Goal: Information Seeking & Learning: Learn about a topic

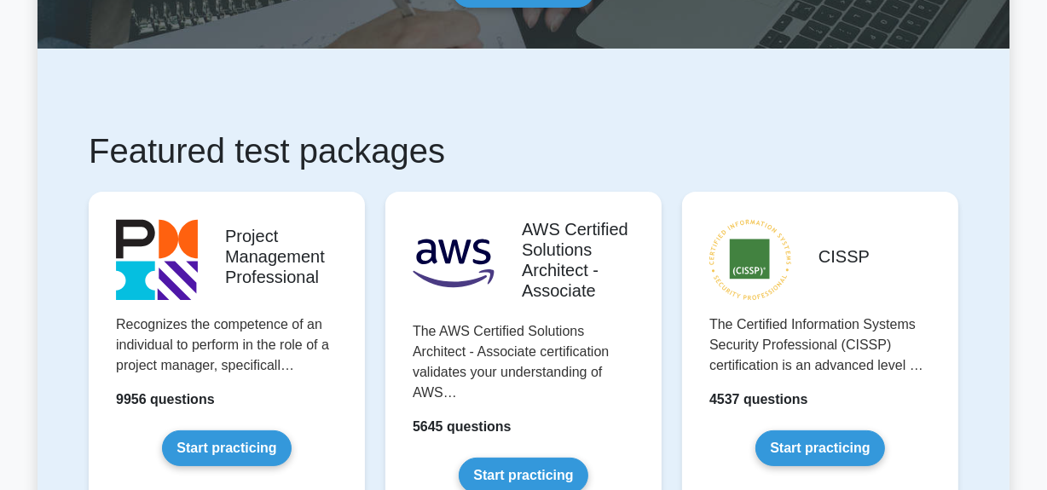
scroll to position [387, 0]
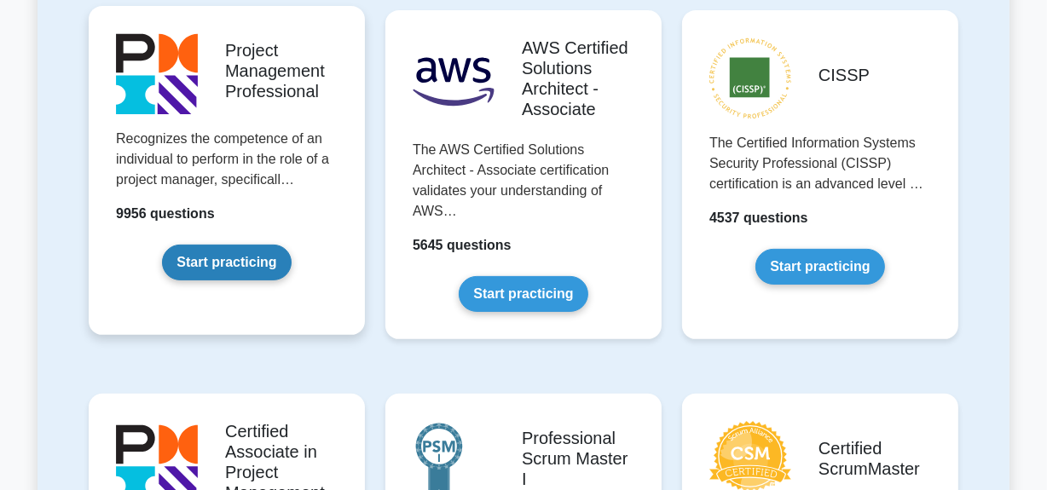
click at [234, 260] on link "Start practicing" at bounding box center [226, 263] width 129 height 36
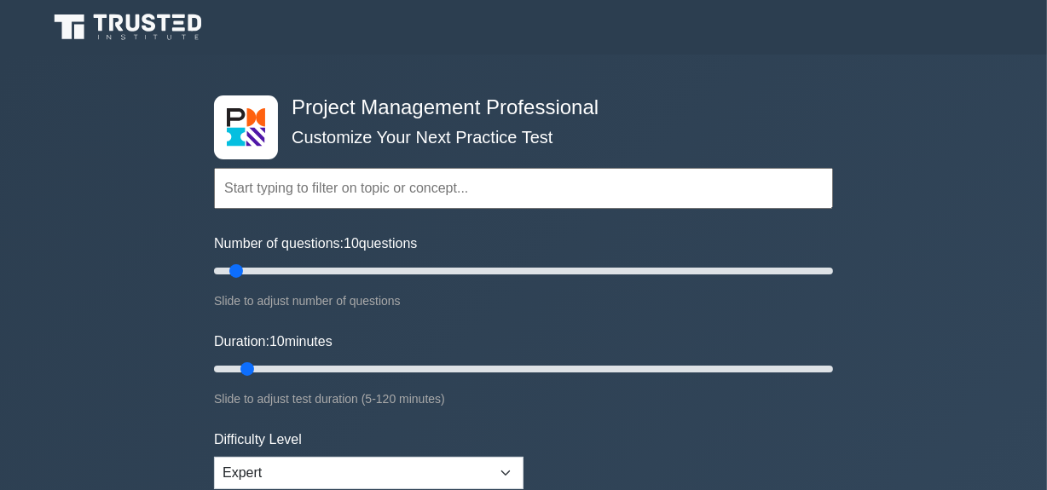
click at [312, 180] on input "text" at bounding box center [523, 188] width 619 height 41
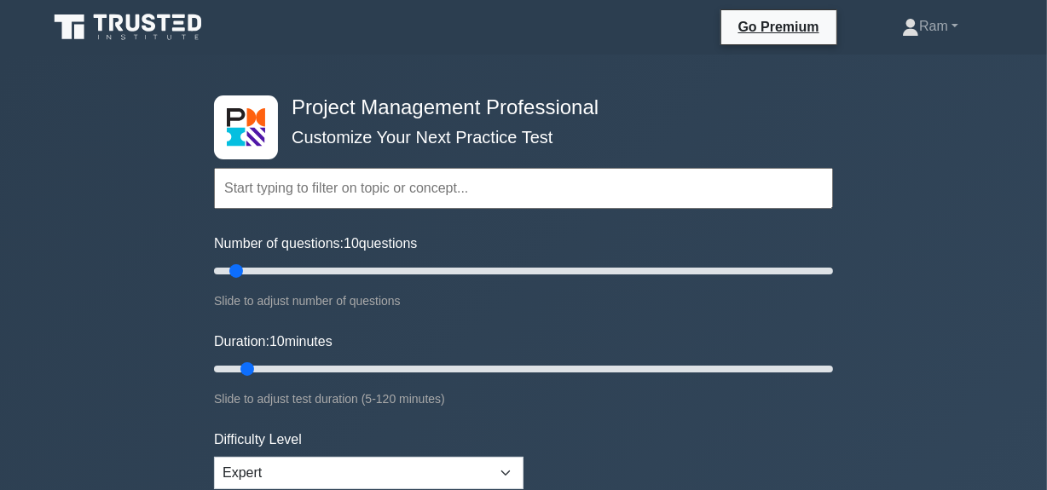
paste input "Plan and Manage Quality of Products/deliverables"
type input "Plan and Manage Quality of Products/deliverables"
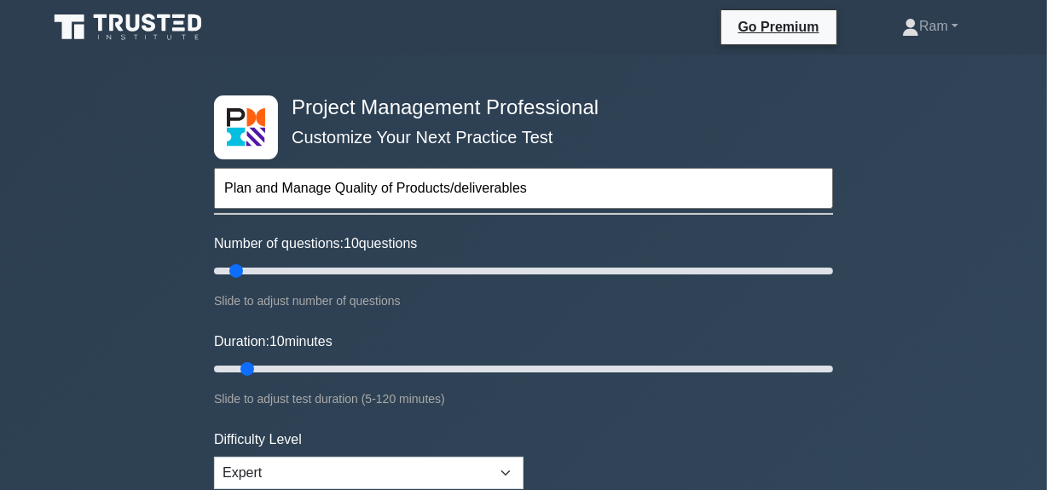
drag, startPoint x: 335, startPoint y: 188, endPoint x: 390, endPoint y: 171, distance: 58.0
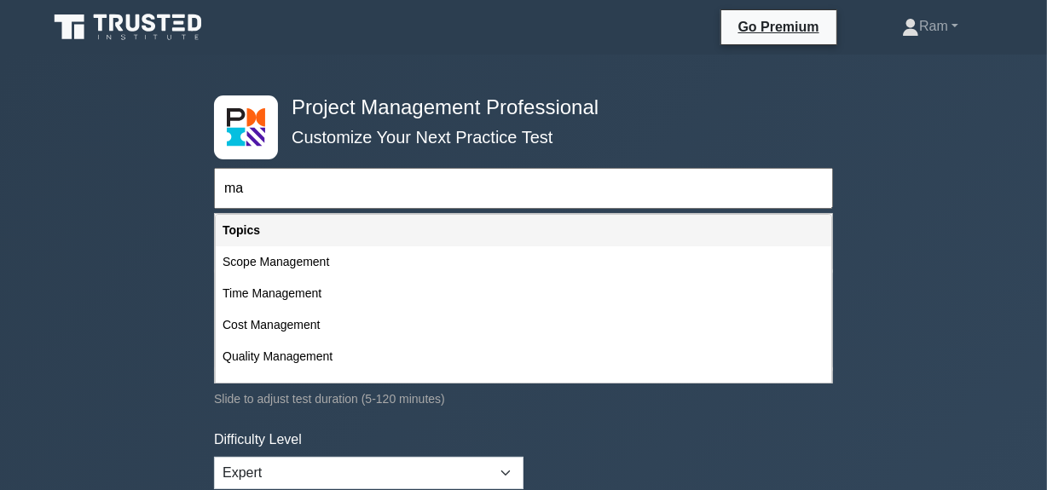
type input "m"
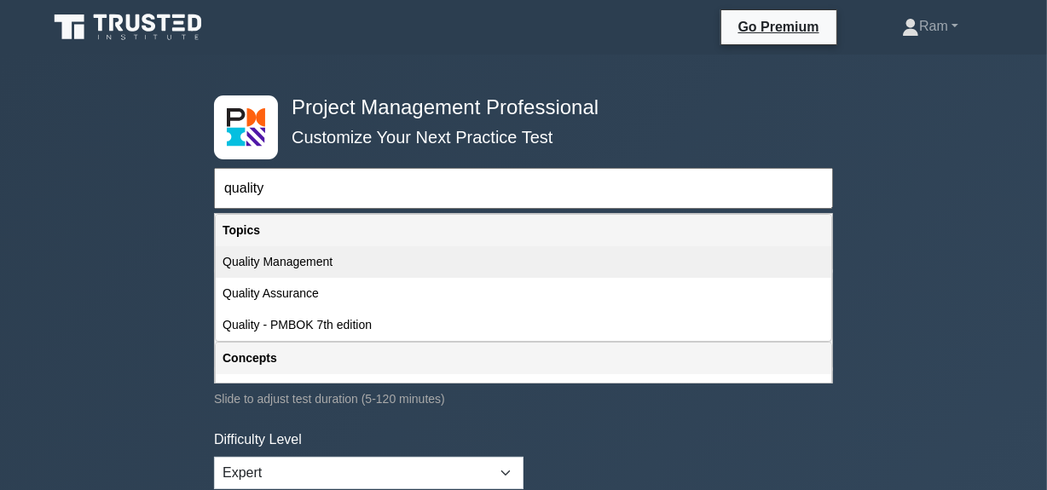
click at [315, 262] on div "Quality Management" at bounding box center [523, 262] width 615 height 32
type input "Quality Management"
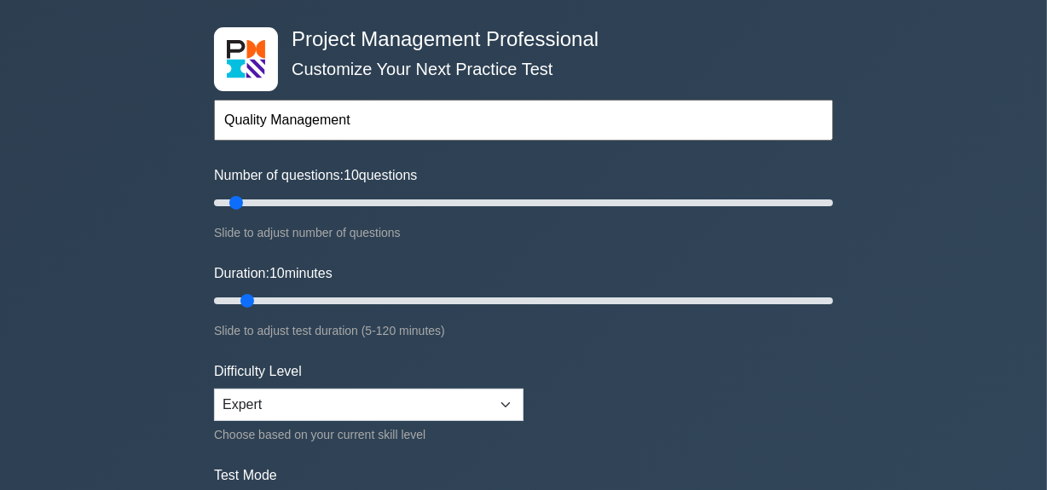
scroll to position [154, 0]
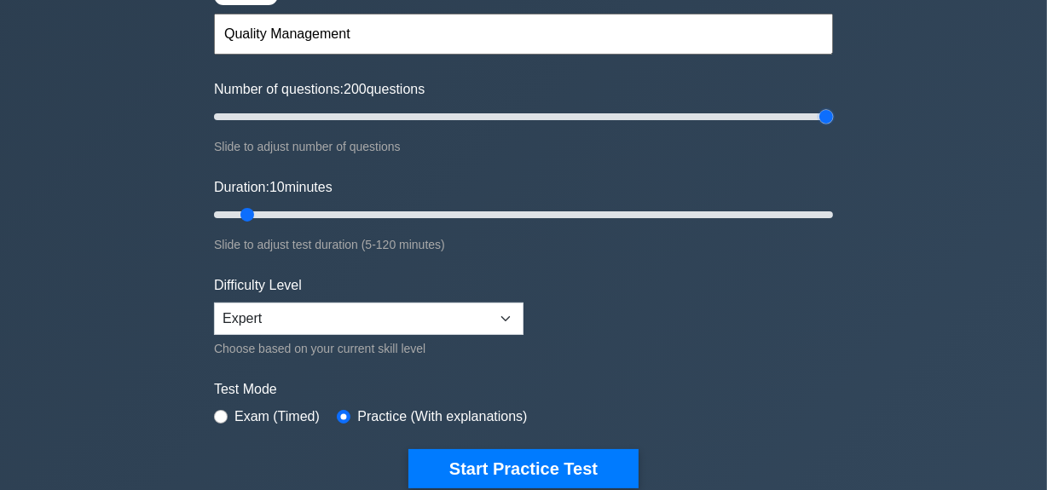
drag, startPoint x: 239, startPoint y: 116, endPoint x: 979, endPoint y: 130, distance: 740.8
type input "200"
click at [833, 127] on input "Number of questions: 200 questions" at bounding box center [523, 117] width 619 height 20
drag, startPoint x: 251, startPoint y: 211, endPoint x: 936, endPoint y: 246, distance: 685.3
type input "120"
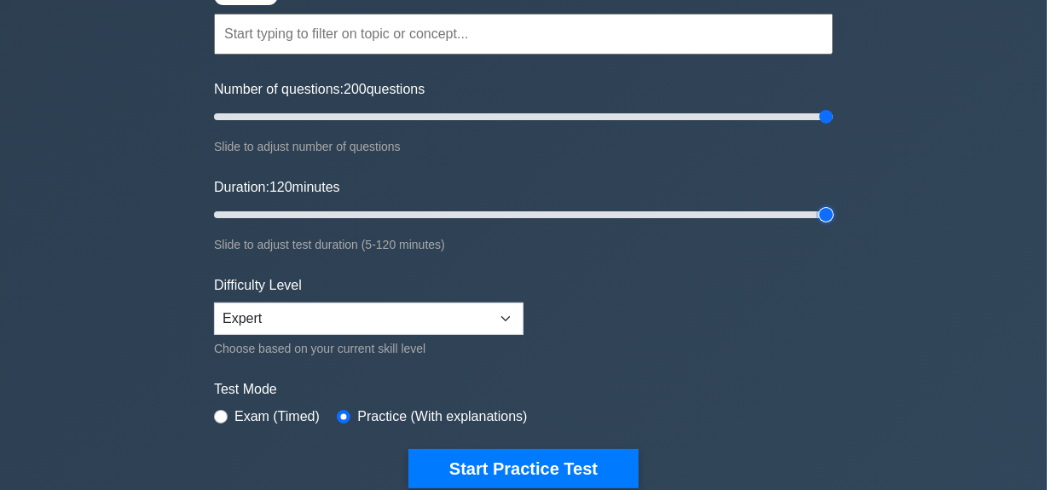
click at [833, 225] on input "Duration: 120 minutes" at bounding box center [523, 215] width 619 height 20
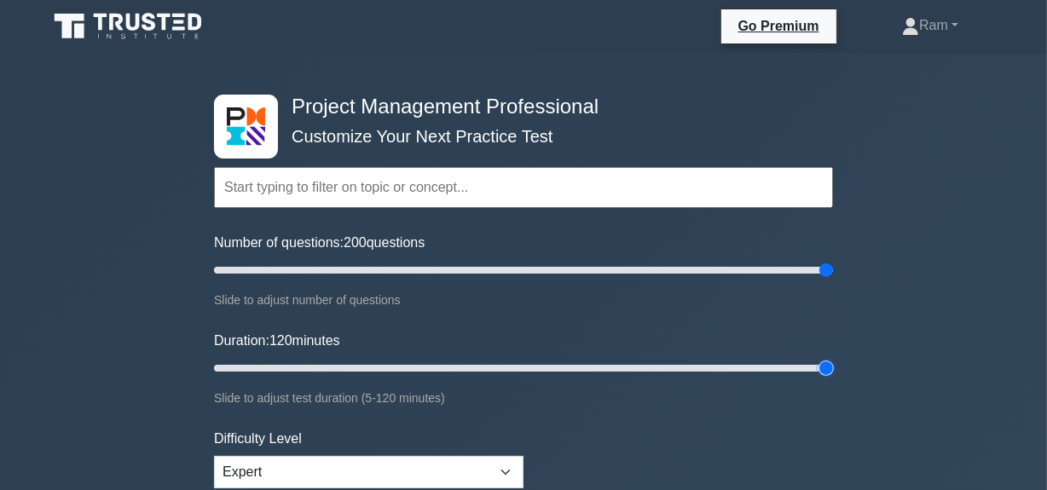
scroll to position [0, 0]
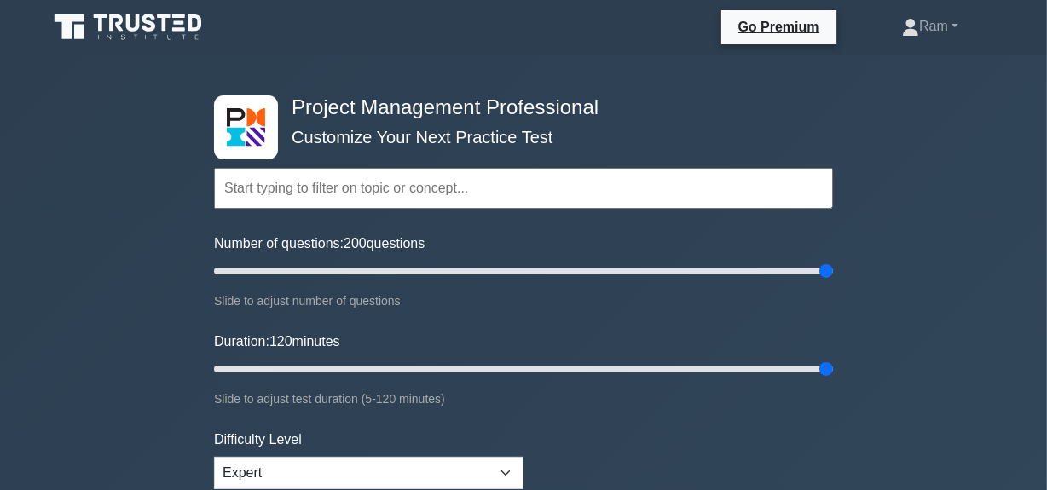
click at [412, 193] on input "text" at bounding box center [523, 188] width 619 height 41
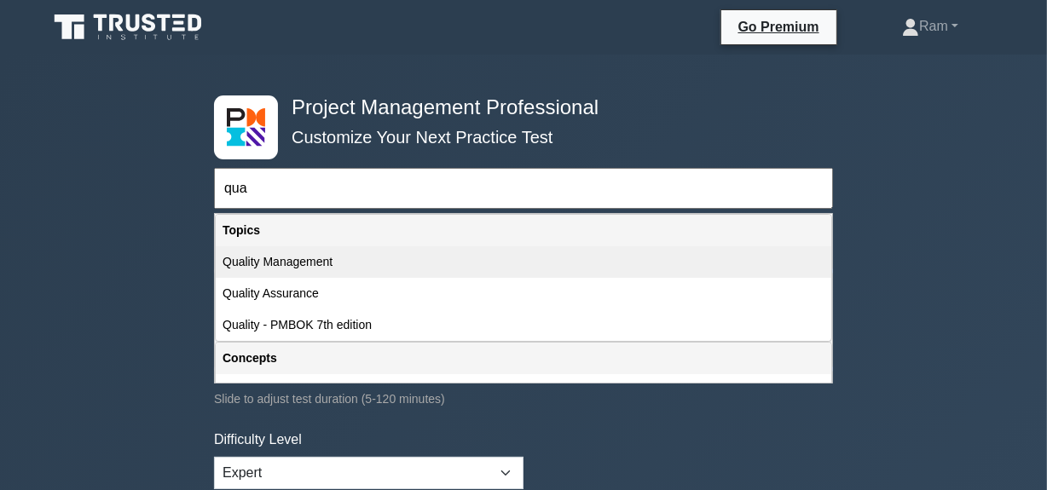
click at [375, 251] on div "Quality Management" at bounding box center [523, 262] width 615 height 32
type input "Quality Management"
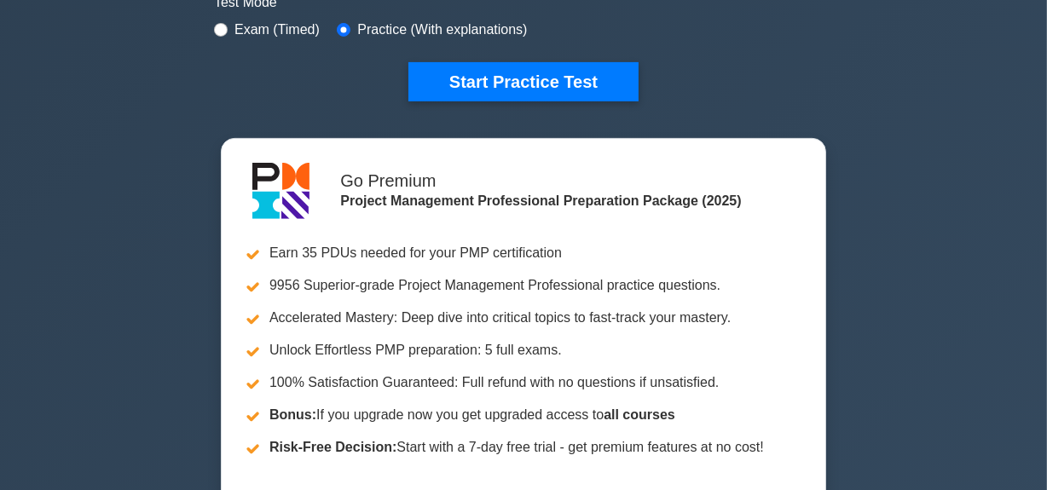
scroll to position [542, 0]
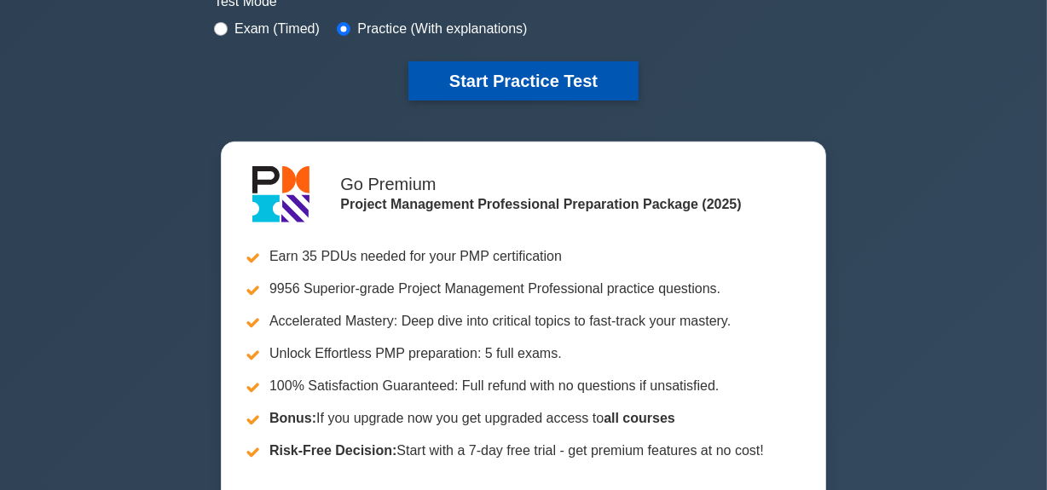
drag, startPoint x: 517, startPoint y: 70, endPoint x: 507, endPoint y: 93, distance: 25.2
click at [517, 70] on button "Start Practice Test" at bounding box center [523, 80] width 230 height 39
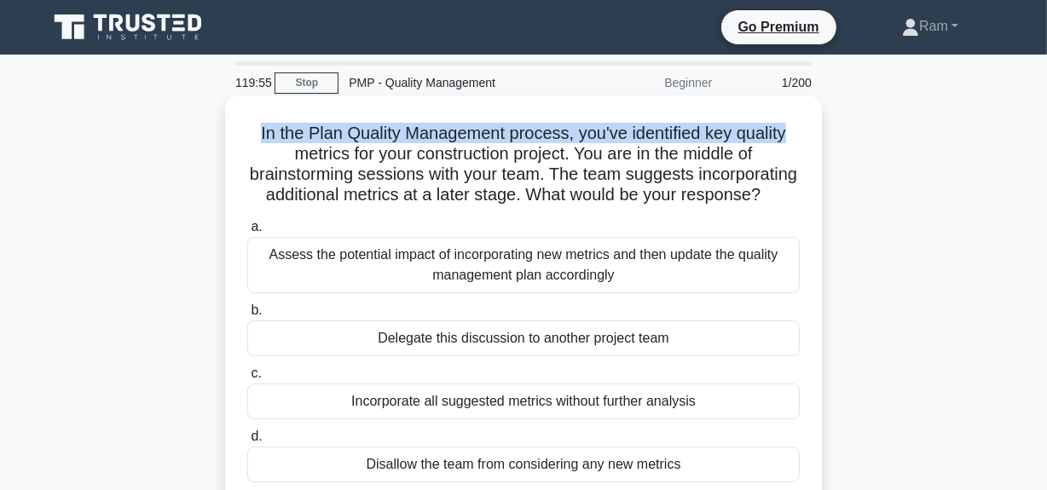
drag, startPoint x: 251, startPoint y: 131, endPoint x: 806, endPoint y: 136, distance: 554.9
click at [807, 136] on div "In the Plan Quality Management process, you've identified key quality metrics f…" at bounding box center [523, 314] width 583 height 424
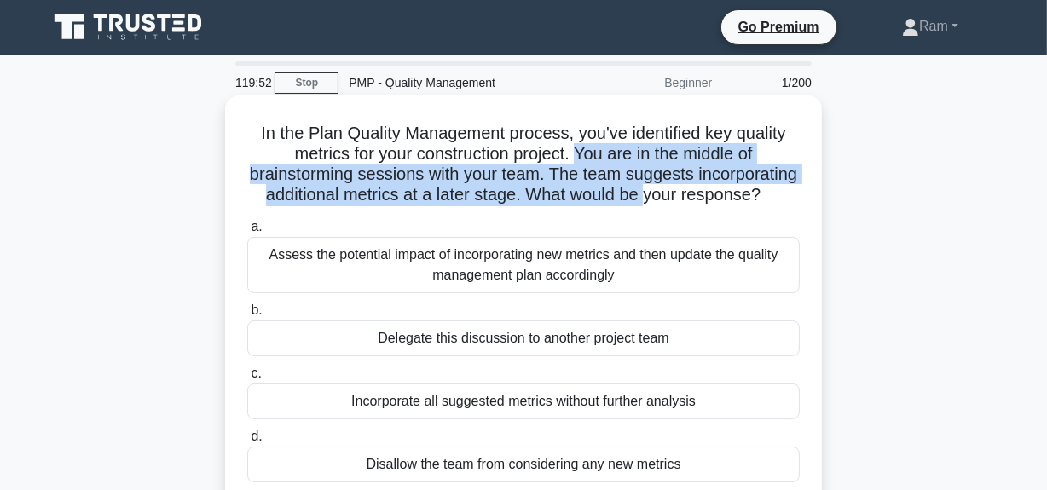
drag, startPoint x: 580, startPoint y: 157, endPoint x: 613, endPoint y: 202, distance: 56.1
click at [757, 186] on h5 "In the Plan Quality Management process, you've identified key quality metrics f…" at bounding box center [523, 165] width 556 height 84
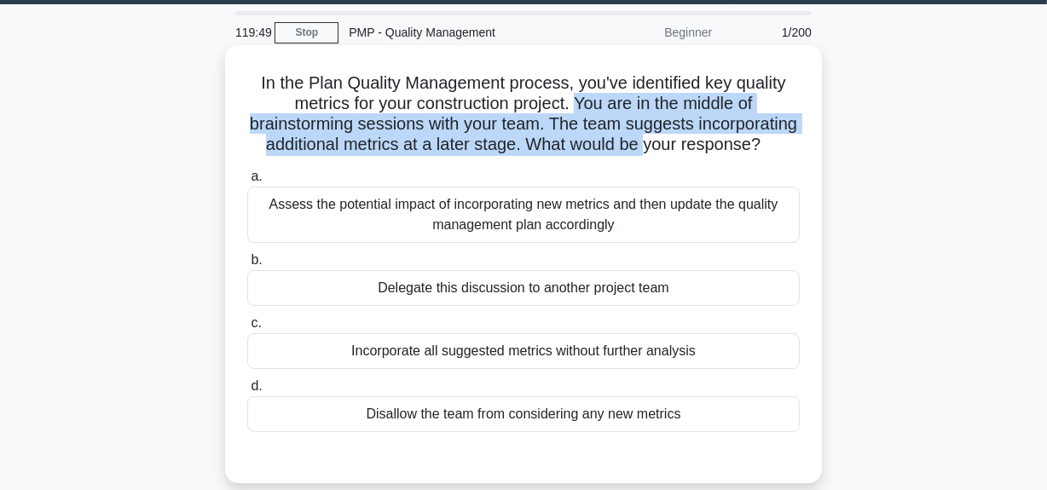
scroll to position [77, 0]
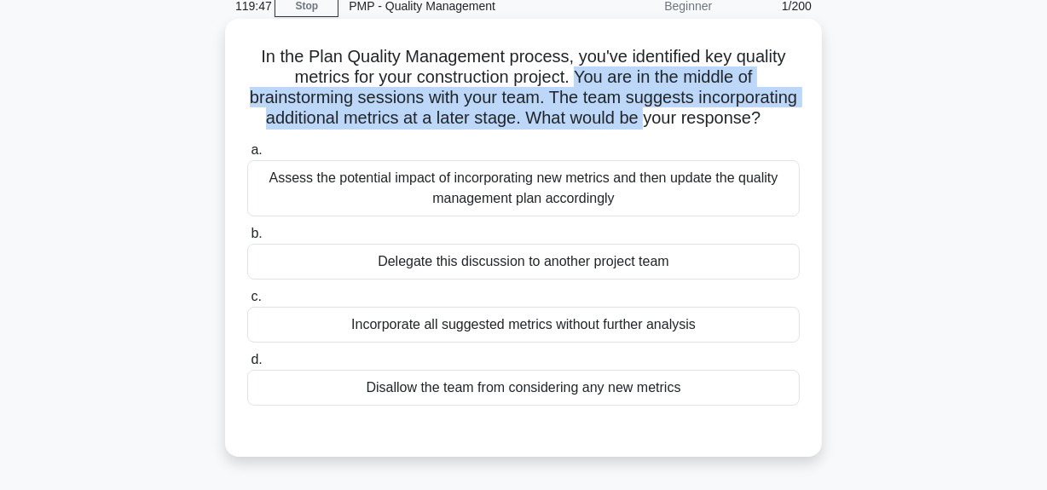
drag, startPoint x: 476, startPoint y: 137, endPoint x: 567, endPoint y: 139, distance: 90.4
click at [567, 130] on h5 "In the Plan Quality Management process, you've identified key quality metrics f…" at bounding box center [523, 88] width 556 height 84
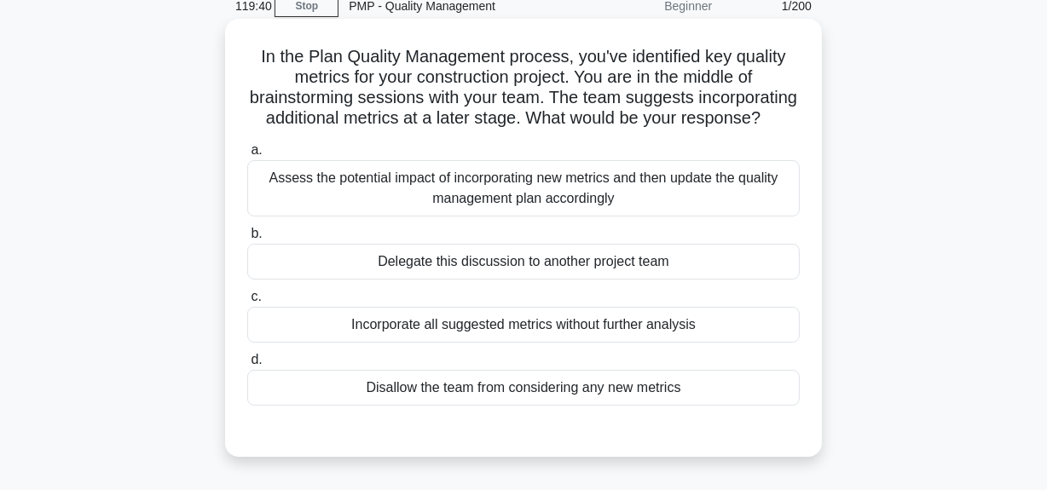
click at [573, 216] on div "Assess the potential impact of incorporating new metrics and then update the qu…" at bounding box center [523, 188] width 552 height 56
click at [247, 156] on input "a. Assess the potential impact of incorporating new metrics and then update the…" at bounding box center [247, 150] width 0 height 11
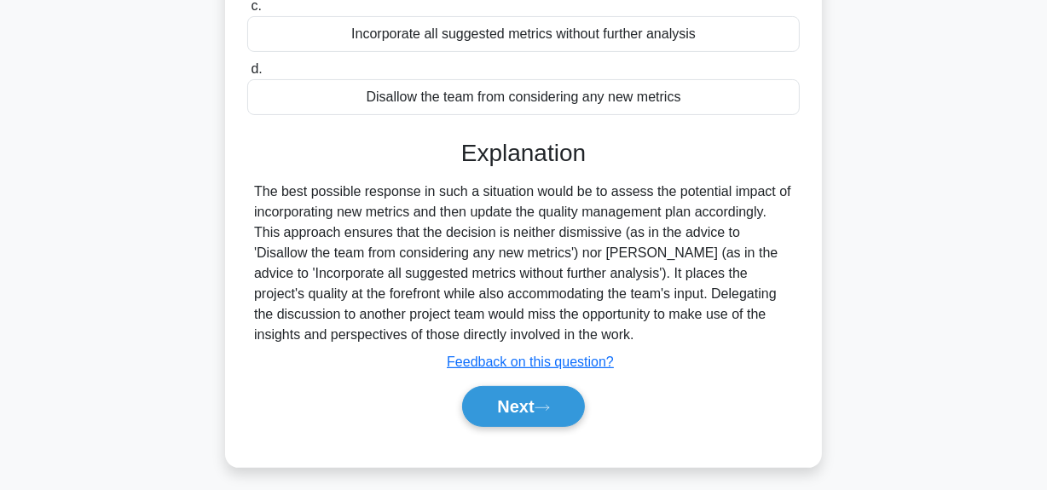
scroll to position [430, 0]
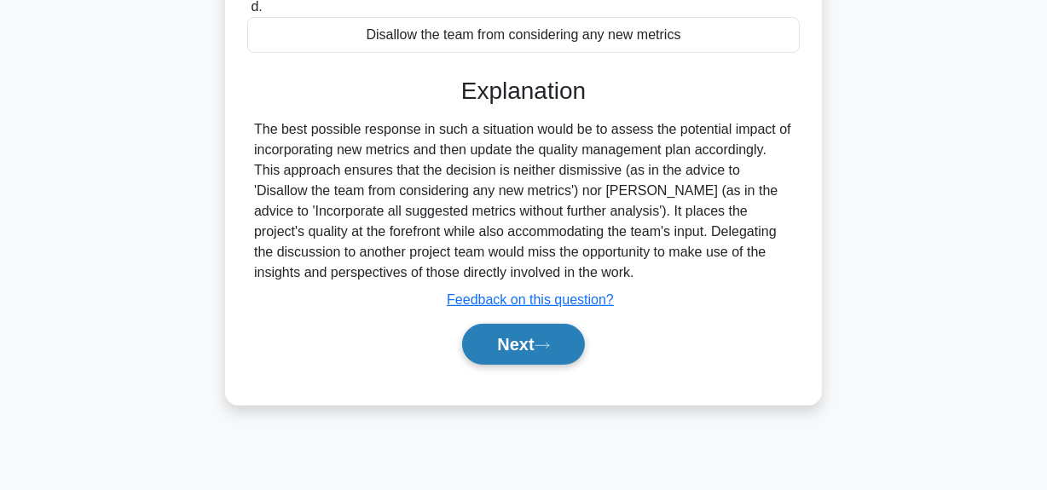
click at [494, 365] on button "Next" at bounding box center [523, 344] width 122 height 41
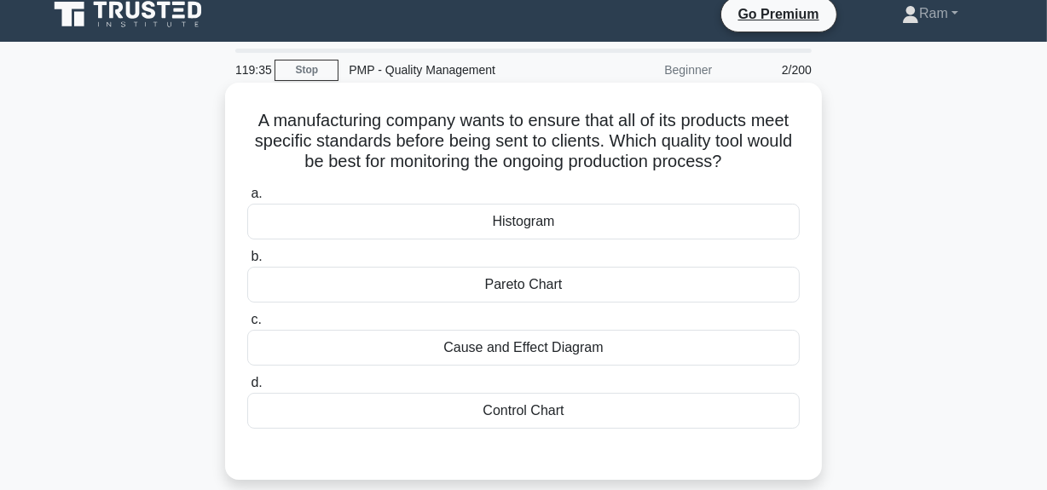
scroll to position [0, 0]
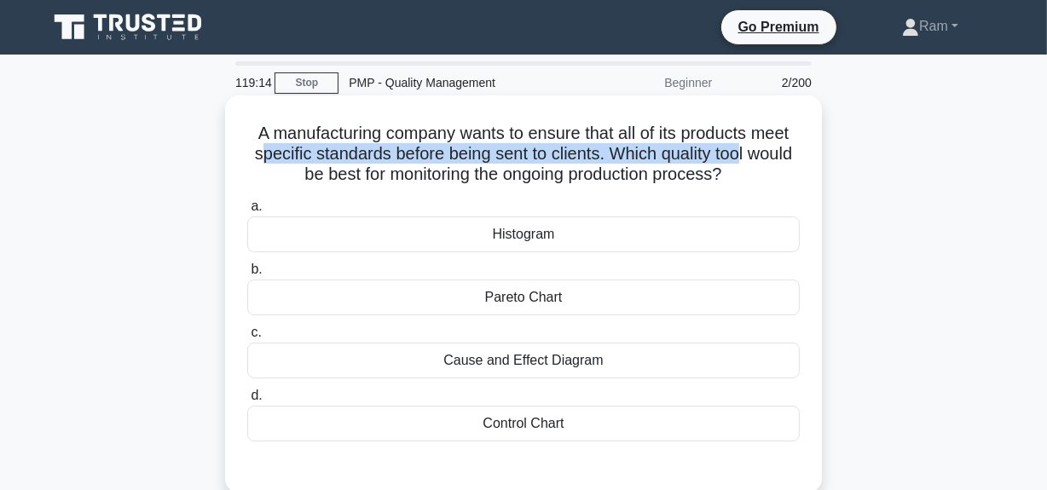
drag, startPoint x: 276, startPoint y: 160, endPoint x: 770, endPoint y: 159, distance: 494.3
click at [770, 159] on h5 "A manufacturing company wants to ensure that all of its products meet specific …" at bounding box center [523, 154] width 556 height 63
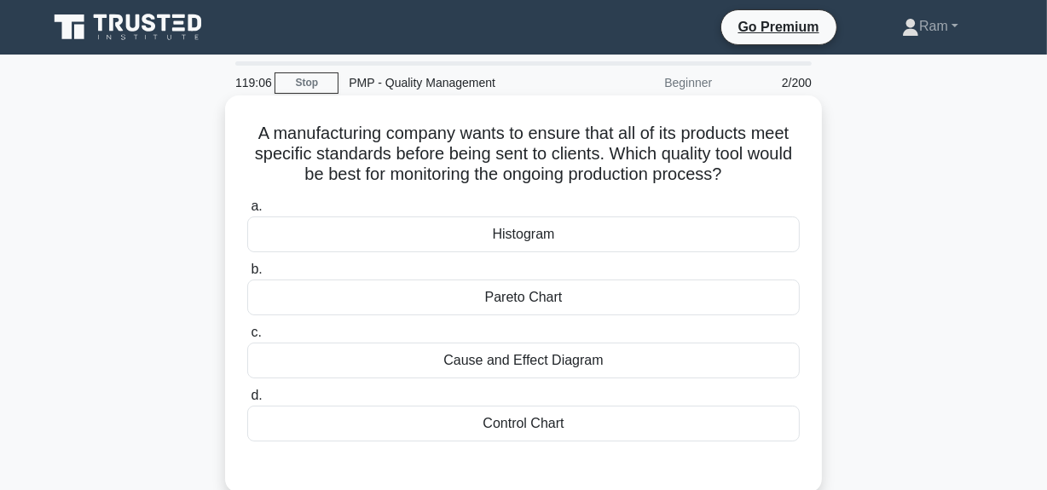
click at [560, 430] on div "Control Chart" at bounding box center [523, 424] width 552 height 36
click at [247, 401] on input "d. Control Chart" at bounding box center [247, 395] width 0 height 11
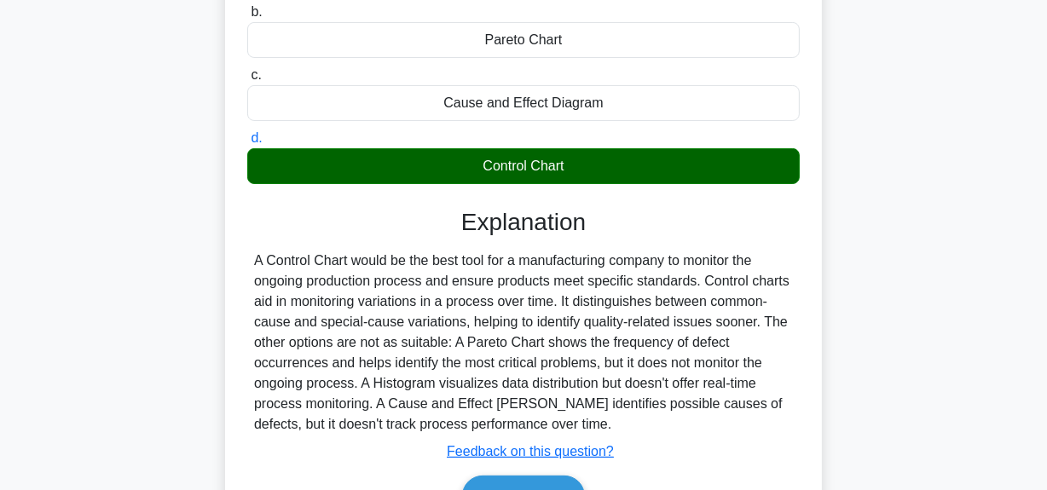
scroll to position [309, 0]
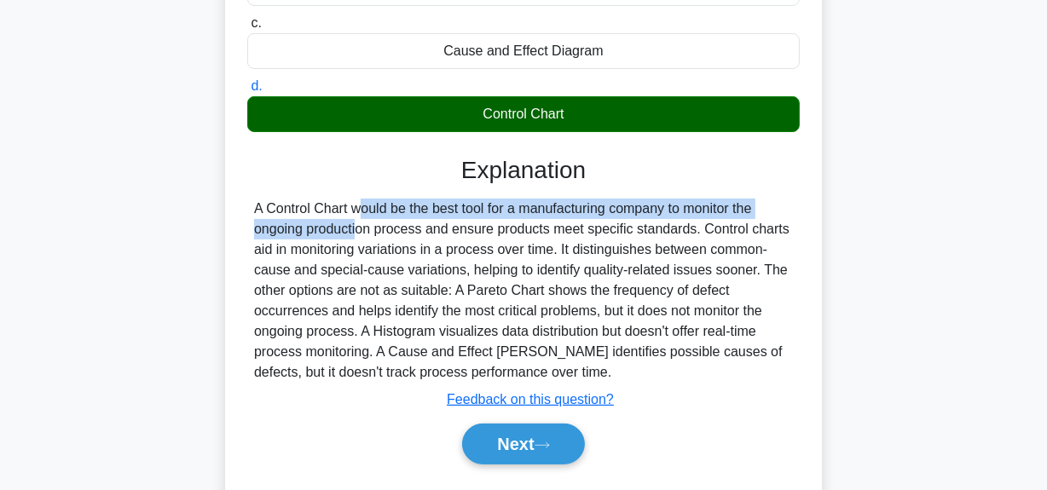
drag, startPoint x: 251, startPoint y: 212, endPoint x: 770, endPoint y: 203, distance: 519.1
click at [770, 203] on div "A Control Chart would be the best tool for a manufacturing company to monitor t…" at bounding box center [523, 291] width 552 height 184
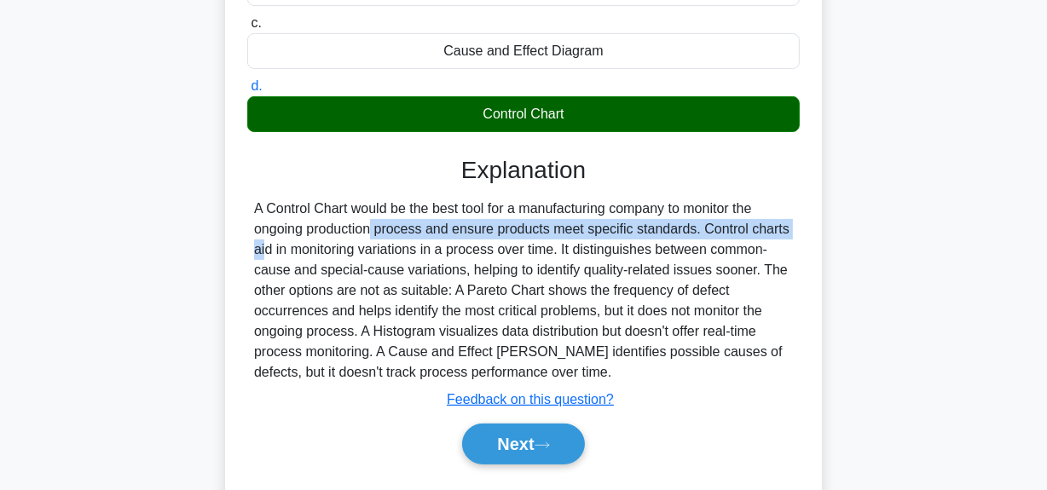
drag, startPoint x: 259, startPoint y: 234, endPoint x: 636, endPoint y: 248, distance: 377.0
click at [704, 234] on div "A Control Chart would be the best tool for a manufacturing company to monitor t…" at bounding box center [523, 291] width 539 height 184
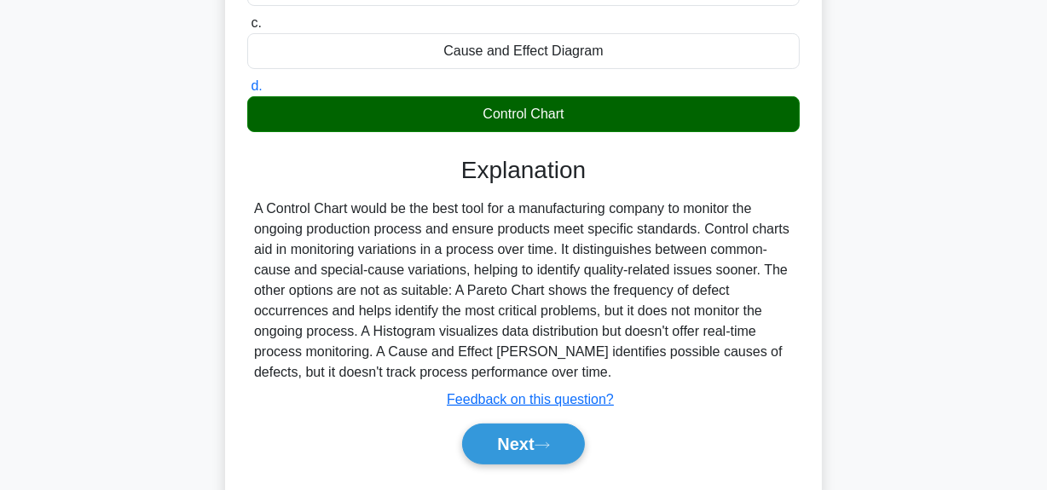
click at [611, 248] on div "A Control Chart would be the best tool for a manufacturing company to monitor t…" at bounding box center [523, 291] width 539 height 184
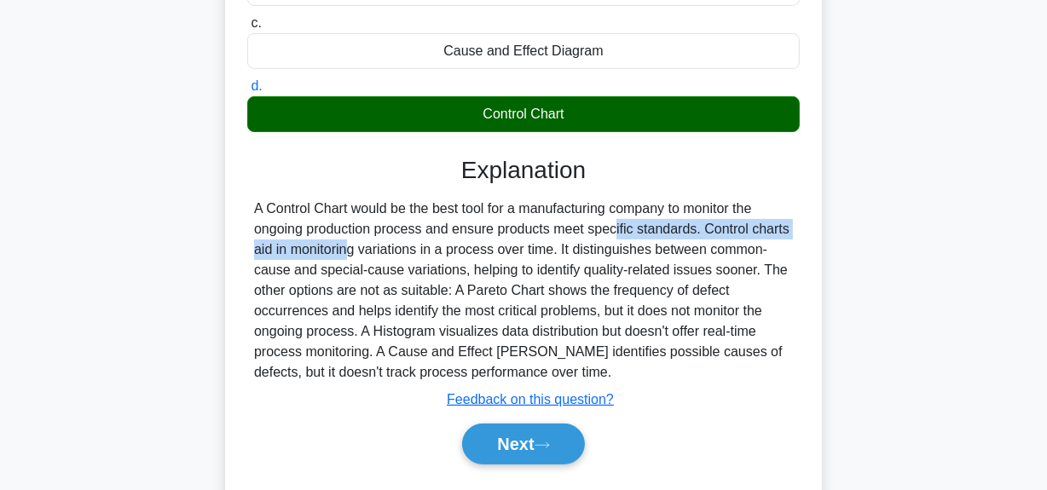
drag, startPoint x: 505, startPoint y: 234, endPoint x: 569, endPoint y: 251, distance: 66.4
click at [790, 222] on div "A Control Chart would be the best tool for a manufacturing company to monitor t…" at bounding box center [523, 291] width 539 height 184
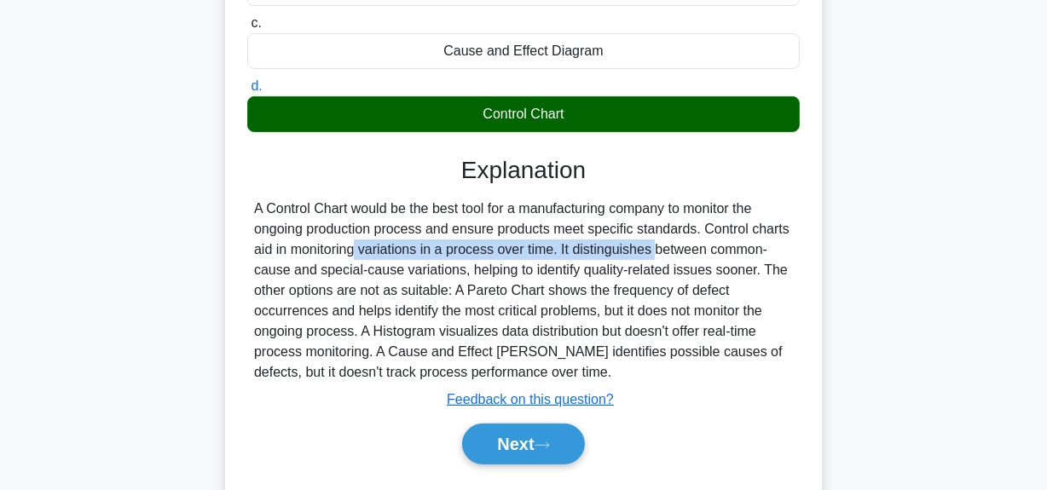
drag, startPoint x: 247, startPoint y: 251, endPoint x: 563, endPoint y: 251, distance: 315.4
click at [563, 251] on div "A Control Chart would be the best tool for a manufacturing company to monitor t…" at bounding box center [523, 291] width 552 height 184
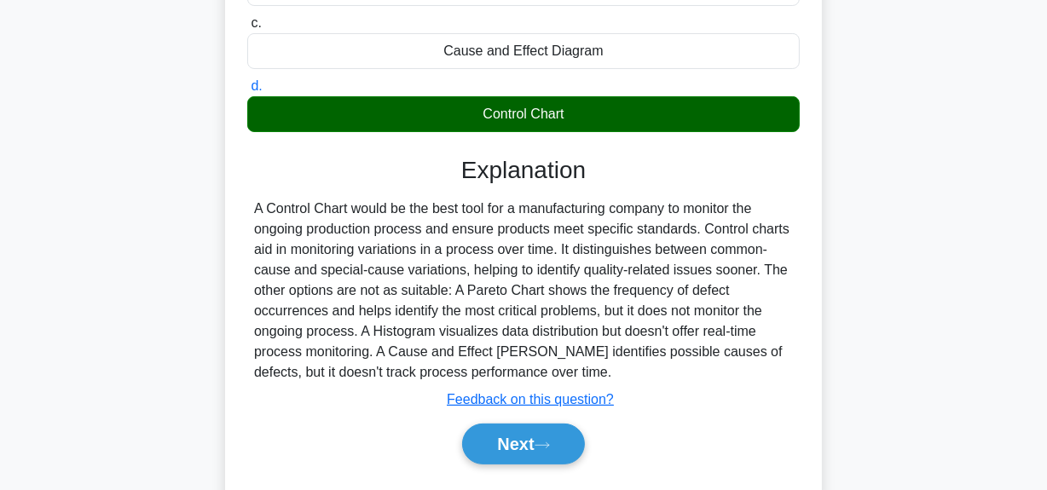
click at [598, 266] on div "A Control Chart would be the best tool for a manufacturing company to monitor t…" at bounding box center [523, 291] width 539 height 184
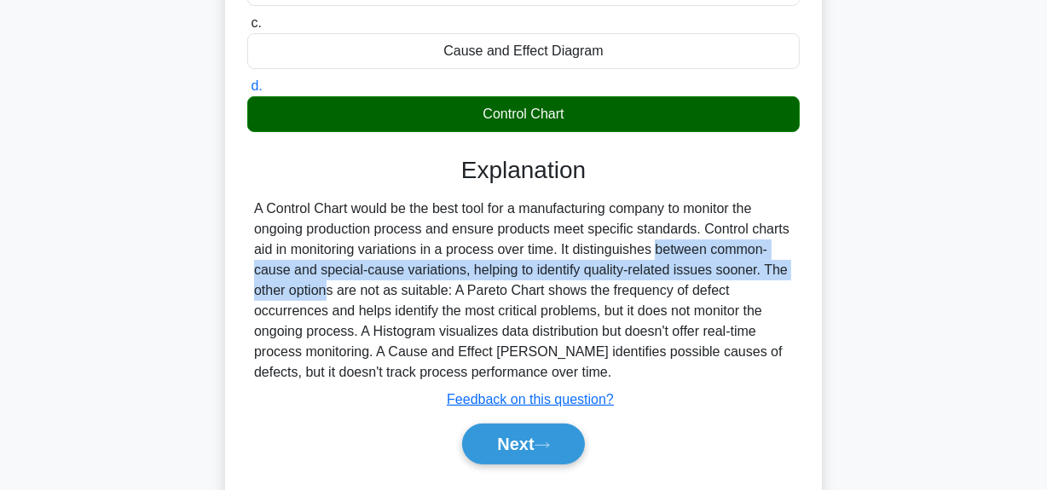
drag, startPoint x: 560, startPoint y: 252, endPoint x: 756, endPoint y: 267, distance: 196.6
click at [756, 267] on div "A Control Chart would be the best tool for a manufacturing company to monitor t…" at bounding box center [523, 291] width 539 height 184
click at [559, 268] on div "A Control Chart would be the best tool for a manufacturing company to monitor t…" at bounding box center [523, 291] width 539 height 184
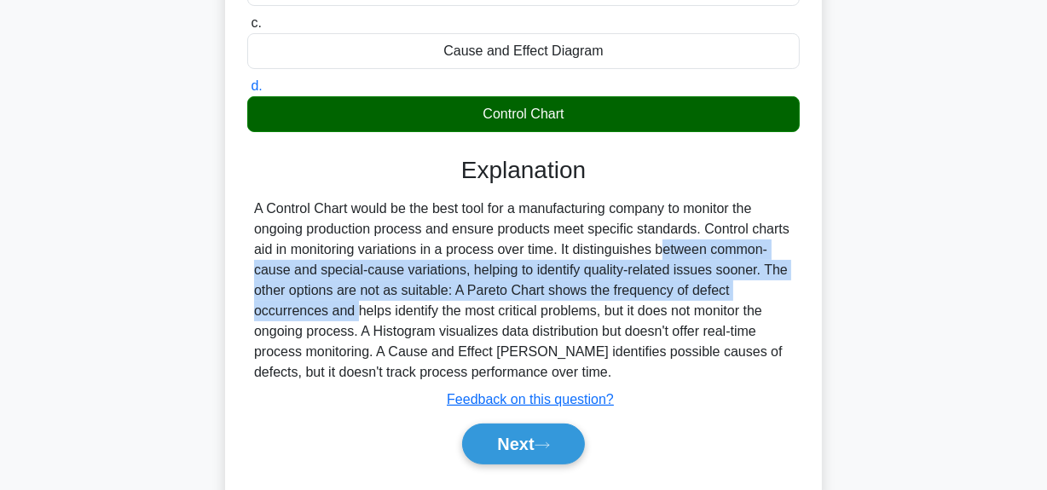
drag, startPoint x: 563, startPoint y: 251, endPoint x: 772, endPoint y: 283, distance: 211.3
click at [772, 283] on div "A Control Chart would be the best tool for a manufacturing company to monitor t…" at bounding box center [523, 291] width 539 height 184
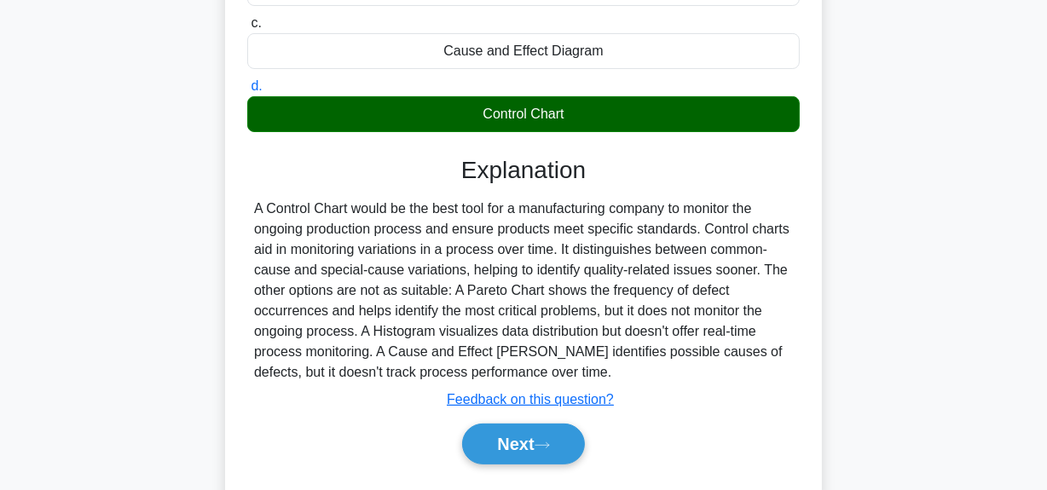
click at [681, 300] on div "A Control Chart would be the best tool for a manufacturing company to monitor t…" at bounding box center [523, 291] width 539 height 184
drag, startPoint x: 564, startPoint y: 245, endPoint x: 770, endPoint y: 254, distance: 205.6
click at [772, 253] on div "A Control Chart would be the best tool for a manufacturing company to monitor t…" at bounding box center [523, 291] width 539 height 184
drag, startPoint x: 376, startPoint y: 280, endPoint x: 568, endPoint y: 267, distance: 192.3
click at [379, 280] on div "A Control Chart would be the best tool for a manufacturing company to monitor t…" at bounding box center [523, 291] width 539 height 184
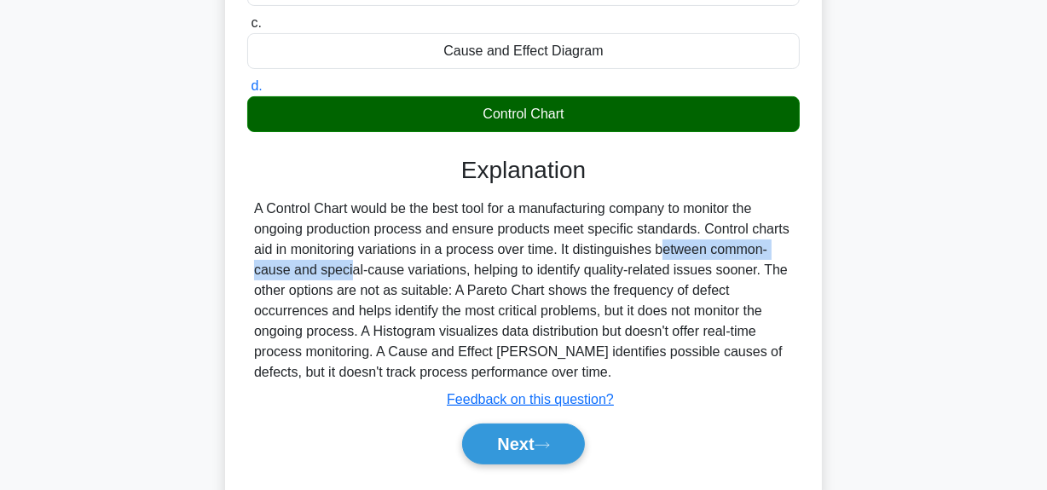
drag, startPoint x: 567, startPoint y: 249, endPoint x: 617, endPoint y: 262, distance: 51.9
click at [759, 249] on div "A Control Chart would be the best tool for a manufacturing company to monitor t…" at bounding box center [523, 291] width 539 height 184
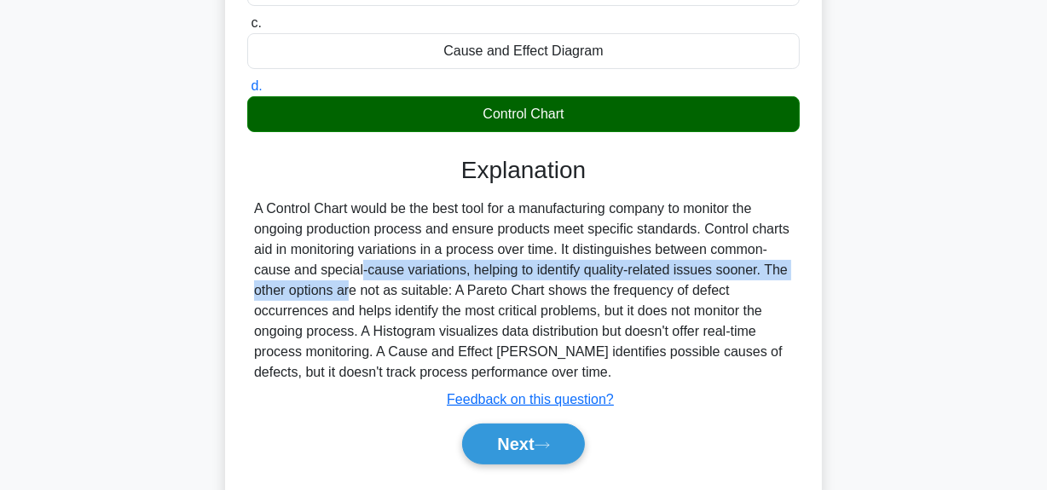
drag, startPoint x: 253, startPoint y: 269, endPoint x: 551, endPoint y: 303, distance: 299.4
click at [787, 264] on div "A Control Chart would be the best tool for a manufacturing company to monitor t…" at bounding box center [523, 291] width 539 height 184
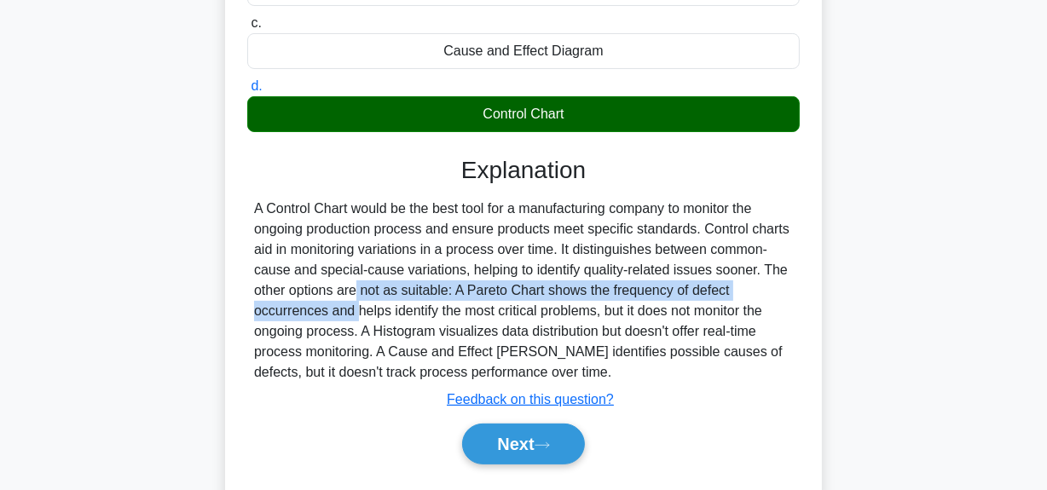
drag, startPoint x: 254, startPoint y: 293, endPoint x: 782, endPoint y: 290, distance: 528.5
click at [783, 290] on div "A Control Chart would be the best tool for a manufacturing company to monitor t…" at bounding box center [523, 291] width 539 height 184
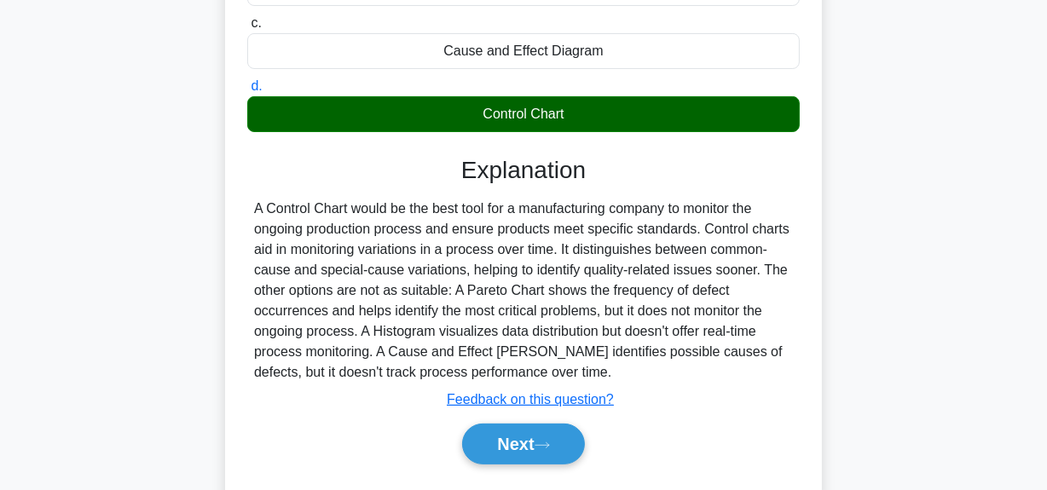
click at [608, 312] on div "A Control Chart would be the best tool for a manufacturing company to monitor t…" at bounding box center [523, 291] width 539 height 184
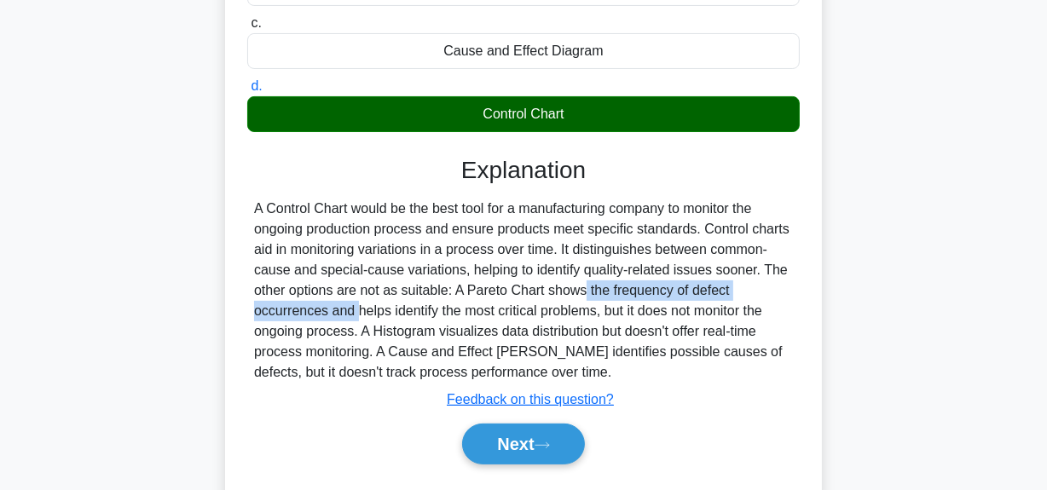
drag, startPoint x: 474, startPoint y: 290, endPoint x: 774, endPoint y: 291, distance: 300.0
click at [774, 291] on div "A Control Chart would be the best tool for a manufacturing company to monitor t…" at bounding box center [523, 291] width 539 height 184
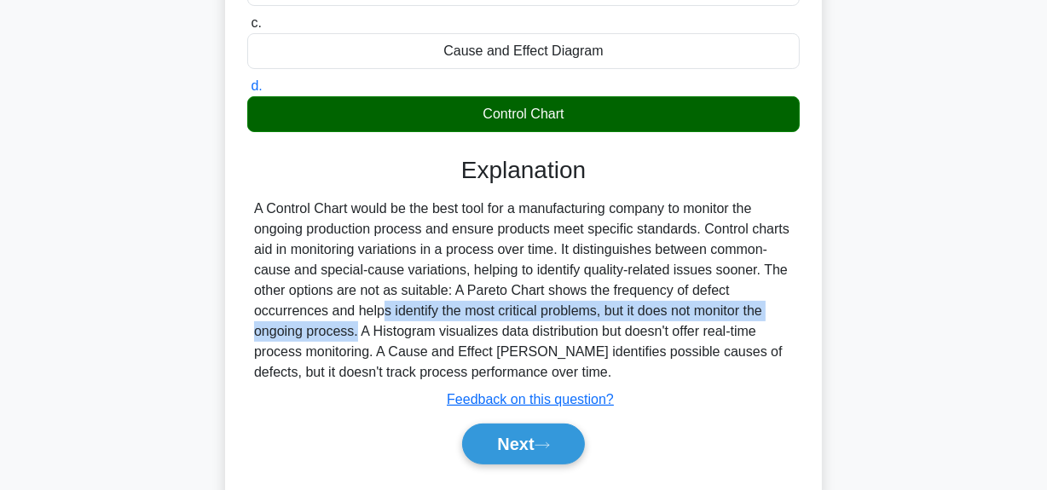
drag, startPoint x: 272, startPoint y: 311, endPoint x: 766, endPoint y: 314, distance: 494.4
click at [795, 308] on div "A Control Chart would be the best tool for a manufacturing company to monitor t…" at bounding box center [523, 291] width 552 height 184
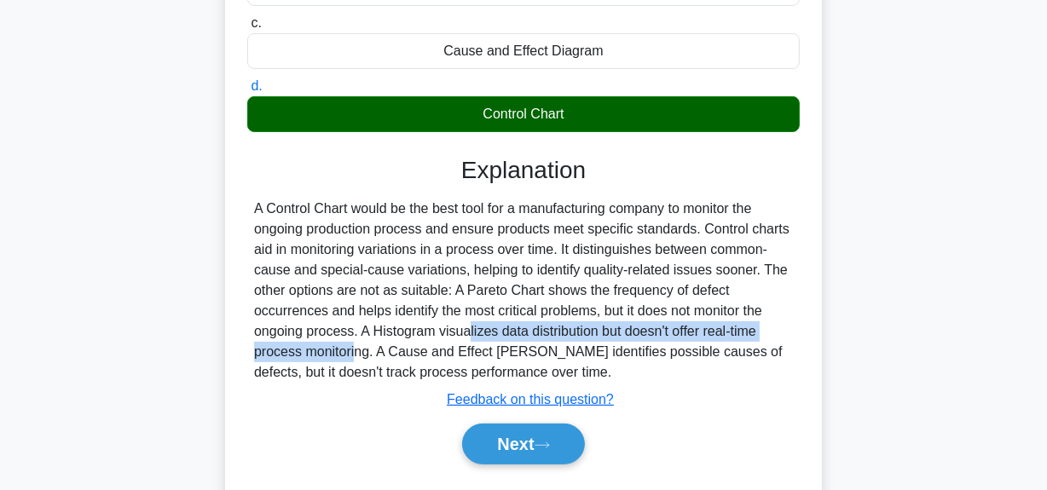
drag, startPoint x: 363, startPoint y: 333, endPoint x: 794, endPoint y: 325, distance: 431.4
click at [794, 325] on div "A Control Chart would be the best tool for a manufacturing company to monitor t…" at bounding box center [523, 291] width 552 height 184
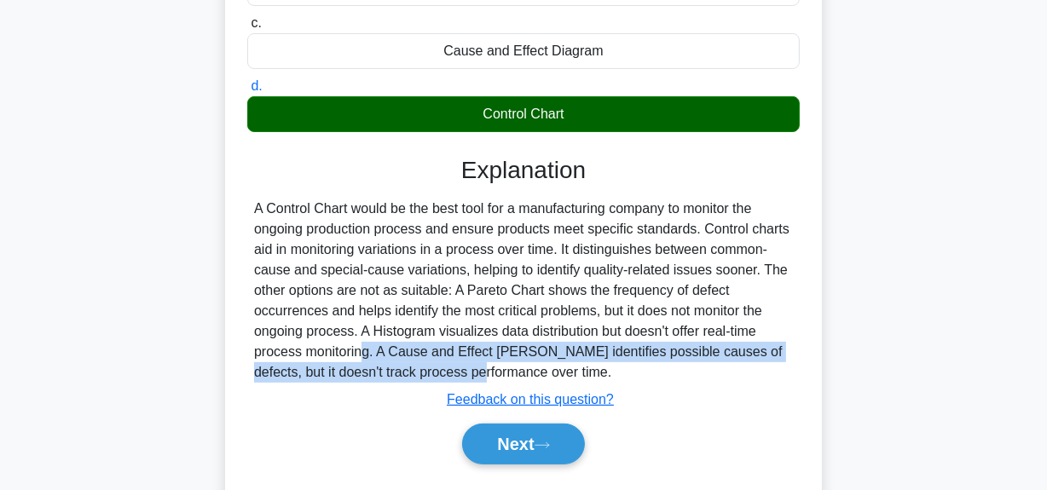
drag, startPoint x: 268, startPoint y: 361, endPoint x: 417, endPoint y: 361, distance: 149.2
click at [344, 361] on div "A Control Chart would be the best tool for a manufacturing company to monitor t…" at bounding box center [523, 291] width 539 height 184
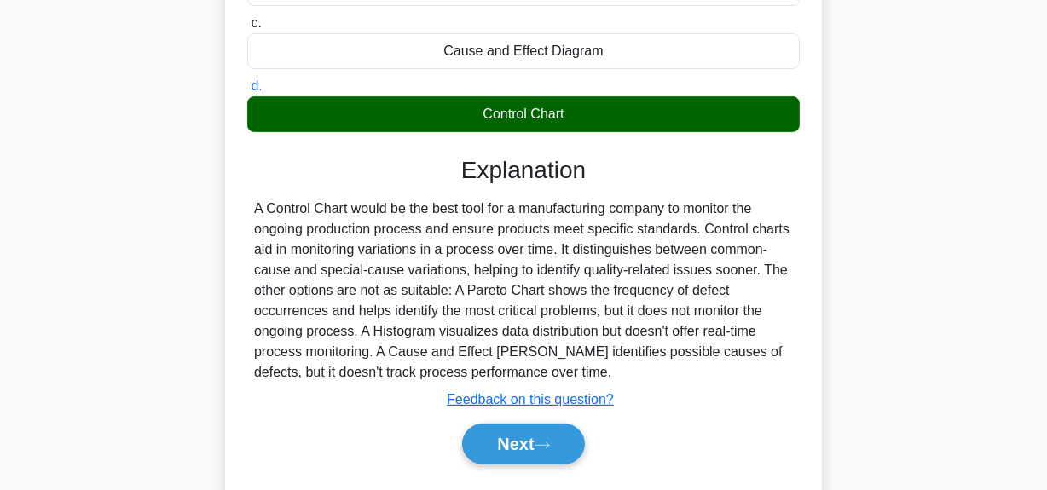
drag, startPoint x: 424, startPoint y: 358, endPoint x: 398, endPoint y: 356, distance: 25.6
click at [419, 358] on div "A Control Chart would be the best tool for a manufacturing company to monitor t…" at bounding box center [523, 291] width 539 height 184
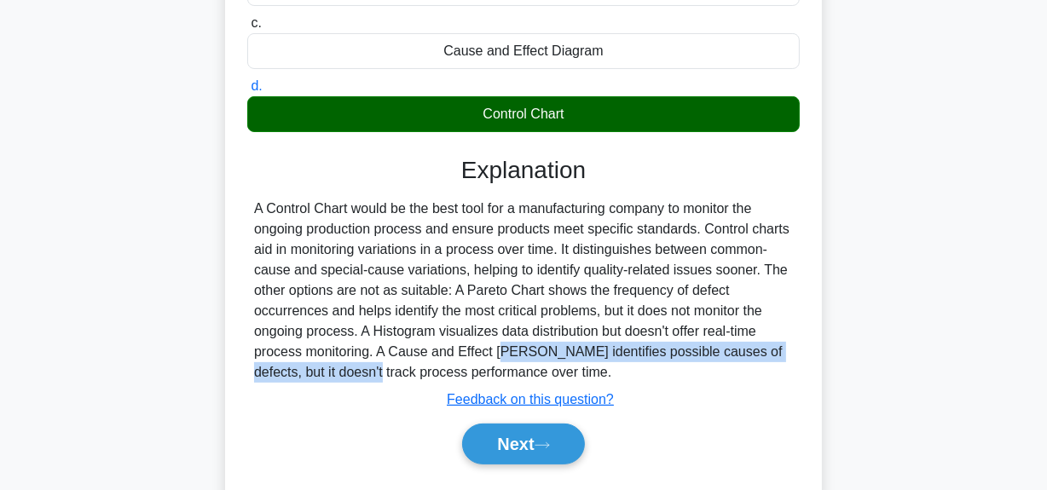
drag, startPoint x: 413, startPoint y: 354, endPoint x: 796, endPoint y: 347, distance: 383.6
click at [796, 347] on div "A Control Chart would be the best tool for a manufacturing company to monitor t…" at bounding box center [523, 291] width 552 height 184
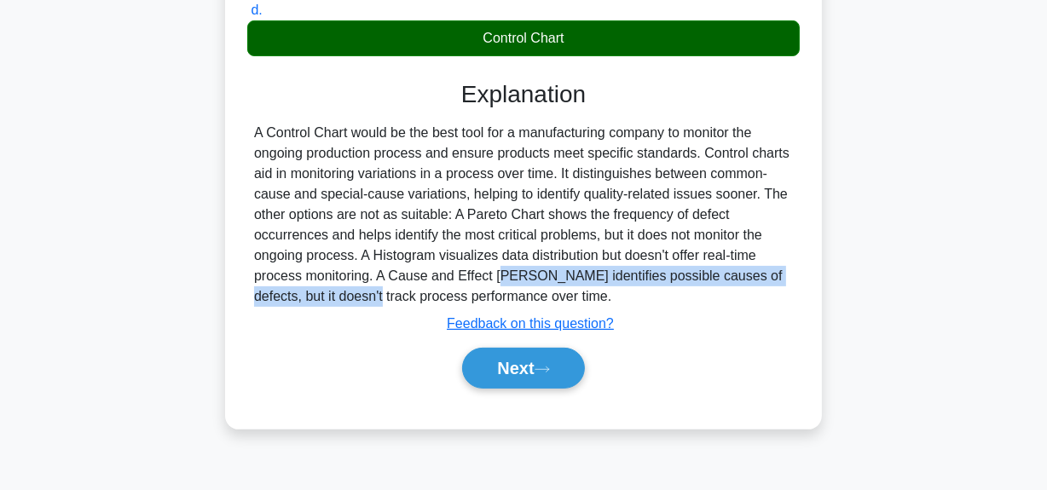
scroll to position [387, 0]
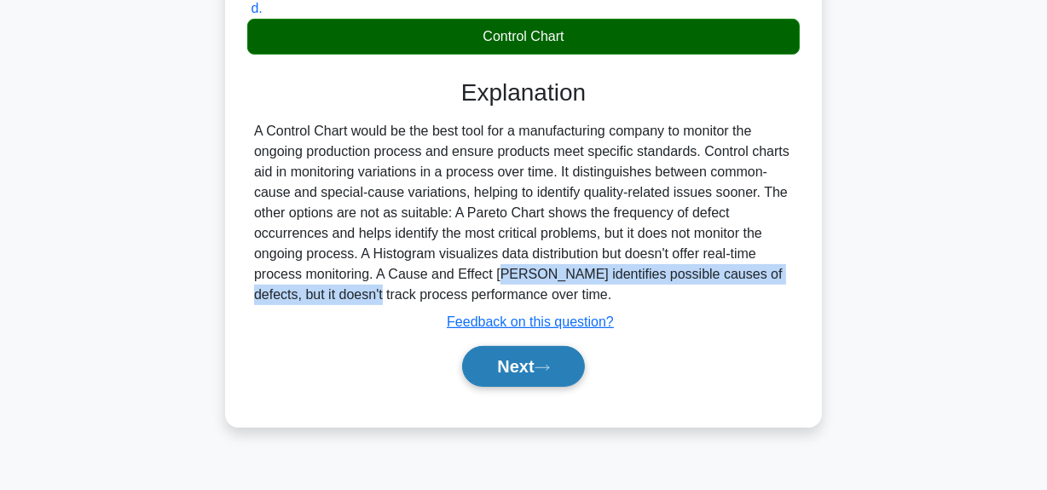
click at [471, 366] on button "Next" at bounding box center [523, 366] width 122 height 41
click at [492, 366] on button "Next" at bounding box center [523, 366] width 122 height 41
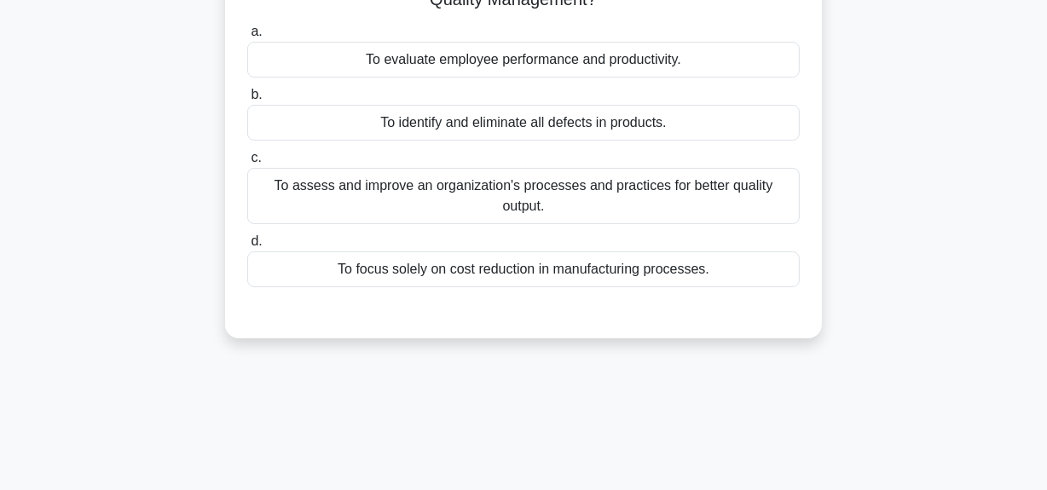
scroll to position [0, 0]
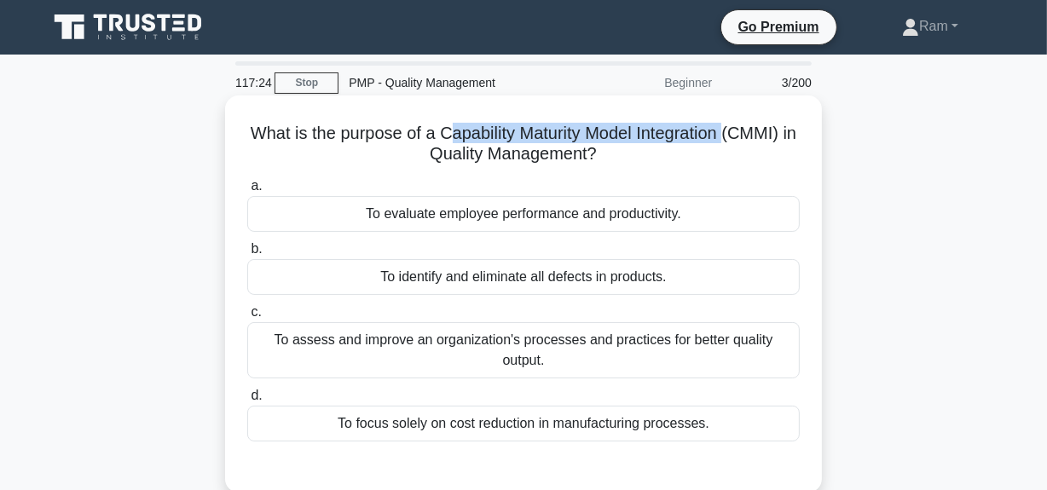
drag, startPoint x: 447, startPoint y: 144, endPoint x: 740, endPoint y: 142, distance: 292.4
click at [740, 142] on h5 "What is the purpose of a Capability Maturity Model Integration (CMMI) in Qualit…" at bounding box center [523, 144] width 556 height 43
drag, startPoint x: 419, startPoint y: 161, endPoint x: 633, endPoint y: 164, distance: 214.0
click at [640, 153] on h5 "What is the purpose of a Capability Maturity Model Integration (CMMI) in Qualit…" at bounding box center [523, 144] width 556 height 43
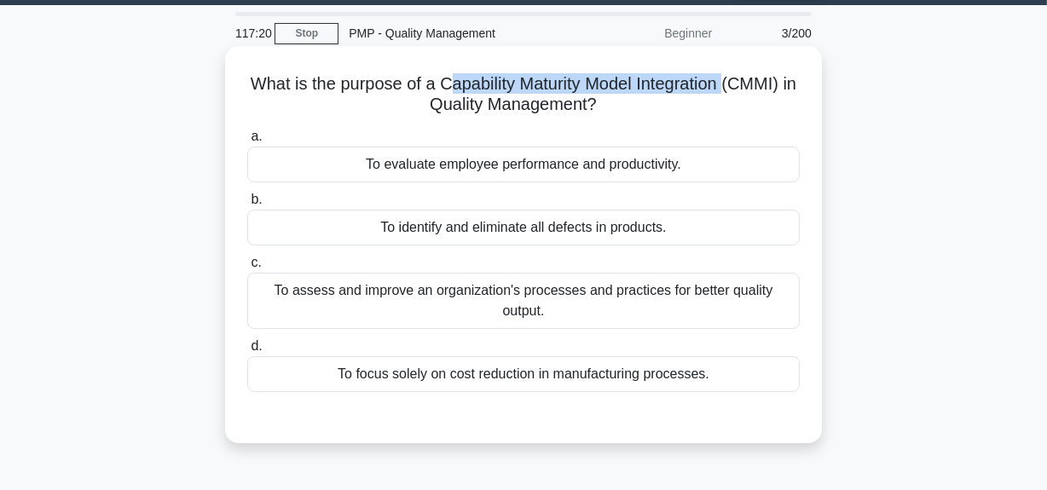
scroll to position [77, 0]
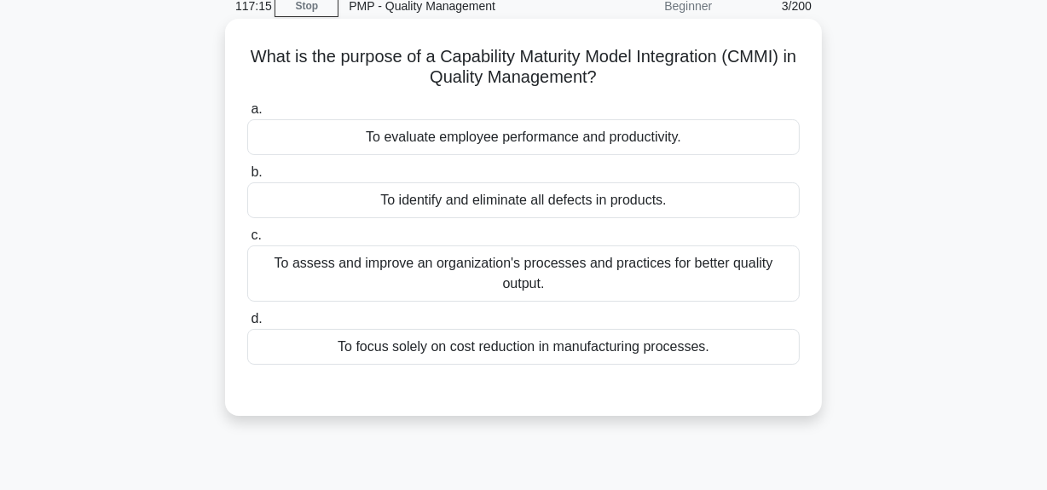
click at [586, 280] on div "To assess and improve an organization's processes and practices for better qual…" at bounding box center [523, 273] width 552 height 56
click at [247, 241] on input "c. To assess and improve an organization's processes and practices for better q…" at bounding box center [247, 235] width 0 height 11
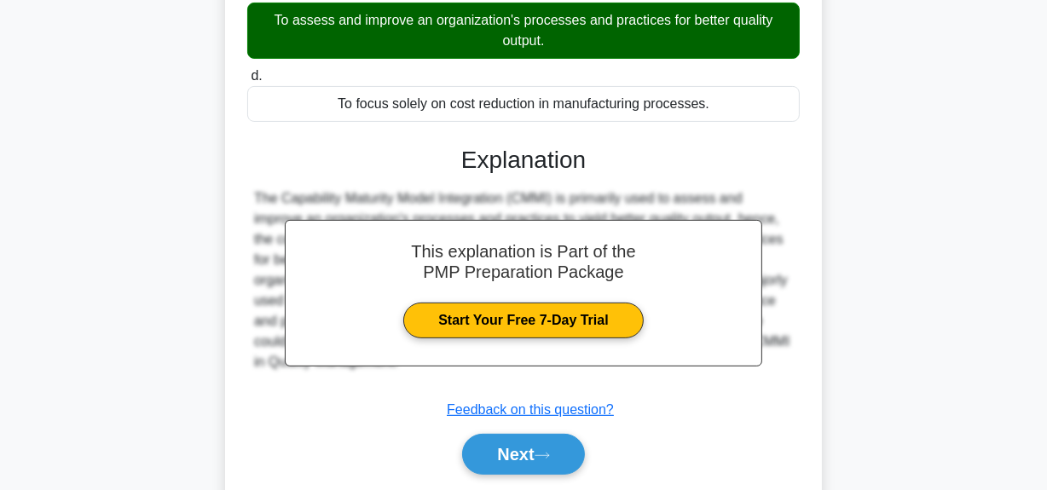
scroll to position [430, 0]
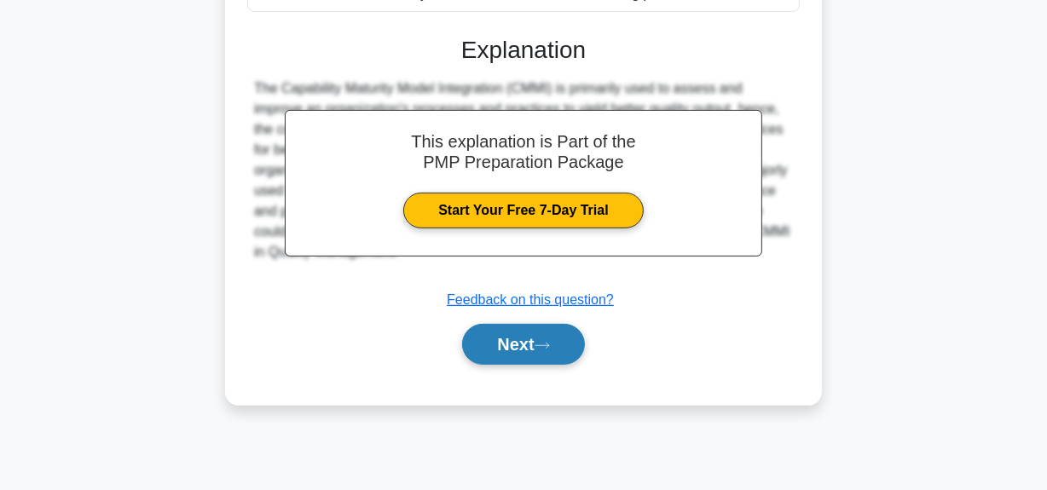
click at [533, 346] on button "Next" at bounding box center [523, 344] width 122 height 41
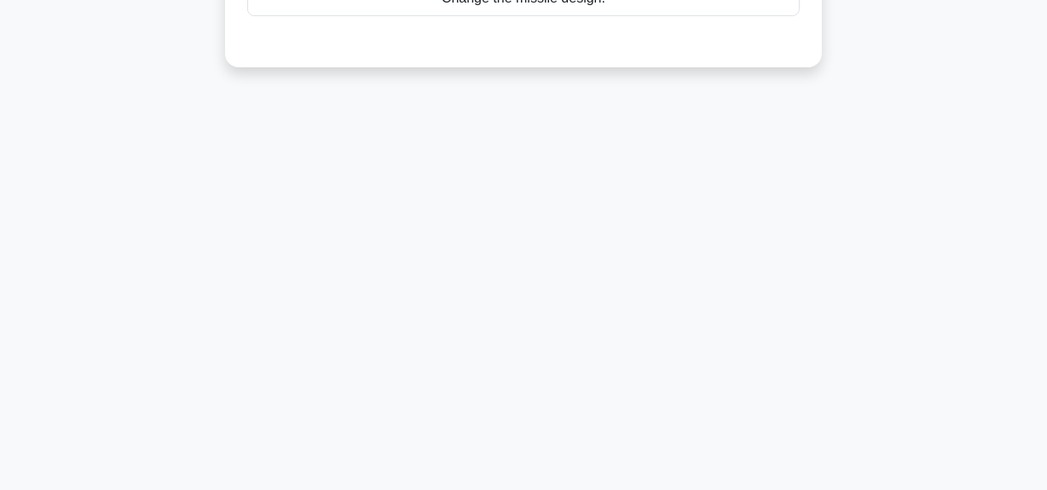
scroll to position [119, 0]
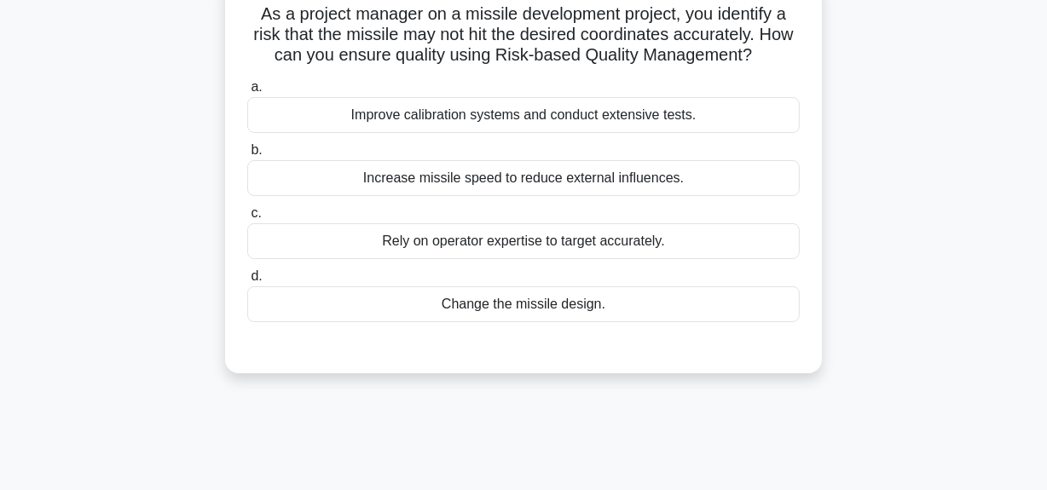
click at [645, 113] on div "Improve calibration systems and conduct extensive tests." at bounding box center [523, 115] width 552 height 36
click at [247, 93] on input "a. Improve calibration systems and conduct extensive tests." at bounding box center [247, 87] width 0 height 11
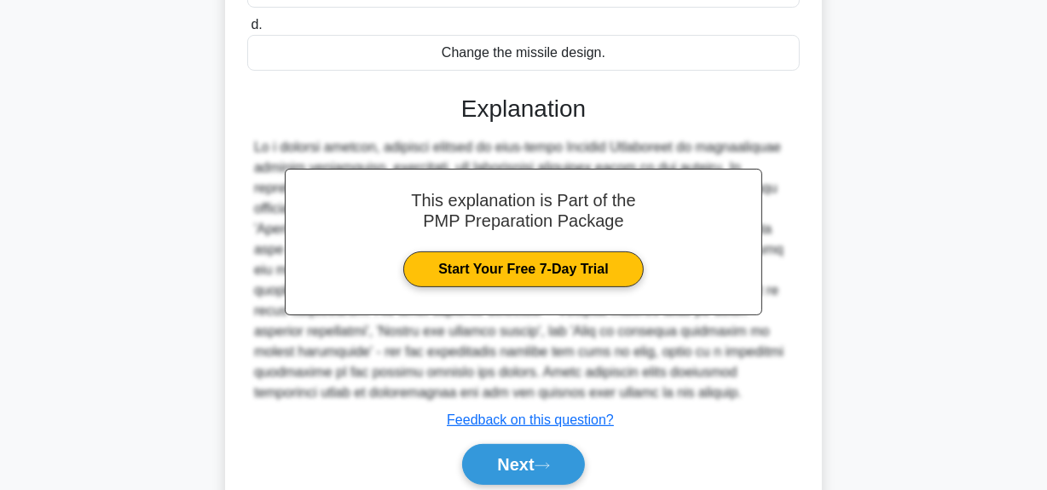
scroll to position [437, 0]
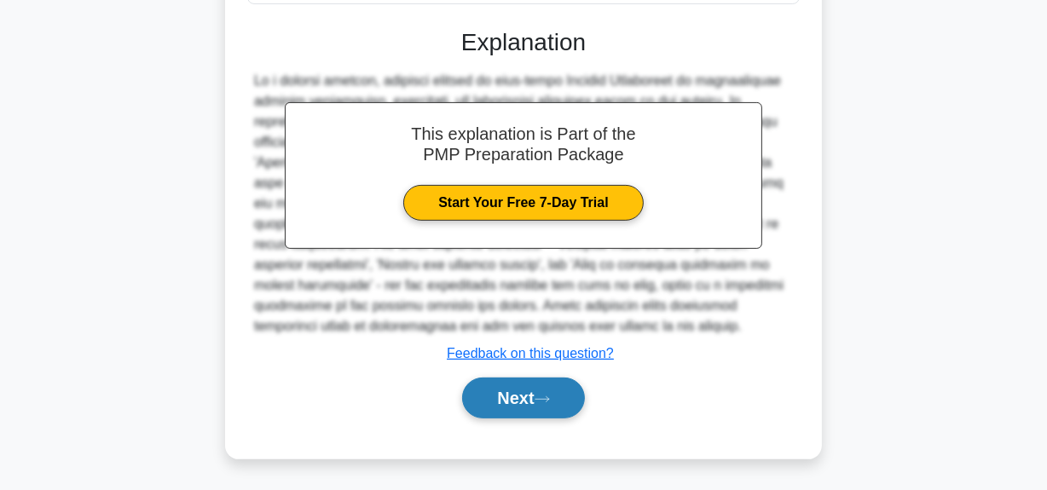
click at [512, 391] on button "Next" at bounding box center [523, 398] width 122 height 41
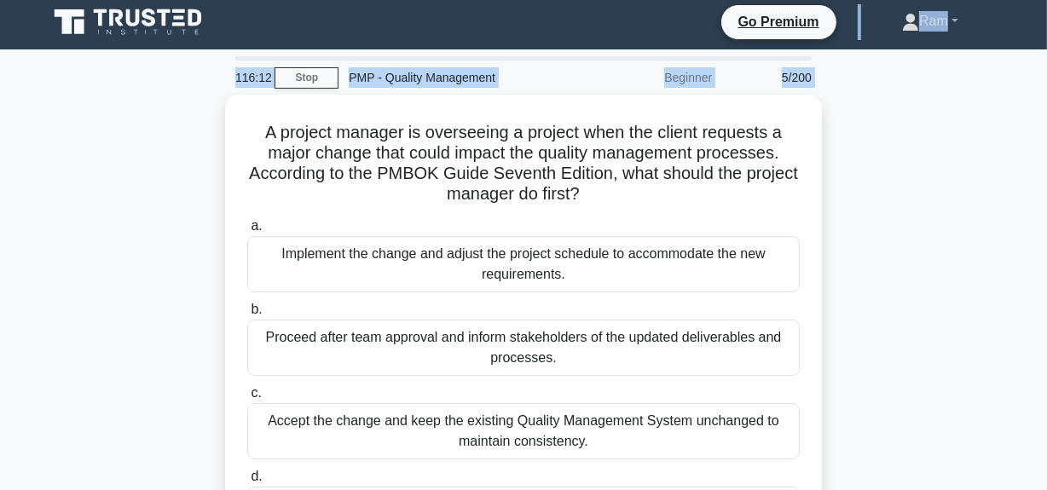
scroll to position [1, 0]
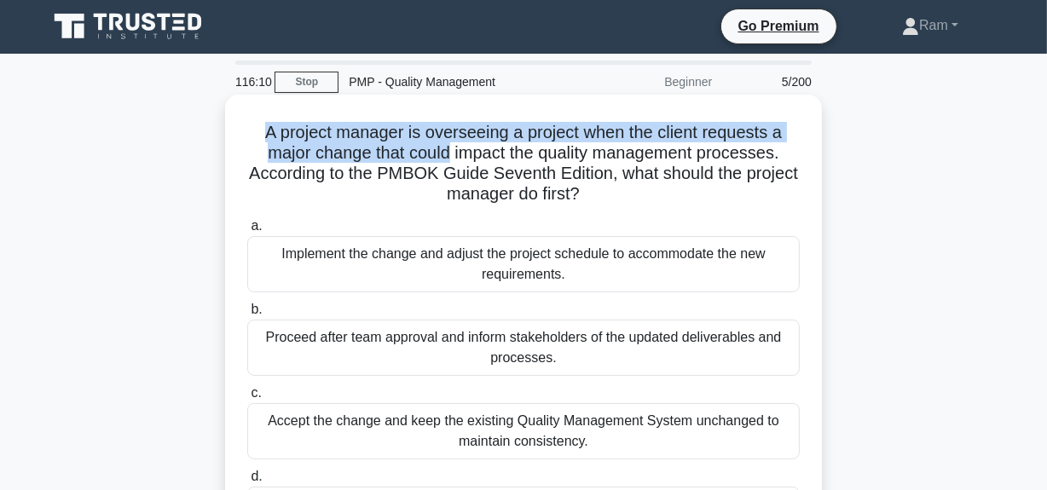
drag, startPoint x: 262, startPoint y: 17, endPoint x: 431, endPoint y: 148, distance: 214.5
click at [449, 151] on h5 "A project manager is overseeing a project when the client requests a major chan…" at bounding box center [523, 164] width 556 height 84
click at [316, 117] on div "A project manager is overseeing a project when the client requests a major chan…" at bounding box center [523, 344] width 583 height 486
click at [325, 128] on h5 "A project manager is overseeing a project when the client requests a major chan…" at bounding box center [523, 164] width 556 height 84
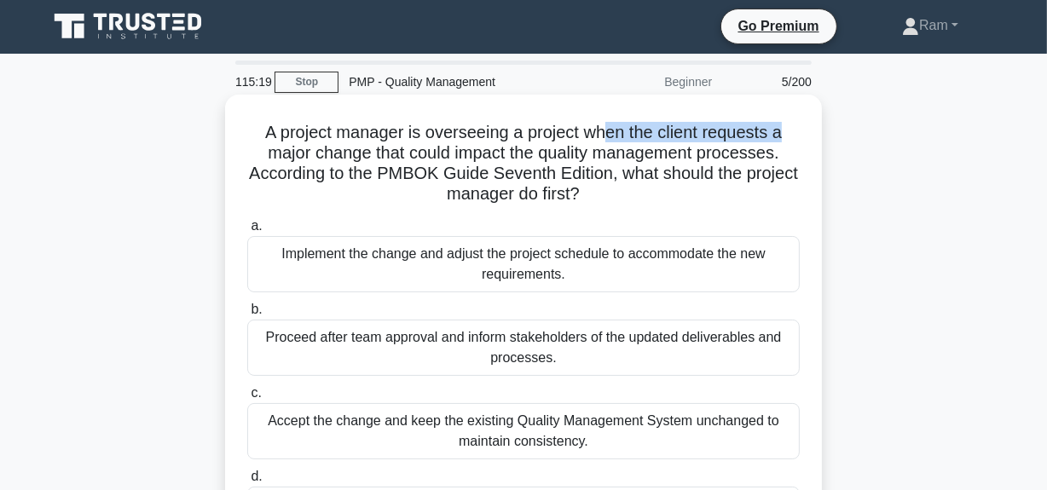
drag, startPoint x: 609, startPoint y: 134, endPoint x: 640, endPoint y: 141, distance: 32.5
click at [788, 140] on h5 "A project manager is overseeing a project when the client requests a major chan…" at bounding box center [523, 164] width 556 height 84
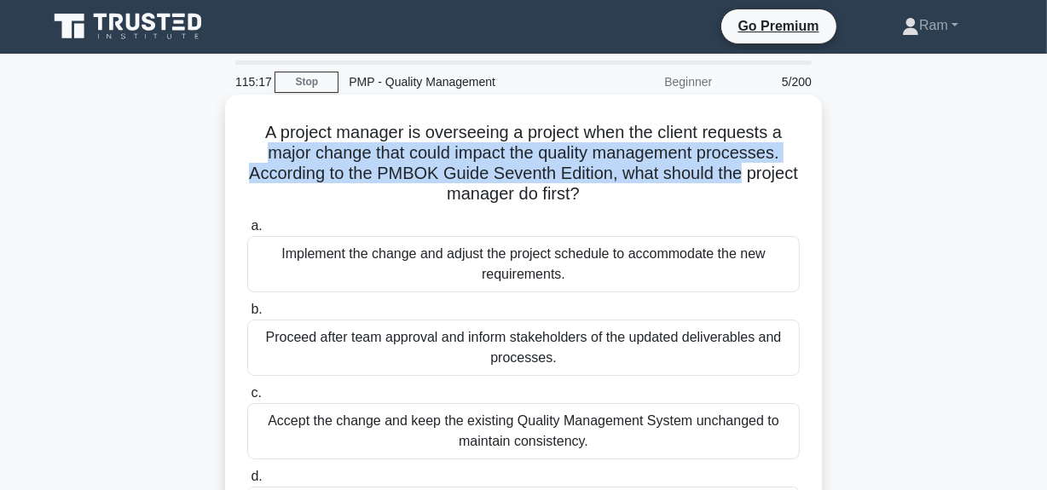
drag, startPoint x: 261, startPoint y: 162, endPoint x: 794, endPoint y: 164, distance: 533.6
click at [795, 164] on h5 "A project manager is overseeing a project when the client requests a major chan…" at bounding box center [523, 164] width 556 height 84
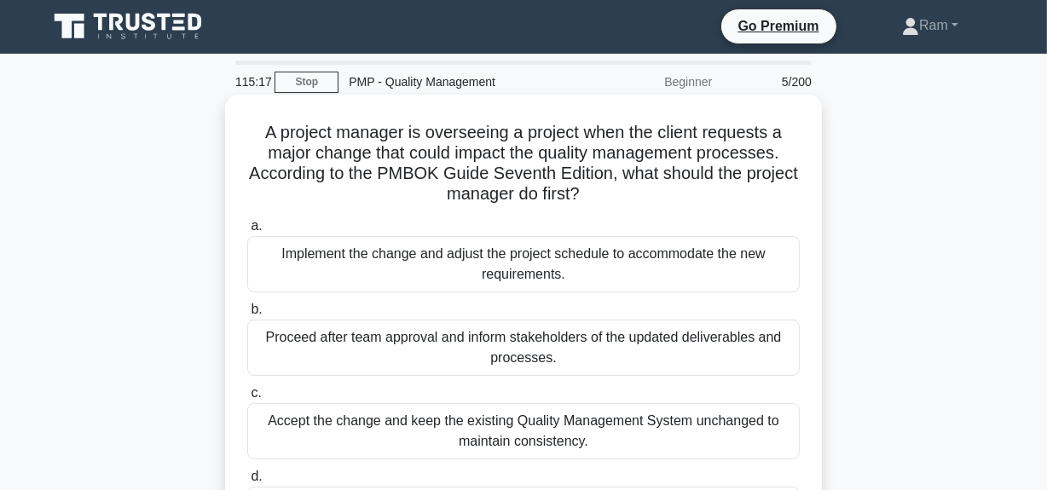
drag, startPoint x: 633, startPoint y: 187, endPoint x: 683, endPoint y: 182, distance: 49.6
click at [636, 187] on h5 "A project manager is overseeing a project when the client requests a major chan…" at bounding box center [523, 164] width 556 height 84
drag, startPoint x: 436, startPoint y: 199, endPoint x: 630, endPoint y: 215, distance: 194.9
click at [644, 205] on h5 "A project manager is overseeing a project when the client requests a major chan…" at bounding box center [523, 164] width 556 height 84
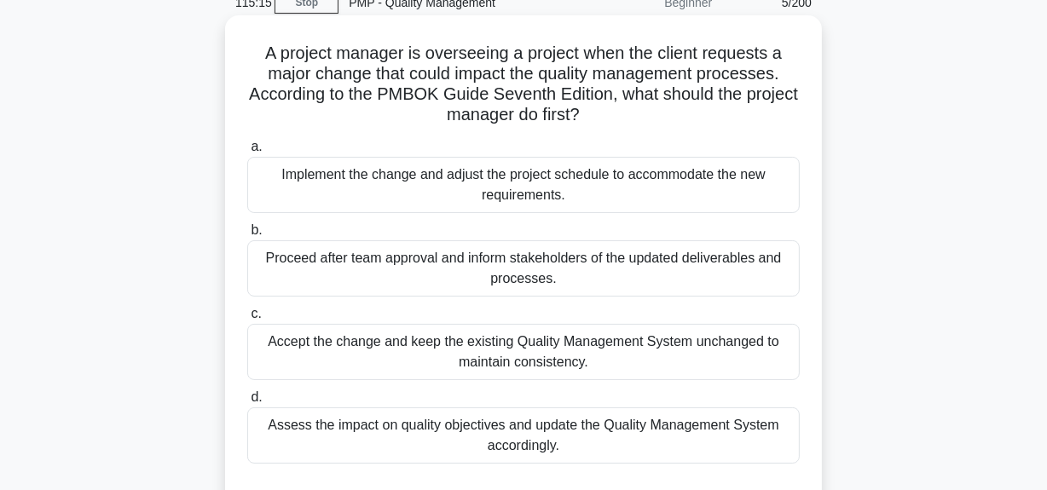
scroll to position [156, 0]
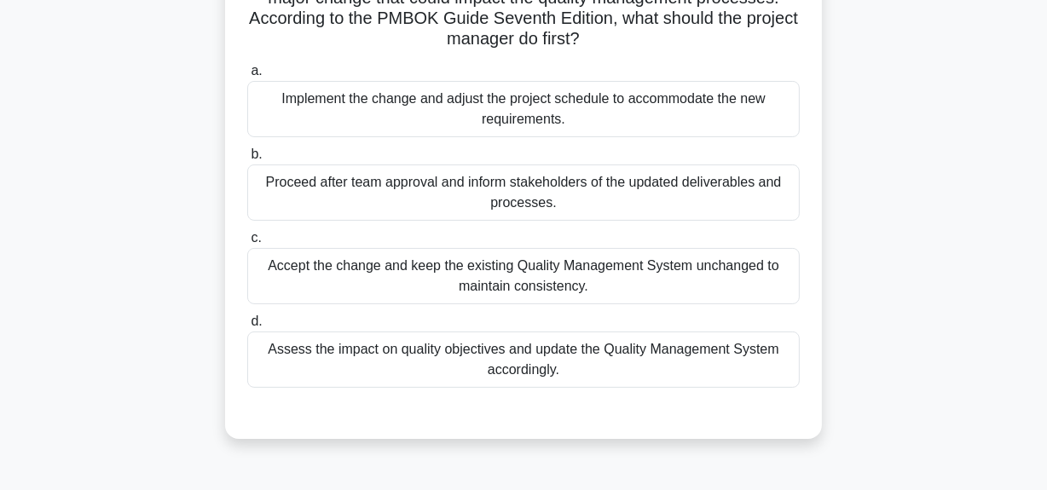
click at [695, 375] on div "Assess the impact on quality objectives and update the Quality Management Syste…" at bounding box center [523, 360] width 552 height 56
click at [247, 327] on input "d. Assess the impact on quality objectives and update the Quality Management Sy…" at bounding box center [247, 321] width 0 height 11
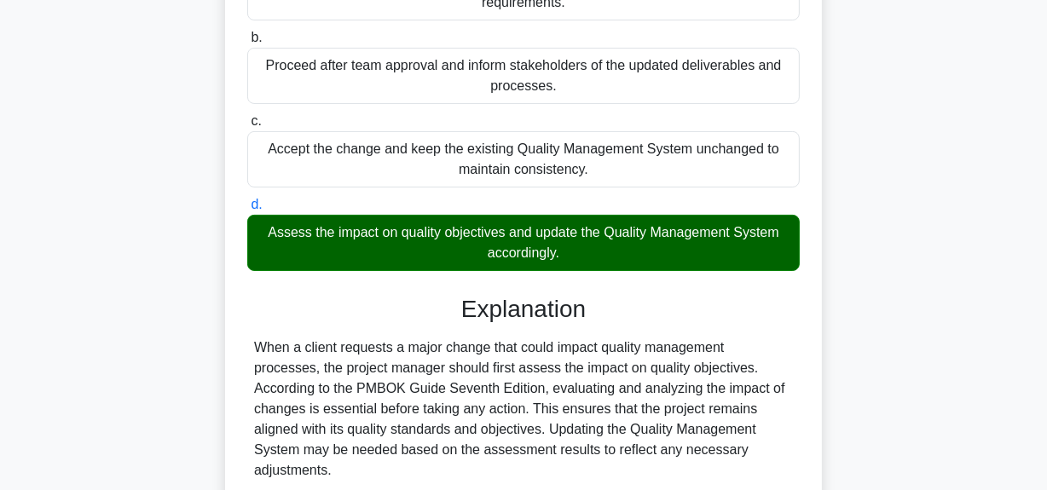
scroll to position [389, 0]
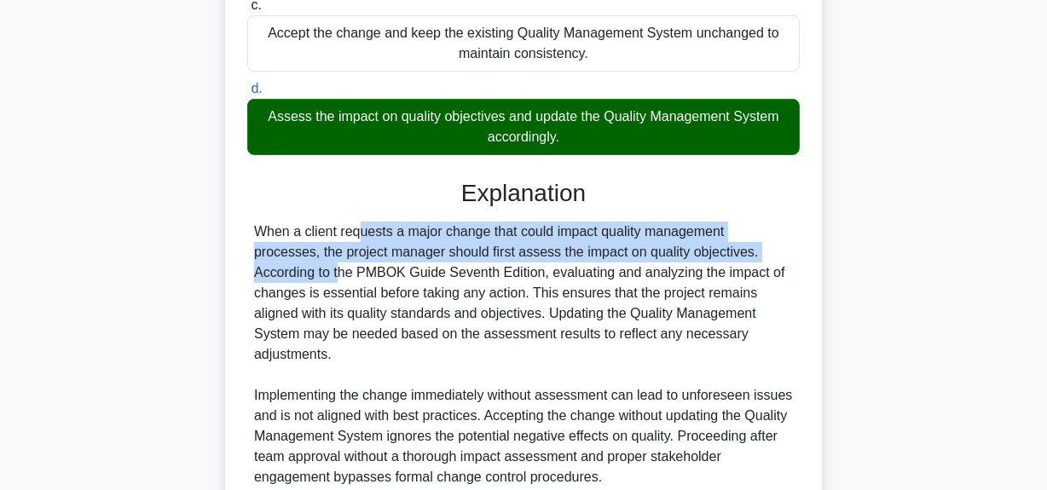
drag, startPoint x: 258, startPoint y: 230, endPoint x: 672, endPoint y: 254, distance: 414.9
click at [673, 253] on div "When a client requests a major change that could impact quality management proc…" at bounding box center [523, 355] width 539 height 266
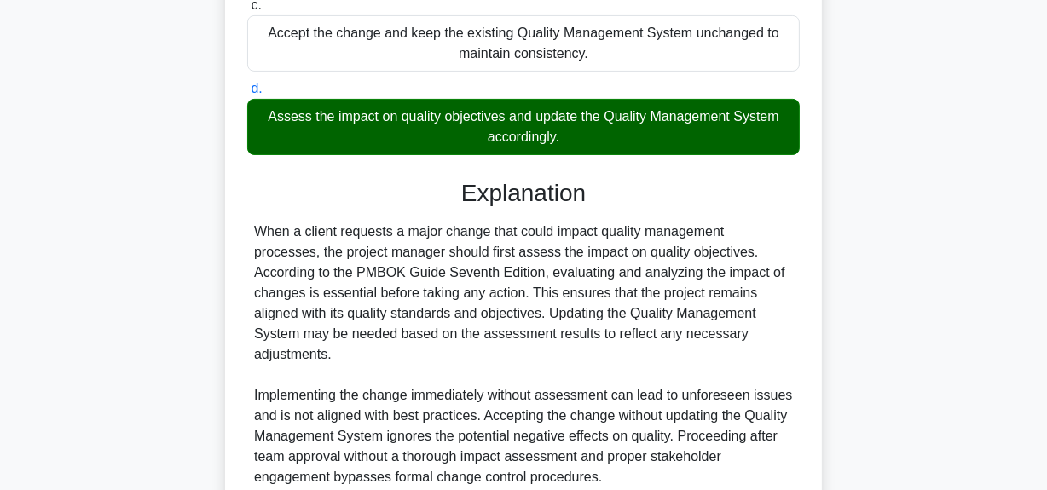
click at [641, 271] on div "When a client requests a major change that could impact quality management proc…" at bounding box center [523, 355] width 539 height 266
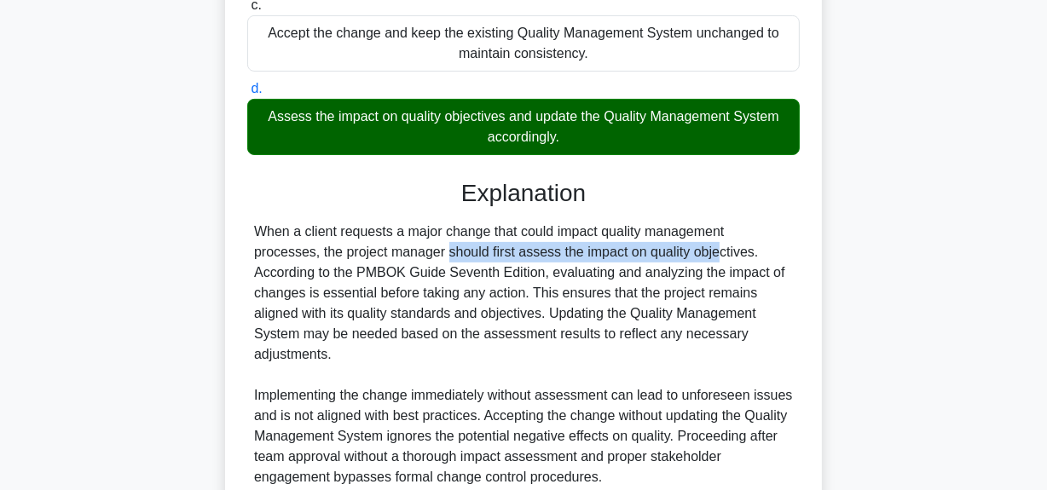
drag, startPoint x: 273, startPoint y: 251, endPoint x: 551, endPoint y: 262, distance: 278.1
click at [551, 262] on div "When a client requests a major change that could impact quality management proc…" at bounding box center [523, 355] width 539 height 266
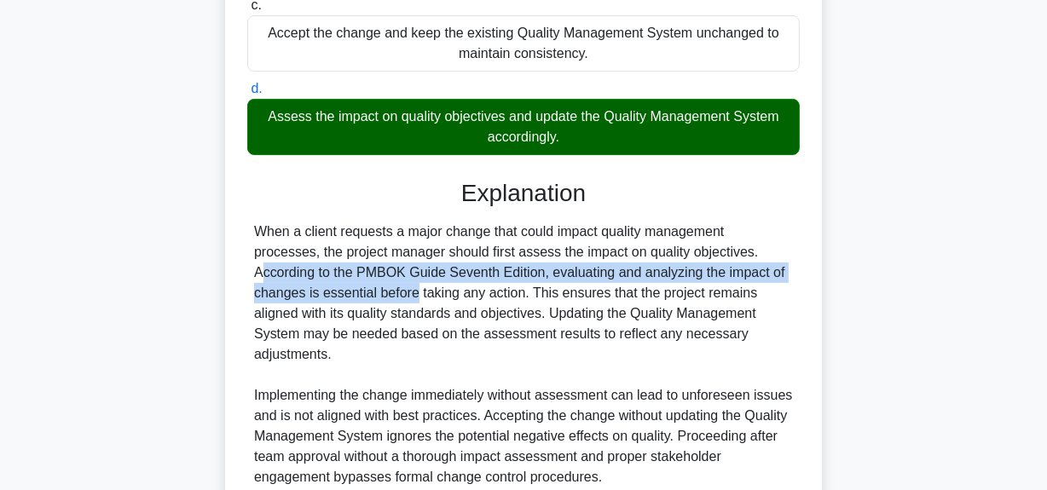
drag, startPoint x: 605, startPoint y: 253, endPoint x: 537, endPoint y: 270, distance: 70.3
click at [760, 262] on div "When a client requests a major change that could impact quality management proc…" at bounding box center [523, 355] width 539 height 266
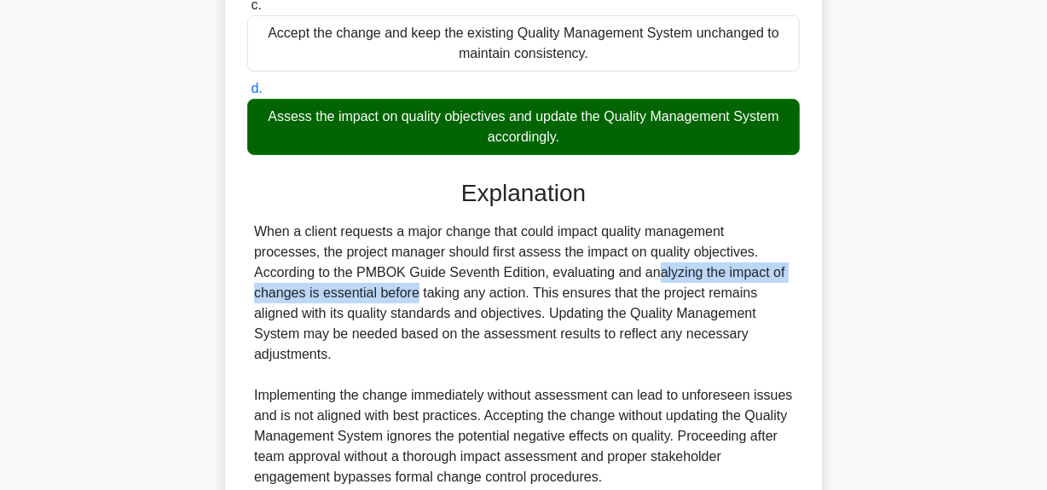
drag, startPoint x: 446, startPoint y: 277, endPoint x: 666, endPoint y: 278, distance: 219.9
click at [744, 264] on div "When a client requests a major change that could impact quality management proc…" at bounding box center [523, 355] width 539 height 266
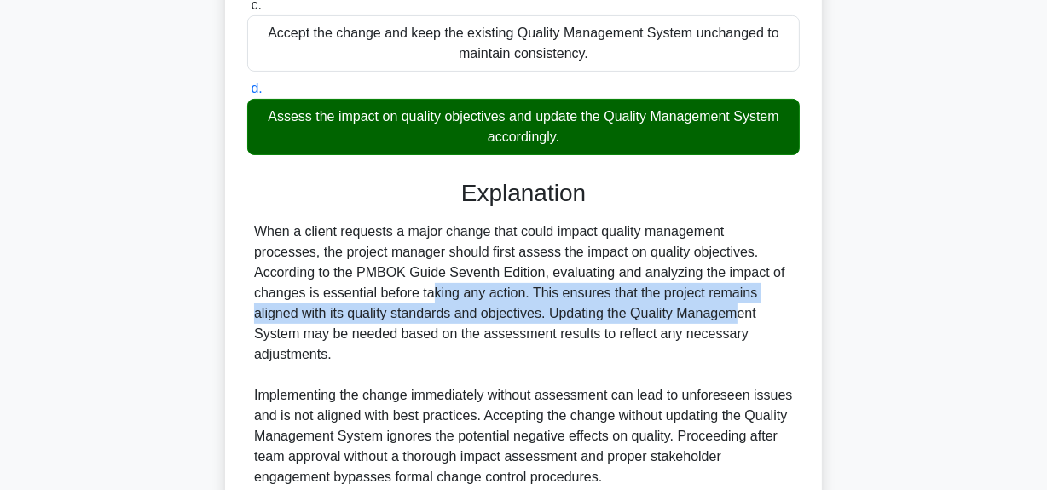
drag, startPoint x: 265, startPoint y: 295, endPoint x: 586, endPoint y: 319, distance: 322.2
click at [524, 307] on div "When a client requests a major change that could impact quality management proc…" at bounding box center [523, 355] width 539 height 266
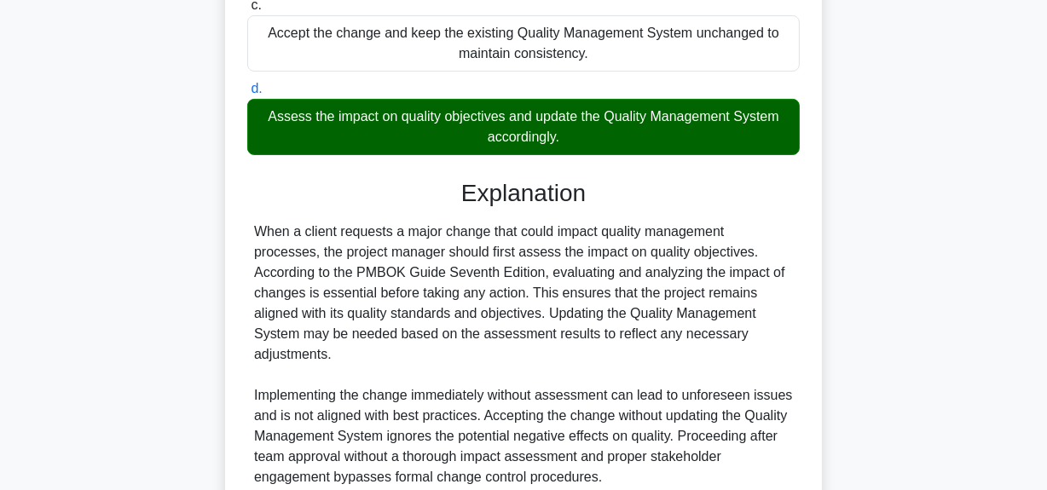
drag, startPoint x: 591, startPoint y: 318, endPoint x: 509, endPoint y: 303, distance: 83.1
click at [584, 317] on div "When a client requests a major change that could impact quality management proc…" at bounding box center [523, 355] width 539 height 266
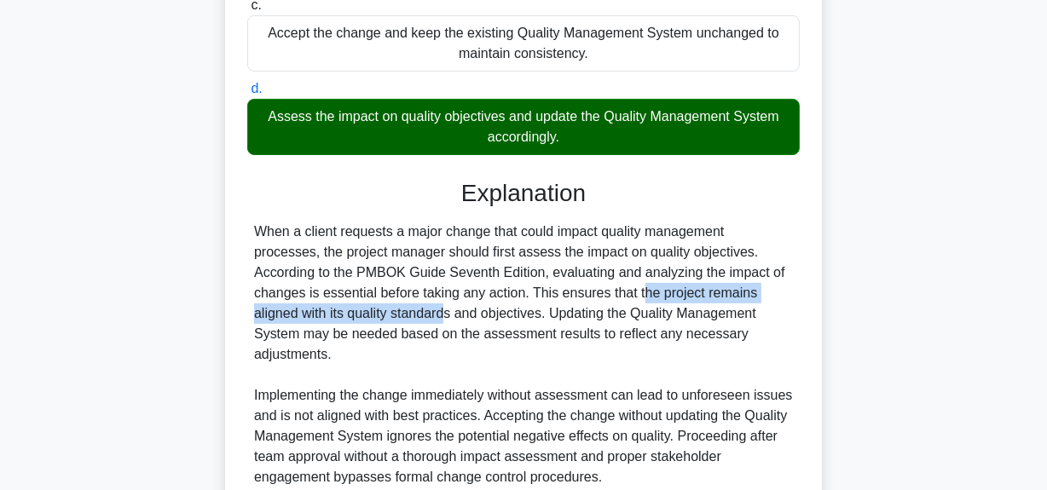
drag, startPoint x: 474, startPoint y: 295, endPoint x: 781, endPoint y: 281, distance: 307.1
click at [781, 281] on div "When a client requests a major change that could impact quality management proc…" at bounding box center [523, 355] width 539 height 266
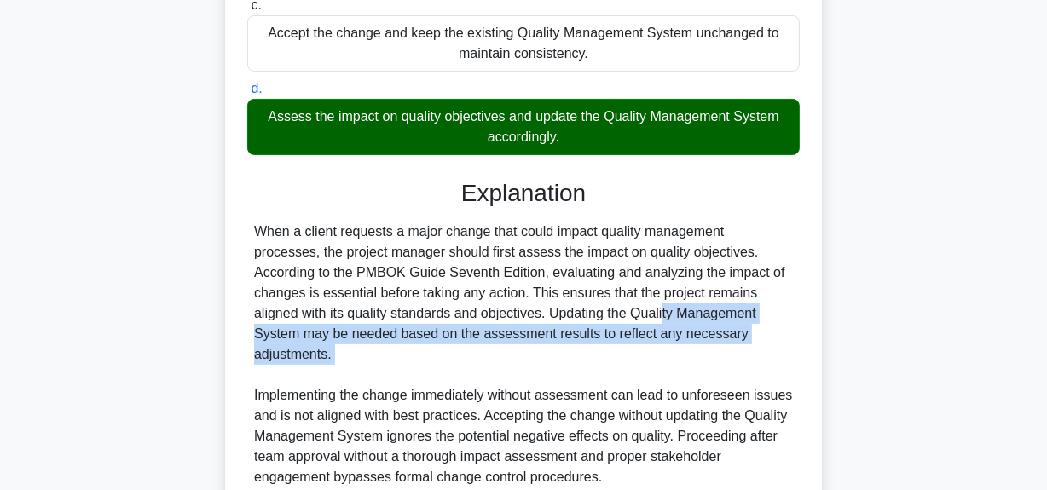
drag, startPoint x: 459, startPoint y: 315, endPoint x: 716, endPoint y: 357, distance: 259.9
click at [762, 346] on div "When a client requests a major change that could impact quality management proc…" at bounding box center [523, 355] width 539 height 266
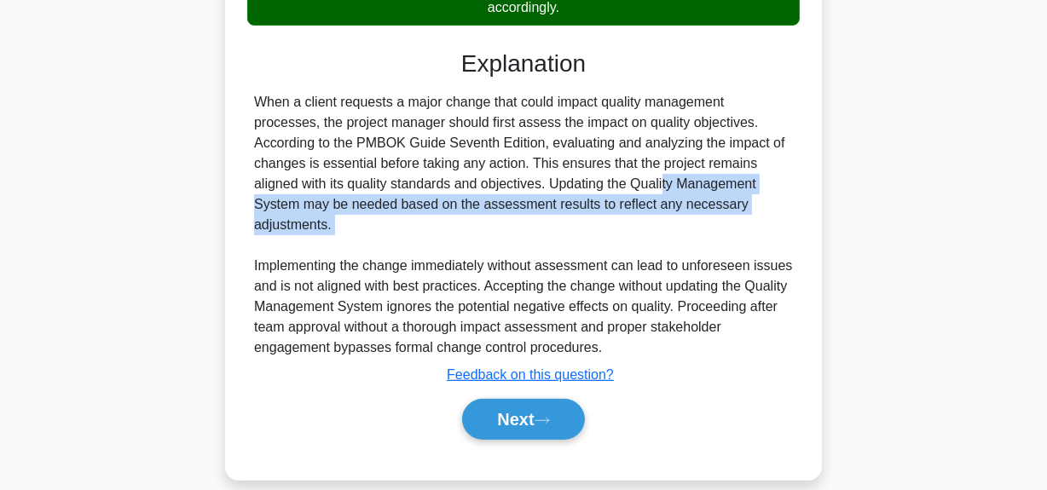
scroll to position [520, 0]
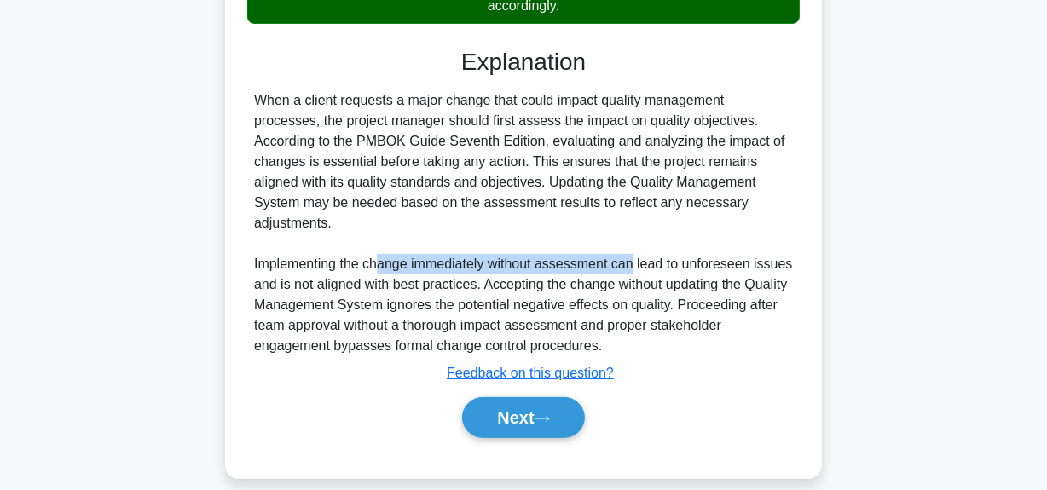
drag, startPoint x: 381, startPoint y: 251, endPoint x: 616, endPoint y: 294, distance: 239.2
click at [631, 245] on div "When a client requests a major change that could impact quality management proc…" at bounding box center [523, 223] width 539 height 266
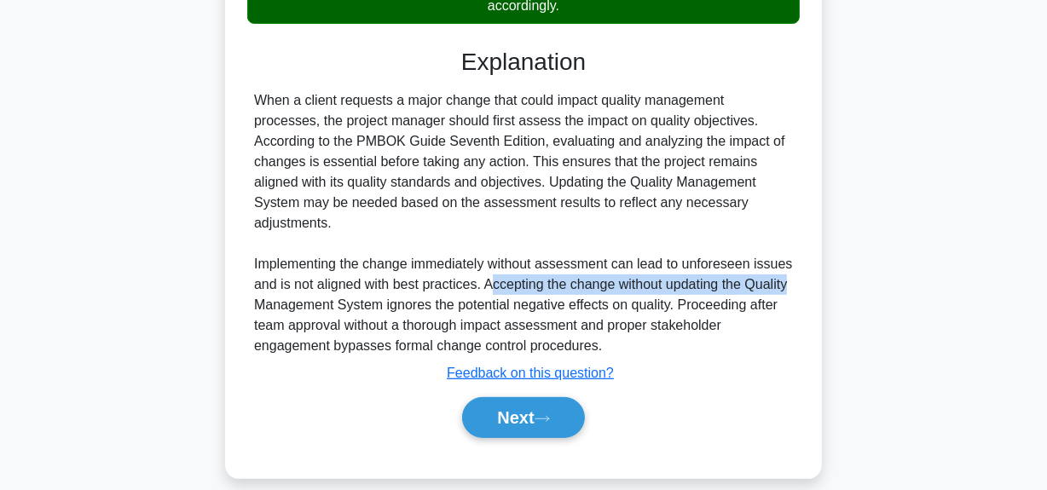
drag, startPoint x: 494, startPoint y: 263, endPoint x: 631, endPoint y: 339, distance: 156.5
click at [823, 275] on div "A project manager is overseeing a project when the client requests a major chan…" at bounding box center [524, 41] width 972 height 923
click at [505, 397] on button "Next" at bounding box center [523, 417] width 122 height 41
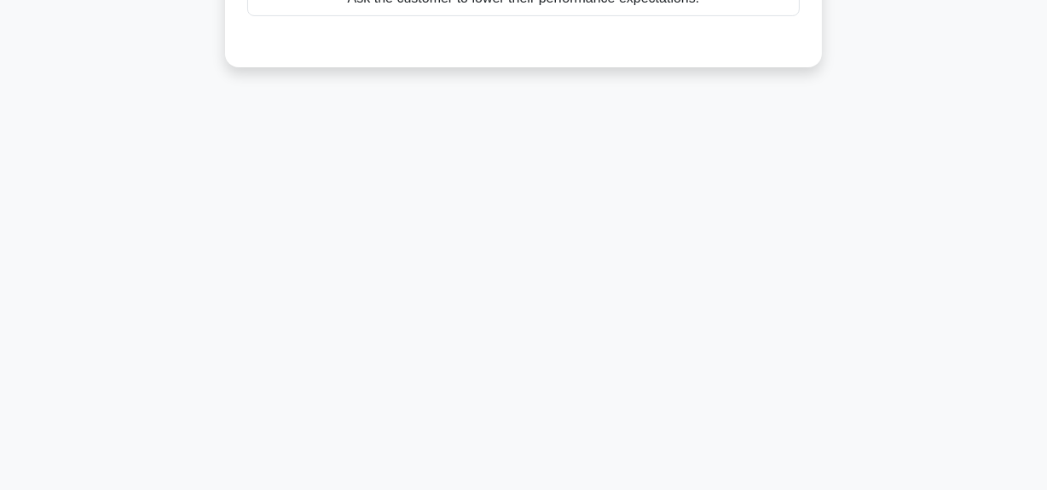
scroll to position [119, 0]
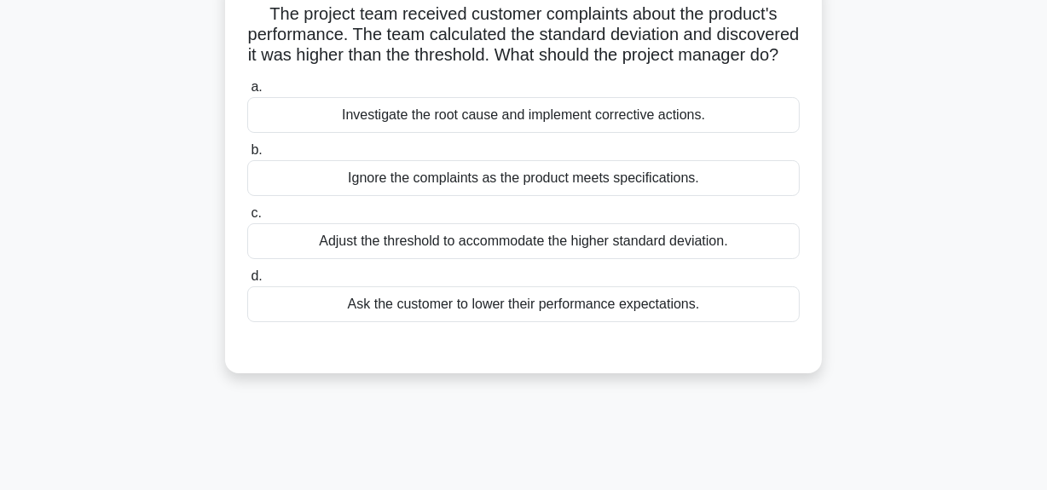
click at [562, 133] on div "Investigate the root cause and implement corrective actions." at bounding box center [523, 115] width 552 height 36
click at [247, 93] on input "a. Investigate the root cause and implement corrective actions." at bounding box center [247, 87] width 0 height 11
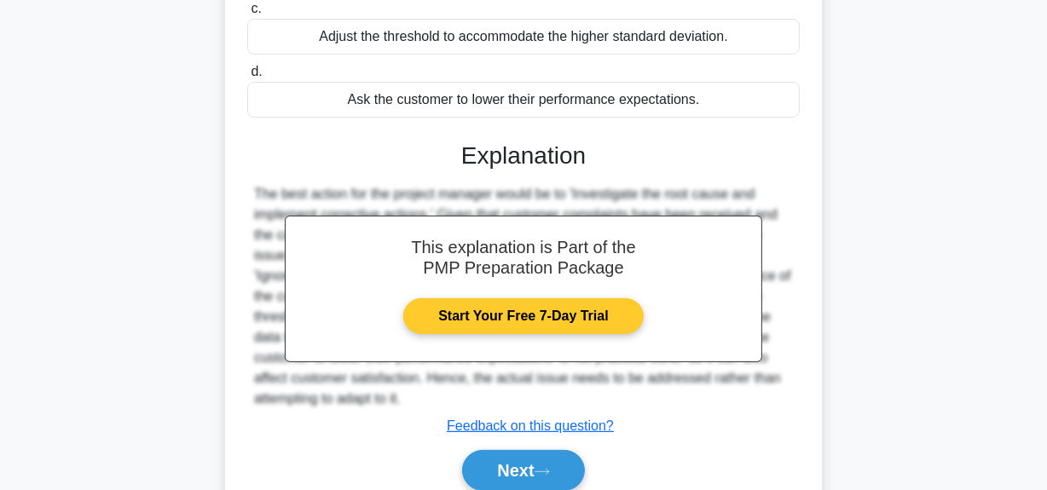
scroll to position [430, 0]
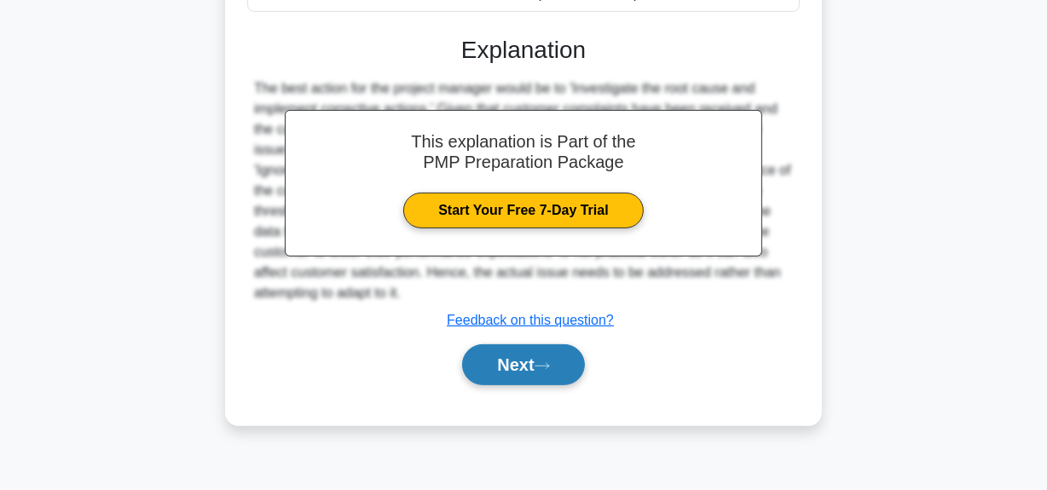
click at [500, 381] on button "Next" at bounding box center [523, 364] width 122 height 41
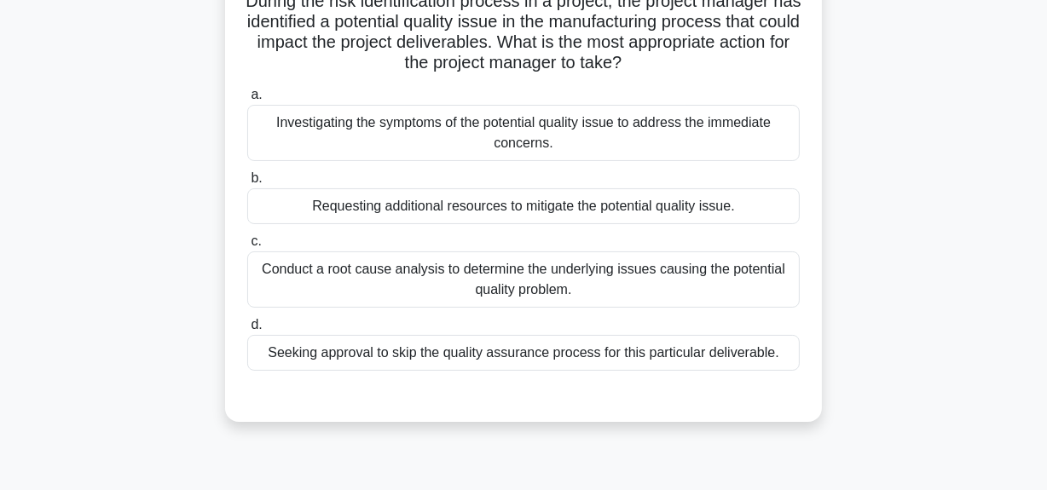
scroll to position [43, 0]
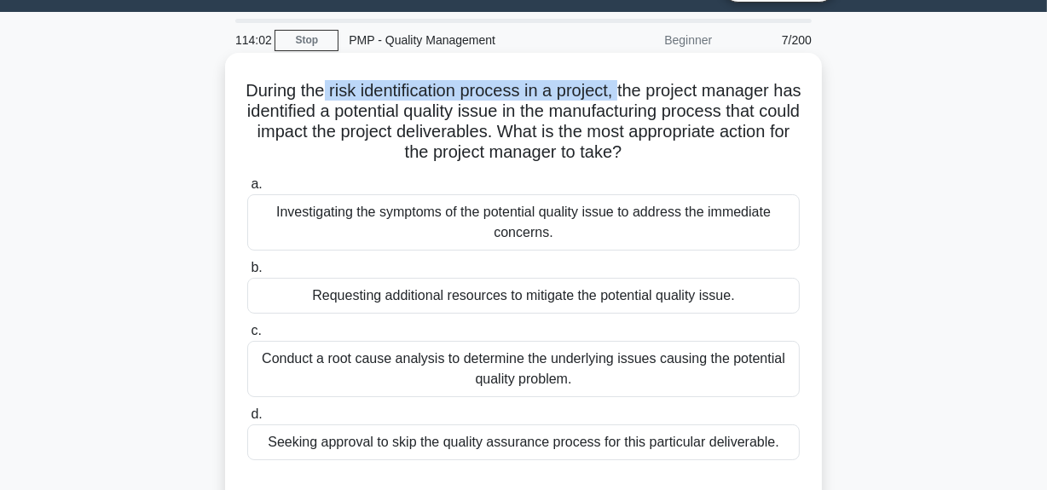
drag, startPoint x: 331, startPoint y: 93, endPoint x: 637, endPoint y: 99, distance: 306.0
click at [637, 99] on h5 "During the risk identification process in a project, the project manager has id…" at bounding box center [523, 122] width 556 height 84
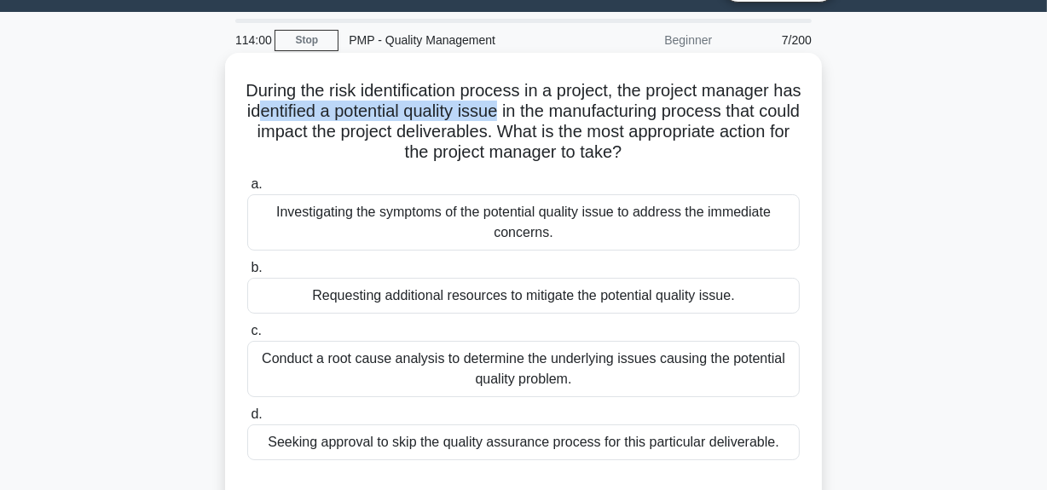
drag, startPoint x: 309, startPoint y: 112, endPoint x: 554, endPoint y: 113, distance: 245.5
click at [554, 113] on h5 "During the risk identification process in a project, the project manager has id…" at bounding box center [523, 122] width 556 height 84
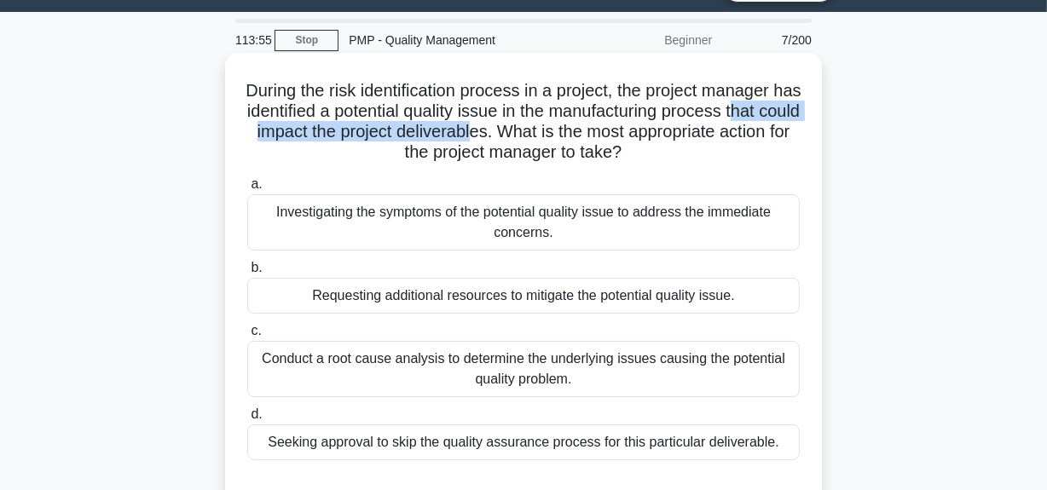
drag, startPoint x: 301, startPoint y: 130, endPoint x: 597, endPoint y: 131, distance: 296.6
click at [597, 131] on h5 "During the risk identification process in a project, the project manager has id…" at bounding box center [523, 122] width 556 height 84
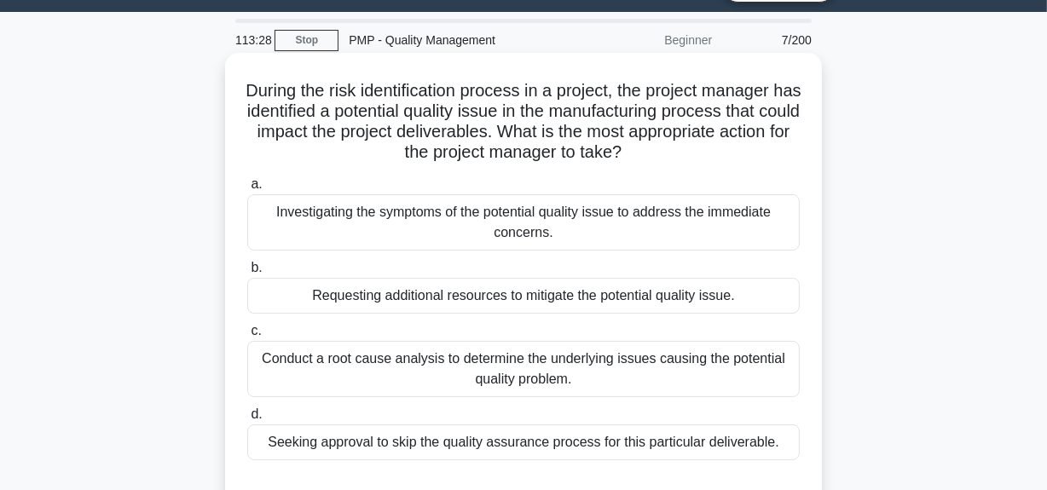
click at [521, 109] on h5 "During the risk identification process in a project, the project manager has id…" at bounding box center [523, 122] width 556 height 84
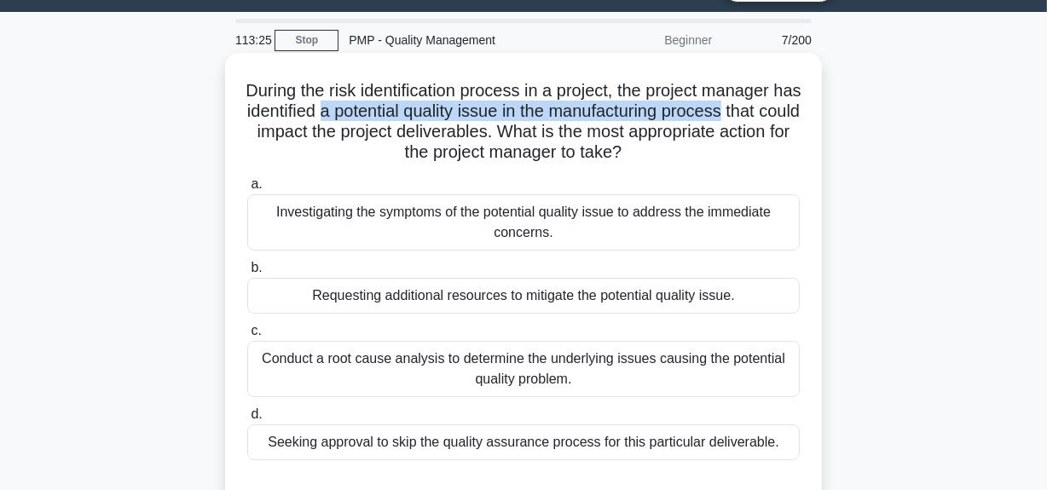
drag, startPoint x: 372, startPoint y: 117, endPoint x: 789, endPoint y: 117, distance: 416.8
click at [790, 117] on h5 "During the risk identification process in a project, the project manager has id…" at bounding box center [523, 122] width 556 height 84
drag, startPoint x: 637, startPoint y: 131, endPoint x: 724, endPoint y: 147, distance: 89.1
click at [724, 147] on h5 "During the risk identification process in a project, the project manager has id…" at bounding box center [523, 122] width 556 height 84
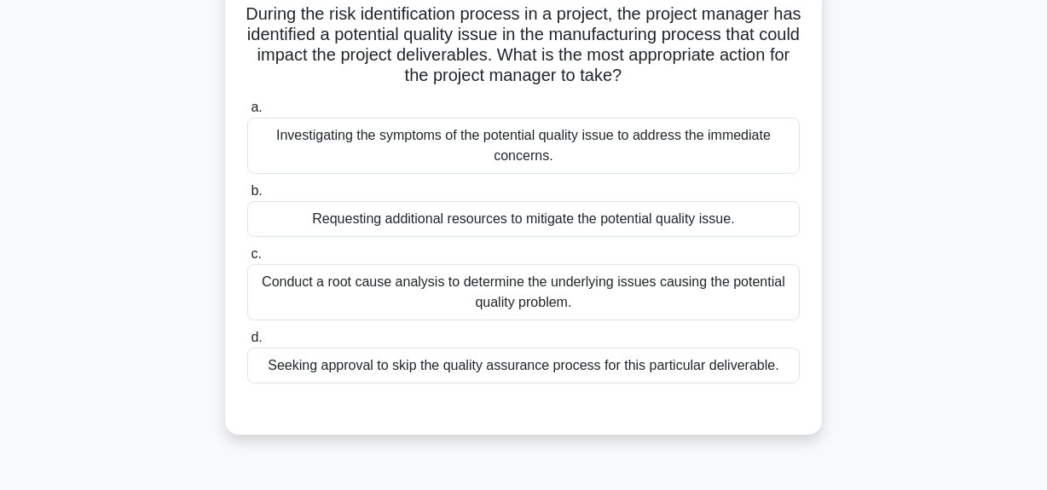
click at [601, 293] on div "Conduct a root cause analysis to determine the underlying issues causing the po…" at bounding box center [523, 292] width 552 height 56
click at [247, 260] on input "c. Conduct a root cause analysis to determine the underlying issues causing the…" at bounding box center [247, 254] width 0 height 11
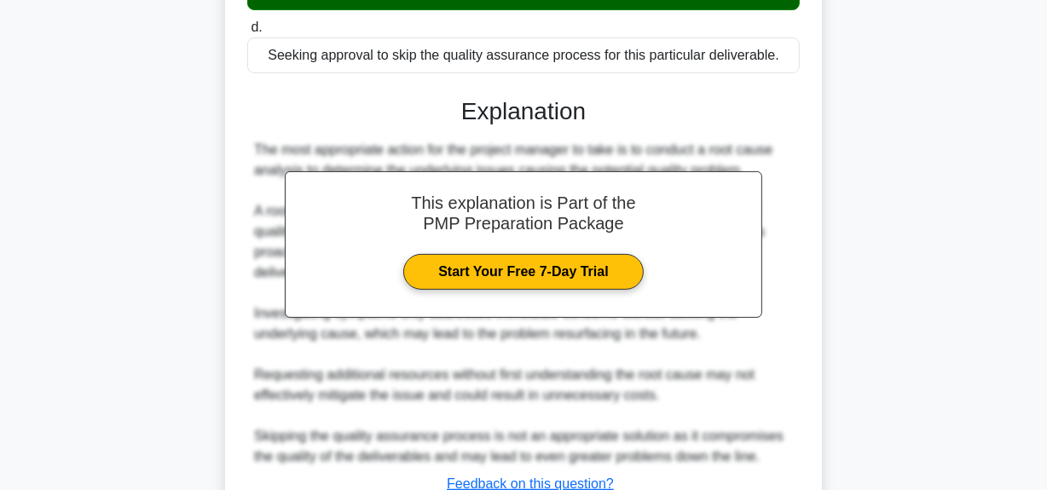
scroll to position [560, 0]
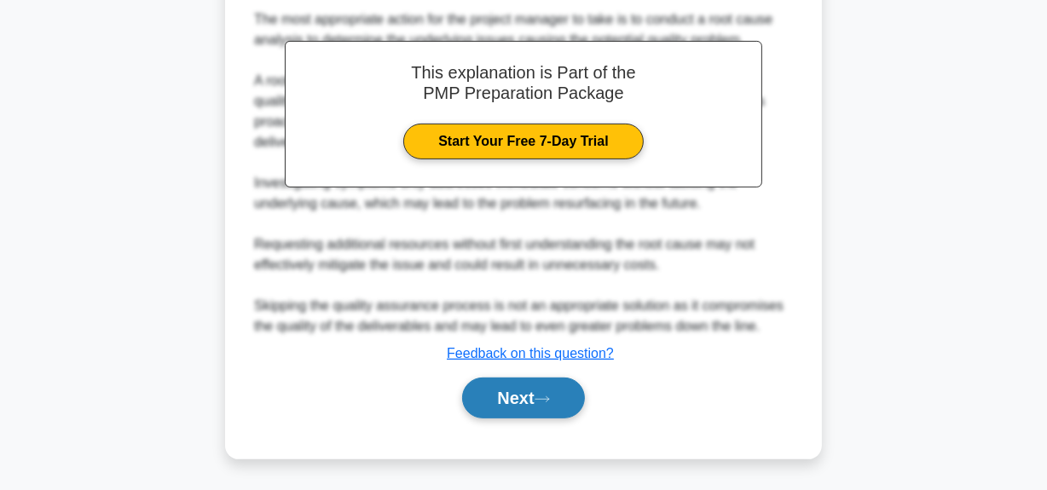
click at [543, 391] on button "Next" at bounding box center [523, 398] width 122 height 41
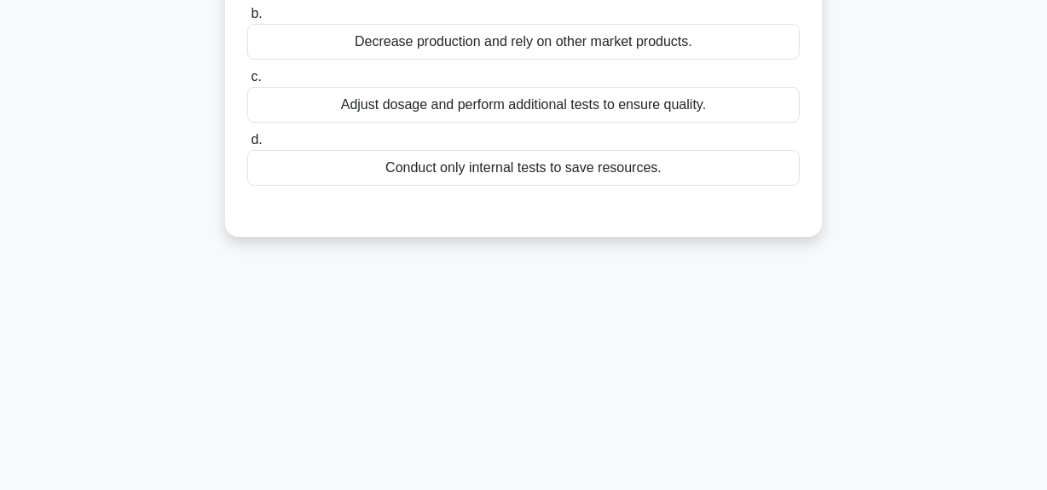
scroll to position [119, 0]
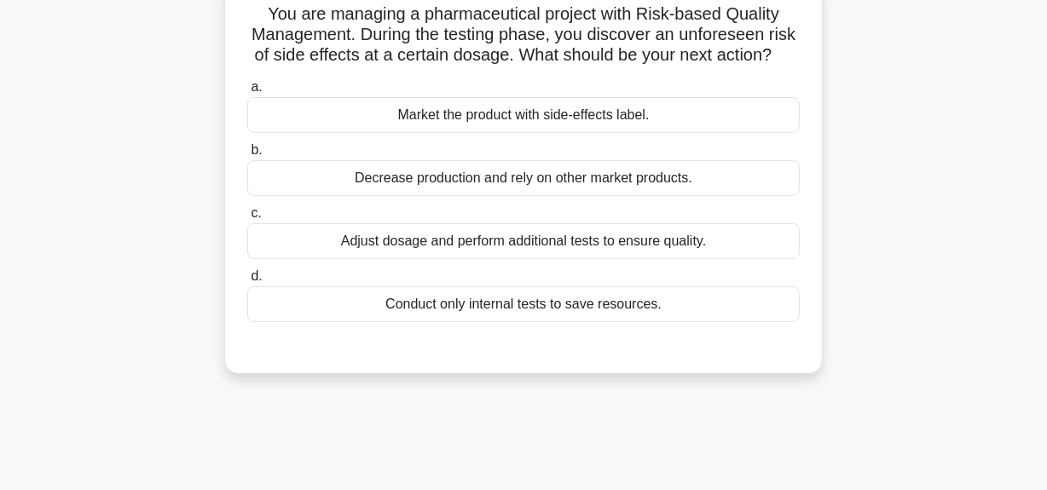
click at [588, 259] on div "Adjust dosage and perform additional tests to ensure quality." at bounding box center [523, 241] width 552 height 36
click at [247, 219] on input "c. Adjust dosage and perform additional tests to ensure quality." at bounding box center [247, 213] width 0 height 11
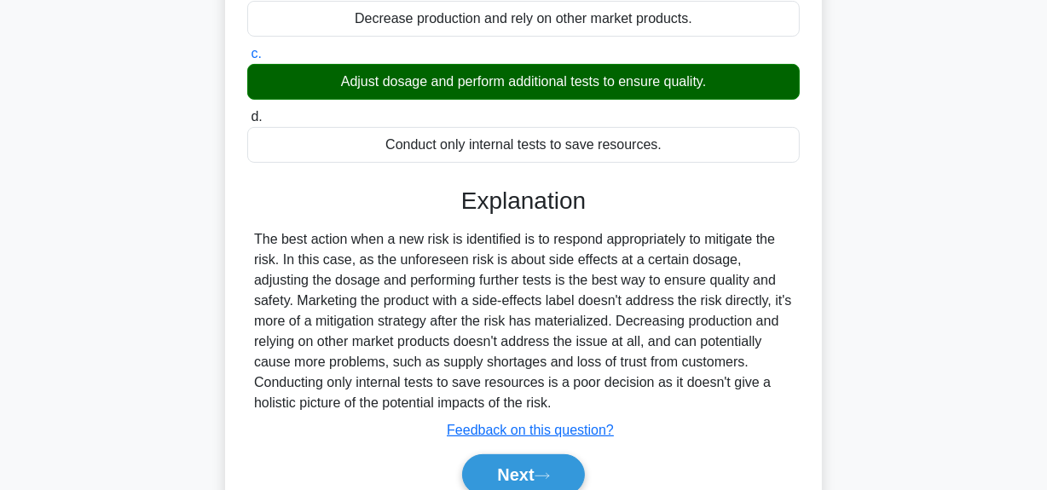
scroll to position [430, 0]
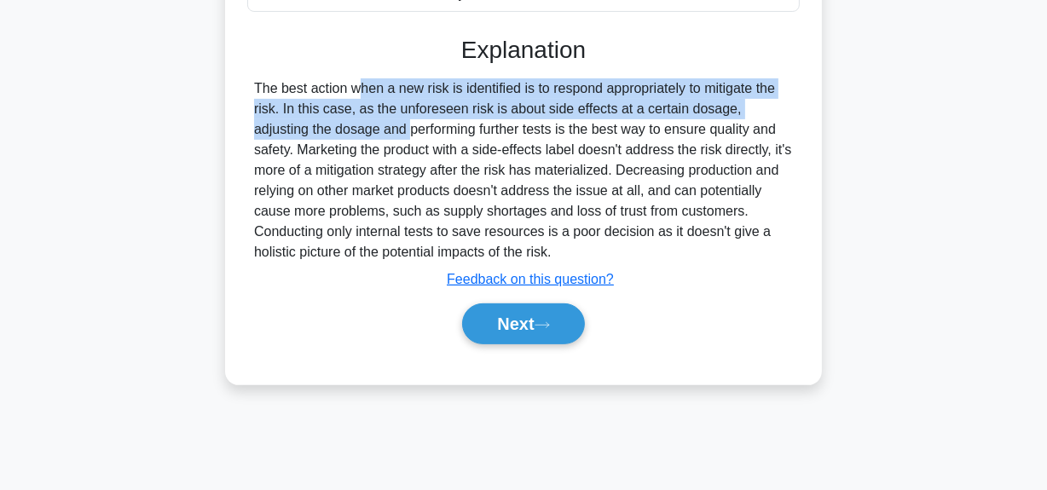
drag, startPoint x: 256, startPoint y: 108, endPoint x: 777, endPoint y: 119, distance: 521.7
click at [777, 119] on div "The best action when a new risk is identified is to respond appropriately to mi…" at bounding box center [523, 170] width 539 height 184
click at [511, 344] on button "Next" at bounding box center [523, 323] width 122 height 41
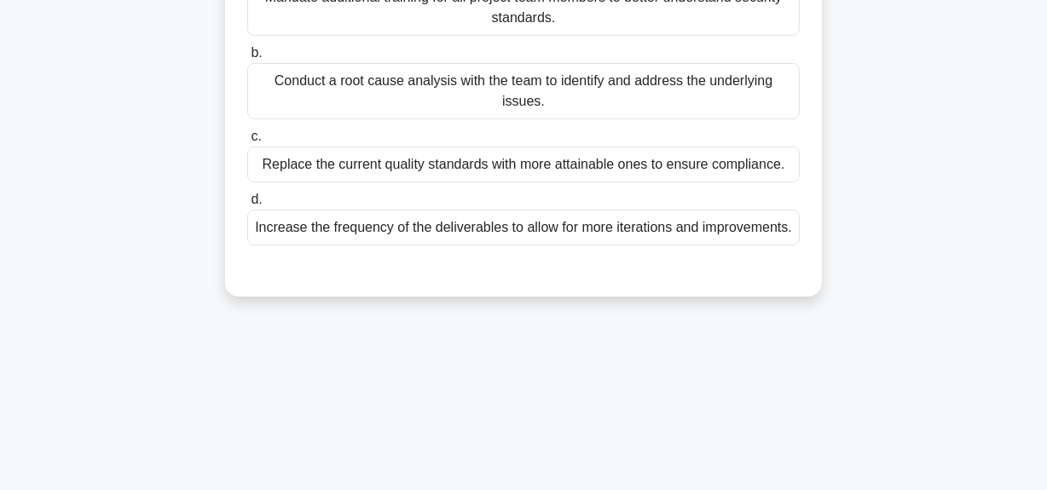
scroll to position [119, 0]
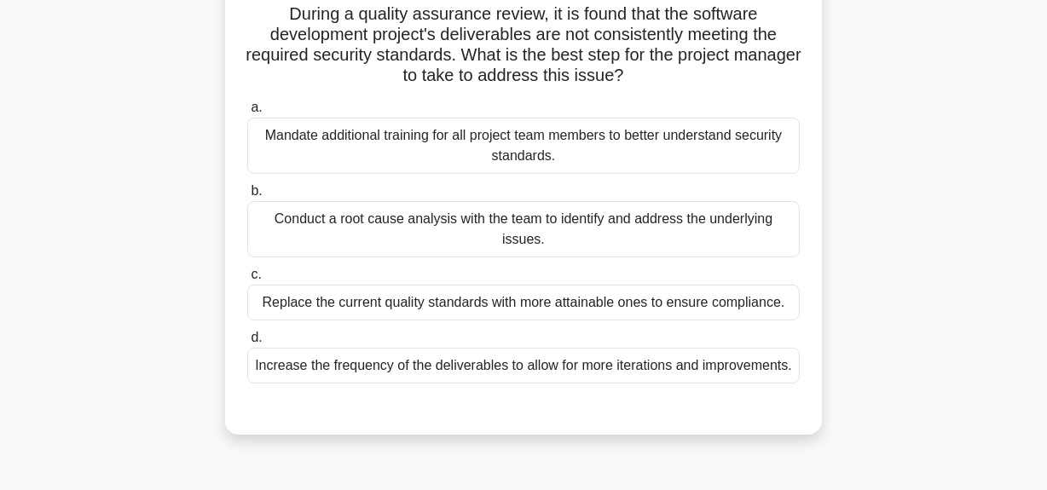
click at [518, 219] on div "Conduct a root cause analysis with the team to identify and address the underly…" at bounding box center [523, 229] width 552 height 56
click at [247, 197] on input "b. Conduct a root cause analysis with the team to identify and address the unde…" at bounding box center [247, 191] width 0 height 11
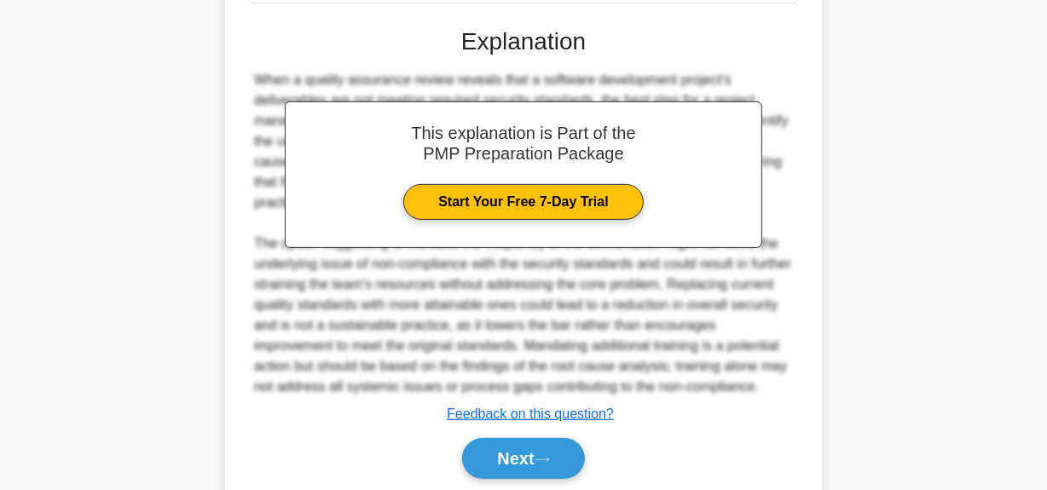
scroll to position [580, 0]
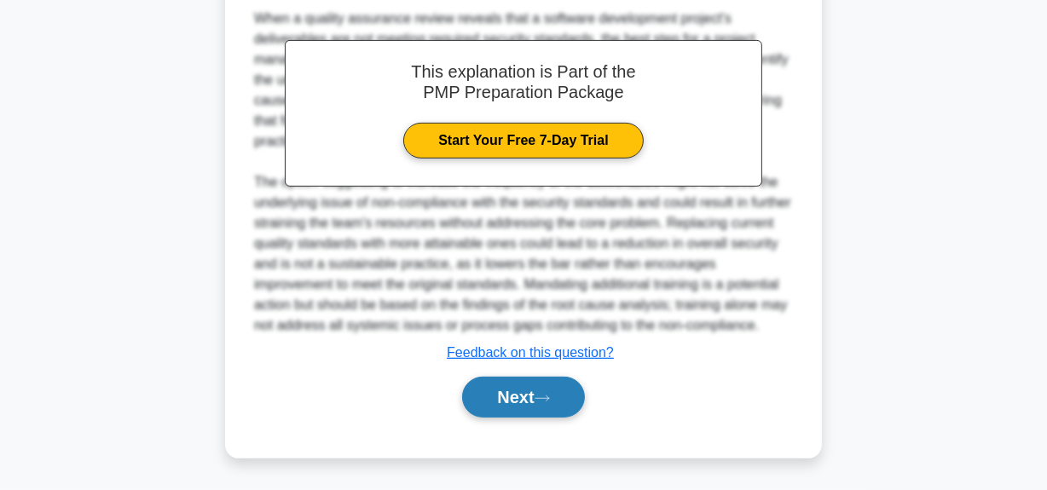
drag, startPoint x: 522, startPoint y: 400, endPoint x: 521, endPoint y: 374, distance: 25.6
click at [522, 399] on button "Next" at bounding box center [523, 397] width 122 height 41
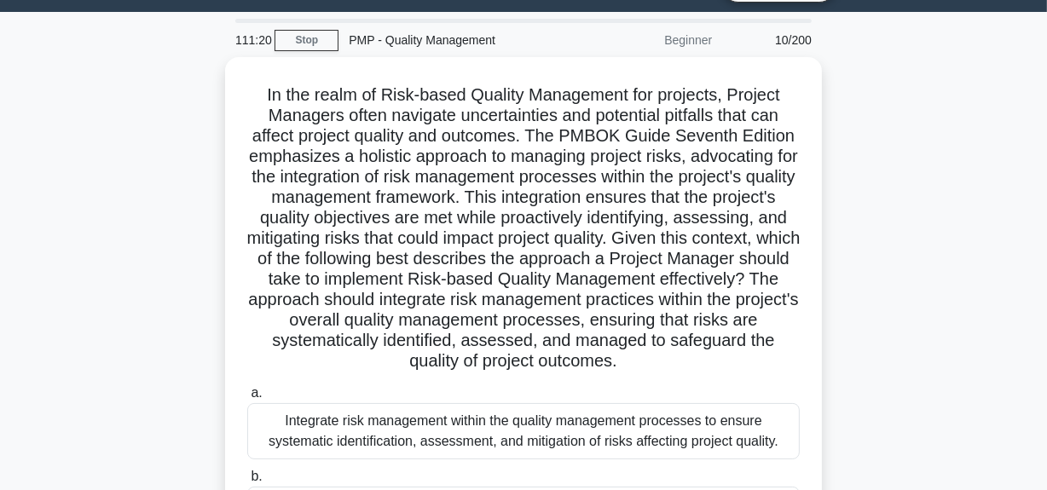
scroll to position [119, 0]
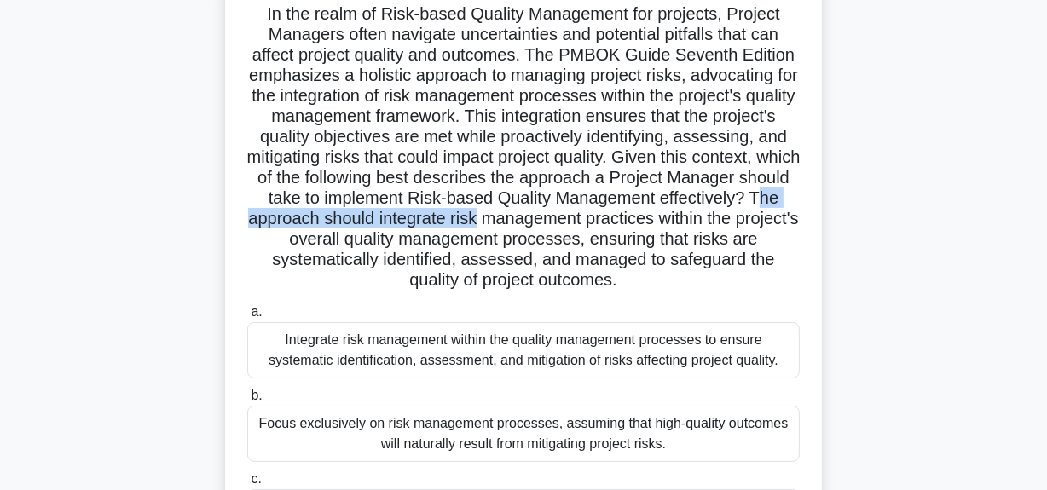
drag, startPoint x: 497, startPoint y: 217, endPoint x: 761, endPoint y: 217, distance: 264.2
click at [761, 217] on h5 "In the realm of Risk-based Quality Management for projects, Project Managers of…" at bounding box center [523, 147] width 556 height 288
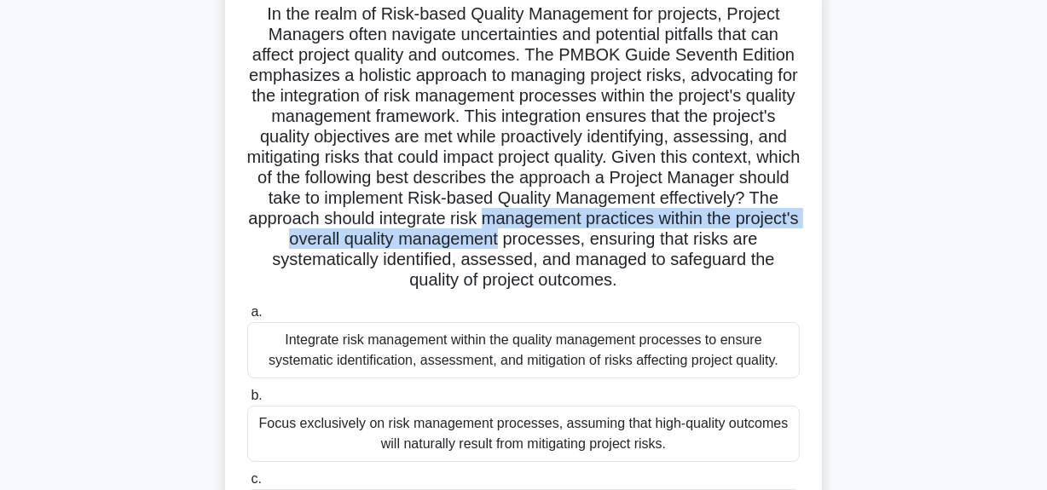
drag, startPoint x: 247, startPoint y: 245, endPoint x: 796, endPoint y: 233, distance: 549.0
click at [798, 231] on h5 "In the realm of Risk-based Quality Management for projects, Project Managers of…" at bounding box center [523, 147] width 556 height 288
drag, startPoint x: 384, startPoint y: 263, endPoint x: 757, endPoint y: 276, distance: 372.7
click at [757, 276] on h5 "In the realm of Risk-based Quality Management for projects, Project Managers of…" at bounding box center [523, 147] width 556 height 288
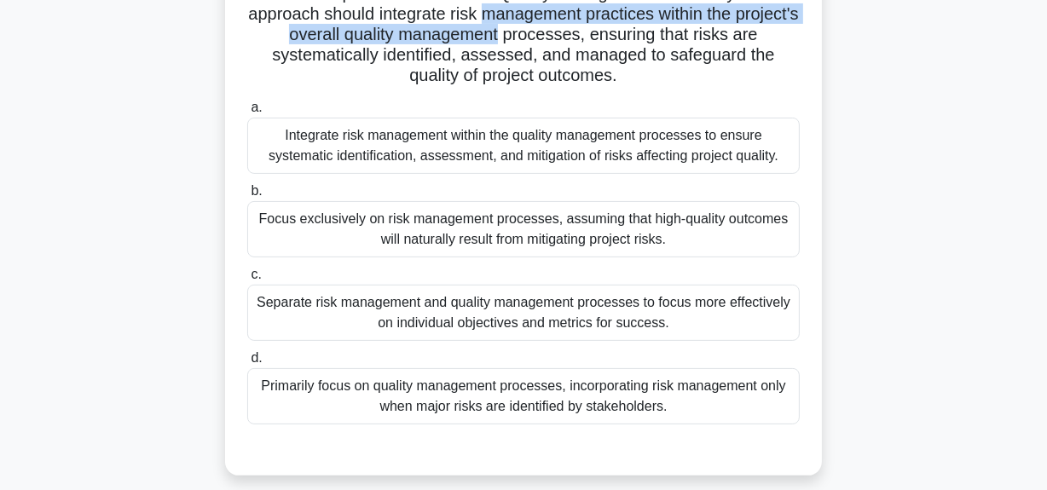
scroll to position [352, 0]
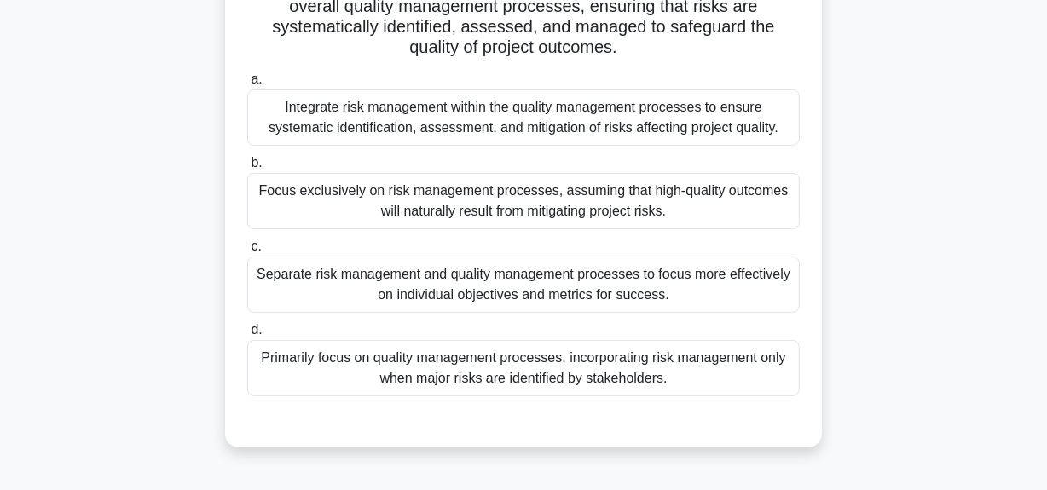
click at [502, 129] on div "Integrate risk management within the quality management processes to ensure sys…" at bounding box center [523, 117] width 552 height 56
click at [247, 85] on input "a. Integrate risk management within the quality management processes to ensure …" at bounding box center [247, 79] width 0 height 11
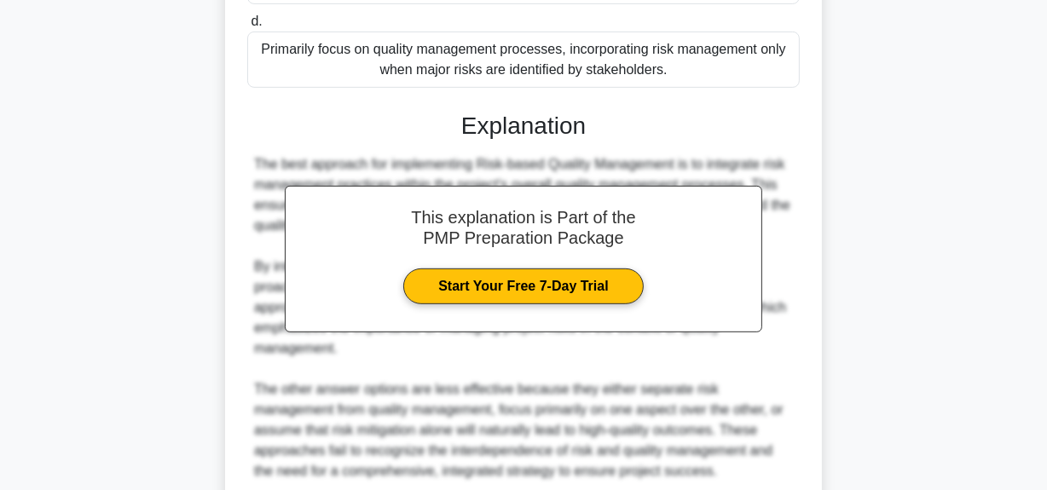
scroll to position [740, 0]
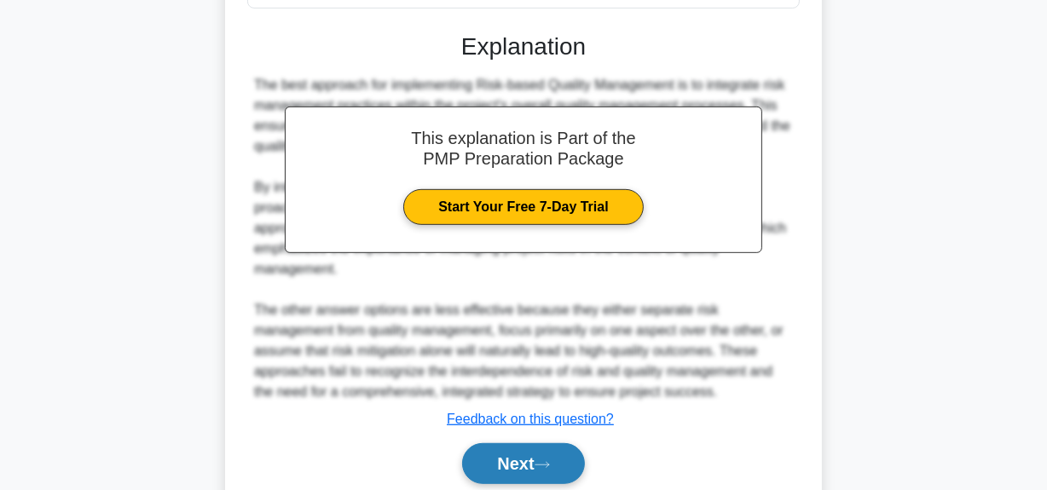
click at [500, 453] on button "Next" at bounding box center [523, 463] width 122 height 41
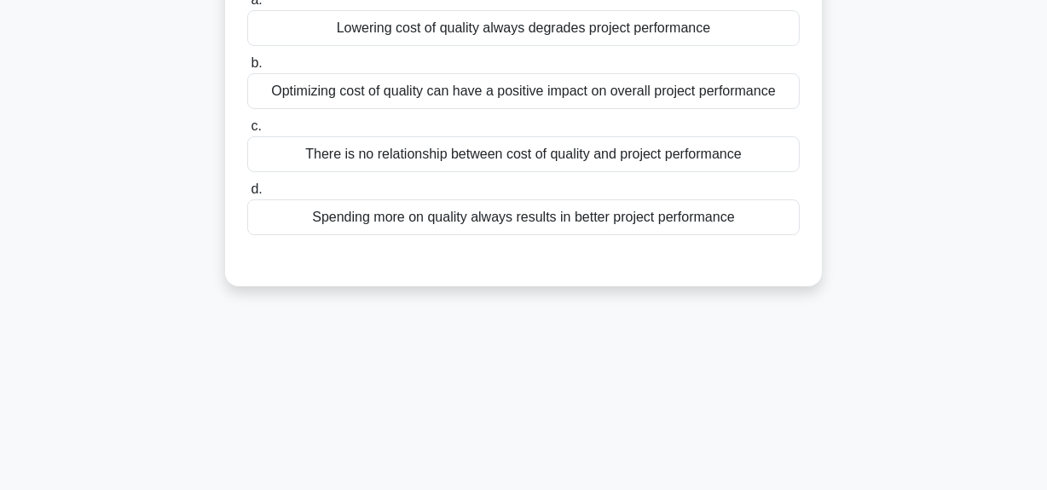
scroll to position [119, 0]
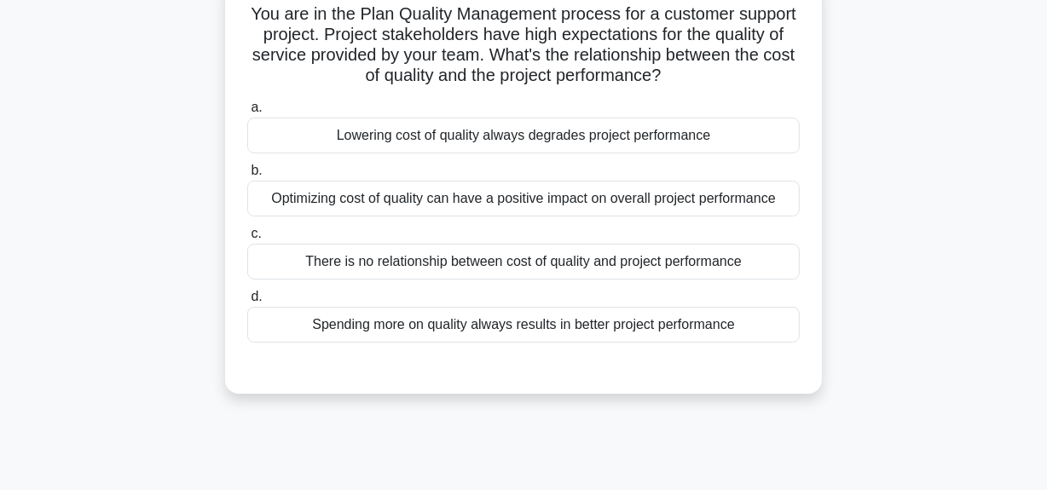
click at [536, 332] on div "Spending more on quality always results in better project performance" at bounding box center [523, 325] width 552 height 36
click at [247, 303] on input "d. Spending more on quality always results in better project performance" at bounding box center [247, 296] width 0 height 11
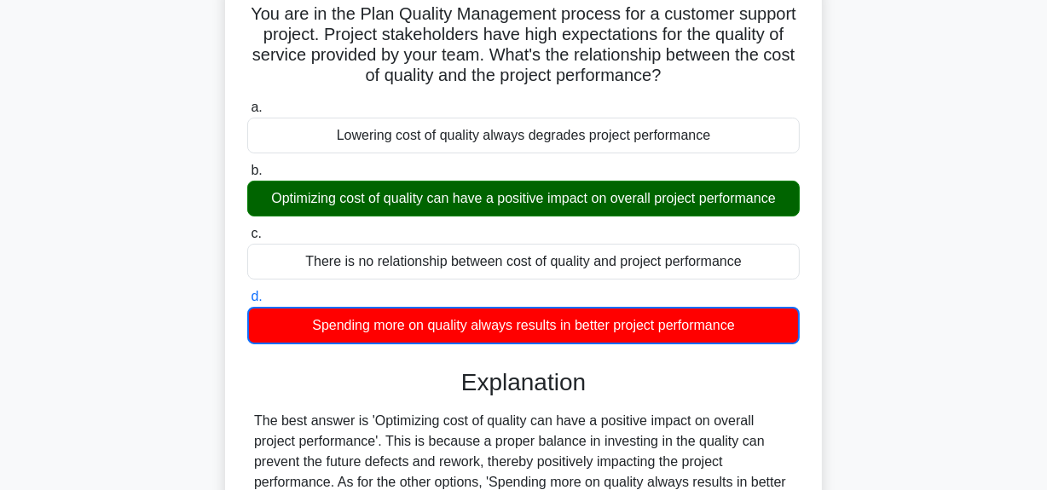
drag, startPoint x: 264, startPoint y: 199, endPoint x: 788, endPoint y: 195, distance: 524.2
click at [792, 193] on div "Optimizing cost of quality can have a positive impact on overall project perfor…" at bounding box center [523, 199] width 552 height 36
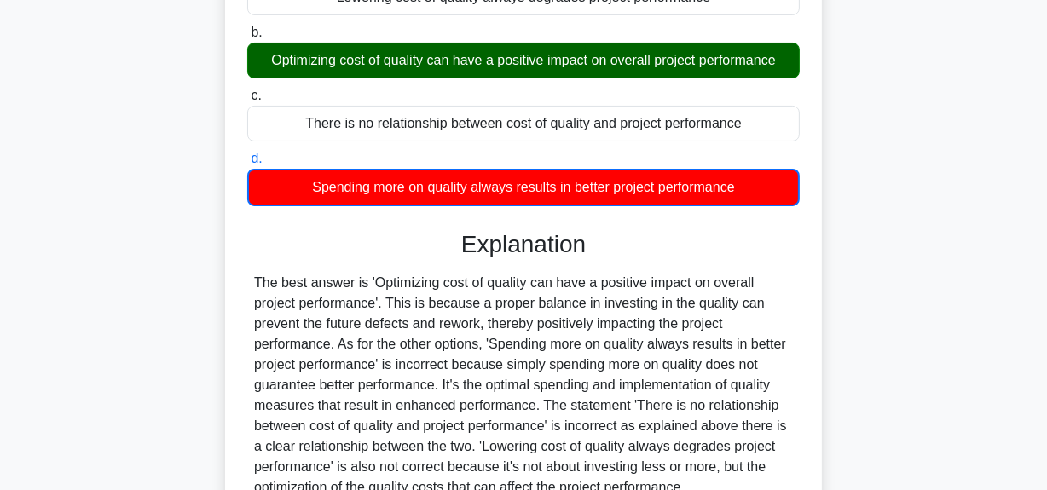
scroll to position [274, 0]
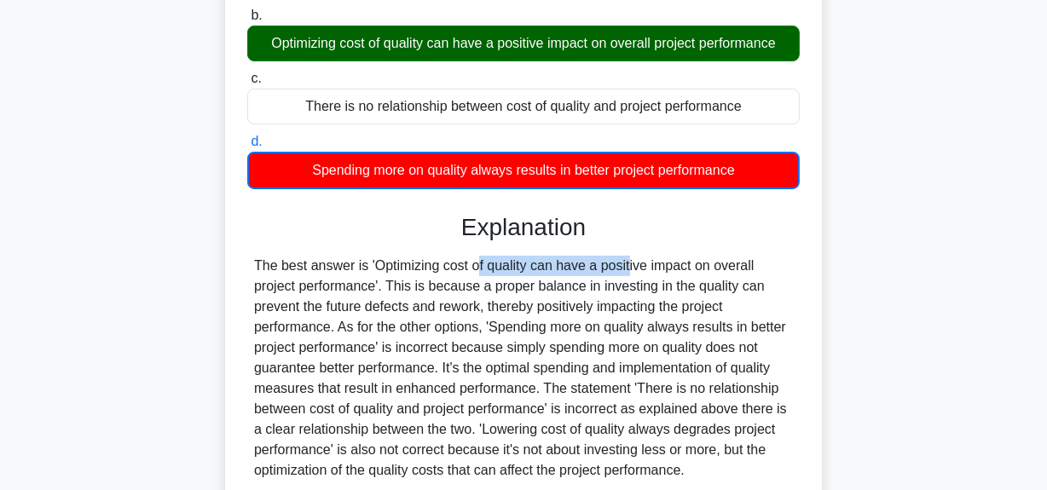
drag, startPoint x: 372, startPoint y: 269, endPoint x: 526, endPoint y: 263, distance: 153.6
click at [526, 263] on div "The best answer is 'Optimizing cost of quality can have a positive impact on ov…" at bounding box center [523, 368] width 539 height 225
copy div "Optimizing cost of quality"
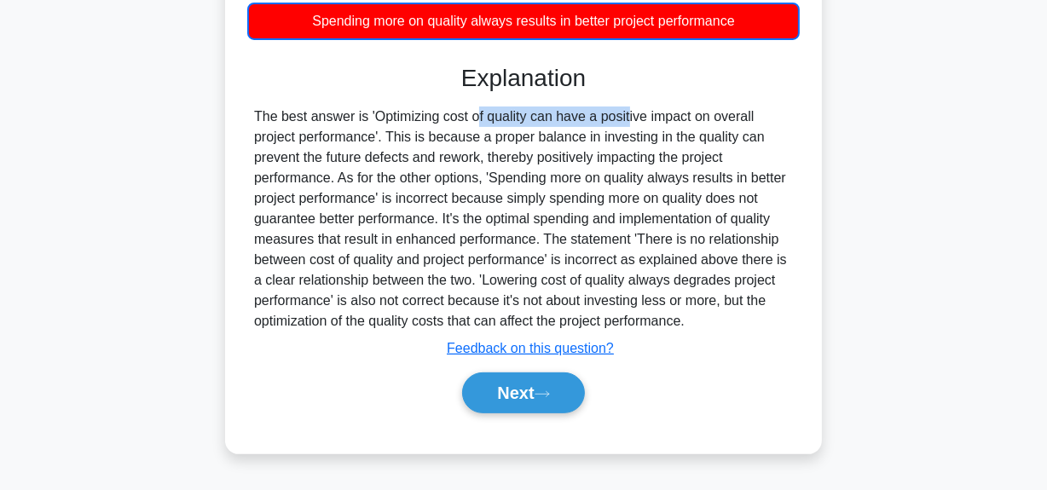
scroll to position [430, 0]
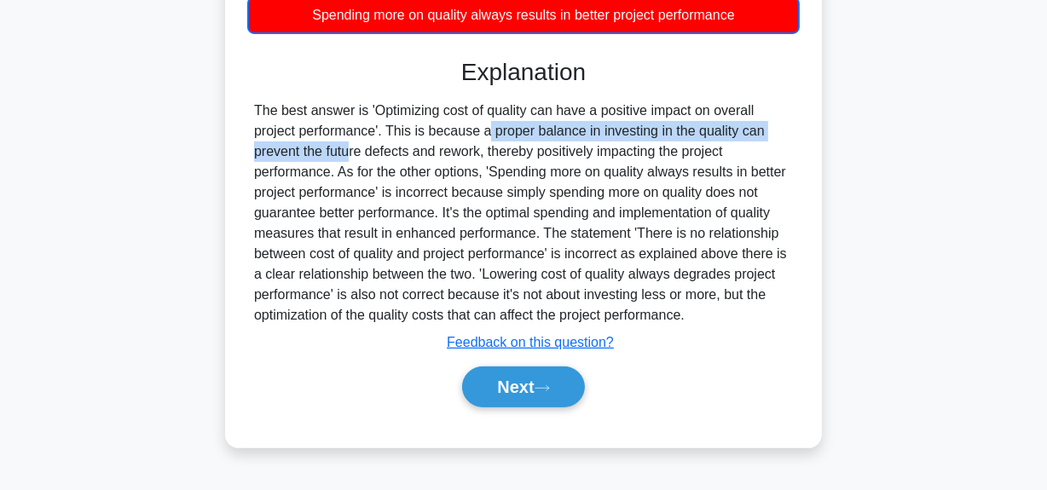
drag, startPoint x: 390, startPoint y: 125, endPoint x: 792, endPoint y: 132, distance: 402.4
click at [792, 132] on div "The best answer is 'Optimizing cost of quality can have a positive impact on ov…" at bounding box center [523, 213] width 539 height 225
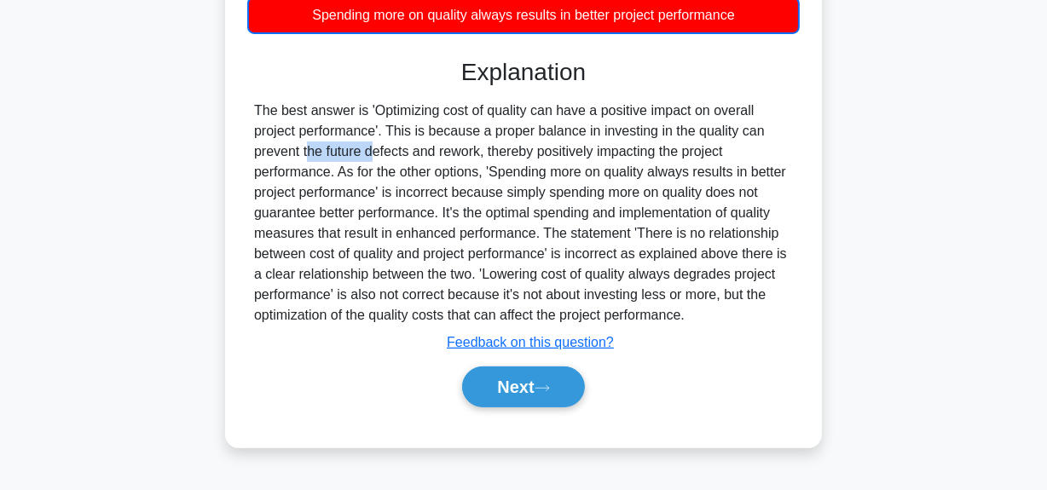
drag, startPoint x: 270, startPoint y: 153, endPoint x: 589, endPoint y: 159, distance: 318.8
click at [703, 129] on div "The best answer is 'Optimizing cost of quality can have a positive impact on ov…" at bounding box center [523, 213] width 539 height 225
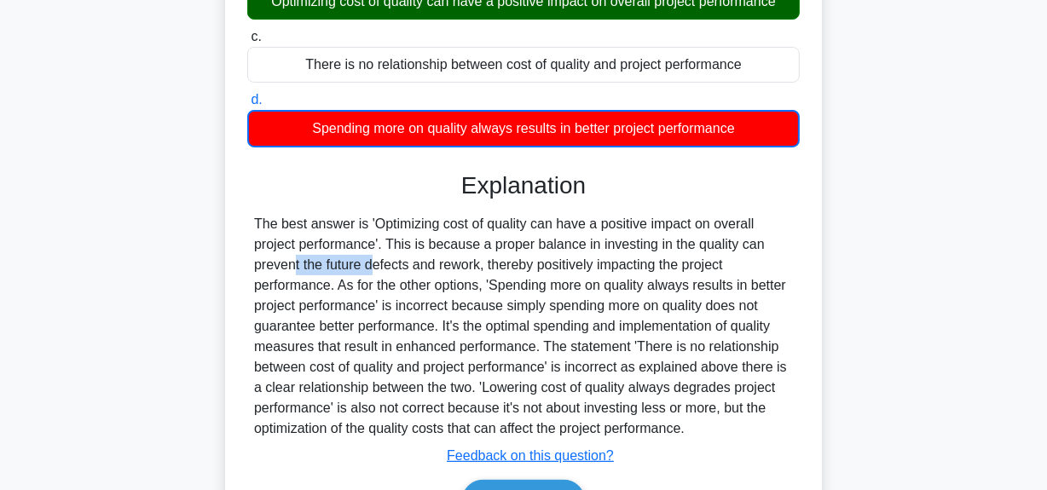
scroll to position [119, 0]
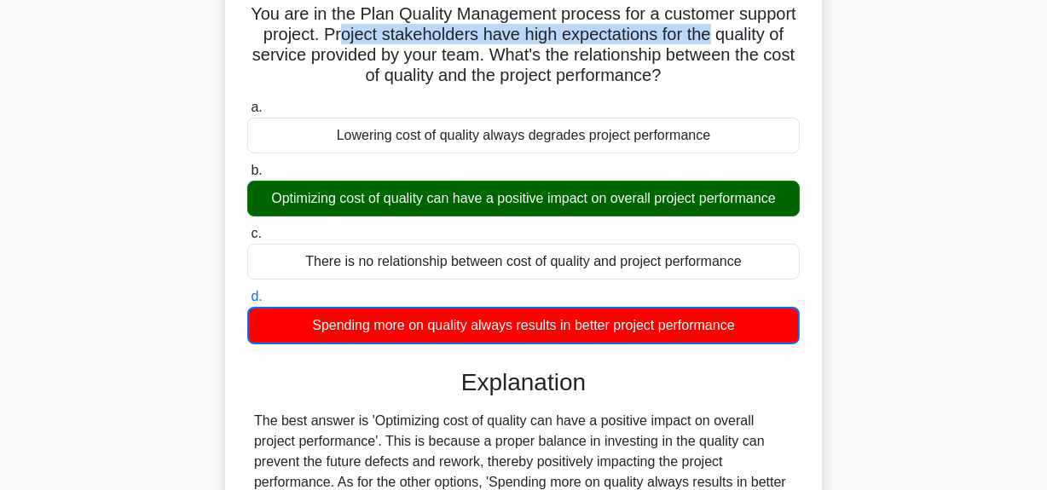
drag, startPoint x: 408, startPoint y: 35, endPoint x: 784, endPoint y: 28, distance: 375.9
click at [784, 28] on h5 "You are in the Plan Quality Management process for a customer support project. …" at bounding box center [523, 45] width 556 height 84
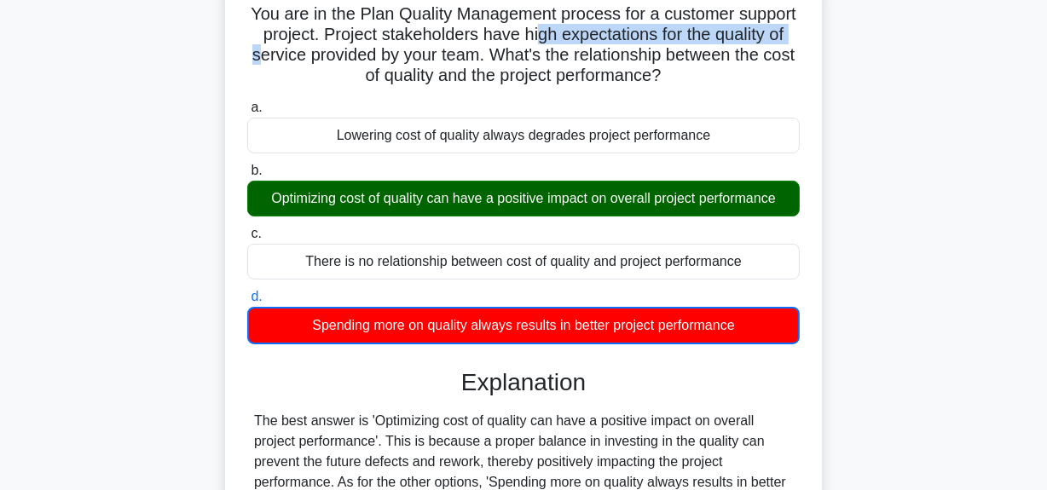
drag, startPoint x: 449, startPoint y: 66, endPoint x: 609, endPoint y: 44, distance: 160.8
click at [609, 44] on h5 "You are in the Plan Quality Management process for a customer support project. …" at bounding box center [523, 45] width 556 height 84
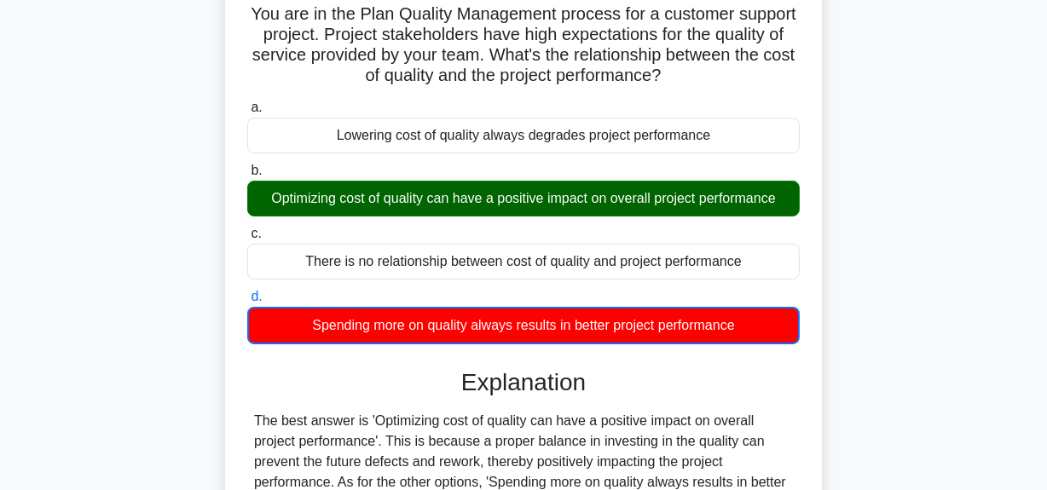
click at [592, 59] on h5 "You are in the Plan Quality Management process for a customer support project. …" at bounding box center [523, 45] width 556 height 84
drag, startPoint x: 287, startPoint y: 80, endPoint x: 752, endPoint y: 74, distance: 464.6
click at [752, 74] on h5 "You are in the Plan Quality Management process for a customer support project. …" at bounding box center [523, 45] width 556 height 84
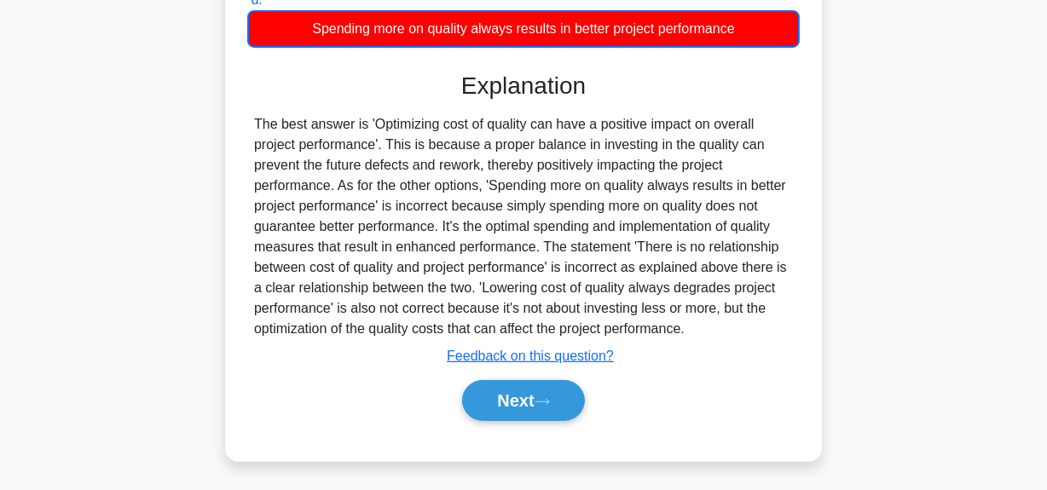
scroll to position [430, 0]
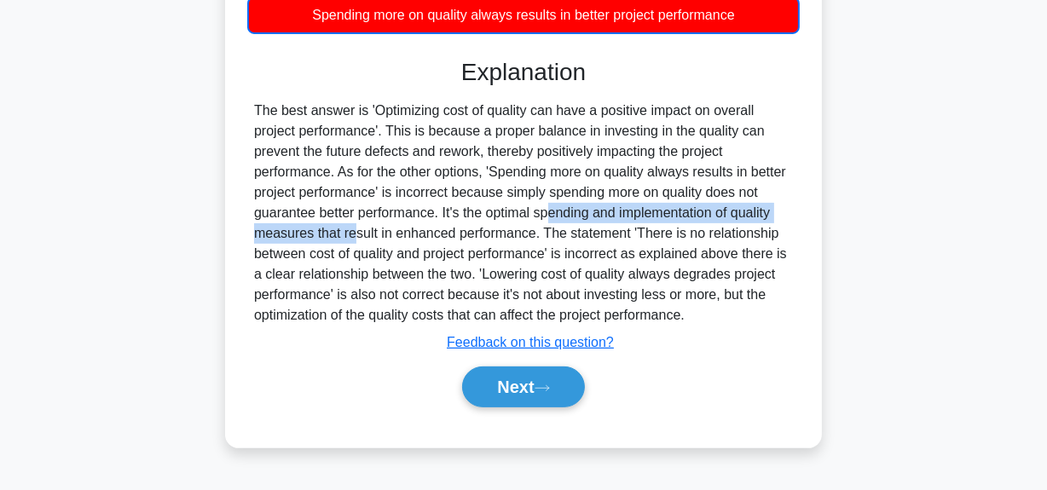
drag, startPoint x: 450, startPoint y: 213, endPoint x: 801, endPoint y: 213, distance: 351.2
click at [801, 213] on div "You are in the Plan Quality Management process for a customer support project. …" at bounding box center [523, 57] width 583 height 768
click at [509, 390] on button "Next" at bounding box center [523, 386] width 122 height 41
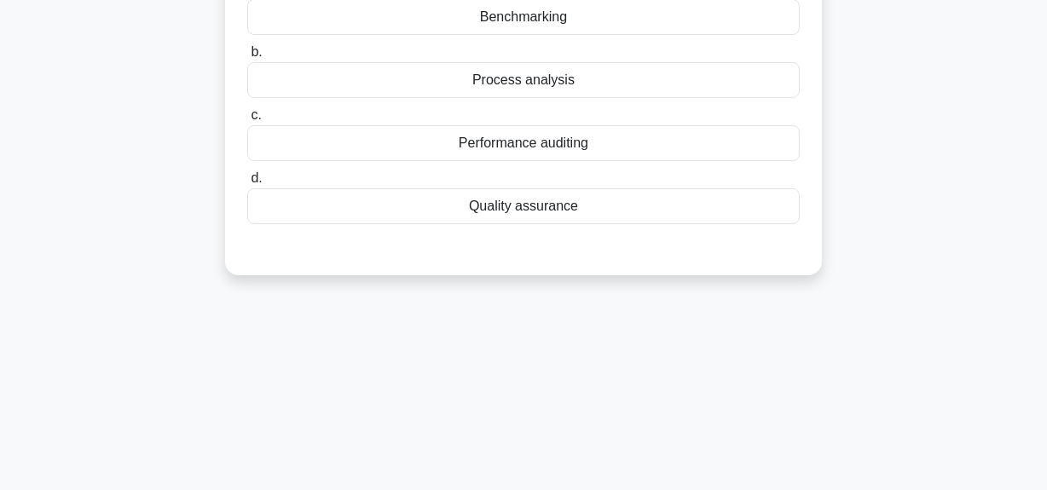
scroll to position [119, 0]
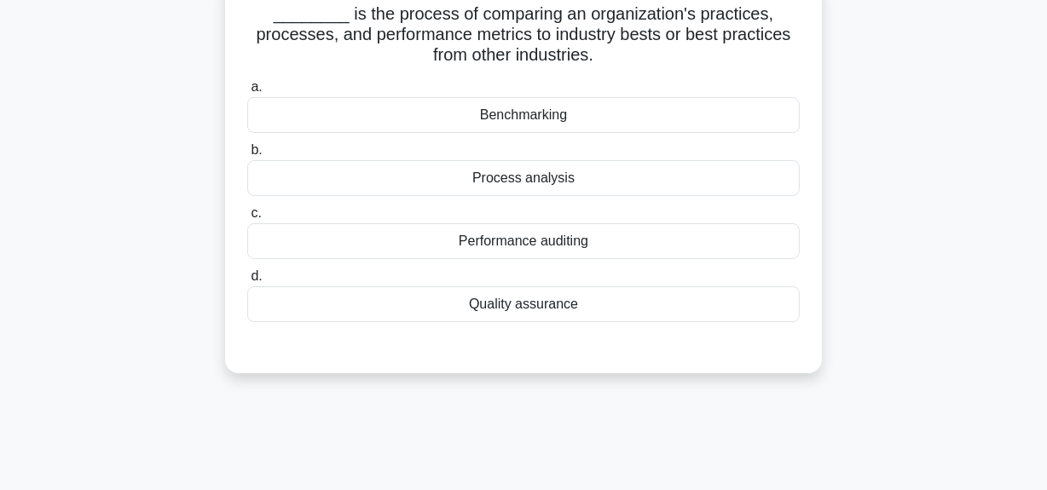
click at [515, 122] on div "Benchmarking" at bounding box center [523, 115] width 552 height 36
click at [247, 93] on input "a. Benchmarking" at bounding box center [247, 87] width 0 height 11
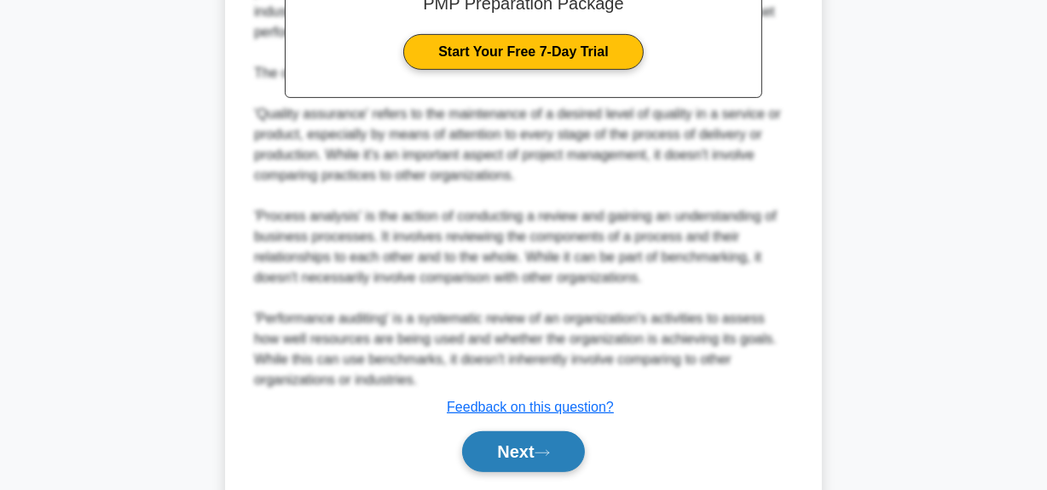
scroll to position [642, 0]
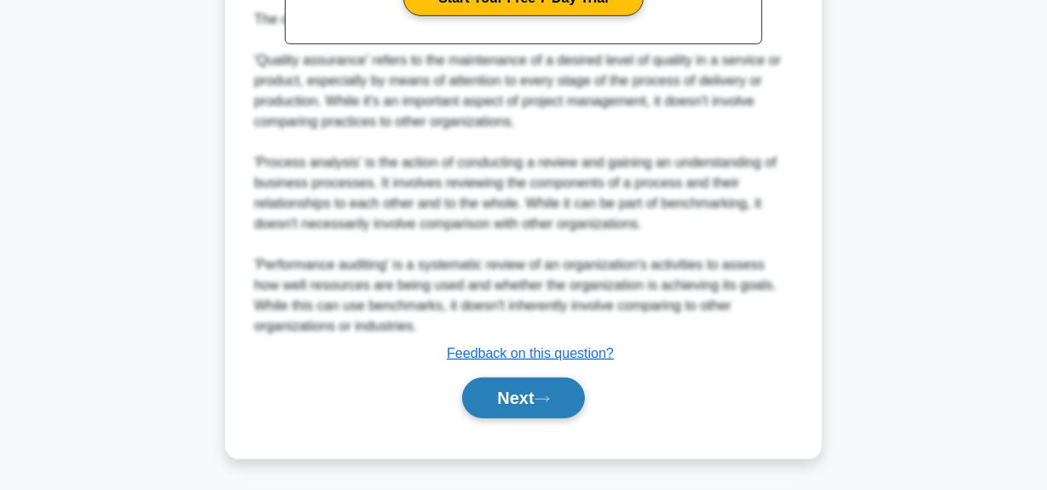
click at [507, 416] on button "Next" at bounding box center [523, 398] width 122 height 41
click at [509, 400] on button "Next" at bounding box center [523, 398] width 122 height 41
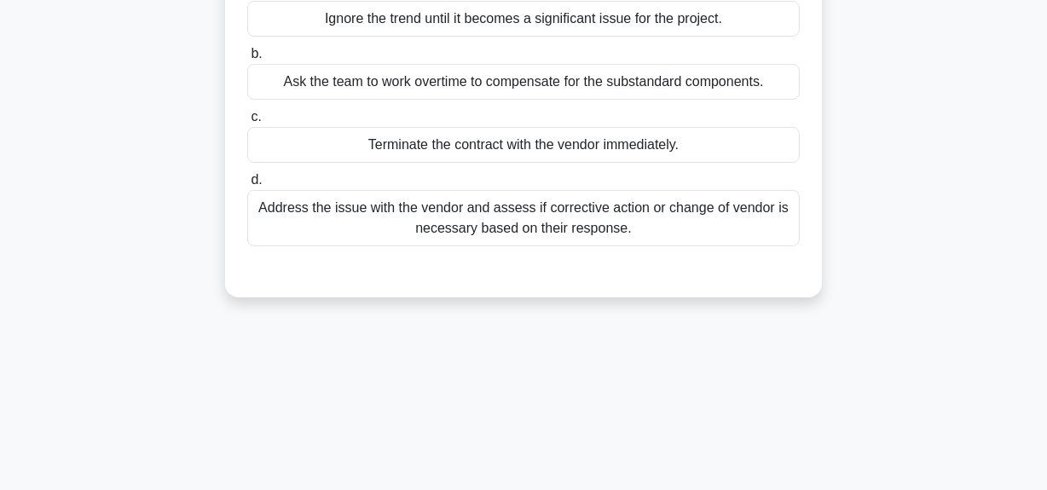
scroll to position [119, 0]
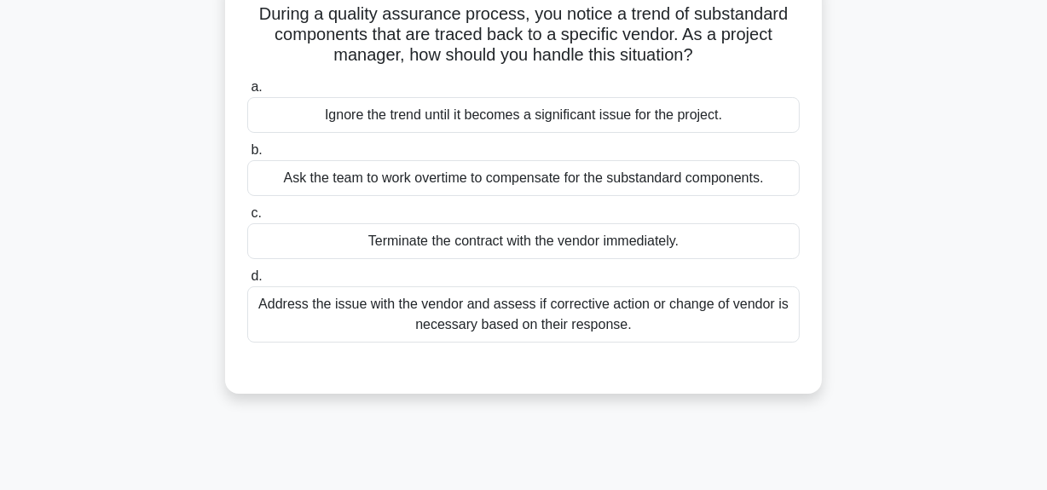
click at [639, 312] on div "Address the issue with the vendor and assess if corrective action or change of …" at bounding box center [523, 314] width 552 height 56
click at [247, 282] on input "d. Address the issue with the vendor and assess if corrective action or change …" at bounding box center [247, 276] width 0 height 11
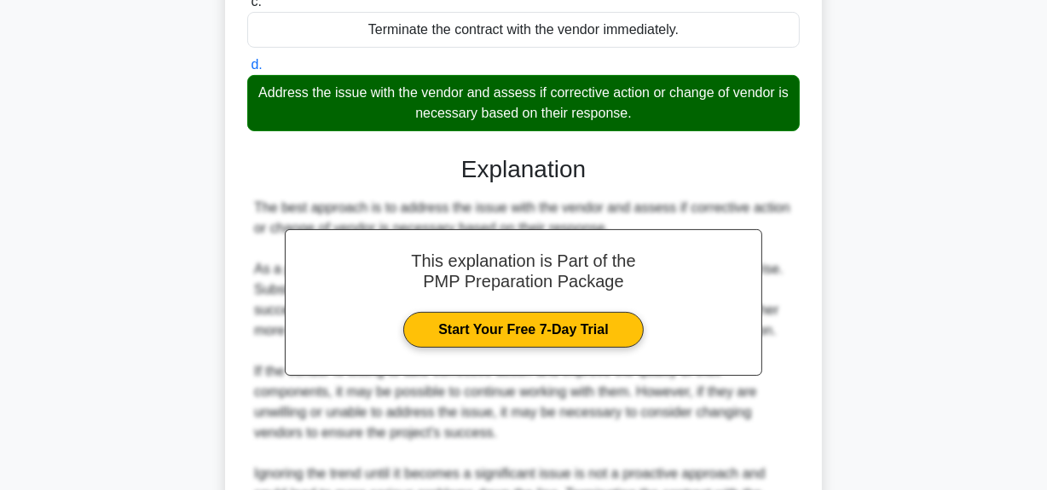
scroll to position [507, 0]
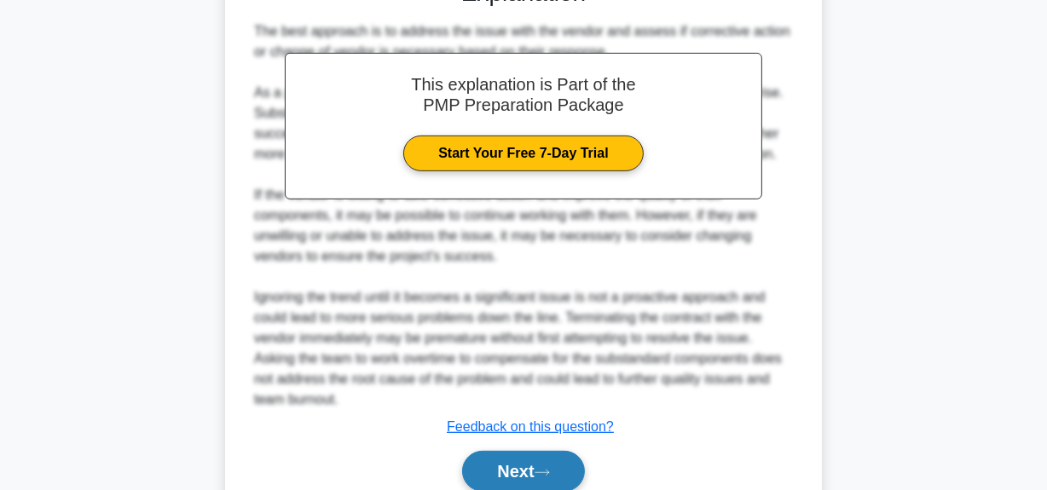
click at [537, 466] on button "Next" at bounding box center [523, 471] width 122 height 41
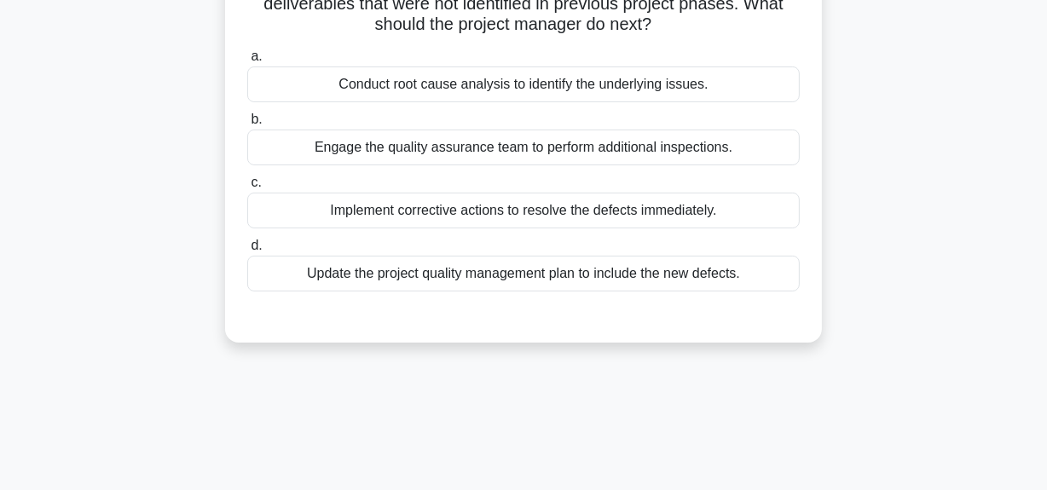
scroll to position [43, 0]
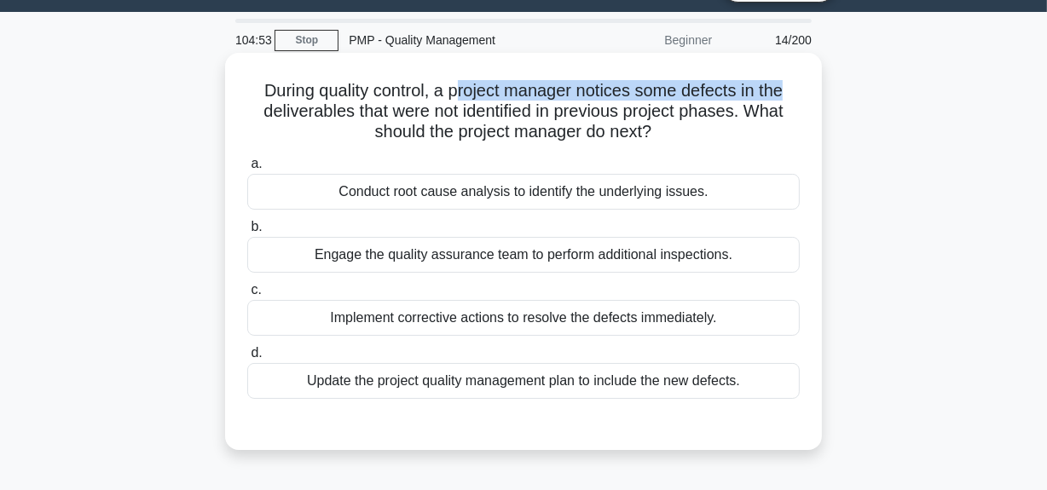
drag, startPoint x: 456, startPoint y: 92, endPoint x: 808, endPoint y: 95, distance: 352.0
click at [812, 95] on div "During quality control, a project manager notices some defects in the deliverab…" at bounding box center [523, 252] width 583 height 384
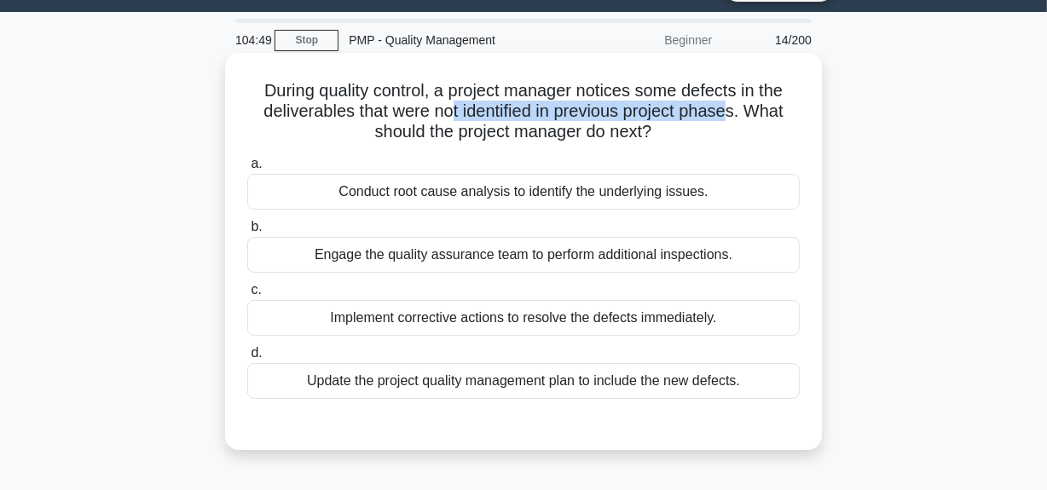
drag, startPoint x: 445, startPoint y: 111, endPoint x: 669, endPoint y: 129, distance: 224.9
click at [736, 113] on h5 "During quality control, a project manager notices some defects in the deliverab…" at bounding box center [523, 111] width 556 height 63
drag, startPoint x: 383, startPoint y: 136, endPoint x: 751, endPoint y: 130, distance: 368.3
click at [751, 130] on h5 "During quality control, a project manager notices some defects in the deliverab…" at bounding box center [523, 111] width 556 height 63
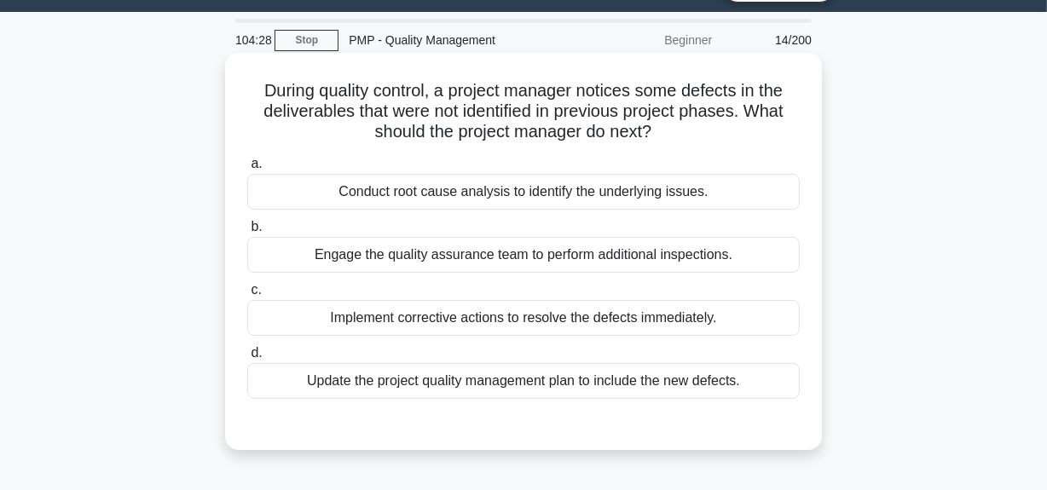
click at [601, 189] on div "Conduct root cause analysis to identify the underlying issues." at bounding box center [523, 192] width 552 height 36
click at [247, 170] on input "a. Conduct root cause analysis to identify the underlying issues." at bounding box center [247, 164] width 0 height 11
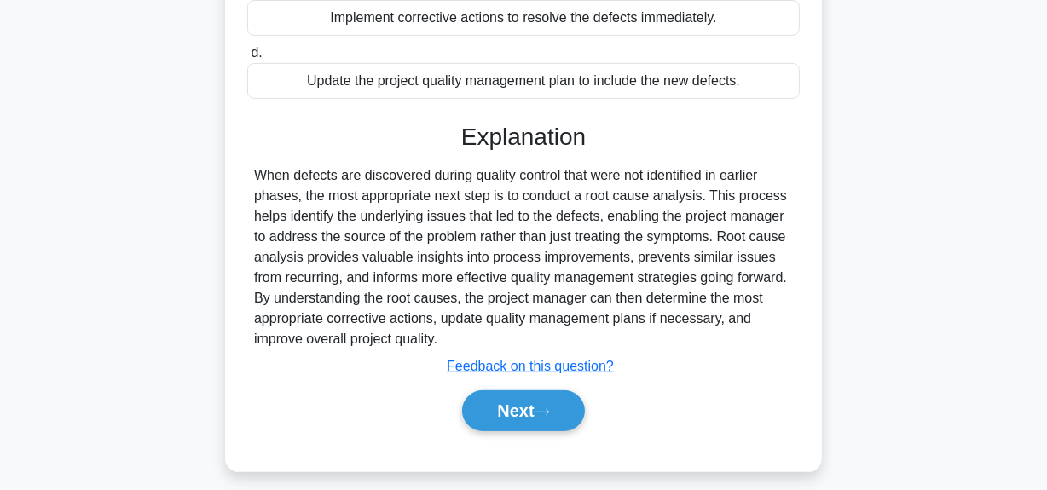
scroll to position [352, 0]
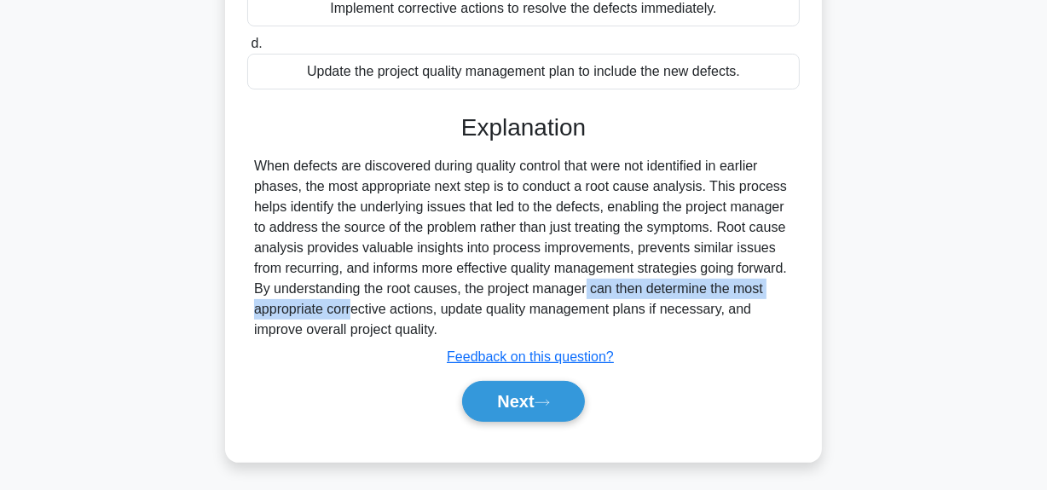
drag, startPoint x: 476, startPoint y: 292, endPoint x: 799, endPoint y: 282, distance: 323.2
click at [799, 282] on div "a. Conduct root cause analysis to identify the underlying issues. b. Engage the…" at bounding box center [523, 142] width 556 height 602
drag, startPoint x: 302, startPoint y: 315, endPoint x: 764, endPoint y: 323, distance: 462.0
click at [762, 324] on div "When defects are discovered during quality control that were not identified in …" at bounding box center [523, 248] width 539 height 184
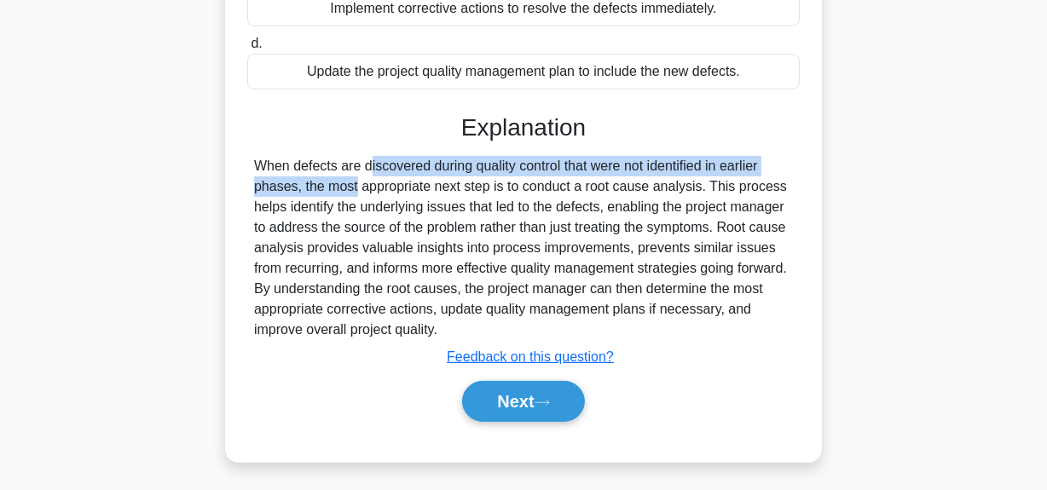
drag, startPoint x: 263, startPoint y: 172, endPoint x: 770, endPoint y: 166, distance: 508.0
click at [770, 166] on div "When defects are discovered during quality control that were not identified in …" at bounding box center [523, 248] width 539 height 184
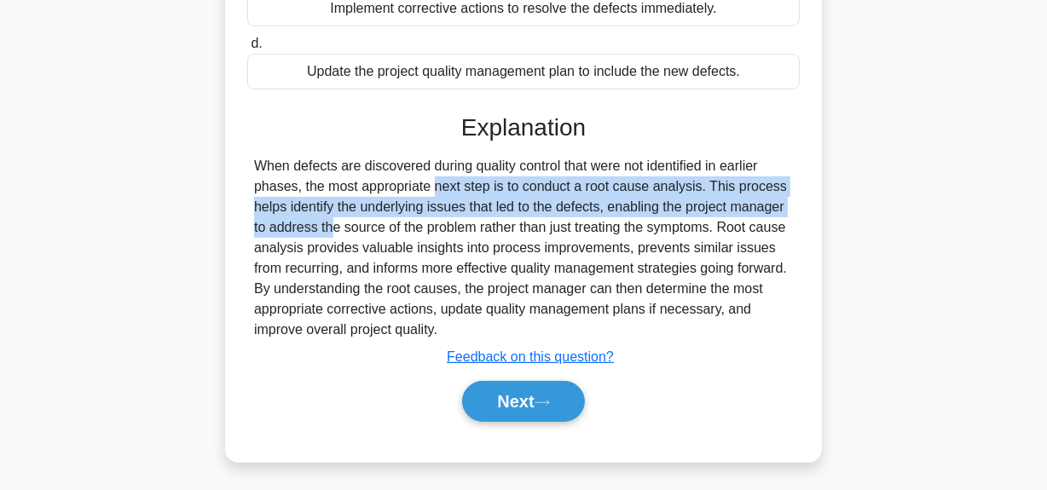
drag, startPoint x: 329, startPoint y: 182, endPoint x: 770, endPoint y: 198, distance: 440.9
click at [770, 198] on div "When defects are discovered during quality control that were not identified in …" at bounding box center [523, 248] width 539 height 184
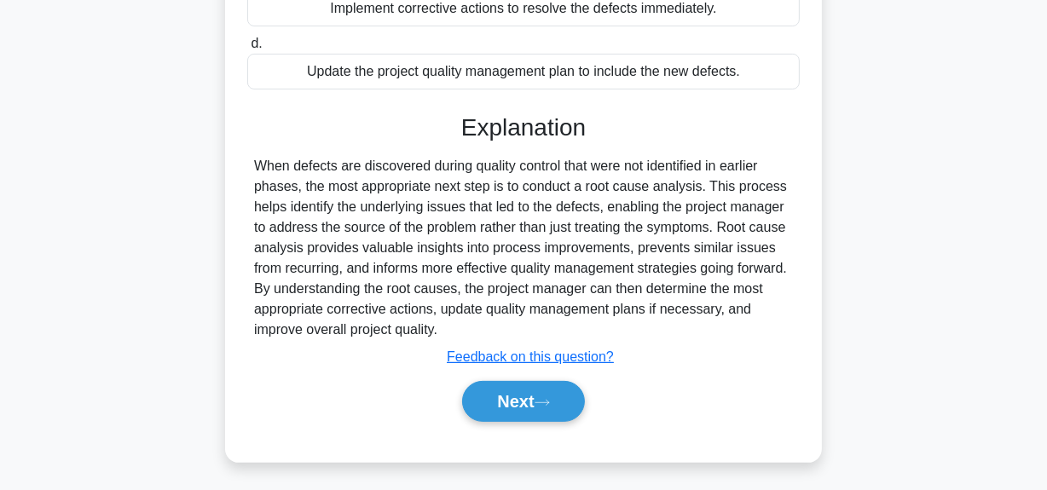
click at [298, 231] on div "When defects are discovered during quality control that were not identified in …" at bounding box center [523, 248] width 539 height 184
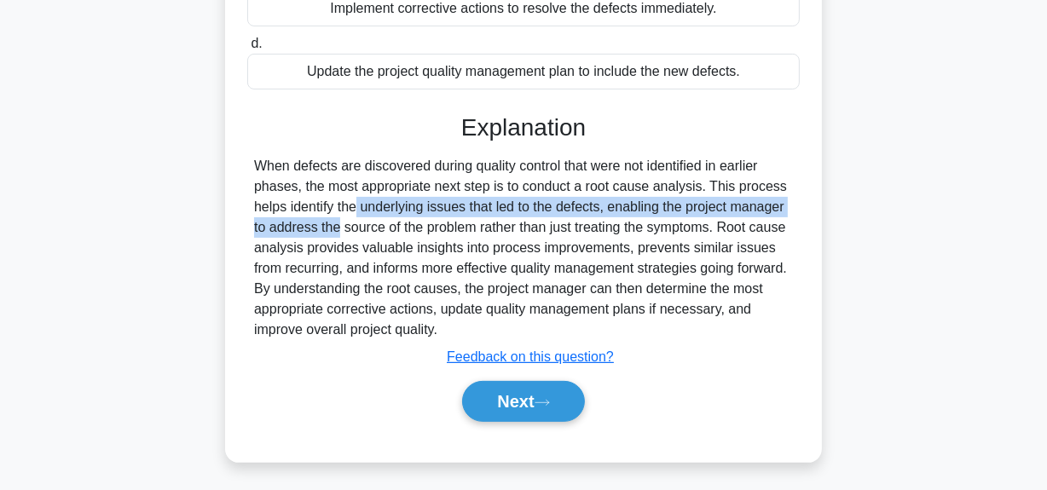
drag, startPoint x: 264, startPoint y: 212, endPoint x: 772, endPoint y: 212, distance: 508.0
click at [772, 212] on div "When defects are discovered during quality control that were not identified in …" at bounding box center [523, 248] width 539 height 184
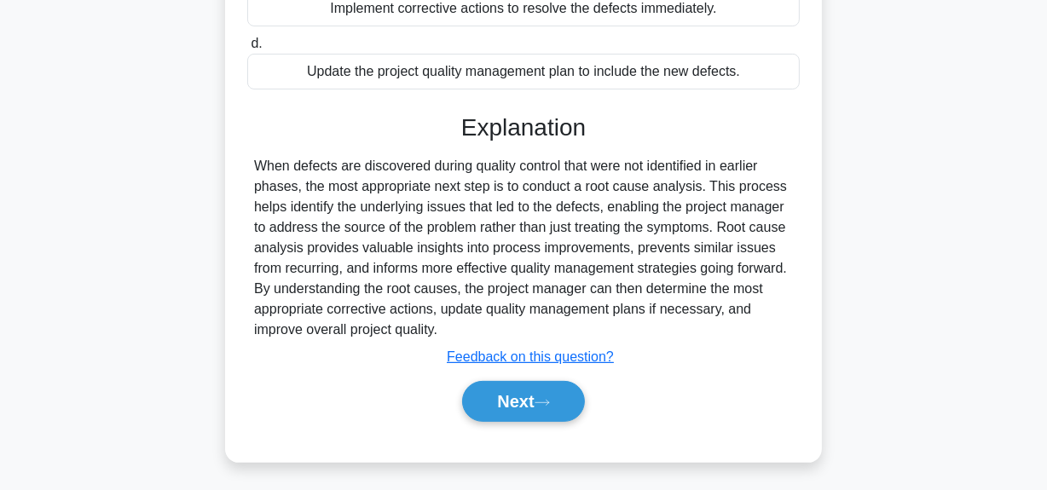
click at [712, 230] on div "When defects are discovered during quality control that were not identified in …" at bounding box center [523, 248] width 539 height 184
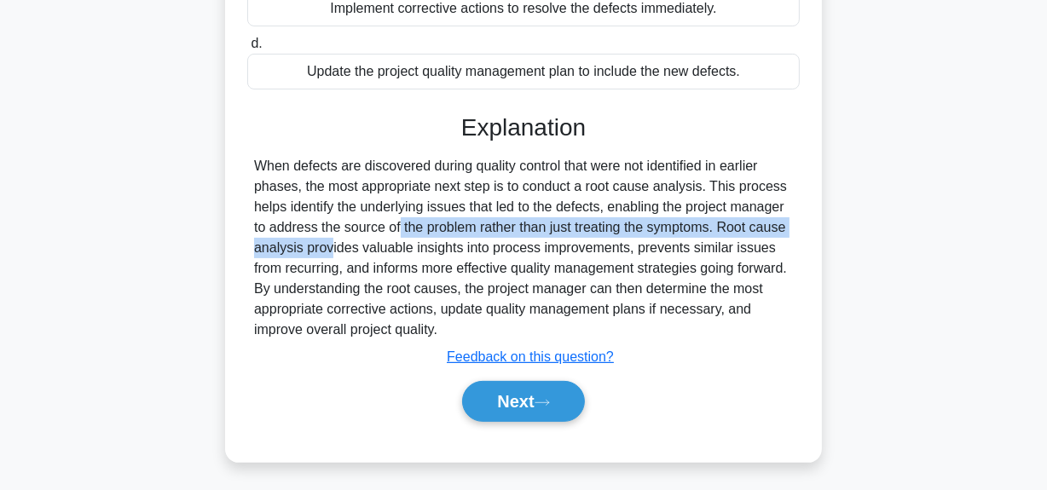
drag, startPoint x: 298, startPoint y: 221, endPoint x: 763, endPoint y: 228, distance: 464.6
click at [765, 225] on div "When defects are discovered during quality control that were not identified in …" at bounding box center [523, 248] width 539 height 184
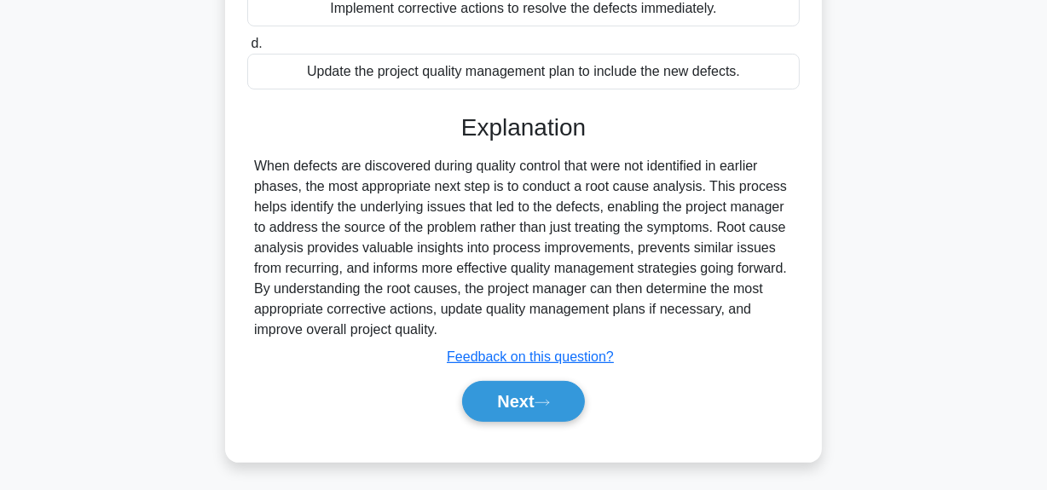
click at [372, 251] on div "When defects are discovered during quality control that were not identified in …" at bounding box center [523, 248] width 539 height 184
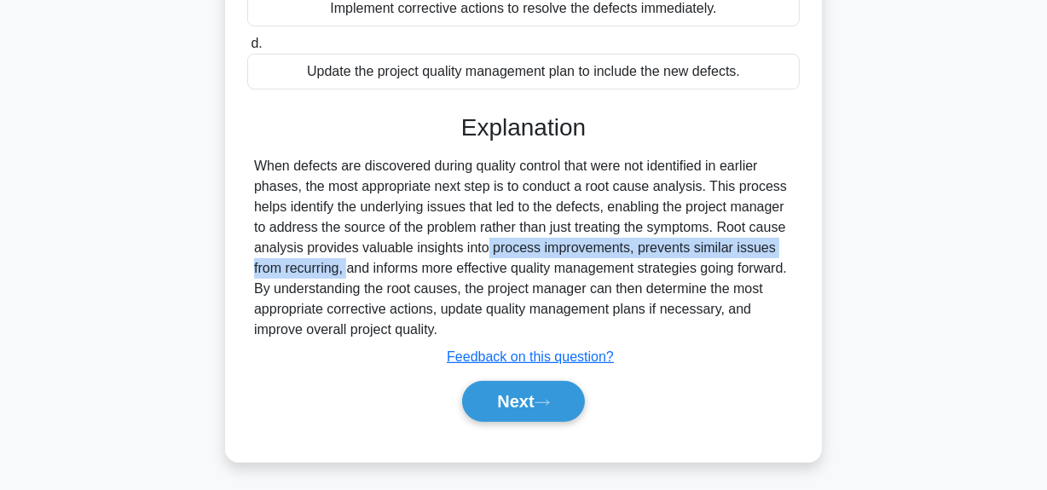
drag, startPoint x: 394, startPoint y: 248, endPoint x: 782, endPoint y: 245, distance: 387.8
click at [782, 245] on div "When defects are discovered during quality control that were not identified in …" at bounding box center [523, 248] width 539 height 184
drag, startPoint x: 737, startPoint y: 248, endPoint x: 736, endPoint y: 234, distance: 14.5
click at [737, 247] on div "When defects are discovered during quality control that were not identified in …" at bounding box center [523, 248] width 539 height 184
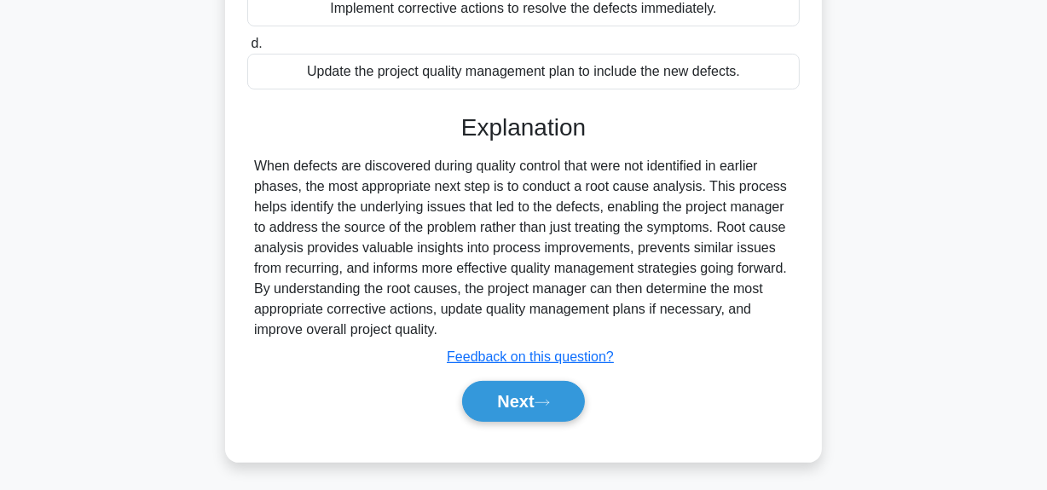
click at [723, 223] on div "When defects are discovered during quality control that were not identified in …" at bounding box center [523, 248] width 539 height 184
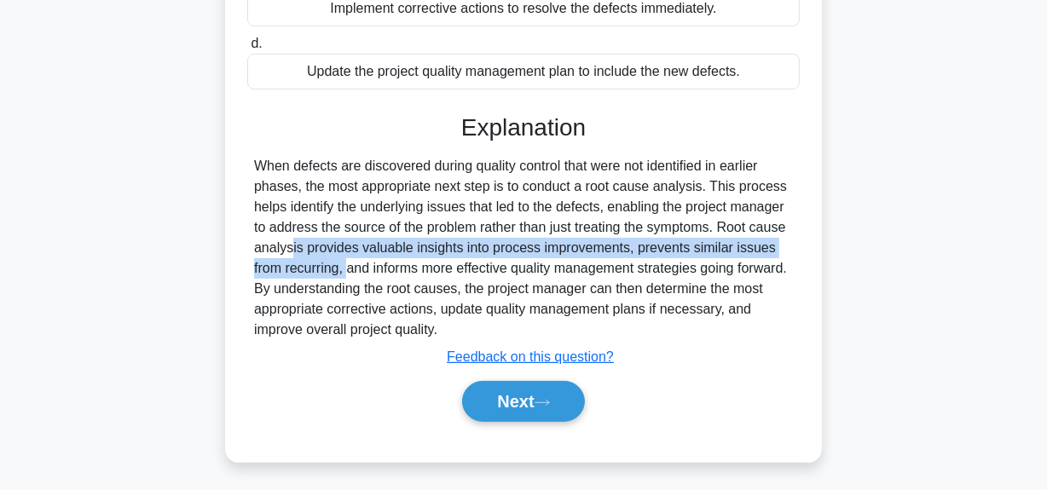
drag, startPoint x: 723, startPoint y: 224, endPoint x: 764, endPoint y: 238, distance: 43.1
click at [764, 238] on div "When defects are discovered during quality control that were not identified in …" at bounding box center [523, 248] width 539 height 184
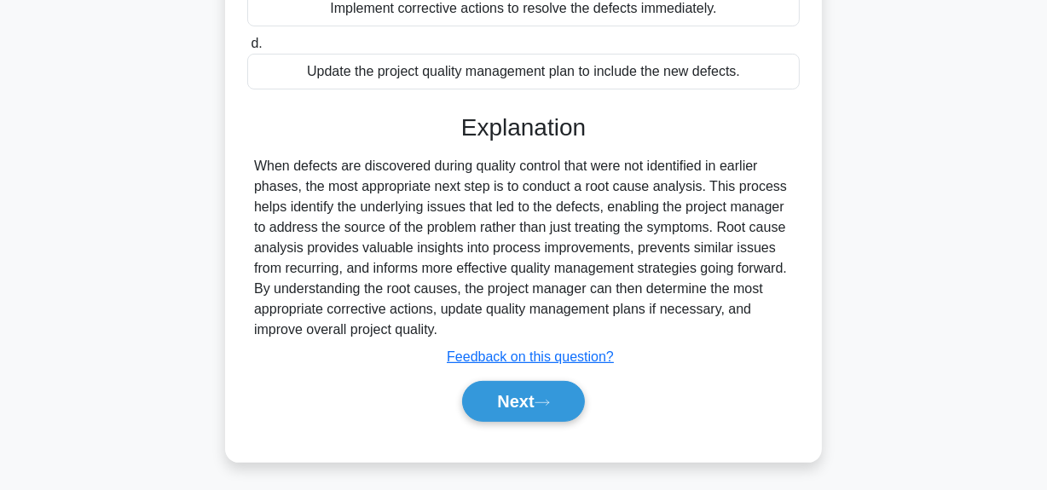
click at [382, 269] on div "When defects are discovered during quality control that were not identified in …" at bounding box center [523, 248] width 539 height 184
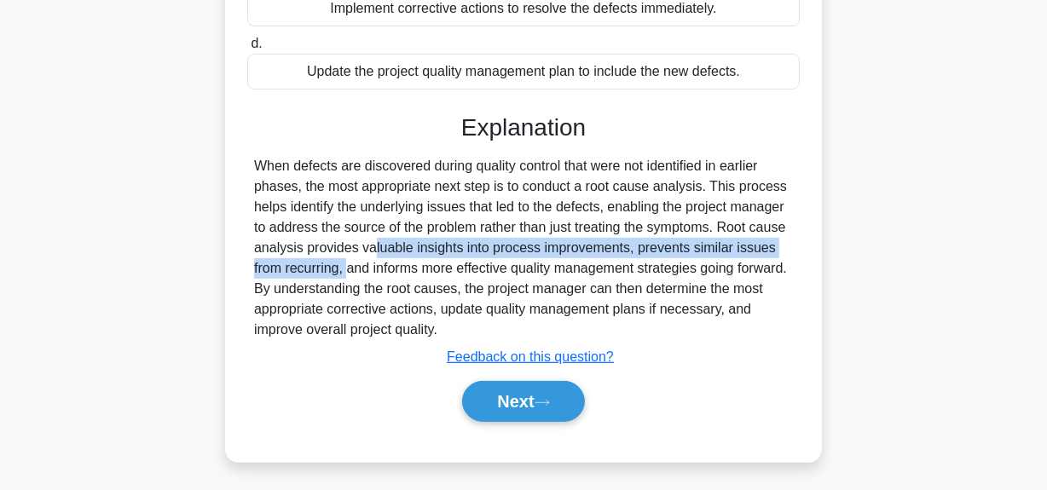
drag, startPoint x: 273, startPoint y: 255, endPoint x: 756, endPoint y: 249, distance: 483.3
click at [768, 249] on div "When defects are discovered during quality control that were not identified in …" at bounding box center [523, 248] width 539 height 184
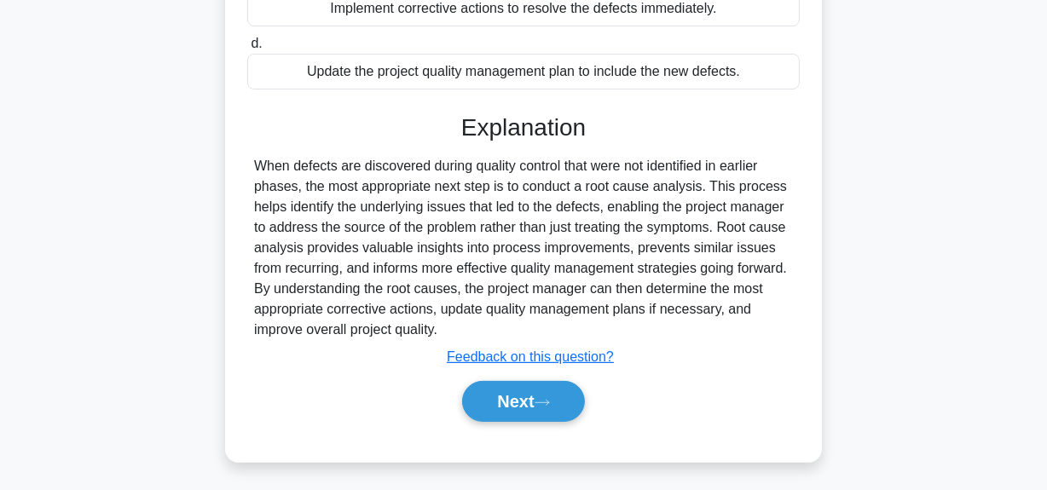
click at [718, 263] on div "When defects are discovered during quality control that were not identified in …" at bounding box center [523, 248] width 539 height 184
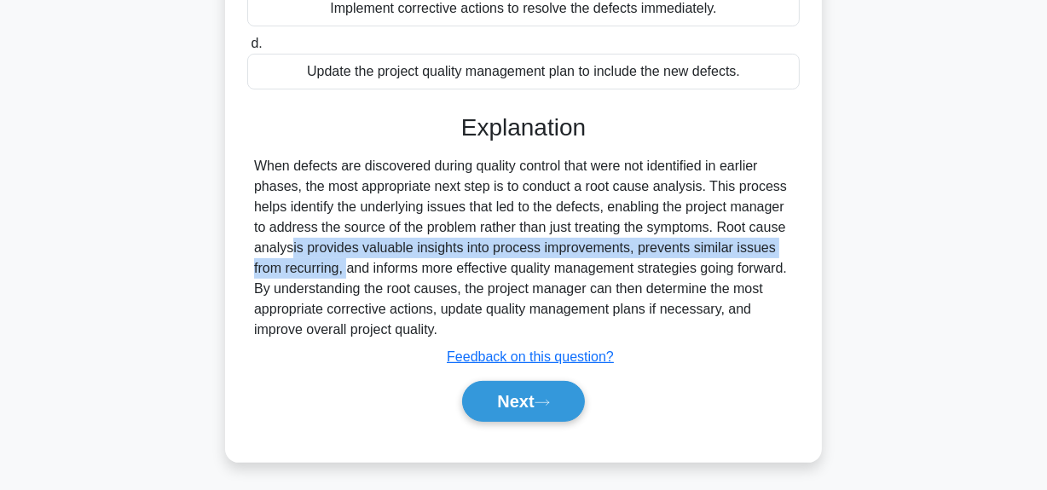
drag, startPoint x: 718, startPoint y: 230, endPoint x: 805, endPoint y: 242, distance: 87.8
click at [805, 242] on div "During quality control, a project manager notices some defects in the deliverab…" at bounding box center [523, 102] width 583 height 705
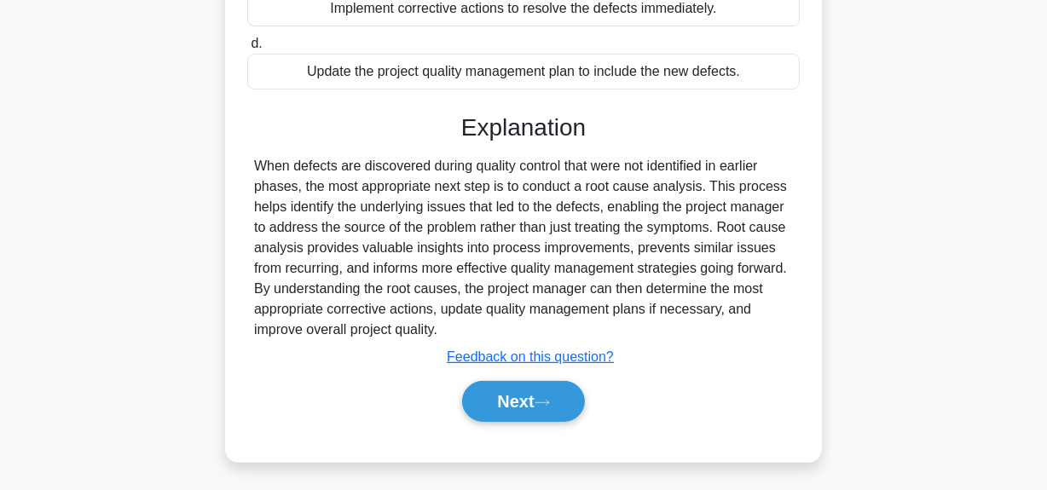
click at [390, 266] on div "When defects are discovered during quality control that were not identified in …" at bounding box center [523, 248] width 539 height 184
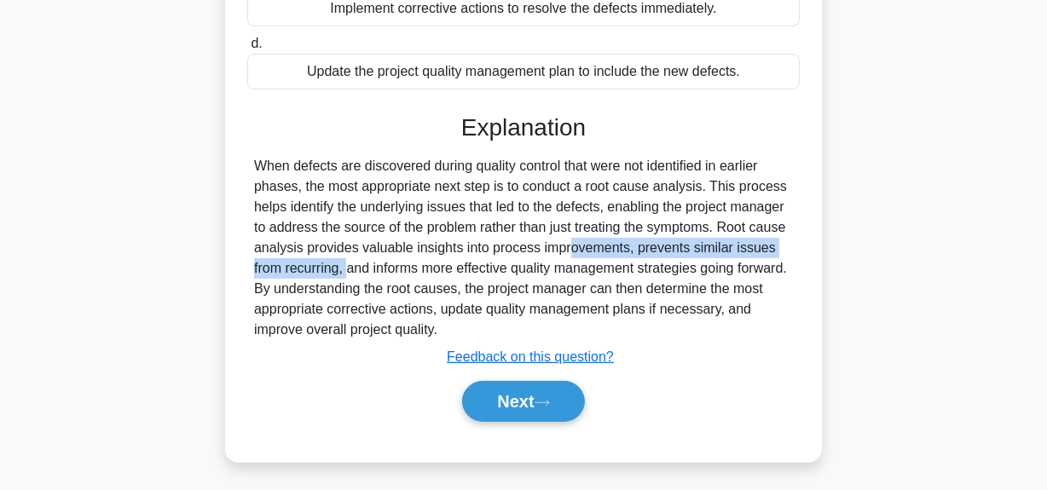
drag, startPoint x: 480, startPoint y: 247, endPoint x: 776, endPoint y: 247, distance: 296.6
click at [776, 247] on div "When defects are discovered during quality control that were not identified in …" at bounding box center [523, 248] width 539 height 184
click at [511, 395] on button "Next" at bounding box center [523, 401] width 122 height 41
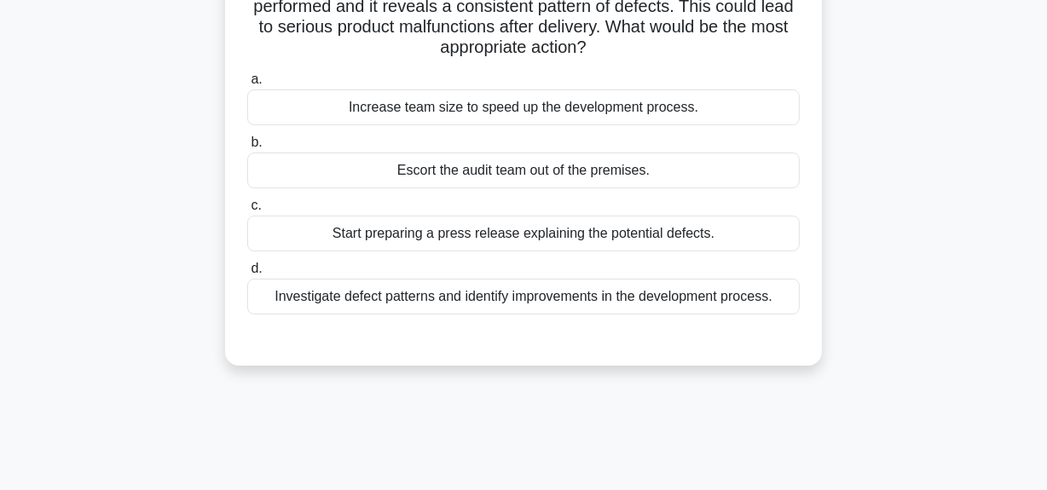
scroll to position [43, 0]
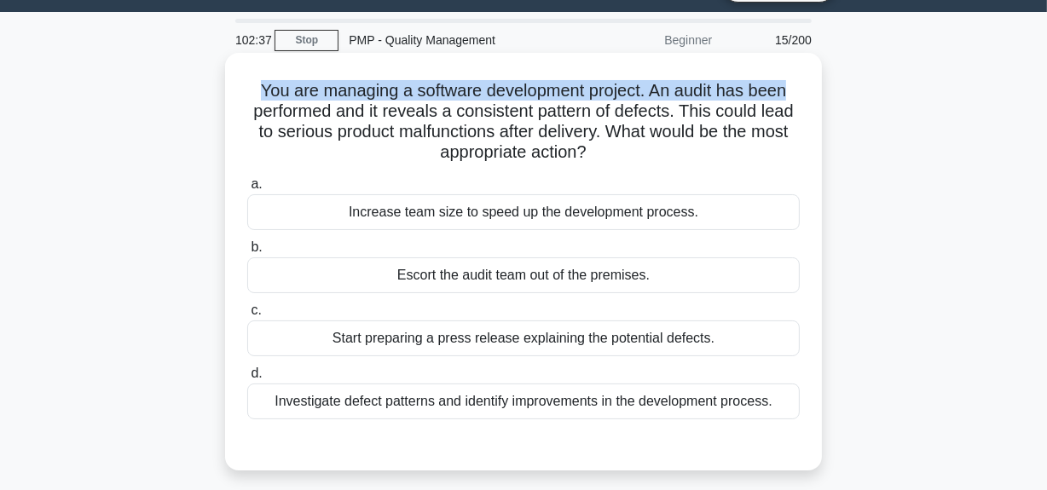
drag, startPoint x: 251, startPoint y: 90, endPoint x: 819, endPoint y: 97, distance: 567.7
click at [819, 97] on div "You are managing a software development project. An audit has been performed an…" at bounding box center [523, 262] width 597 height 418
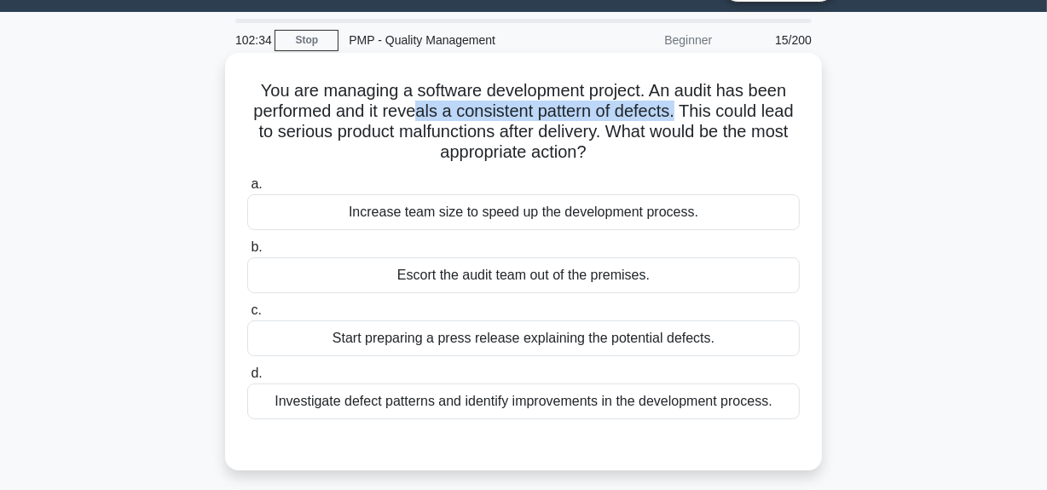
drag, startPoint x: 417, startPoint y: 111, endPoint x: 644, endPoint y: 127, distance: 228.1
click at [680, 118] on h5 "You are managing a software development project. An audit has been performed an…" at bounding box center [523, 122] width 556 height 84
drag, startPoint x: 264, startPoint y: 139, endPoint x: 628, endPoint y: 159, distance: 364.5
click at [628, 159] on h5 "You are managing a software development project. An audit has been performed an…" at bounding box center [523, 122] width 556 height 84
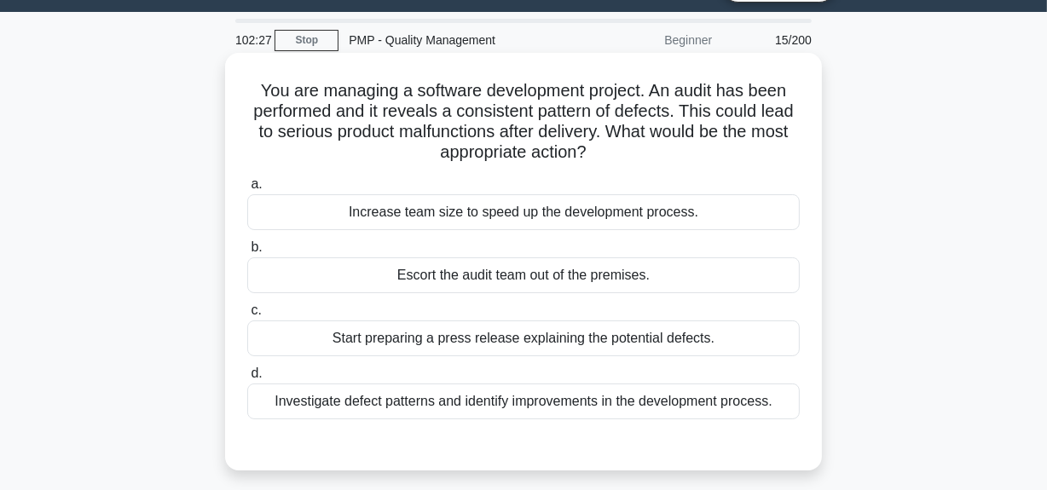
click at [517, 400] on div "Investigate defect patterns and identify improvements in the development proces…" at bounding box center [523, 402] width 552 height 36
click at [247, 379] on input "d. Investigate defect patterns and identify improvements in the development pro…" at bounding box center [247, 373] width 0 height 11
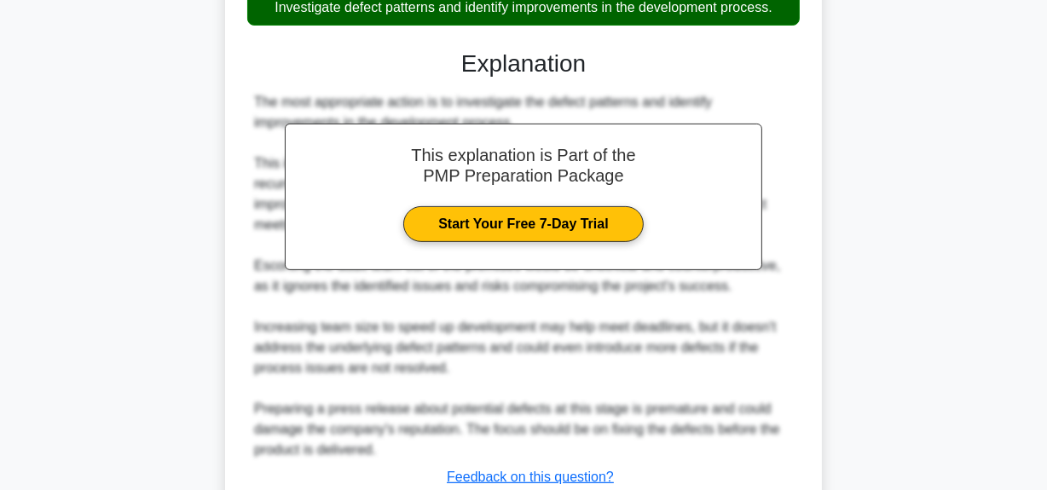
scroll to position [507, 0]
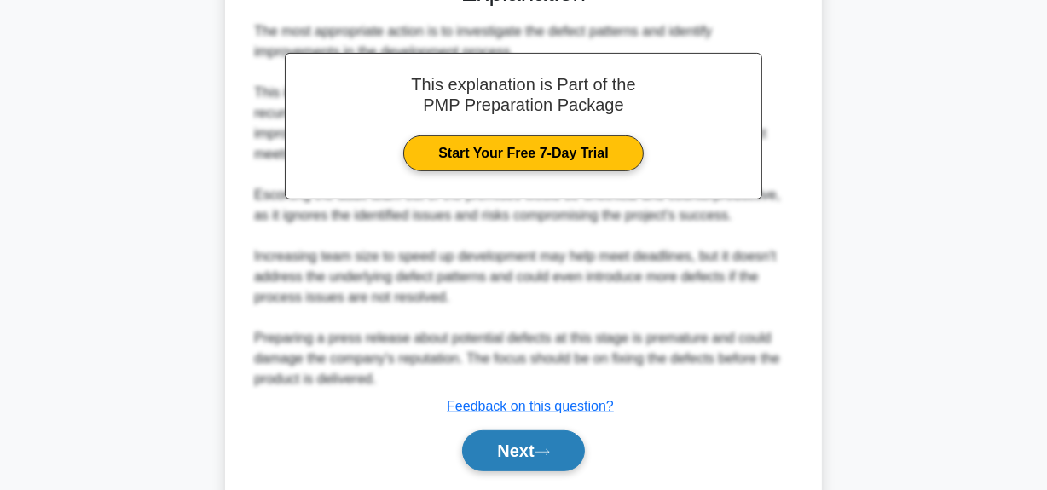
click at [505, 447] on button "Next" at bounding box center [523, 450] width 122 height 41
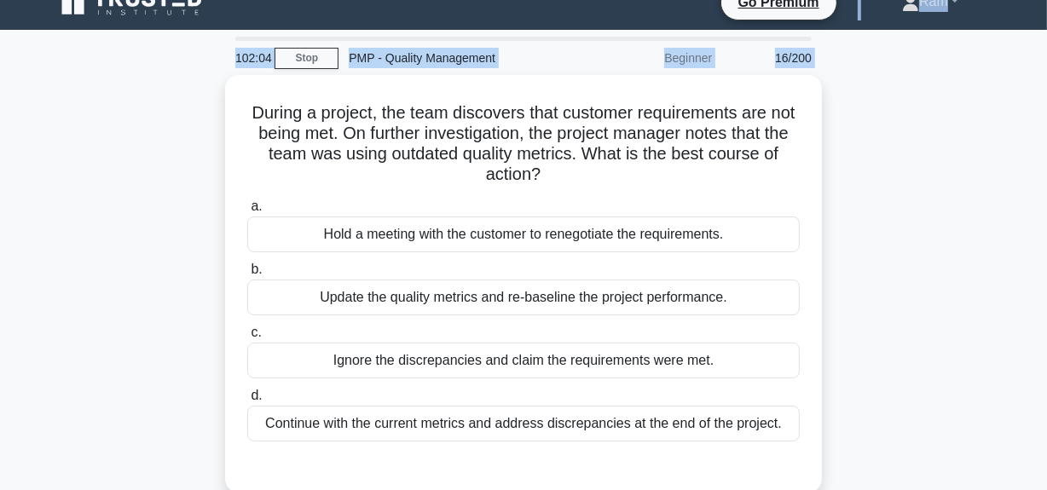
scroll to position [12, 0]
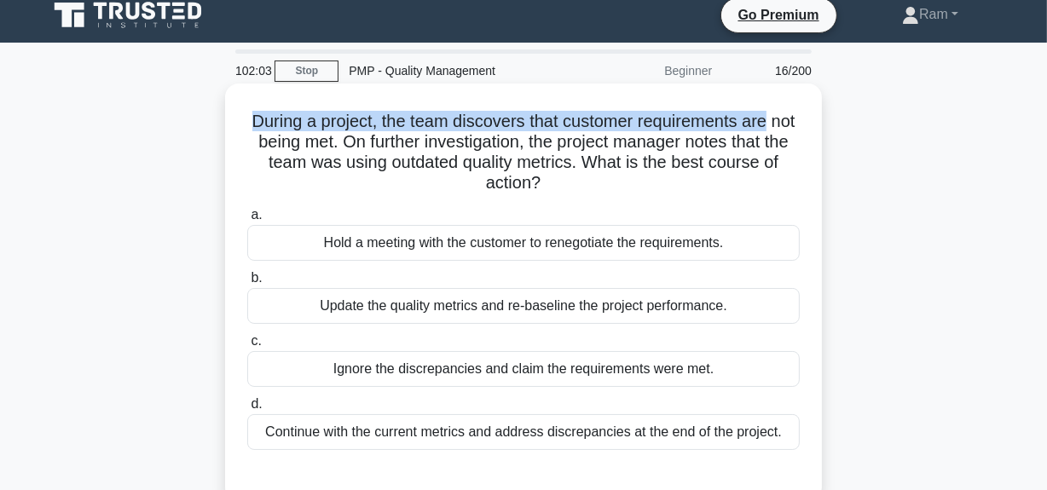
drag, startPoint x: 258, startPoint y: 13, endPoint x: 790, endPoint y: 120, distance: 542.6
click at [790, 120] on h5 "During a project, the team discovers that customer requirements are not being m…" at bounding box center [523, 153] width 556 height 84
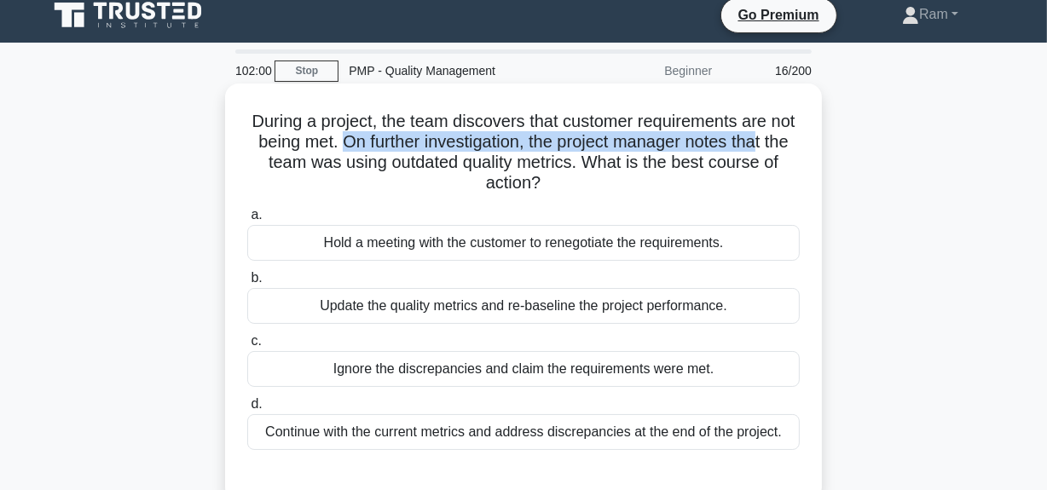
drag, startPoint x: 368, startPoint y: 144, endPoint x: 796, endPoint y: 151, distance: 427.9
click at [796, 151] on h5 "During a project, the team discovers that customer requirements are not being m…" at bounding box center [523, 153] width 556 height 84
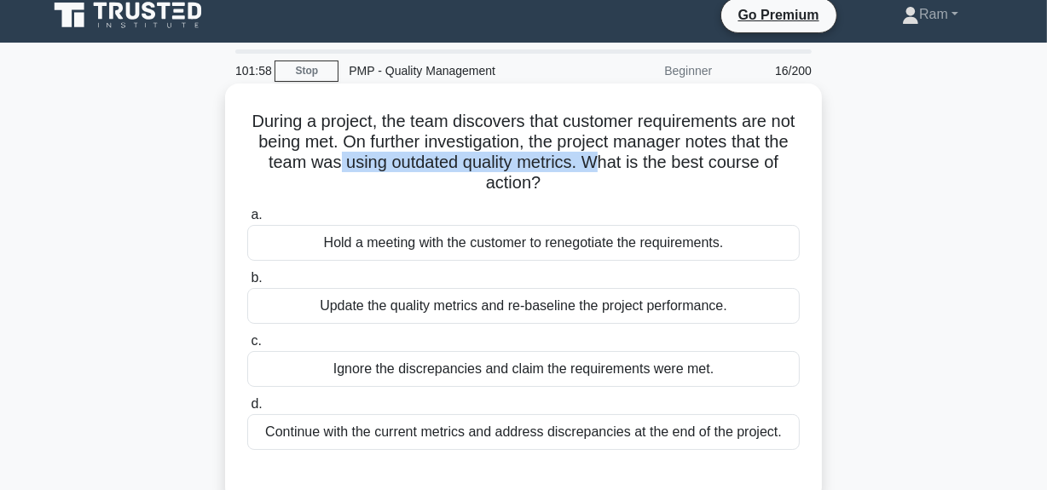
drag, startPoint x: 347, startPoint y: 158, endPoint x: 609, endPoint y: 159, distance: 261.7
click at [609, 159] on h5 "During a project, the team discovers that customer requirements are not being m…" at bounding box center [523, 153] width 556 height 84
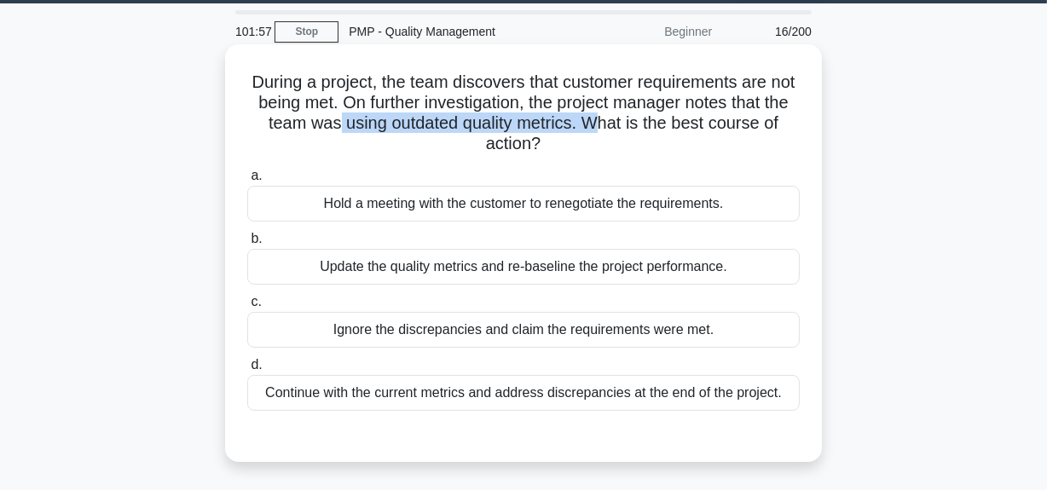
scroll to position [89, 0]
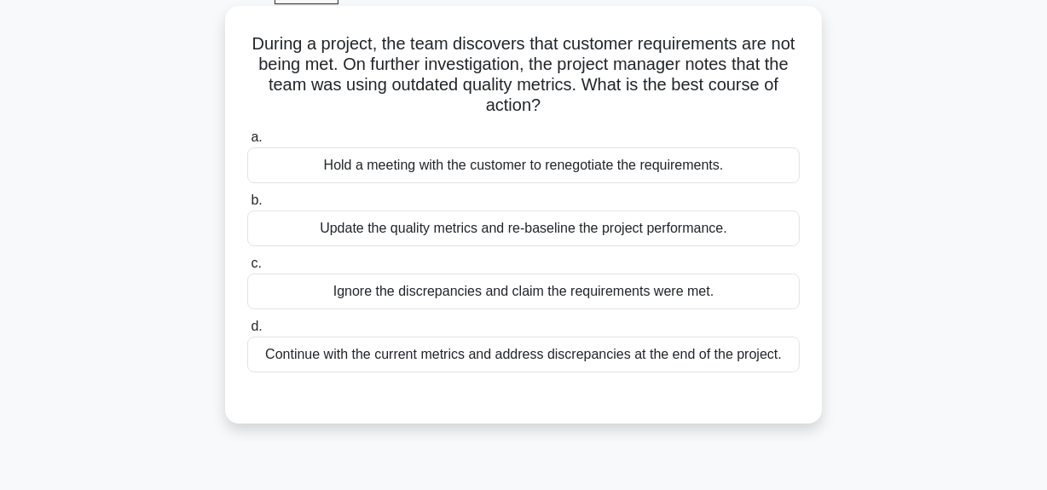
click at [542, 233] on div "Update the quality metrics and re-baseline the project performance." at bounding box center [523, 229] width 552 height 36
click at [247, 206] on input "b. Update the quality metrics and re-baseline the project performance." at bounding box center [247, 200] width 0 height 11
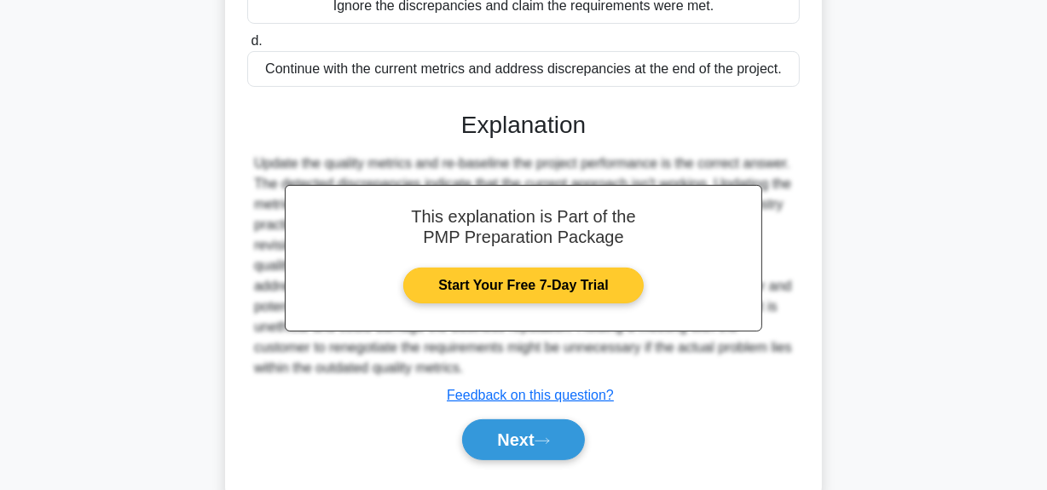
scroll to position [430, 0]
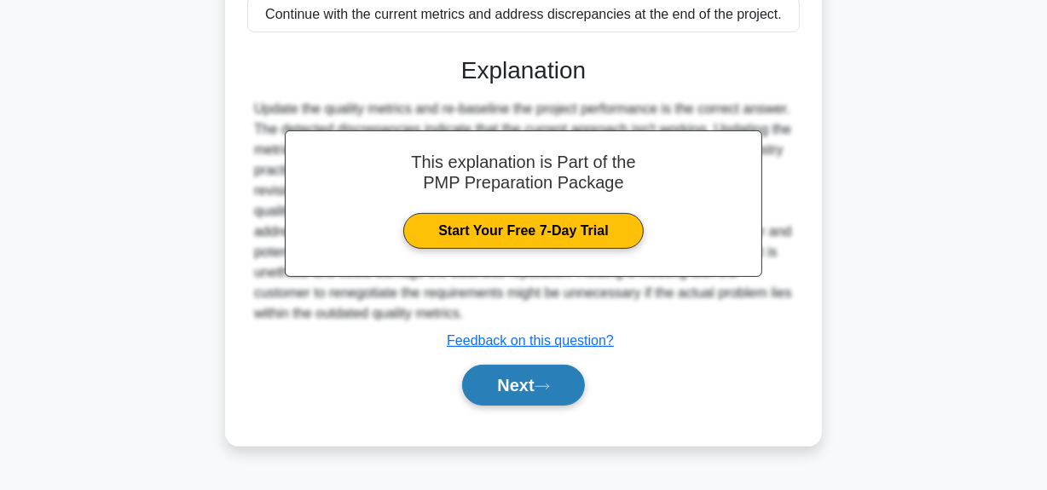
click at [528, 383] on button "Next" at bounding box center [523, 385] width 122 height 41
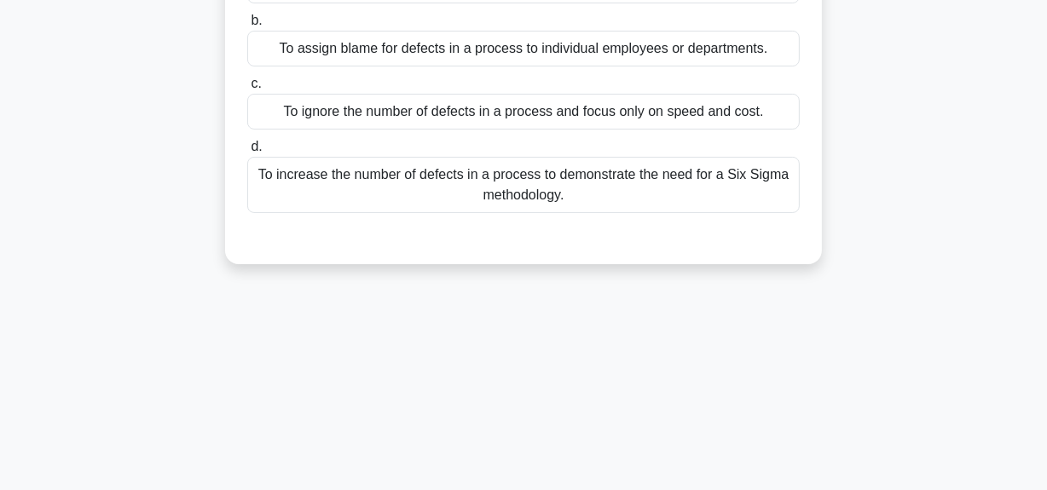
scroll to position [119, 0]
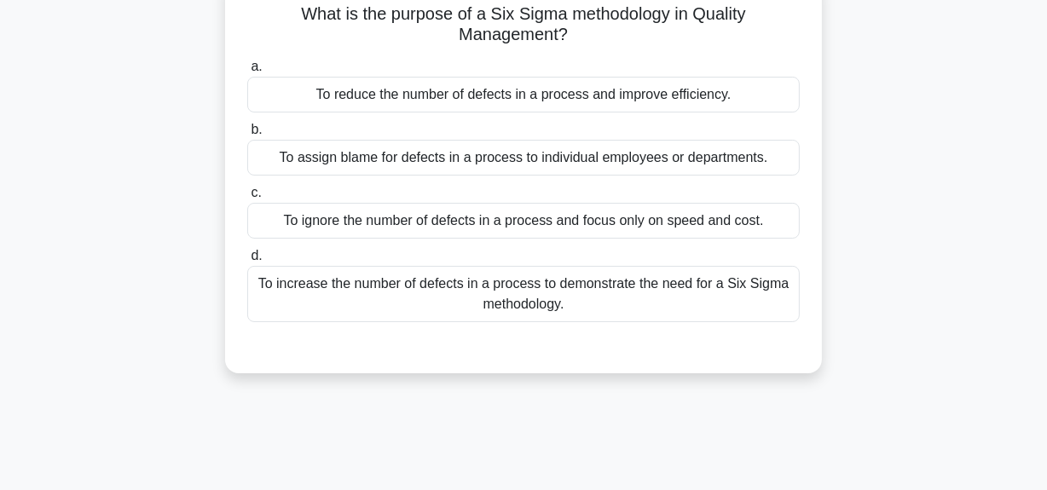
click at [482, 101] on div "To reduce the number of defects in a process and improve efficiency." at bounding box center [523, 95] width 552 height 36
click at [247, 72] on input "a. To reduce the number of defects in a process and improve efficiency." at bounding box center [247, 66] width 0 height 11
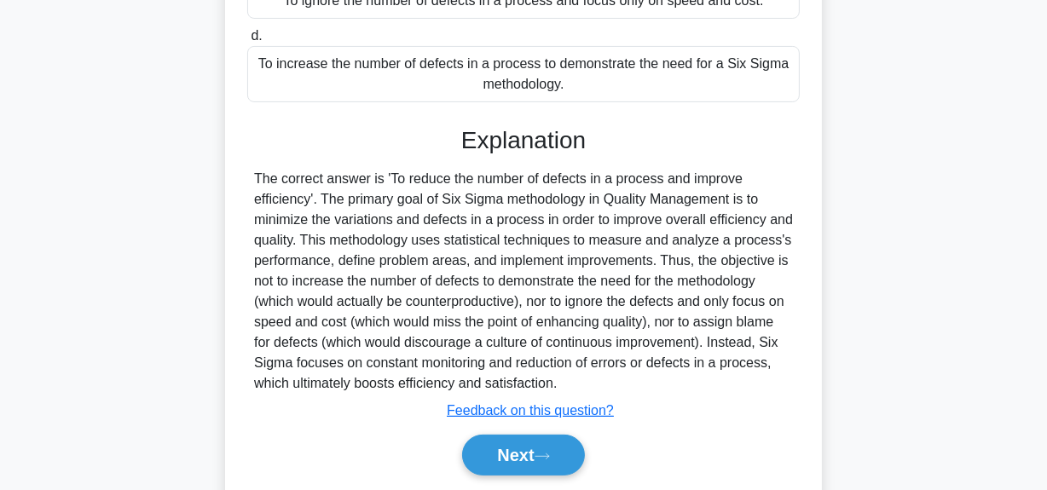
scroll to position [430, 0]
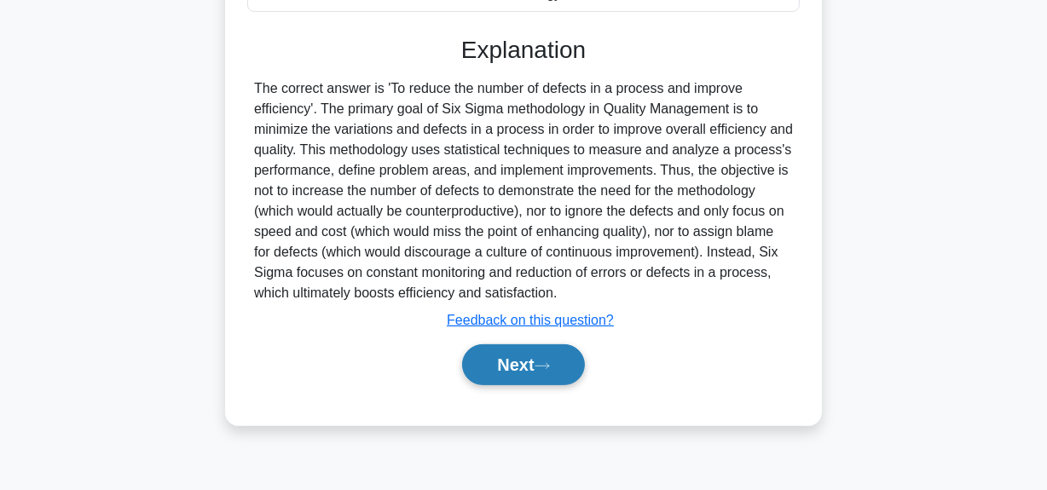
click at [501, 365] on button "Next" at bounding box center [523, 364] width 122 height 41
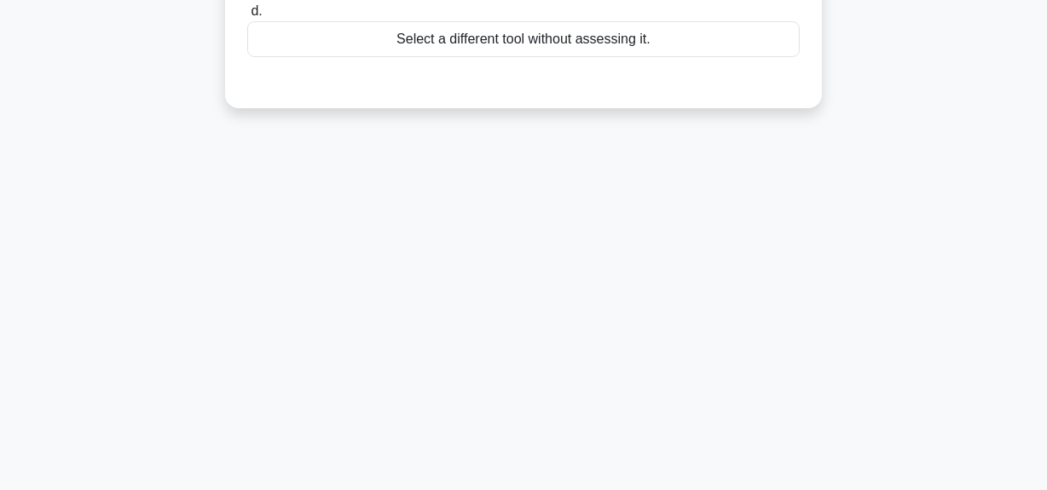
scroll to position [43, 0]
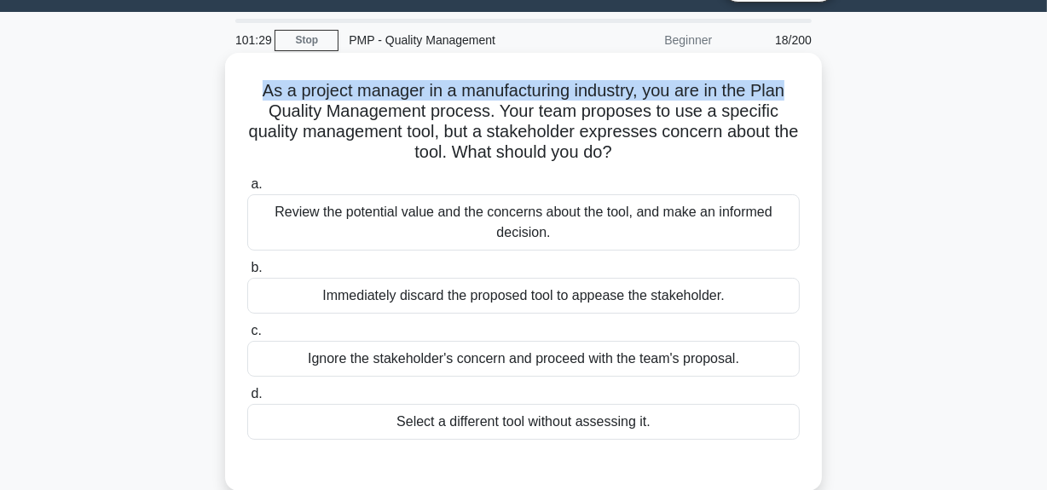
drag, startPoint x: 259, startPoint y: 98, endPoint x: 820, endPoint y: 80, distance: 561.1
click at [820, 80] on div "As a project manager in a manufacturing industry, you are in the Plan Quality M…" at bounding box center [523, 272] width 597 height 438
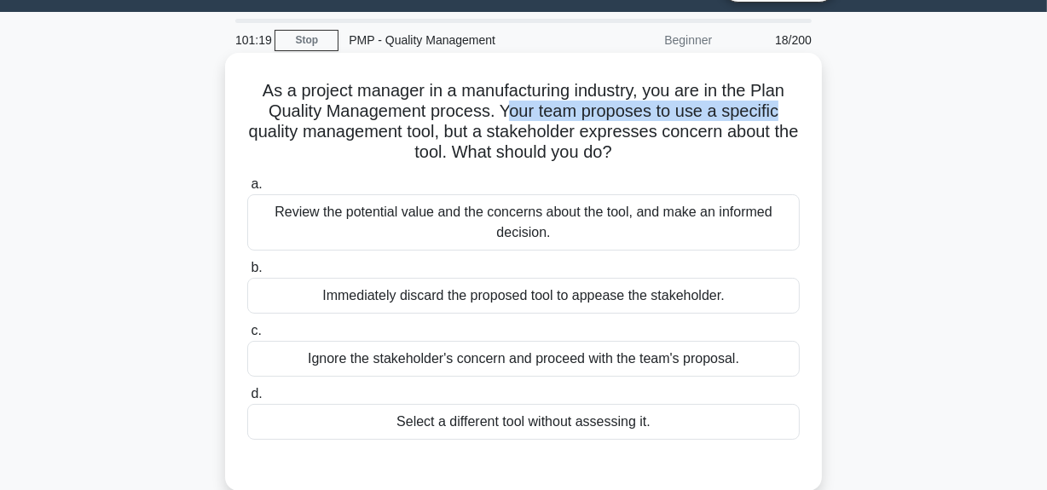
drag, startPoint x: 507, startPoint y: 115, endPoint x: 784, endPoint y: 113, distance: 277.0
click at [784, 113] on h5 "As a project manager in a manufacturing industry, you are in the Plan Quality M…" at bounding box center [523, 122] width 556 height 84
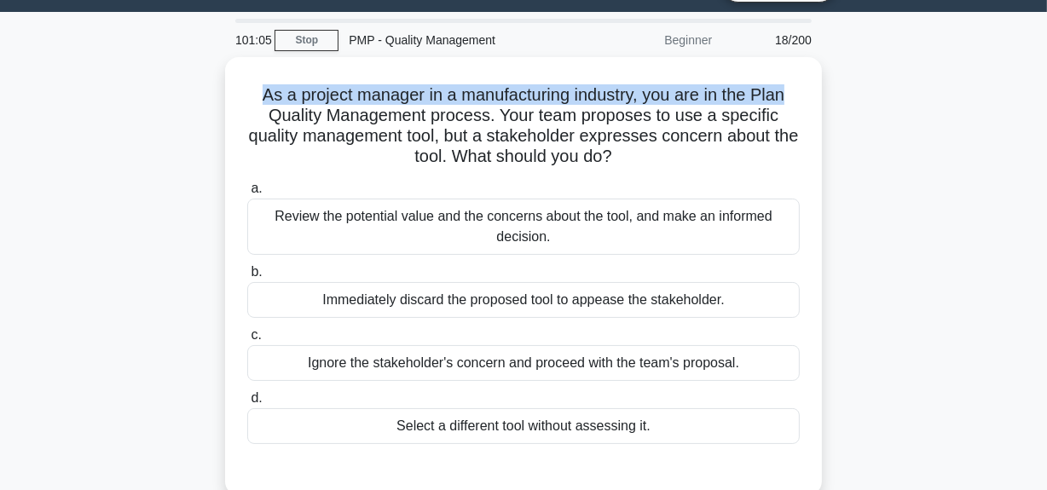
drag, startPoint x: 258, startPoint y: 97, endPoint x: 851, endPoint y: 99, distance: 593.2
click at [851, 99] on div "As a project manager in a manufacturing industry, you are in the Plan Quality M…" at bounding box center [524, 286] width 972 height 459
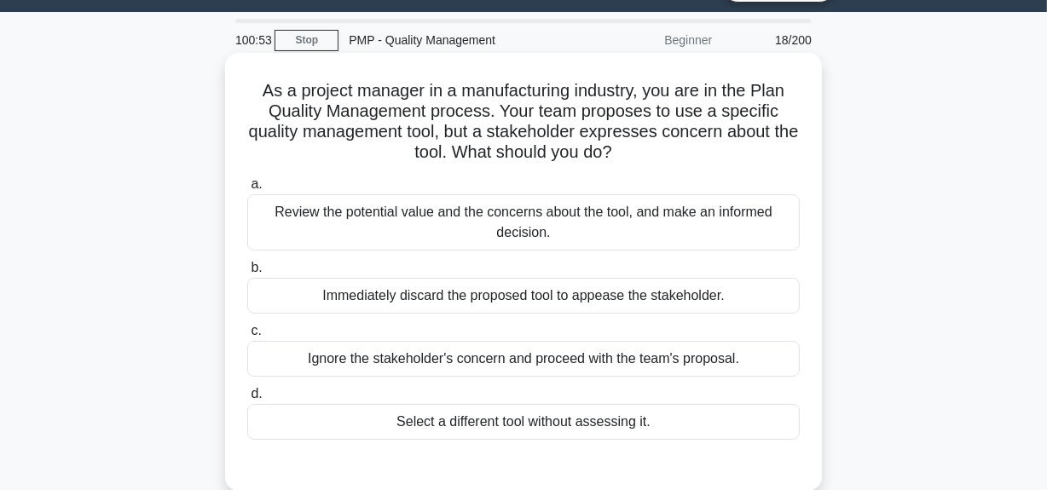
click at [314, 125] on h5 "As a project manager in a manufacturing industry, you are in the Plan Quality M…" at bounding box center [523, 122] width 556 height 84
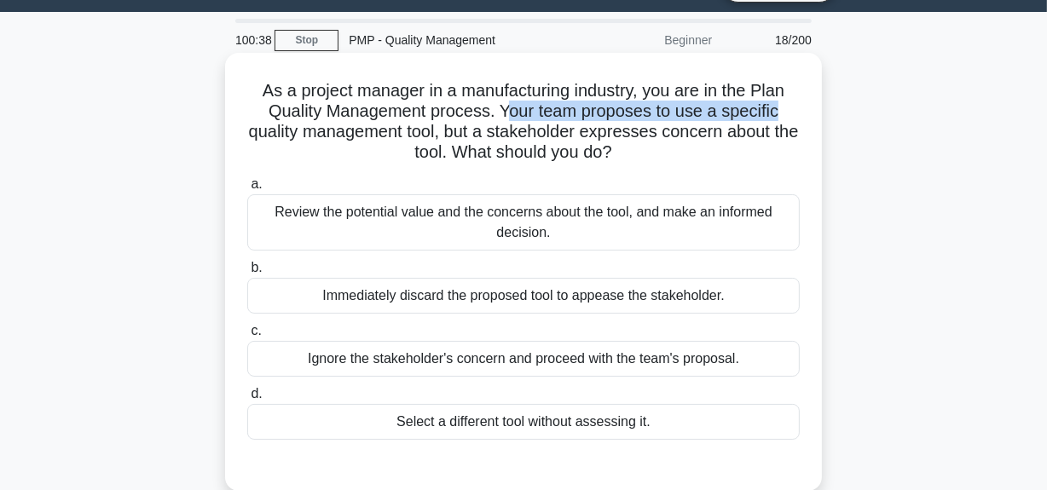
drag, startPoint x: 509, startPoint y: 114, endPoint x: 789, endPoint y: 107, distance: 280.5
click at [789, 107] on h5 "As a project manager in a manufacturing industry, you are in the Plan Quality M…" at bounding box center [523, 122] width 556 height 84
drag, startPoint x: 256, startPoint y: 130, endPoint x: 657, endPoint y: 145, distance: 401.7
click at [657, 145] on h5 "As a project manager in a manufacturing industry, you are in the Plan Quality M…" at bounding box center [523, 122] width 556 height 84
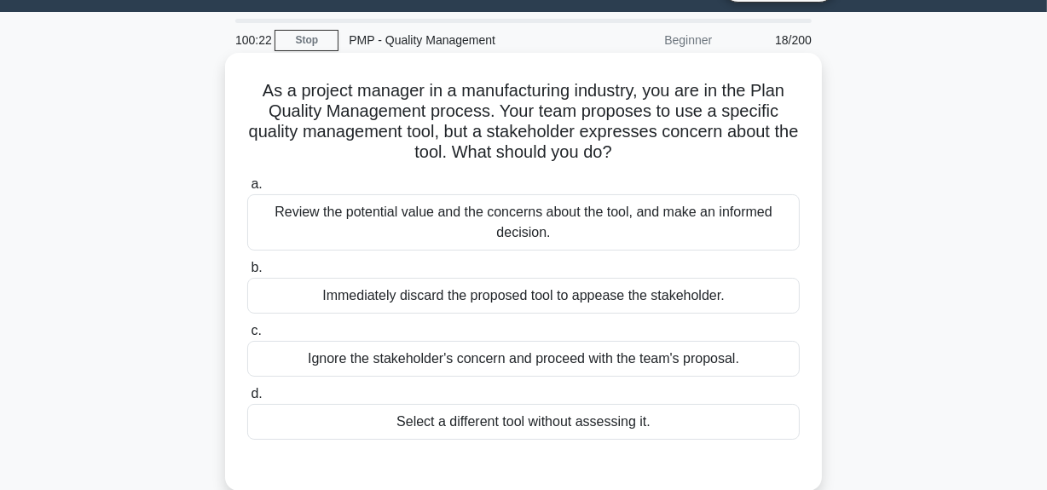
click at [668, 219] on div "Review the potential value and the concerns about the tool, and make an informe…" at bounding box center [523, 222] width 552 height 56
click at [247, 190] on input "a. Review the potential value and the concerns about the tool, and make an info…" at bounding box center [247, 184] width 0 height 11
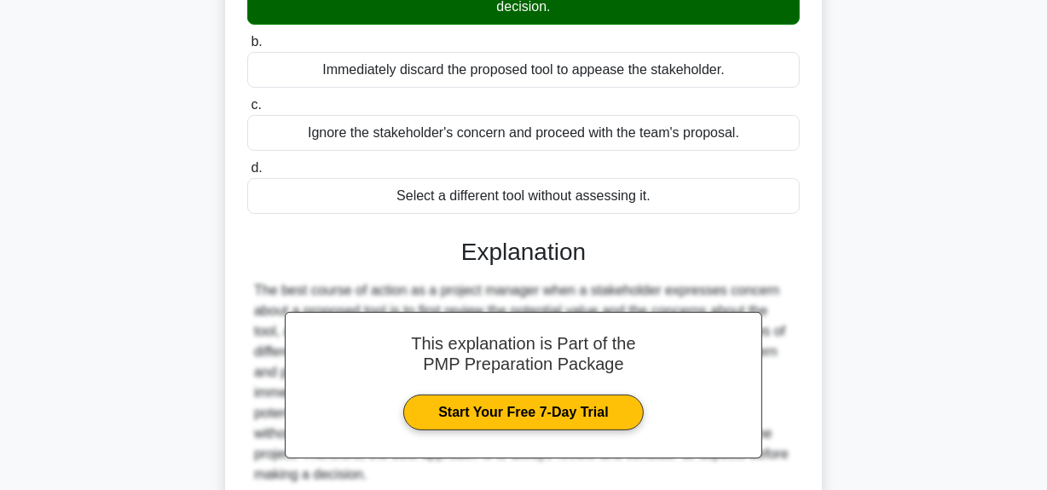
scroll to position [352, 0]
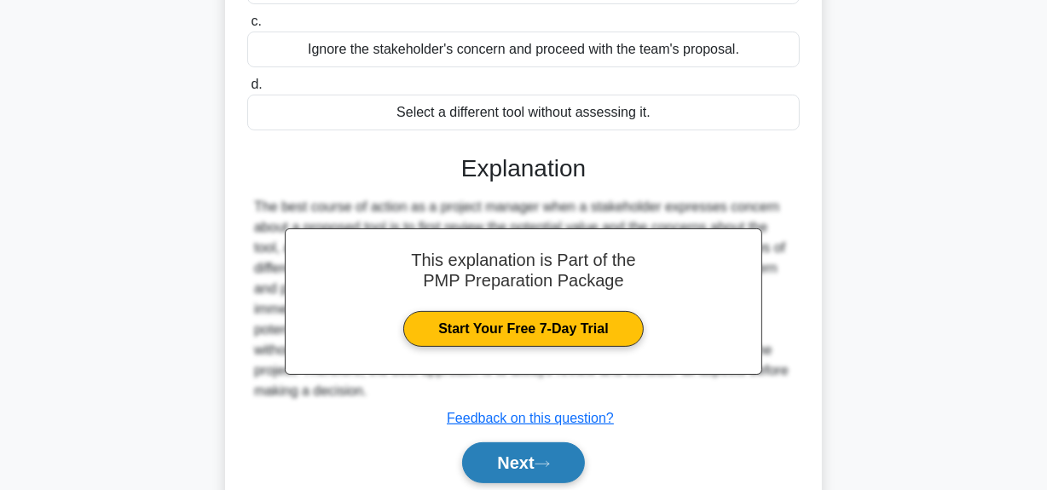
click at [534, 453] on button "Next" at bounding box center [523, 462] width 122 height 41
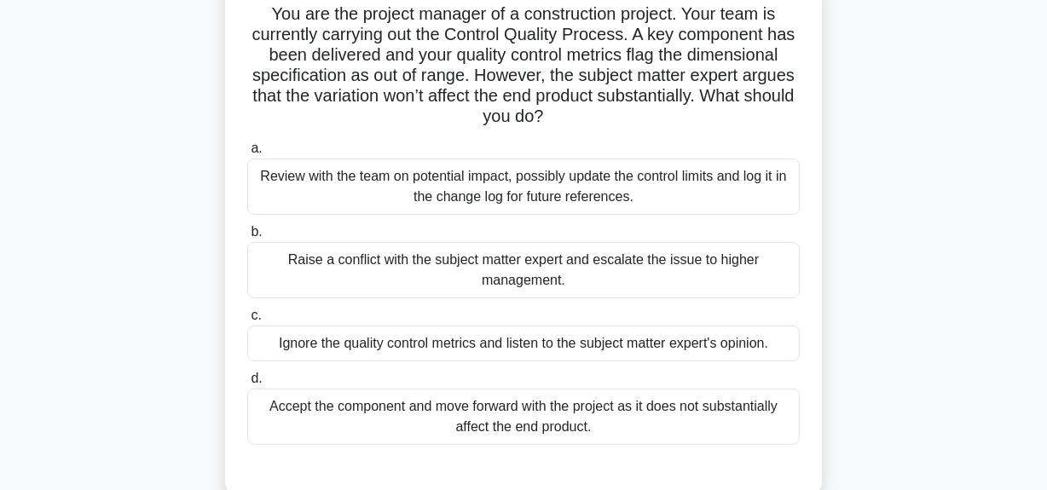
scroll to position [43, 0]
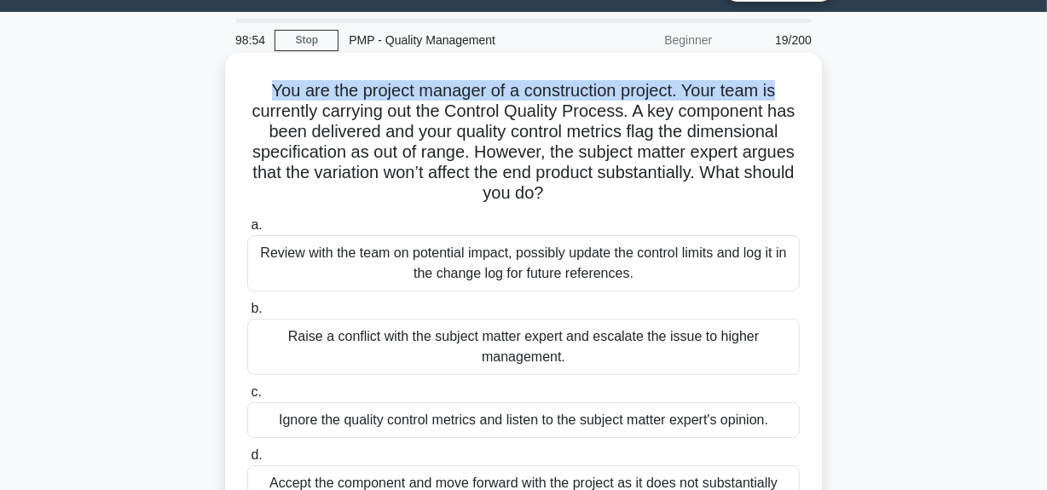
drag, startPoint x: 265, startPoint y: 93, endPoint x: 800, endPoint y: 98, distance: 535.3
click at [800, 98] on h5 "You are the project manager of a construction project. Your team is currently c…" at bounding box center [523, 142] width 556 height 124
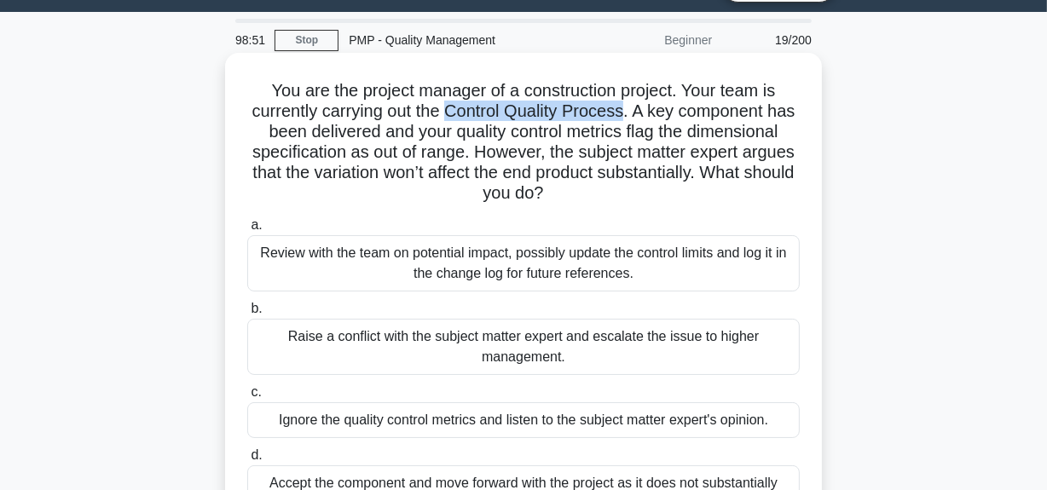
drag, startPoint x: 465, startPoint y: 113, endPoint x: 642, endPoint y: 111, distance: 177.3
click at [642, 111] on h5 "You are the project manager of a construction project. Your team is currently c…" at bounding box center [523, 142] width 556 height 124
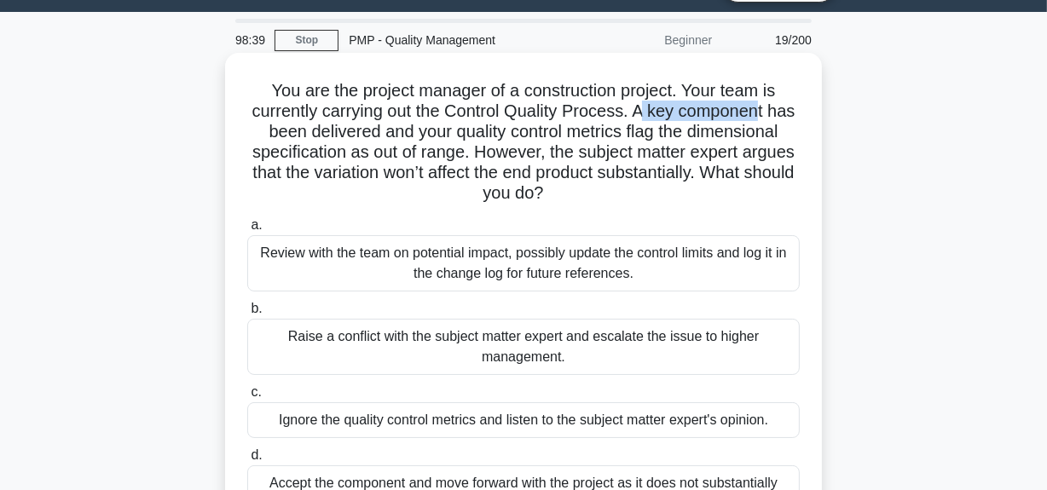
drag, startPoint x: 662, startPoint y: 111, endPoint x: 777, endPoint y: 112, distance: 115.1
click at [777, 112] on h5 "You are the project manager of a construction project. Your team is currently c…" at bounding box center [523, 142] width 556 height 124
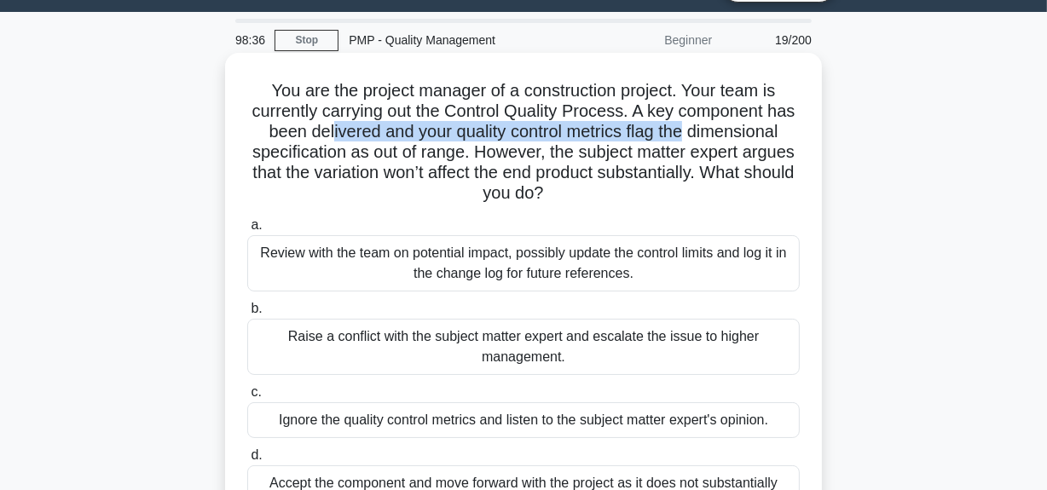
drag, startPoint x: 391, startPoint y: 129, endPoint x: 749, endPoint y: 136, distance: 358.1
click at [749, 136] on h5 "You are the project manager of a construction project. Your team is currently c…" at bounding box center [523, 142] width 556 height 124
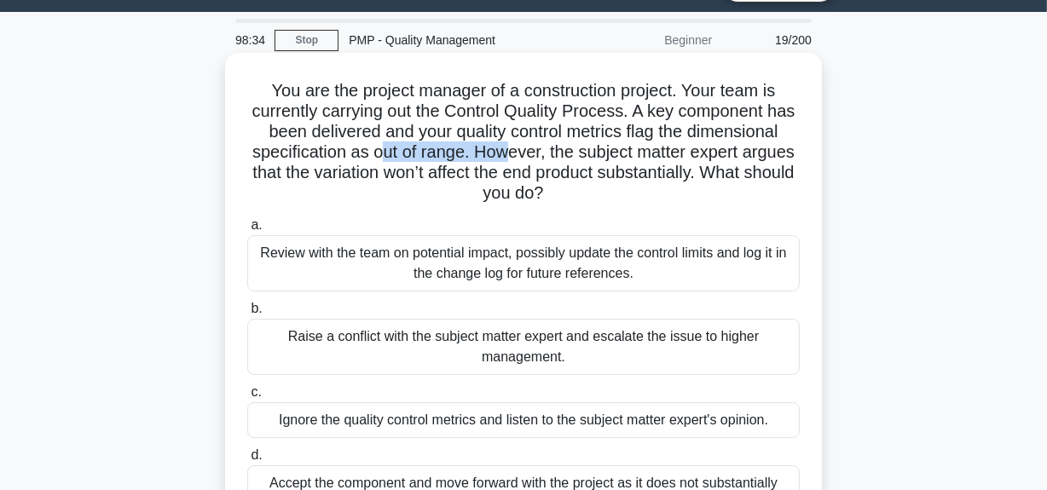
drag, startPoint x: 488, startPoint y: 159, endPoint x: 609, endPoint y: 162, distance: 121.9
click at [609, 162] on h5 "You are the project manager of a construction project. Your team is currently c…" at bounding box center [523, 142] width 556 height 124
click at [564, 186] on icon ".spinner_0XTQ{transform-origin:center;animation:spinner_y6GP .75s linear infini…" at bounding box center [554, 194] width 20 height 20
drag, startPoint x: 574, startPoint y: 151, endPoint x: 737, endPoint y: 234, distance: 182.6
click at [827, 198] on div "You are the project manager of a construction project. Your team is currently c…" at bounding box center [524, 327] width 972 height 540
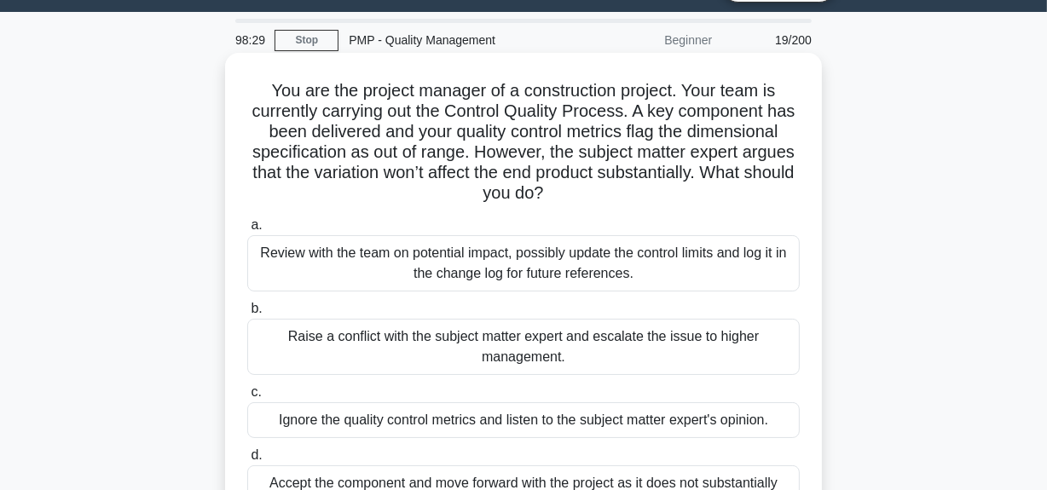
click at [505, 207] on div "You are the project manager of a construction project. Your team is currently c…" at bounding box center [523, 313] width 583 height 506
drag, startPoint x: 360, startPoint y: 176, endPoint x: 667, endPoint y: 201, distance: 308.7
click at [667, 201] on h5 "You are the project manager of a construction project. Your team is currently c…" at bounding box center [523, 142] width 556 height 124
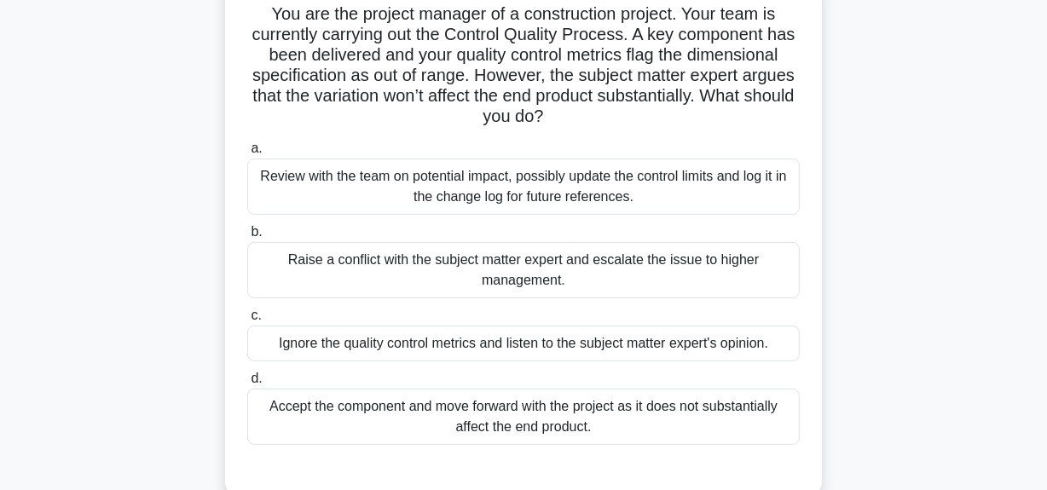
click at [623, 200] on div "Review with the team on potential impact, possibly update the control limits an…" at bounding box center [523, 187] width 552 height 56
click at [247, 154] on input "a. Review with the team on potential impact, possibly update the control limits…" at bounding box center [247, 148] width 0 height 11
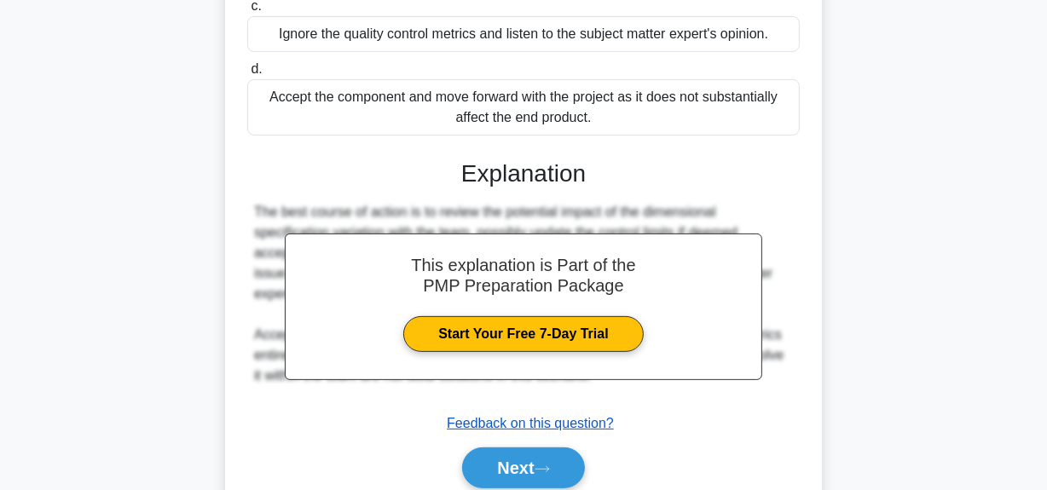
scroll to position [499, 0]
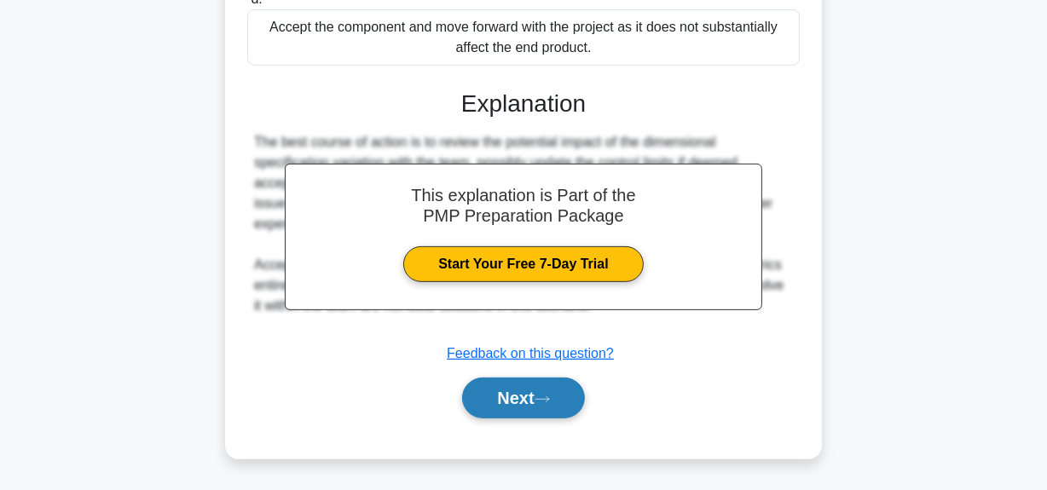
click at [567, 407] on button "Next" at bounding box center [523, 398] width 122 height 41
click at [532, 395] on button "Next" at bounding box center [523, 398] width 122 height 41
click at [520, 400] on button "Next" at bounding box center [523, 398] width 122 height 41
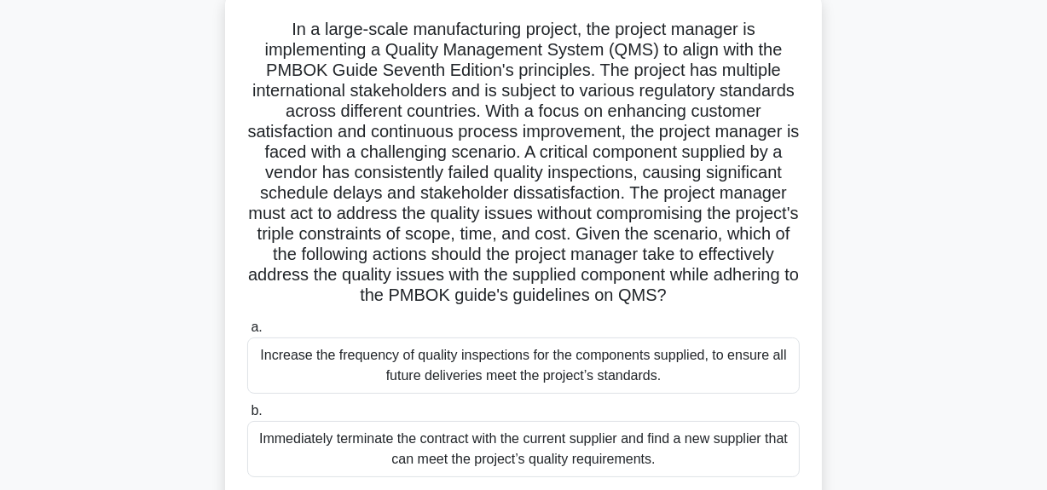
scroll to position [77, 0]
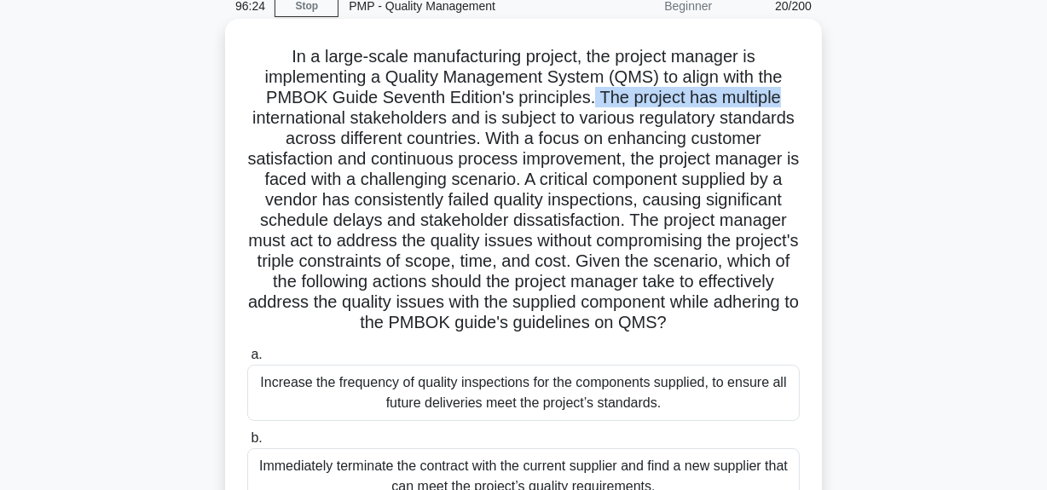
drag, startPoint x: 594, startPoint y: 98, endPoint x: 810, endPoint y: 101, distance: 215.7
click at [810, 101] on div "In a large-scale manufacturing project, the project manager is implementing a Q…" at bounding box center [523, 371] width 583 height 690
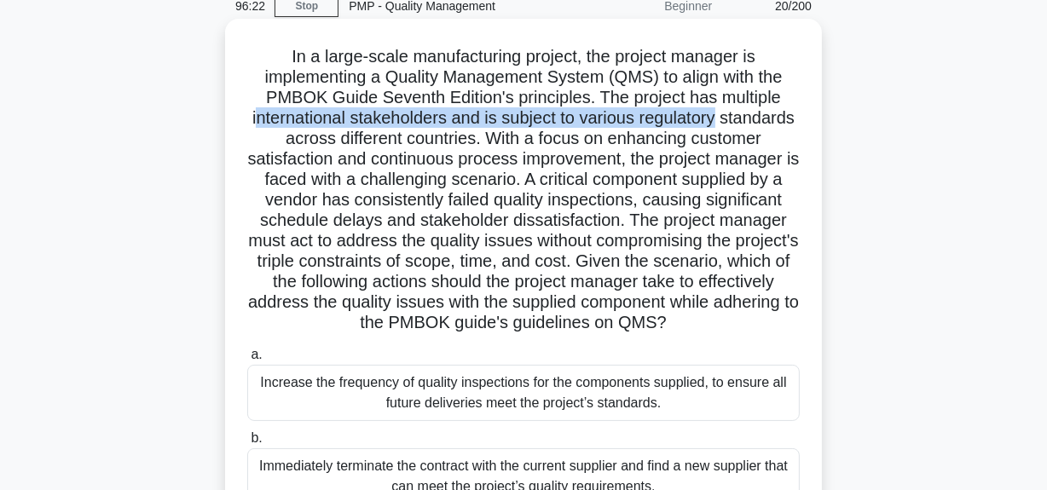
drag, startPoint x: 291, startPoint y: 117, endPoint x: 810, endPoint y: 120, distance: 518.2
click at [810, 120] on div "In a large-scale manufacturing project, the project manager is implementing a Q…" at bounding box center [523, 371] width 583 height 690
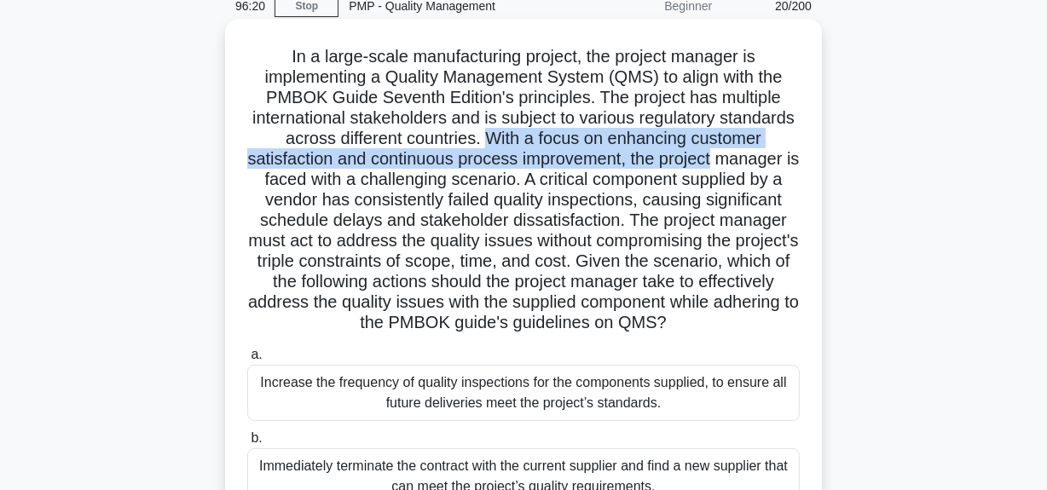
drag, startPoint x: 564, startPoint y: 141, endPoint x: 744, endPoint y: 176, distance: 183.2
click at [797, 161] on h5 "In a large-scale manufacturing project, the project manager is implementing a Q…" at bounding box center [523, 190] width 556 height 288
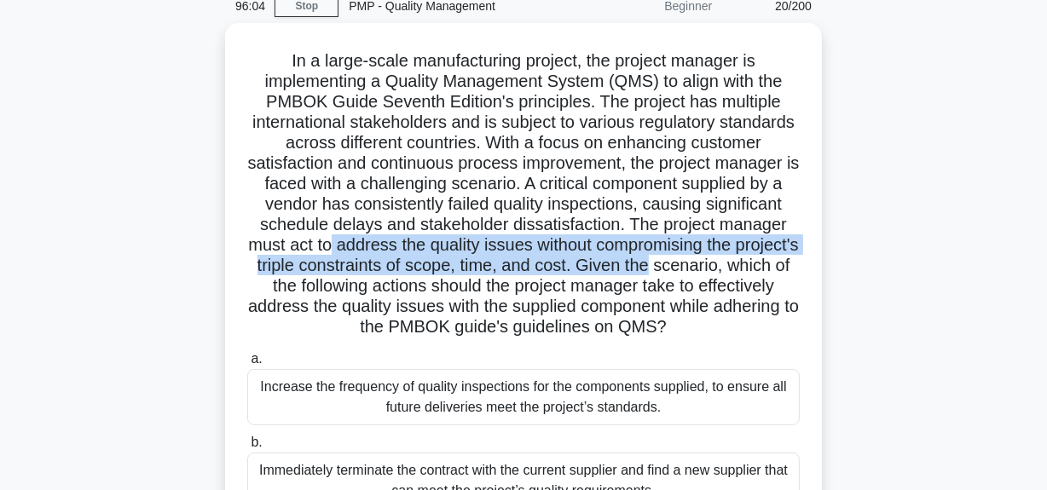
drag, startPoint x: 414, startPoint y: 251, endPoint x: 836, endPoint y: 255, distance: 421.9
click at [836, 255] on div "In a large-scale manufacturing project, the project manager is implementing a Q…" at bounding box center [524, 385] width 972 height 724
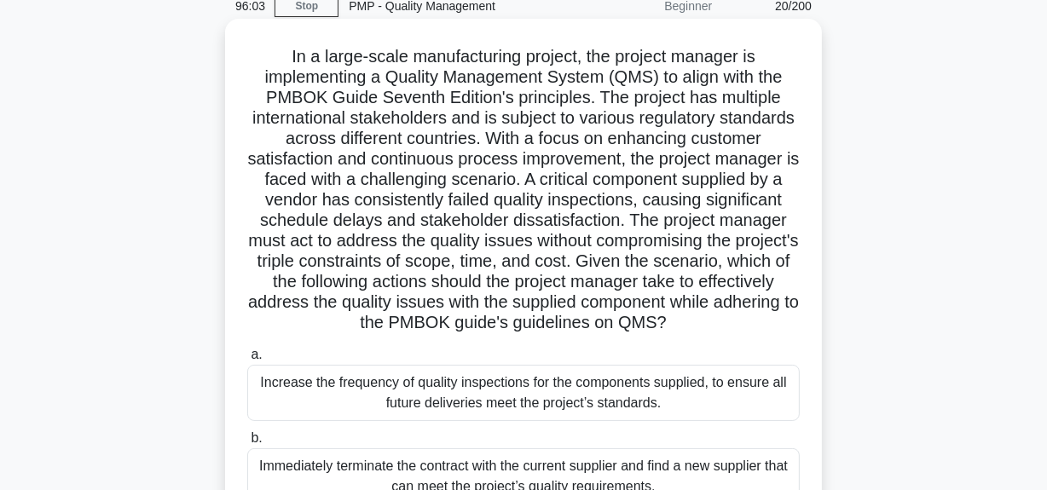
click at [469, 296] on h5 "In a large-scale manufacturing project, the project manager is implementing a Q…" at bounding box center [523, 190] width 556 height 288
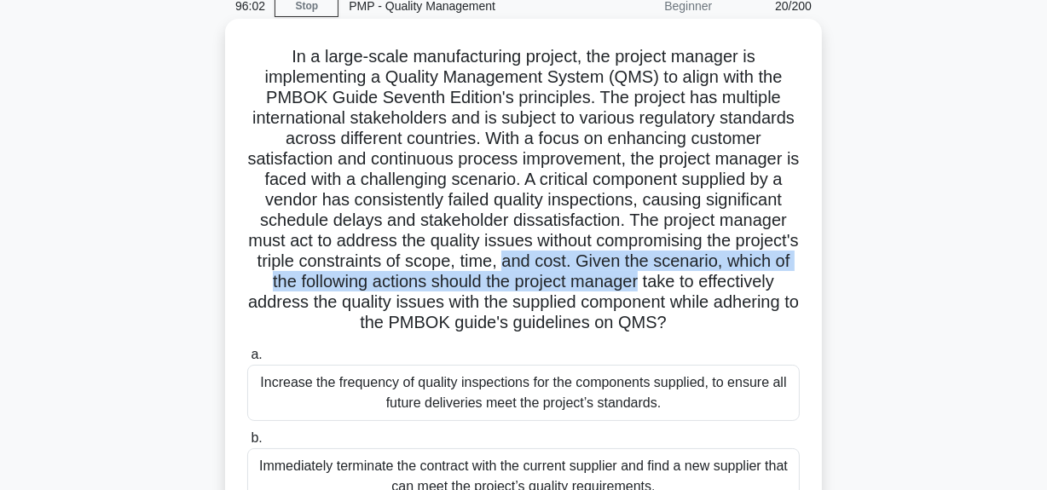
drag, startPoint x: 626, startPoint y: 264, endPoint x: 782, endPoint y: 280, distance: 157.7
click at [782, 280] on h5 "In a large-scale manufacturing project, the project manager is implementing a Q…" at bounding box center [523, 190] width 556 height 288
click at [483, 272] on h5 "In a large-scale manufacturing project, the project manager is implementing a Q…" at bounding box center [523, 190] width 556 height 288
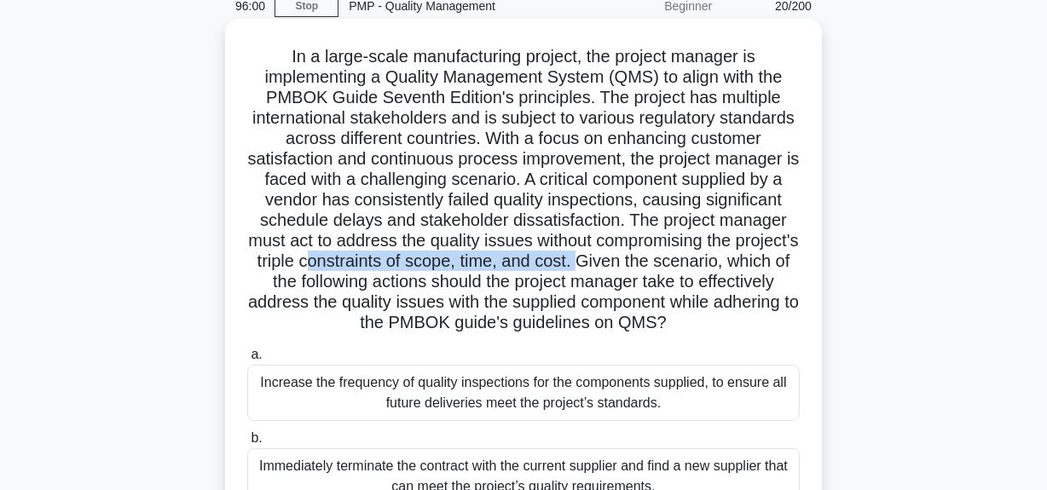
drag, startPoint x: 423, startPoint y: 256, endPoint x: 729, endPoint y: 261, distance: 306.0
click at [704, 255] on h5 "In a large-scale manufacturing project, the project manager is implementing a Q…" at bounding box center [523, 190] width 556 height 288
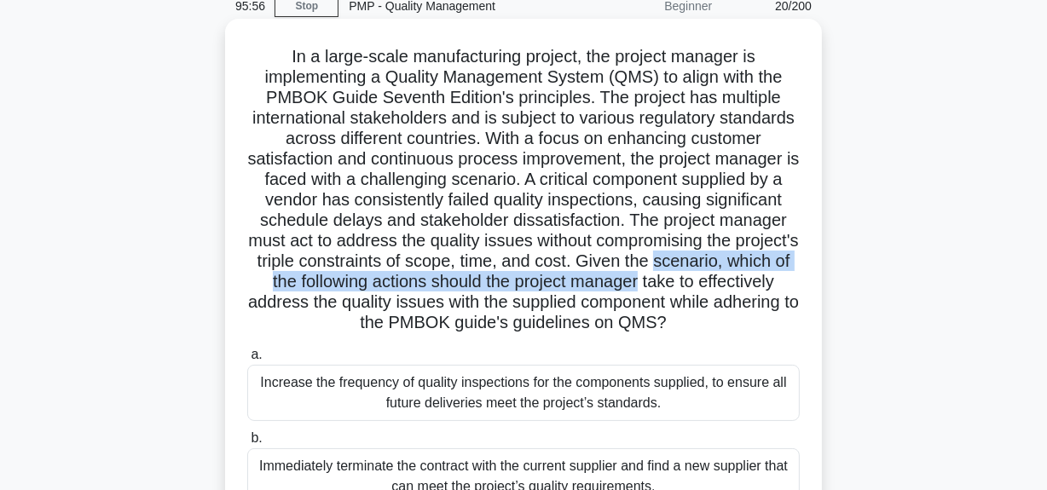
drag, startPoint x: 264, startPoint y: 291, endPoint x: 791, endPoint y: 288, distance: 526.7
click at [791, 288] on h5 "In a large-scale manufacturing project, the project manager is implementing a Q…" at bounding box center [523, 190] width 556 height 288
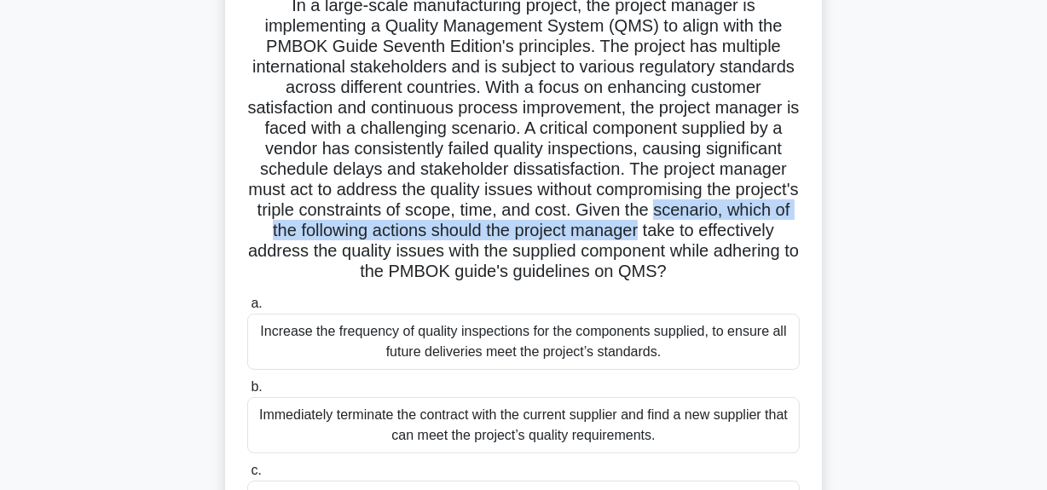
scroll to position [154, 0]
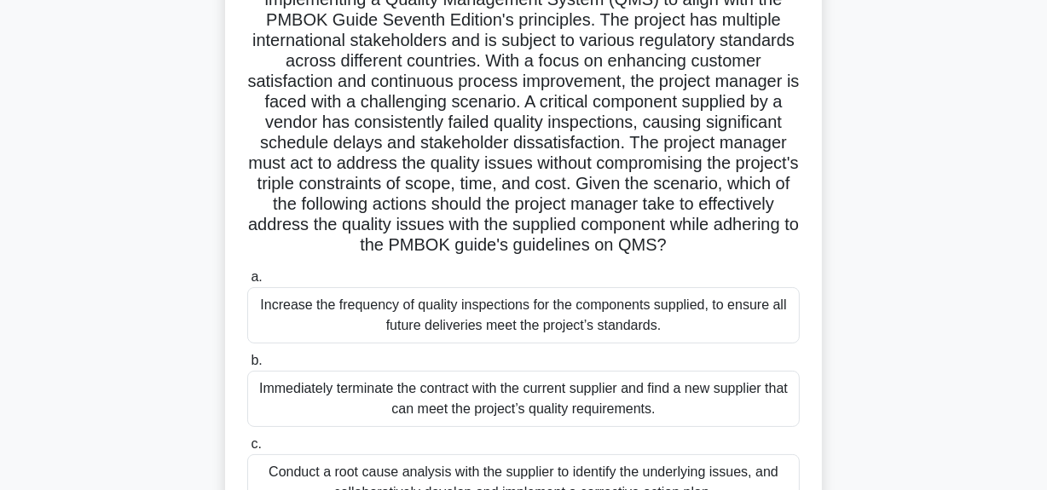
click at [513, 234] on h5 "In a large-scale manufacturing project, the project manager is implementing a Q…" at bounding box center [523, 112] width 556 height 288
drag, startPoint x: 701, startPoint y: 184, endPoint x: 788, endPoint y: 256, distance: 113.3
click at [788, 256] on h5 "In a large-scale manufacturing project, the project manager is implementing a Q…" at bounding box center [523, 112] width 556 height 288
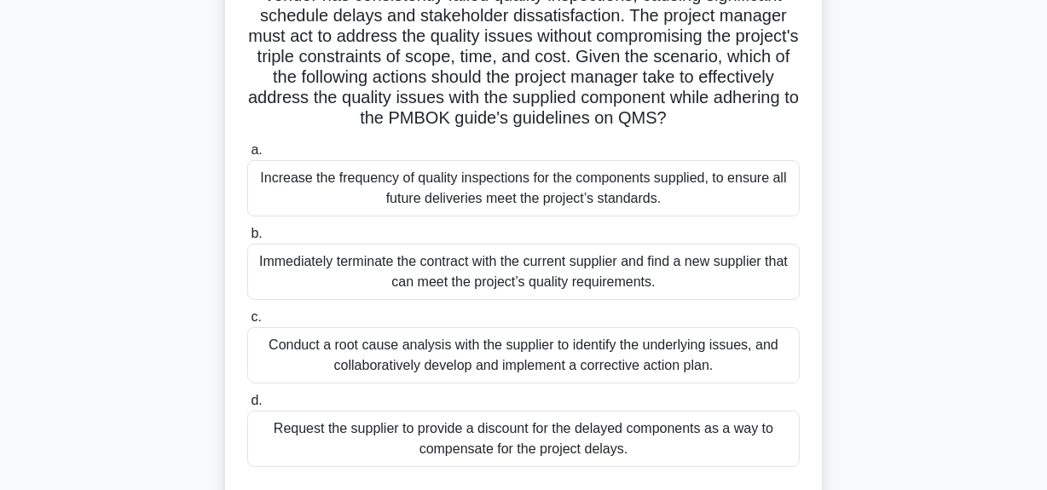
scroll to position [309, 0]
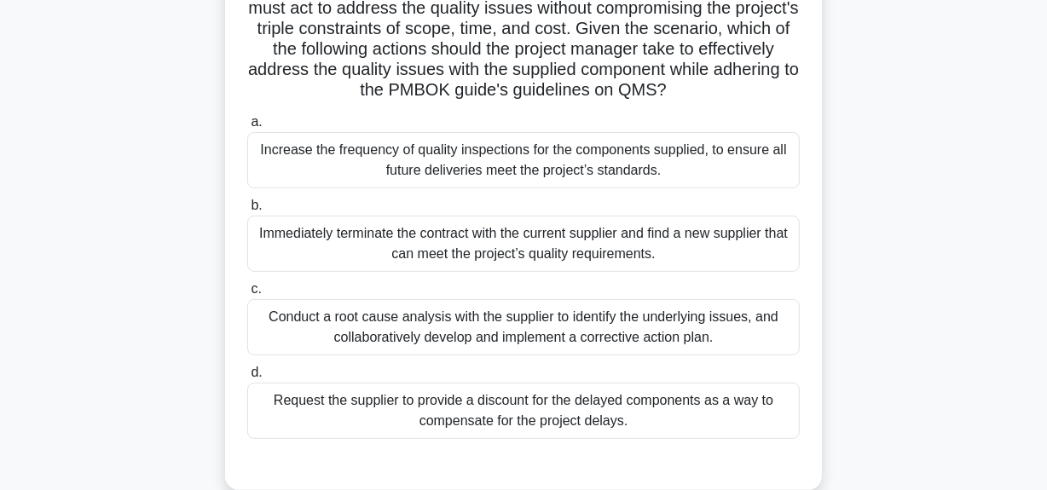
click at [570, 349] on div "Conduct a root cause analysis with the supplier to identify the underlying issu…" at bounding box center [523, 327] width 552 height 56
click at [247, 295] on input "c. Conduct a root cause analysis with the supplier to identify the underlying i…" at bounding box center [247, 289] width 0 height 11
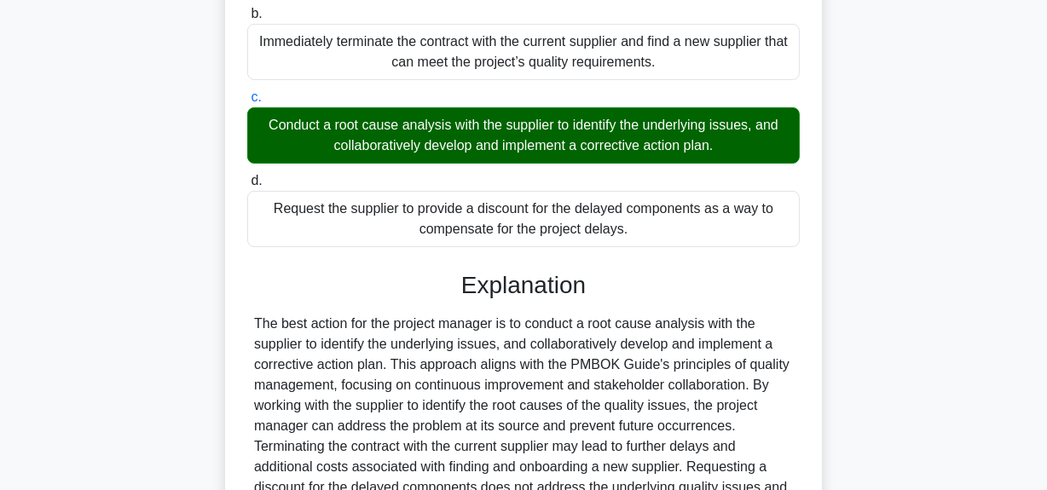
scroll to position [667, 0]
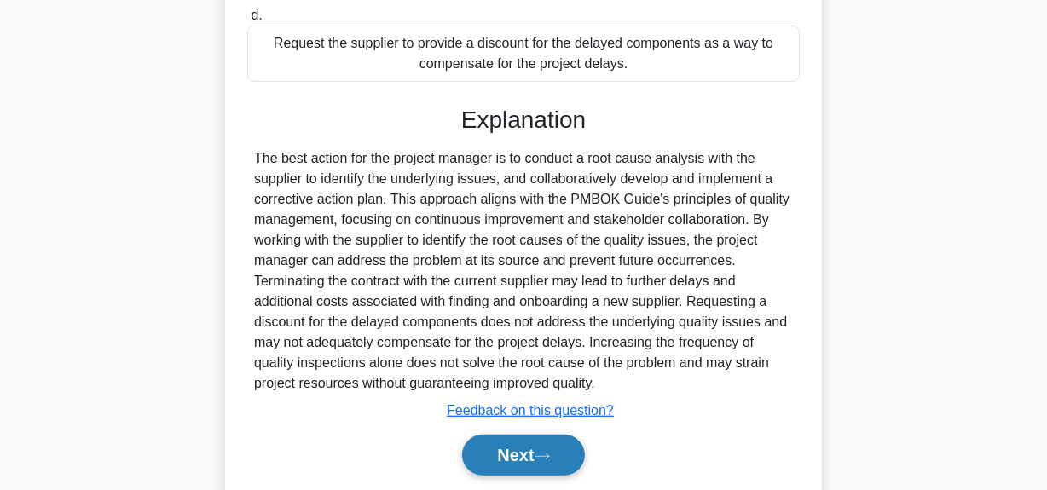
click at [512, 469] on button "Next" at bounding box center [523, 455] width 122 height 41
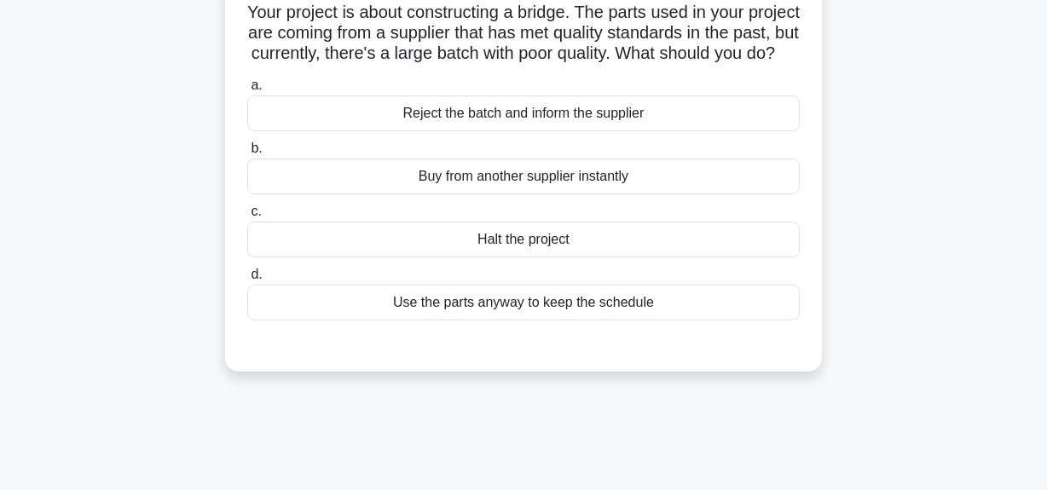
scroll to position [119, 0]
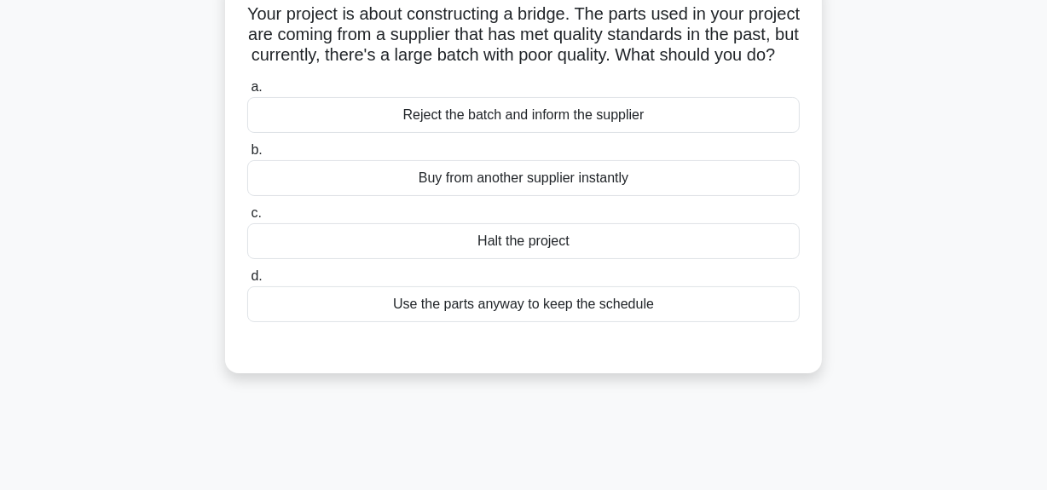
click at [523, 133] on div "Reject the batch and inform the supplier" at bounding box center [523, 115] width 552 height 36
click at [247, 93] on input "a. Reject the batch and inform the supplier" at bounding box center [247, 87] width 0 height 11
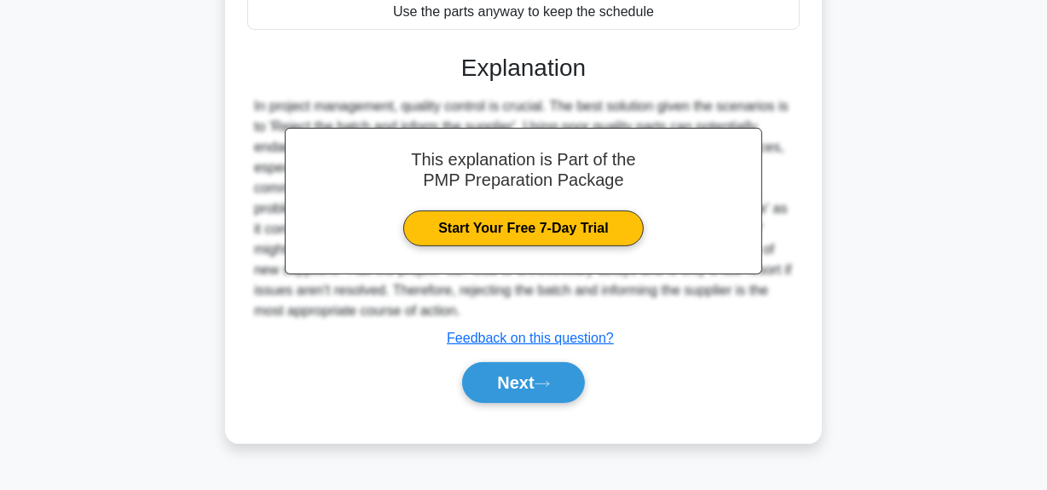
scroll to position [430, 0]
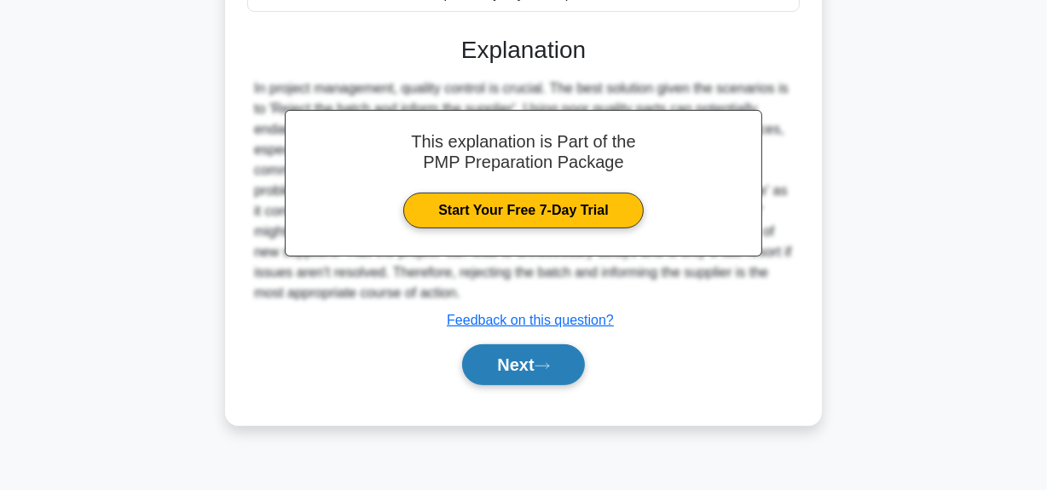
click at [520, 383] on button "Next" at bounding box center [523, 364] width 122 height 41
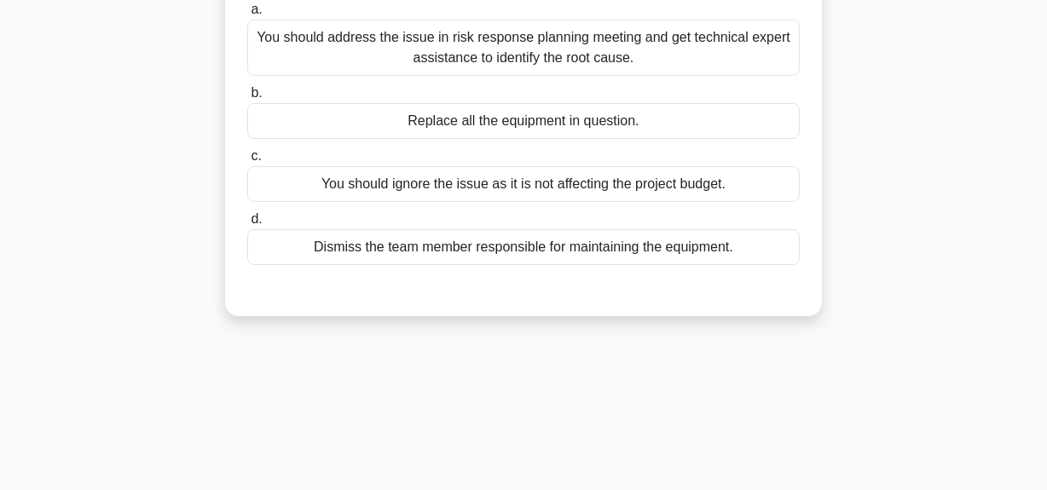
scroll to position [119, 0]
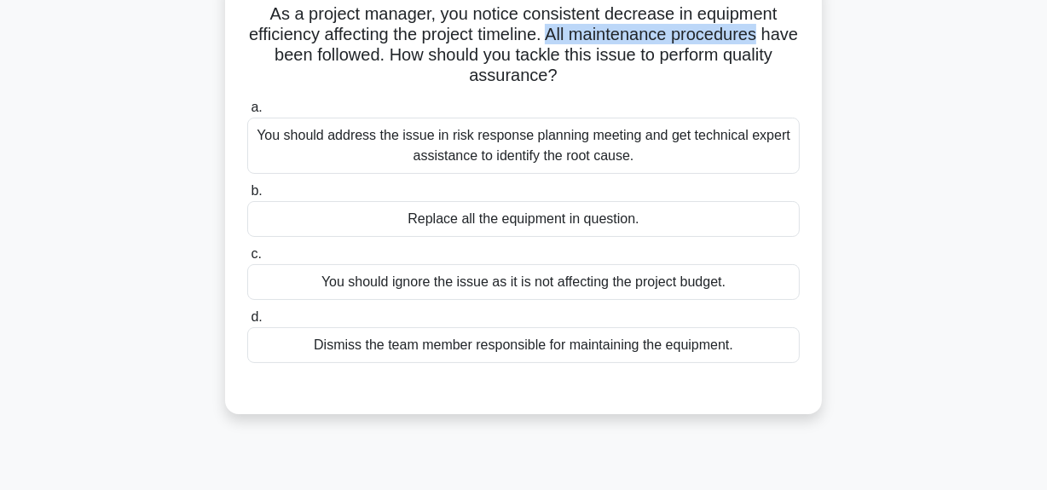
drag, startPoint x: 573, startPoint y: 39, endPoint x: 786, endPoint y: 42, distance: 213.1
click at [786, 42] on h5 "As a project manager, you notice consistent decrease in equipment efficiency af…" at bounding box center [523, 45] width 556 height 84
drag, startPoint x: 441, startPoint y: 56, endPoint x: 739, endPoint y: 97, distance: 301.1
click at [620, 84] on h5 "As a project manager, you notice consistent decrease in equipment efficiency af…" at bounding box center [523, 45] width 556 height 84
click at [609, 158] on div "You should address the issue in risk response planning meeting and get technica…" at bounding box center [523, 146] width 552 height 56
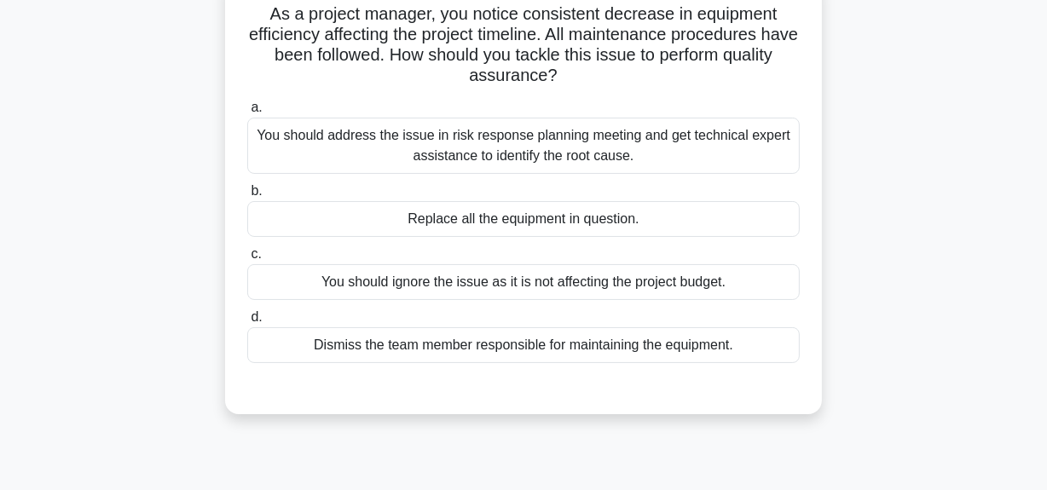
click at [247, 113] on input "a. You should address the issue in risk response planning meeting and get techn…" at bounding box center [247, 107] width 0 height 11
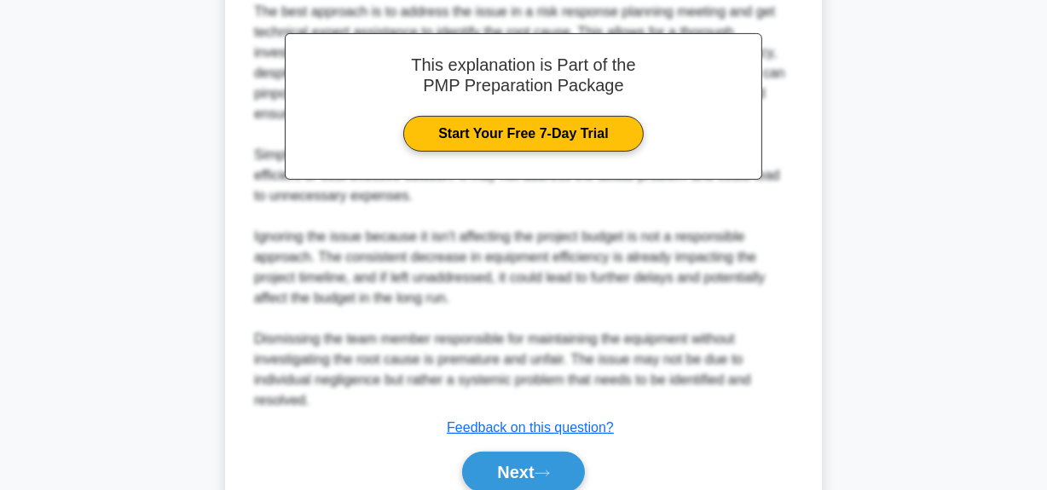
scroll to position [585, 0]
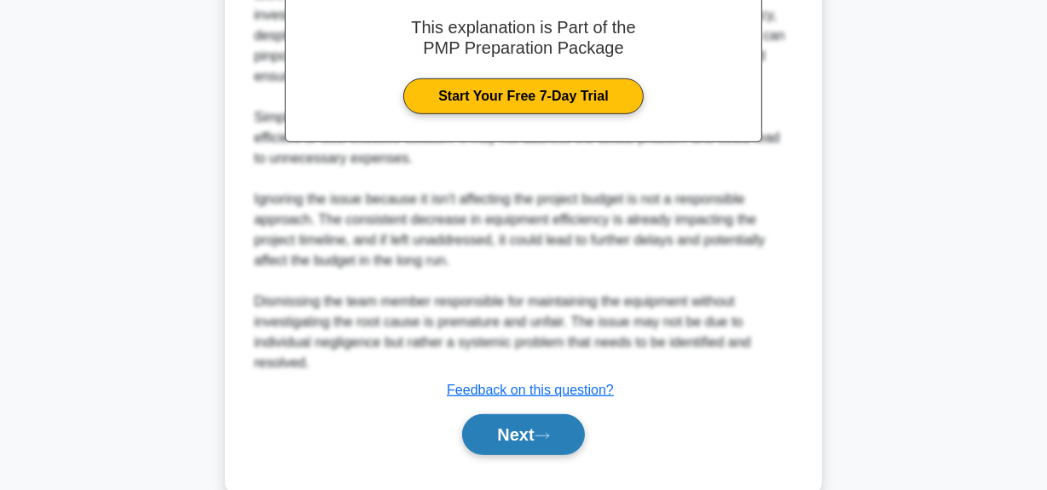
click at [509, 442] on button "Next" at bounding box center [523, 434] width 122 height 41
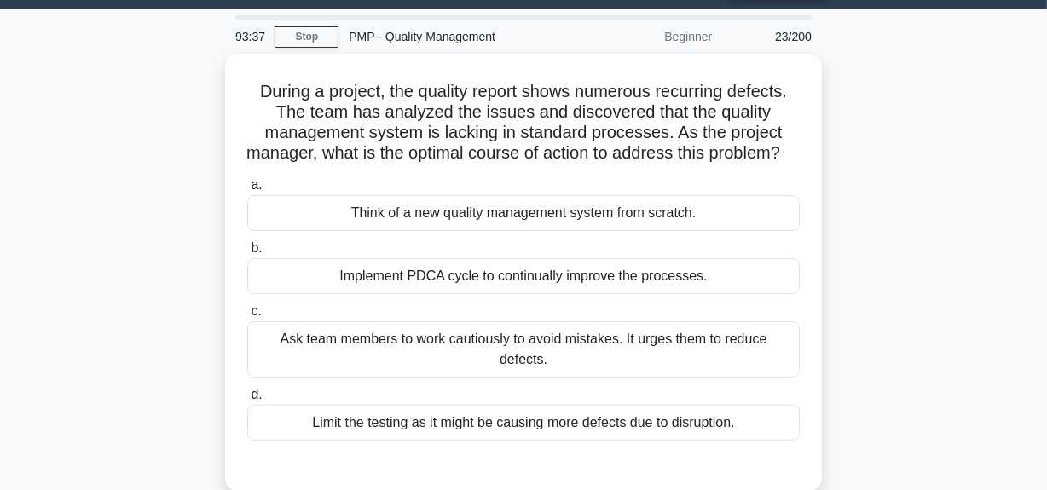
scroll to position [43, 0]
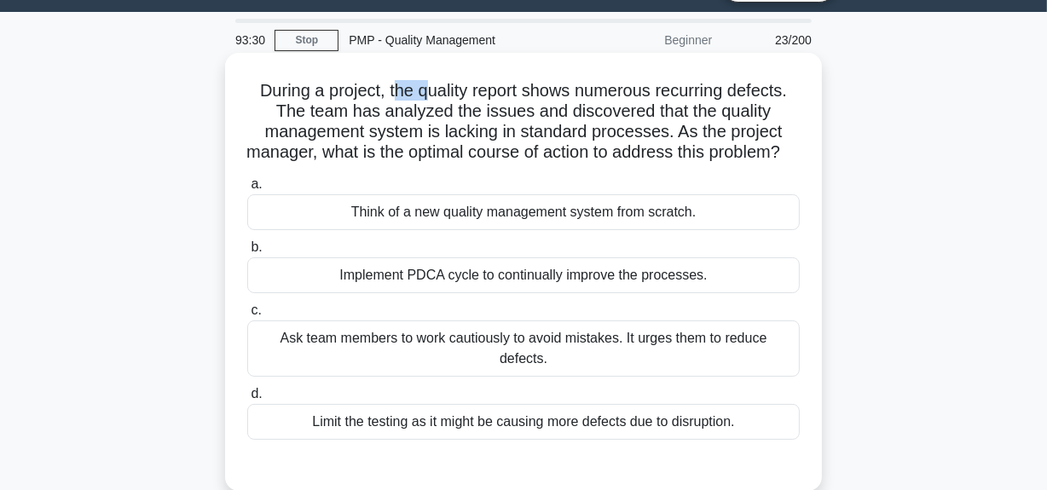
drag, startPoint x: 390, startPoint y: 95, endPoint x: 428, endPoint y: 88, distance: 39.1
click at [428, 88] on h5 "During a project, the quality report shows numerous recurring defects. The team…" at bounding box center [523, 122] width 556 height 84
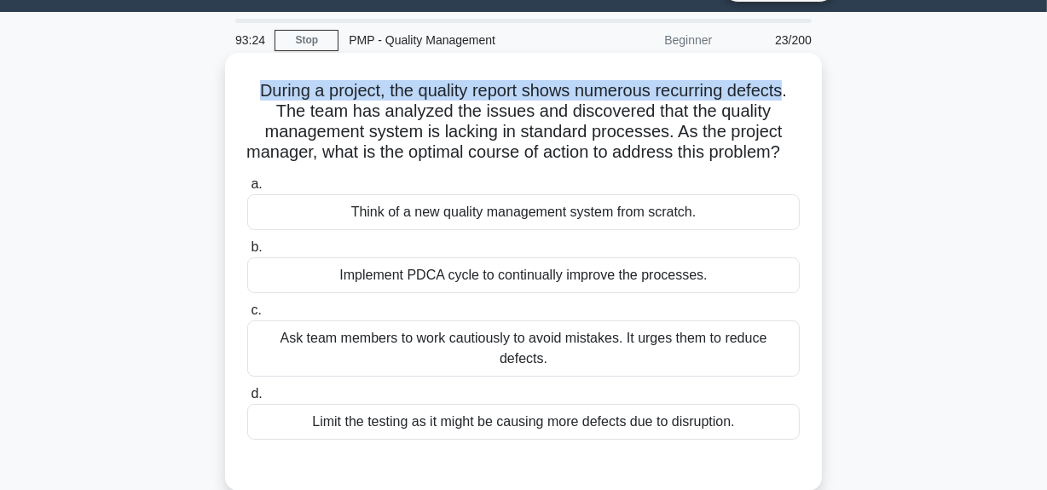
drag, startPoint x: 251, startPoint y: 98, endPoint x: 790, endPoint y: 76, distance: 540.0
click at [790, 76] on div "During a project, the quality report shows numerous recurring defects. The team…" at bounding box center [523, 272] width 583 height 424
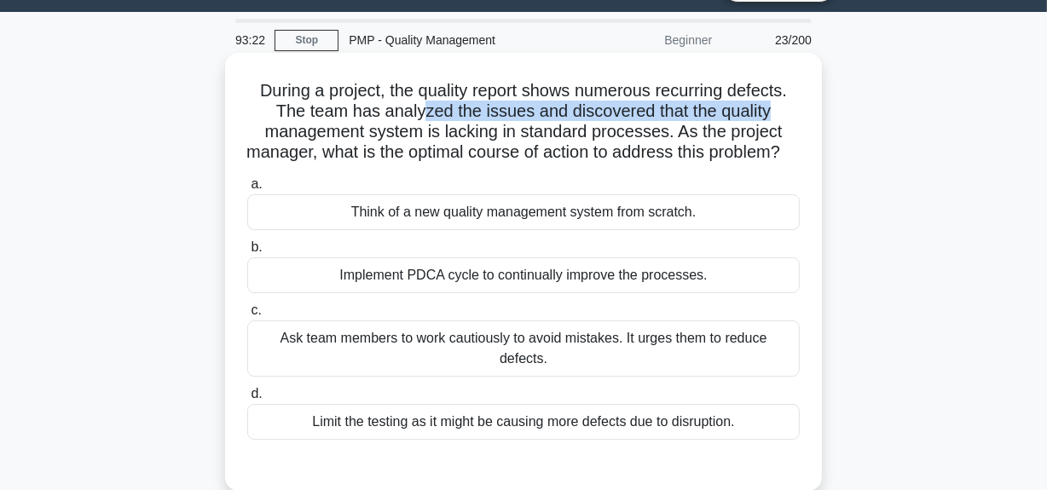
drag, startPoint x: 422, startPoint y: 107, endPoint x: 661, endPoint y: 127, distance: 239.5
click at [785, 104] on h5 "During a project, the quality report shows numerous recurring defects. The team…" at bounding box center [523, 122] width 556 height 84
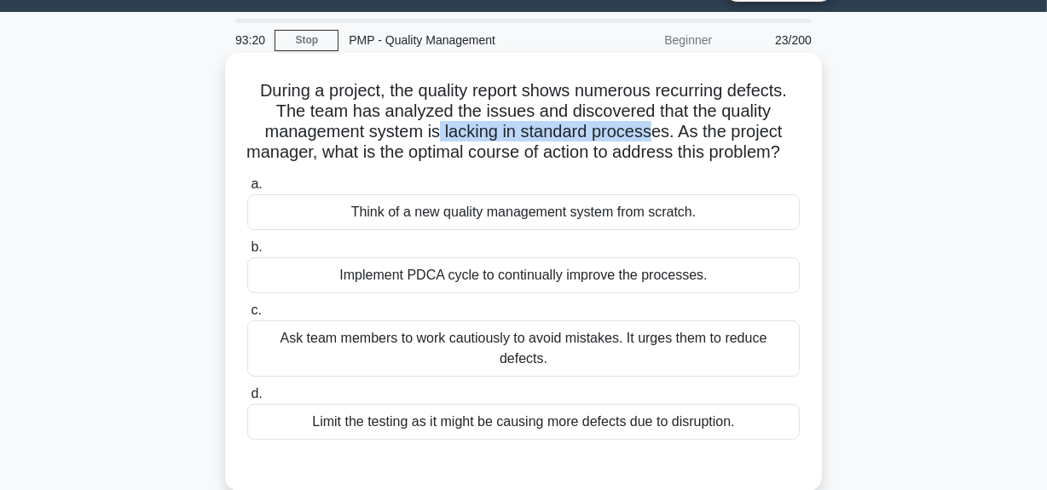
drag, startPoint x: 437, startPoint y: 140, endPoint x: 656, endPoint y: 127, distance: 219.4
click at [656, 127] on h5 "During a project, the quality report shows numerous recurring defects. The team…" at bounding box center [523, 122] width 556 height 84
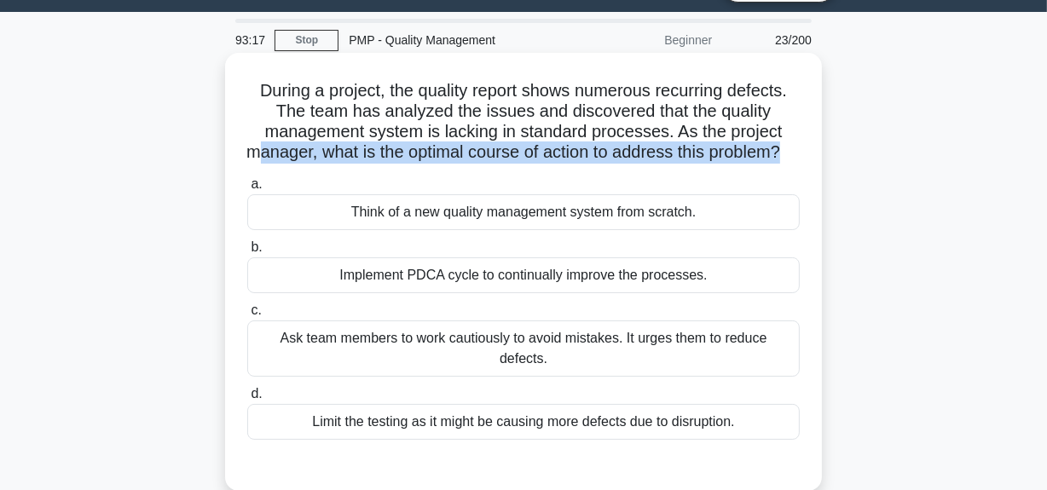
drag, startPoint x: 258, startPoint y: 159, endPoint x: 805, endPoint y: 147, distance: 546.5
click at [805, 147] on div "During a project, the quality report shows numerous recurring defects. The team…" at bounding box center [523, 272] width 583 height 424
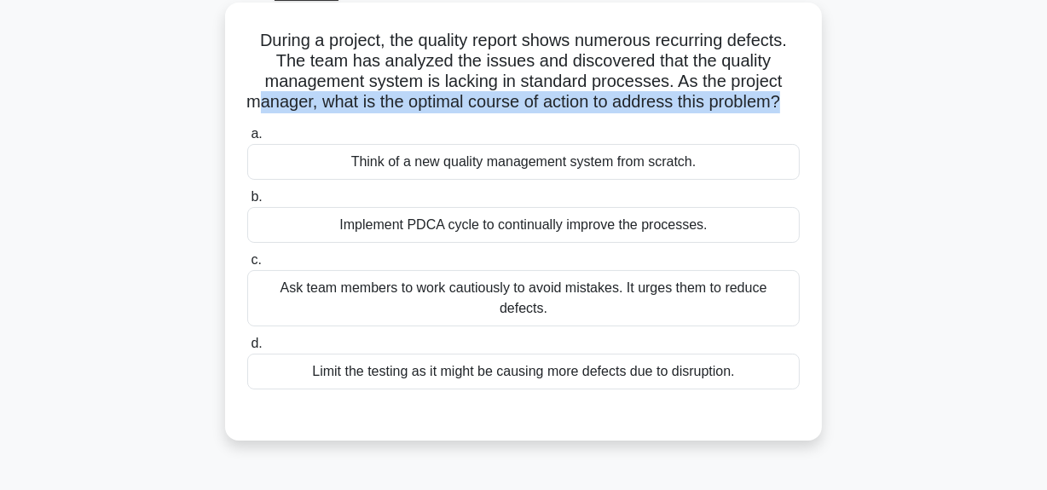
scroll to position [119, 0]
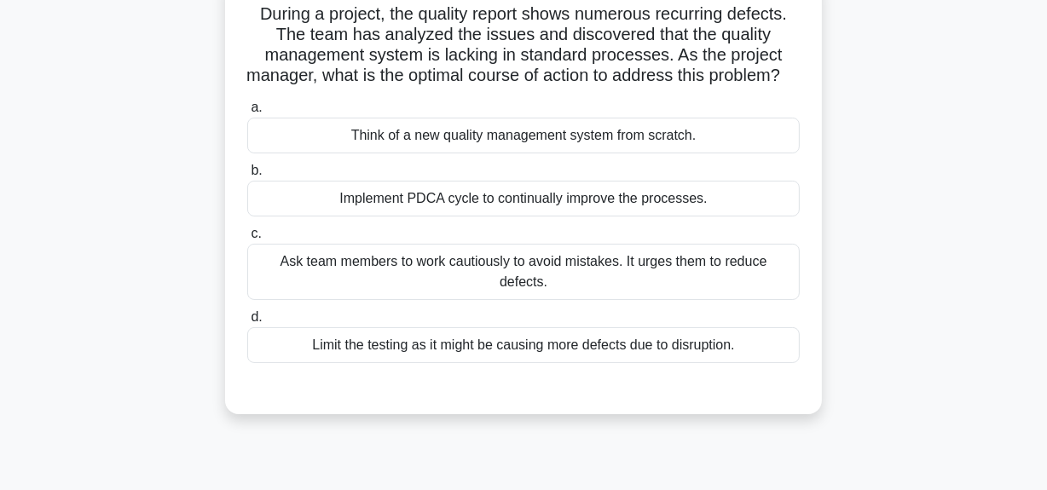
click at [609, 216] on div "Implement PDCA cycle to continually improve the processes." at bounding box center [523, 199] width 552 height 36
click at [247, 176] on input "b. Implement PDCA cycle to continually improve the processes." at bounding box center [247, 170] width 0 height 11
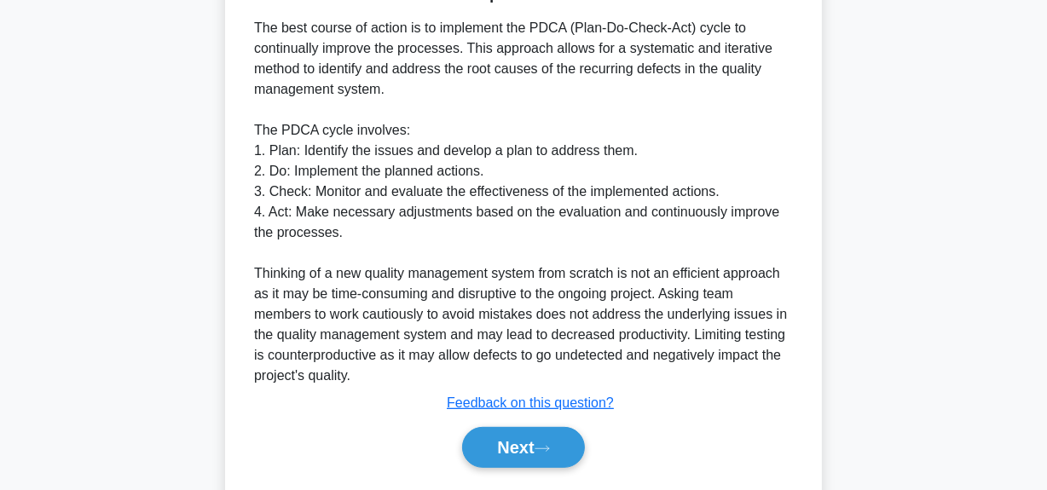
scroll to position [503, 0]
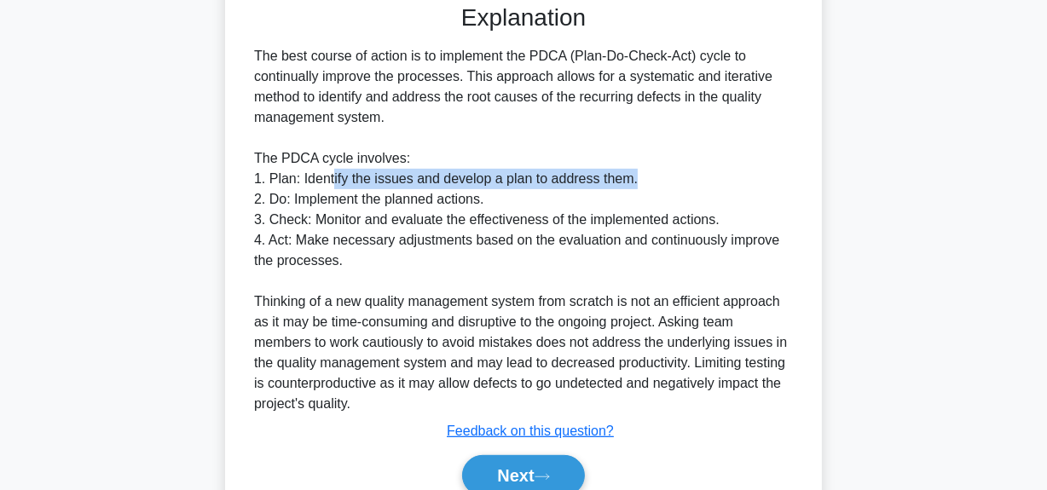
drag, startPoint x: 331, startPoint y: 181, endPoint x: 711, endPoint y: 175, distance: 380.2
click at [711, 175] on div "The best course of action is to implement the PDCA (Plan-Do-Check-Act) cycle to…" at bounding box center [523, 230] width 539 height 368
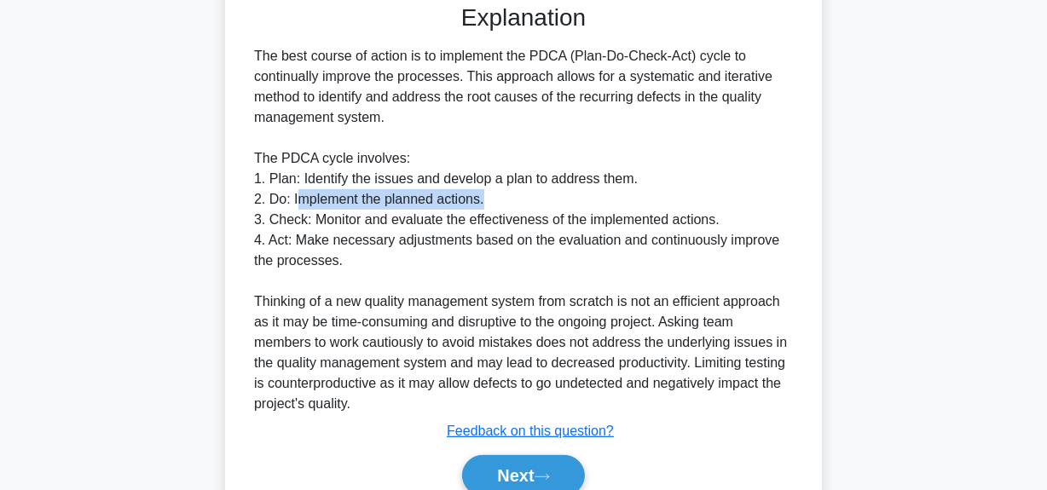
drag, startPoint x: 295, startPoint y: 203, endPoint x: 528, endPoint y: 234, distance: 235.5
click at [528, 193] on div "The best course of action is to implement the PDCA (Plan-Do-Check-Act) cycle to…" at bounding box center [523, 230] width 539 height 368
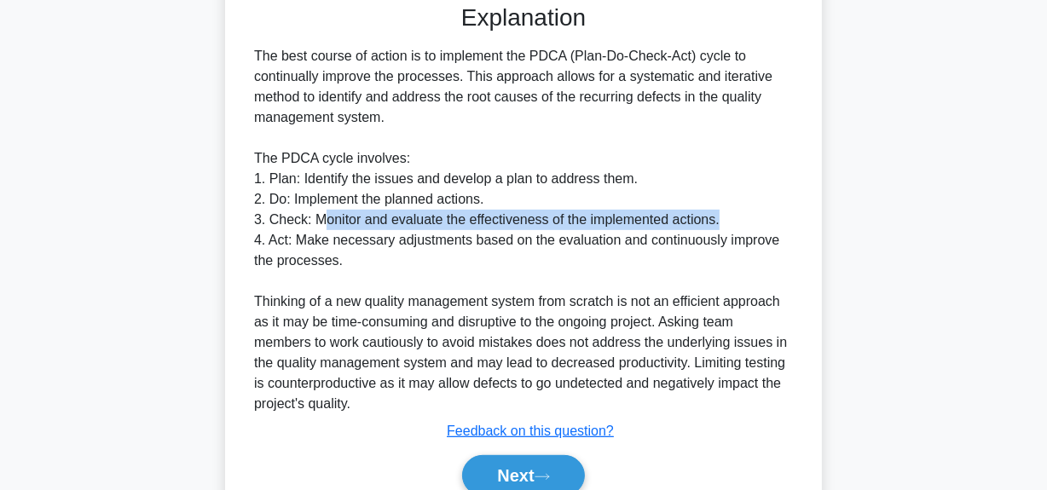
drag, startPoint x: 318, startPoint y: 217, endPoint x: 514, endPoint y: 244, distance: 197.8
click at [759, 216] on div "The best course of action is to implement the PDCA (Plan-Do-Check-Act) cycle to…" at bounding box center [523, 230] width 539 height 368
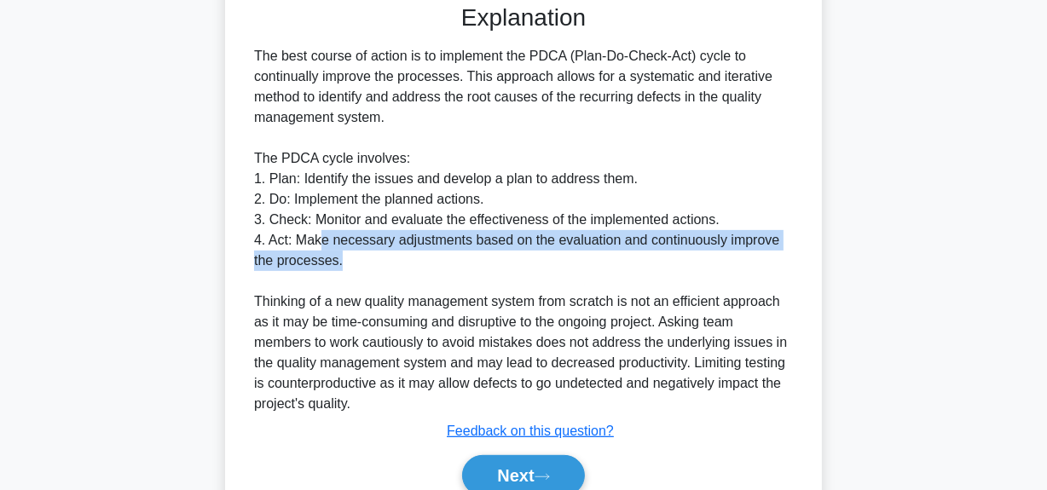
drag, startPoint x: 322, startPoint y: 236, endPoint x: 765, endPoint y: 251, distance: 442.6
click at [765, 251] on div "The best course of action is to implement the PDCA (Plan-Do-Check-Act) cycle to…" at bounding box center [523, 230] width 539 height 368
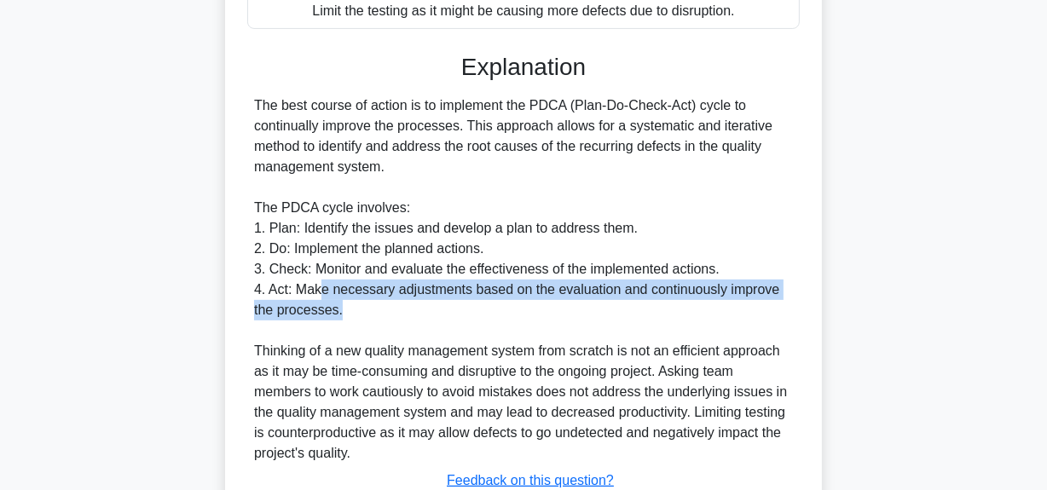
scroll to position [426, 0]
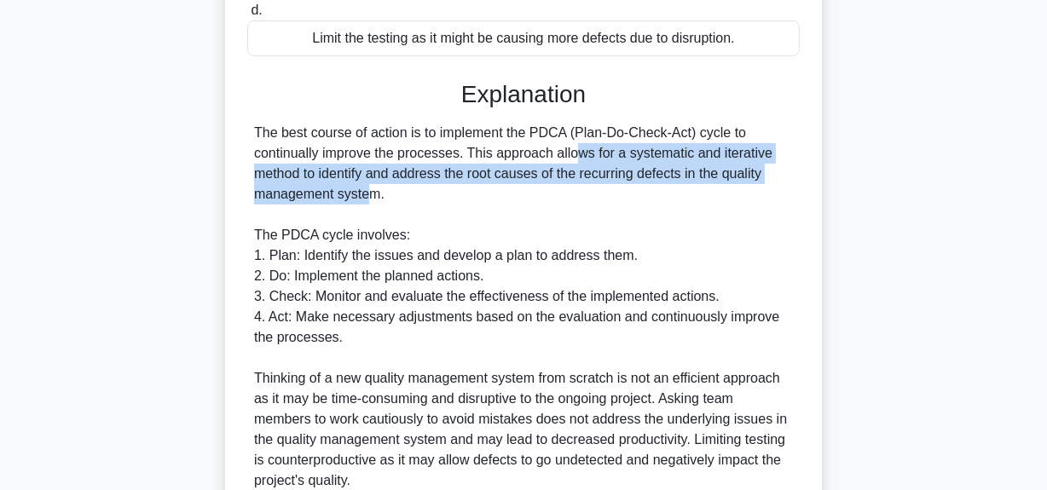
drag, startPoint x: 477, startPoint y: 153, endPoint x: 780, endPoint y: 178, distance: 303.6
click at [780, 178] on div "The best course of action is to implement the PDCA (Plan-Do-Check-Act) cycle to…" at bounding box center [523, 307] width 539 height 368
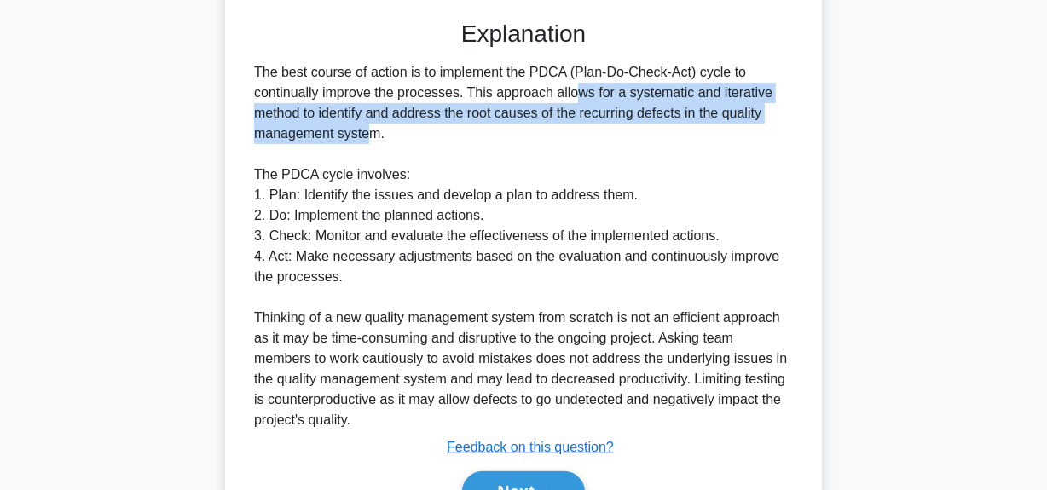
scroll to position [580, 0]
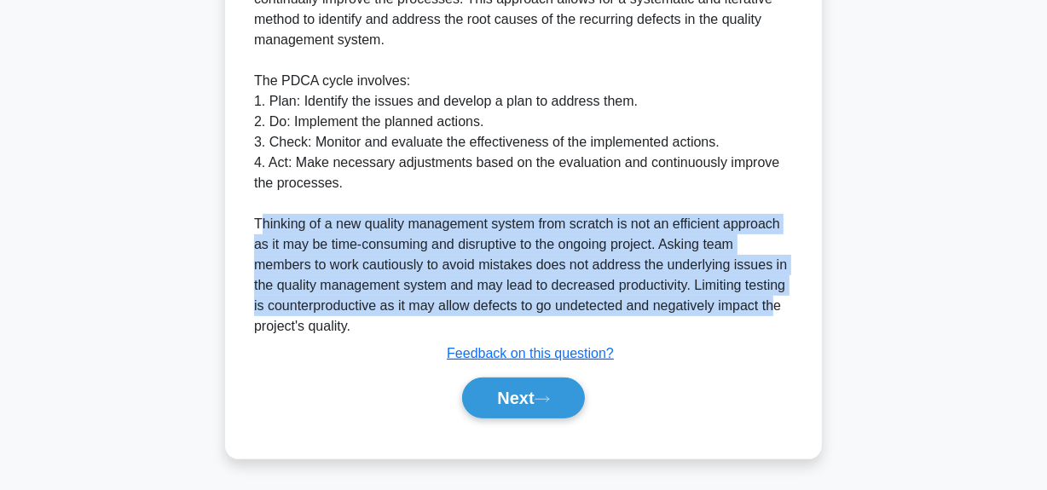
drag, startPoint x: 261, startPoint y: 223, endPoint x: 776, endPoint y: 298, distance: 520.2
click at [776, 298] on div "The best course of action is to implement the PDCA (Plan-Do-Check-Act) cycle to…" at bounding box center [523, 152] width 539 height 368
click at [519, 392] on button "Next" at bounding box center [523, 398] width 122 height 41
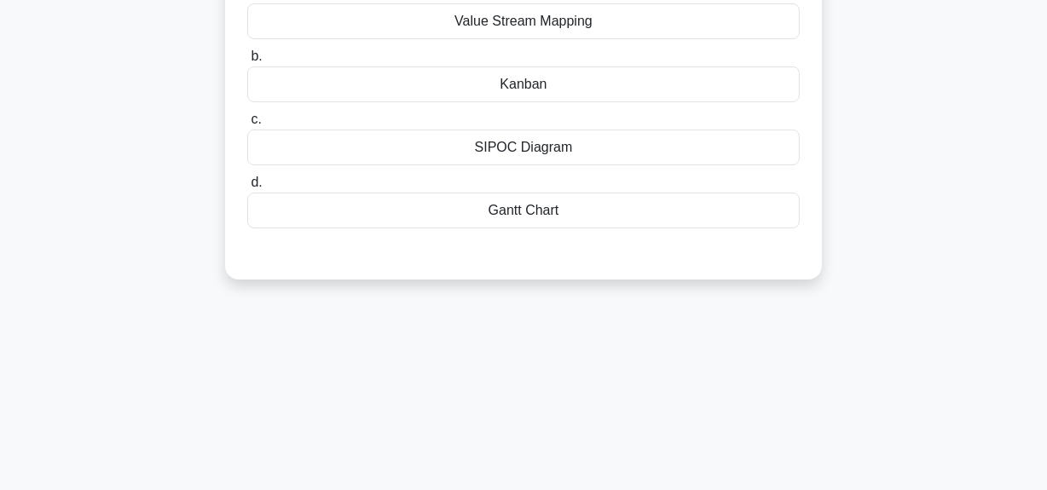
scroll to position [43, 0]
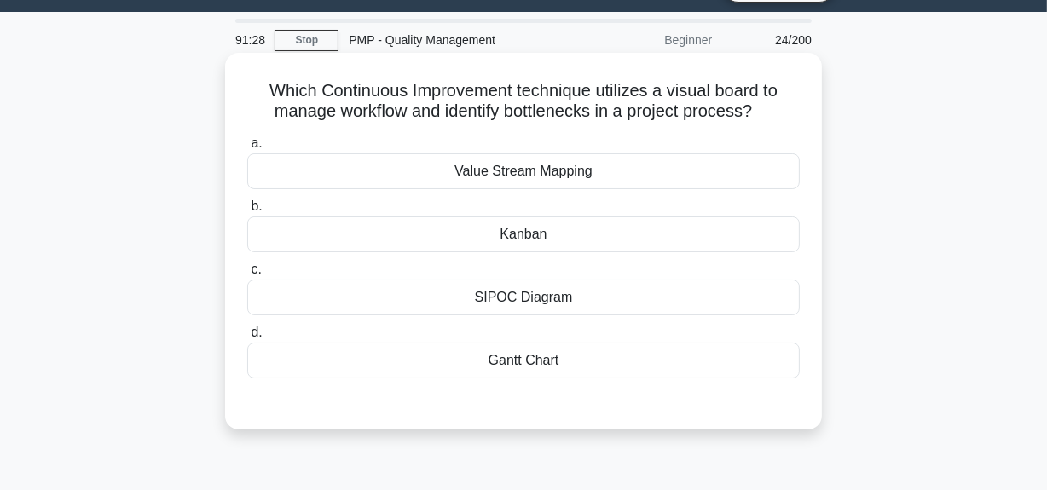
click at [576, 232] on div "Kanban" at bounding box center [523, 234] width 552 height 36
click at [247, 212] on input "b. [GEOGRAPHIC_DATA]" at bounding box center [247, 206] width 0 height 11
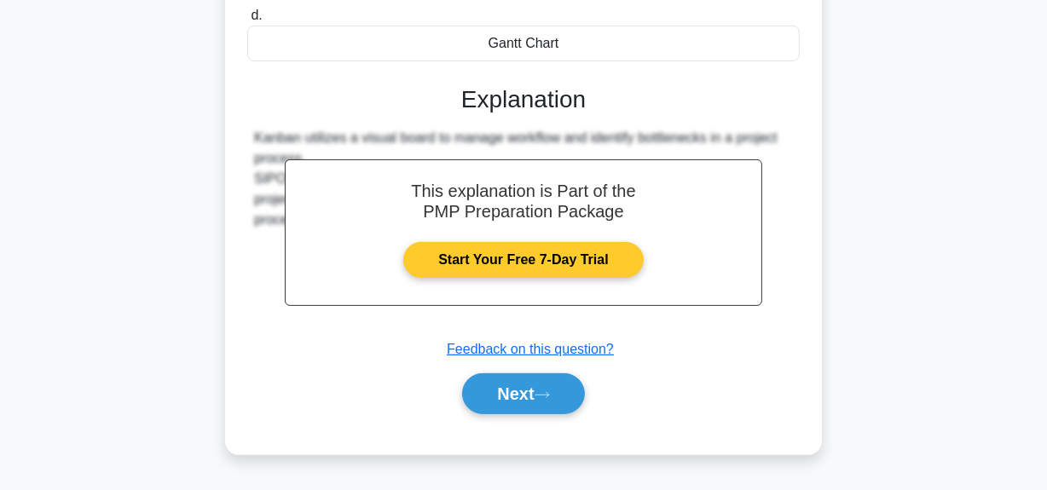
scroll to position [430, 0]
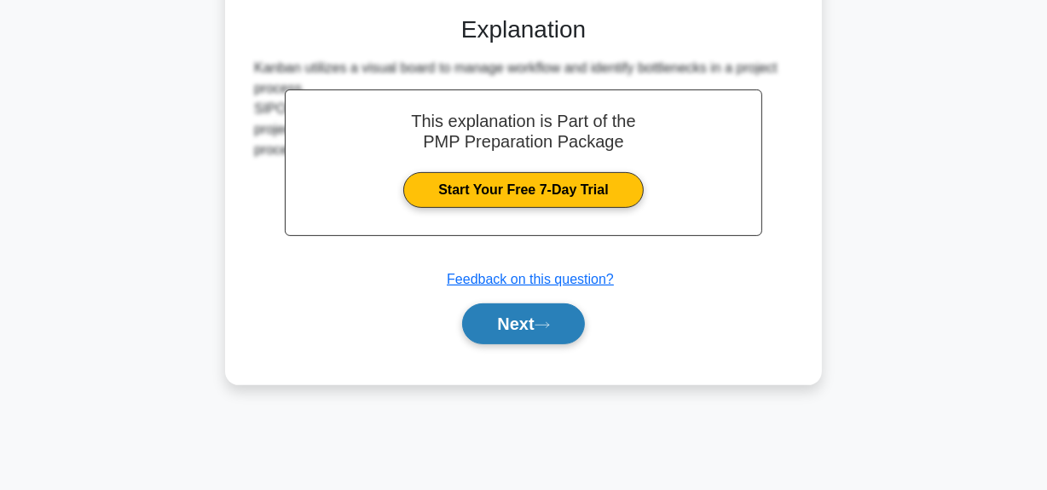
click at [534, 332] on button "Next" at bounding box center [523, 323] width 122 height 41
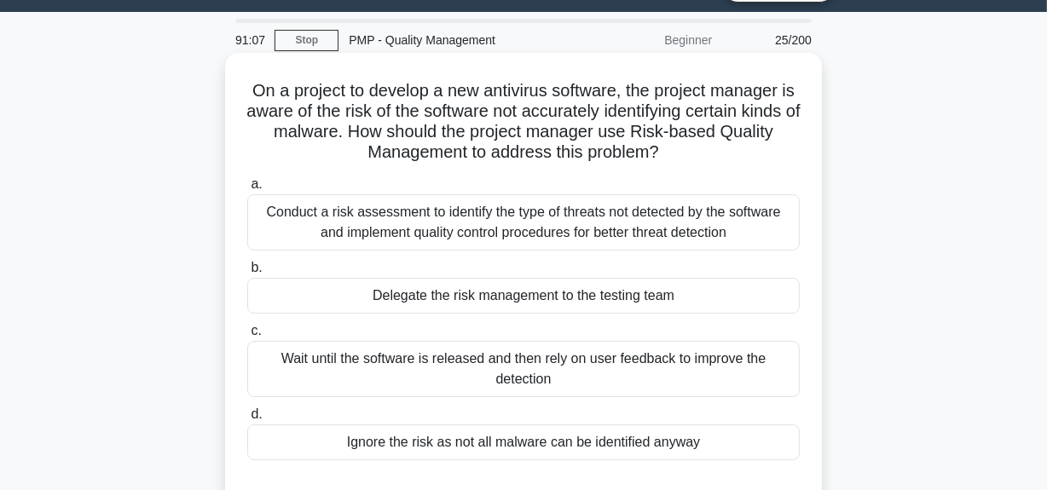
scroll to position [119, 0]
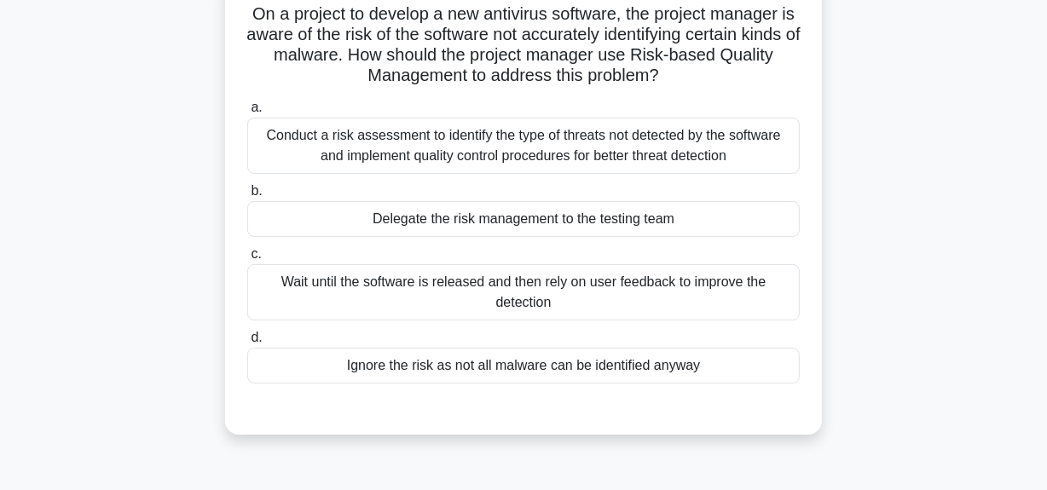
click at [582, 162] on div "Conduct a risk assessment to identify the type of threats not detected by the s…" at bounding box center [523, 146] width 552 height 56
click at [247, 113] on input "a. Conduct a risk assessment to identify the type of threats not detected by th…" at bounding box center [247, 107] width 0 height 11
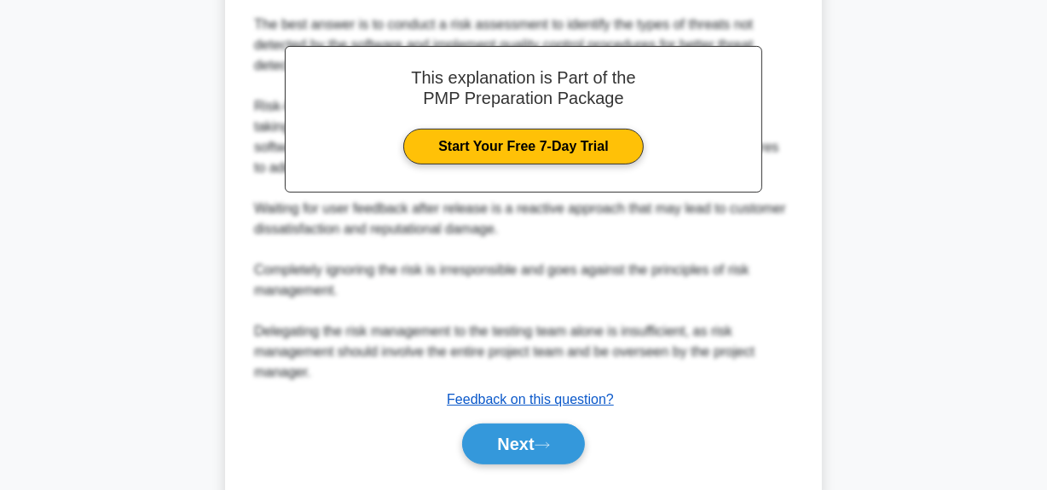
scroll to position [601, 0]
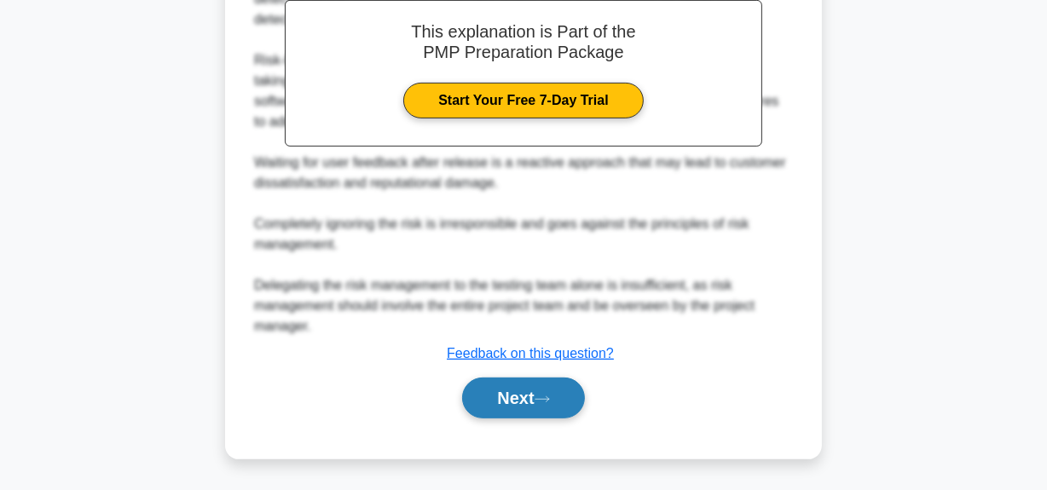
click at [536, 395] on button "Next" at bounding box center [523, 398] width 122 height 41
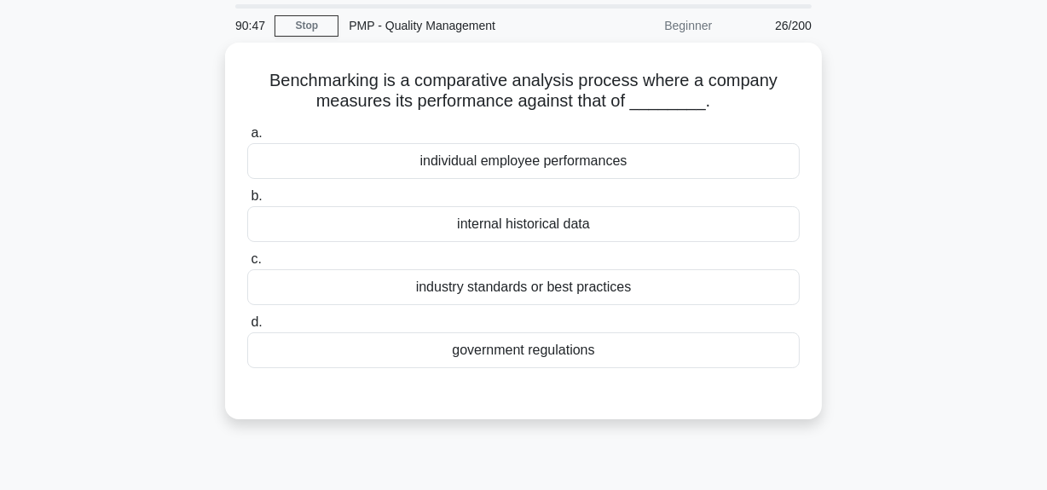
scroll to position [43, 0]
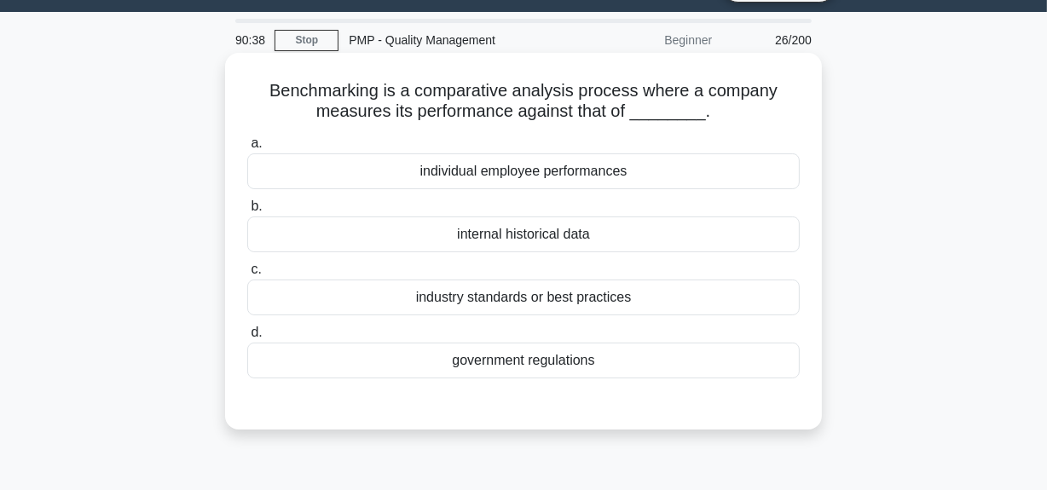
click at [508, 294] on div "industry standards or best practices" at bounding box center [523, 298] width 552 height 36
click at [247, 275] on input "c. industry standards or best practices" at bounding box center [247, 269] width 0 height 11
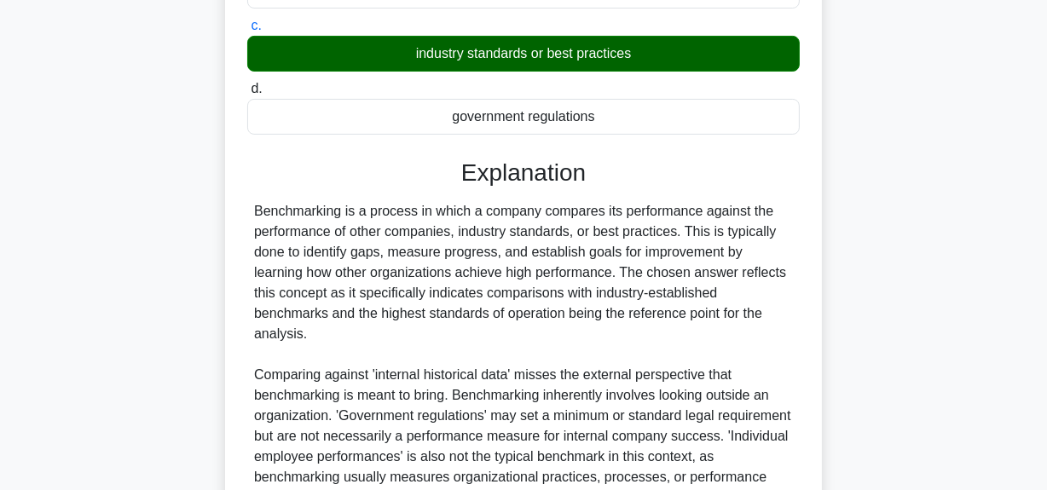
scroll to position [437, 0]
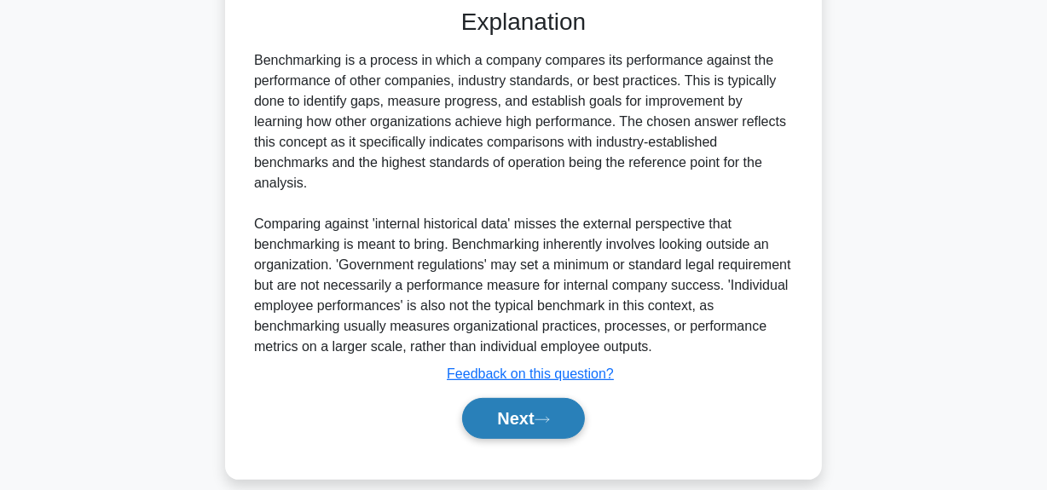
click at [506, 398] on button "Next" at bounding box center [523, 418] width 122 height 41
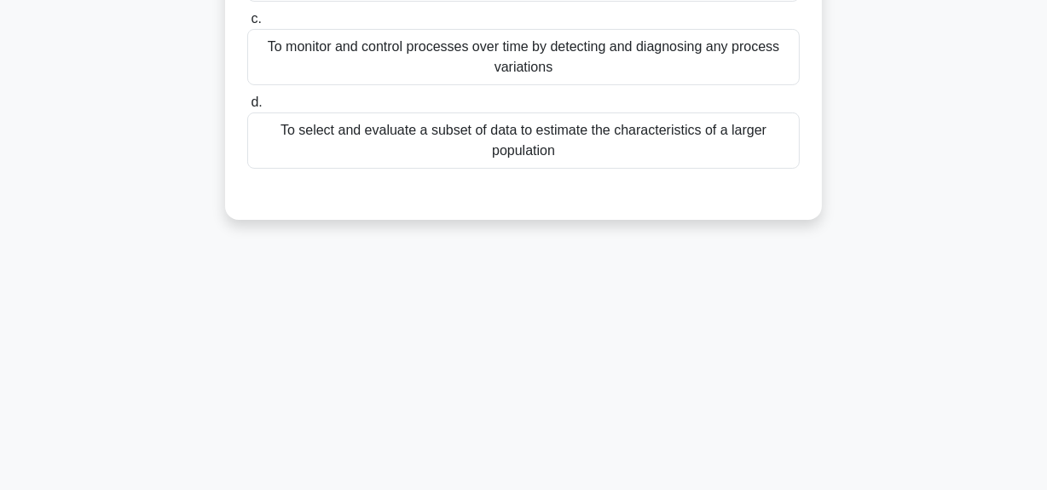
scroll to position [43, 0]
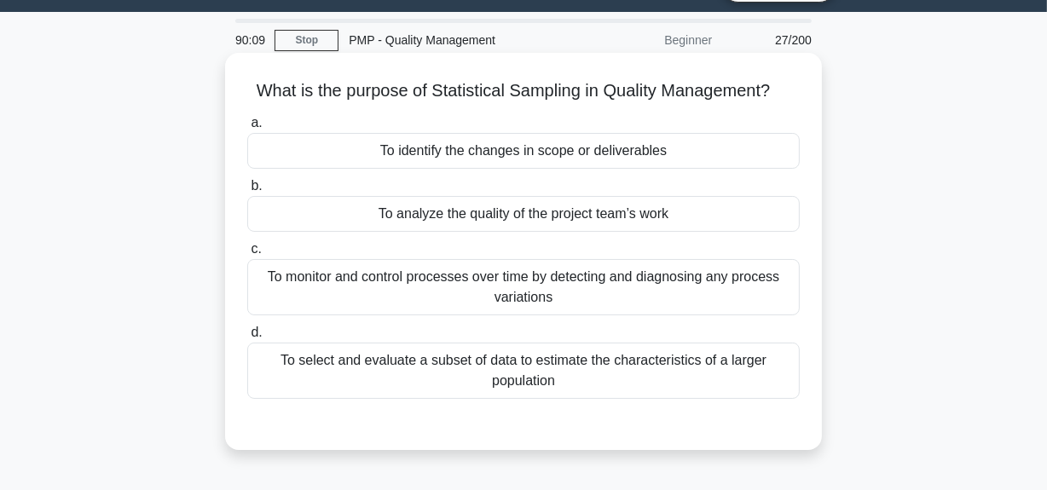
click at [461, 298] on div "To monitor and control processes over time by detecting and diagnosing any proc…" at bounding box center [523, 287] width 552 height 56
click at [247, 255] on input "c. To monitor and control processes over time by detecting and diagnosing any p…" at bounding box center [247, 249] width 0 height 11
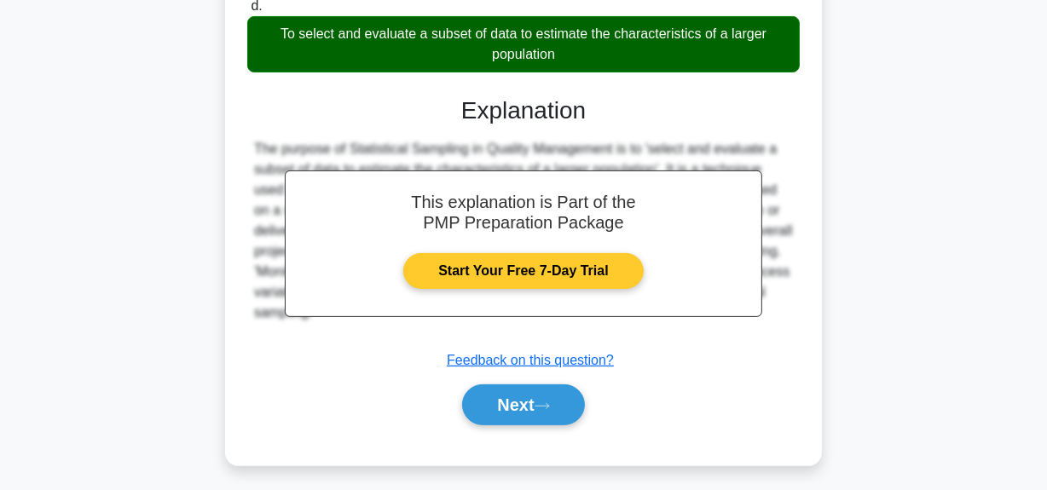
scroll to position [430, 0]
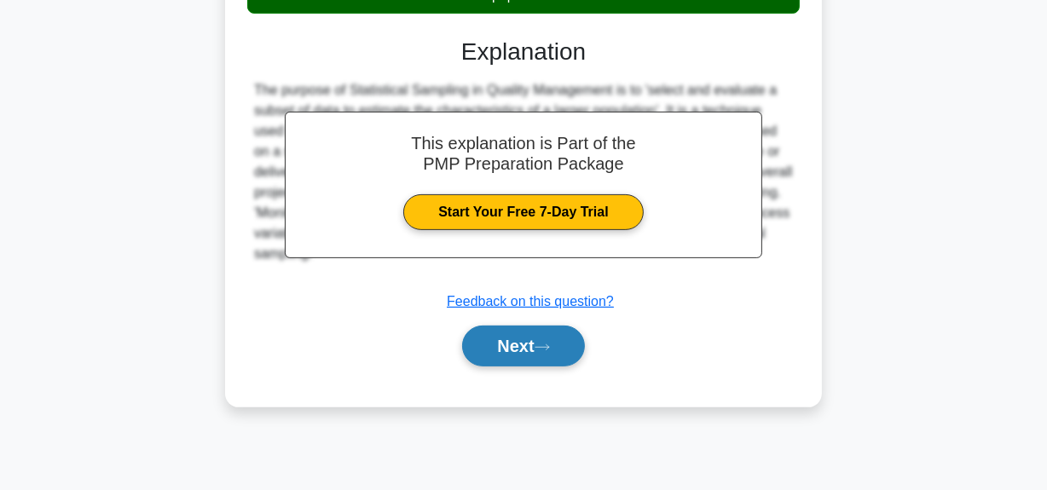
click at [520, 347] on button "Next" at bounding box center [523, 346] width 122 height 41
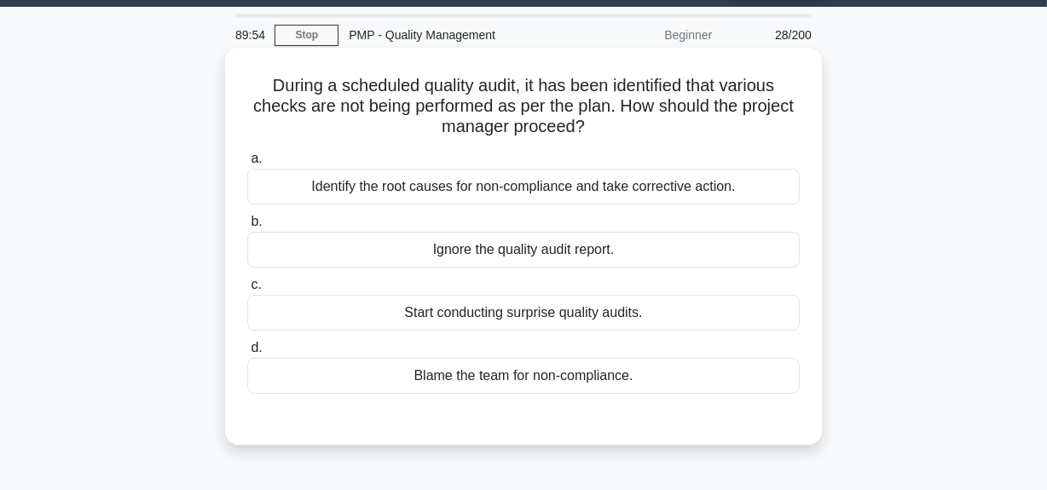
scroll to position [77, 0]
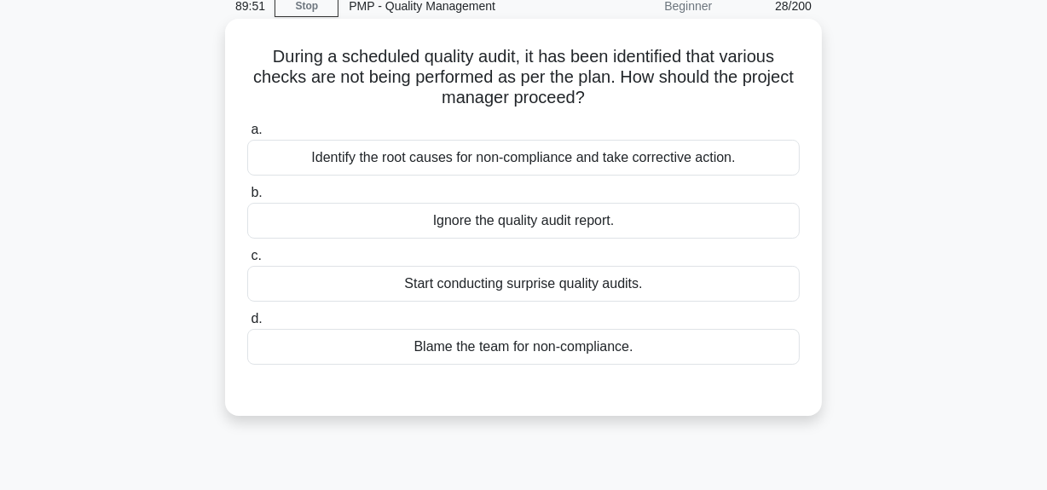
click at [574, 159] on div "Identify the root causes for non-compliance and take corrective action." at bounding box center [523, 158] width 552 height 36
click at [247, 136] on input "a. Identify the root causes for non-compliance and take corrective action." at bounding box center [247, 129] width 0 height 11
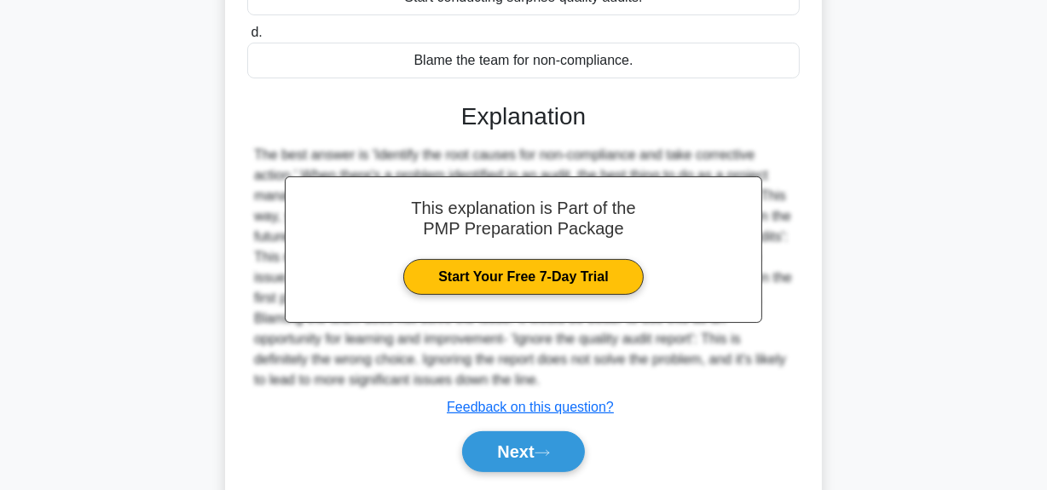
scroll to position [430, 0]
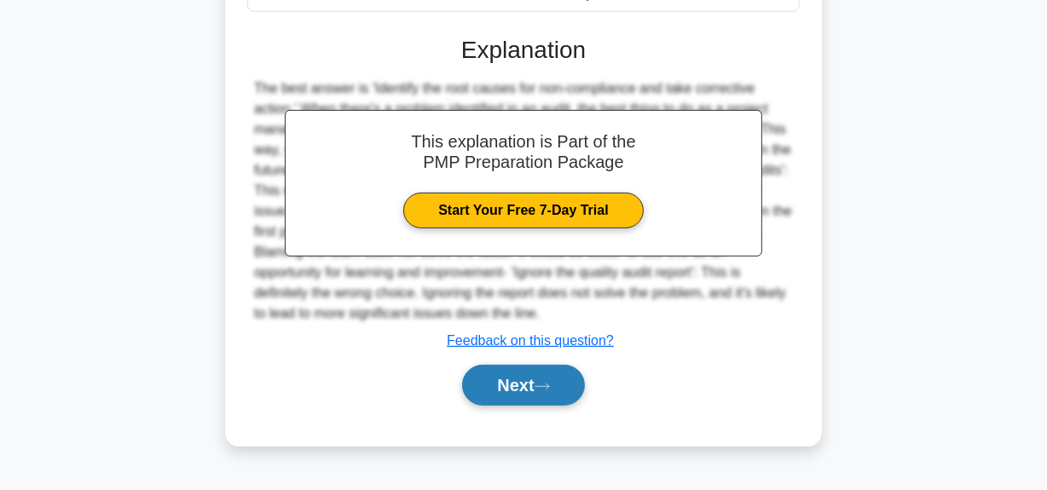
click at [533, 389] on button "Next" at bounding box center [523, 385] width 122 height 41
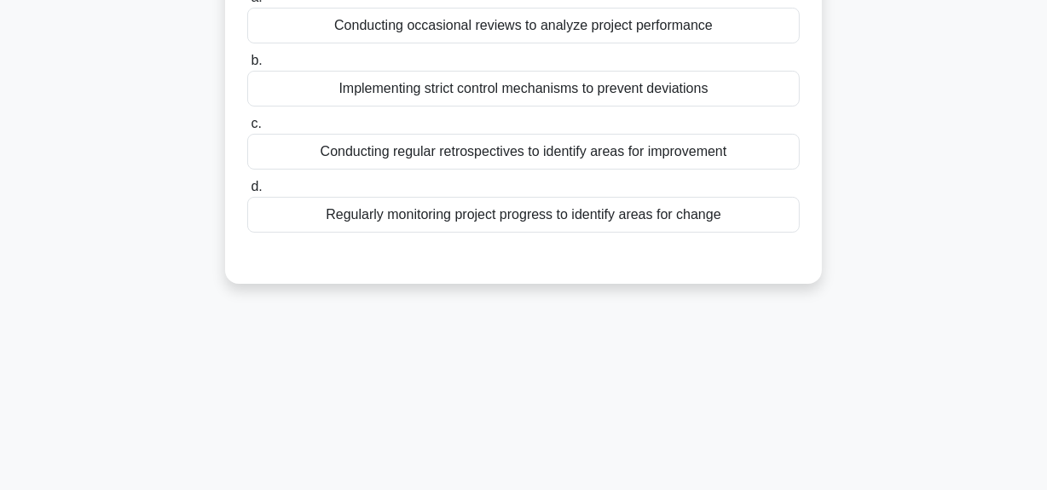
scroll to position [43, 0]
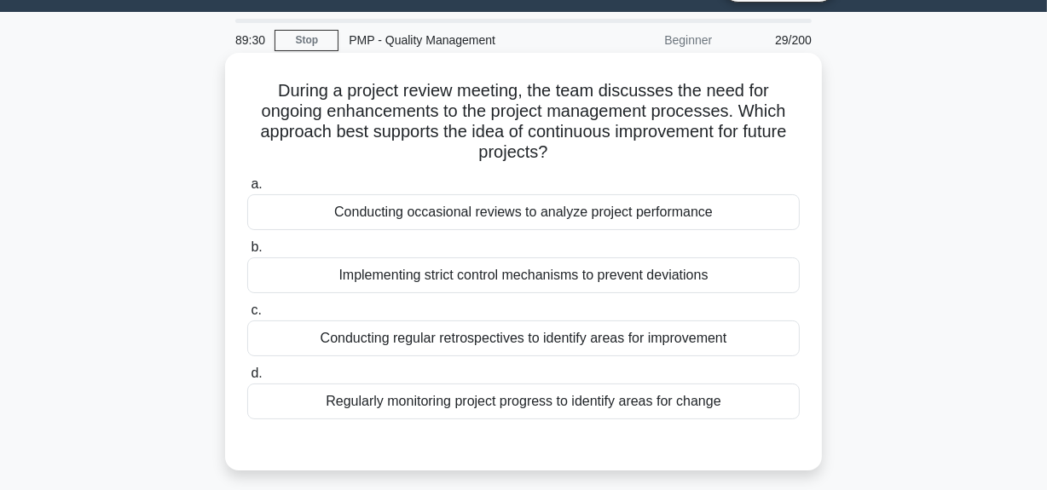
click at [633, 334] on div "Conducting regular retrospectives to identify areas for improvement" at bounding box center [523, 338] width 552 height 36
click at [247, 316] on input "c. Conducting regular retrospectives to identify areas for improvement" at bounding box center [247, 310] width 0 height 11
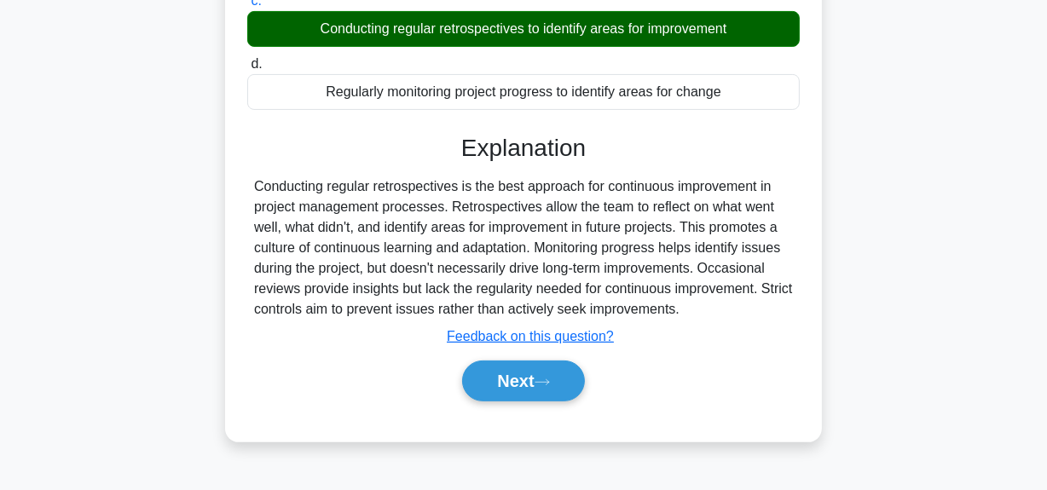
scroll to position [430, 0]
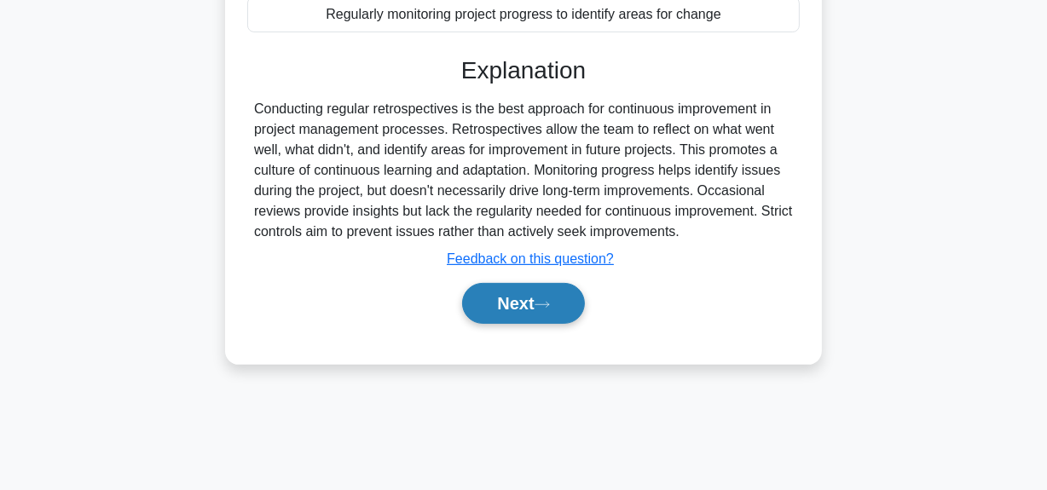
click at [528, 307] on button "Next" at bounding box center [523, 303] width 122 height 41
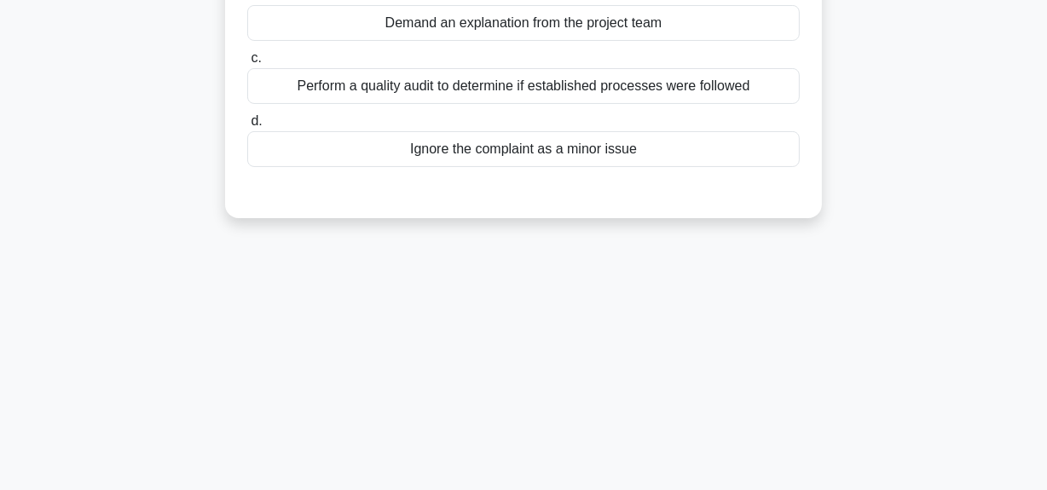
scroll to position [43, 0]
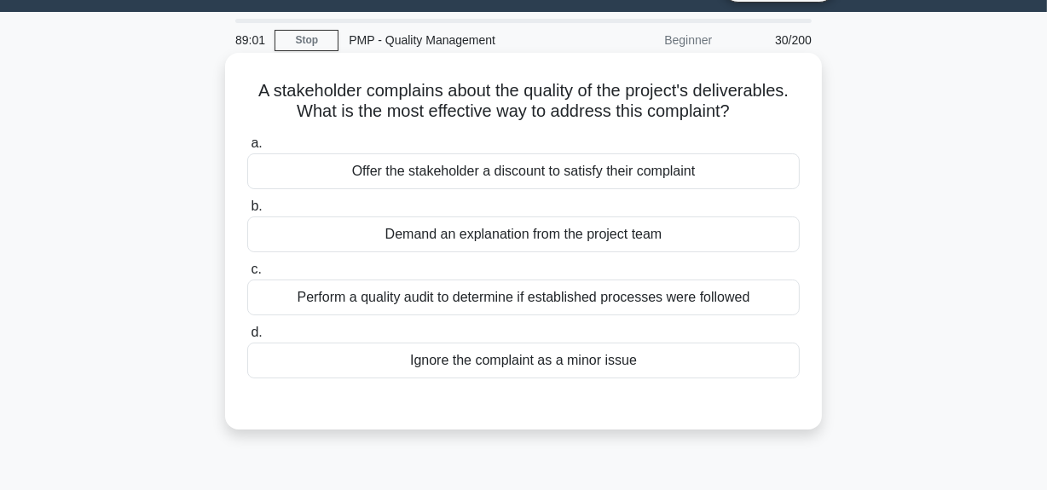
click at [602, 294] on div "Perform a quality audit to determine if established processes were followed" at bounding box center [523, 298] width 552 height 36
click at [247, 275] on input "c. Perform a quality audit to determine if established processes were followed" at bounding box center [247, 269] width 0 height 11
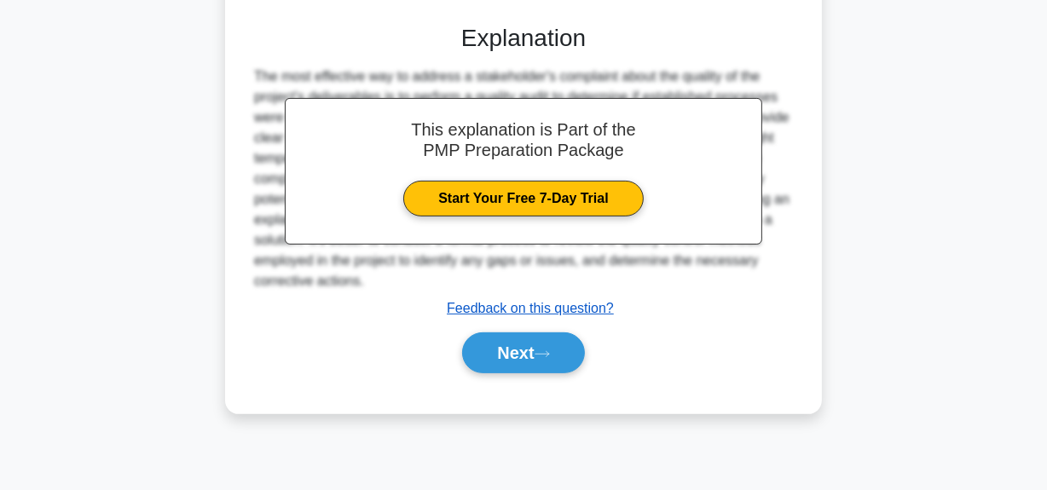
scroll to position [430, 0]
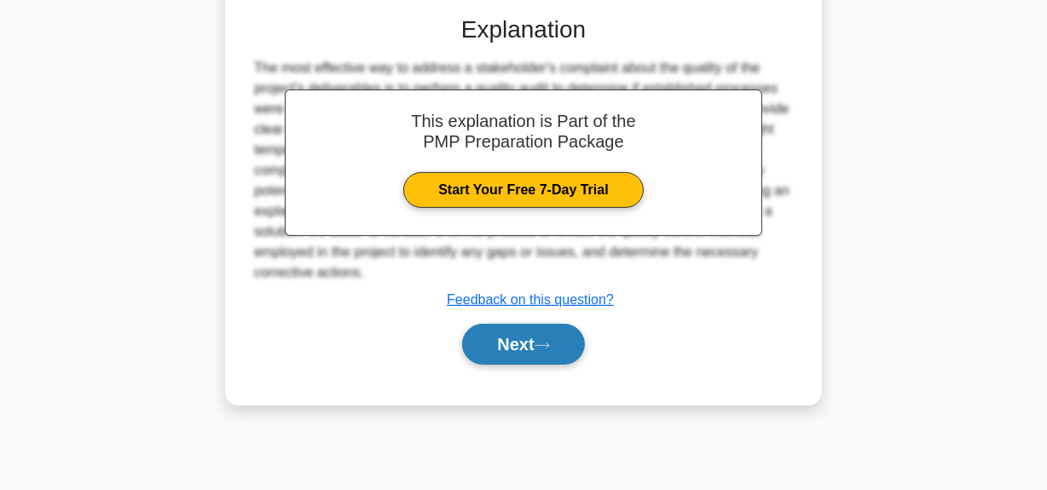
click at [528, 336] on button "Next" at bounding box center [523, 344] width 122 height 41
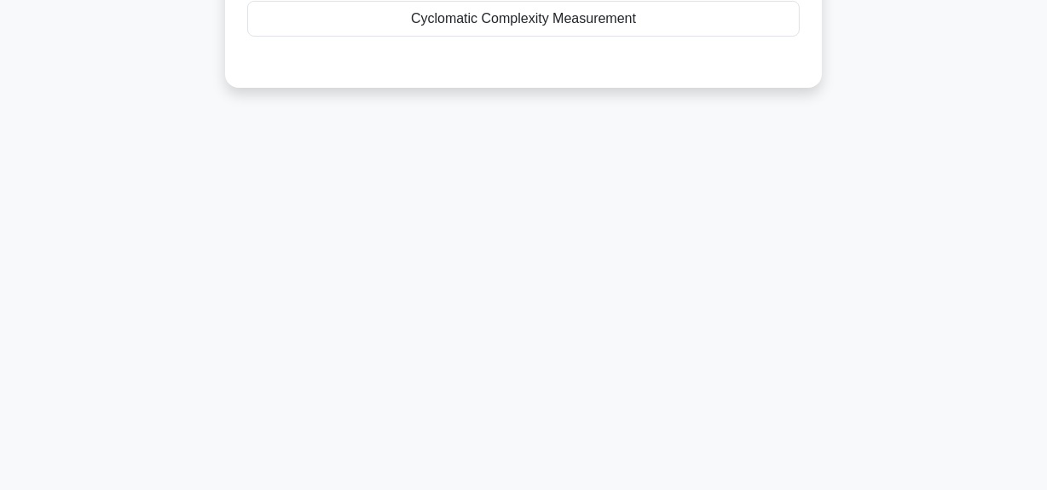
scroll to position [43, 0]
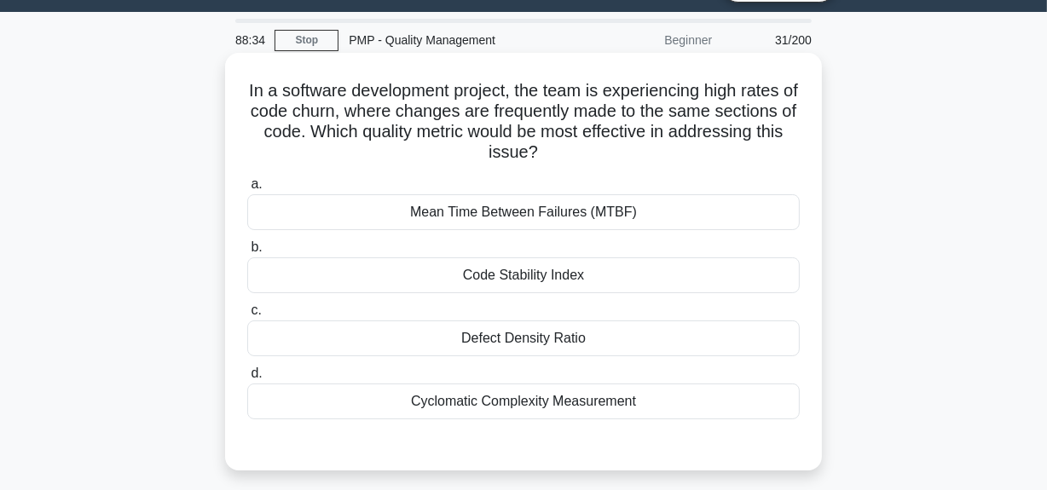
click at [646, 273] on div "Code Stability Index" at bounding box center [523, 275] width 552 height 36
click at [247, 253] on input "b. Code Stability Index" at bounding box center [247, 247] width 0 height 11
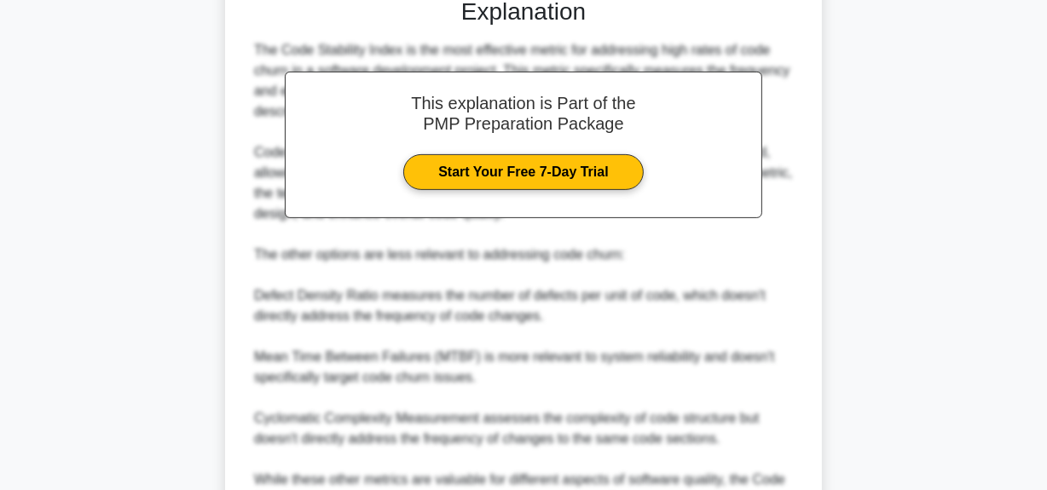
scroll to position [683, 0]
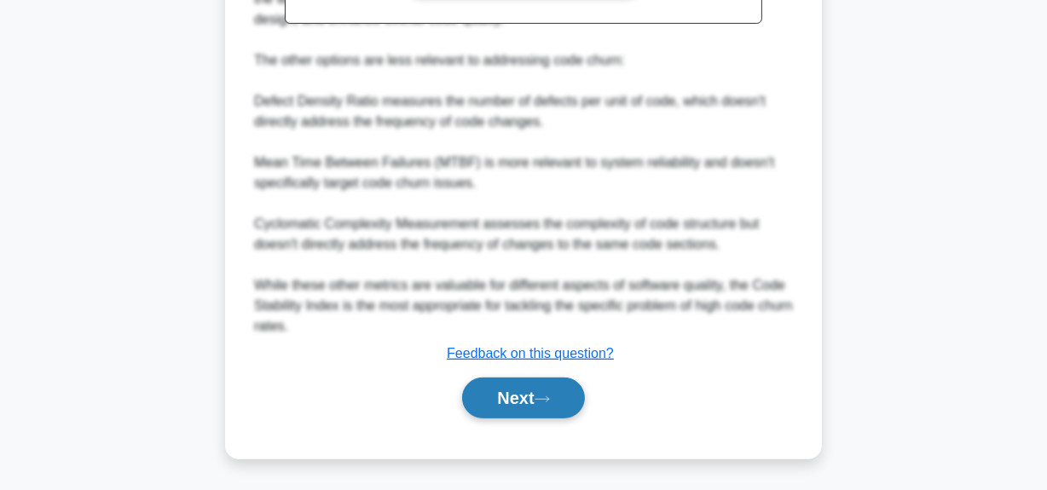
click at [522, 394] on button "Next" at bounding box center [523, 398] width 122 height 41
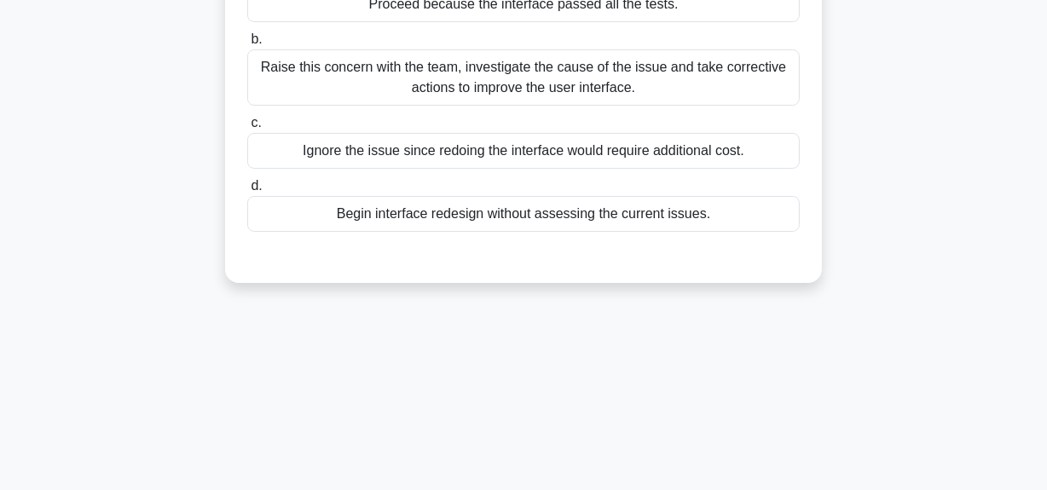
scroll to position [43, 0]
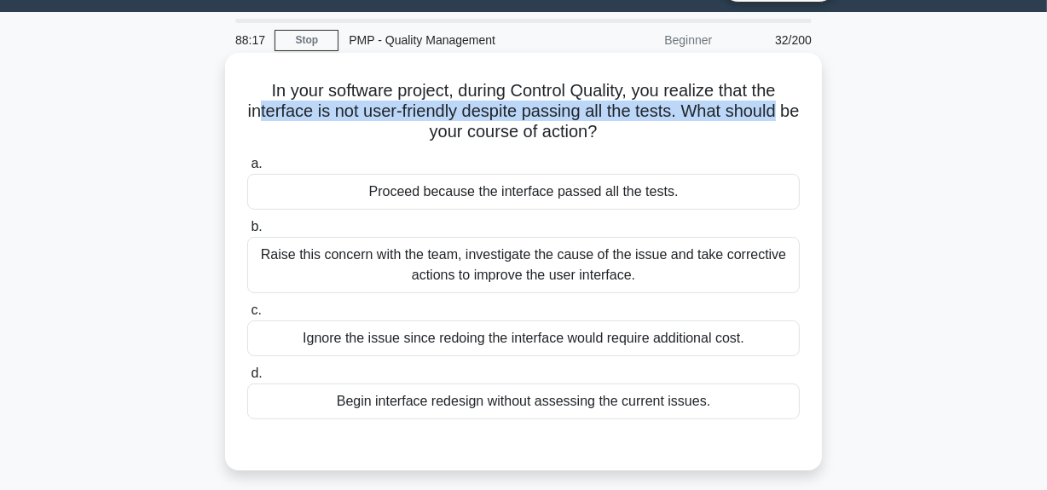
drag, startPoint x: 266, startPoint y: 113, endPoint x: 805, endPoint y: 106, distance: 538.7
click at [805, 106] on div "In your software project, during Control Quality, you realize that the interfac…" at bounding box center [523, 262] width 583 height 404
drag, startPoint x: 424, startPoint y: 132, endPoint x: 625, endPoint y: 146, distance: 200.8
click at [625, 146] on div "In your software project, during Control Quality, you realize that the interfac…" at bounding box center [523, 262] width 583 height 404
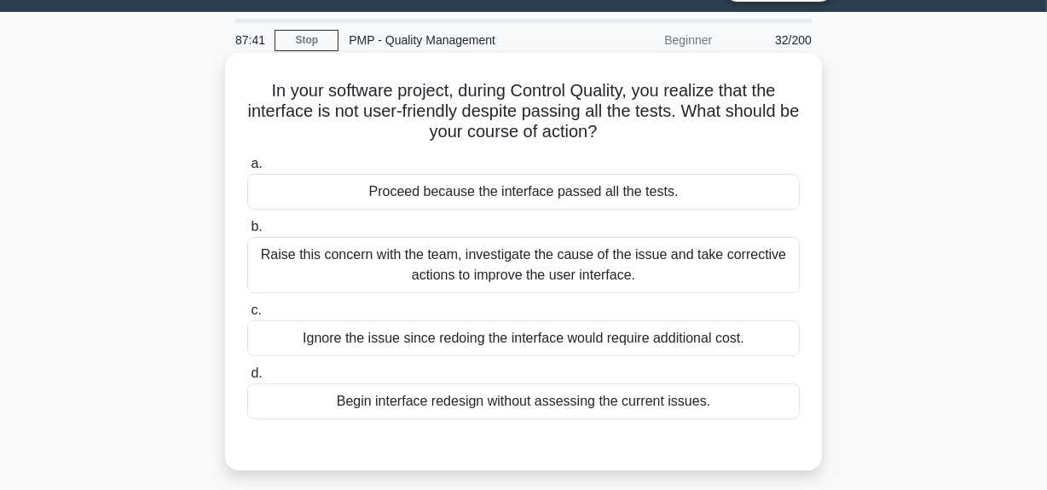
click at [419, 149] on div "In your software project, during Control Quality, you realize that the interfac…" at bounding box center [523, 262] width 583 height 404
drag, startPoint x: 417, startPoint y: 131, endPoint x: 639, endPoint y: 134, distance: 222.5
click at [639, 134] on h5 "In your software project, during Control Quality, you realize that the interfac…" at bounding box center [523, 111] width 556 height 63
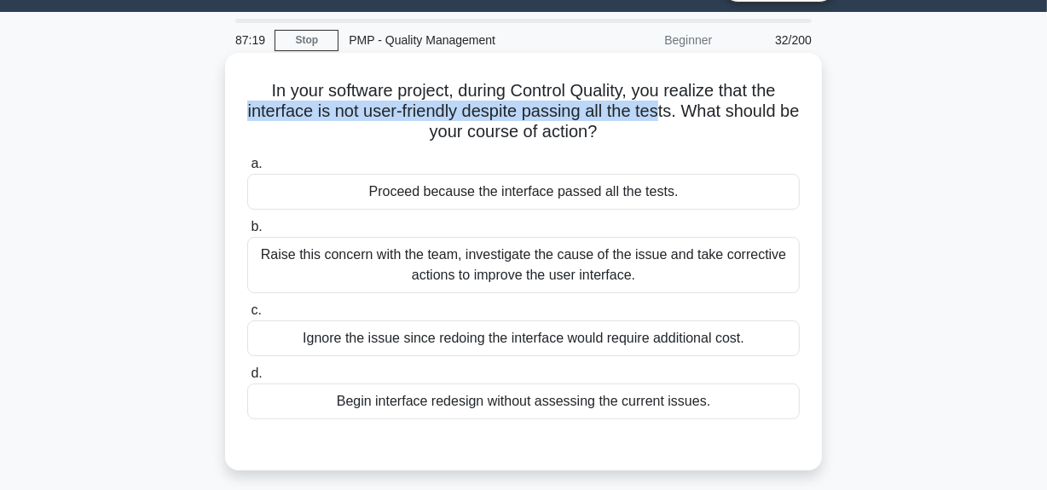
drag, startPoint x: 246, startPoint y: 107, endPoint x: 672, endPoint y: 116, distance: 426.3
click at [672, 116] on h5 "In your software project, during Control Quality, you realize that the interfac…" at bounding box center [523, 111] width 556 height 63
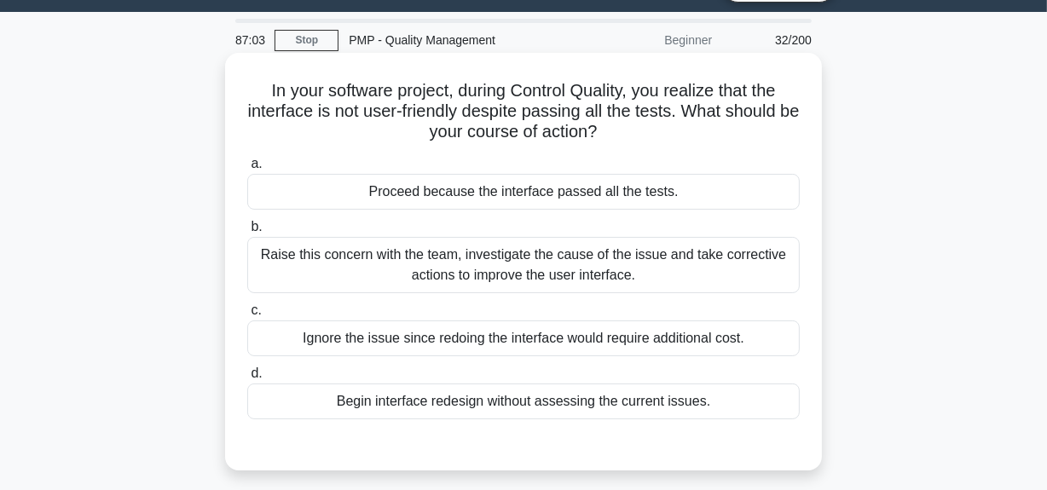
click at [583, 264] on div "Raise this concern with the team, investigate the cause of the issue and take c…" at bounding box center [523, 265] width 552 height 56
click at [247, 233] on input "b. Raise this concern with the team, investigate the cause of the issue and tak…" at bounding box center [247, 227] width 0 height 11
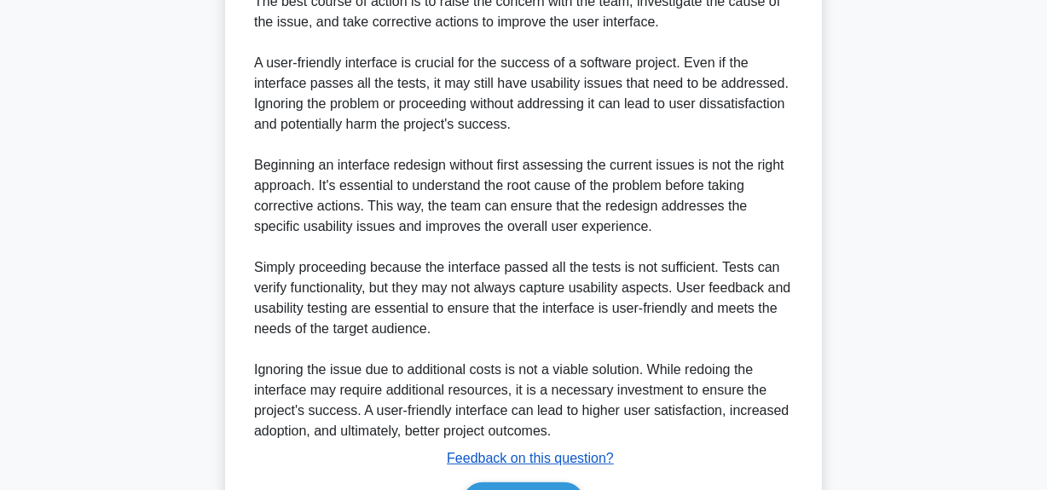
scroll to position [642, 0]
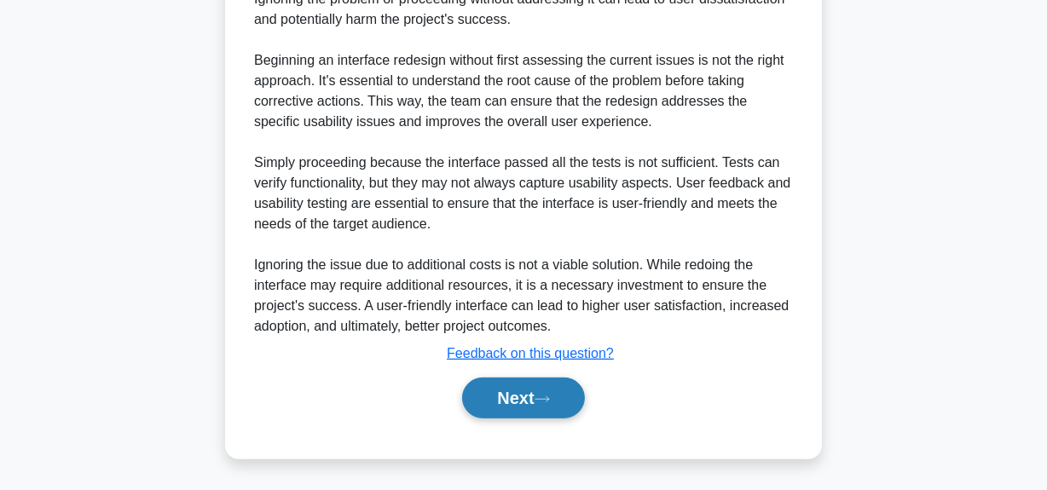
click at [546, 391] on button "Next" at bounding box center [523, 398] width 122 height 41
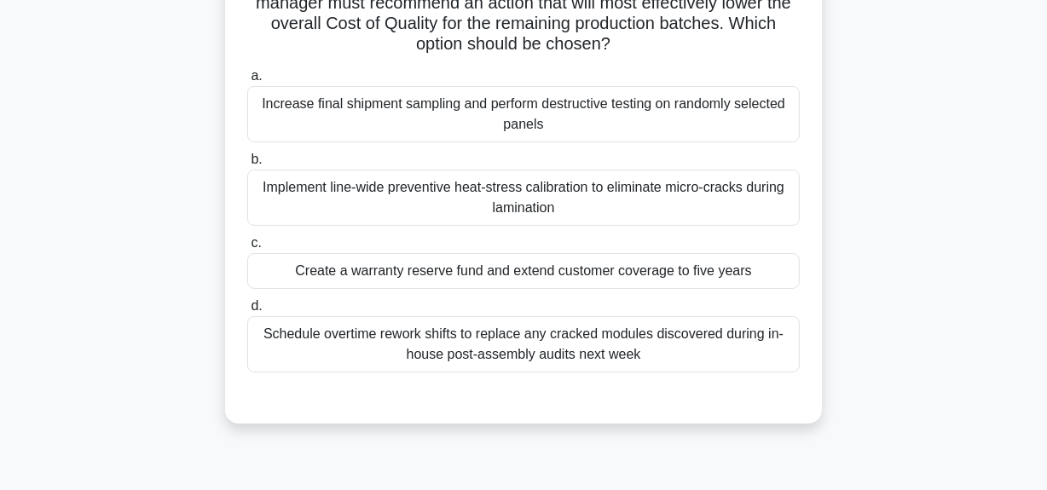
scroll to position [119, 0]
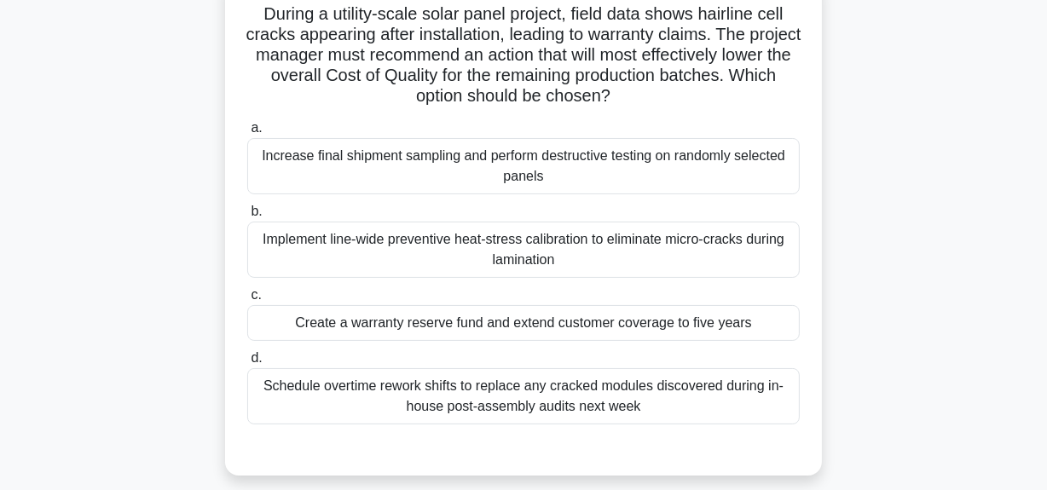
click at [588, 240] on div "Implement line-wide preventive heat-stress calibration to eliminate micro-crack…" at bounding box center [523, 250] width 552 height 56
click at [247, 217] on input "b. Implement line-wide preventive heat-stress calibration to eliminate micro-cr…" at bounding box center [247, 211] width 0 height 11
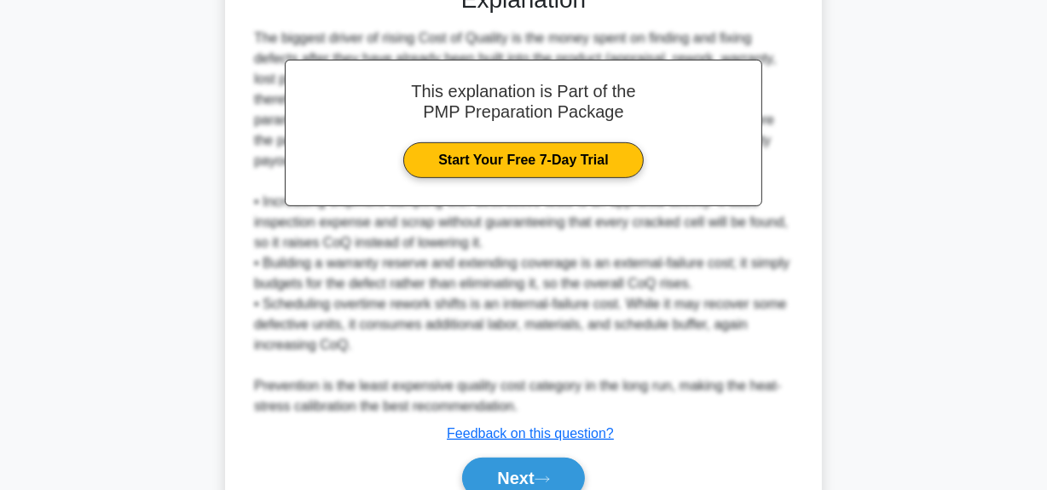
scroll to position [662, 0]
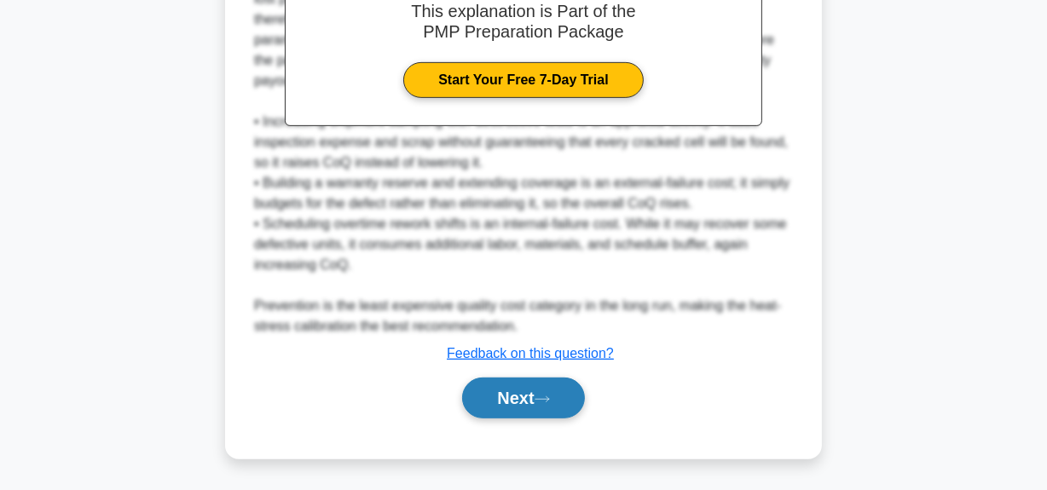
click at [510, 399] on button "Next" at bounding box center [523, 398] width 122 height 41
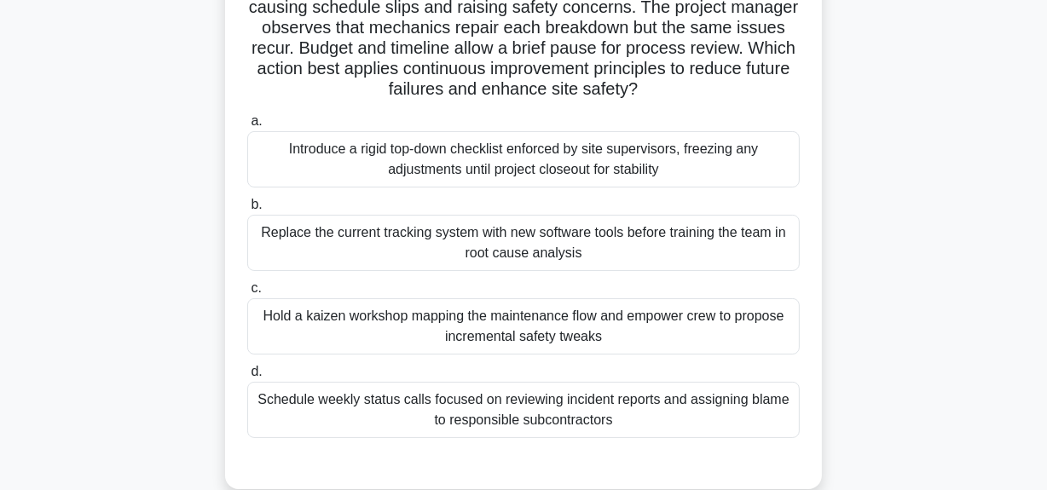
scroll to position [119, 0]
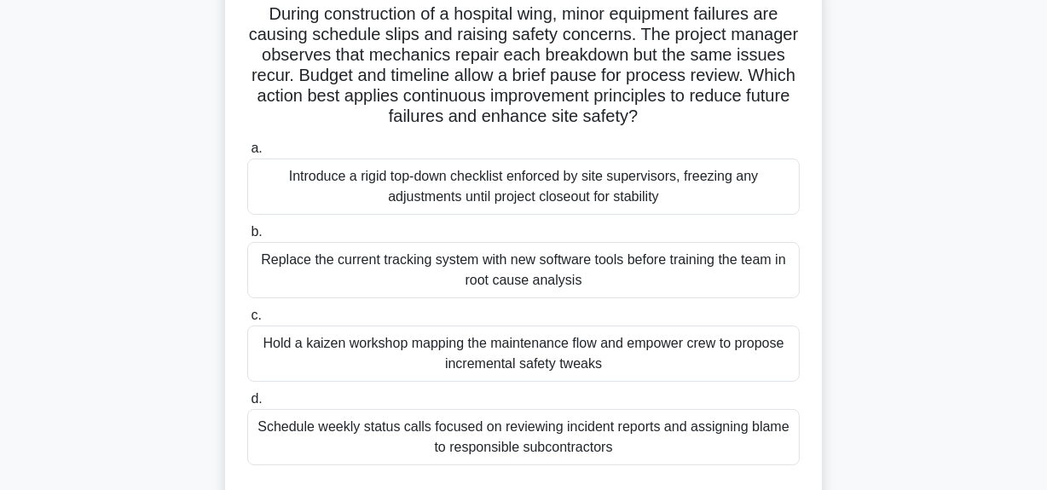
click at [616, 283] on div "Replace the current tracking system with new software tools before training the…" at bounding box center [523, 270] width 552 height 56
click at [247, 238] on input "b. Replace the current tracking system with new software tools before training …" at bounding box center [247, 232] width 0 height 11
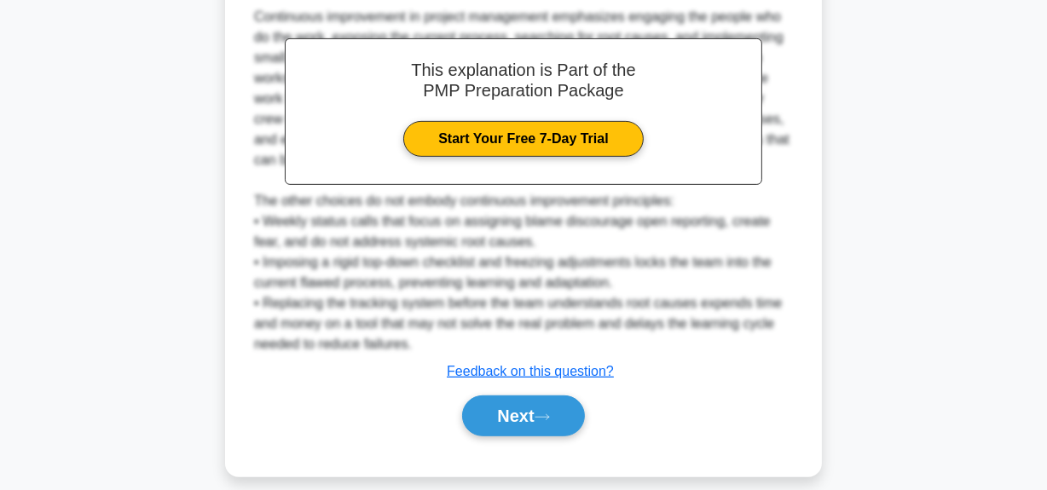
scroll to position [664, 0]
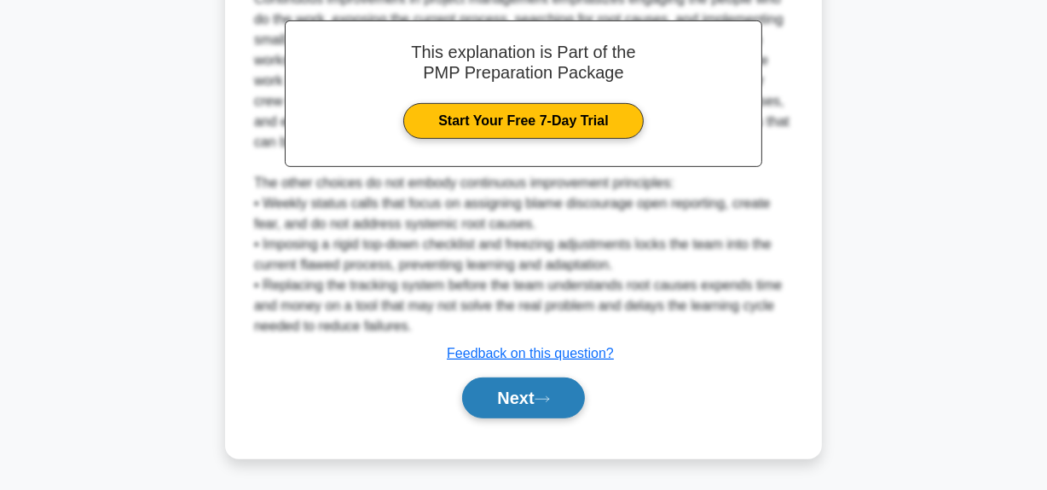
click at [517, 405] on button "Next" at bounding box center [523, 398] width 122 height 41
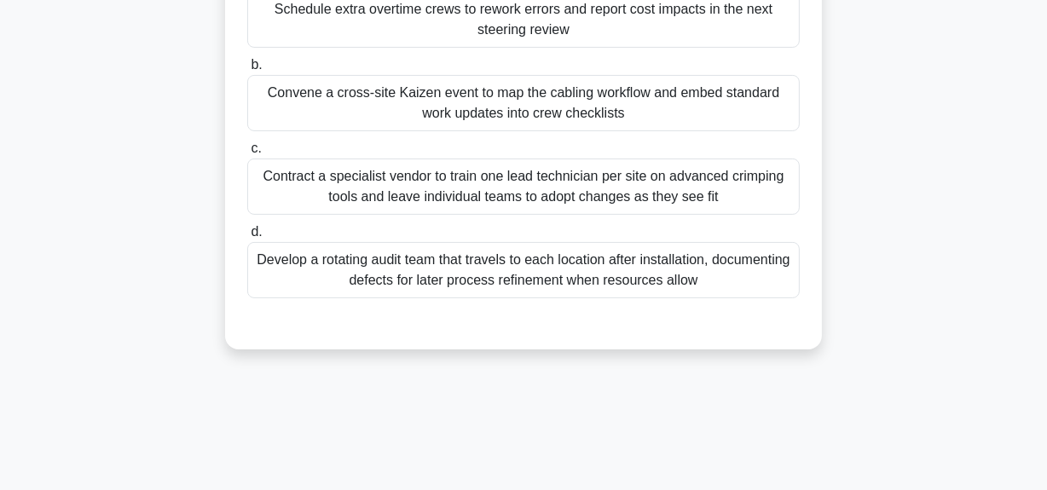
scroll to position [119, 0]
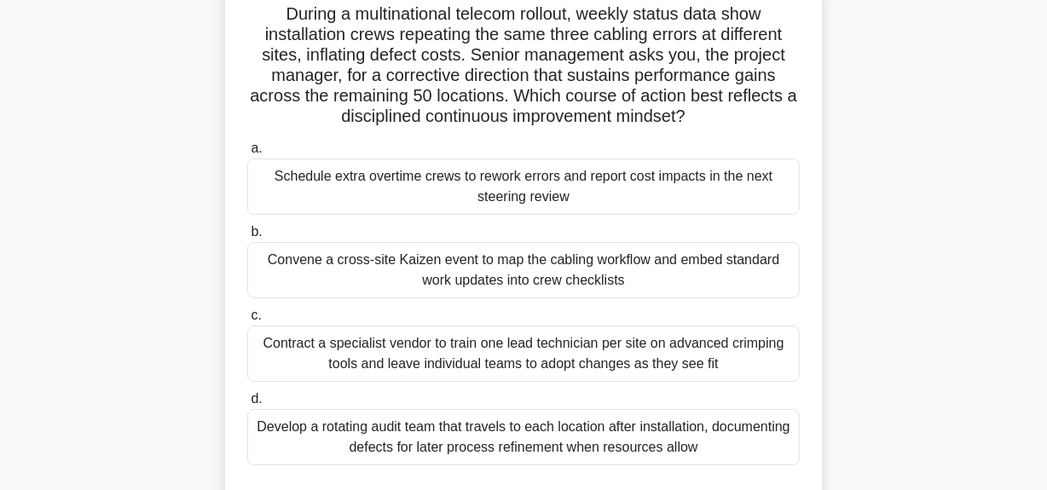
click at [626, 285] on div "Convene a cross-site Kaizen event to map the cabling workflow and embed standar…" at bounding box center [523, 270] width 552 height 56
click at [247, 238] on input "b. Convene a cross-site Kaizen event to map the cabling workflow and embed stan…" at bounding box center [247, 232] width 0 height 11
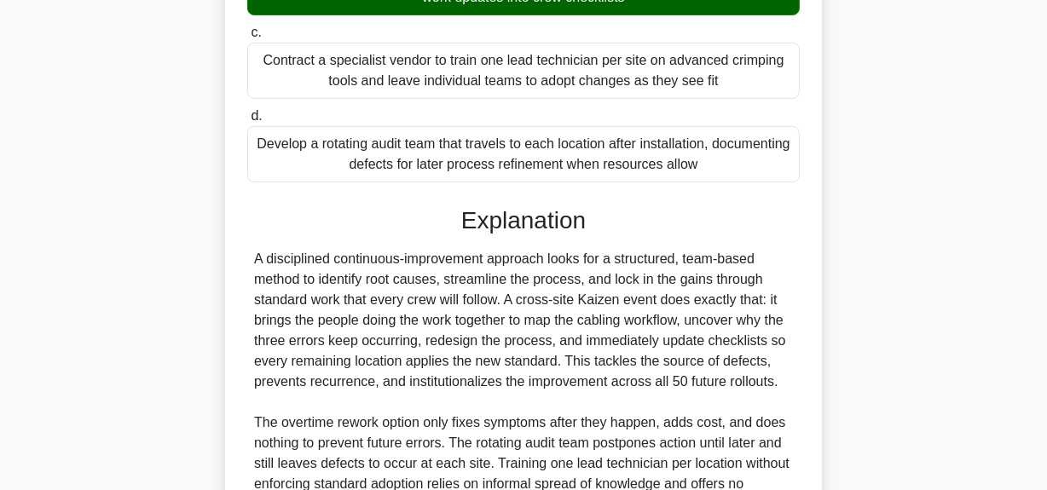
scroll to position [430, 0]
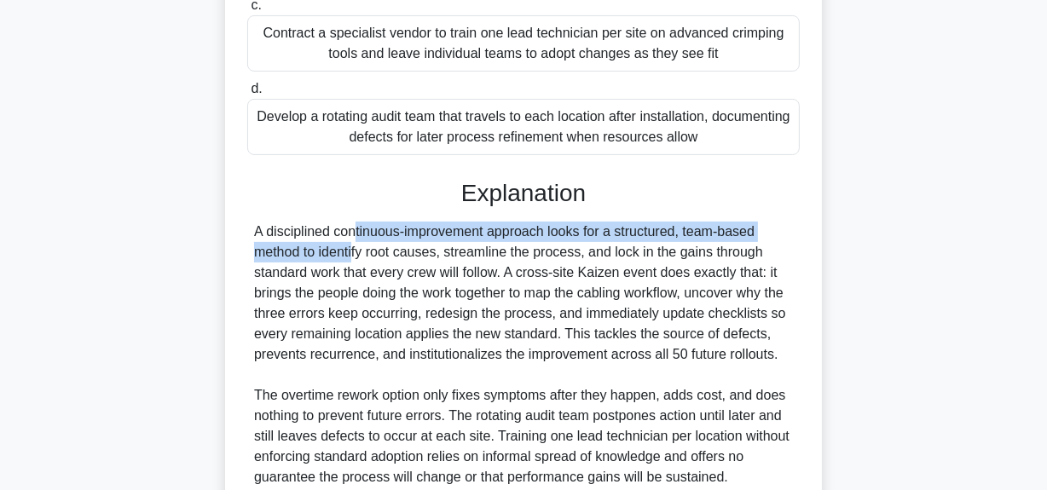
drag, startPoint x: 252, startPoint y: 230, endPoint x: 759, endPoint y: 227, distance: 507.1
click at [759, 227] on div "A disciplined continuous-improvement approach looks for a structured, team-base…" at bounding box center [523, 355] width 552 height 266
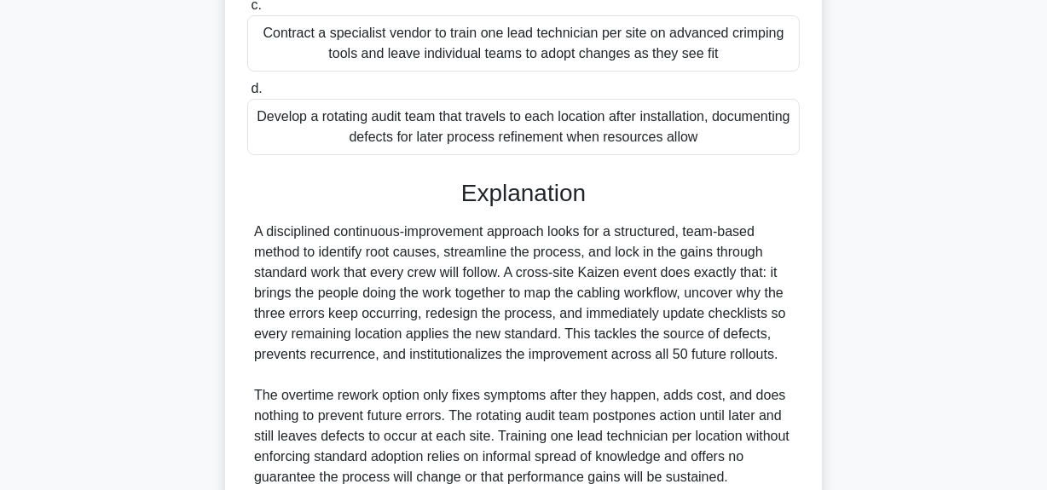
click at [353, 279] on div "A disciplined continuous-improvement approach looks for a structured, team-base…" at bounding box center [523, 355] width 539 height 266
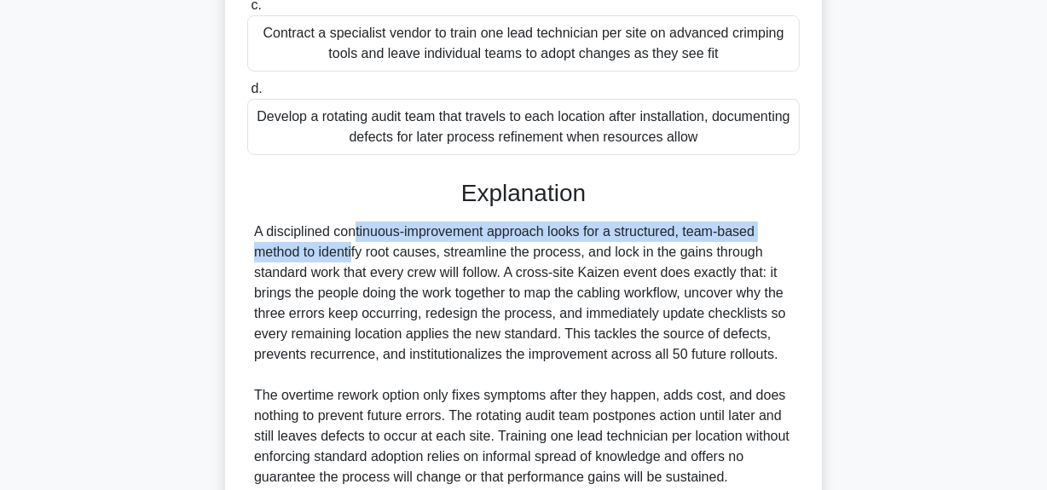
drag, startPoint x: 257, startPoint y: 222, endPoint x: 790, endPoint y: 228, distance: 532.7
click at [790, 228] on div "A disciplined continuous-improvement approach looks for a structured, team-base…" at bounding box center [523, 355] width 539 height 266
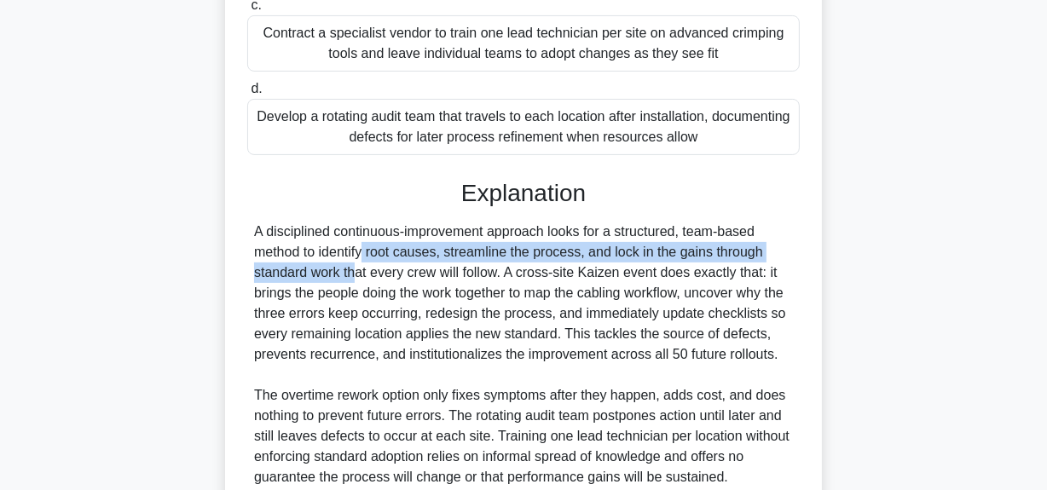
drag, startPoint x: 264, startPoint y: 256, endPoint x: 592, endPoint y: 273, distance: 327.7
click at [781, 258] on div "A disciplined continuous-improvement approach looks for a structured, team-base…" at bounding box center [523, 355] width 539 height 266
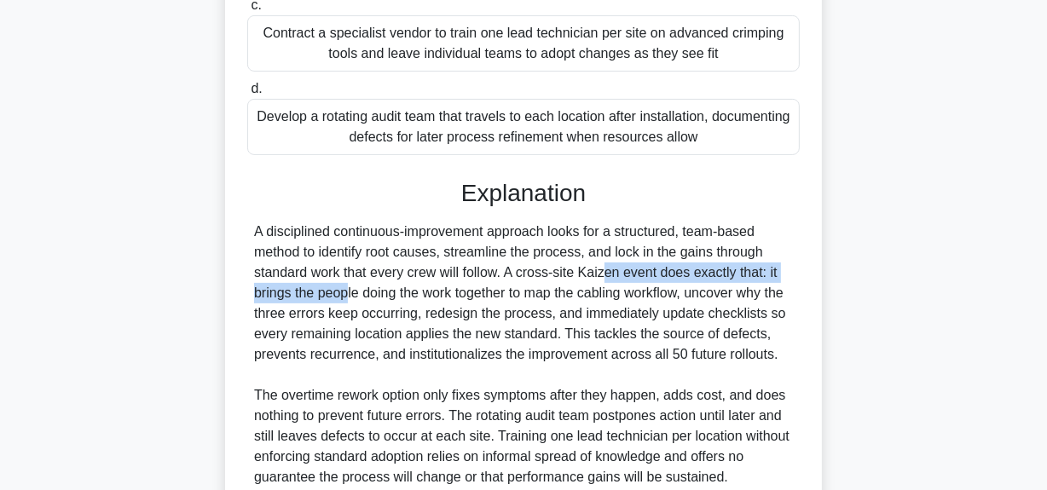
drag, startPoint x: 504, startPoint y: 271, endPoint x: 770, endPoint y: 275, distance: 266.8
click at [770, 275] on div "A disciplined continuous-improvement approach looks for a structured, team-base…" at bounding box center [523, 355] width 539 height 266
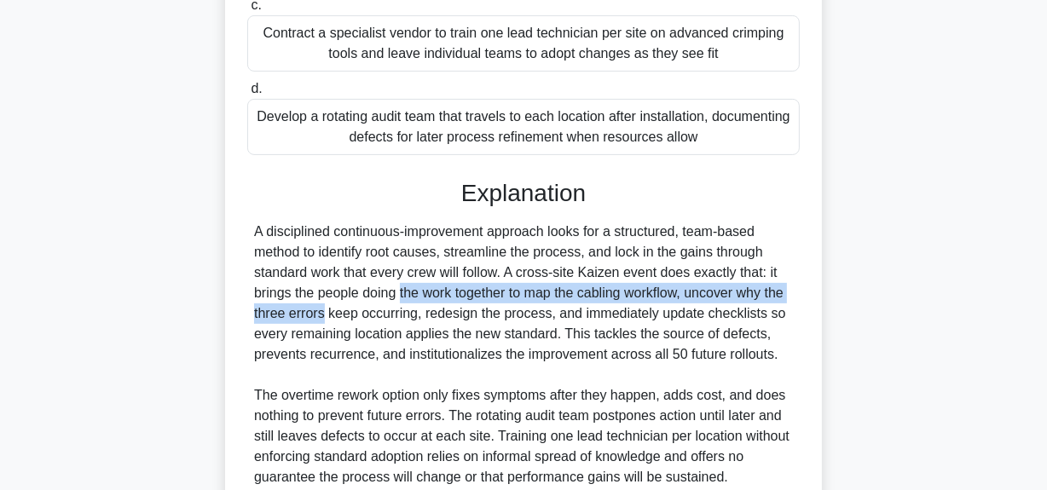
drag, startPoint x: 293, startPoint y: 290, endPoint x: 641, endPoint y: 293, distance: 347.8
click at [901, 304] on div "During a multinational telecom rollout, weekly status data show installation cr…" at bounding box center [524, 152] width 972 height 964
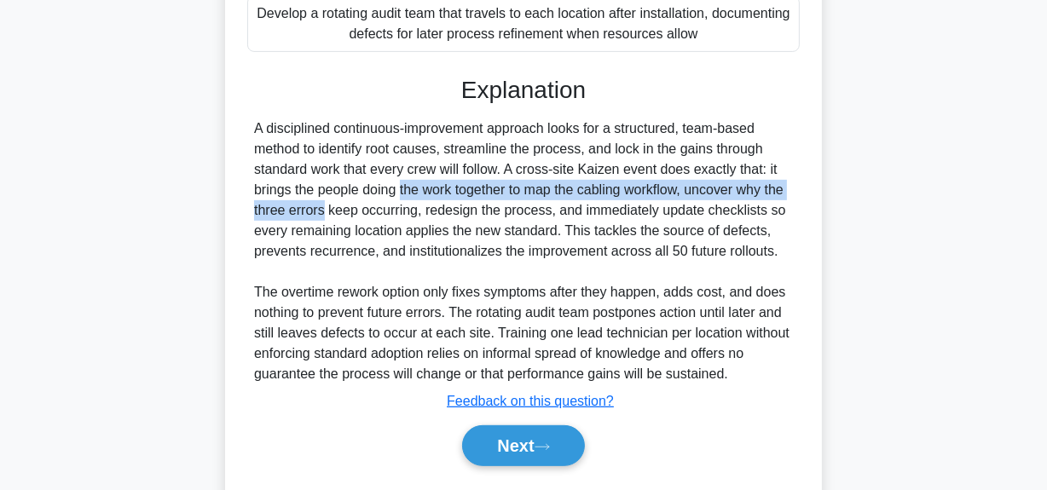
scroll to position [580, 0]
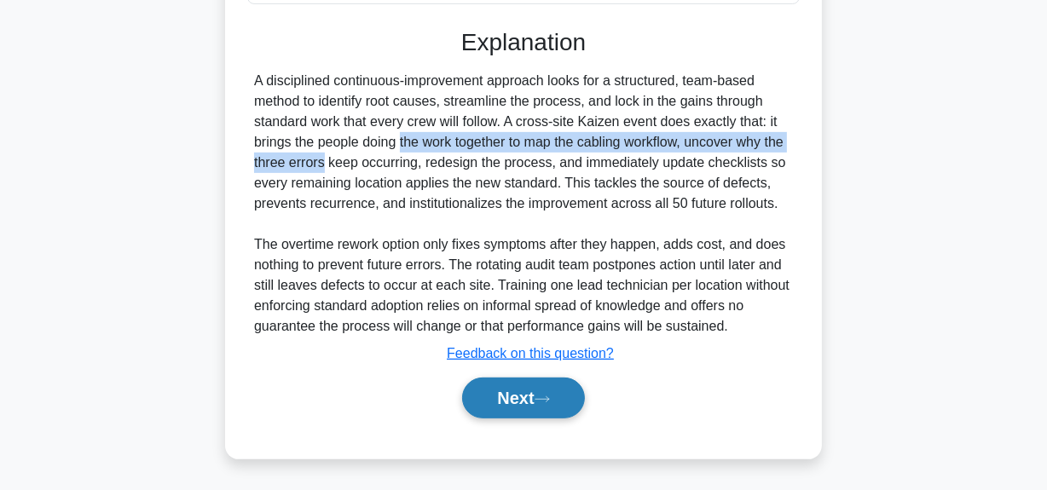
click at [531, 395] on button "Next" at bounding box center [523, 398] width 122 height 41
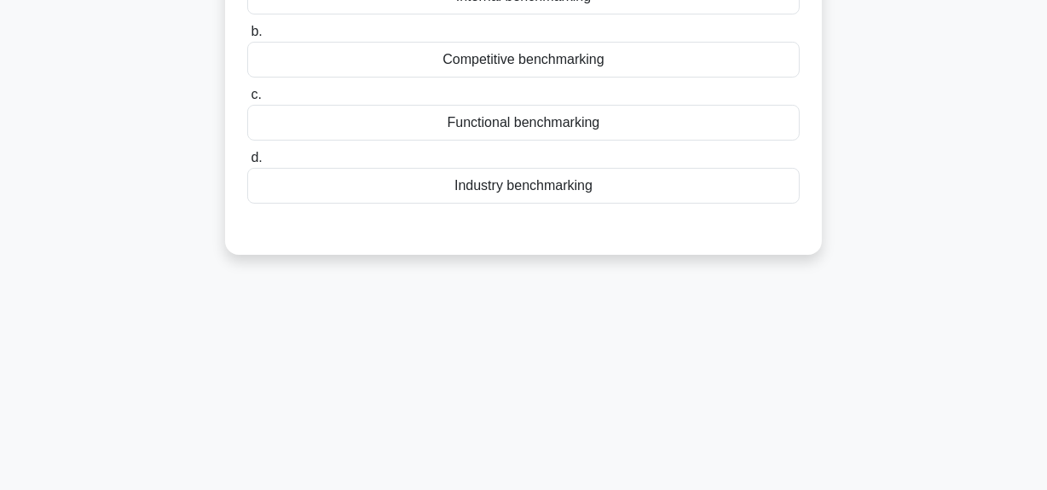
scroll to position [119, 0]
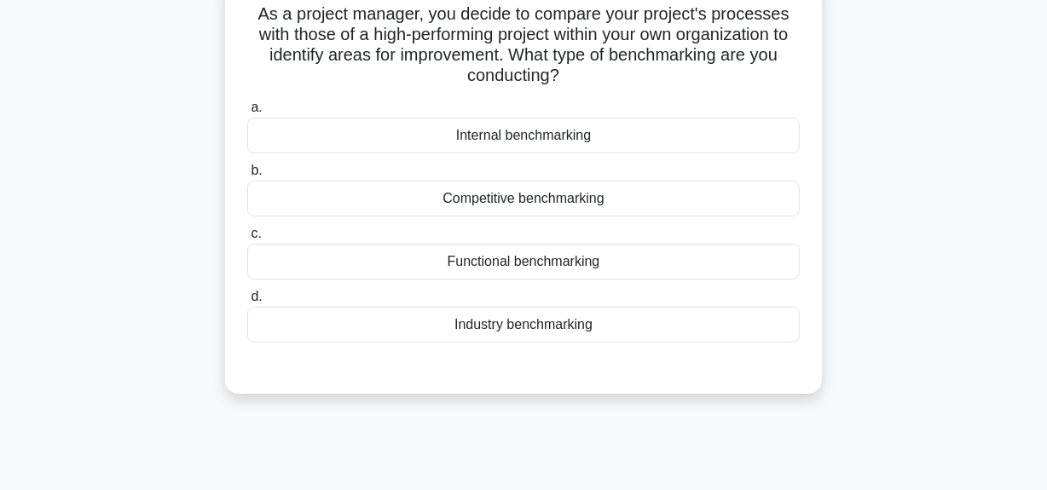
click at [574, 205] on div "Competitive benchmarking" at bounding box center [523, 199] width 552 height 36
click at [247, 176] on input "b. Competitive benchmarking" at bounding box center [247, 170] width 0 height 11
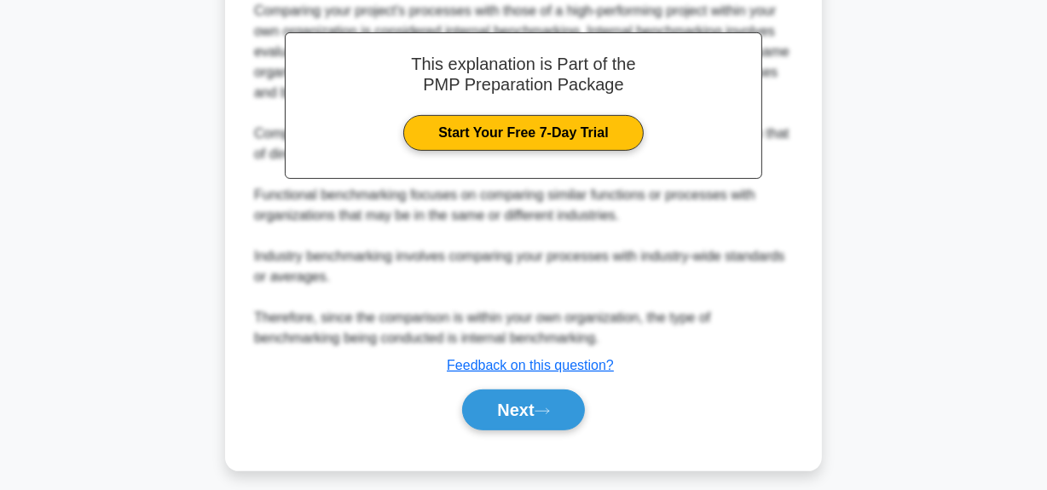
scroll to position [541, 0]
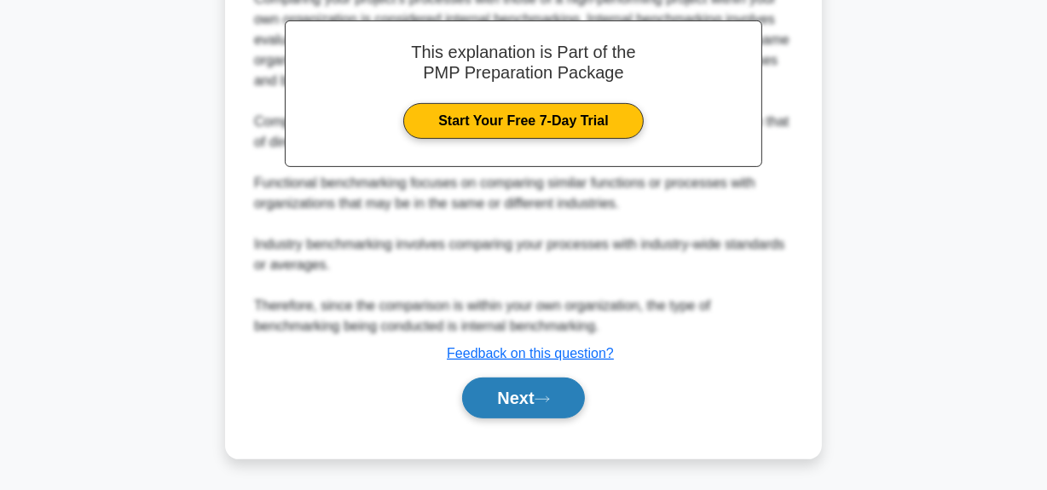
click at [511, 400] on button "Next" at bounding box center [523, 398] width 122 height 41
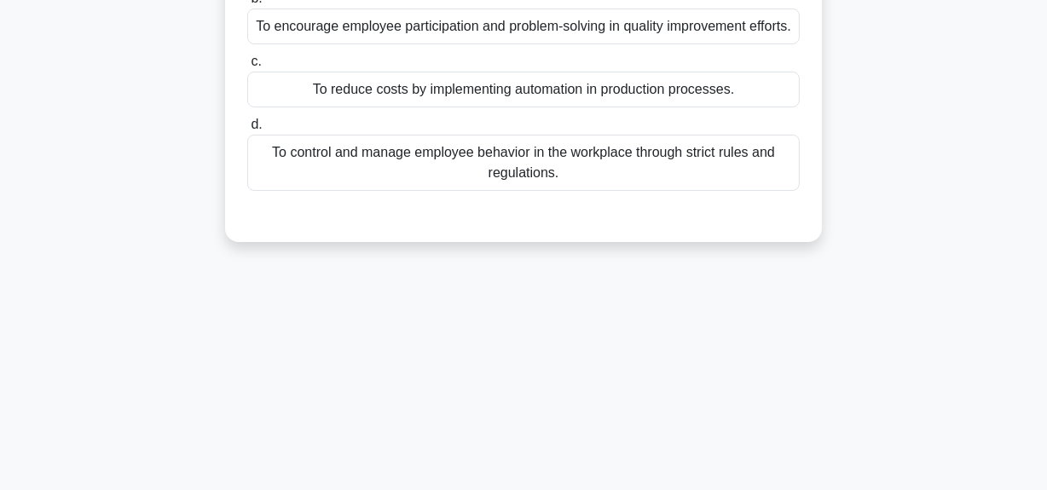
scroll to position [119, 0]
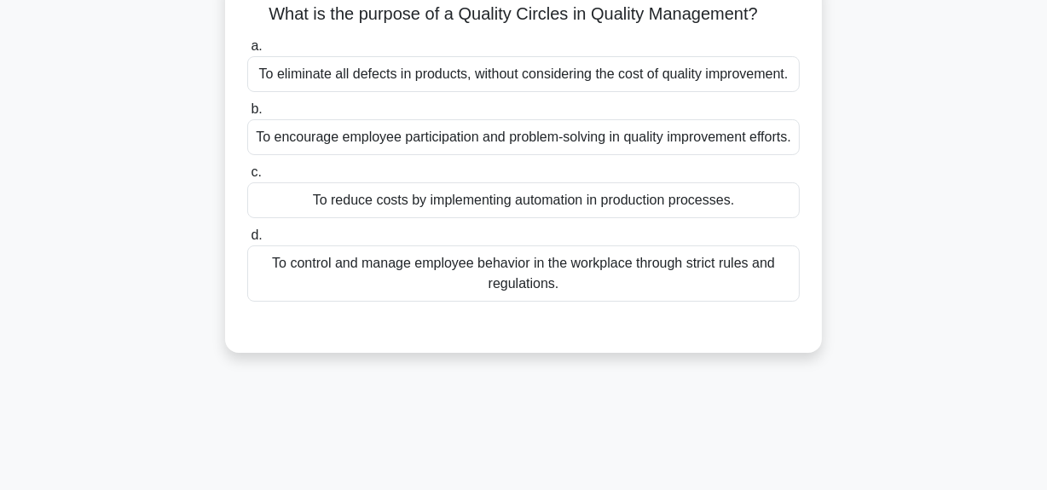
click at [593, 79] on div "To eliminate all defects in products, without considering the cost of quality i…" at bounding box center [523, 74] width 552 height 36
click at [247, 52] on input "a. To eliminate all defects in products, without considering the cost of qualit…" at bounding box center [247, 46] width 0 height 11
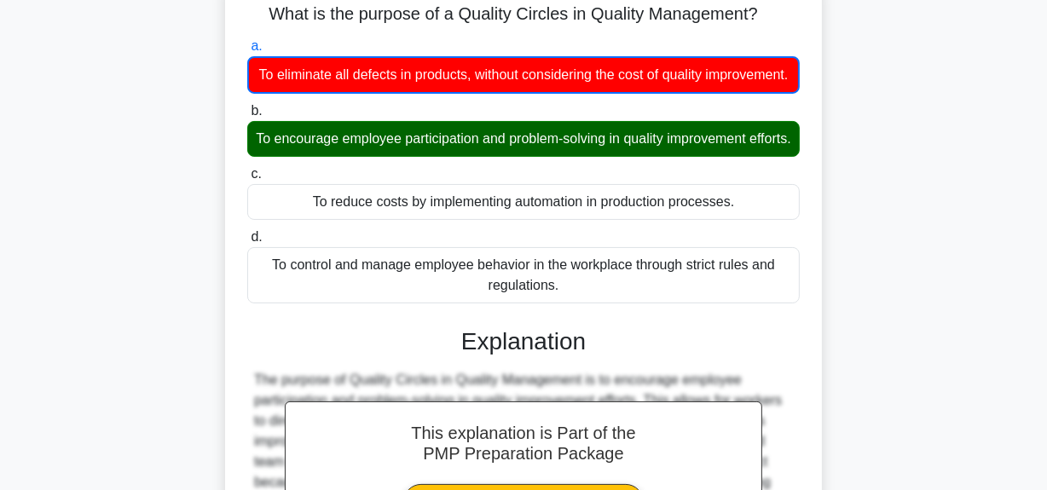
scroll to position [430, 0]
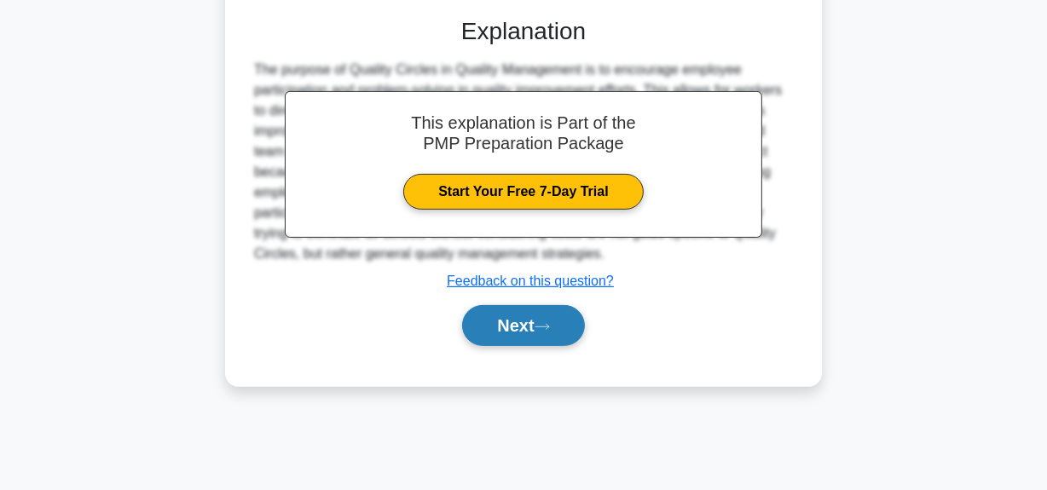
click at [520, 346] on button "Next" at bounding box center [523, 325] width 122 height 41
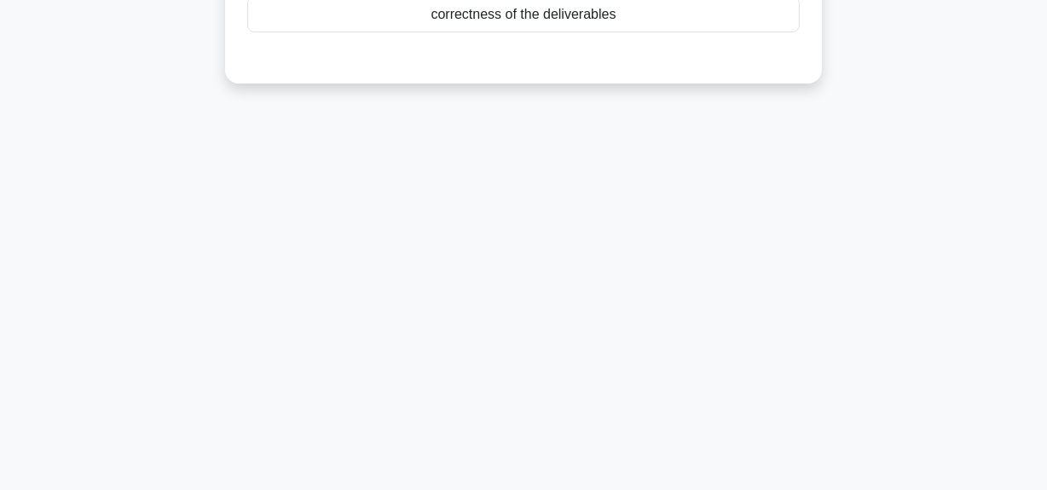
scroll to position [43, 0]
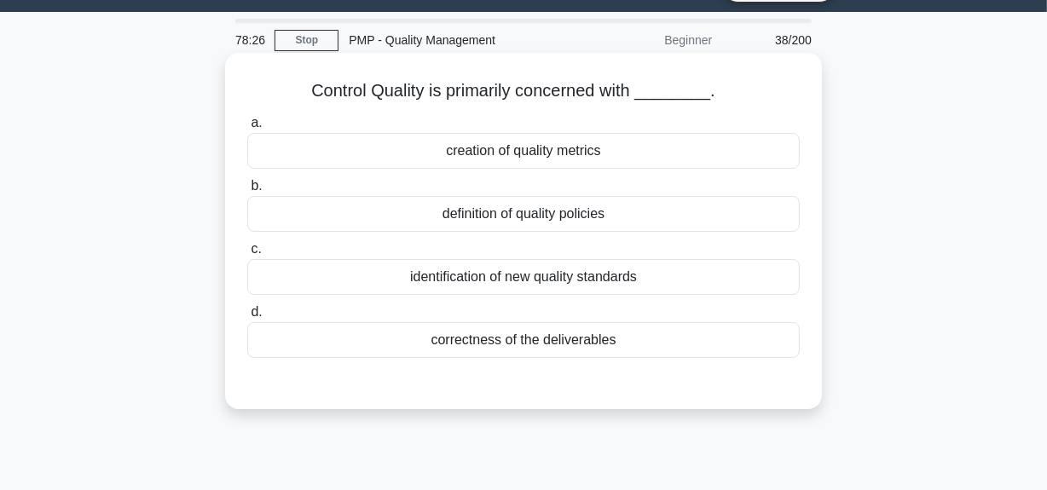
click at [523, 338] on div "correctness of the deliverables" at bounding box center [523, 340] width 552 height 36
click at [247, 318] on input "d. correctness of the deliverables" at bounding box center [247, 312] width 0 height 11
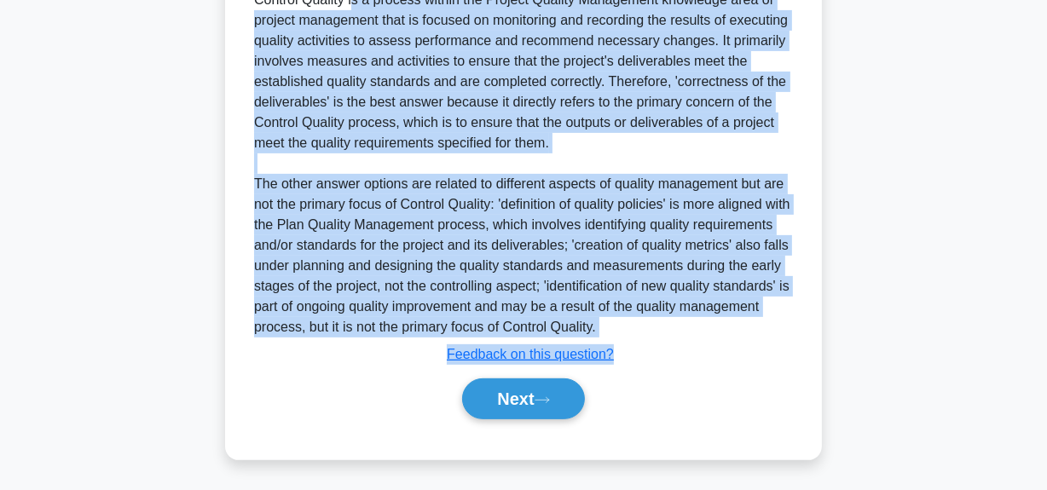
scroll to position [478, 0]
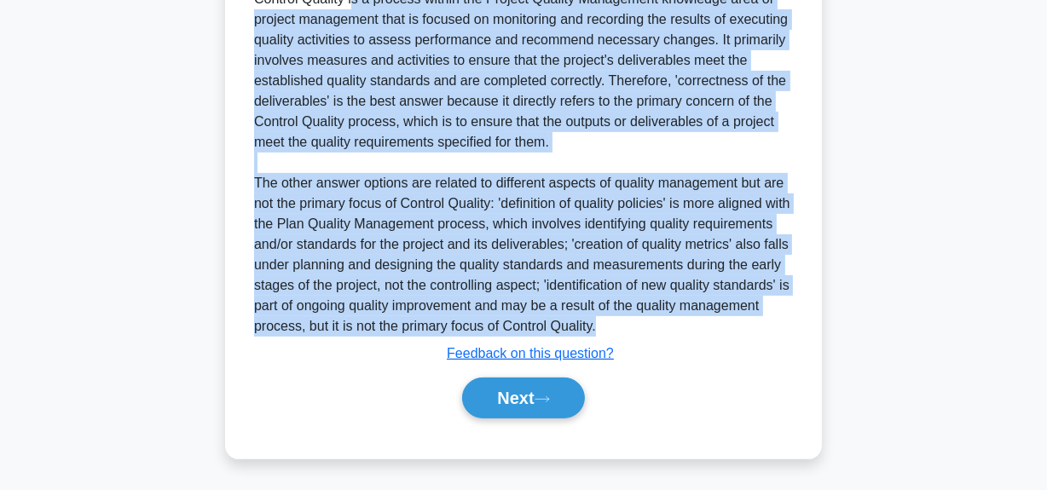
drag, startPoint x: 256, startPoint y: 280, endPoint x: 752, endPoint y: 329, distance: 498.4
click at [752, 329] on div "Control Quality is a process within the Project Quality Management knowledge ar…" at bounding box center [523, 163] width 539 height 348
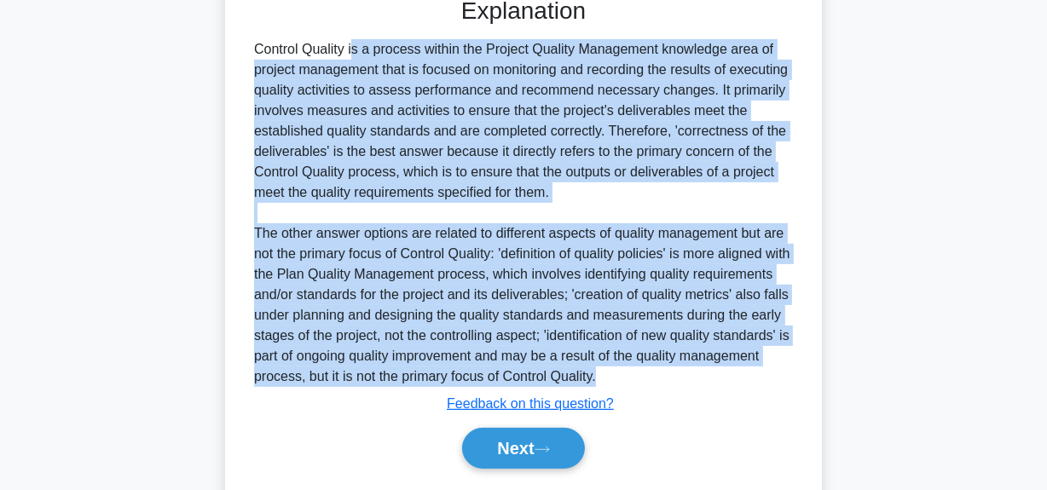
scroll to position [401, 0]
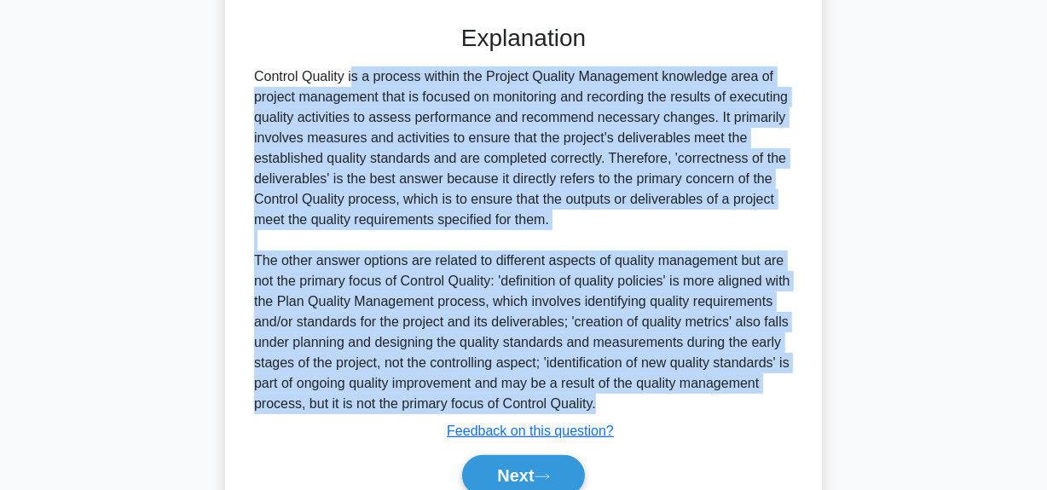
click at [499, 293] on div "Control Quality is a process within the Project Quality Management knowledge ar…" at bounding box center [523, 240] width 539 height 348
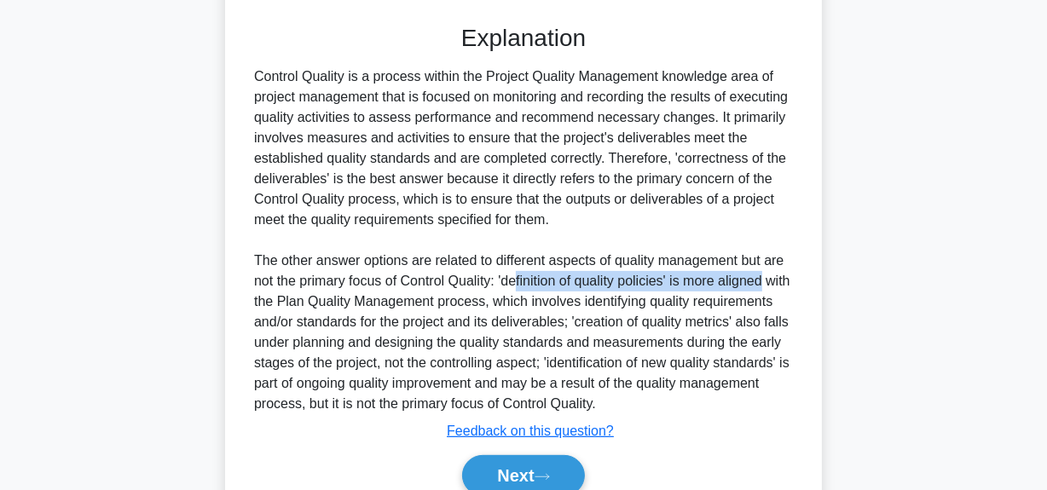
drag, startPoint x: 518, startPoint y: 281, endPoint x: 639, endPoint y: 298, distance: 122.2
click at [777, 273] on div "Control Quality is a process within the Project Quality Management knowledge ar…" at bounding box center [523, 240] width 539 height 348
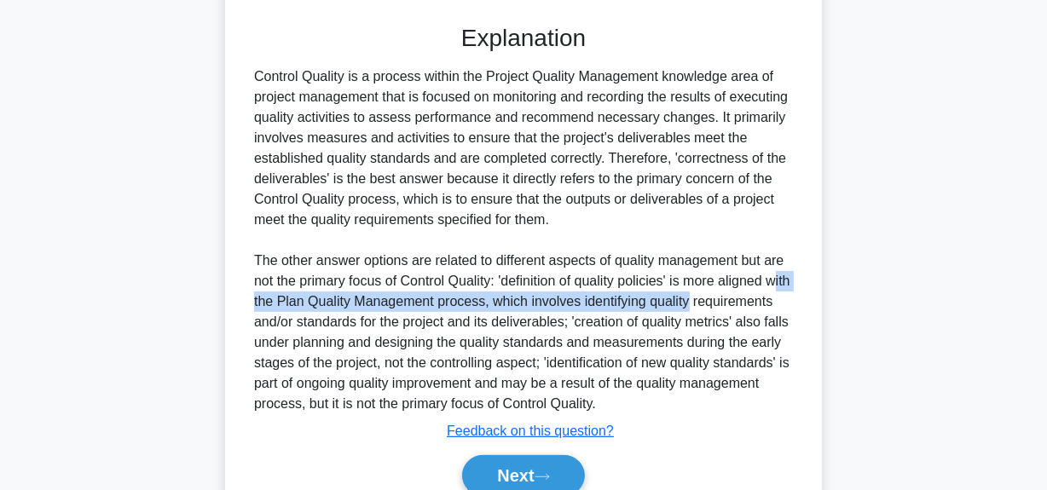
drag, startPoint x: 262, startPoint y: 304, endPoint x: 742, endPoint y: 291, distance: 480.9
click at [742, 291] on div "Control Quality is a process within the Project Quality Management knowledge ar…" at bounding box center [523, 240] width 539 height 348
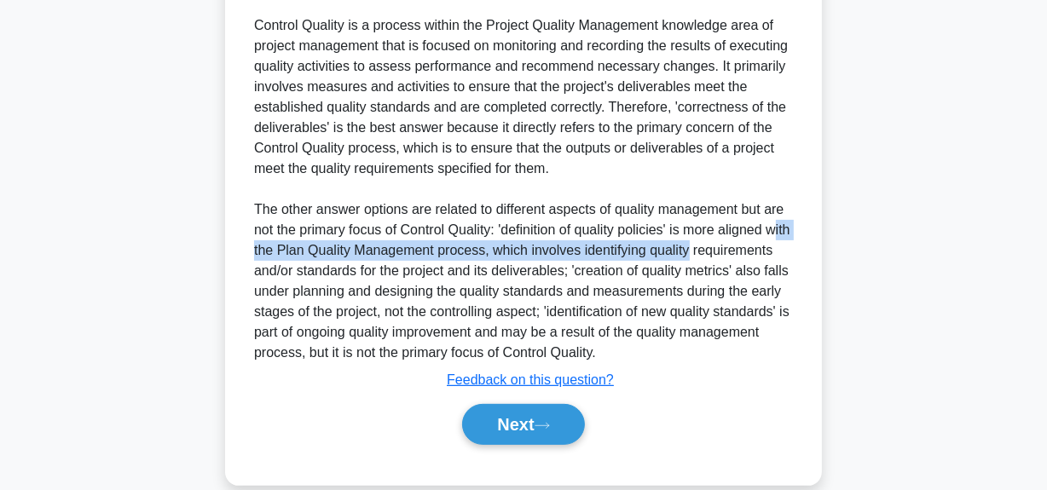
scroll to position [478, 0]
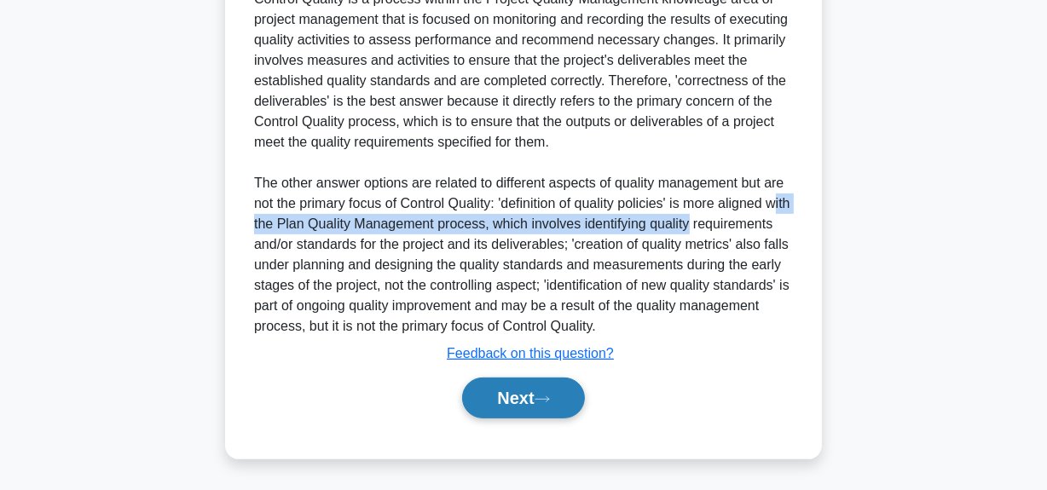
click at [505, 395] on button "Next" at bounding box center [523, 398] width 122 height 41
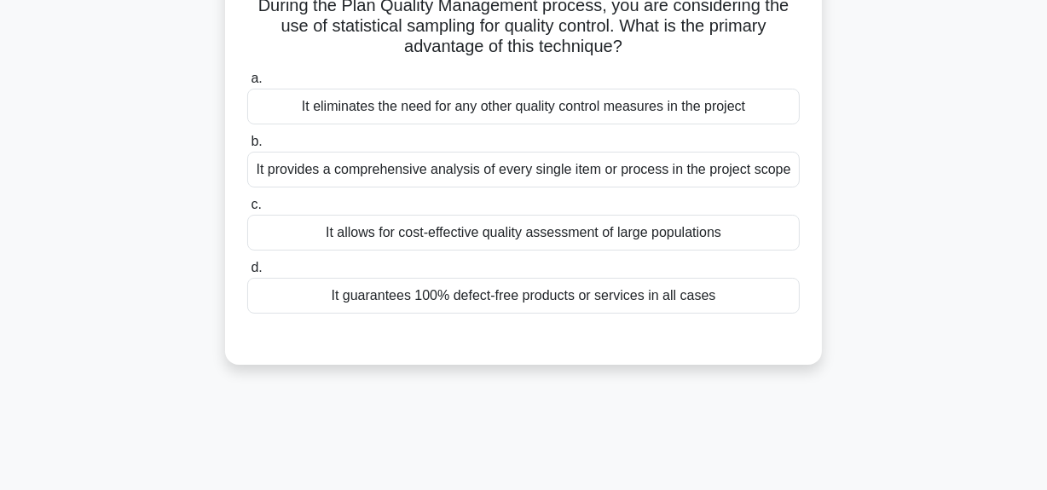
scroll to position [43, 0]
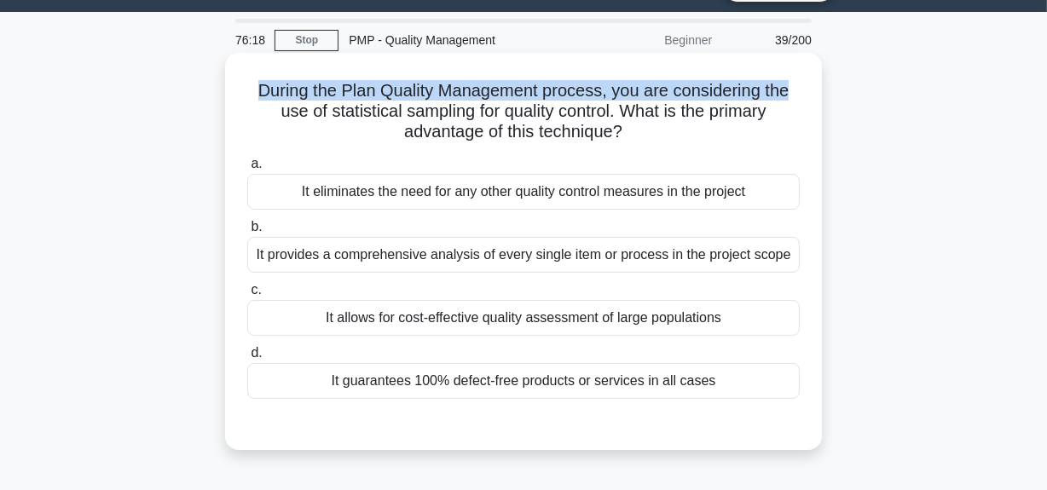
drag, startPoint x: 254, startPoint y: 86, endPoint x: 818, endPoint y: 85, distance: 564.2
click at [818, 85] on div "During the Plan Quality Management process, you are considering the use of stat…" at bounding box center [523, 251] width 597 height 397
drag, startPoint x: 276, startPoint y: 115, endPoint x: 630, endPoint y: 136, distance: 354.4
click at [630, 136] on h5 "During the Plan Quality Management process, you are considering the use of stat…" at bounding box center [523, 111] width 556 height 63
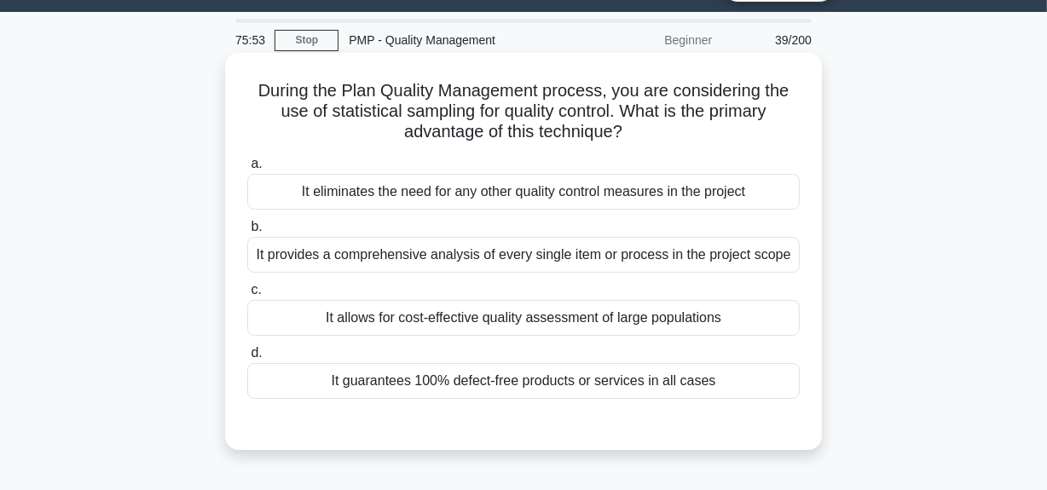
click at [641, 184] on div "It eliminates the need for any other quality control measures in the project" at bounding box center [523, 192] width 552 height 36
click at [247, 170] on input "a. It eliminates the need for any other quality control measures in the project" at bounding box center [247, 164] width 0 height 11
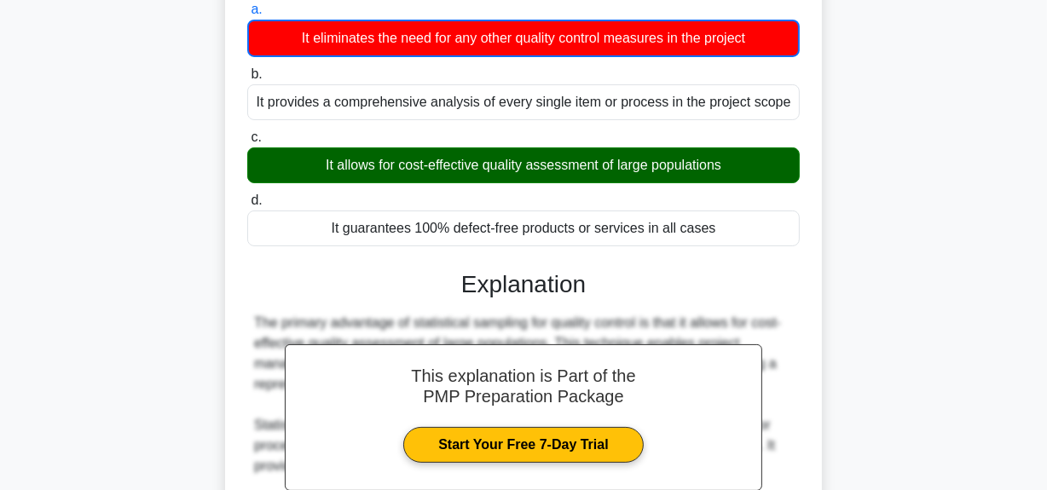
scroll to position [119, 0]
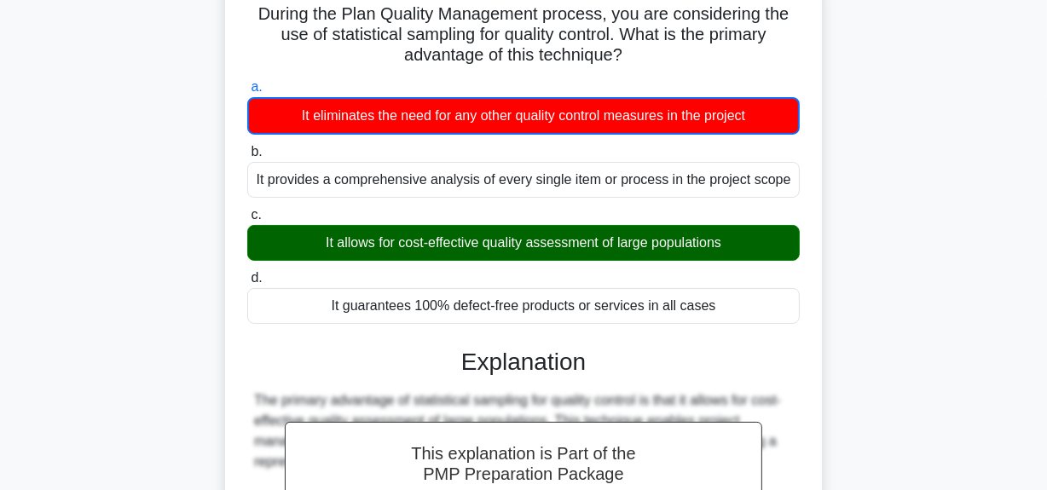
drag, startPoint x: 315, startPoint y: 242, endPoint x: 730, endPoint y: 234, distance: 414.3
click at [730, 234] on div "It allows for cost-effective quality assessment of large populations" at bounding box center [523, 243] width 552 height 36
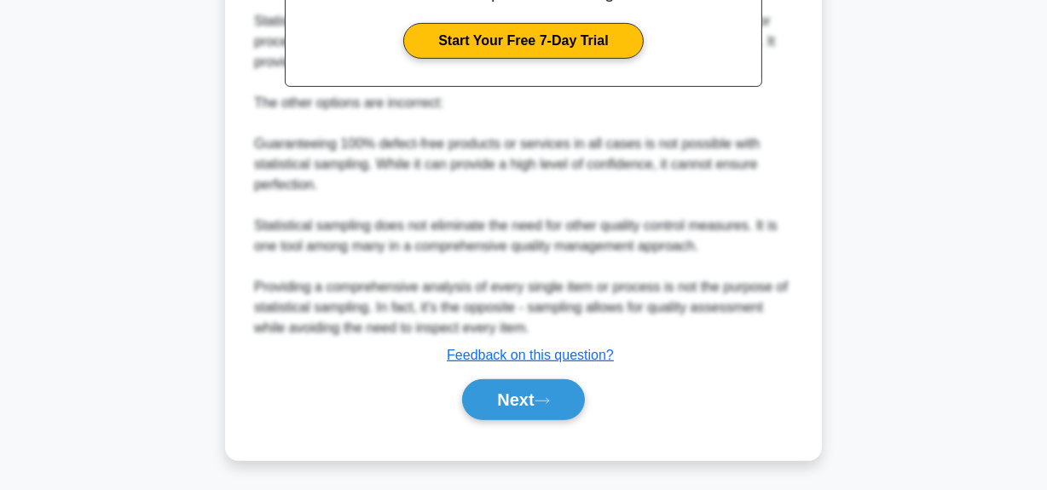
scroll to position [603, 0]
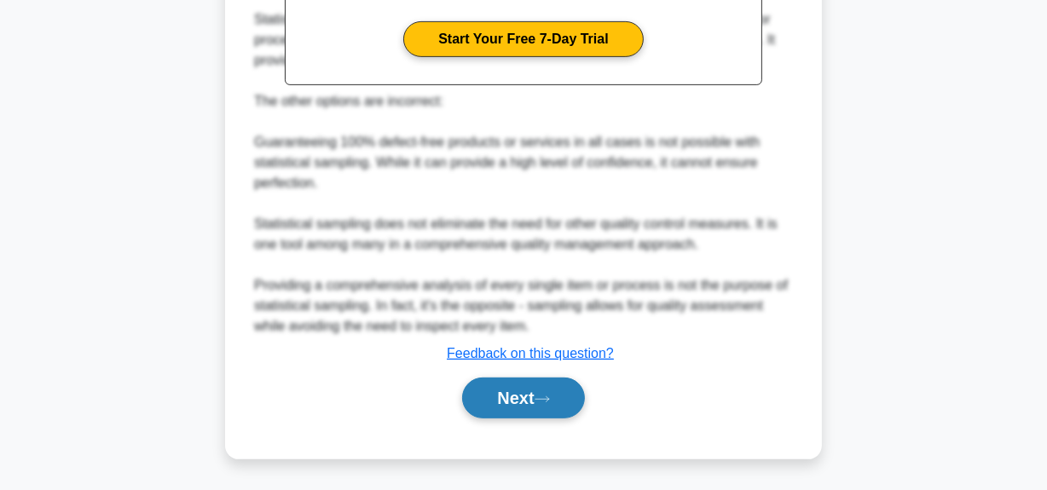
click at [530, 395] on button "Next" at bounding box center [523, 398] width 122 height 41
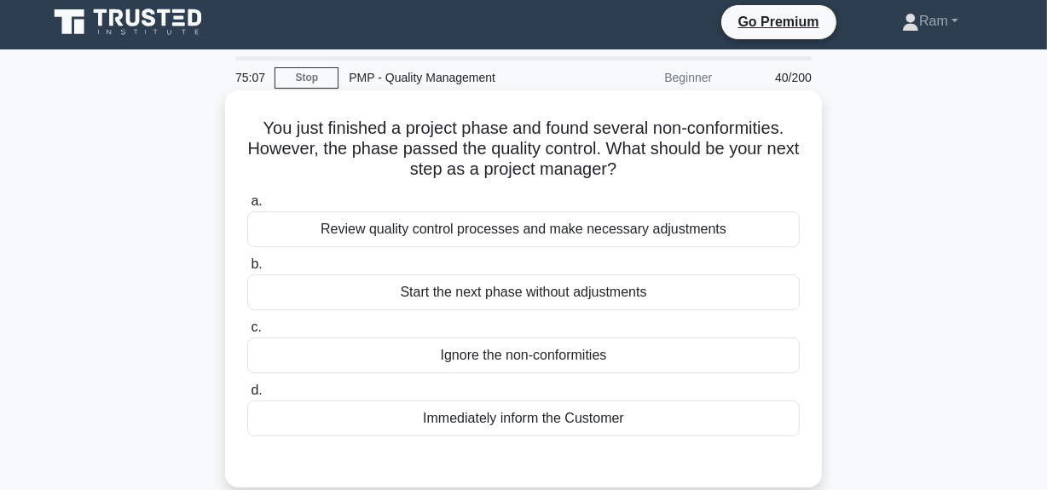
scroll to position [0, 0]
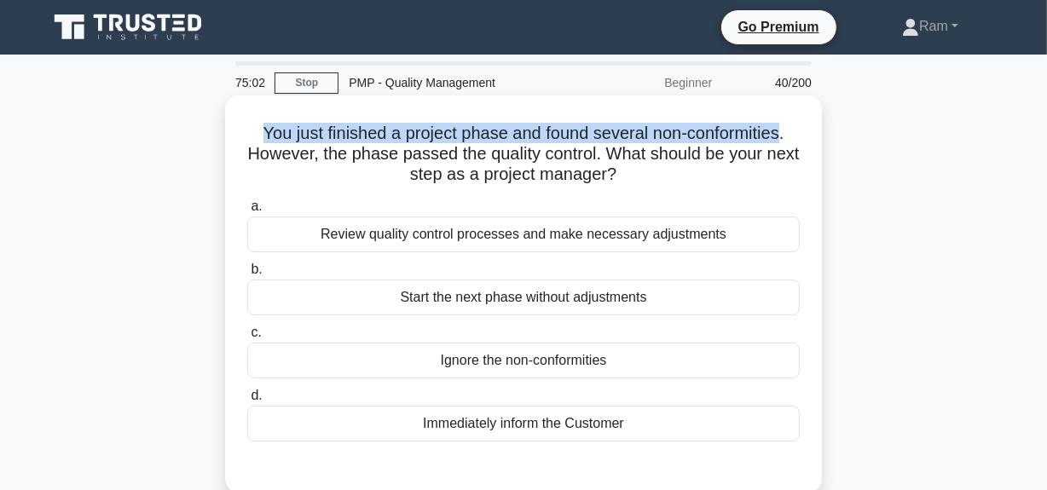
drag, startPoint x: 258, startPoint y: 131, endPoint x: 785, endPoint y: 126, distance: 526.8
click at [785, 126] on h5 "You just finished a project phase and found several non-conformities. However, …" at bounding box center [523, 154] width 556 height 63
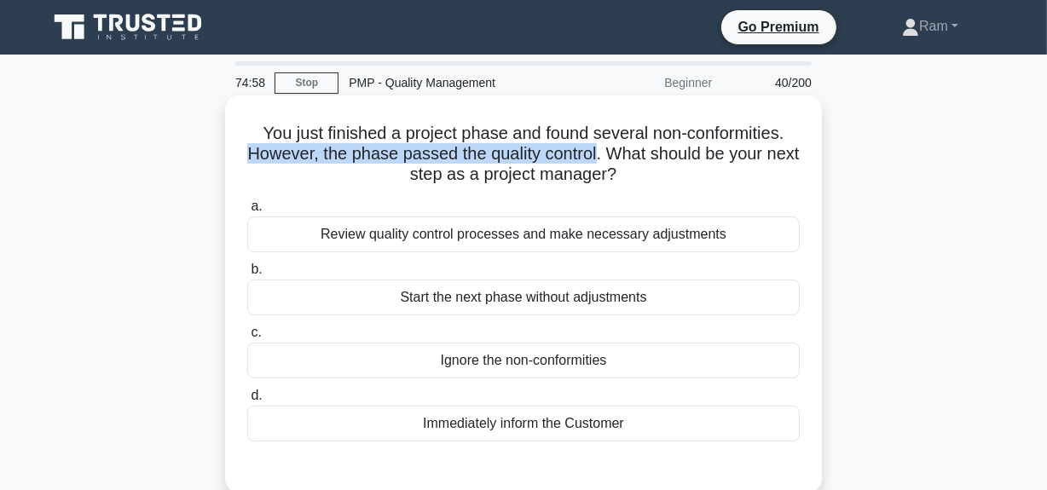
drag, startPoint x: 257, startPoint y: 158, endPoint x: 618, endPoint y: 153, distance: 360.6
click at [615, 154] on h5 "You just finished a project phase and found several non-conformities. However, …" at bounding box center [523, 154] width 556 height 63
drag, startPoint x: 630, startPoint y: 153, endPoint x: 762, endPoint y: 177, distance: 134.2
click at [762, 177] on h5 "You just finished a project phase and found several non-conformities. However, …" at bounding box center [523, 154] width 556 height 63
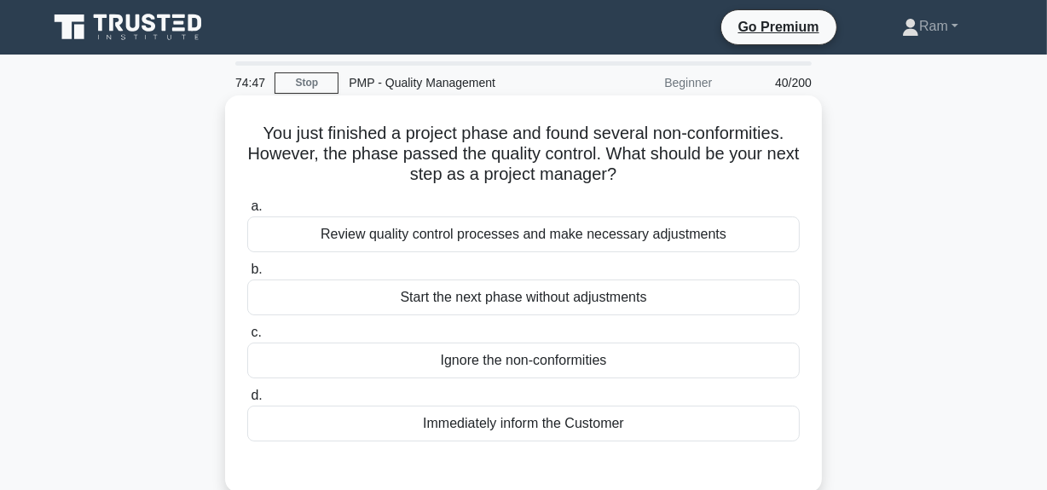
click at [595, 239] on div "Review quality control processes and make necessary adjustments" at bounding box center [523, 234] width 552 height 36
click at [247, 212] on input "a. Review quality control processes and make necessary adjustments" at bounding box center [247, 206] width 0 height 11
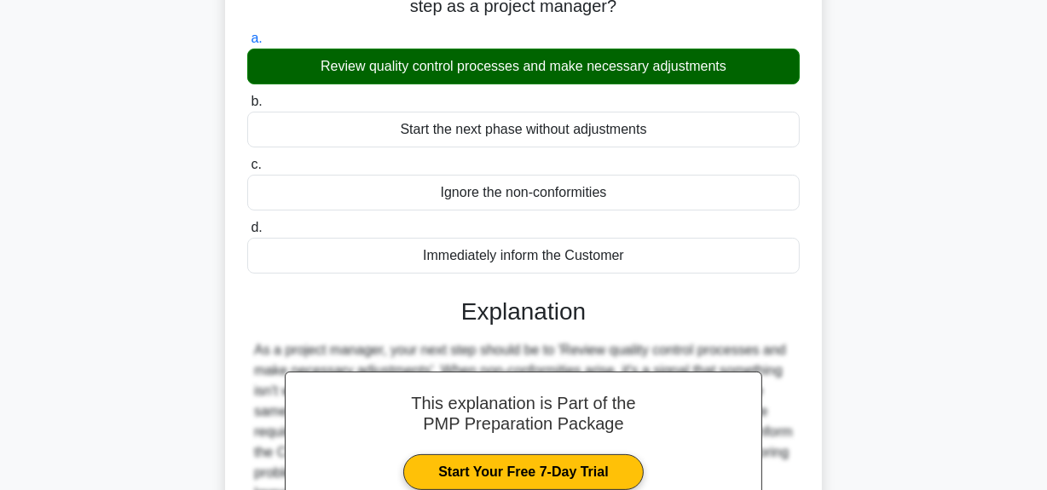
scroll to position [309, 0]
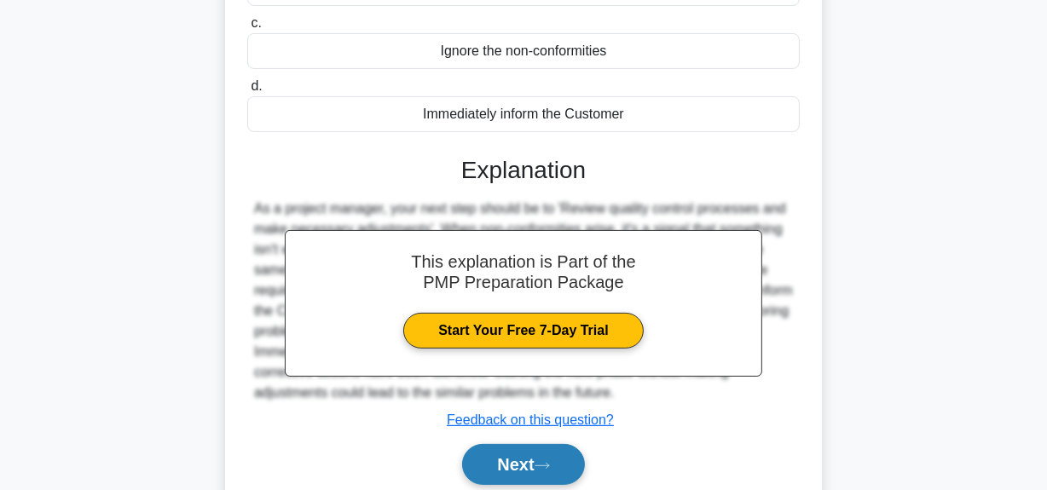
click at [530, 460] on button "Next" at bounding box center [523, 464] width 122 height 41
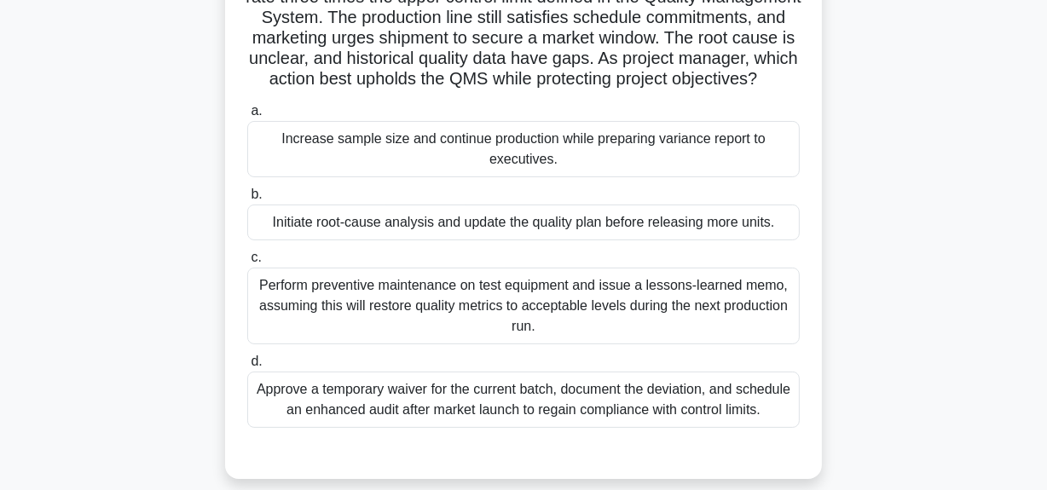
scroll to position [0, 0]
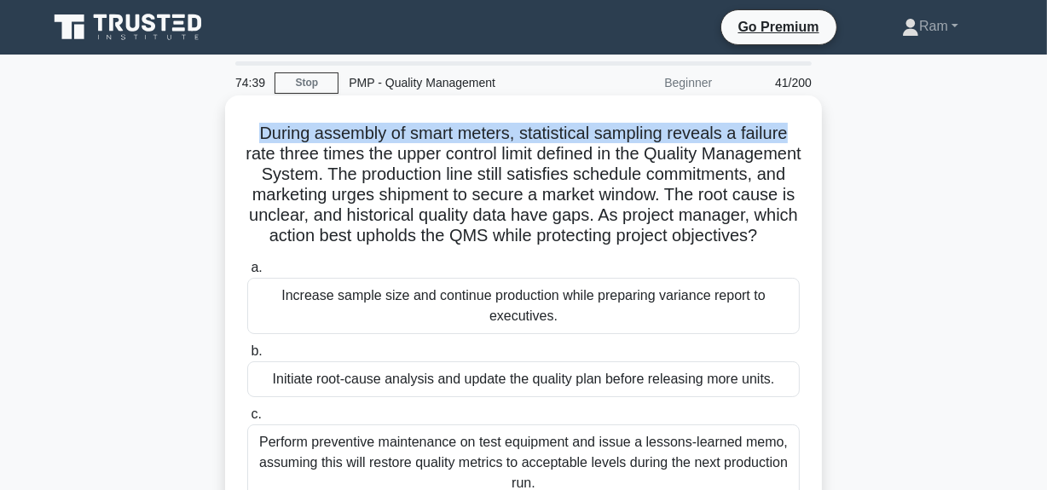
drag, startPoint x: 247, startPoint y: 124, endPoint x: 788, endPoint y: 125, distance: 541.2
click at [788, 125] on h5 "During assembly of smart meters, statistical sampling reveals a failure rate th…" at bounding box center [523, 185] width 556 height 124
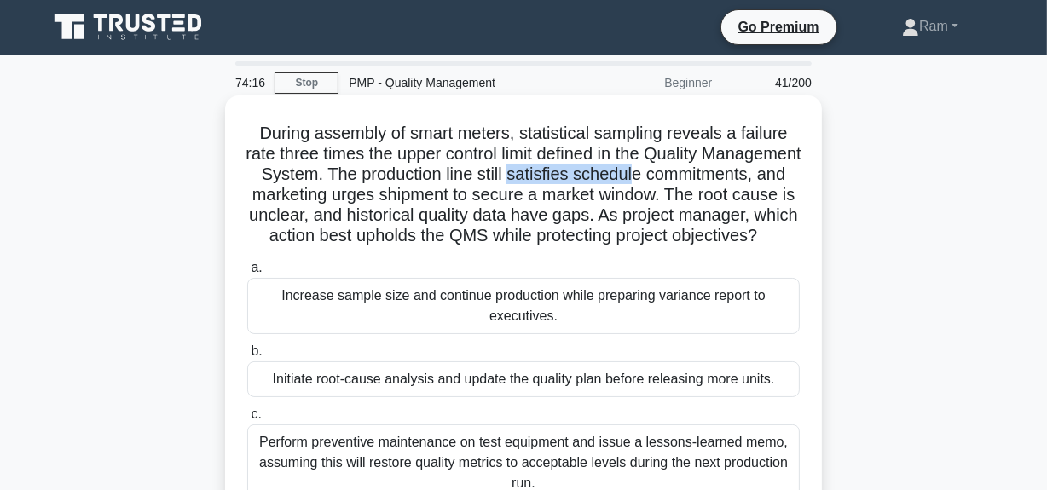
drag, startPoint x: 638, startPoint y: 177, endPoint x: 763, endPoint y: 180, distance: 125.3
click at [763, 180] on h5 "During assembly of smart meters, statistical sampling reveals a failure rate th…" at bounding box center [523, 185] width 556 height 124
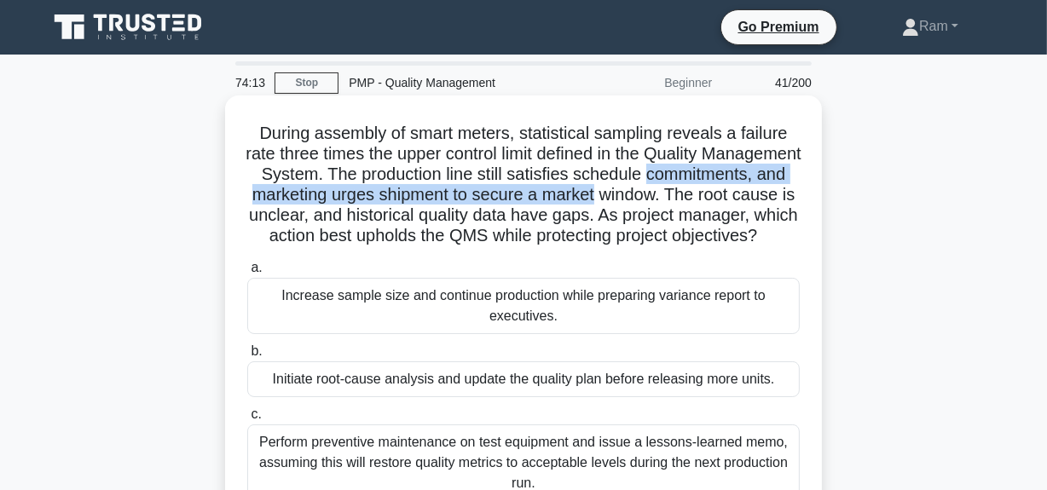
drag, startPoint x: 276, startPoint y: 188, endPoint x: 808, endPoint y: 187, distance: 531.9
click at [808, 187] on div "During assembly of smart meters, statistical sampling reveals a failure rate th…" at bounding box center [523, 365] width 583 height 527
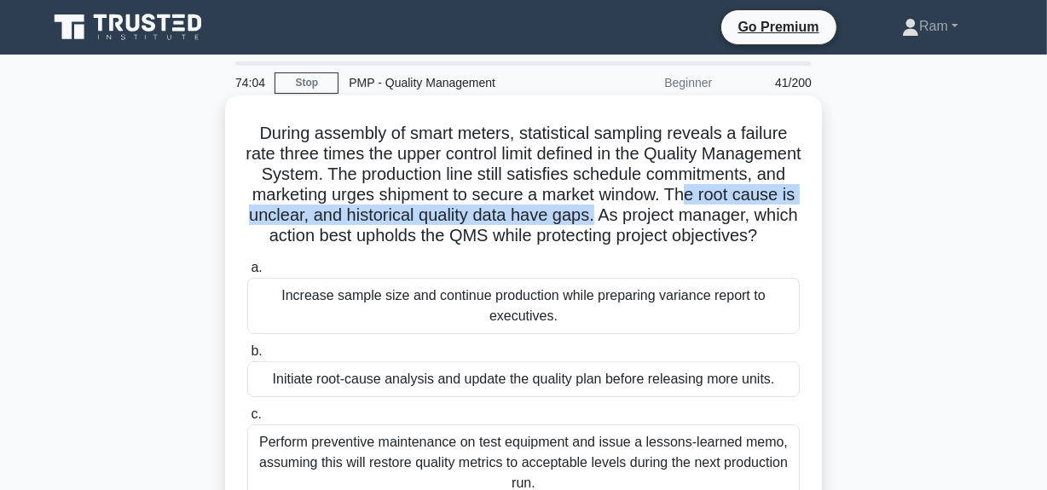
drag, startPoint x: 334, startPoint y: 212, endPoint x: 805, endPoint y: 214, distance: 471.3
click at [805, 214] on div "During assembly of smart meters, statistical sampling reveals a failure rate th…" at bounding box center [523, 365] width 583 height 527
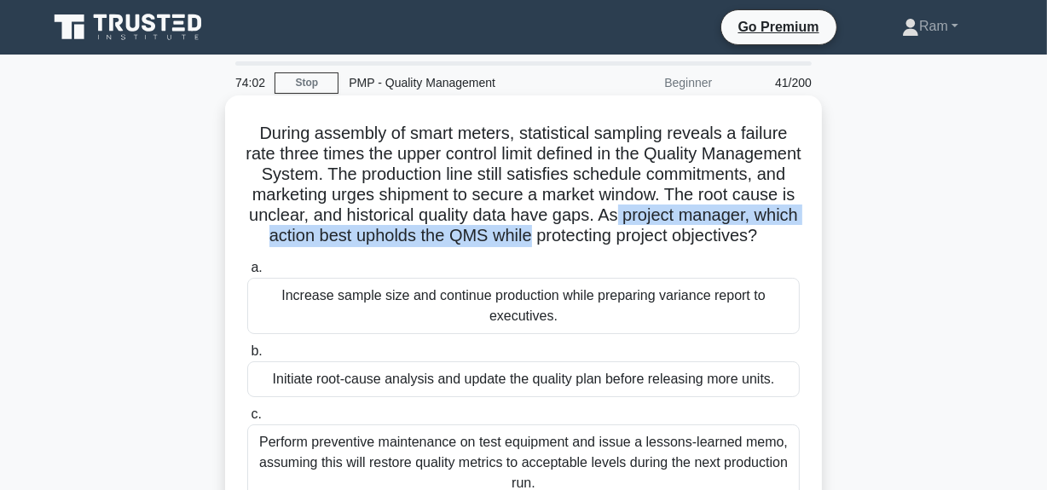
drag, startPoint x: 305, startPoint y: 229, endPoint x: 766, endPoint y: 243, distance: 461.3
click at [766, 243] on h5 "During assembly of smart meters, statistical sampling reveals a failure rate th…" at bounding box center [523, 185] width 556 height 124
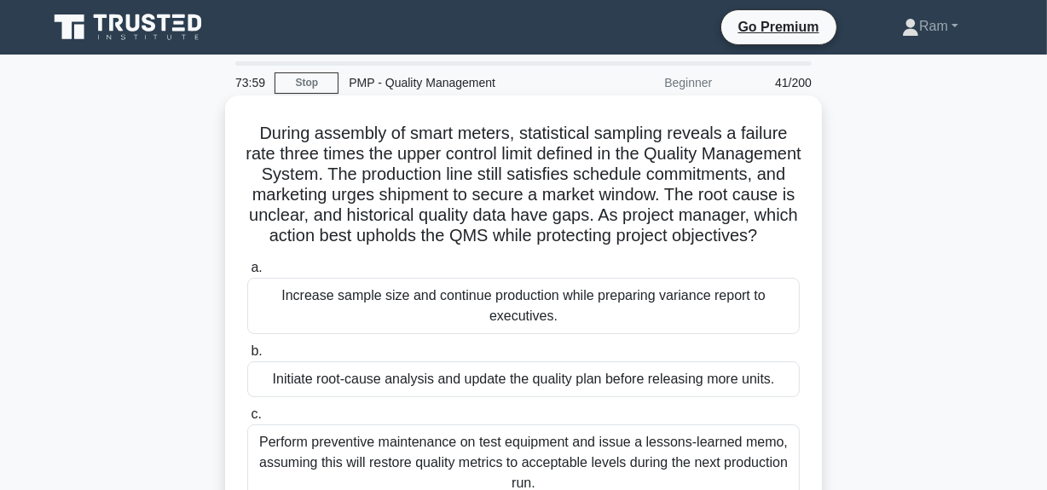
click at [724, 247] on h5 "During assembly of smart meters, statistical sampling reveals a failure rate th…" at bounding box center [523, 185] width 556 height 124
drag, startPoint x: 413, startPoint y: 248, endPoint x: 607, endPoint y: 258, distance: 193.7
click at [607, 247] on h5 "During assembly of smart meters, statistical sampling reveals a failure rate th…" at bounding box center [523, 185] width 556 height 124
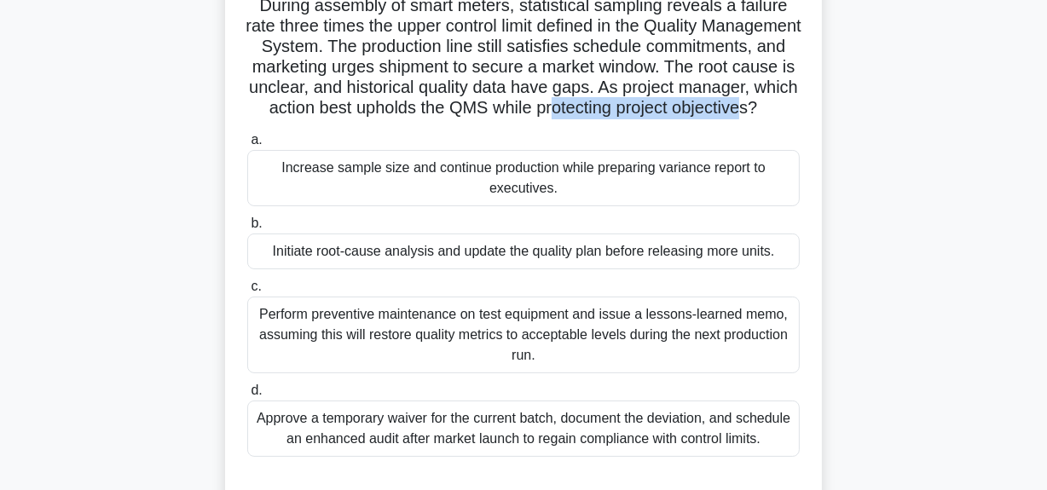
scroll to position [154, 0]
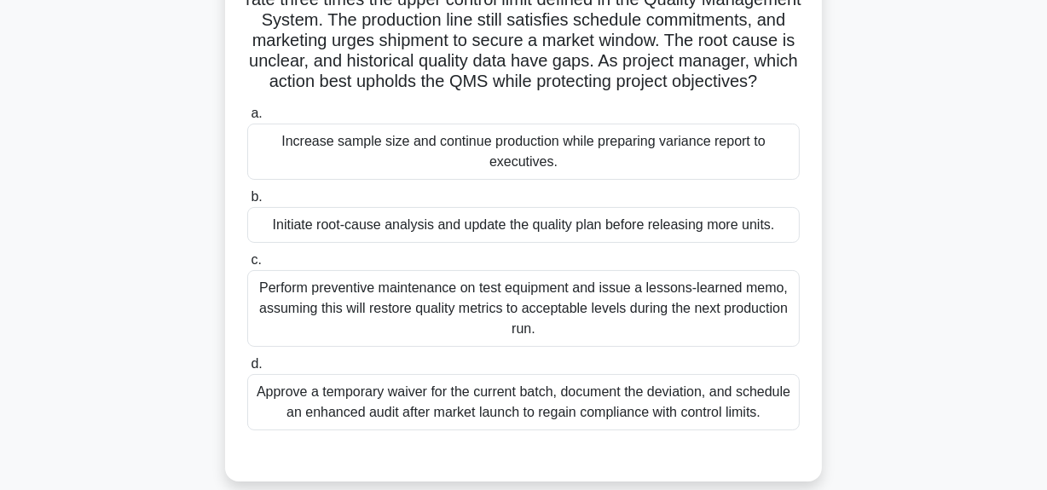
click at [622, 345] on div "Perform preventive maintenance on test equipment and issue a lessons-learned me…" at bounding box center [523, 308] width 552 height 77
click at [247, 266] on input "c. Perform preventive maintenance on test equipment and issue a lessons-learned…" at bounding box center [247, 260] width 0 height 11
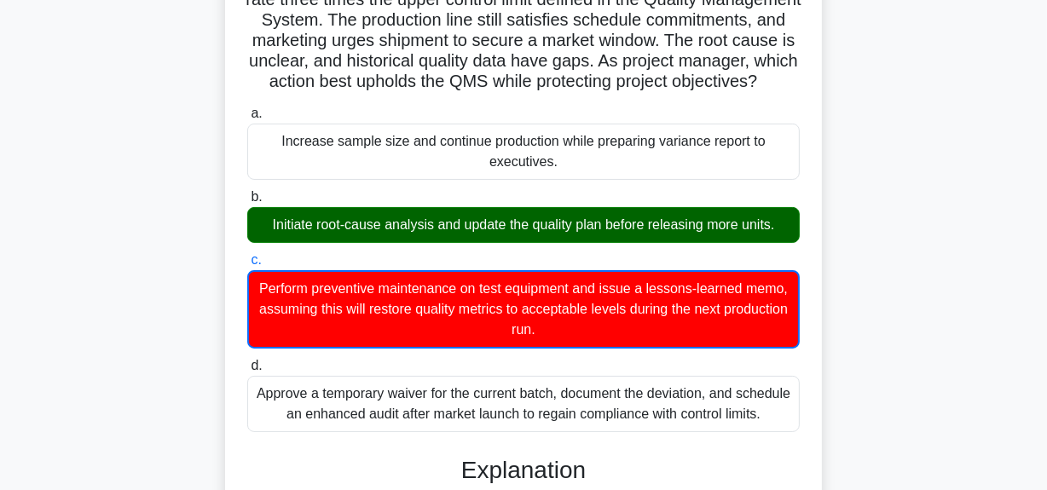
drag, startPoint x: 268, startPoint y: 240, endPoint x: 772, endPoint y: 239, distance: 503.7
click at [773, 239] on div "Initiate root-cause analysis and update the quality plan before releasing more …" at bounding box center [523, 225] width 552 height 36
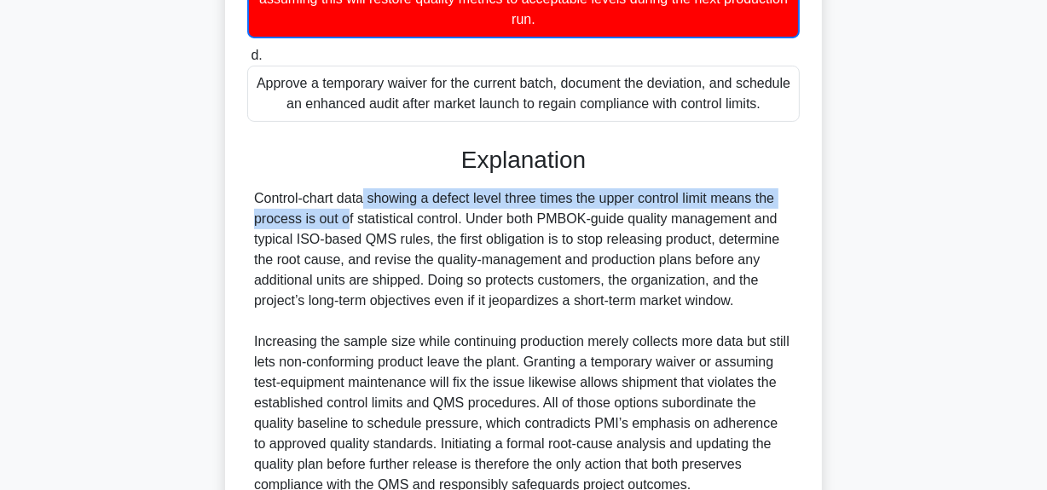
drag, startPoint x: 257, startPoint y: 220, endPoint x: 652, endPoint y: 267, distance: 397.4
click at [777, 211] on div "Control-chart data showing a defect level three times the upper control limit m…" at bounding box center [523, 341] width 539 height 307
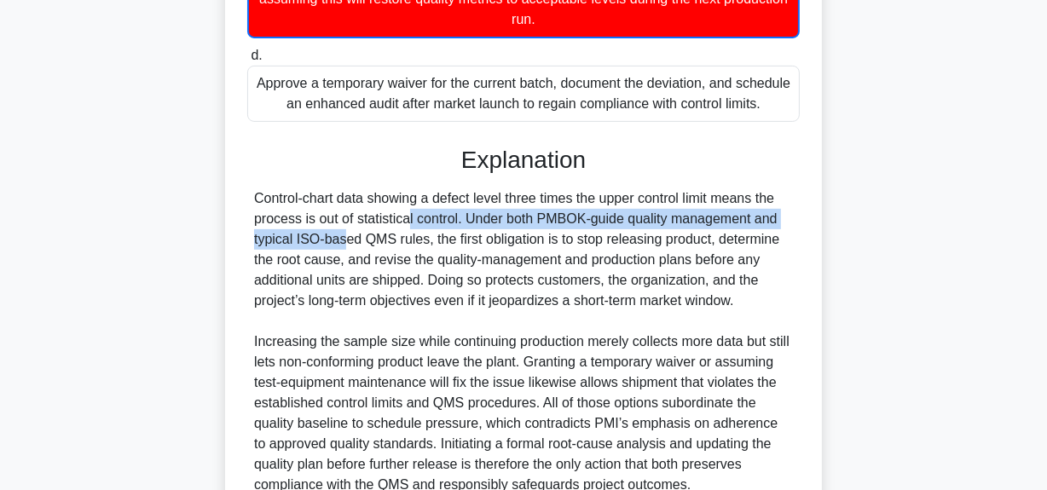
drag, startPoint x: 319, startPoint y: 241, endPoint x: 725, endPoint y: 264, distance: 407.2
click at [771, 236] on div "Control-chart data showing a defect level three times the upper control limit m…" at bounding box center [523, 341] width 539 height 307
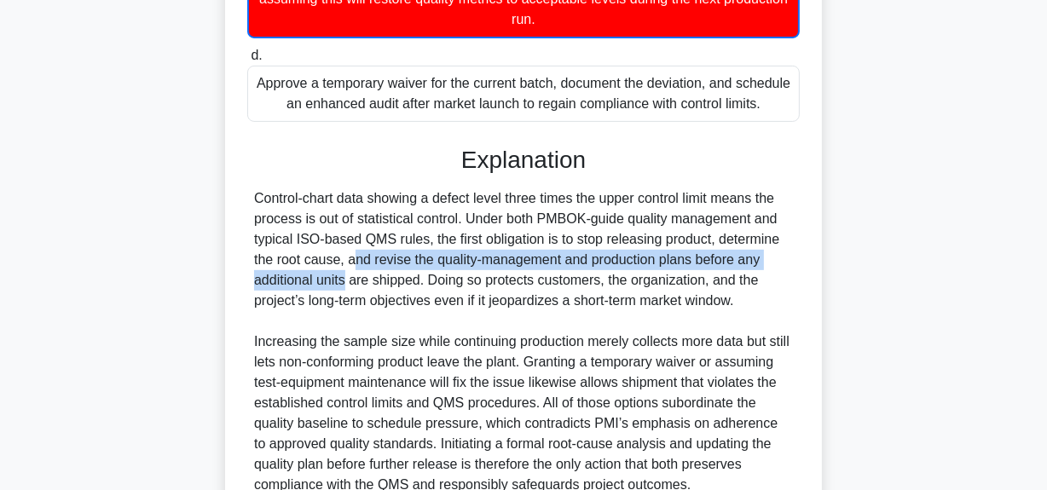
drag, startPoint x: 253, startPoint y: 281, endPoint x: 777, endPoint y: 272, distance: 524.3
click at [777, 272] on div "Control-chart data showing a defect level three times the upper control limit m…" at bounding box center [523, 341] width 539 height 307
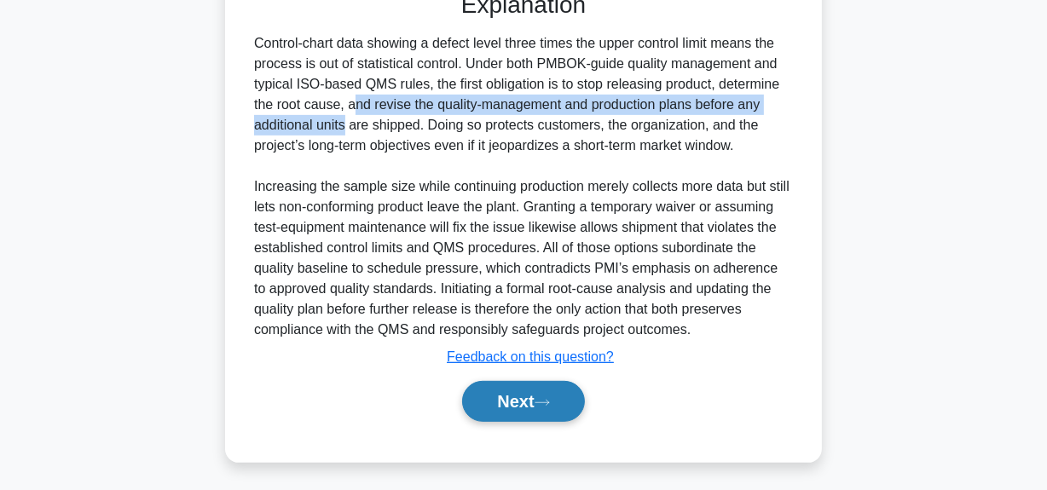
click at [523, 418] on button "Next" at bounding box center [523, 401] width 122 height 41
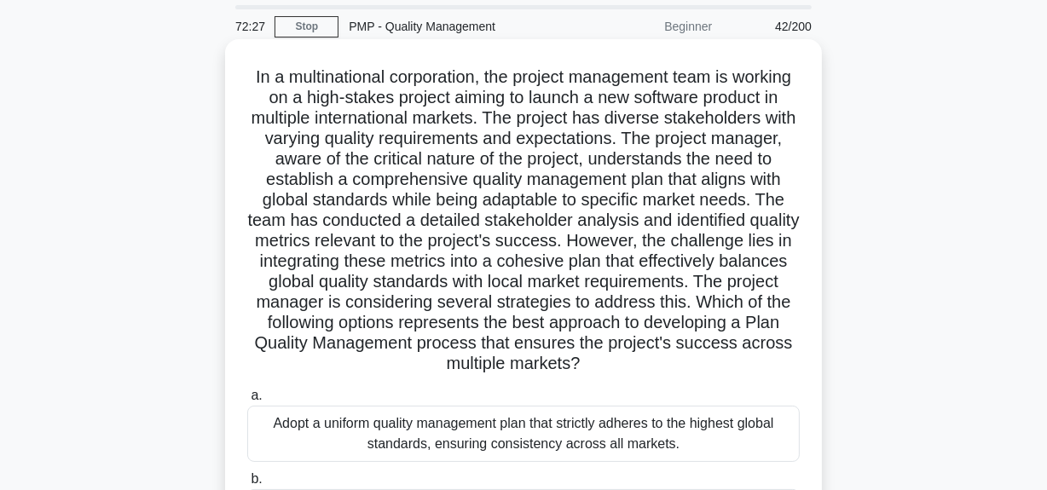
scroll to position [0, 0]
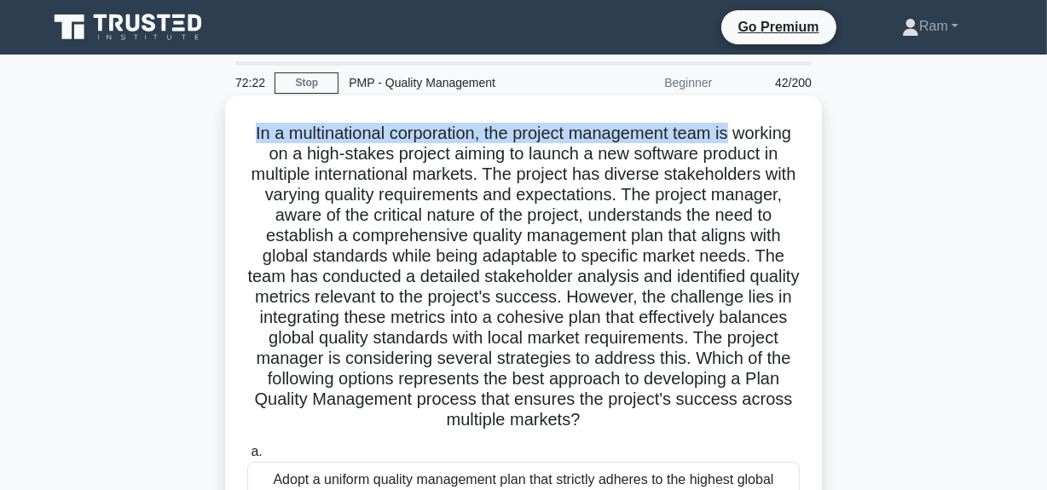
drag, startPoint x: 272, startPoint y: 135, endPoint x: 770, endPoint y: 117, distance: 498.9
click at [770, 117] on div ".spinner_0XTQ{transform-origin:center;animation:spinner_y6GP .75s linear infini…" at bounding box center [523, 457] width 583 height 711
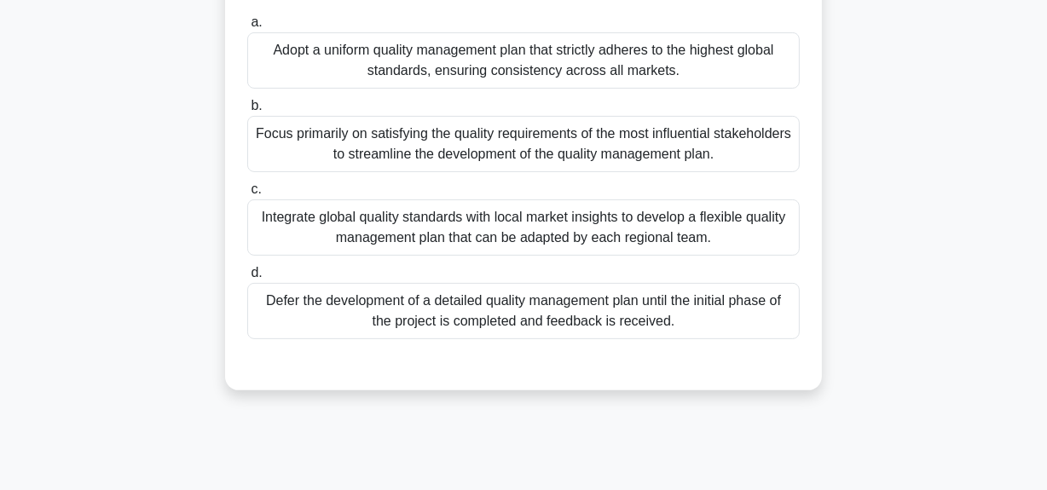
scroll to position [352, 0]
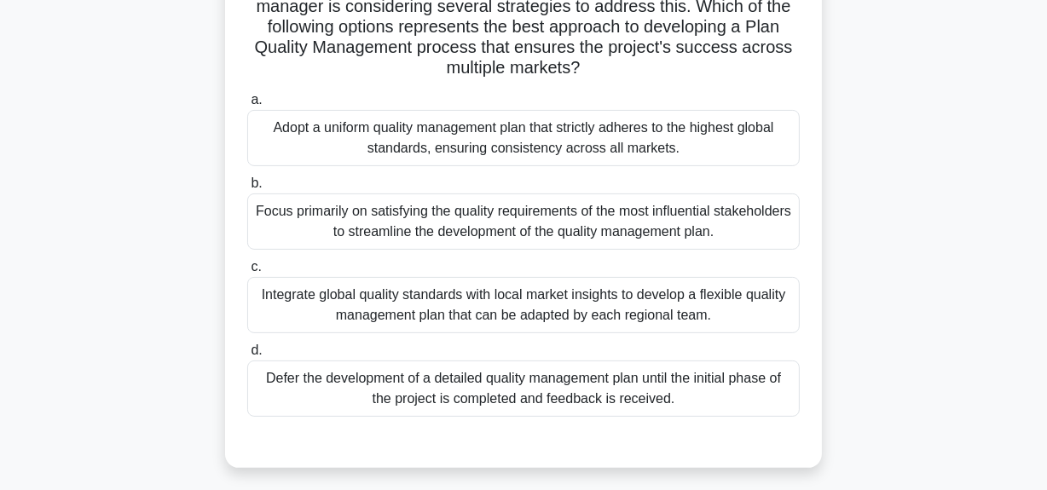
click at [560, 199] on div "Focus primarily on satisfying the quality requirements of the most influential …" at bounding box center [523, 221] width 552 height 56
click at [247, 189] on input "b. Focus primarily on satisfying the quality requirements of the most influenti…" at bounding box center [247, 183] width 0 height 11
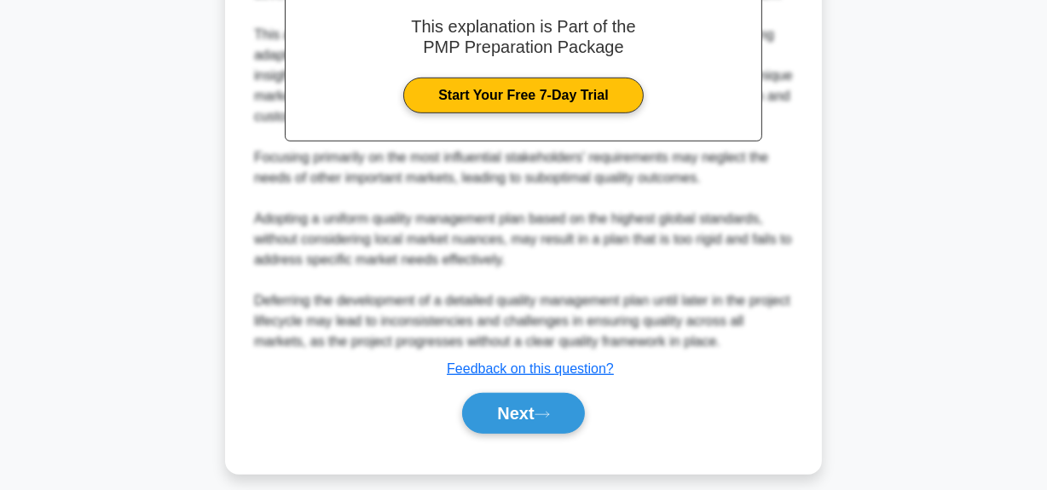
scroll to position [889, 0]
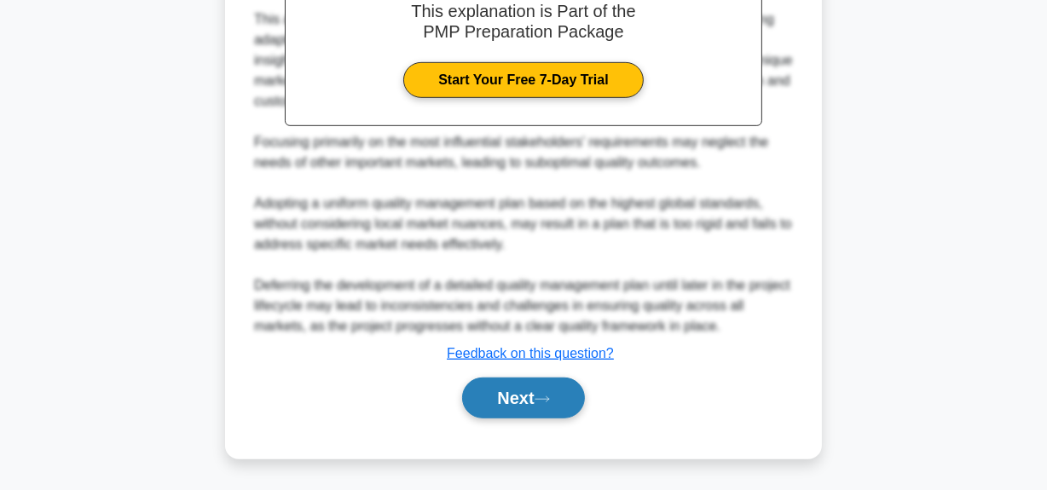
click at [522, 400] on button "Next" at bounding box center [523, 398] width 122 height 41
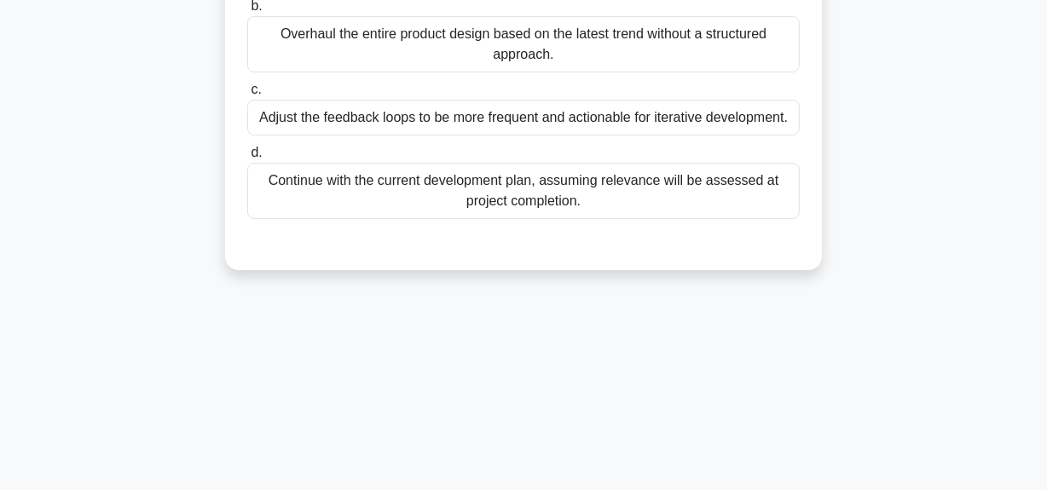
scroll to position [119, 0]
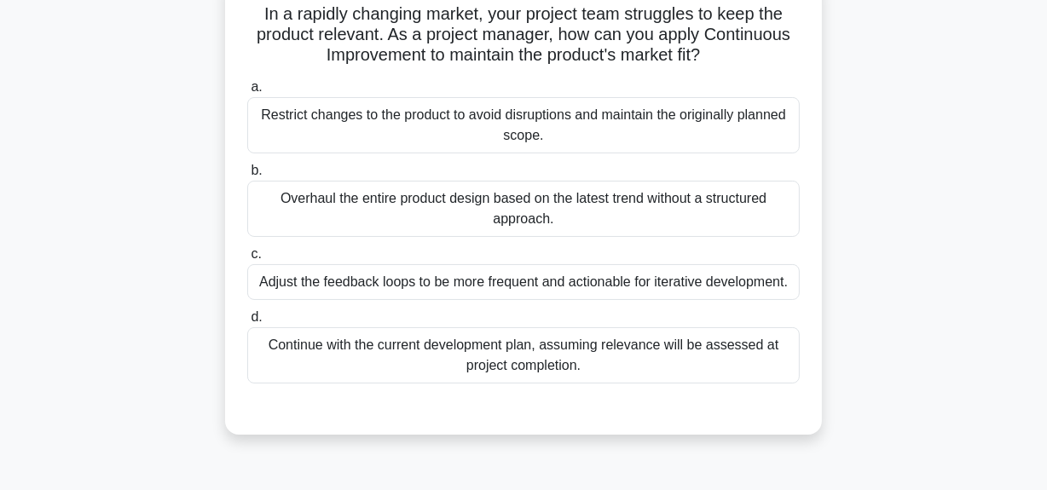
click at [581, 286] on div "Adjust the feedback loops to be more frequent and actionable for iterative deve…" at bounding box center [523, 282] width 552 height 36
click at [247, 260] on input "c. Adjust the feedback loops to be more frequent and actionable for iterative d…" at bounding box center [247, 254] width 0 height 11
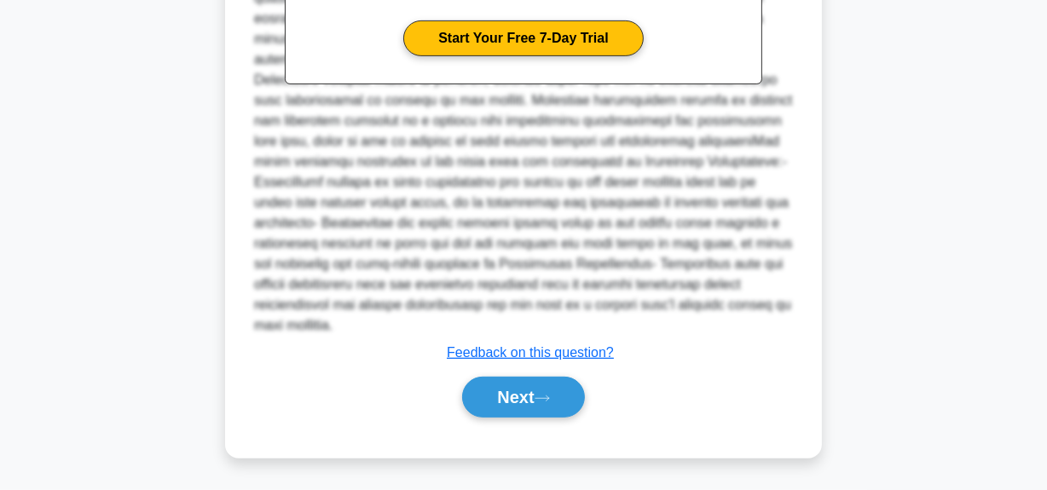
scroll to position [683, 0]
click at [525, 395] on button "Next" at bounding box center [523, 397] width 122 height 41
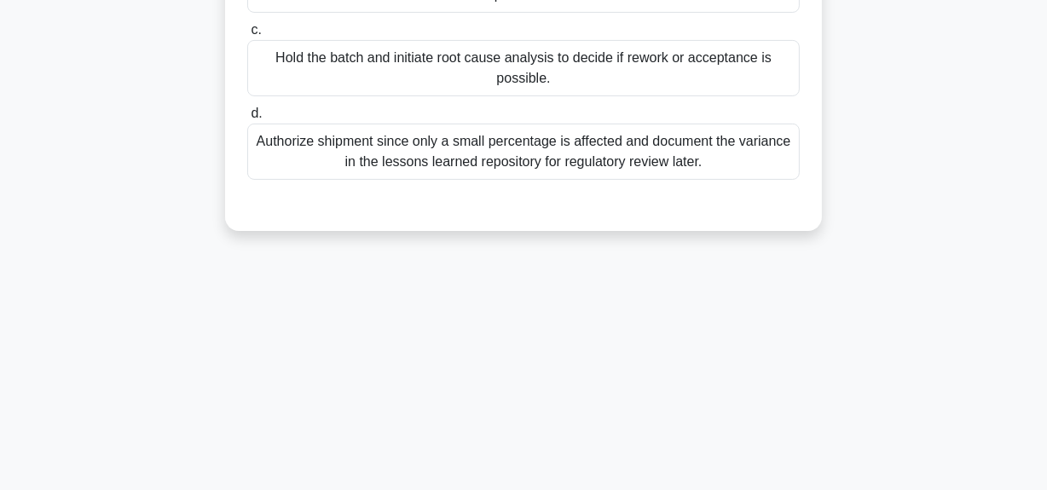
scroll to position [43, 0]
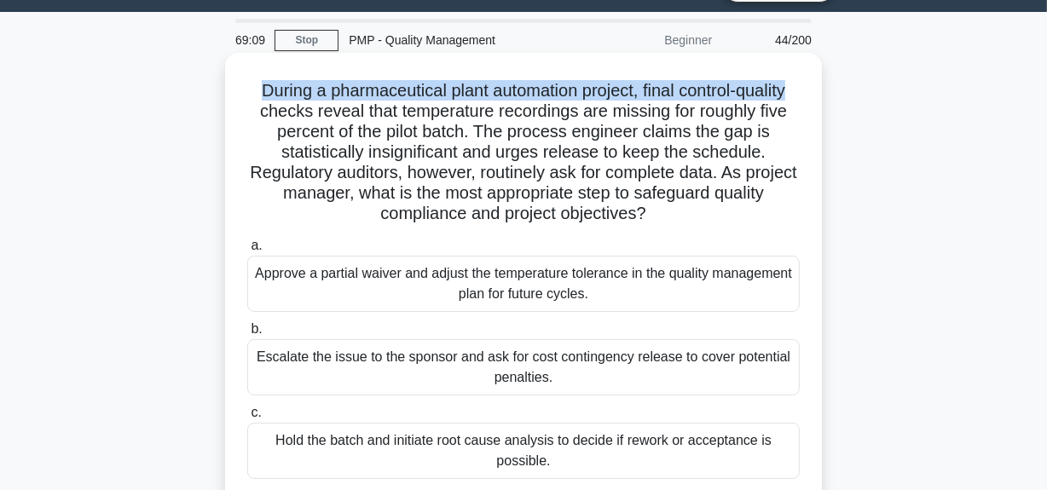
drag, startPoint x: 248, startPoint y: 95, endPoint x: 802, endPoint y: 77, distance: 554.3
click at [802, 77] on div "During a pharmaceutical plant automation project, final control-quality checks …" at bounding box center [523, 333] width 583 height 547
click at [284, 96] on h5 "During a pharmaceutical plant automation project, final control-quality checks …" at bounding box center [523, 152] width 556 height 145
drag, startPoint x: 252, startPoint y: 90, endPoint x: 815, endPoint y: 103, distance: 562.7
click at [823, 89] on div "During a pharmaceutical plant automation project, final control-quality checks …" at bounding box center [524, 347] width 972 height 581
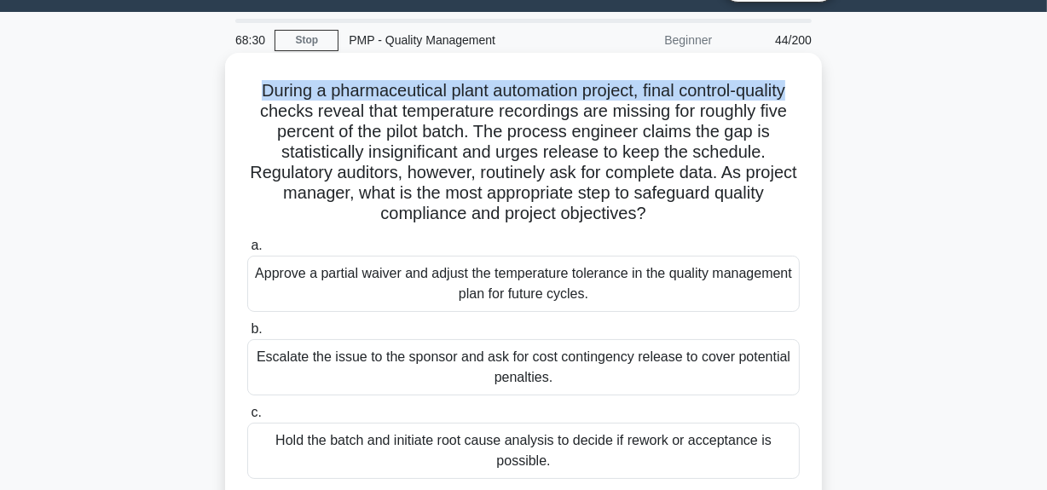
scroll to position [119, 0]
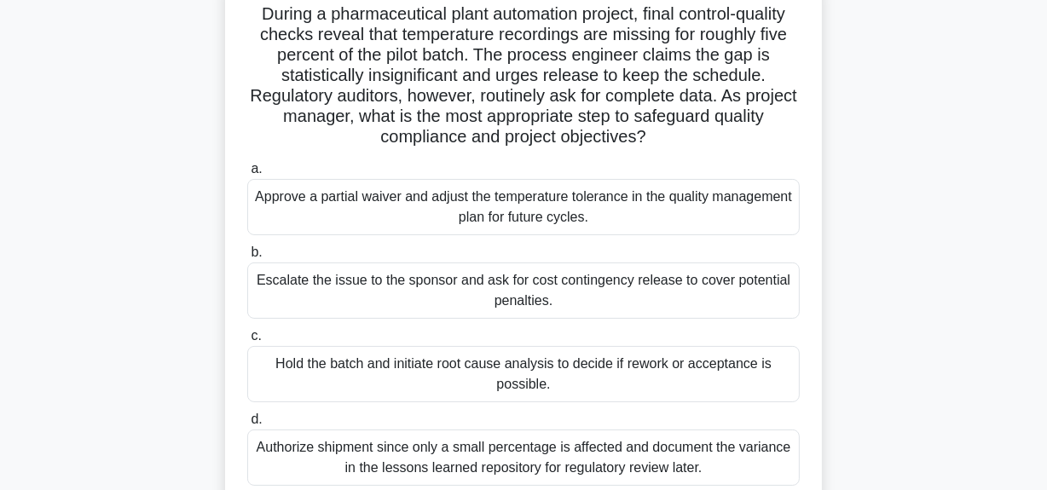
click at [643, 399] on div "Hold the batch and initiate root cause analysis to decide if rework or acceptan…" at bounding box center [523, 374] width 552 height 56
click at [247, 342] on input "c. Hold the batch and initiate root cause analysis to decide if rework or accep…" at bounding box center [247, 336] width 0 height 11
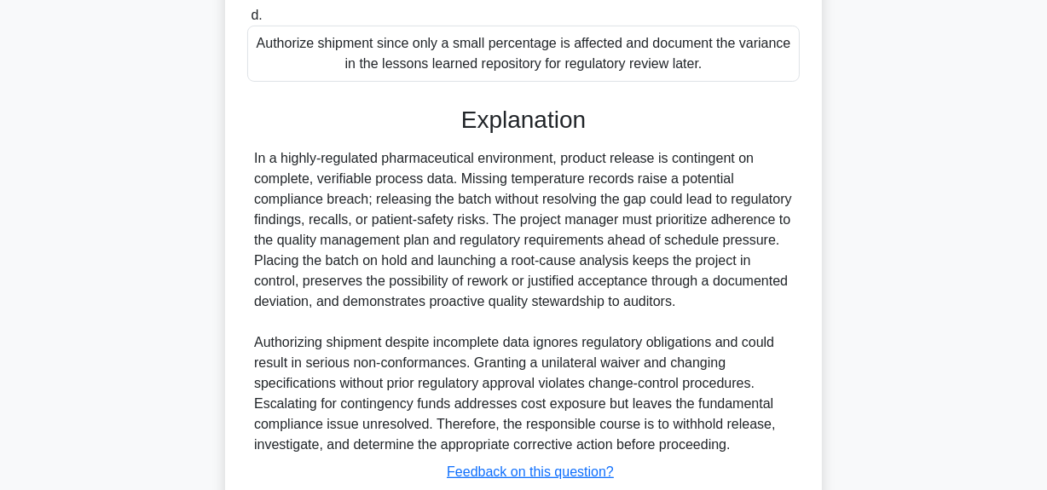
scroll to position [642, 0]
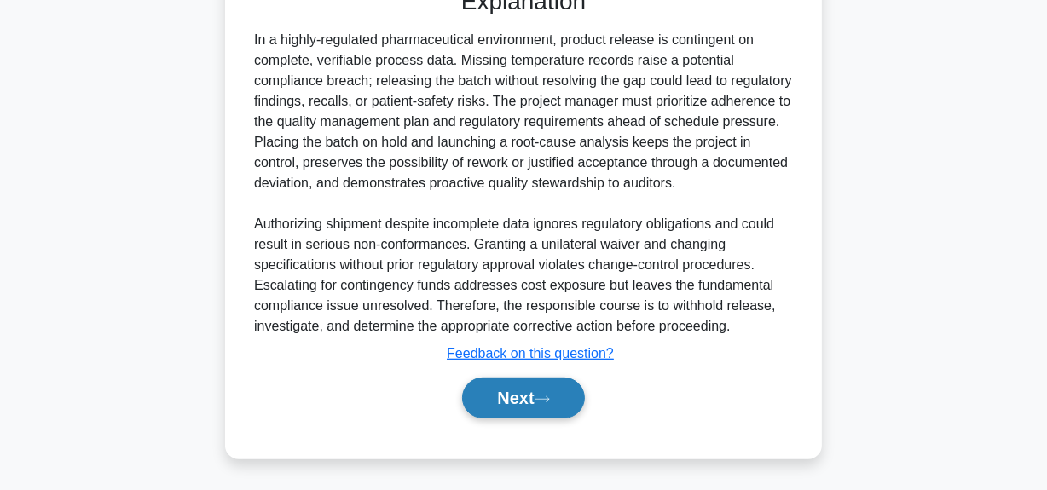
click at [549, 395] on icon at bounding box center [541, 399] width 15 height 9
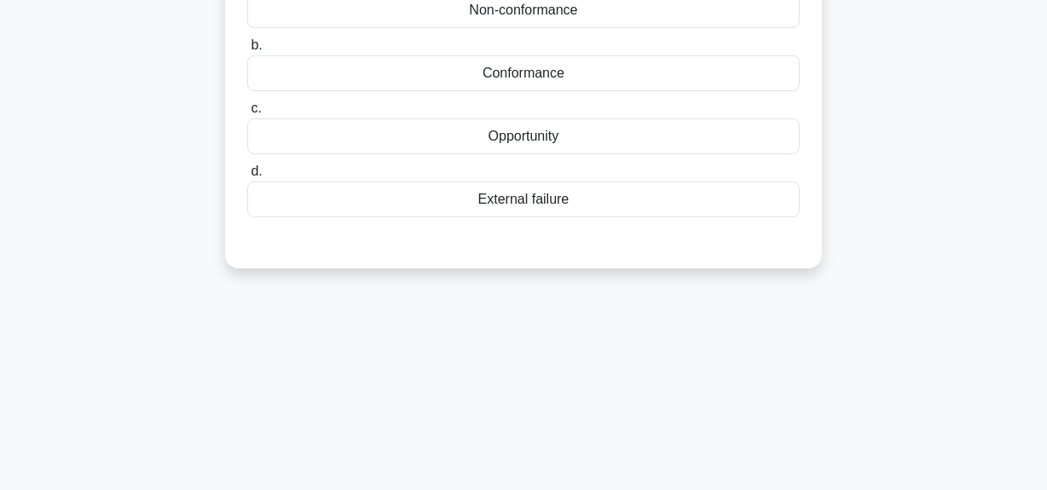
scroll to position [0, 0]
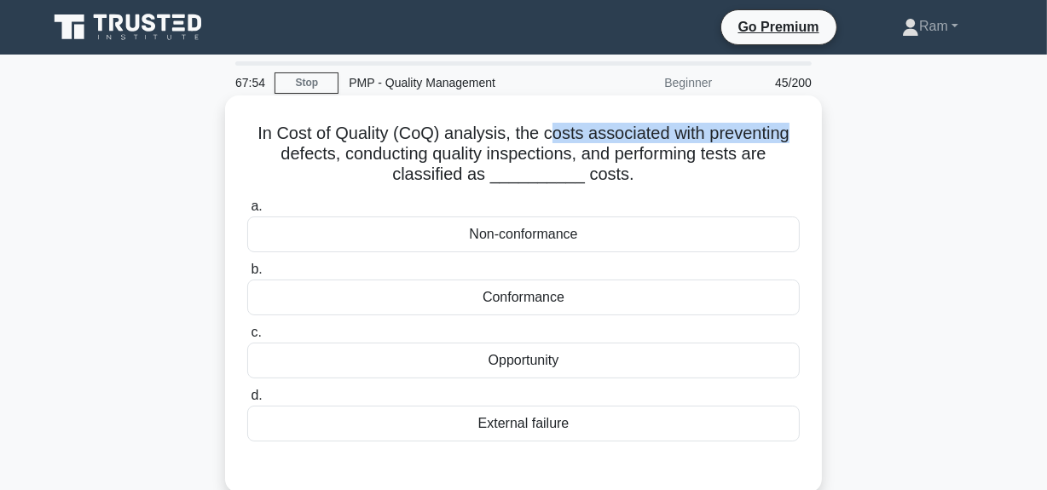
drag, startPoint x: 545, startPoint y: 130, endPoint x: 809, endPoint y: 143, distance: 263.7
click at [809, 143] on div "In Cost of Quality (CoQ) analysis, the costs associated with preventing defects…" at bounding box center [523, 294] width 583 height 384
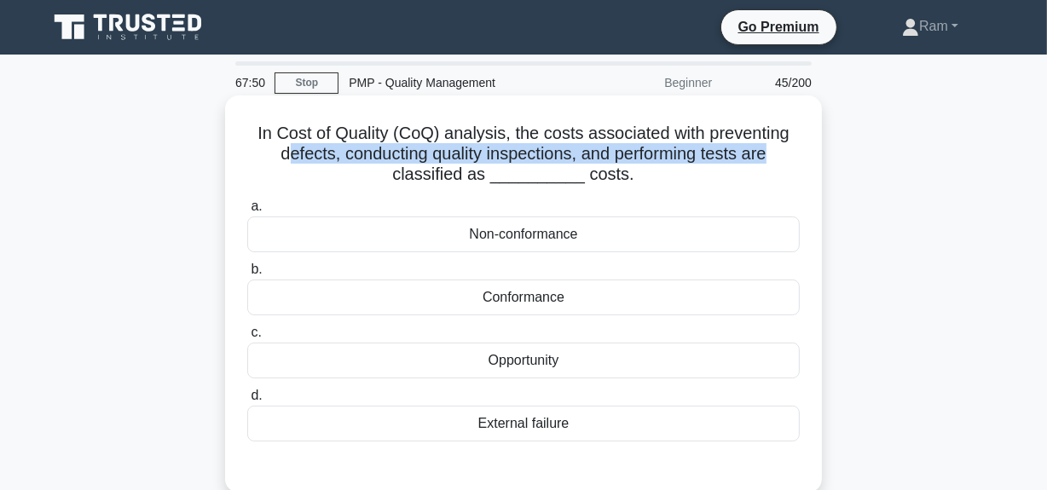
drag, startPoint x: 280, startPoint y: 153, endPoint x: 772, endPoint y: 164, distance: 491.9
click at [772, 164] on h5 "In Cost of Quality (CoQ) analysis, the costs associated with preventing defects…" at bounding box center [523, 154] width 556 height 63
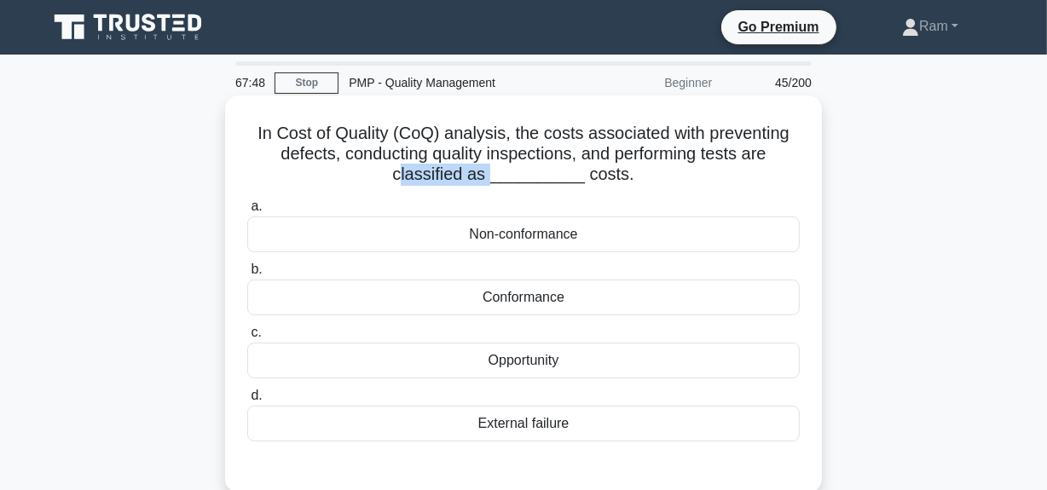
drag, startPoint x: 408, startPoint y: 175, endPoint x: 503, endPoint y: 172, distance: 94.6
click at [503, 172] on h5 "In Cost of Quality (CoQ) analysis, the costs associated with preventing defects…" at bounding box center [523, 154] width 556 height 63
click at [536, 296] on div "Conformance" at bounding box center [523, 298] width 552 height 36
click at [247, 275] on input "b. Conformance" at bounding box center [247, 269] width 0 height 11
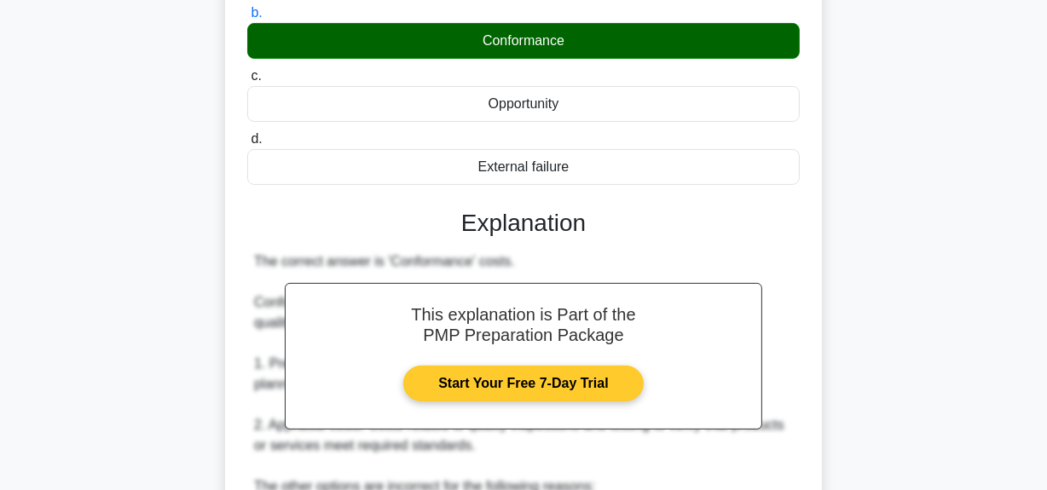
scroll to position [620, 0]
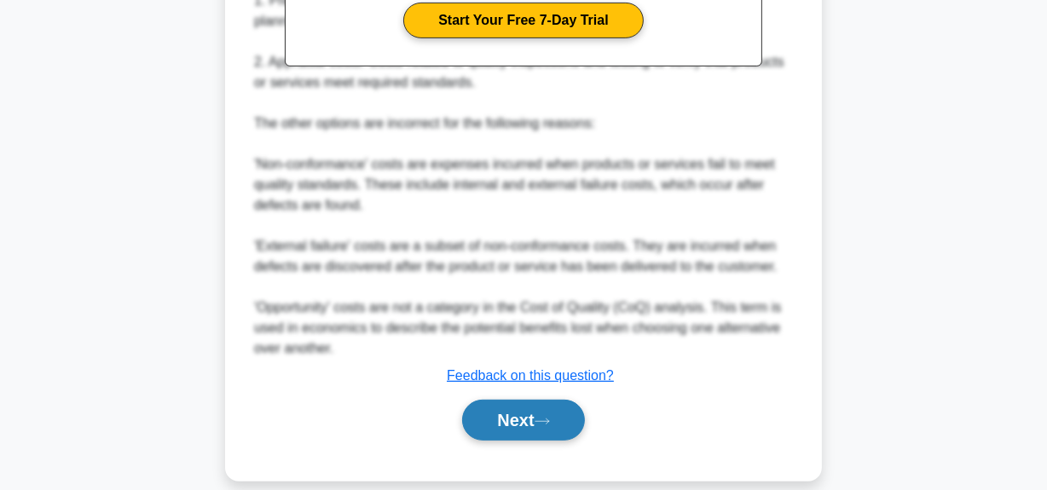
click at [557, 422] on button "Next" at bounding box center [523, 420] width 122 height 41
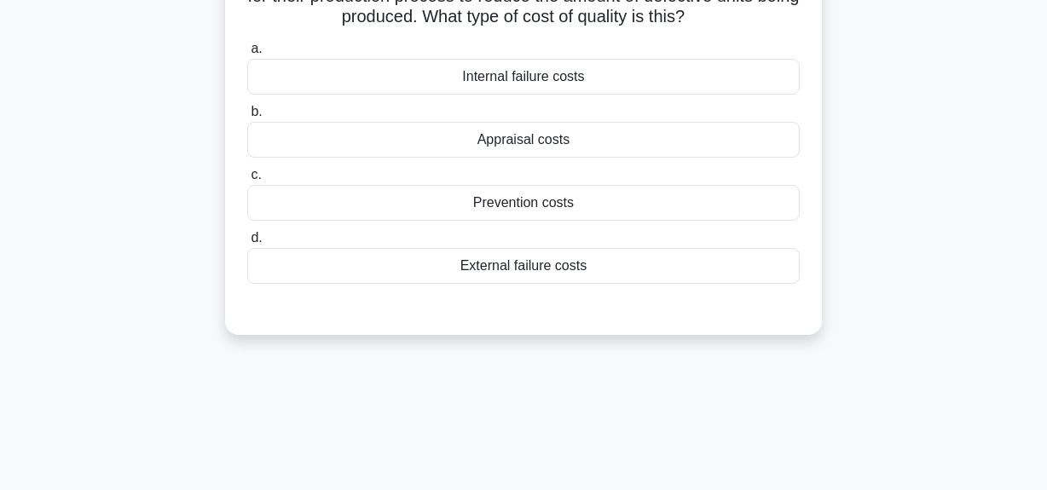
scroll to position [43, 0]
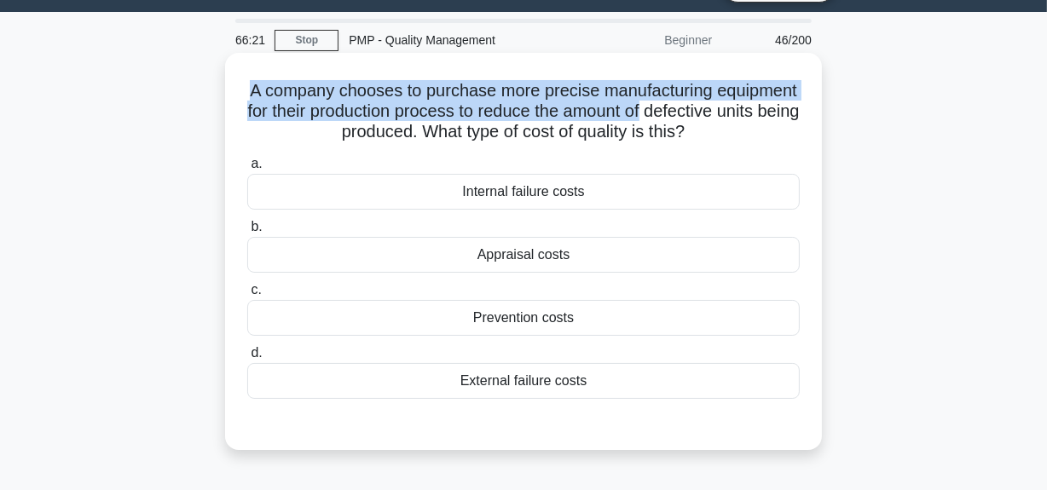
drag, startPoint x: 290, startPoint y: 91, endPoint x: 795, endPoint y: 107, distance: 505.7
click at [795, 107] on h5 "A company chooses to purchase more precise manufacturing equipment for their pr…" at bounding box center [523, 111] width 556 height 63
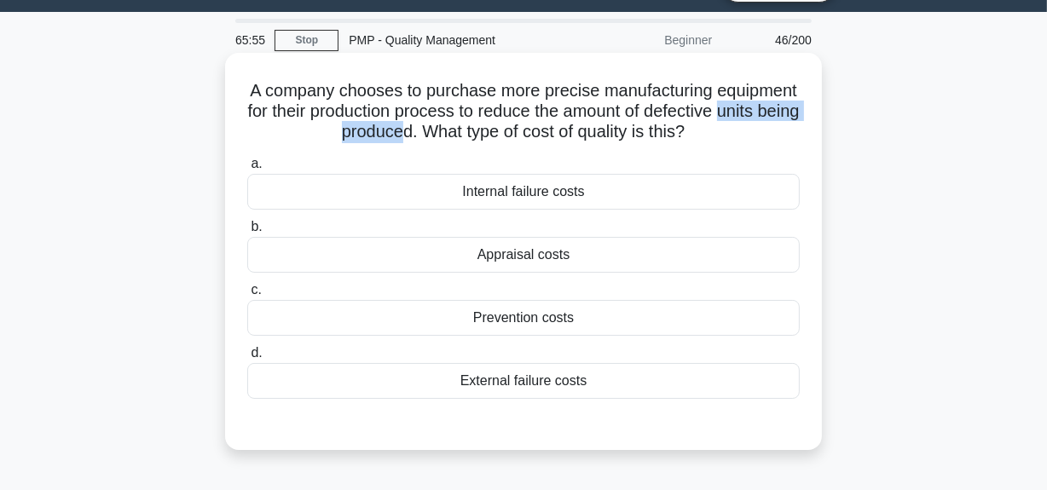
drag, startPoint x: 324, startPoint y: 134, endPoint x: 477, endPoint y: 139, distance: 153.5
click at [477, 139] on h5 "A company chooses to purchase more precise manufacturing equipment for their pr…" at bounding box center [523, 111] width 556 height 63
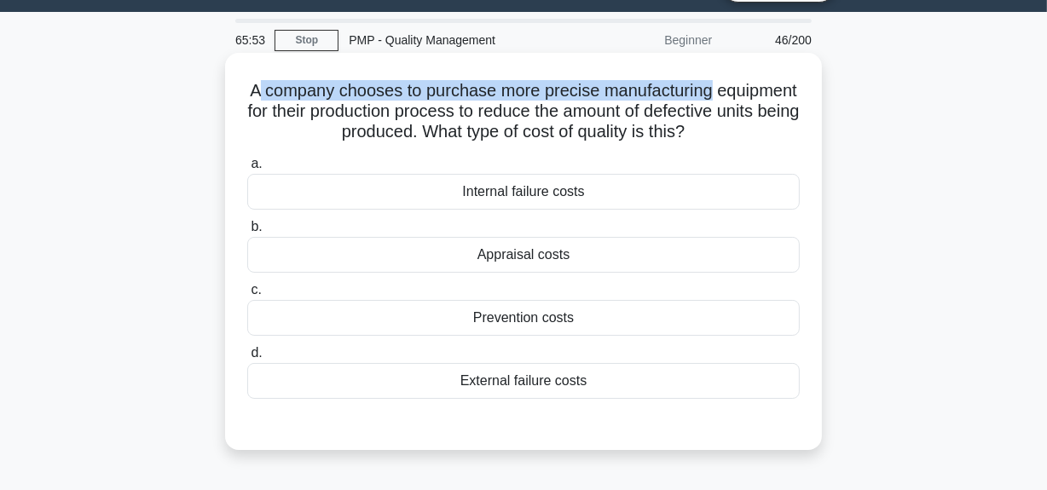
drag, startPoint x: 300, startPoint y: 95, endPoint x: 474, endPoint y: 107, distance: 174.3
click at [808, 86] on div "A company chooses to purchase more precise manufacturing equipment for their pr…" at bounding box center [523, 252] width 583 height 384
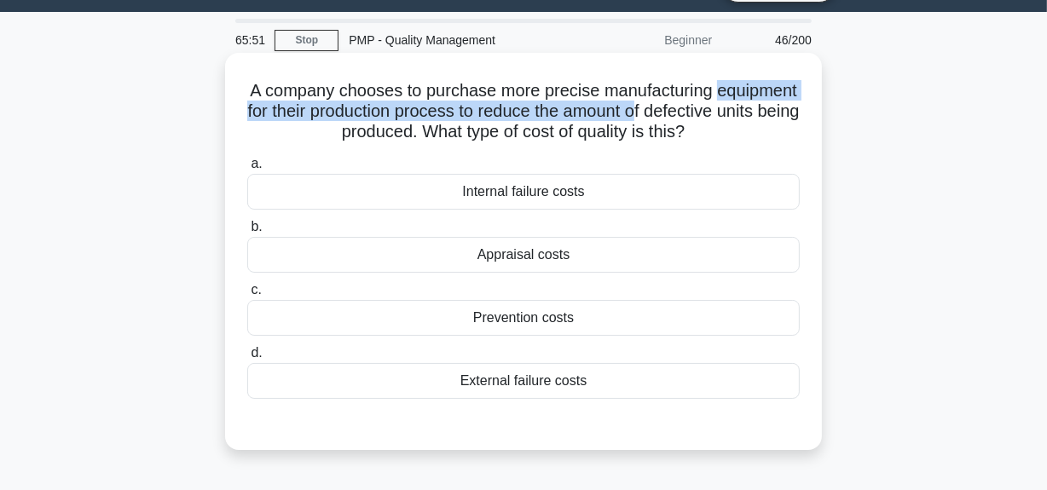
drag, startPoint x: 271, startPoint y: 115, endPoint x: 770, endPoint y: 110, distance: 498.6
click at [769, 110] on h5 "A company chooses to purchase more precise manufacturing equipment for their pr…" at bounding box center [523, 111] width 556 height 63
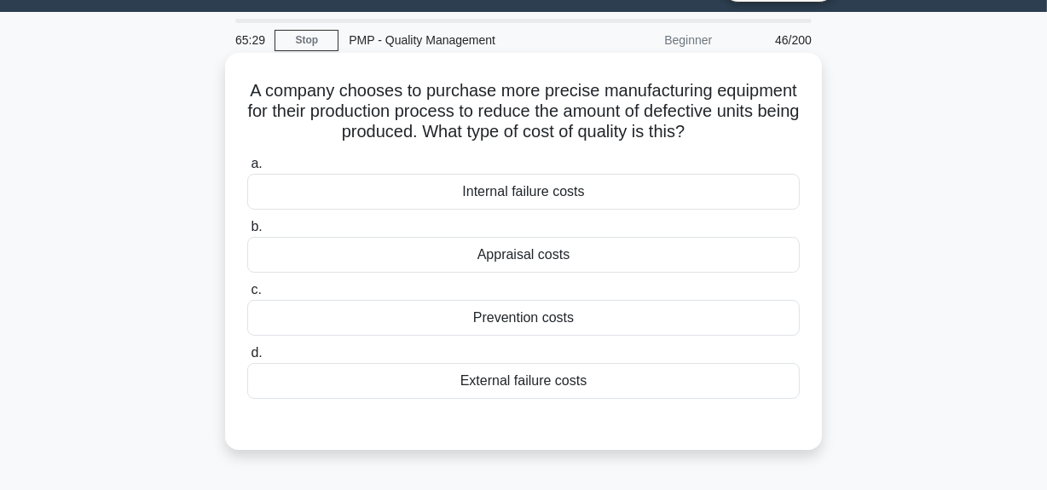
click at [528, 378] on div "External failure costs" at bounding box center [523, 381] width 552 height 36
click at [247, 359] on input "d. External failure costs" at bounding box center [247, 353] width 0 height 11
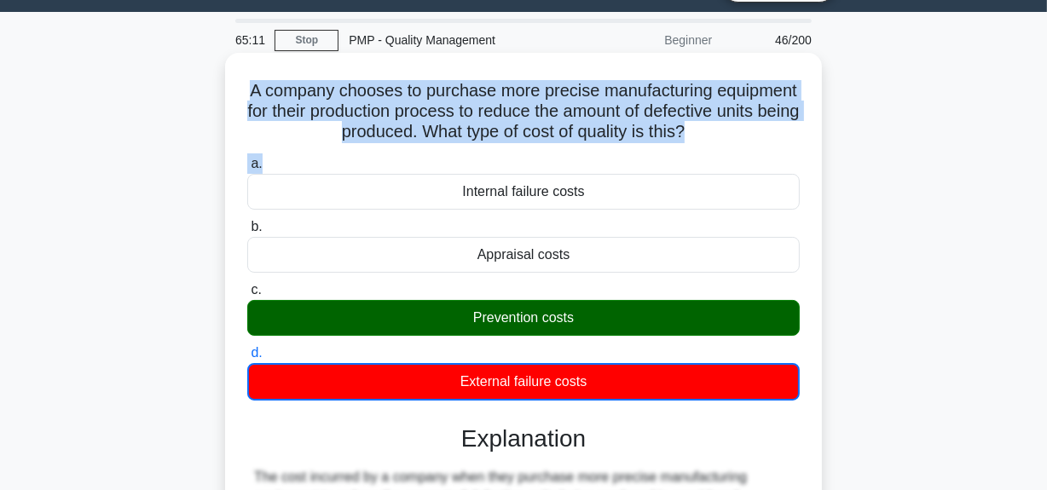
drag, startPoint x: 288, startPoint y: 94, endPoint x: 811, endPoint y: 152, distance: 525.7
click at [811, 152] on div "A company chooses to purchase more precise manufacturing equipment for their pr…" at bounding box center [523, 423] width 583 height 727
click at [377, 114] on h5 "A company chooses to purchase more precise manufacturing equipment for their pr…" at bounding box center [523, 111] width 556 height 63
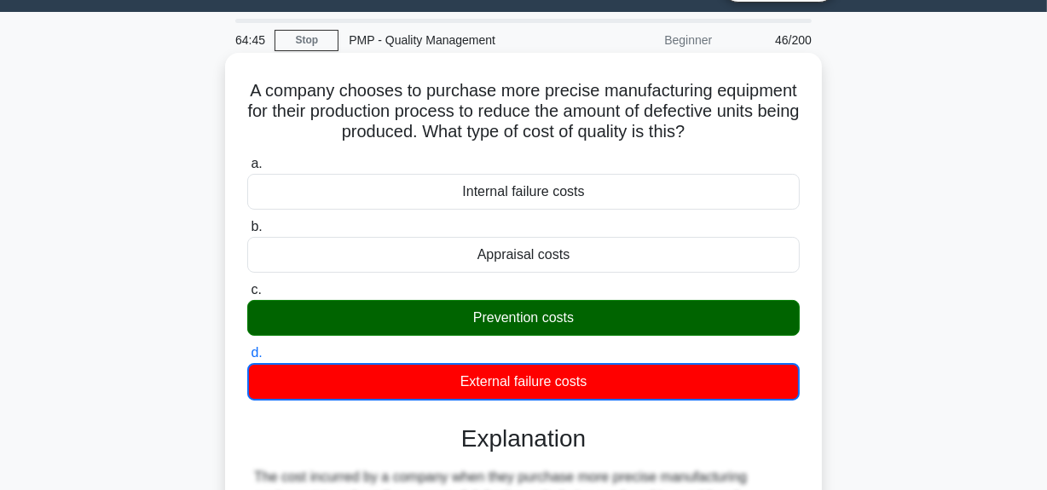
drag, startPoint x: 291, startPoint y: 89, endPoint x: 651, endPoint y: 388, distance: 467.9
click at [651, 388] on div "A company chooses to purchase more precise manufacturing equipment for their pr…" at bounding box center [523, 423] width 583 height 727
copy div "A company chooses to purchase more precise manufacturing equipment for their pr…"
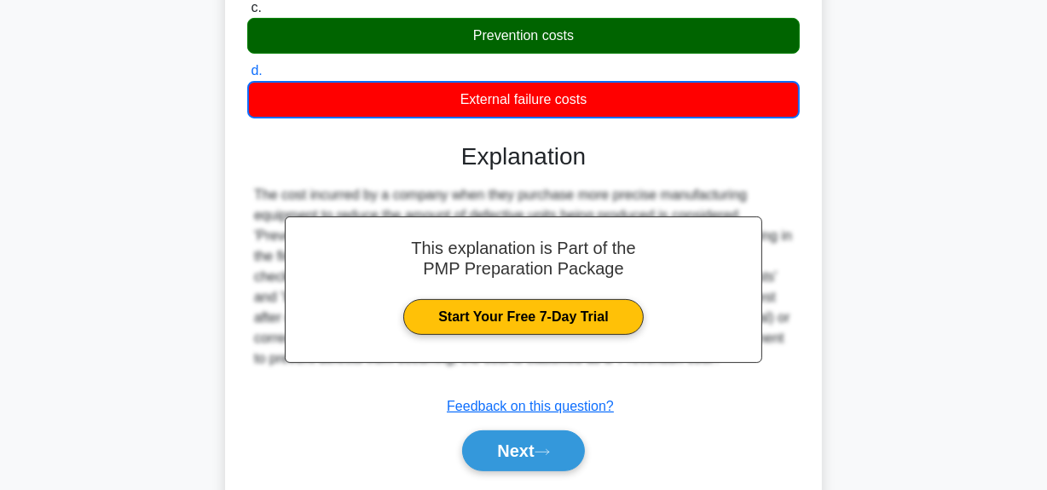
scroll to position [430, 0]
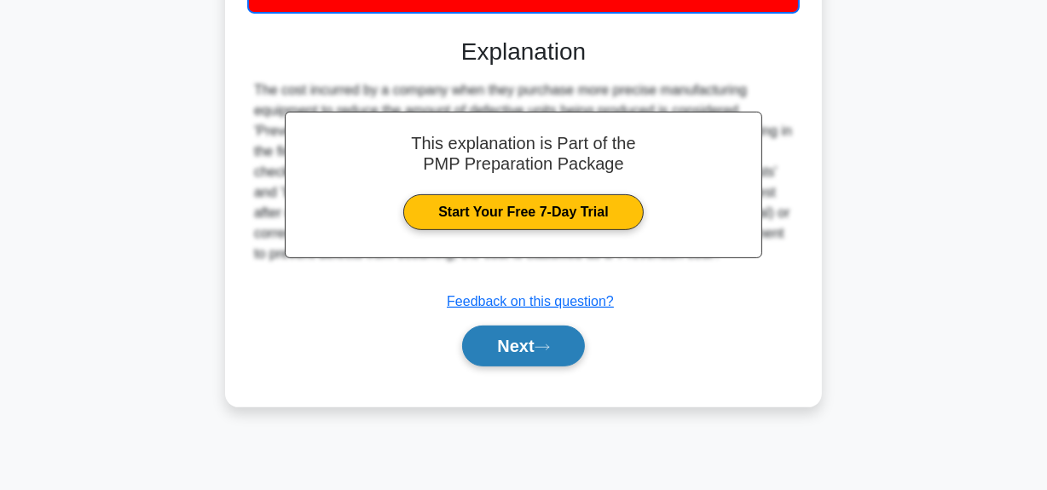
click at [542, 351] on button "Next" at bounding box center [523, 346] width 122 height 41
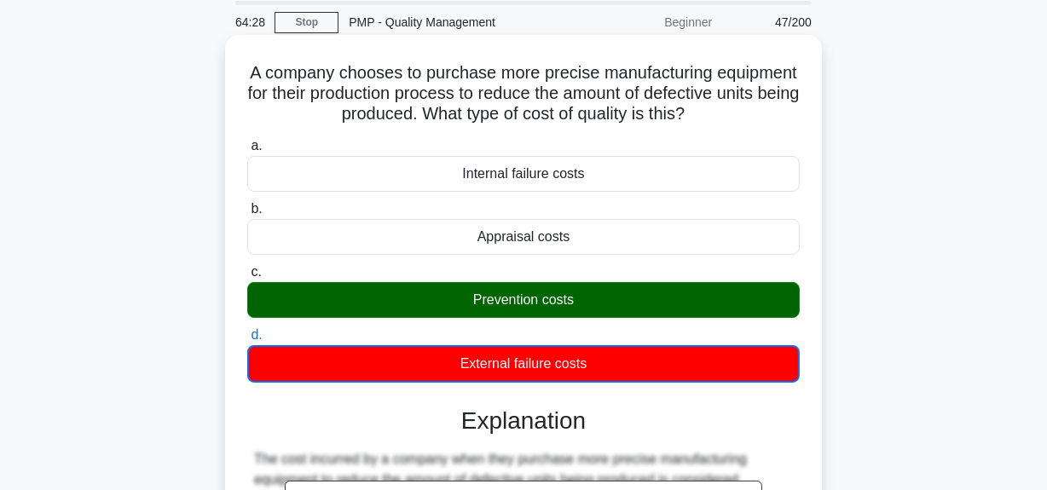
scroll to position [0, 0]
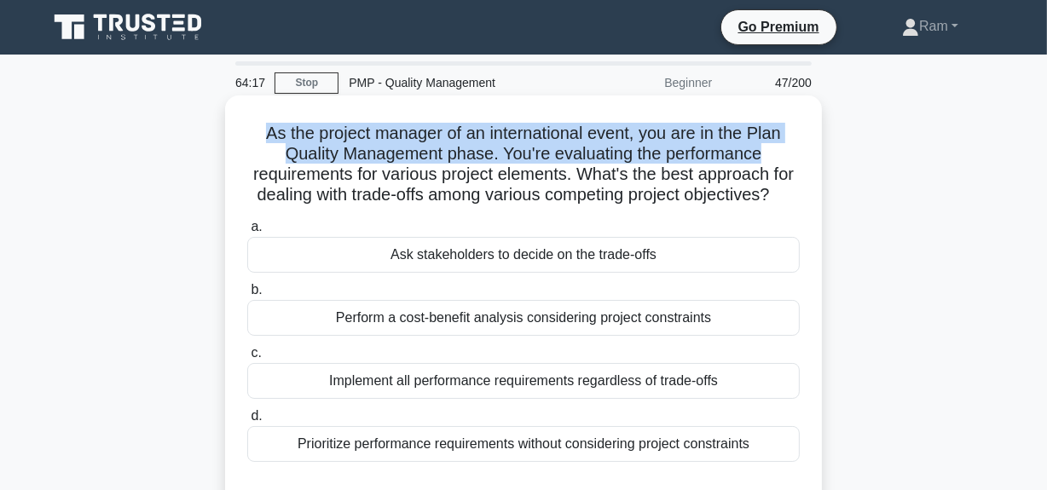
drag, startPoint x: 258, startPoint y: 128, endPoint x: 792, endPoint y: 150, distance: 534.0
click at [792, 150] on h5 "As the project manager of an international event, you are in the Plan Quality M…" at bounding box center [523, 165] width 556 height 84
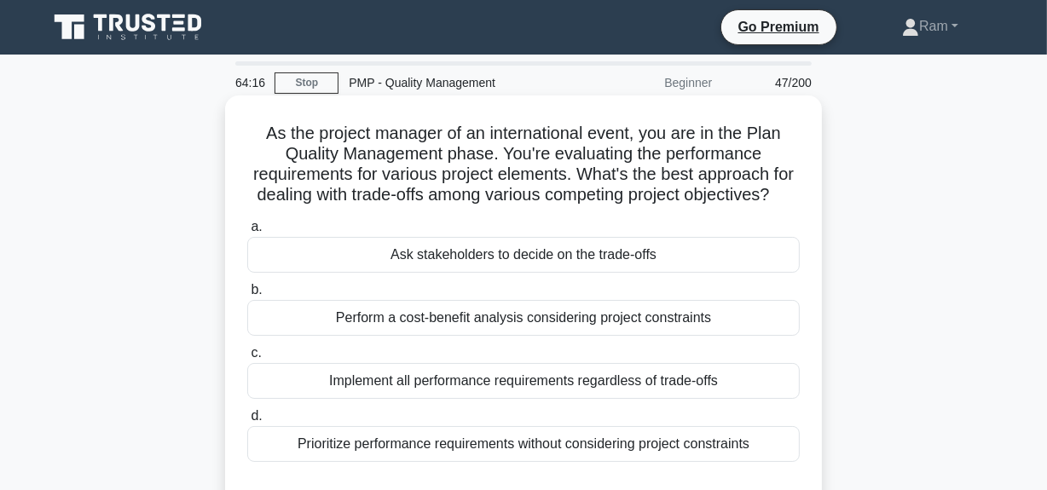
drag, startPoint x: 350, startPoint y: 168, endPoint x: 372, endPoint y: 170, distance: 22.2
click at [352, 168] on h5 "As the project manager of an international event, you are in the Plan Quality M…" at bounding box center [523, 165] width 556 height 84
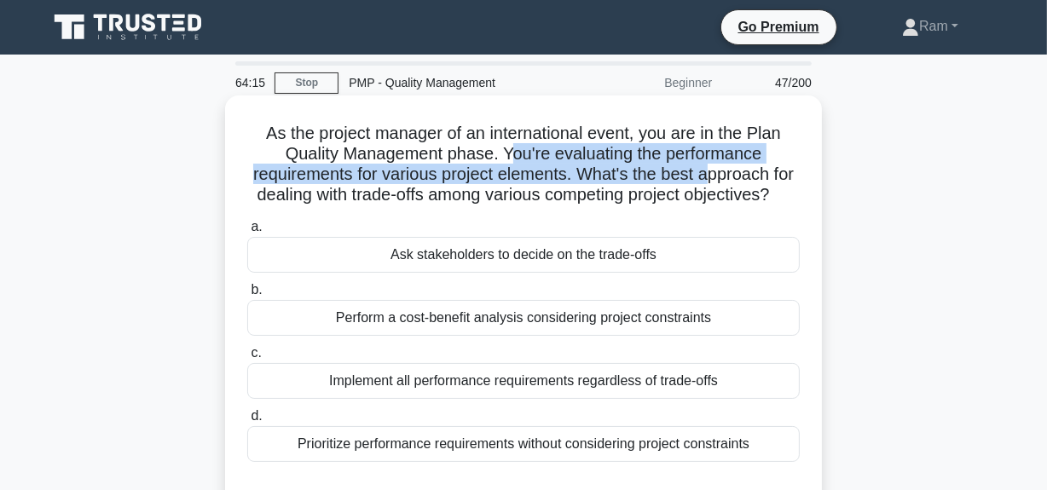
drag, startPoint x: 511, startPoint y: 154, endPoint x: 727, endPoint y: 167, distance: 216.0
click at [727, 167] on h5 "As the project manager of an international event, you are in the Plan Quality M…" at bounding box center [523, 165] width 556 height 84
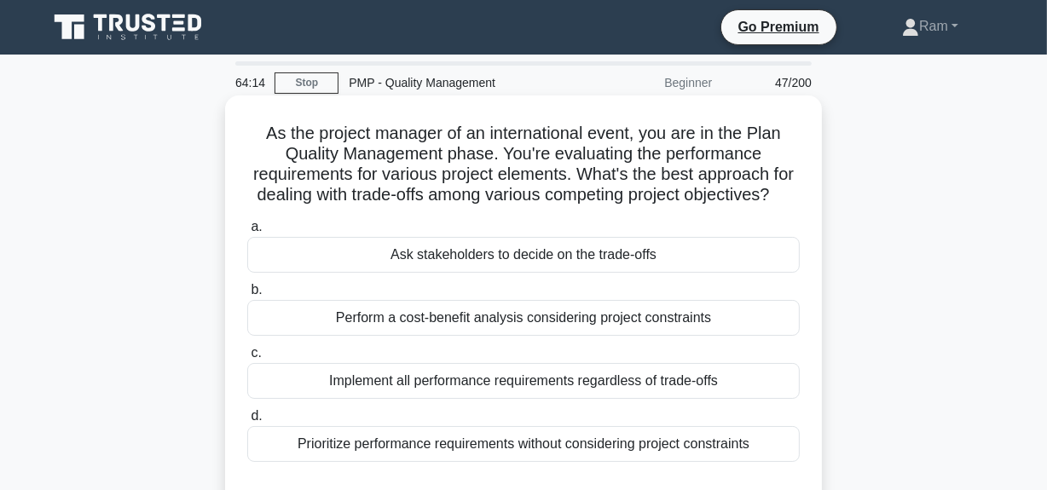
drag, startPoint x: 358, startPoint y: 157, endPoint x: 475, endPoint y: 154, distance: 116.8
click at [358, 157] on h5 "As the project manager of an international event, you are in the Plan Quality M…" at bounding box center [523, 165] width 556 height 84
drag, startPoint x: 753, startPoint y: 132, endPoint x: 525, endPoint y: 154, distance: 229.5
click at [493, 145] on h5 "As the project manager of an international event, you are in the Plan Quality M…" at bounding box center [523, 165] width 556 height 84
copy h5 "Plan Quality Management phase"
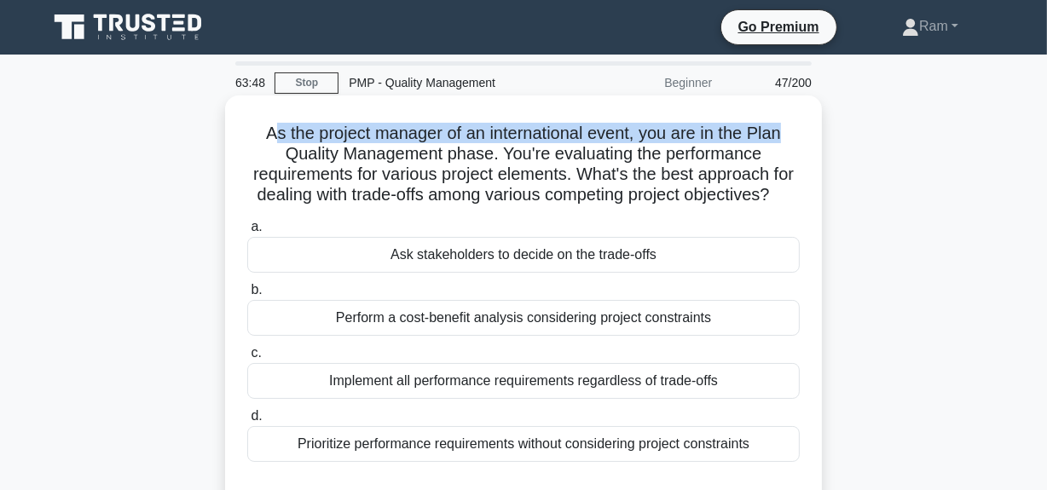
drag, startPoint x: 268, startPoint y: 134, endPoint x: 809, endPoint y: 142, distance: 541.3
click at [809, 142] on div "As the project manager of an international event, you are in the Plan Quality M…" at bounding box center [523, 304] width 583 height 404
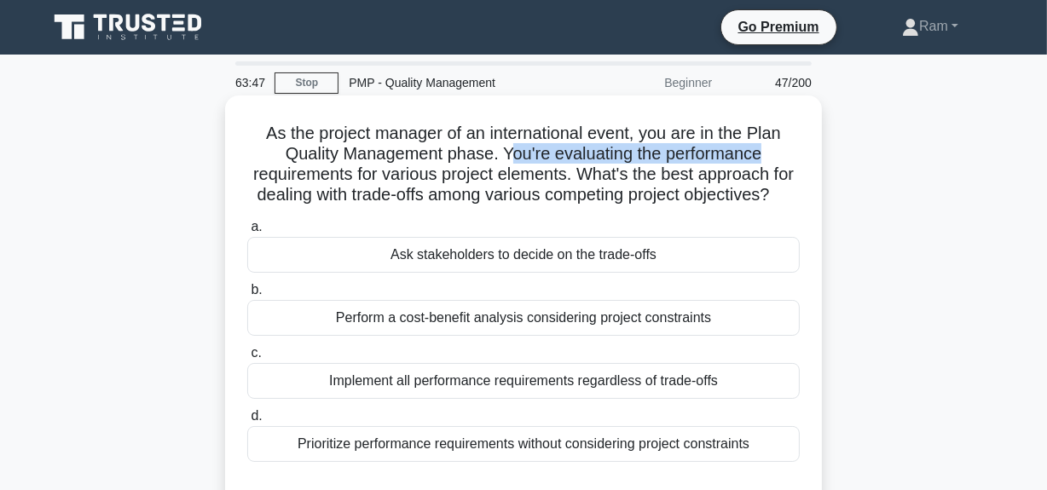
drag, startPoint x: 508, startPoint y: 155, endPoint x: 795, endPoint y: 153, distance: 287.2
click at [795, 153] on h5 "As the project manager of an international event, you are in the Plan Quality M…" at bounding box center [523, 165] width 556 height 84
drag, startPoint x: 601, startPoint y: 179, endPoint x: 706, endPoint y: 211, distance: 109.5
click at [706, 206] on h5 "As the project manager of an international event, you are in the Plan Quality M…" at bounding box center [523, 165] width 556 height 84
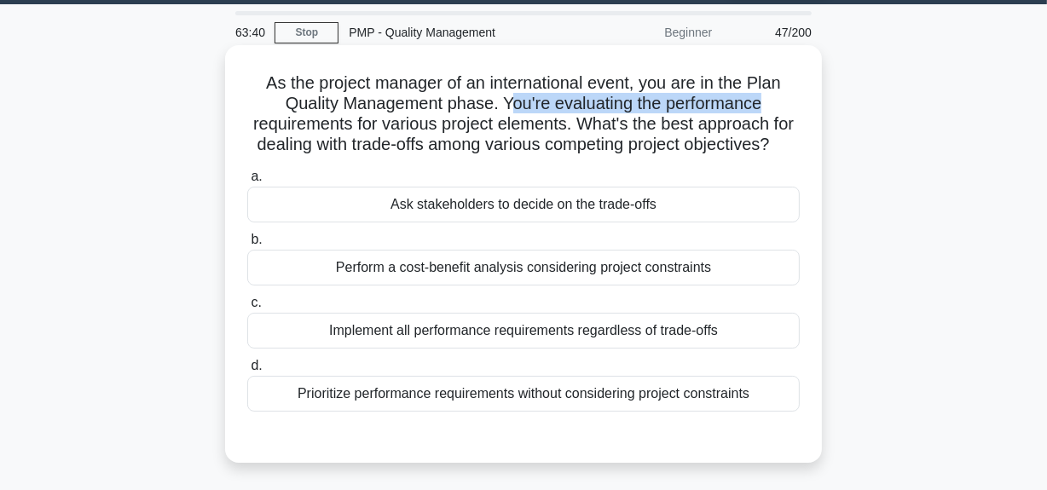
scroll to position [77, 0]
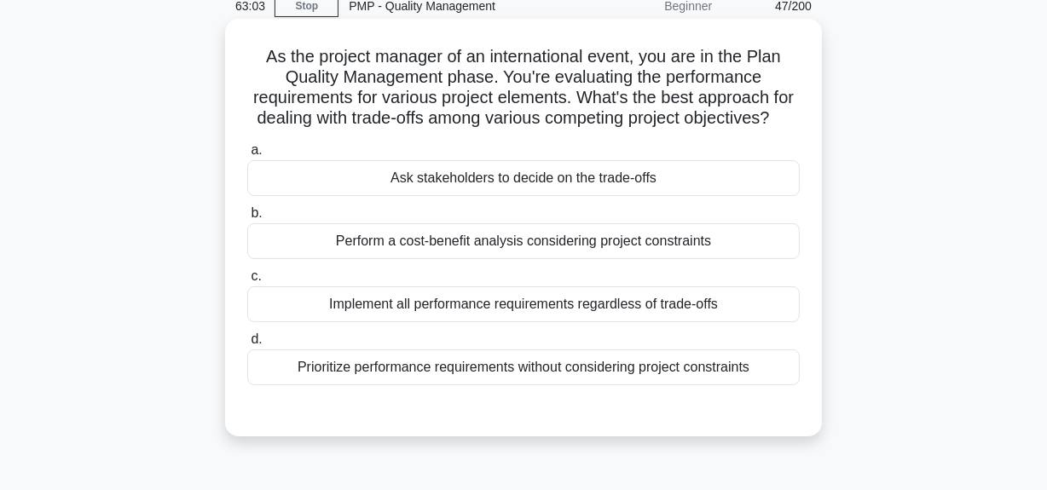
click at [640, 259] on div "Perform a cost-benefit analysis considering project constraints" at bounding box center [523, 241] width 552 height 36
click at [247, 219] on input "b. Perform a cost-benefit analysis considering project constraints" at bounding box center [247, 213] width 0 height 11
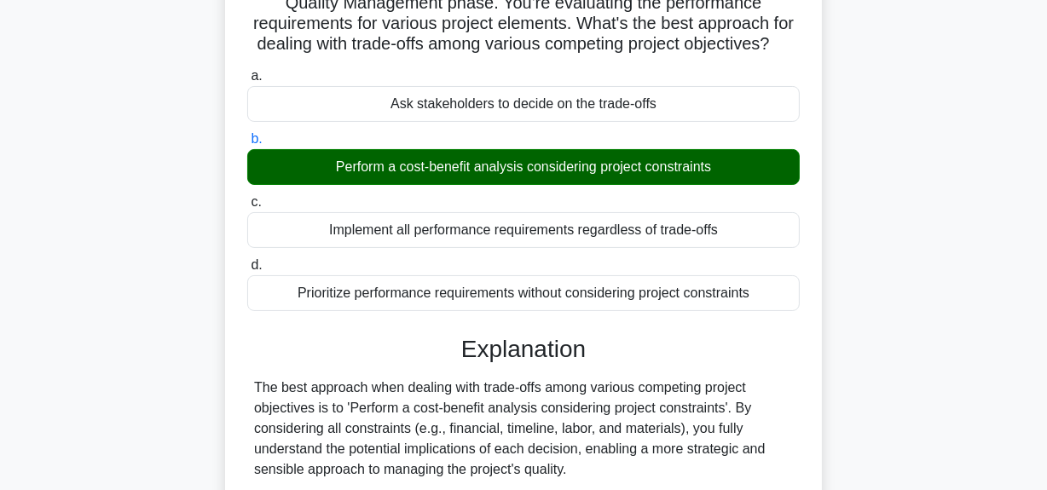
scroll to position [309, 0]
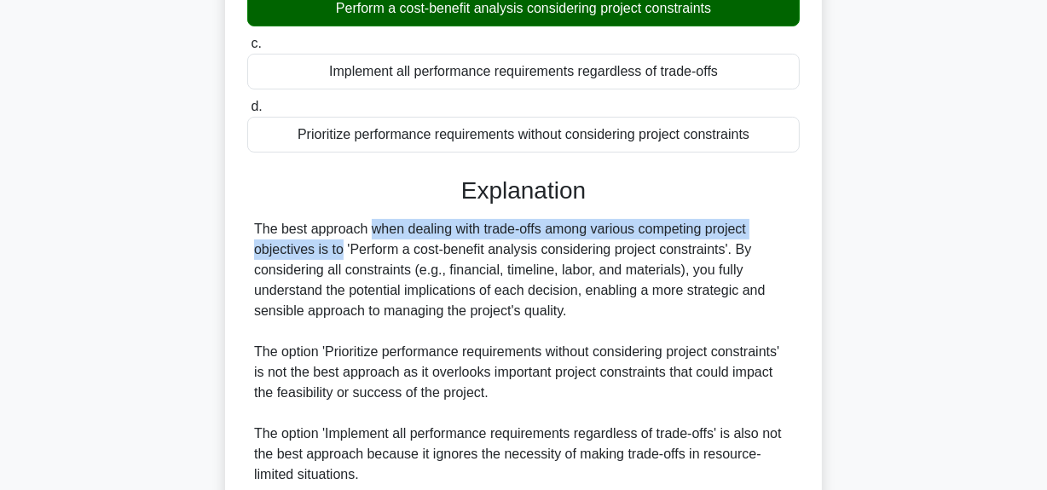
drag, startPoint x: 259, startPoint y: 247, endPoint x: 775, endPoint y: 255, distance: 515.7
click at [781, 247] on div "The best approach when dealing with trade-offs among various competing project …" at bounding box center [523, 393] width 539 height 348
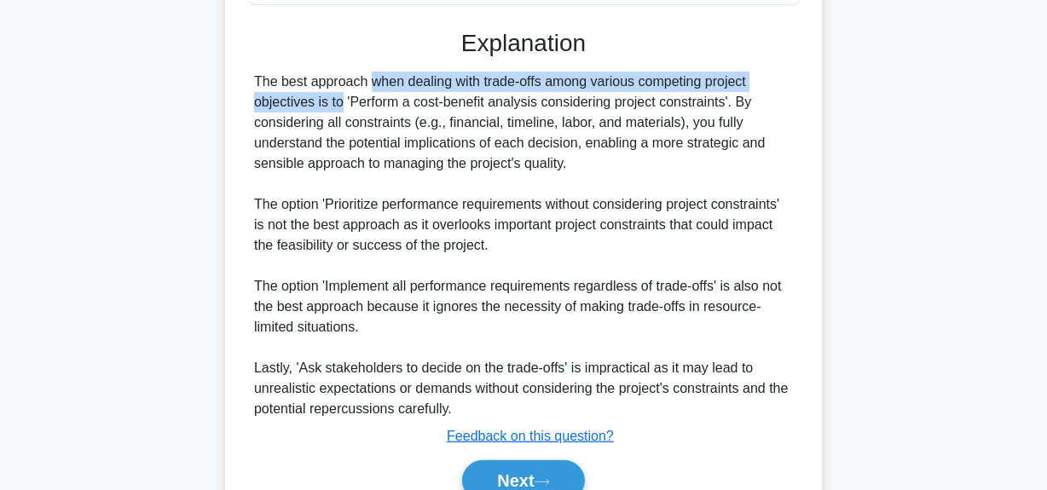
scroll to position [560, 0]
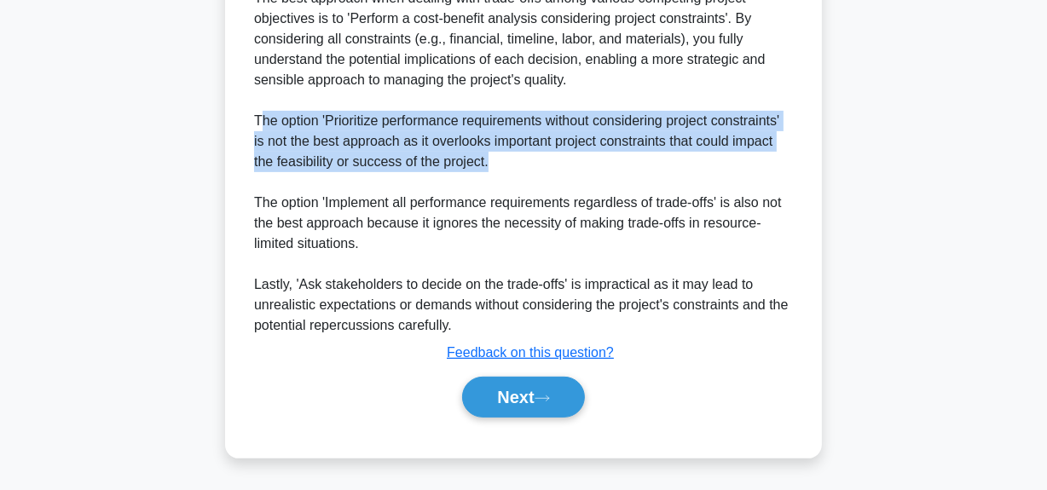
drag, startPoint x: 262, startPoint y: 125, endPoint x: 486, endPoint y: 157, distance: 226.4
click at [486, 157] on div "The best approach when dealing with trade-offs among various competing project …" at bounding box center [523, 162] width 539 height 348
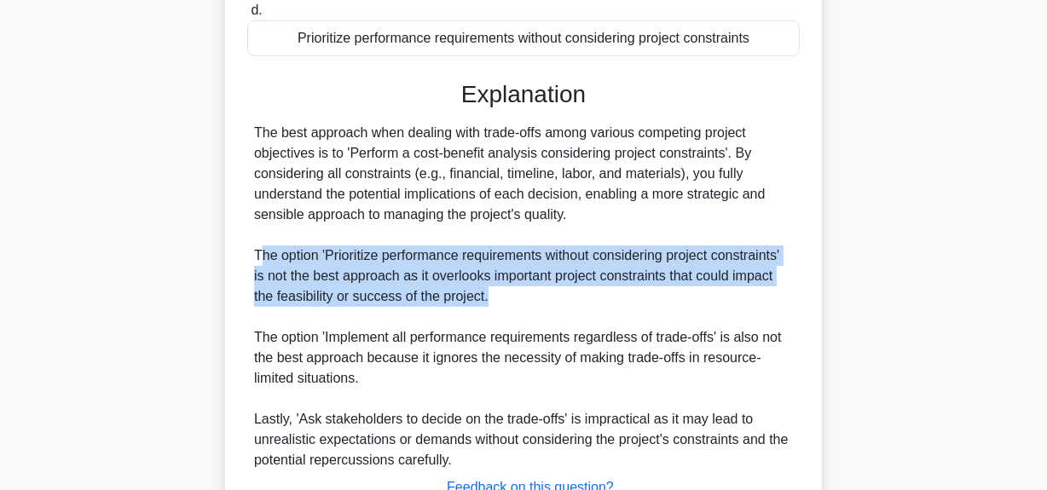
scroll to position [405, 0]
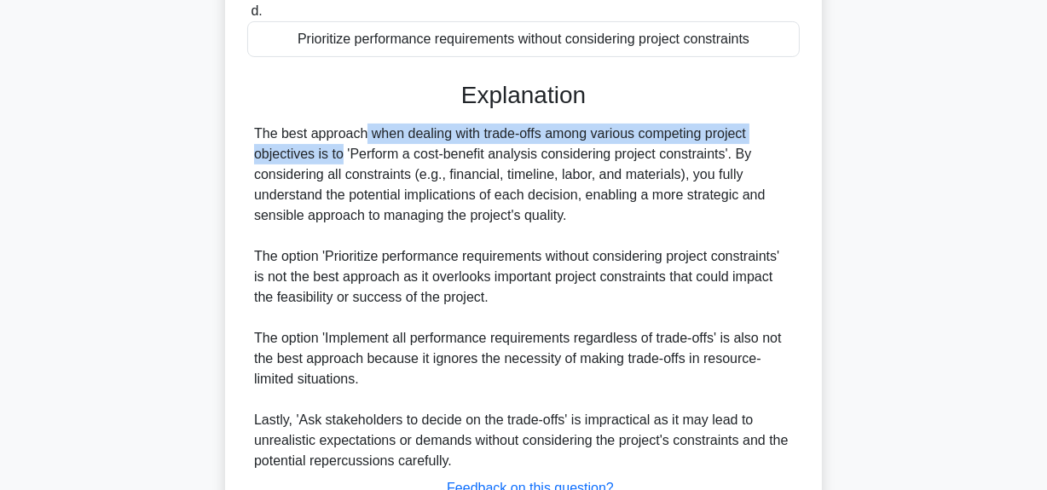
drag, startPoint x: 257, startPoint y: 153, endPoint x: 665, endPoint y: 185, distance: 409.5
click at [799, 159] on div "a. Ask stakeholders to decide on the trade-offs b. Perform a cost-benefit analy…" at bounding box center [523, 190] width 556 height 765
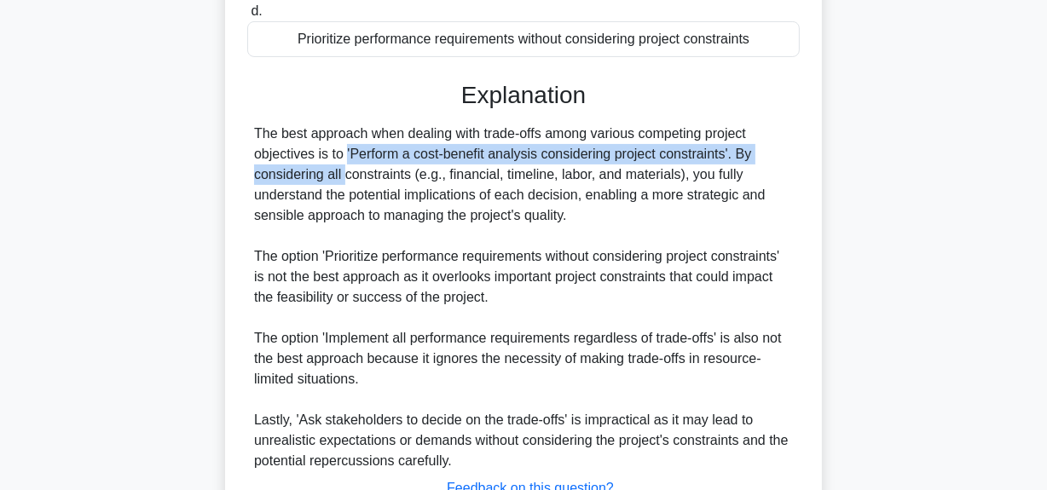
drag, startPoint x: 255, startPoint y: 183, endPoint x: 770, endPoint y: 176, distance: 515.7
click at [770, 176] on div "The best approach when dealing with trade-offs among various competing project …" at bounding box center [523, 298] width 539 height 348
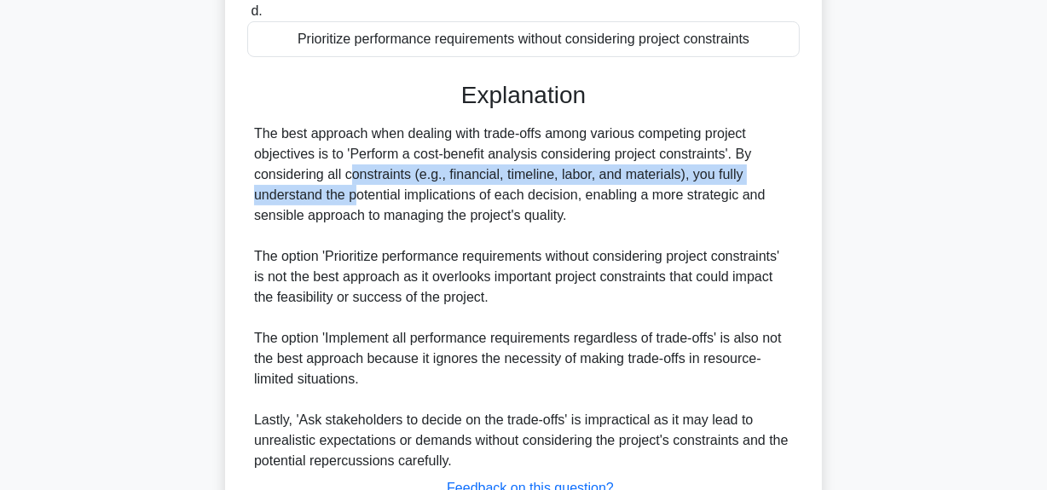
drag, startPoint x: 255, startPoint y: 188, endPoint x: 782, endPoint y: 185, distance: 526.7
click at [782, 185] on div "The best approach when dealing with trade-offs among various competing project …" at bounding box center [523, 298] width 539 height 348
drag, startPoint x: 261, startPoint y: 225, endPoint x: 649, endPoint y: 238, distance: 388.0
click at [649, 238] on div "The best approach when dealing with trade-offs among various competing project …" at bounding box center [523, 298] width 539 height 348
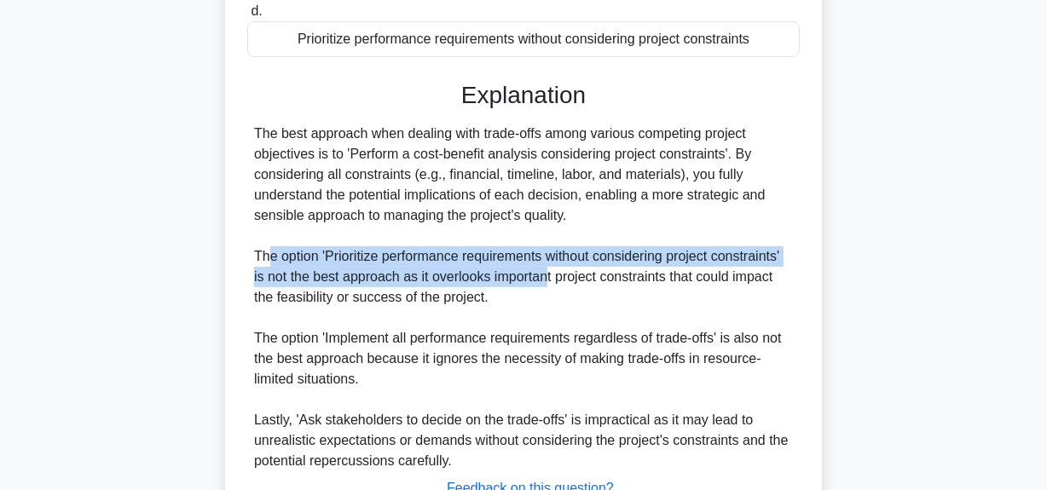
drag, startPoint x: 265, startPoint y: 280, endPoint x: 550, endPoint y: 304, distance: 285.7
click at [550, 304] on div "The best approach when dealing with trade-offs among various competing project …" at bounding box center [523, 298] width 539 height 348
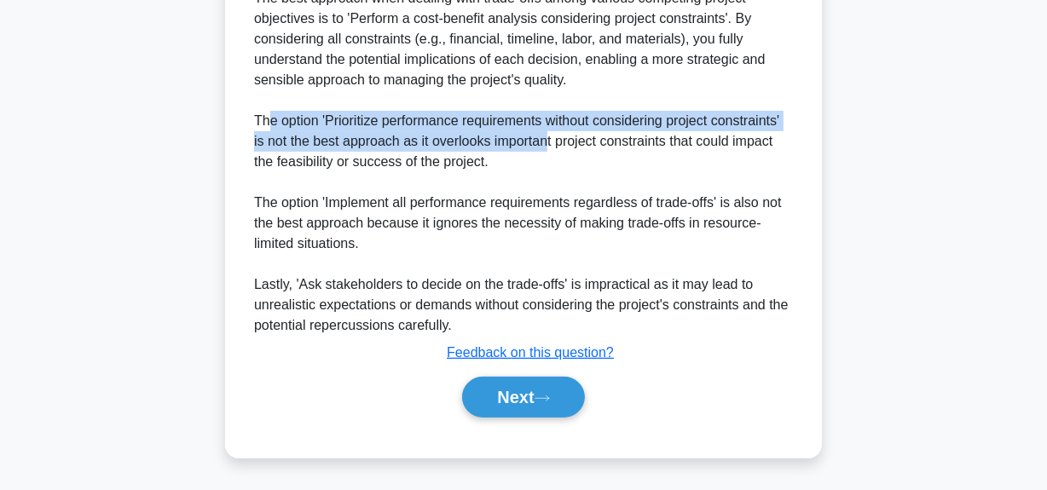
scroll to position [560, 0]
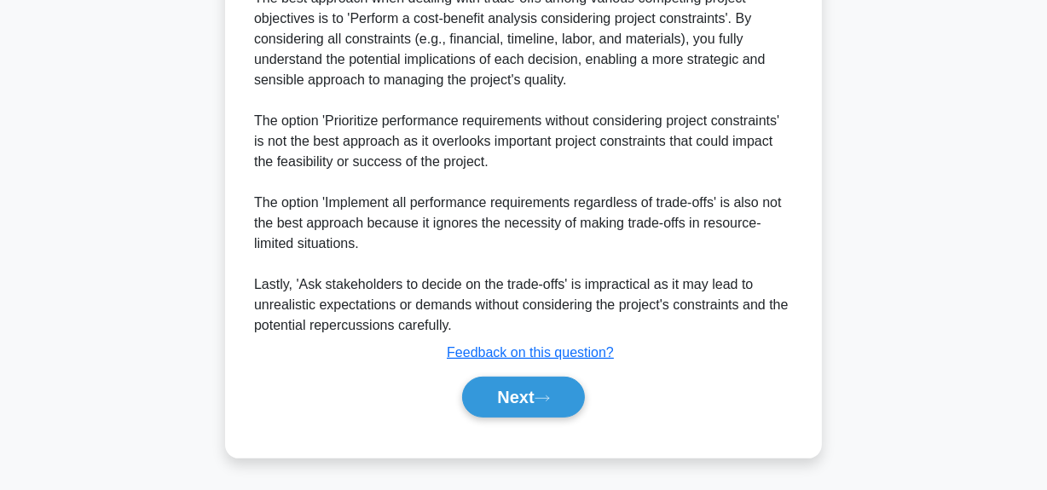
click at [545, 173] on div "The best approach when dealing with trade-offs among various competing project …" at bounding box center [523, 162] width 539 height 348
drag, startPoint x: 361, startPoint y: 120, endPoint x: 785, endPoint y: 111, distance: 423.7
click at [785, 111] on div "The best approach when dealing with trade-offs among various competing project …" at bounding box center [523, 162] width 539 height 348
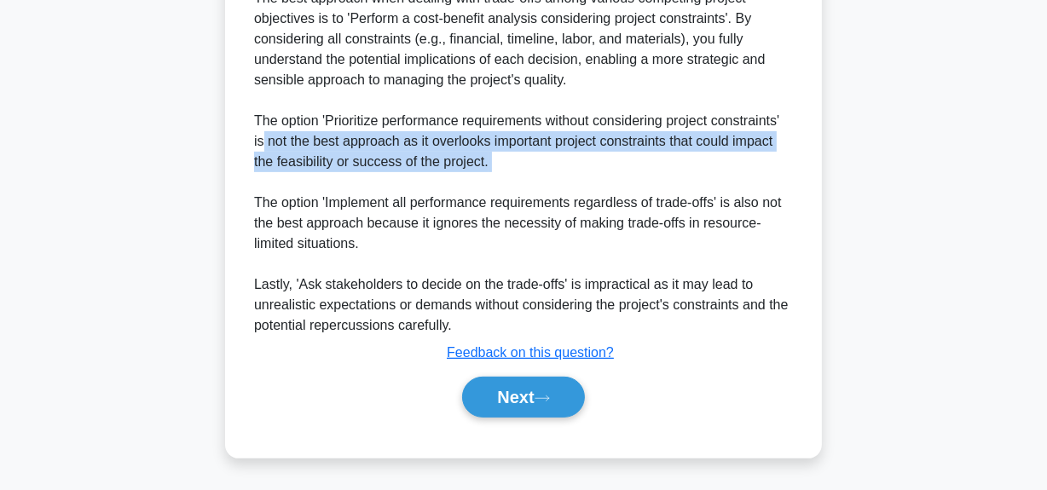
drag, startPoint x: 262, startPoint y: 143, endPoint x: 593, endPoint y: 186, distance: 334.3
click at [593, 186] on div "The best approach when dealing with trade-offs among various competing project …" at bounding box center [523, 162] width 539 height 348
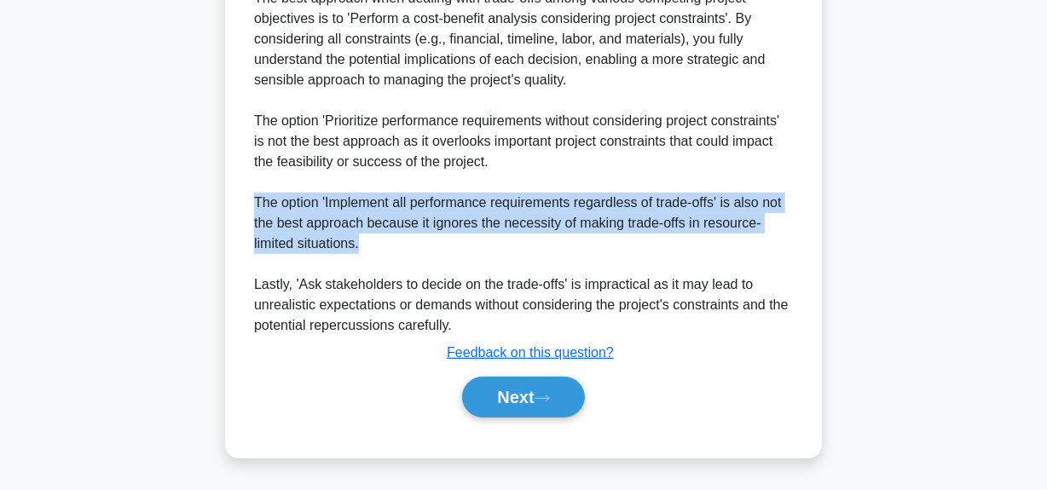
drag, startPoint x: 257, startPoint y: 201, endPoint x: 478, endPoint y: 243, distance: 225.5
click at [478, 243] on div "The best approach when dealing with trade-offs among various competing project …" at bounding box center [523, 162] width 539 height 348
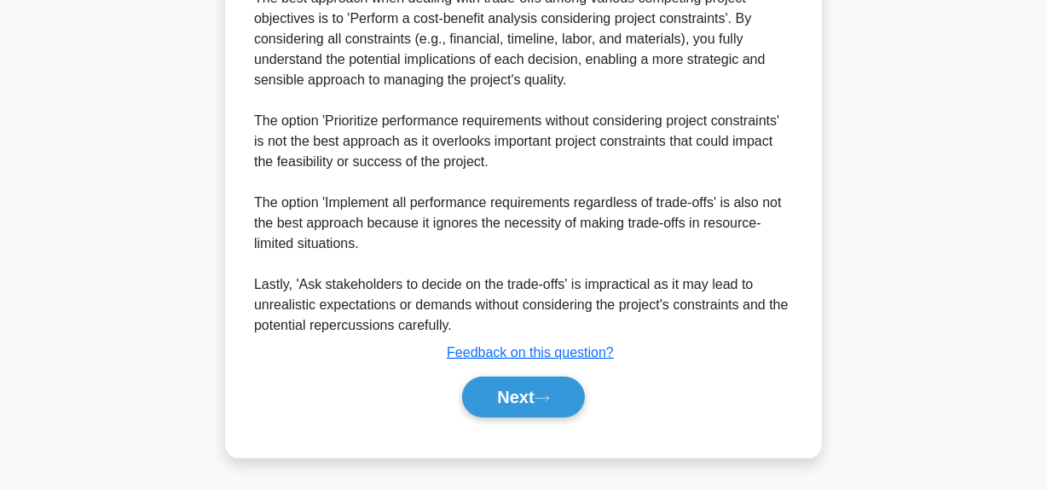
click at [682, 263] on div "The best approach when dealing with trade-offs among various competing project …" at bounding box center [523, 162] width 539 height 348
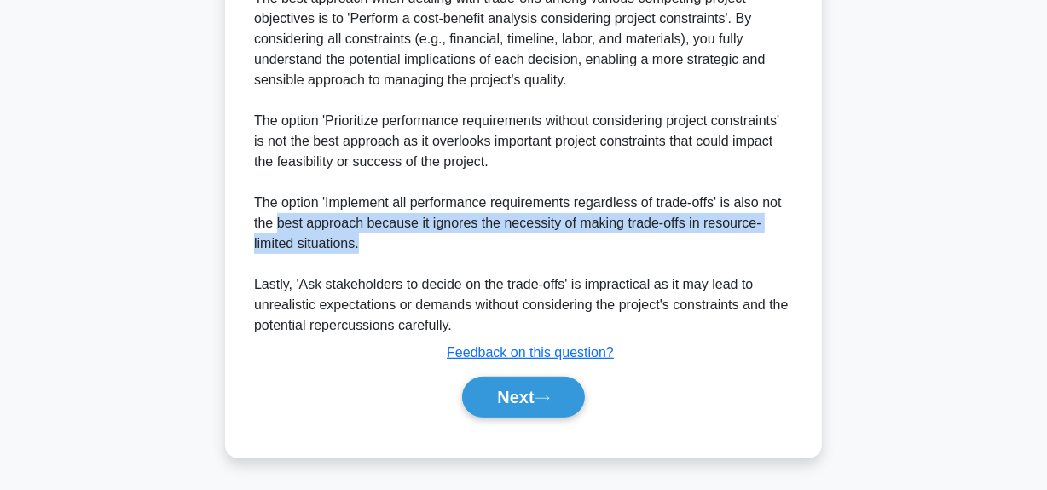
drag, startPoint x: 280, startPoint y: 221, endPoint x: 495, endPoint y: 245, distance: 217.0
click at [495, 245] on div "The best approach when dealing with trade-offs among various competing project …" at bounding box center [523, 162] width 539 height 348
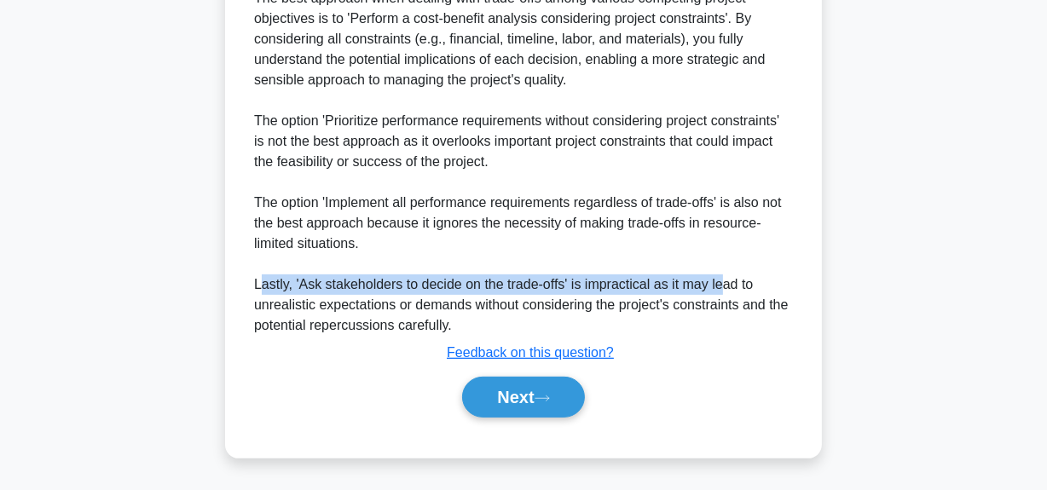
drag, startPoint x: 262, startPoint y: 287, endPoint x: 711, endPoint y: 280, distance: 449.2
click at [721, 285] on div "The best approach when dealing with trade-offs among various competing project …" at bounding box center [523, 162] width 539 height 348
click at [545, 397] on icon at bounding box center [541, 398] width 15 height 9
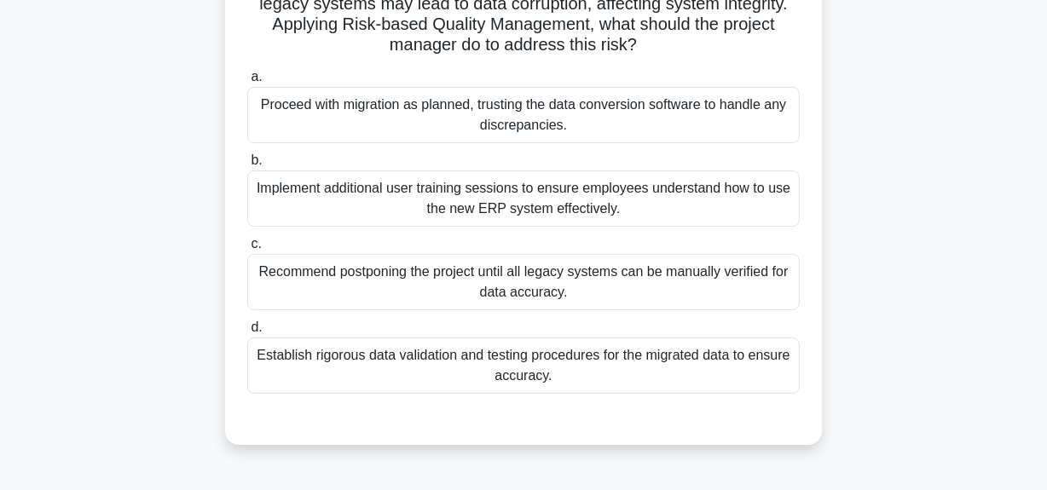
scroll to position [197, 0]
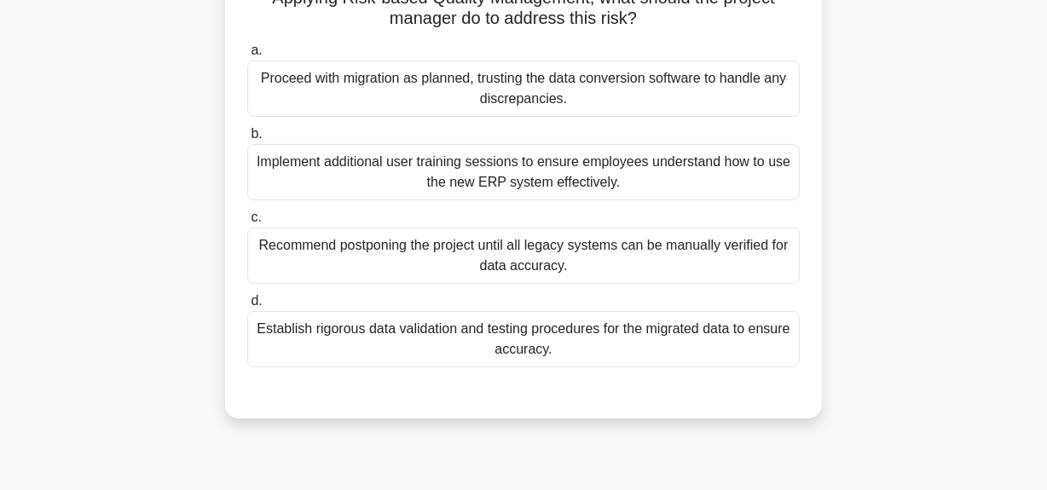
click at [606, 346] on div "Establish rigorous data validation and testing procedures for the migrated data…" at bounding box center [523, 339] width 552 height 56
click at [247, 307] on input "d. Establish rigorous data validation and testing procedures for the migrated d…" at bounding box center [247, 301] width 0 height 11
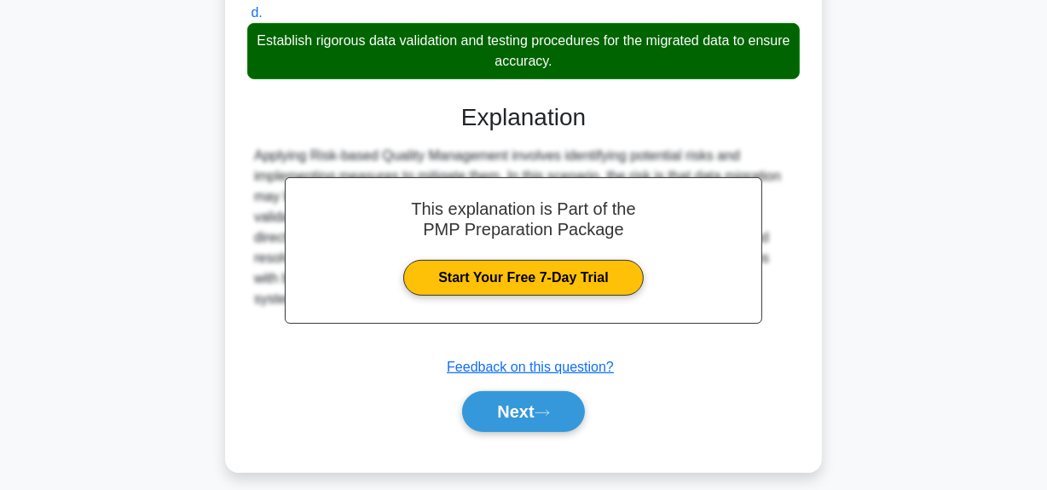
scroll to position [499, 0]
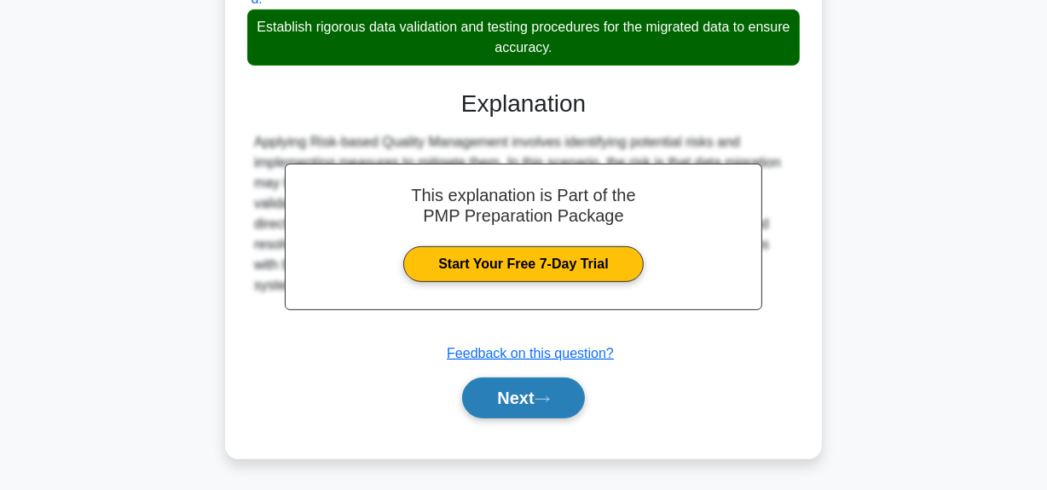
click at [543, 400] on icon at bounding box center [541, 399] width 15 height 9
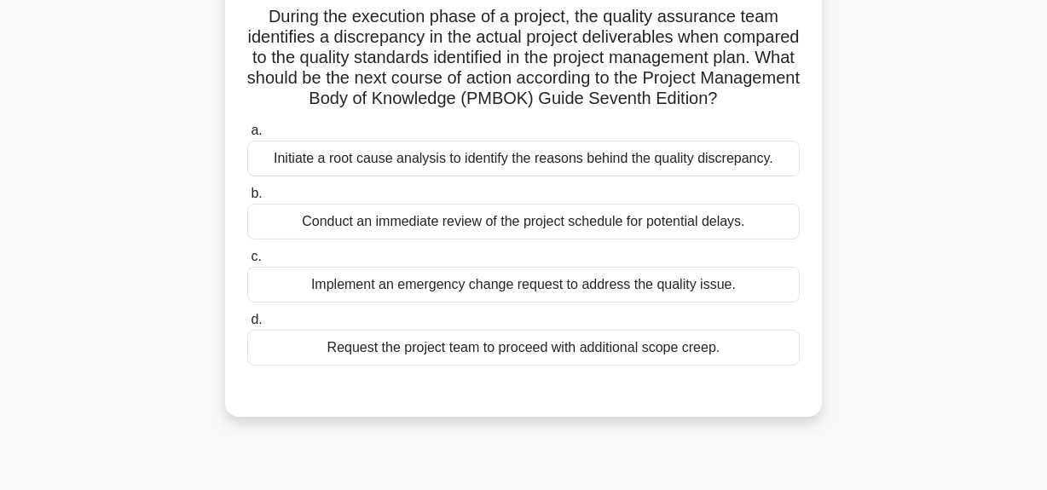
scroll to position [119, 0]
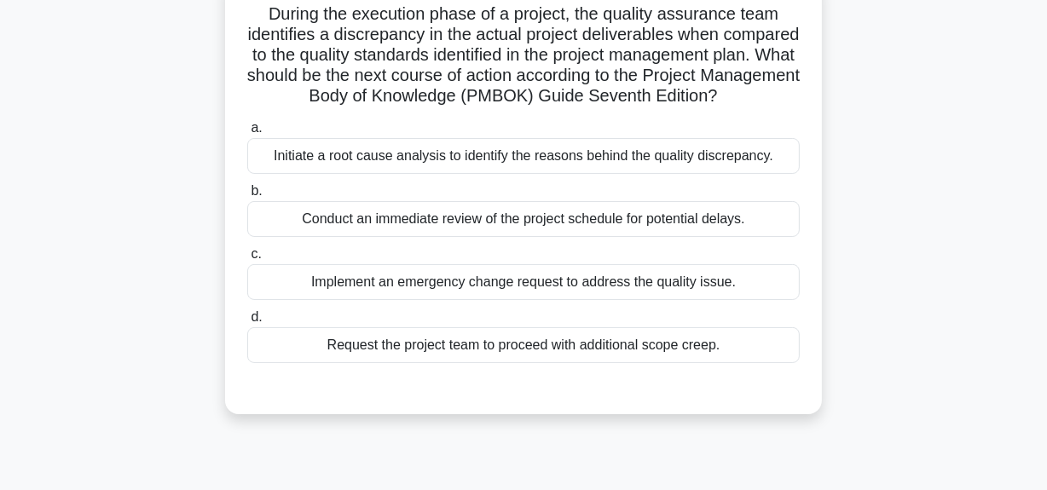
click at [563, 172] on div "Initiate a root cause analysis to identify the reasons behind the quality discr…" at bounding box center [523, 156] width 552 height 36
click at [247, 134] on input "a. Initiate a root cause analysis to identify the reasons behind the quality di…" at bounding box center [247, 128] width 0 height 11
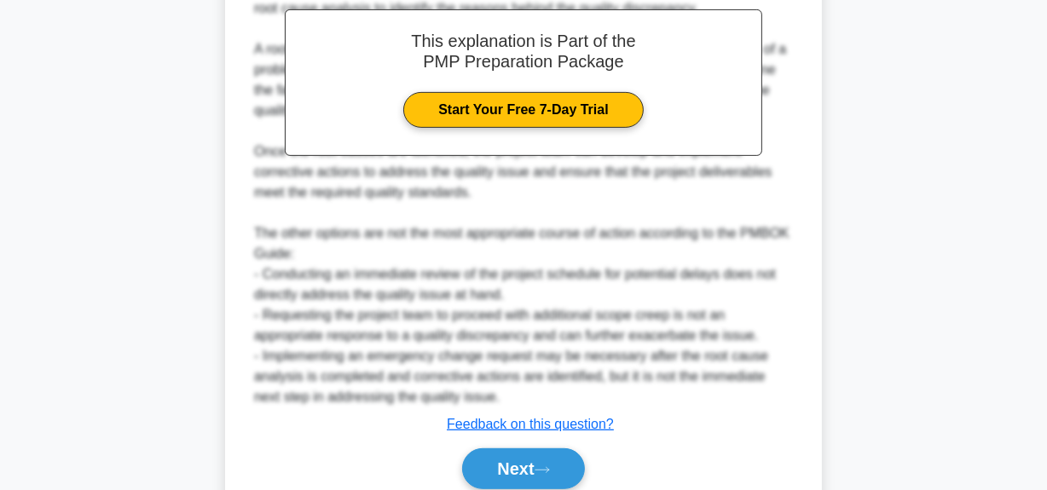
scroll to position [585, 0]
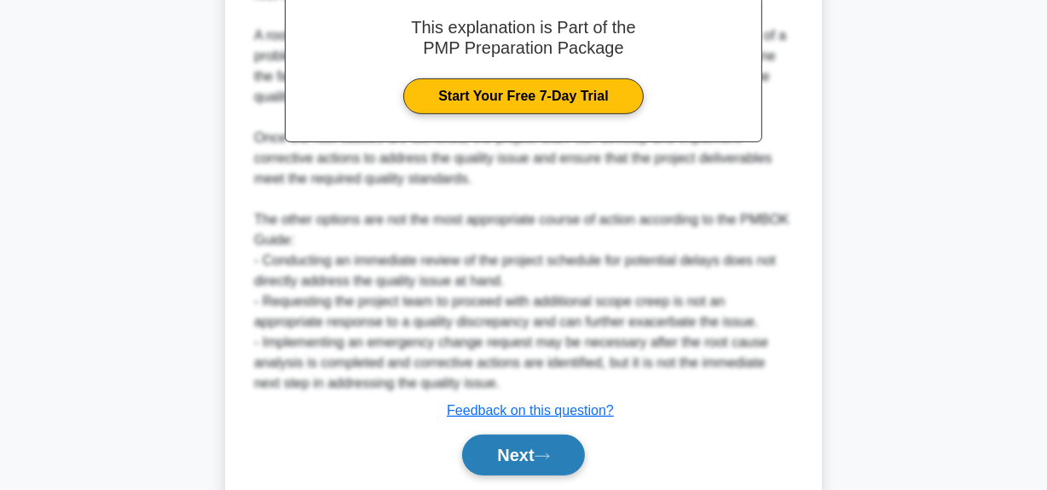
click at [517, 465] on button "Next" at bounding box center [523, 455] width 122 height 41
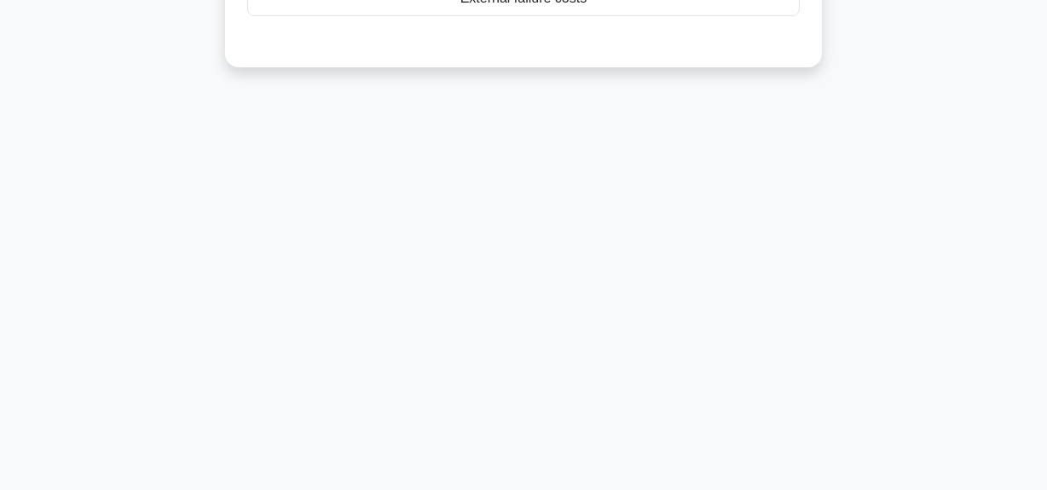
scroll to position [119, 0]
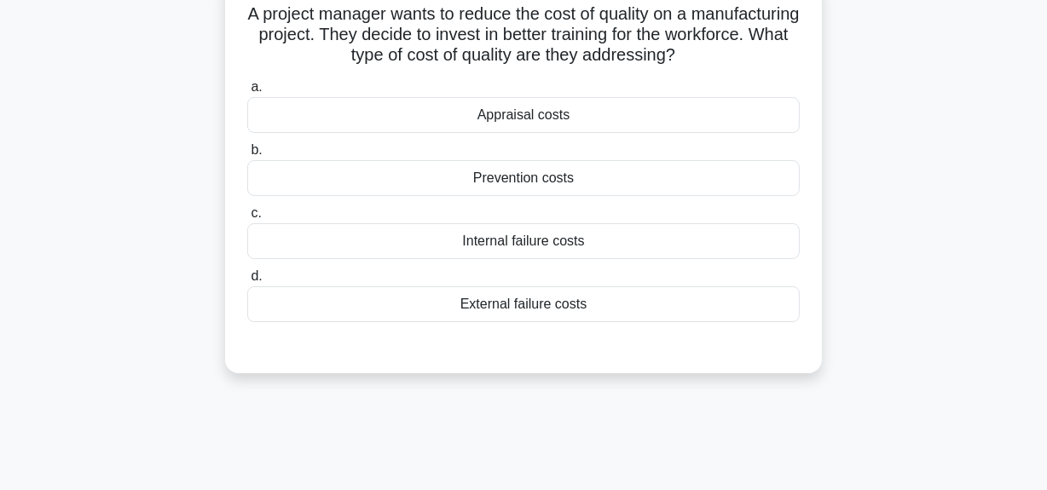
click at [550, 177] on div "Prevention costs" at bounding box center [523, 178] width 552 height 36
click at [247, 156] on input "b. Prevention costs" at bounding box center [247, 150] width 0 height 11
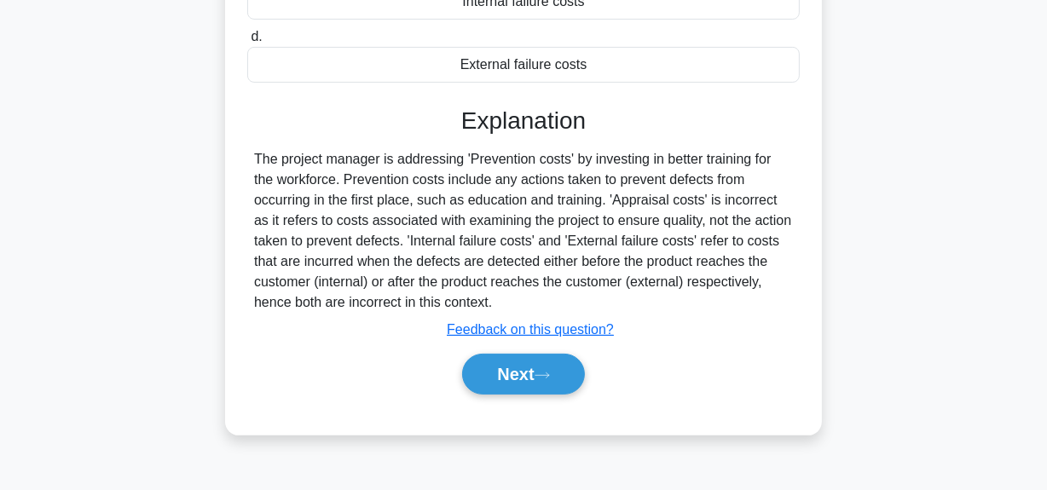
scroll to position [430, 0]
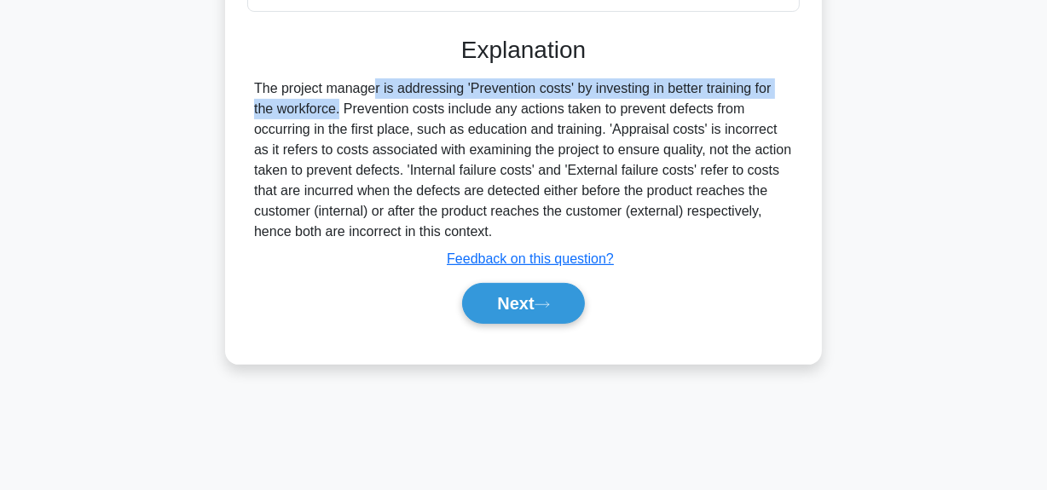
drag, startPoint x: 264, startPoint y: 85, endPoint x: 760, endPoint y: 75, distance: 496.2
click at [760, 75] on div "Explanation The project manager is addressing 'Prevention costs' by investing i…" at bounding box center [523, 183] width 552 height 295
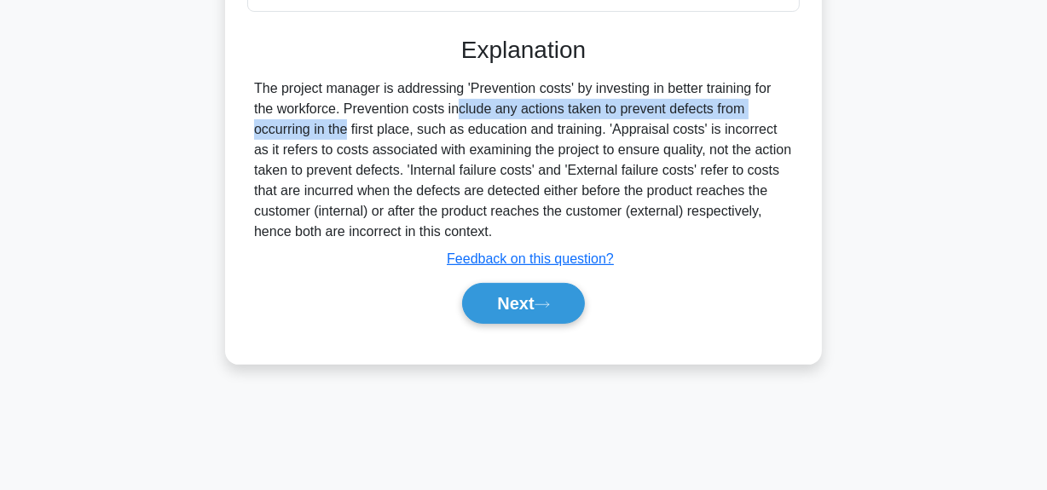
drag, startPoint x: 355, startPoint y: 111, endPoint x: 770, endPoint y: 109, distance: 414.2
click at [770, 109] on div "The project manager is addressing 'Prevention costs' by investing in better tra…" at bounding box center [523, 160] width 539 height 164
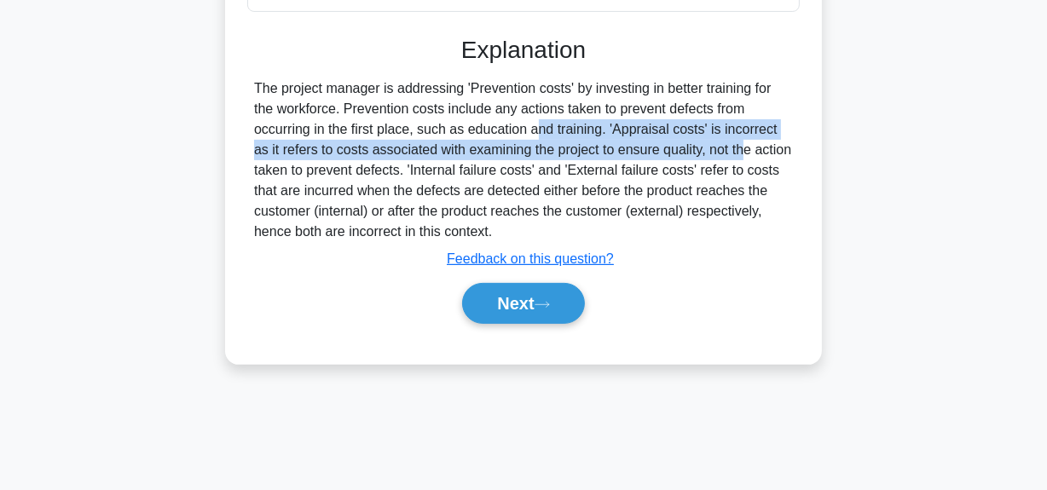
drag, startPoint x: 433, startPoint y: 133, endPoint x: 632, endPoint y: 150, distance: 199.3
click at [632, 150] on div "The project manager is addressing 'Prevention costs' by investing in better tra…" at bounding box center [523, 160] width 539 height 164
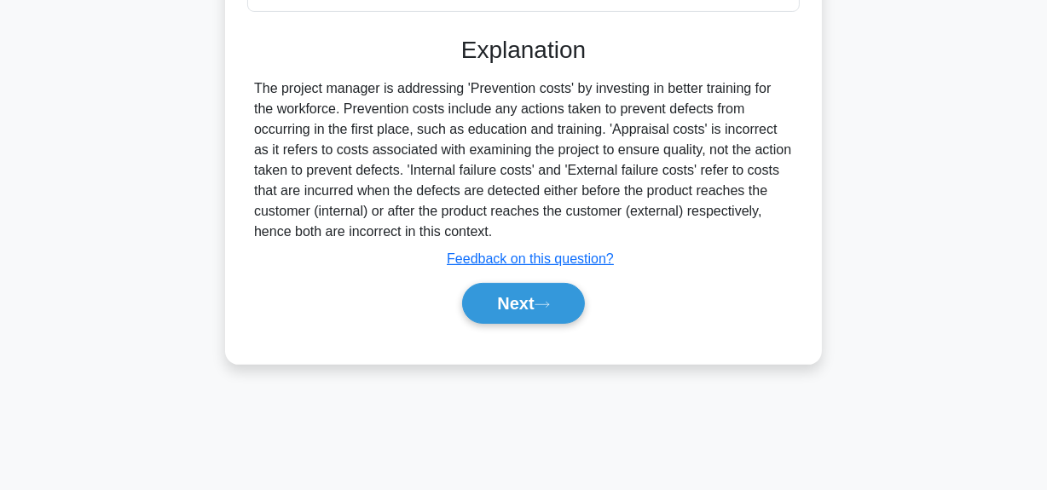
click at [395, 139] on div "The project manager is addressing 'Prevention costs' by investing in better tra…" at bounding box center [523, 160] width 539 height 164
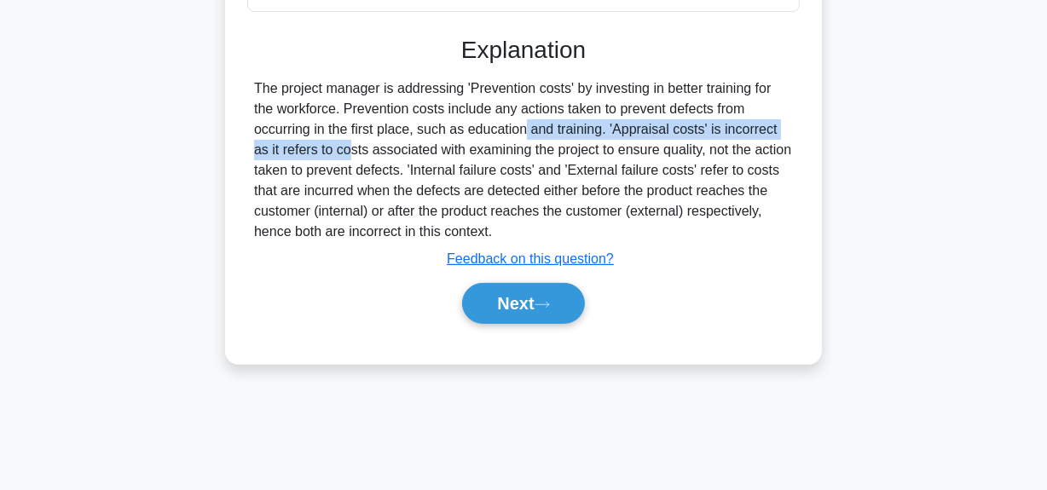
drag, startPoint x: 419, startPoint y: 131, endPoint x: 469, endPoint y: 140, distance: 50.2
click at [785, 128] on div "The project manager is addressing 'Prevention costs' by investing in better tra…" at bounding box center [523, 160] width 539 height 164
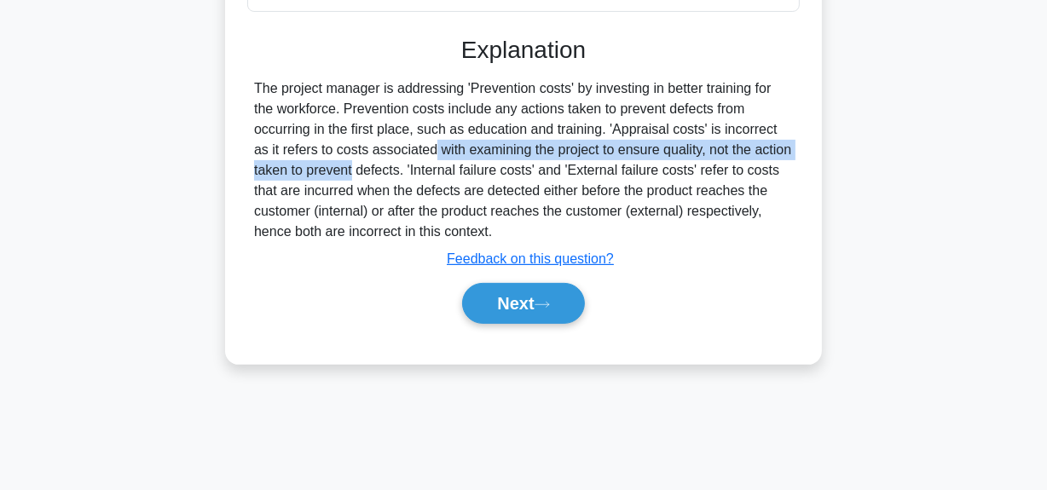
drag, startPoint x: 317, startPoint y: 150, endPoint x: 783, endPoint y: 144, distance: 466.3
click at [783, 144] on div "The project manager is addressing 'Prevention costs' by investing in better tra…" at bounding box center [523, 160] width 539 height 164
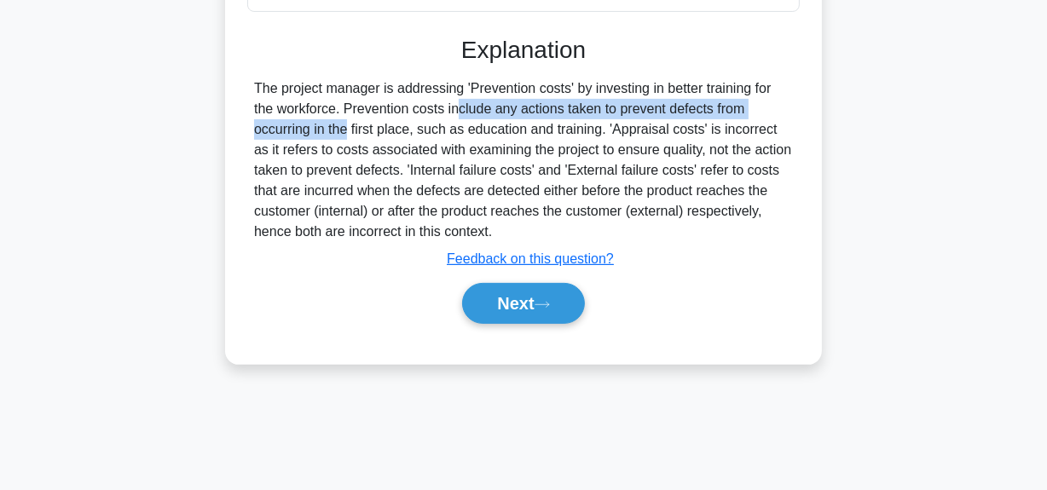
drag, startPoint x: 355, startPoint y: 112, endPoint x: 777, endPoint y: 113, distance: 421.9
click at [777, 113] on div "The project manager is addressing 'Prevention costs' by investing in better tra…" at bounding box center [523, 160] width 539 height 164
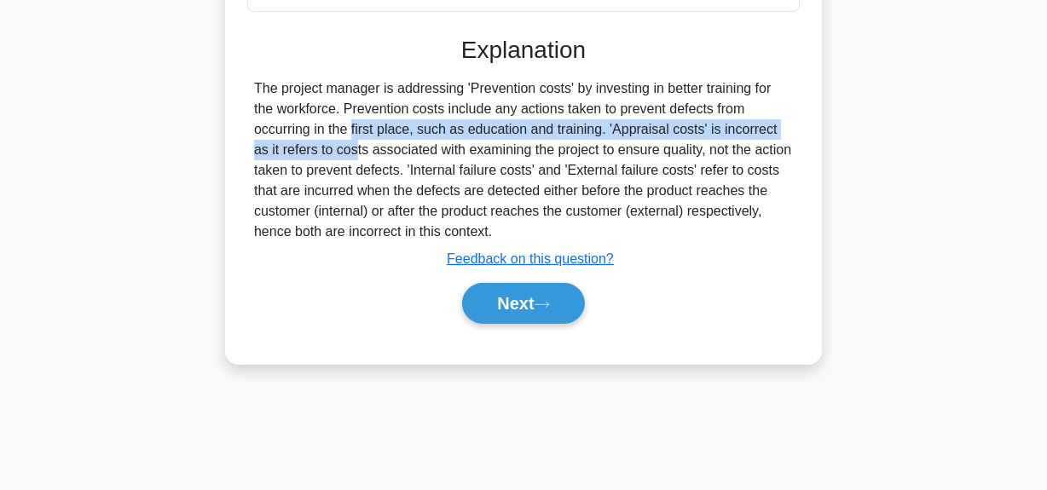
drag, startPoint x: 250, startPoint y: 135, endPoint x: 770, endPoint y: 137, distance: 519.9
click at [792, 129] on div "The project manager is addressing 'Prevention costs' by investing in better tra…" at bounding box center [523, 160] width 552 height 164
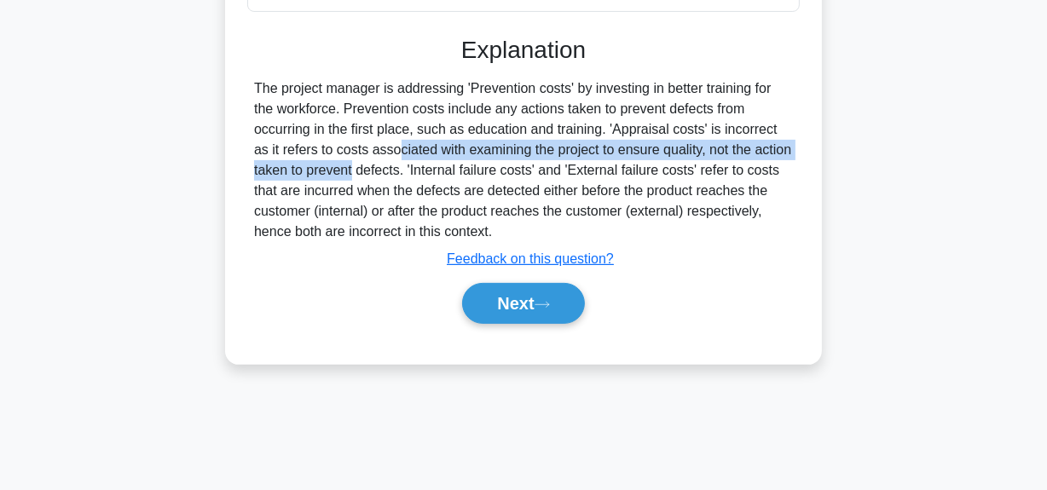
drag, startPoint x: 285, startPoint y: 159, endPoint x: 794, endPoint y: 153, distance: 509.7
click at [794, 153] on div "The project manager is addressing 'Prevention costs' by investing in better tra…" at bounding box center [523, 160] width 552 height 164
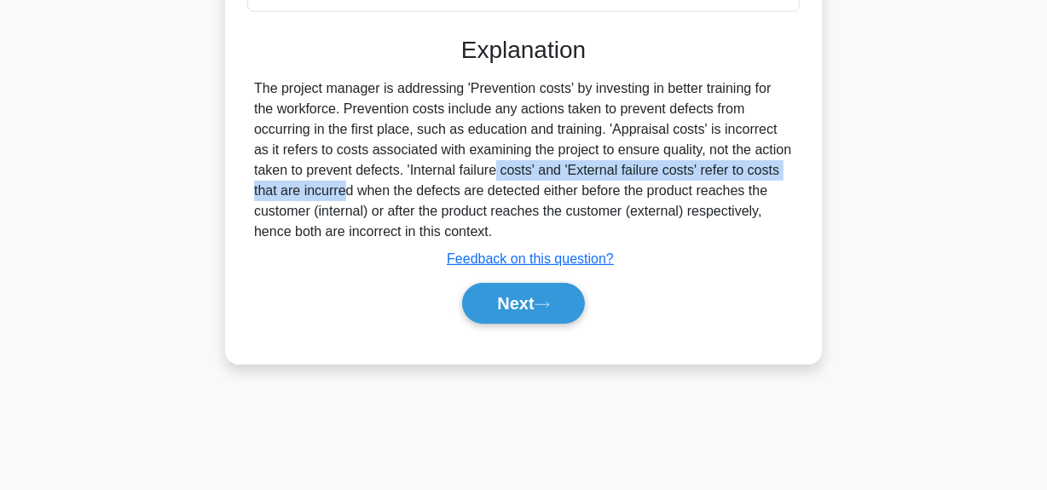
drag, startPoint x: 408, startPoint y: 176, endPoint x: 783, endPoint y: 162, distance: 375.3
click at [783, 162] on div "The project manager is addressing 'Prevention costs' by investing in better tra…" at bounding box center [523, 160] width 539 height 164
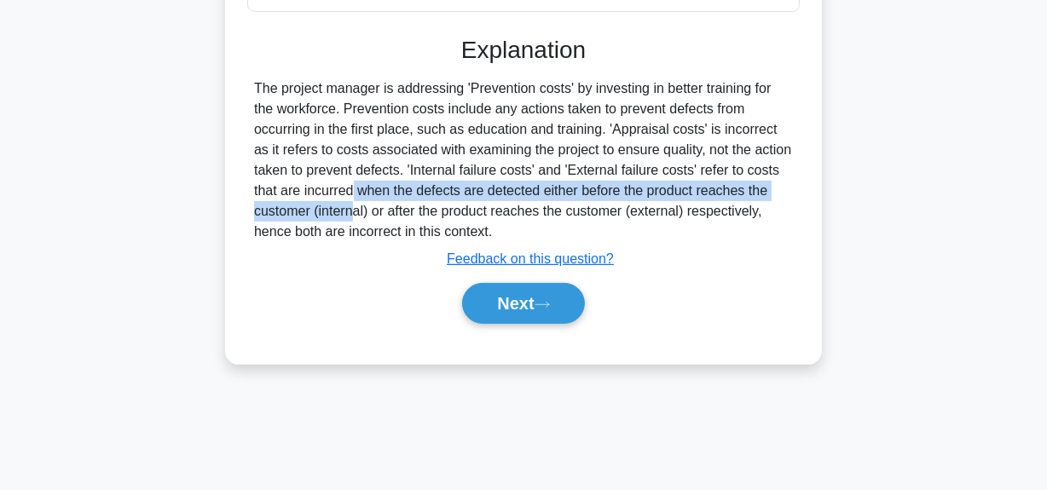
drag, startPoint x: 254, startPoint y: 199, endPoint x: 777, endPoint y: 181, distance: 523.6
click at [777, 181] on div "The project manager is addressing 'Prevention costs' by investing in better tra…" at bounding box center [523, 160] width 539 height 164
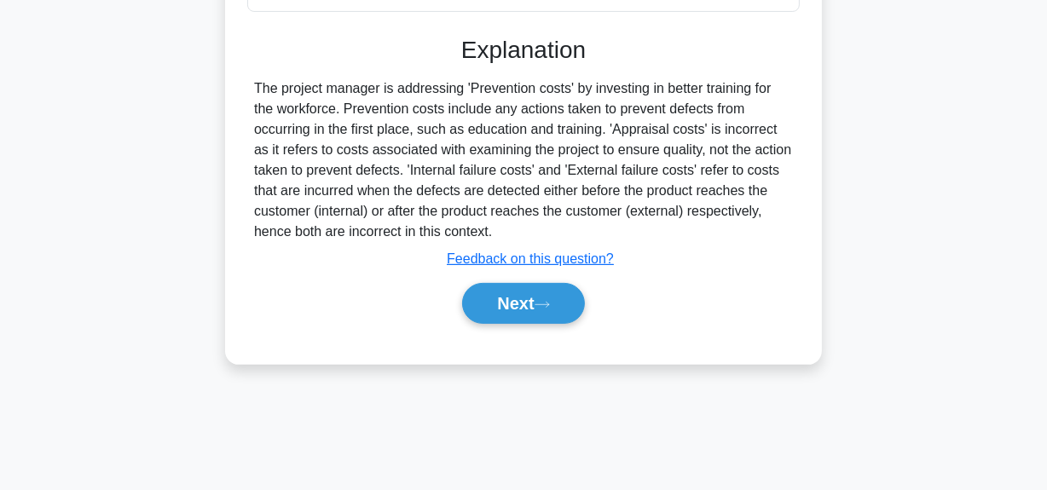
click at [450, 176] on div "The project manager is addressing 'Prevention costs' by investing in better tra…" at bounding box center [523, 160] width 539 height 164
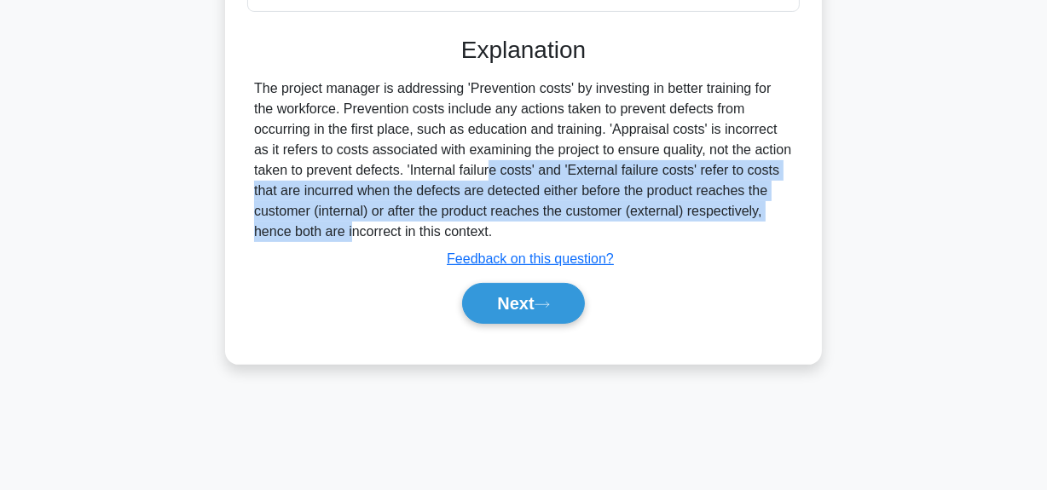
drag, startPoint x: 404, startPoint y: 175, endPoint x: 765, endPoint y: 211, distance: 363.2
click at [765, 211] on div "The project manager is addressing 'Prevention costs' by investing in better tra…" at bounding box center [523, 160] width 539 height 164
copy div "'Internal failure costs' and 'External failure costs' refer to costs that are i…"
click at [511, 318] on button "Next" at bounding box center [523, 303] width 122 height 41
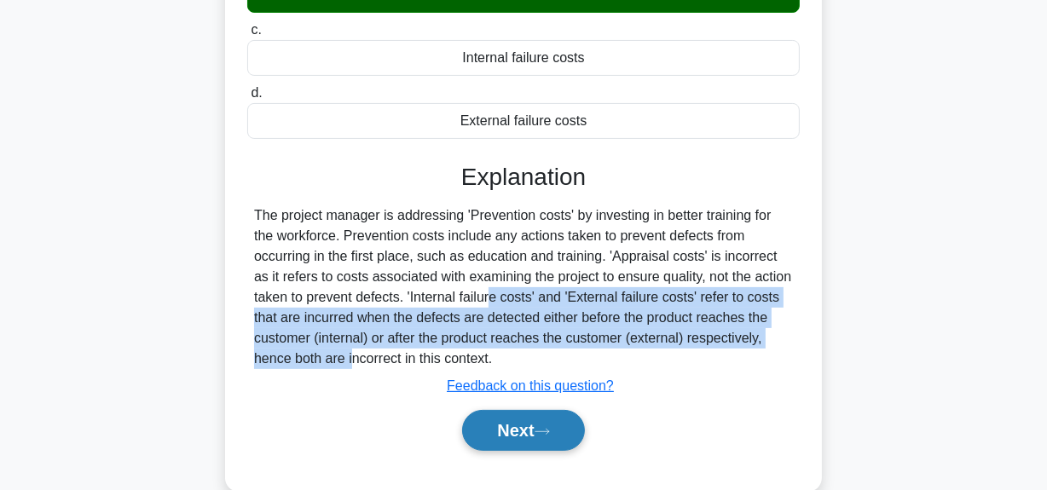
scroll to position [309, 0]
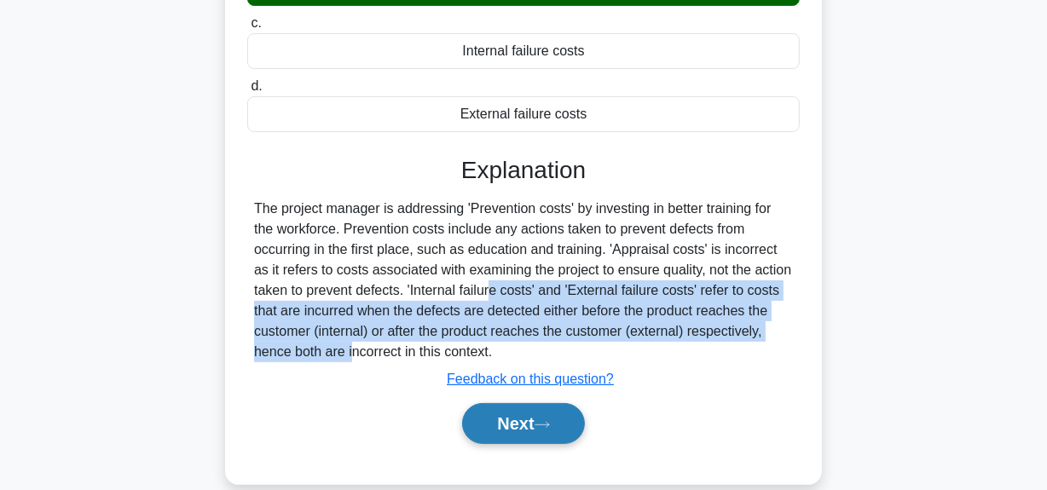
click at [514, 434] on button "Next" at bounding box center [523, 423] width 122 height 41
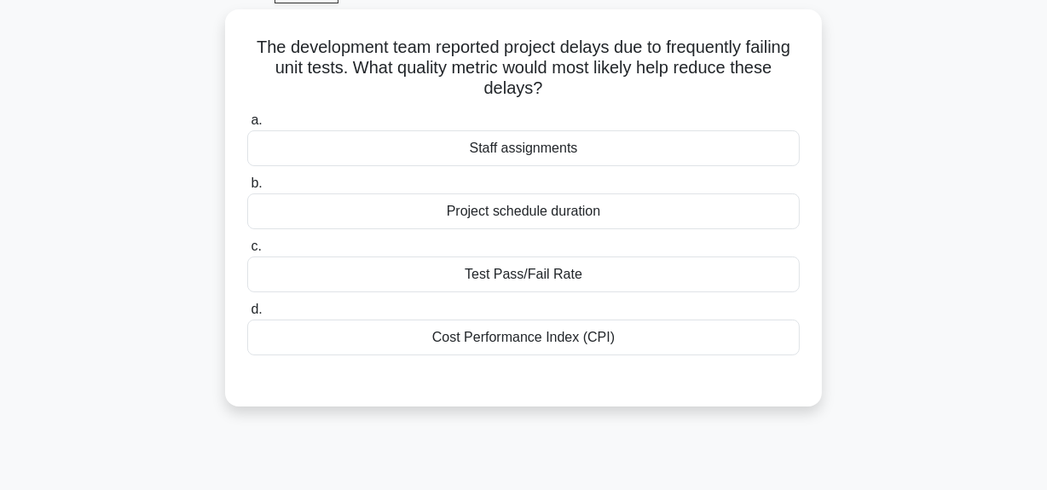
scroll to position [77, 0]
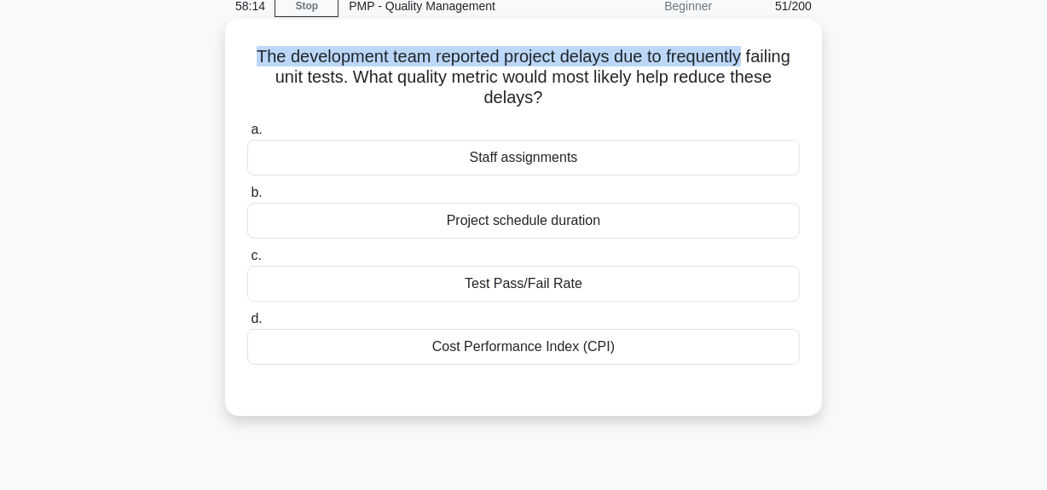
drag, startPoint x: 271, startPoint y: 55, endPoint x: 777, endPoint y: 60, distance: 506.3
click at [777, 60] on h5 "The development team reported project delays due to frequently failing unit tes…" at bounding box center [523, 77] width 556 height 63
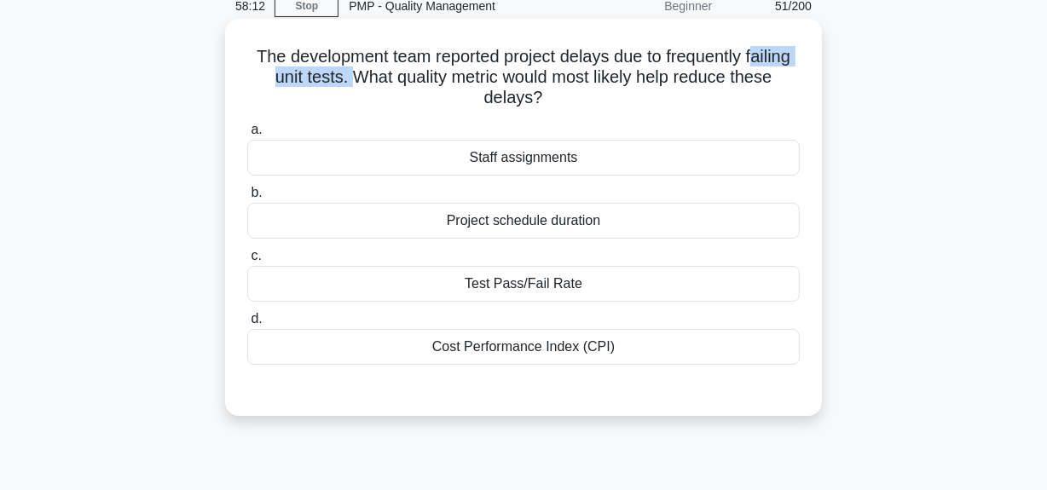
drag, startPoint x: 267, startPoint y: 81, endPoint x: 400, endPoint y: 82, distance: 133.0
click at [400, 82] on h5 "The development team reported project delays due to frequently failing unit tes…" at bounding box center [523, 77] width 556 height 63
click at [399, 78] on h5 "The development team reported project delays due to frequently failing unit tes…" at bounding box center [523, 77] width 556 height 63
drag, startPoint x: 400, startPoint y: 77, endPoint x: 570, endPoint y: 92, distance: 171.2
click at [570, 92] on h5 "The development team reported project delays due to frequently failing unit tes…" at bounding box center [523, 77] width 556 height 63
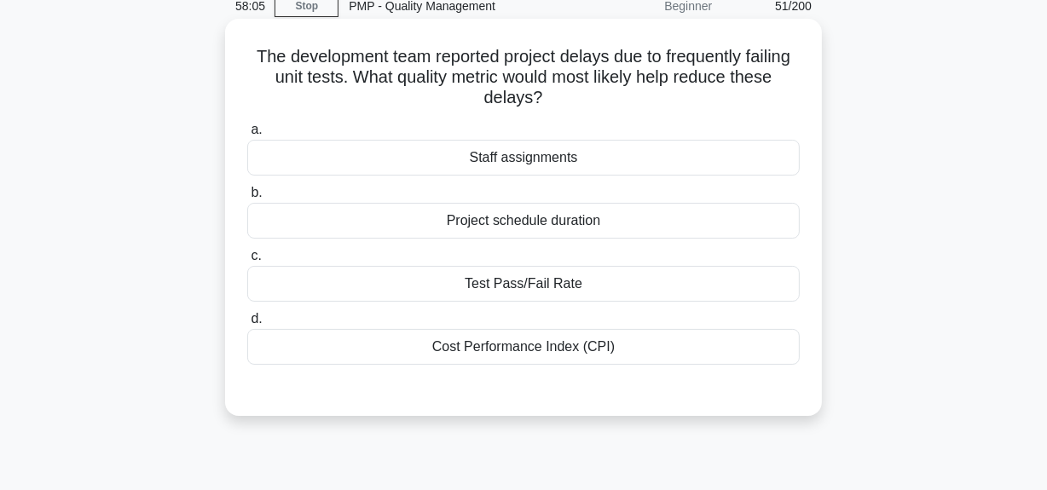
click at [614, 280] on div "Test Pass/Fail Rate" at bounding box center [523, 284] width 552 height 36
click at [247, 262] on input "c. Test Pass/Fail Rate" at bounding box center [247, 256] width 0 height 11
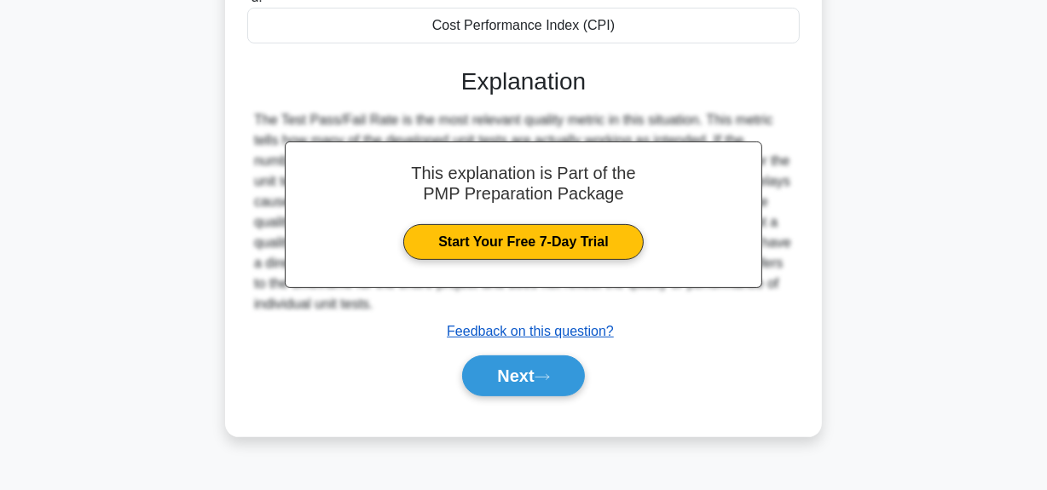
scroll to position [430, 0]
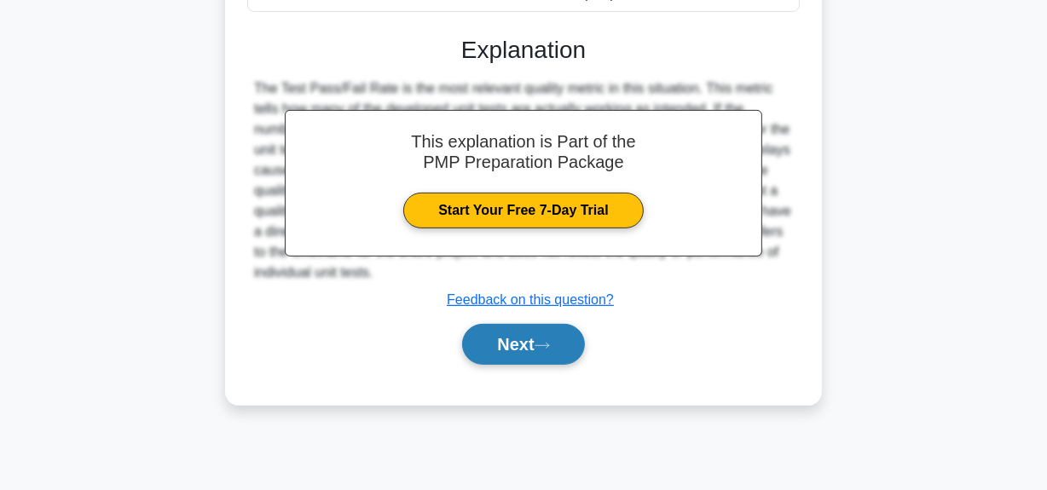
click at [550, 349] on icon at bounding box center [541, 345] width 15 height 9
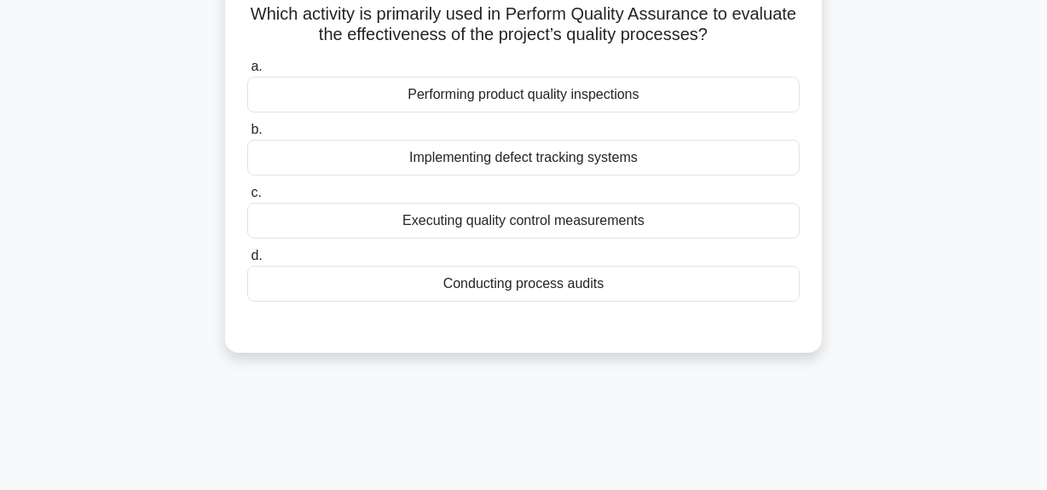
scroll to position [118, 0]
drag, startPoint x: 614, startPoint y: 11, endPoint x: 747, endPoint y: 20, distance: 134.1
click at [747, 20] on h5 "Which activity is primarily used in Perform Quality Assurance to evaluate the e…" at bounding box center [523, 26] width 556 height 43
click at [606, 160] on div "Implementing defect tracking systems" at bounding box center [523, 159] width 552 height 36
click at [247, 137] on input "b. Implementing defect tracking systems" at bounding box center [247, 131] width 0 height 11
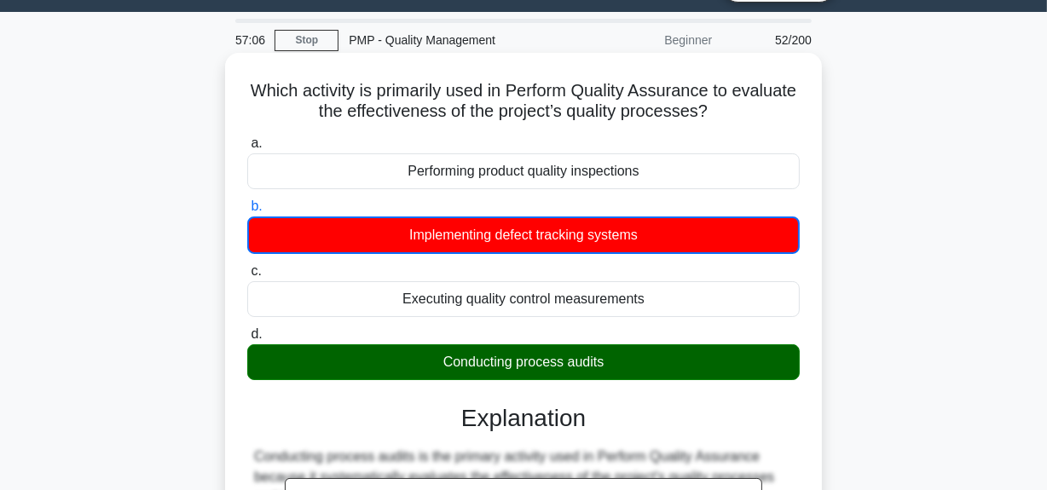
scroll to position [43, 0]
drag, startPoint x: 605, startPoint y: 87, endPoint x: 741, endPoint y: 86, distance: 135.5
click at [741, 86] on h5 "Which activity is primarily used in Perform Quality Assurance to evaluate the e…" at bounding box center [523, 101] width 556 height 43
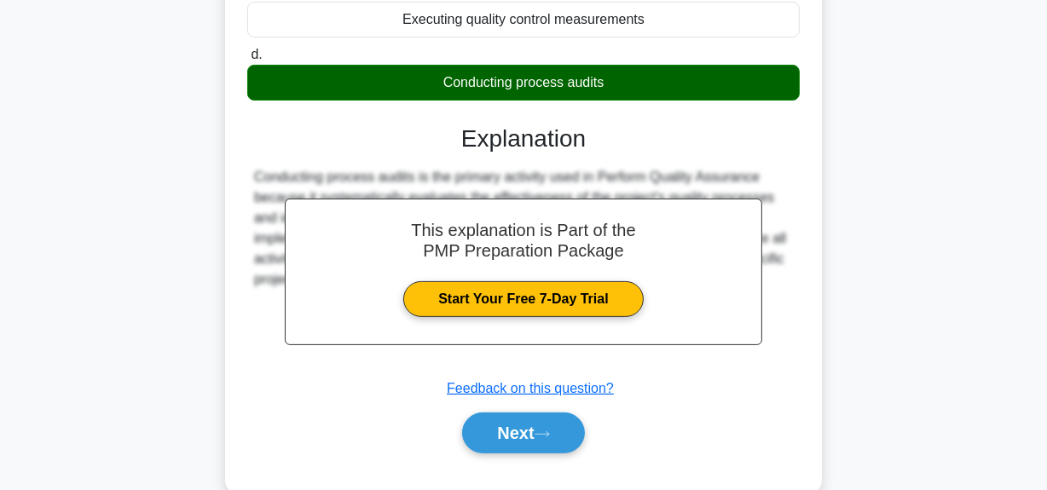
scroll to position [430, 0]
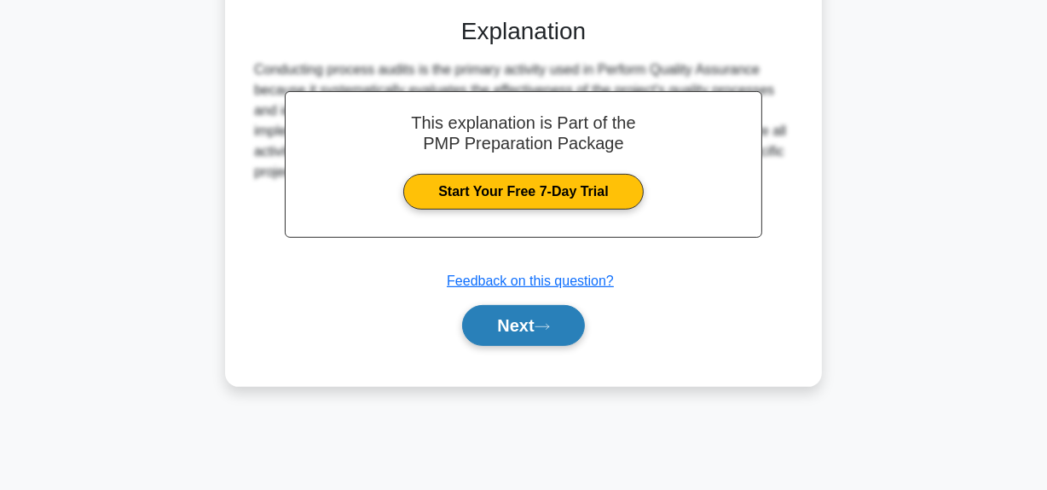
click at [511, 325] on button "Next" at bounding box center [523, 325] width 122 height 41
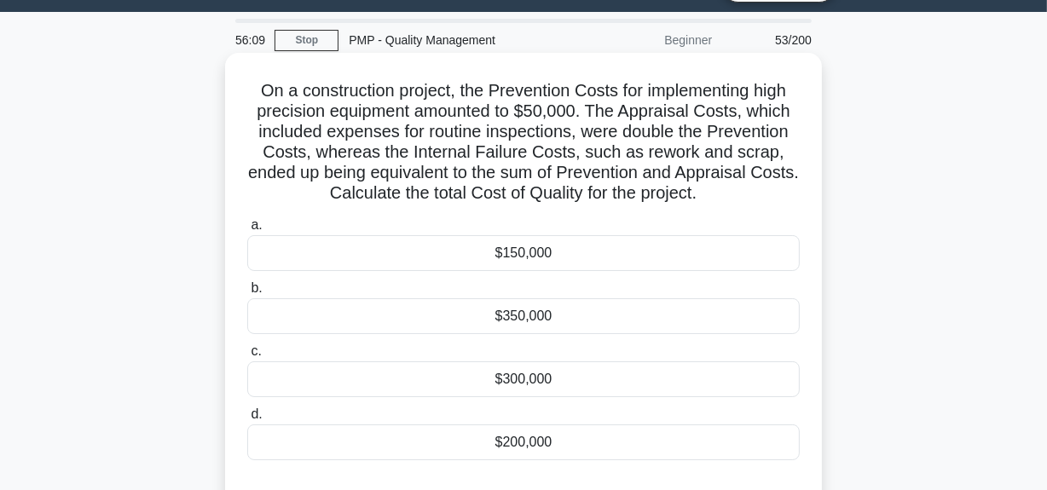
scroll to position [119, 0]
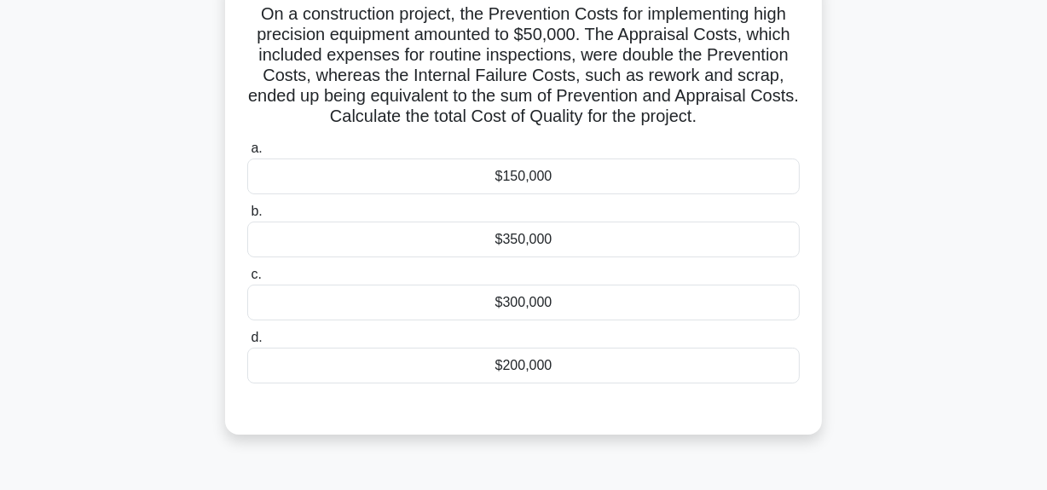
click at [558, 182] on div "$150,000" at bounding box center [523, 177] width 552 height 36
click at [247, 154] on input "a. $150,000" at bounding box center [247, 148] width 0 height 11
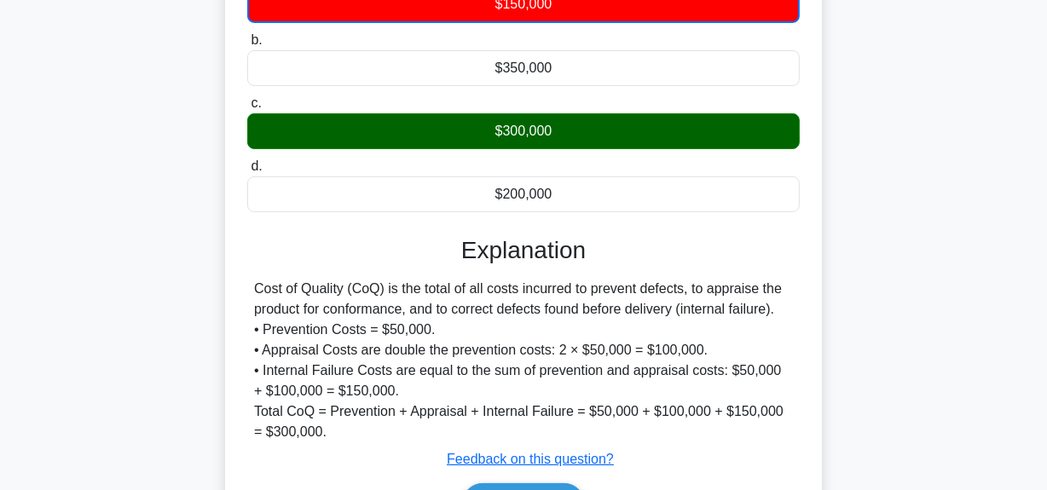
scroll to position [430, 0]
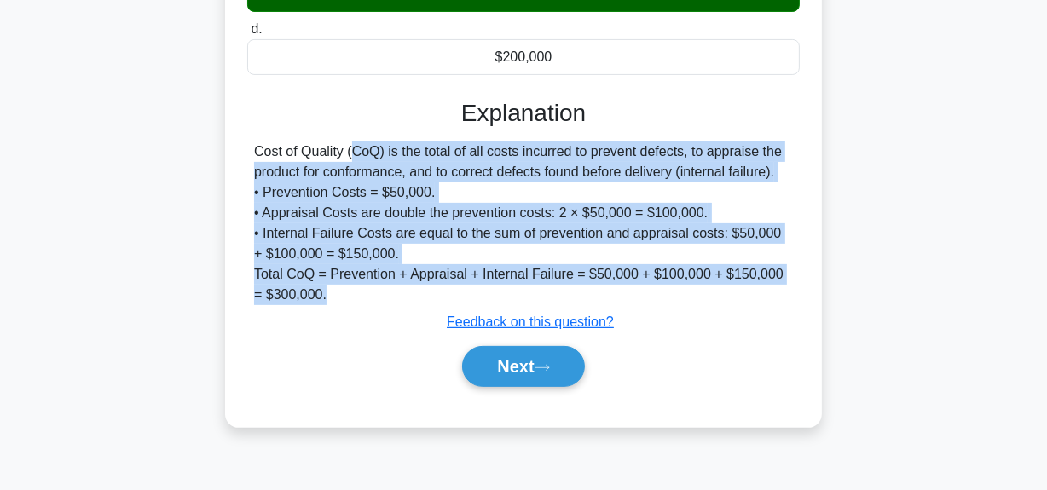
drag, startPoint x: 245, startPoint y: 152, endPoint x: 390, endPoint y: 288, distance: 199.0
click at [390, 288] on div "a. $150,000 b. $350,000 c. d." at bounding box center [523, 115] width 556 height 583
copy div "Cost of Quality (CoQ) is the total of all costs incurred to prevent defects, to…"
click at [528, 374] on button "Next" at bounding box center [523, 366] width 122 height 41
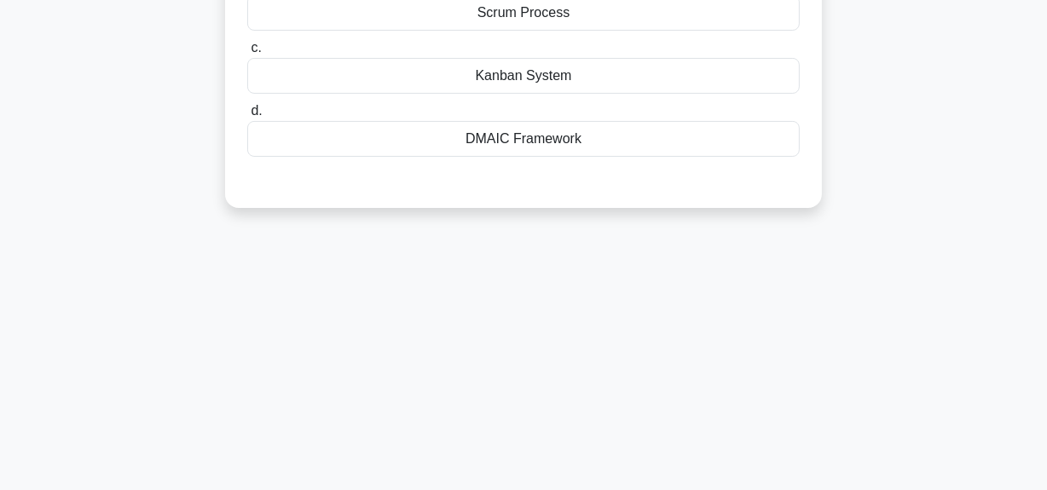
scroll to position [119, 0]
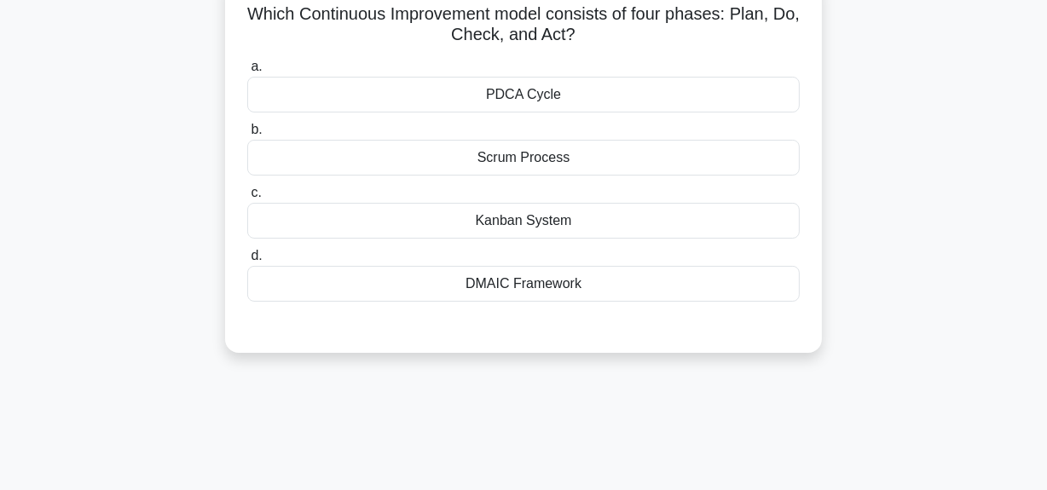
click at [505, 89] on div "PDCA Cycle" at bounding box center [523, 95] width 552 height 36
click at [247, 72] on input "a. PDCA Cycle" at bounding box center [247, 66] width 0 height 11
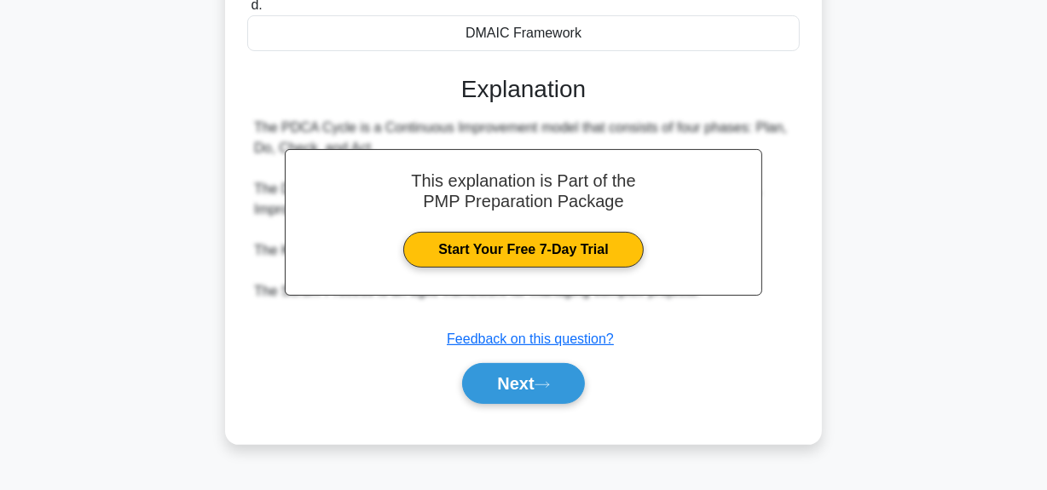
scroll to position [430, 0]
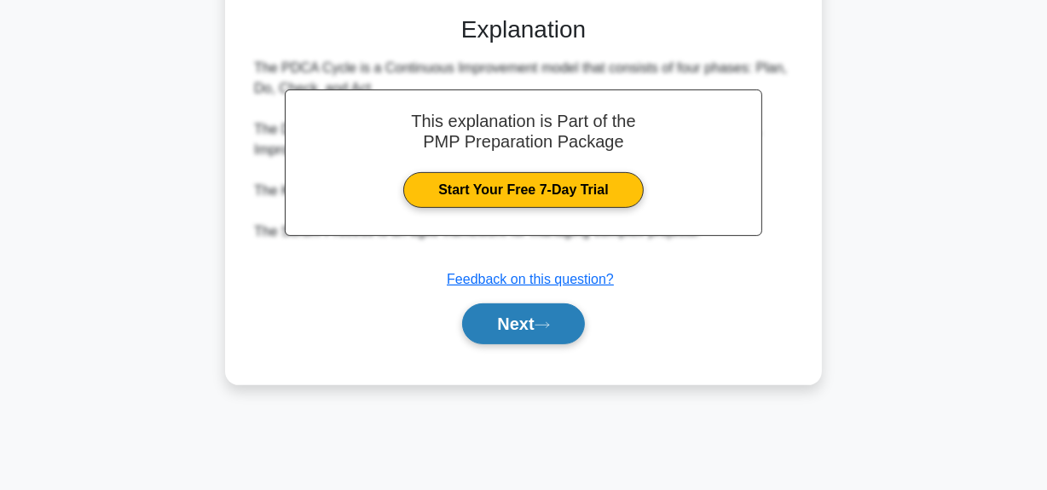
click at [488, 319] on button "Next" at bounding box center [523, 323] width 122 height 41
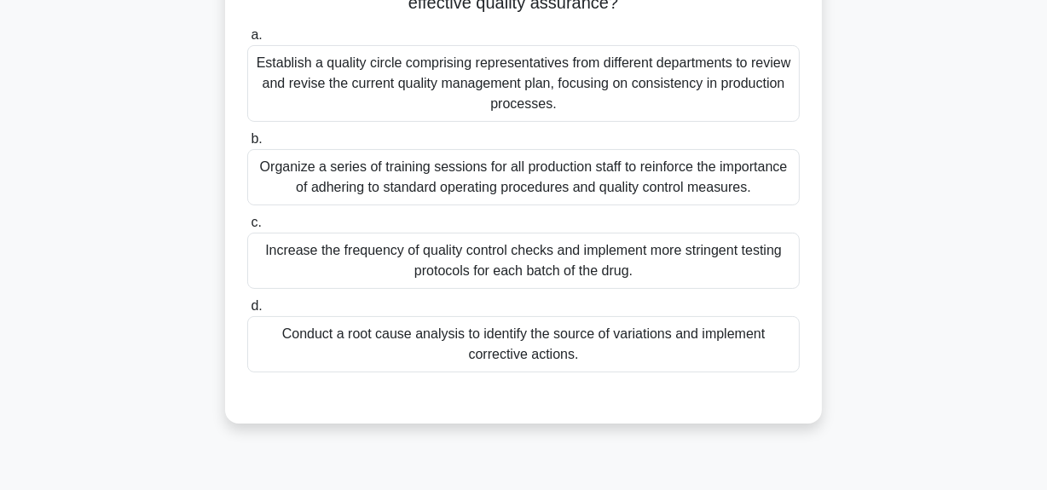
scroll to position [274, 0]
click at [497, 264] on div "Increase the frequency of quality control checks and implement more stringent t…" at bounding box center [523, 260] width 552 height 56
click at [247, 228] on input "c. Increase the frequency of quality control checks and implement more stringen…" at bounding box center [247, 221] width 0 height 11
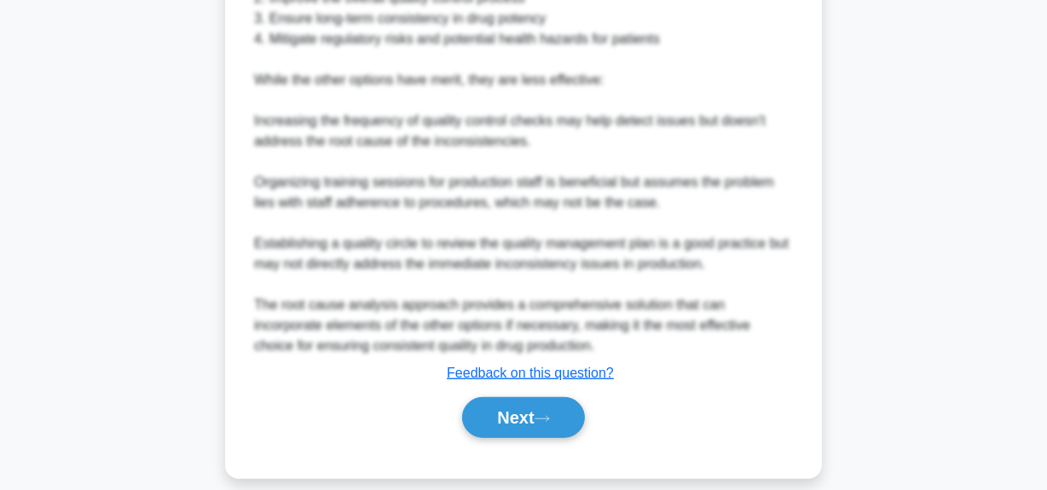
scroll to position [991, 0]
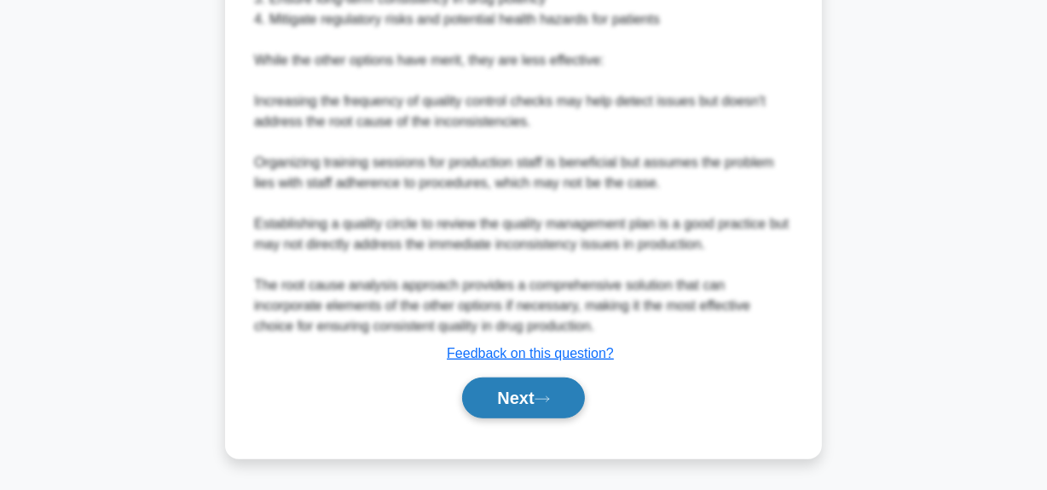
click at [488, 408] on button "Next" at bounding box center [523, 398] width 122 height 41
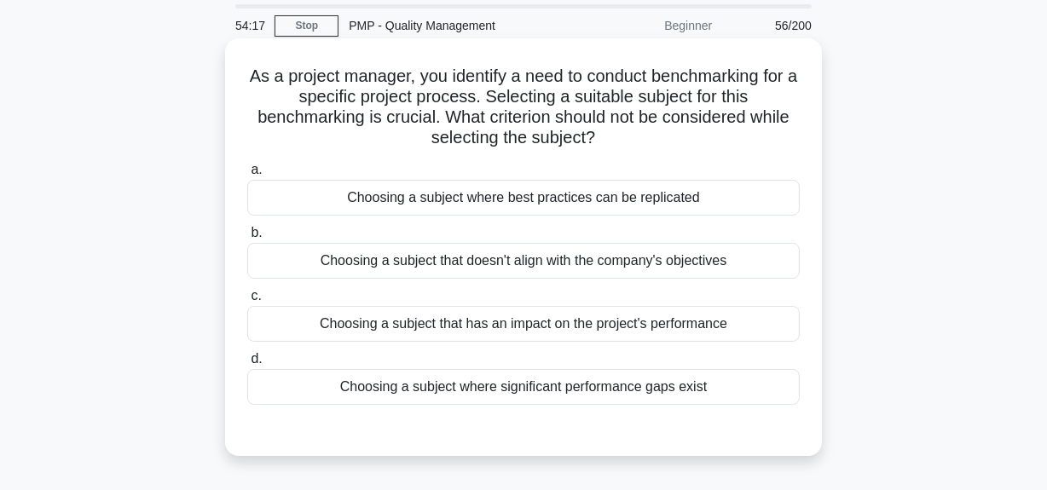
scroll to position [43, 0]
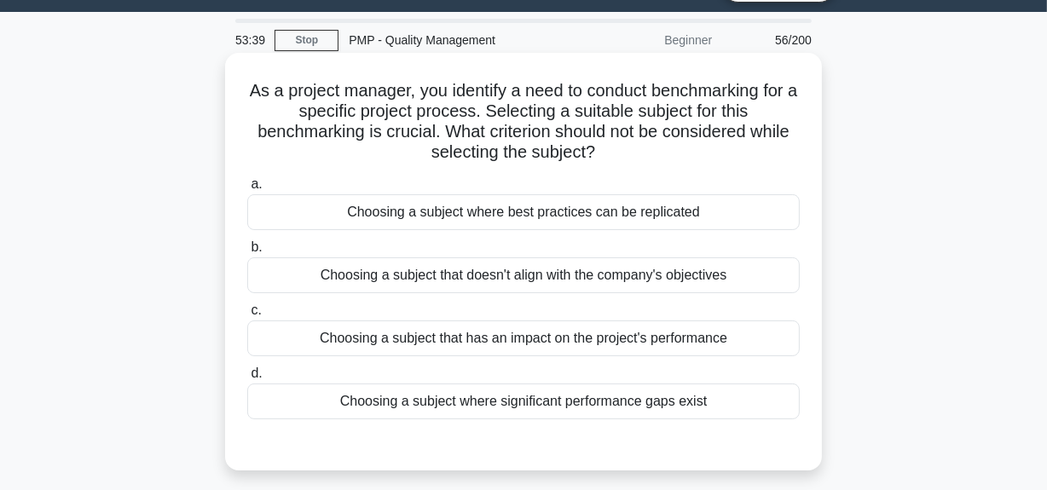
click at [621, 282] on div "Choosing a subject that doesn't align with the company's objectives" at bounding box center [523, 275] width 552 height 36
click at [247, 253] on input "b. Choosing a subject that doesn't align with the company's objectives" at bounding box center [247, 247] width 0 height 11
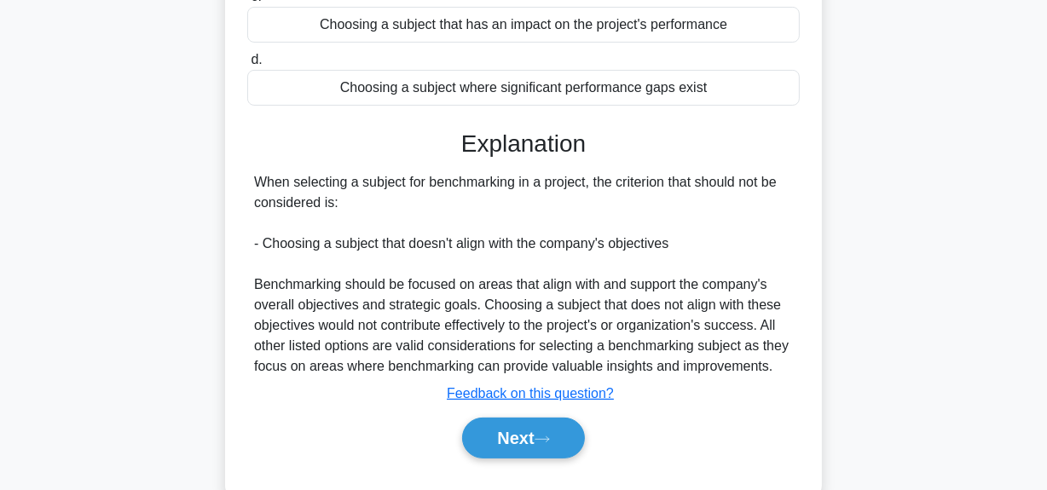
scroll to position [430, 0]
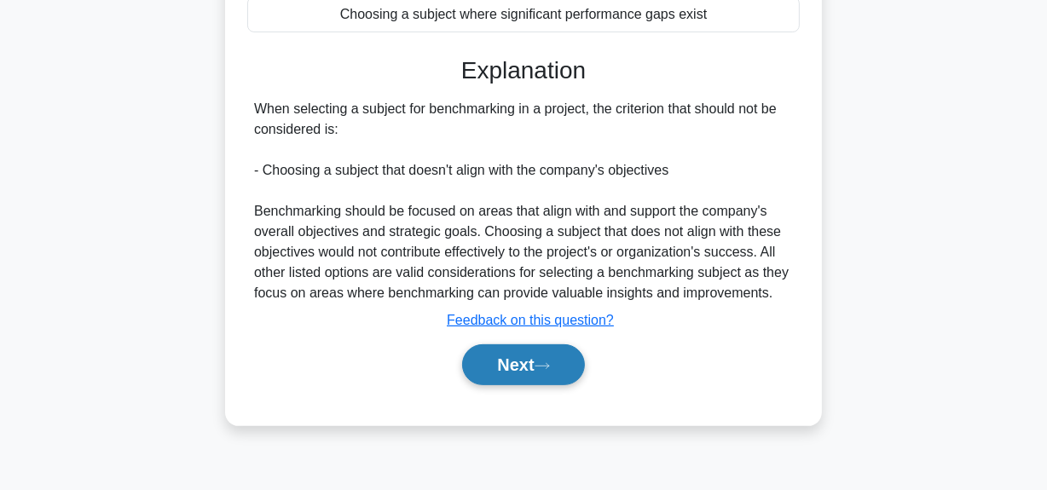
click at [562, 356] on button "Next" at bounding box center [523, 364] width 122 height 41
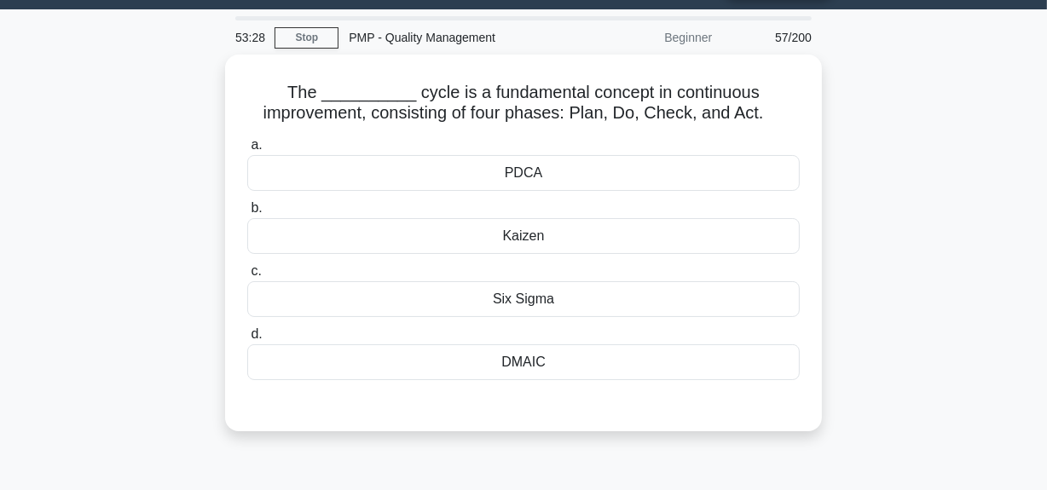
scroll to position [43, 0]
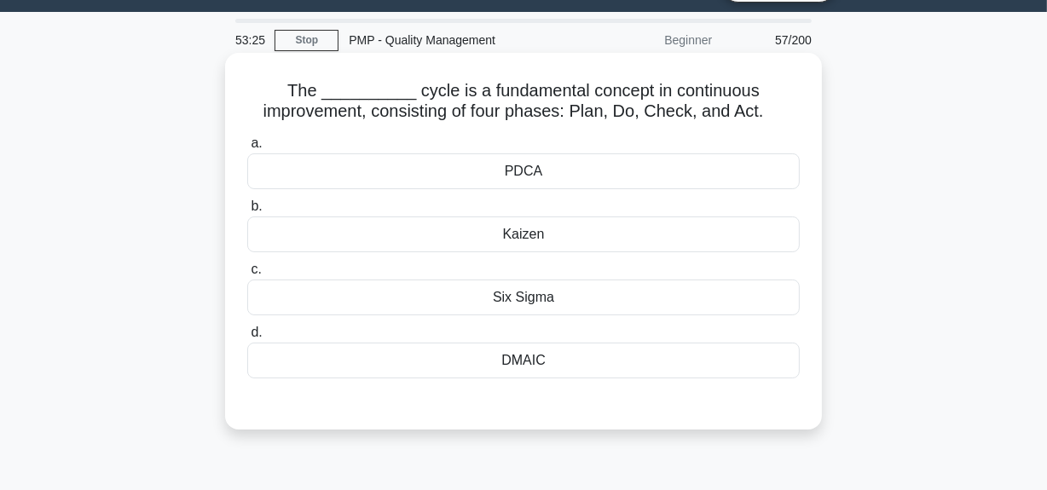
click at [561, 170] on div "PDCA" at bounding box center [523, 171] width 552 height 36
click at [247, 149] on input "a. PDCA" at bounding box center [247, 143] width 0 height 11
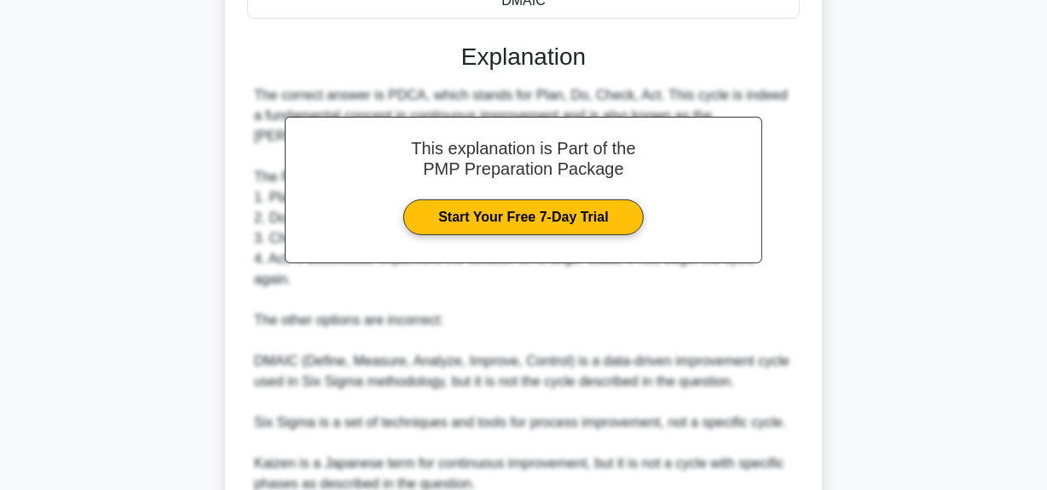
scroll to position [507, 0]
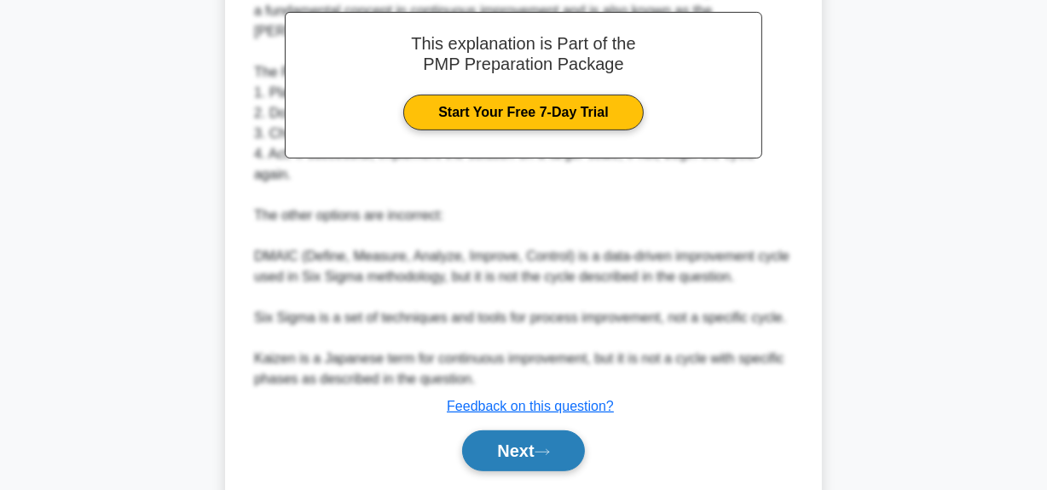
click at [527, 436] on button "Next" at bounding box center [523, 450] width 122 height 41
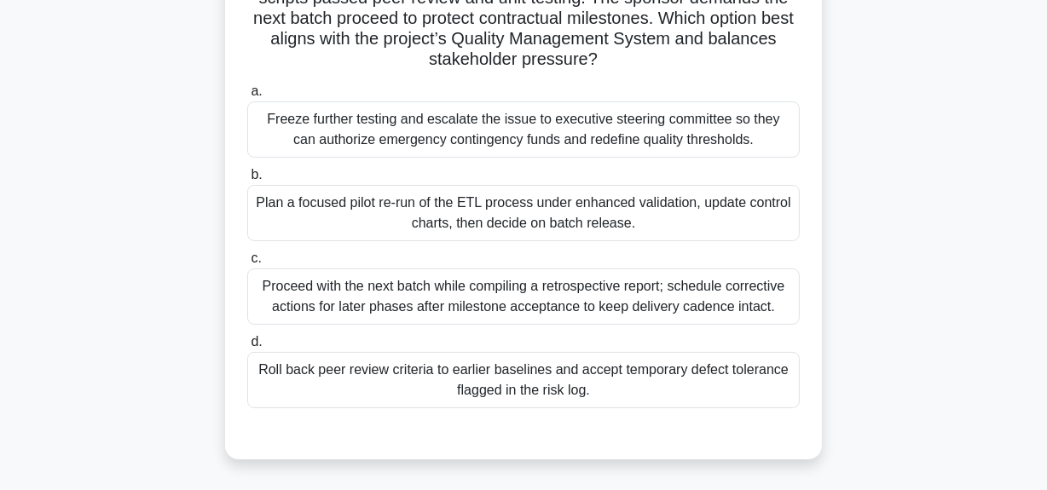
scroll to position [119, 0]
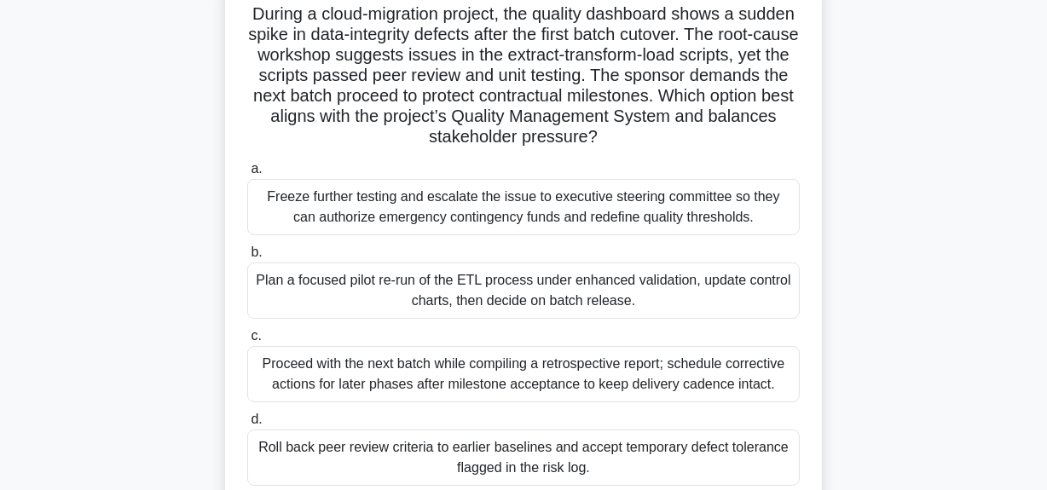
drag, startPoint x: 277, startPoint y: 117, endPoint x: 764, endPoint y: 130, distance: 486.9
click at [764, 130] on h5 "During a cloud-migration project, the quality dashboard shows a sudden spike in…" at bounding box center [523, 75] width 556 height 145
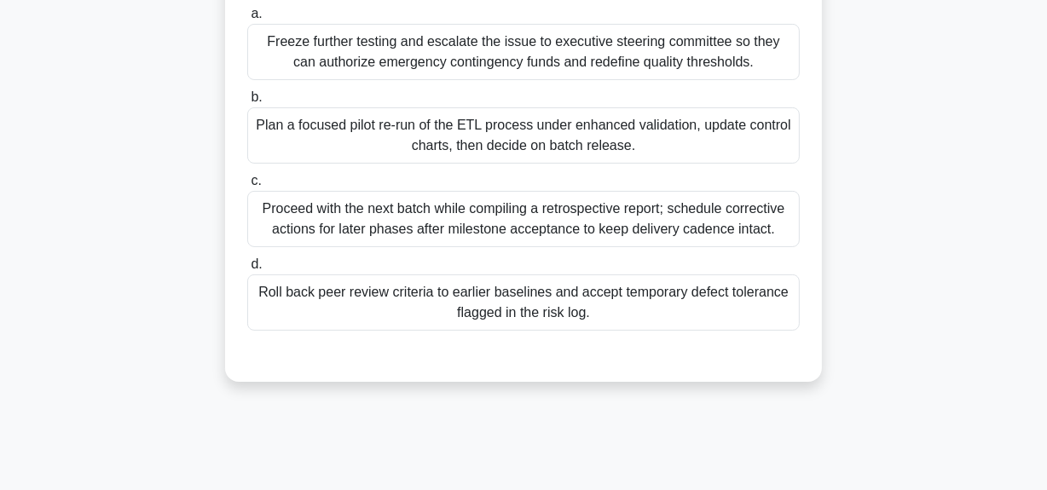
scroll to position [197, 0]
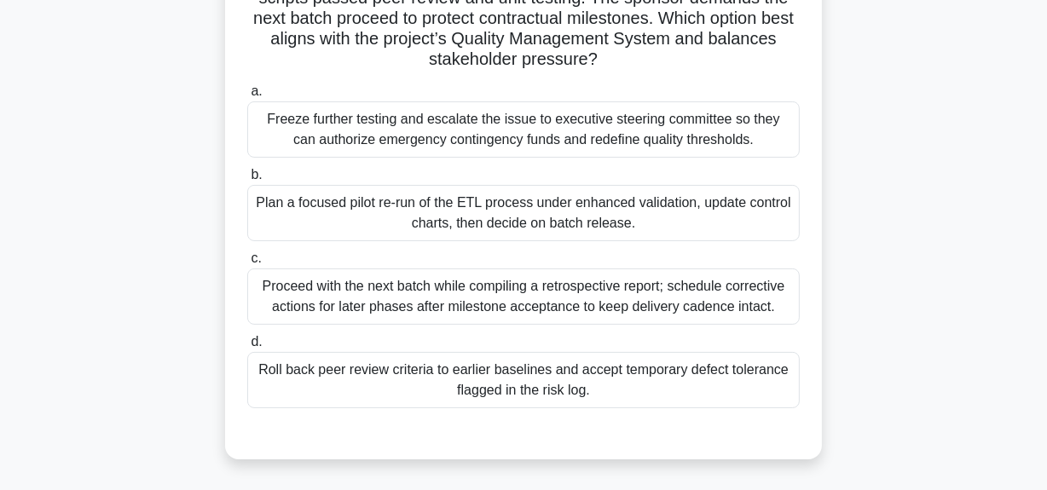
click at [671, 219] on div "Plan a focused pilot re-run of the ETL process under enhanced validation, updat…" at bounding box center [523, 213] width 552 height 56
click at [247, 181] on input "b. Plan a focused pilot re-run of the ETL process under enhanced validation, up…" at bounding box center [247, 175] width 0 height 11
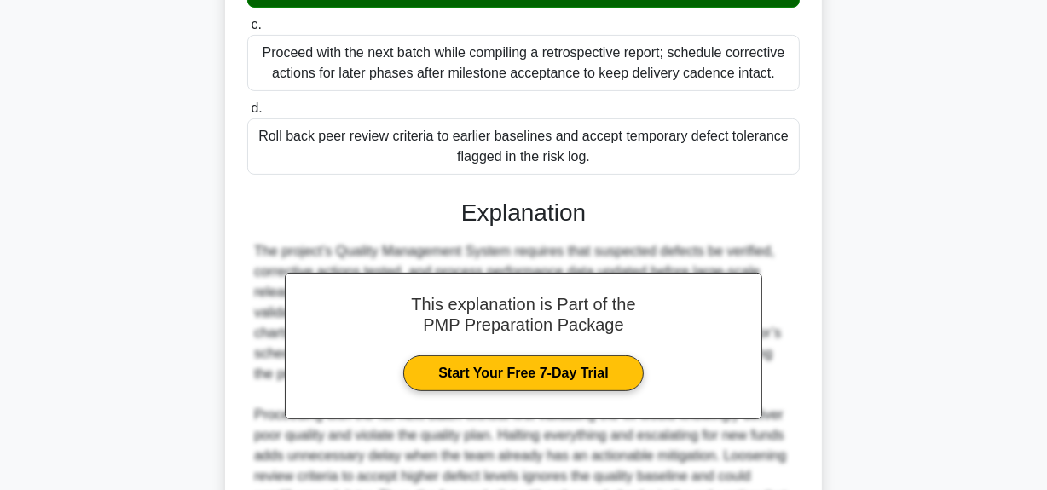
scroll to position [585, 0]
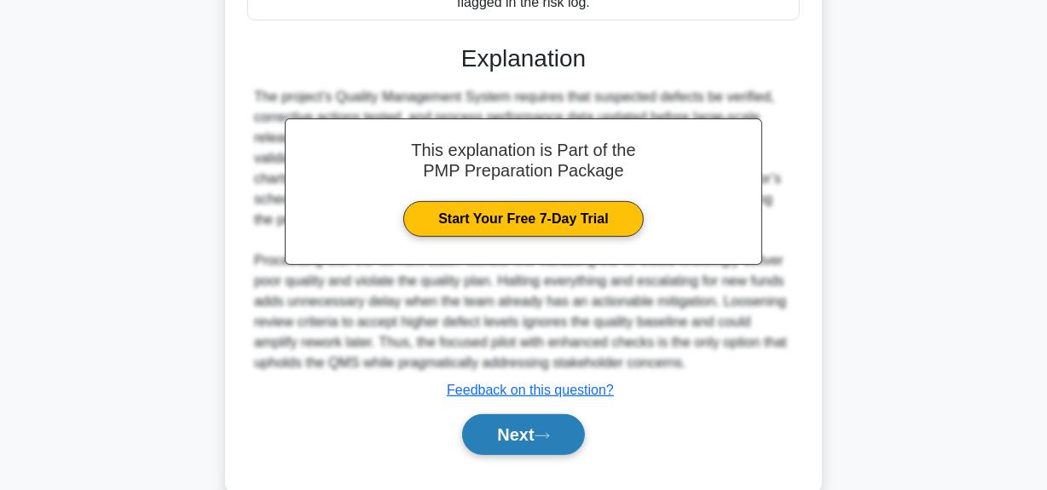
click at [550, 431] on icon at bounding box center [541, 435] width 15 height 9
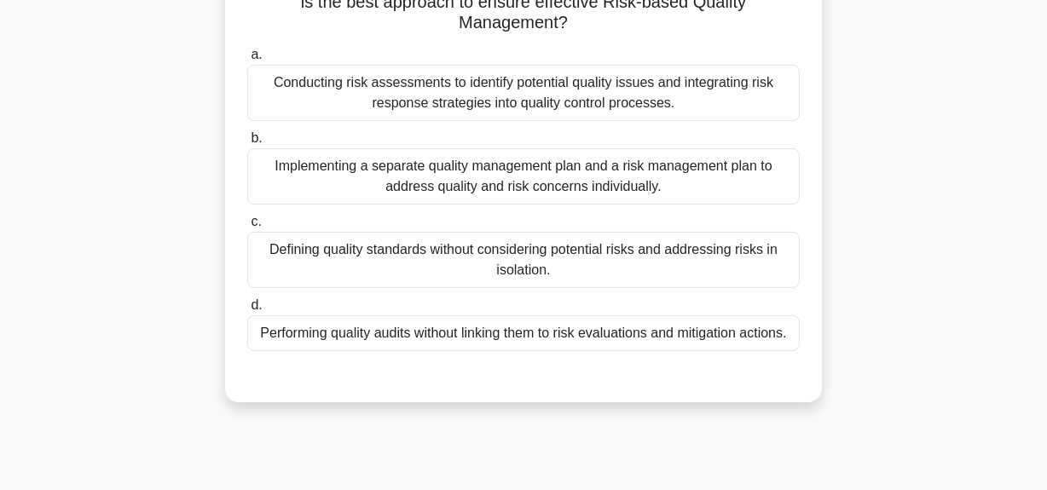
scroll to position [43, 0]
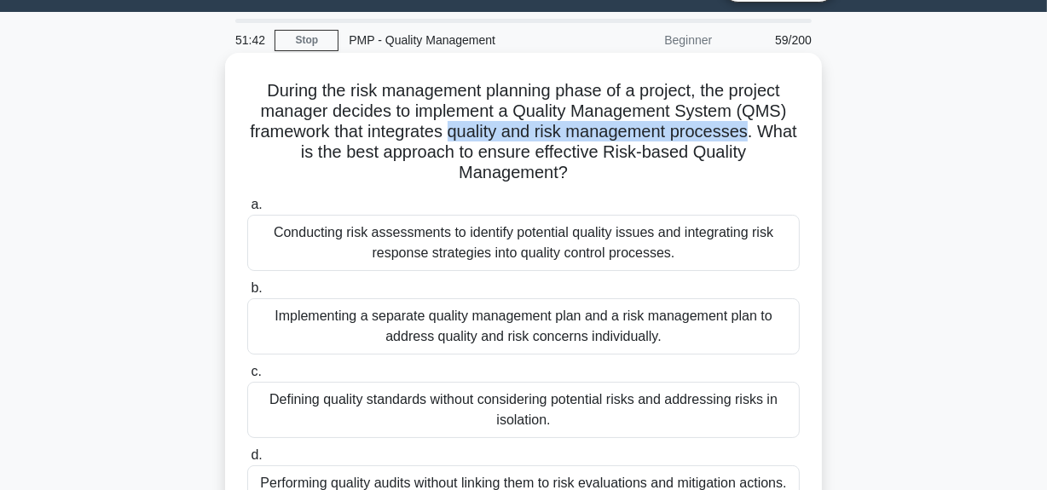
drag, startPoint x: 471, startPoint y: 129, endPoint x: 773, endPoint y: 135, distance: 301.8
click at [773, 135] on h5 "During the risk management planning phase of a project, the project manager dec…" at bounding box center [523, 132] width 556 height 104
drag, startPoint x: 324, startPoint y: 149, endPoint x: 593, endPoint y: 164, distance: 269.8
click at [593, 164] on h5 "During the risk management planning phase of a project, the project manager dec…" at bounding box center [523, 132] width 556 height 104
click at [635, 156] on h5 "During the risk management planning phase of a project, the project manager dec…" at bounding box center [523, 132] width 556 height 104
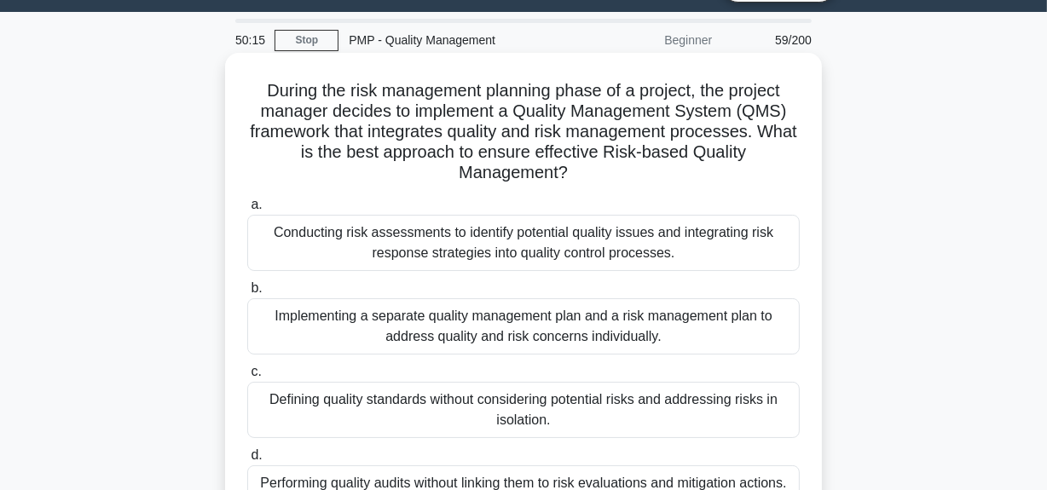
click at [450, 256] on div "Conducting risk assessments to identify potential quality issues and integratin…" at bounding box center [523, 243] width 552 height 56
click at [247, 211] on input "a. Conducting risk assessments to identify potential quality issues and integra…" at bounding box center [247, 204] width 0 height 11
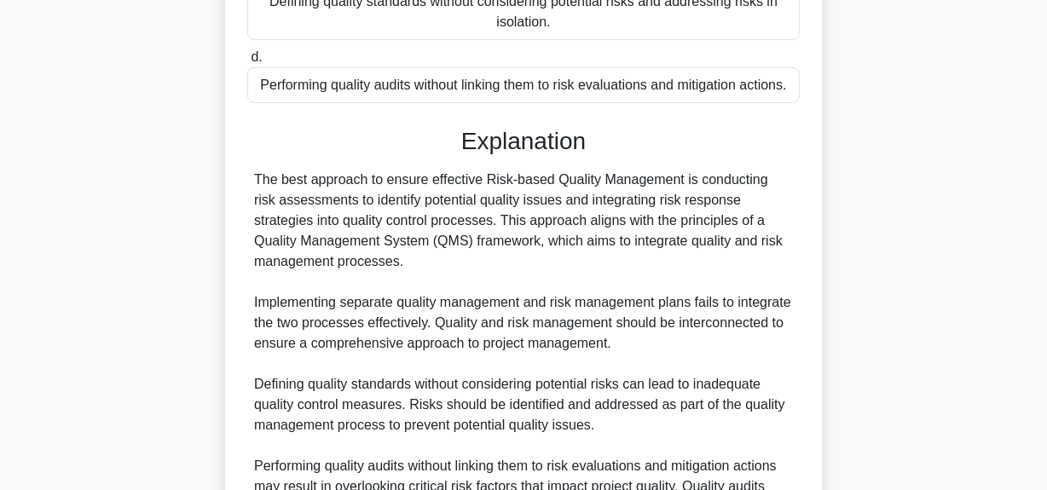
scroll to position [642, 0]
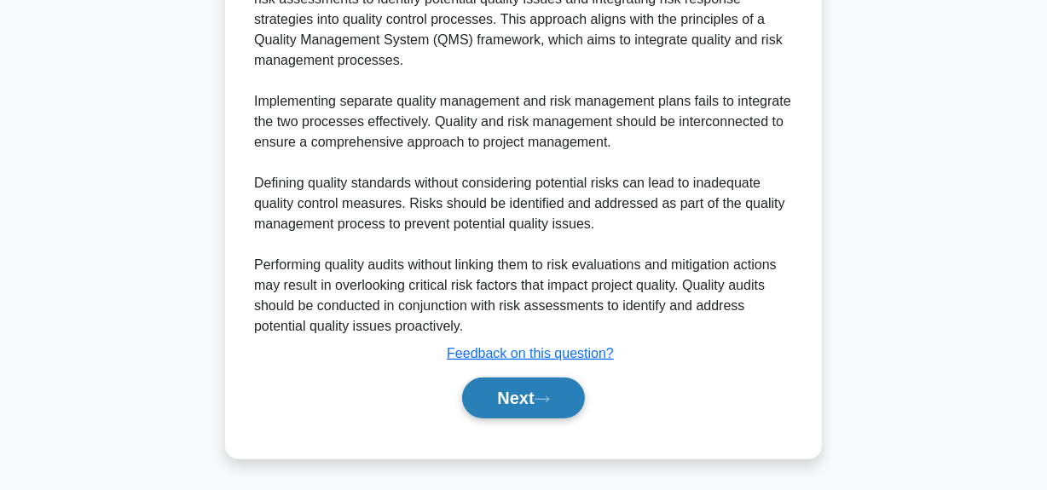
click at [537, 397] on button "Next" at bounding box center [523, 398] width 122 height 41
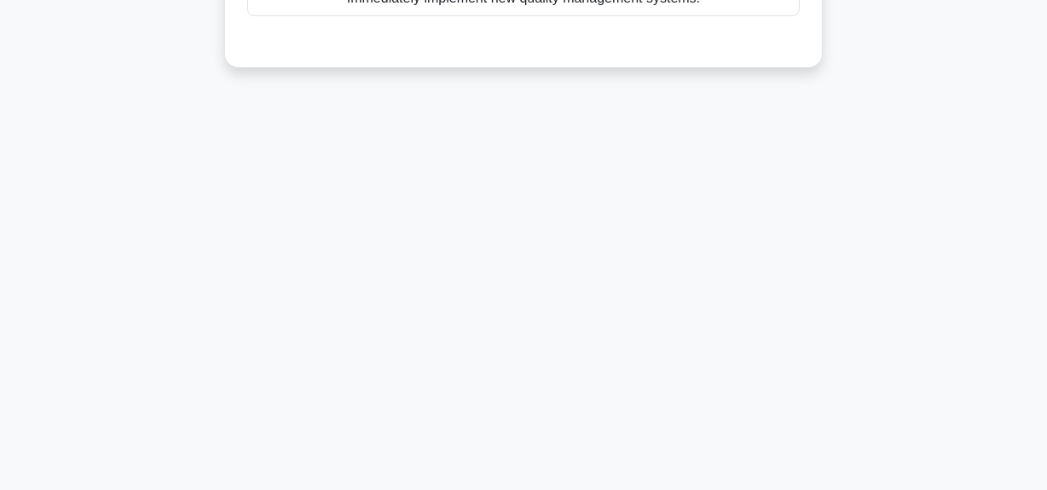
scroll to position [43, 0]
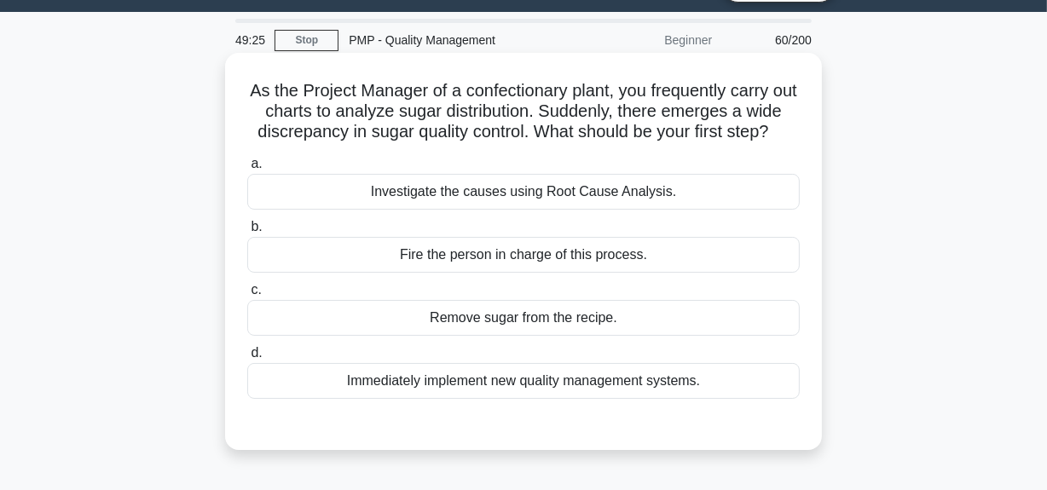
click at [629, 210] on div "Investigate the causes using Root Cause Analysis." at bounding box center [523, 192] width 552 height 36
click at [247, 170] on input "a. Investigate the causes using Root Cause Analysis." at bounding box center [247, 164] width 0 height 11
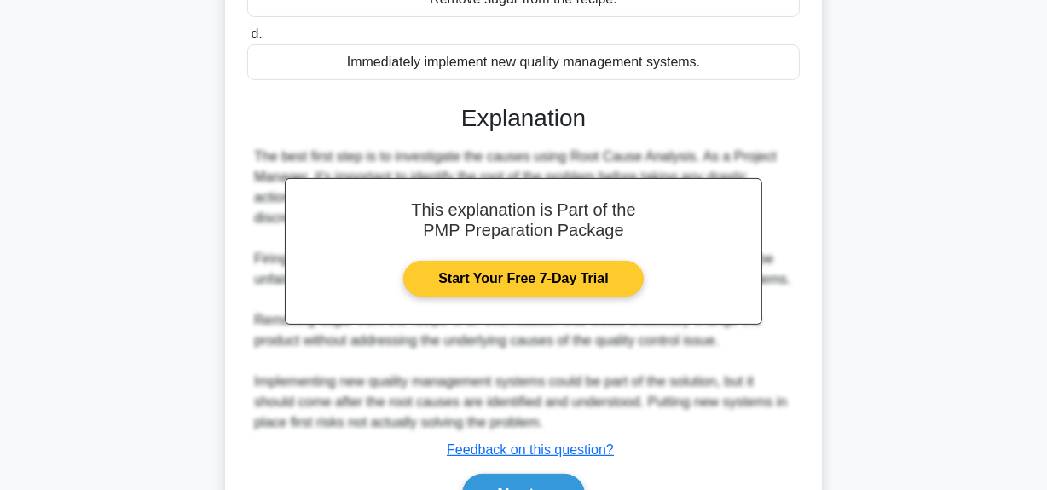
scroll to position [430, 0]
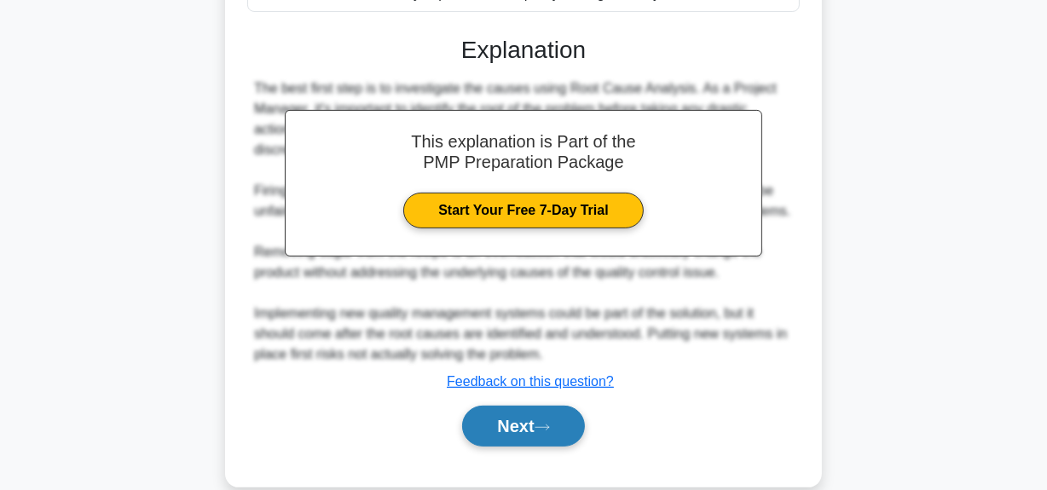
click at [513, 446] on button "Next" at bounding box center [523, 426] width 122 height 41
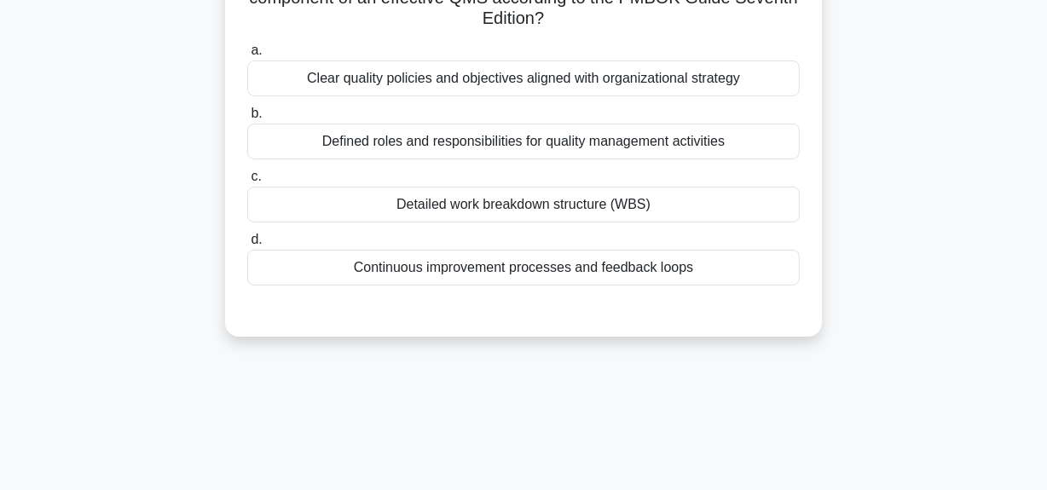
scroll to position [43, 0]
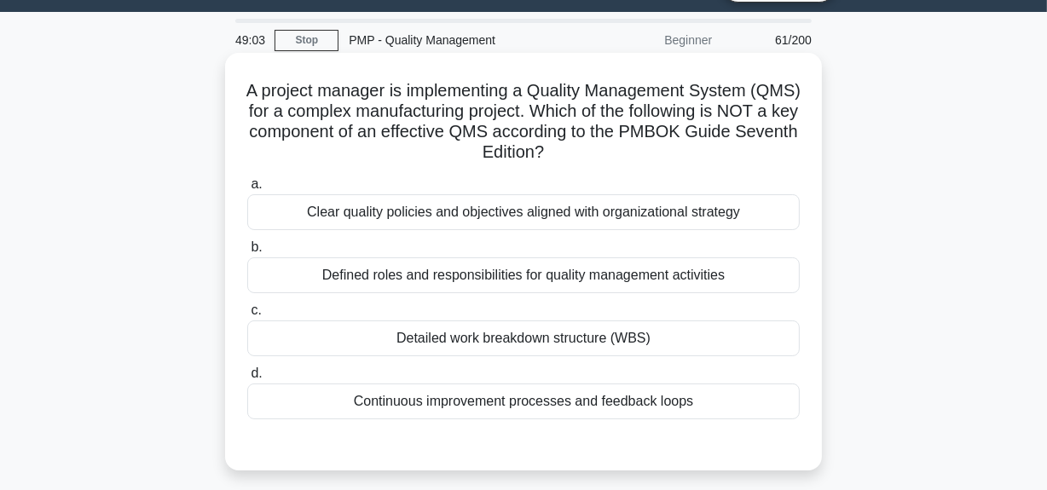
click at [569, 323] on div "Detailed work breakdown structure (WBS)" at bounding box center [523, 338] width 552 height 36
click at [247, 316] on input "c. Detailed work breakdown structure (WBS)" at bounding box center [247, 310] width 0 height 11
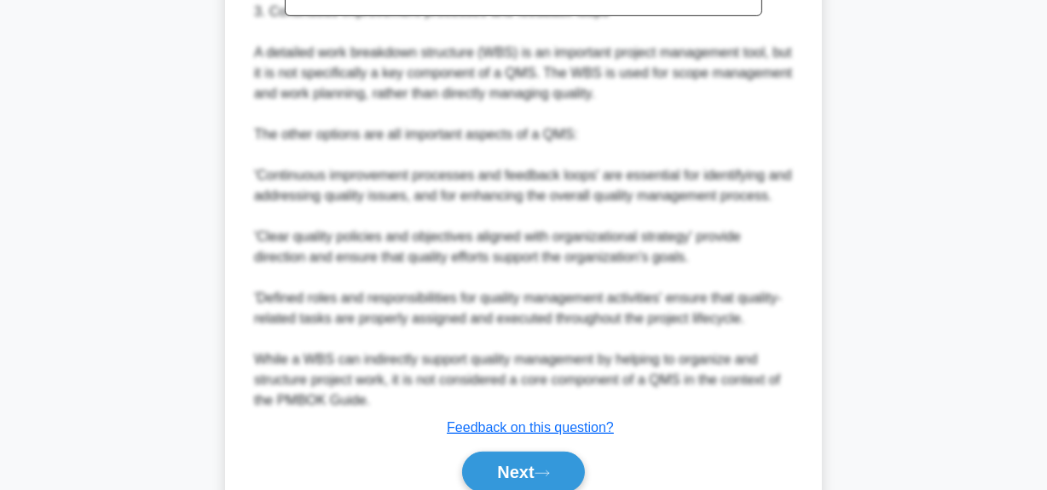
scroll to position [765, 0]
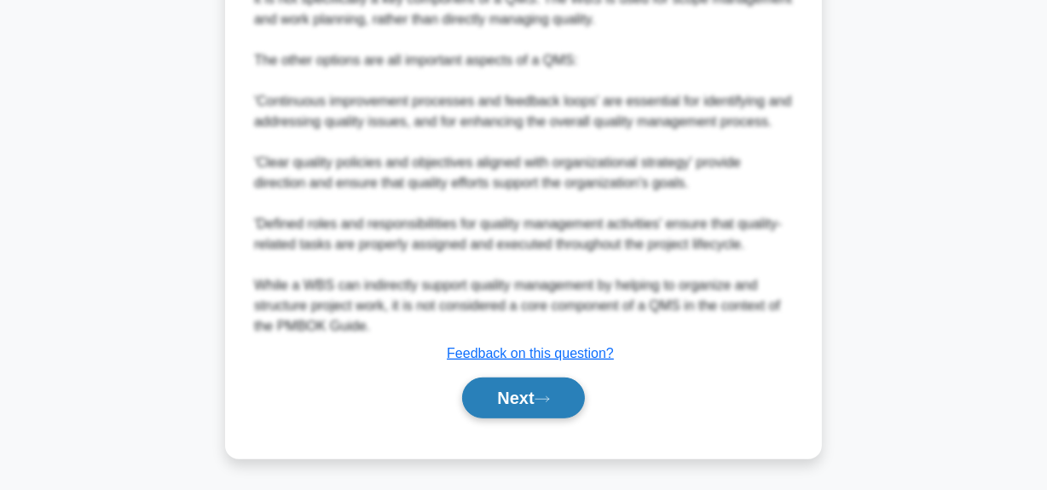
click at [493, 396] on button "Next" at bounding box center [523, 398] width 122 height 41
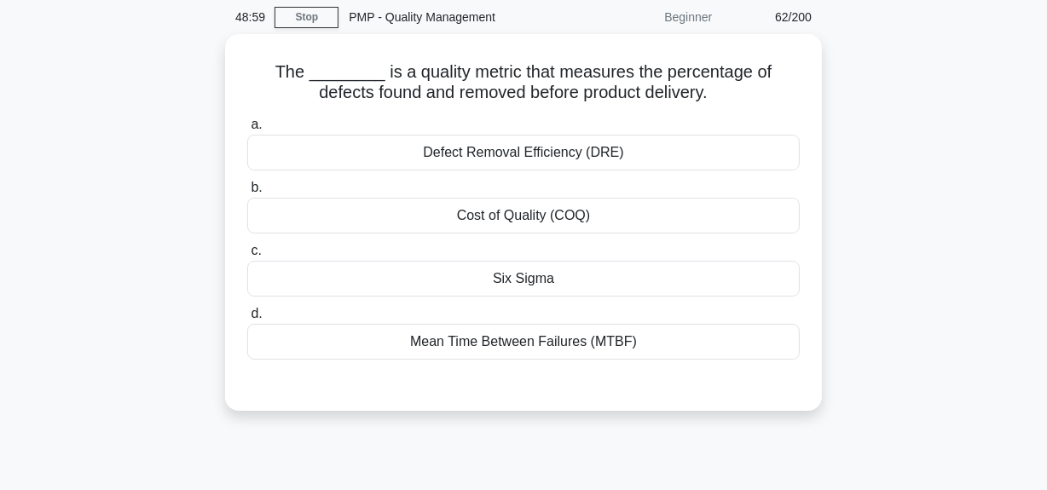
scroll to position [0, 0]
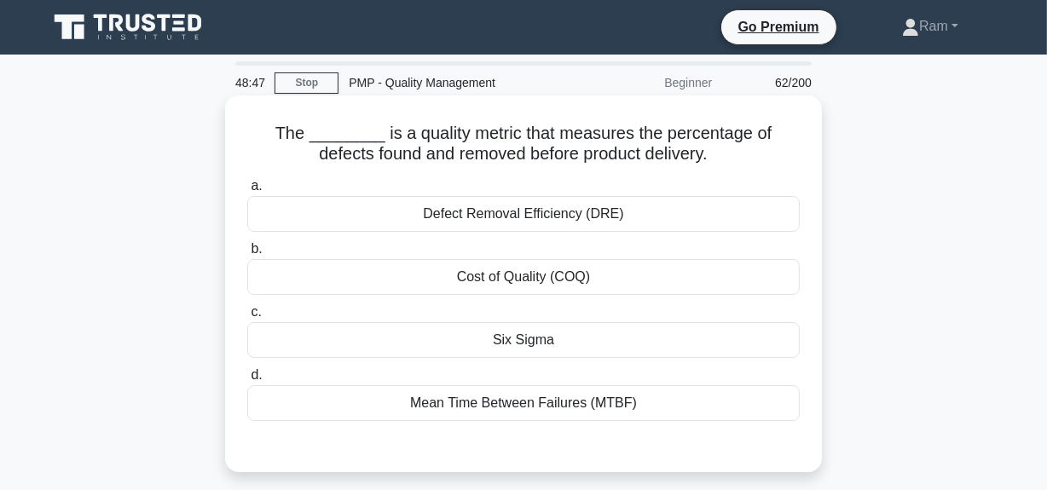
click at [535, 210] on div "Defect Removal Efficiency (DRE)" at bounding box center [523, 214] width 552 height 36
click at [247, 192] on input "a. Defect Removal Efficiency (DRE)" at bounding box center [247, 186] width 0 height 11
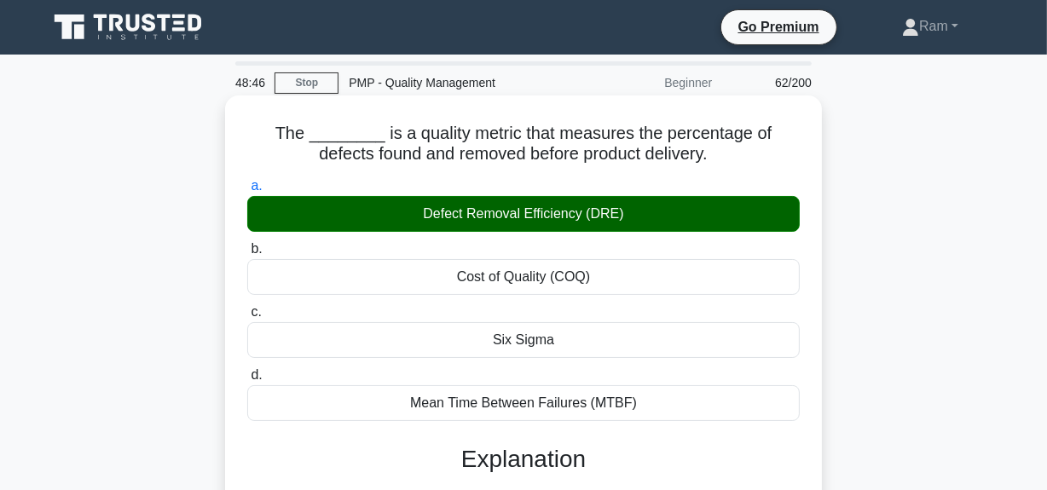
scroll to position [465, 0]
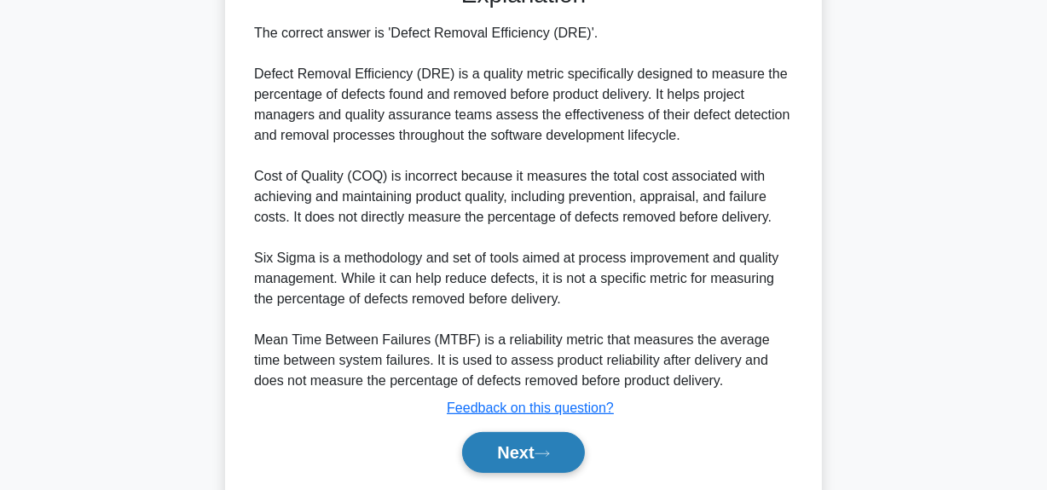
click at [504, 453] on button "Next" at bounding box center [523, 452] width 122 height 41
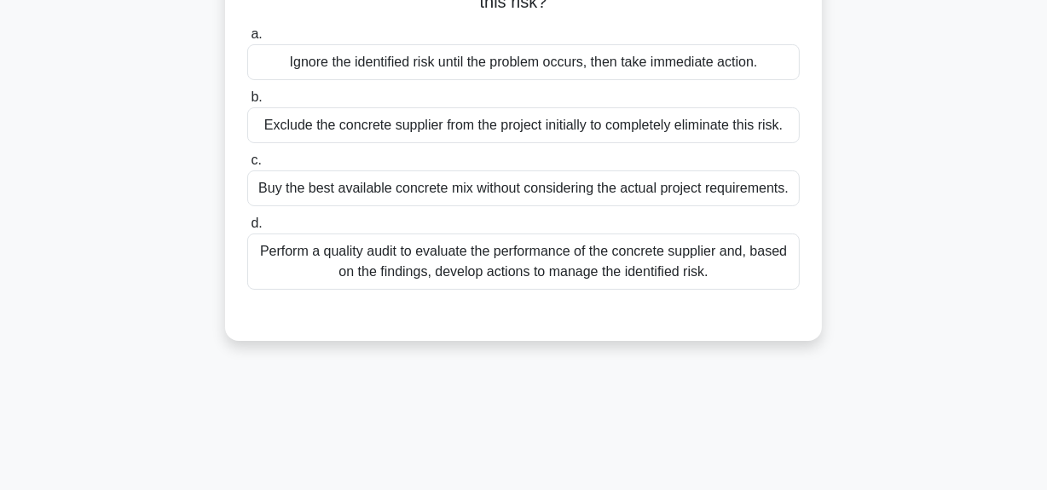
scroll to position [43, 0]
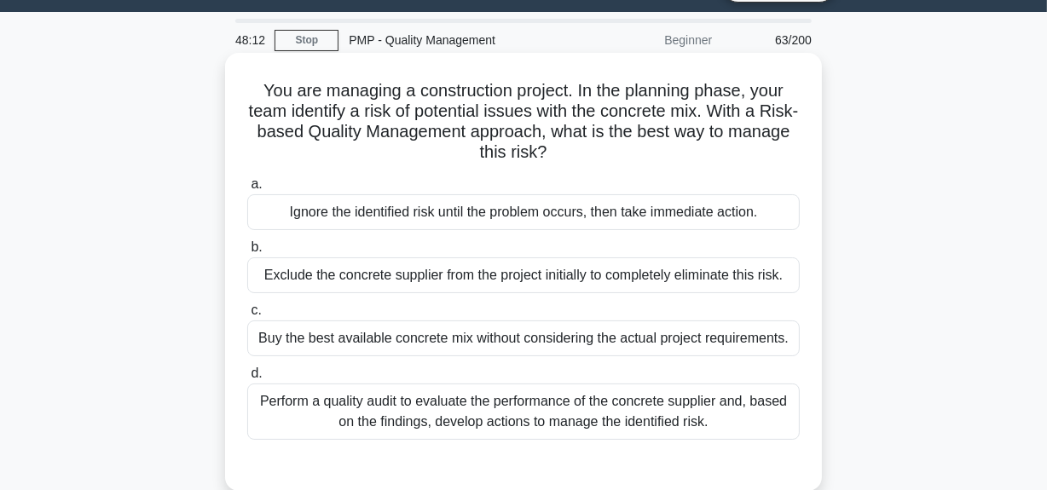
click at [616, 410] on div "Perform a quality audit to evaluate the performance of the concrete supplier an…" at bounding box center [523, 412] width 552 height 56
click at [247, 379] on input "d. Perform a quality audit to evaluate the performance of the concrete supplier…" at bounding box center [247, 373] width 0 height 11
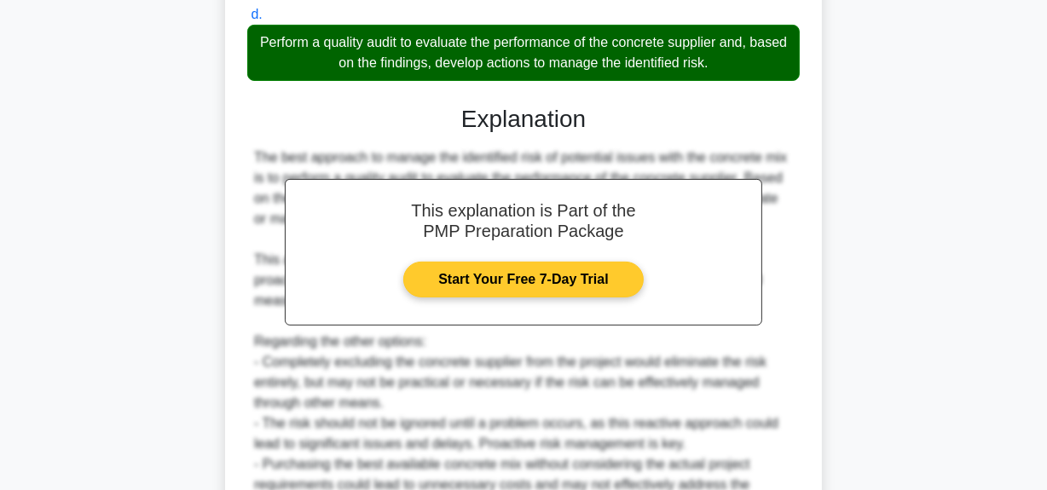
scroll to position [507, 0]
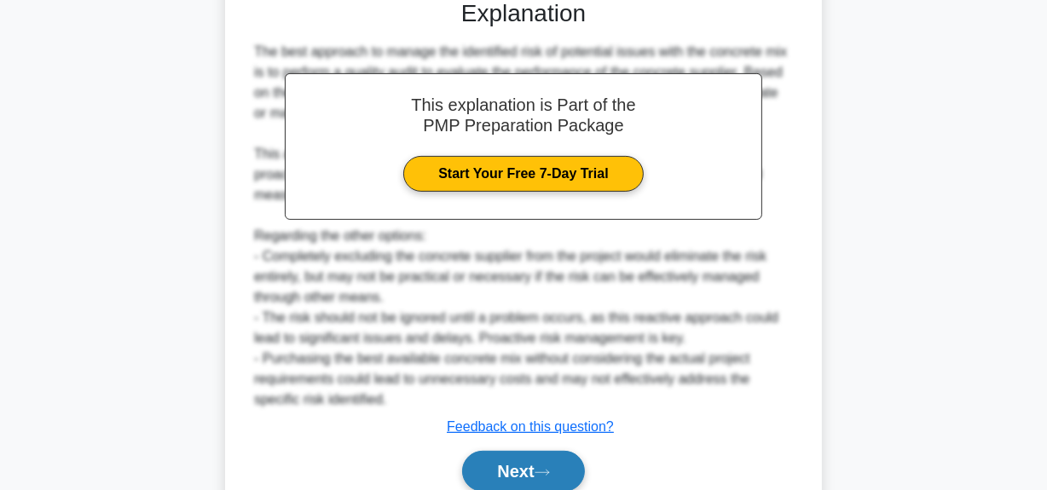
click at [509, 473] on button "Next" at bounding box center [523, 471] width 122 height 41
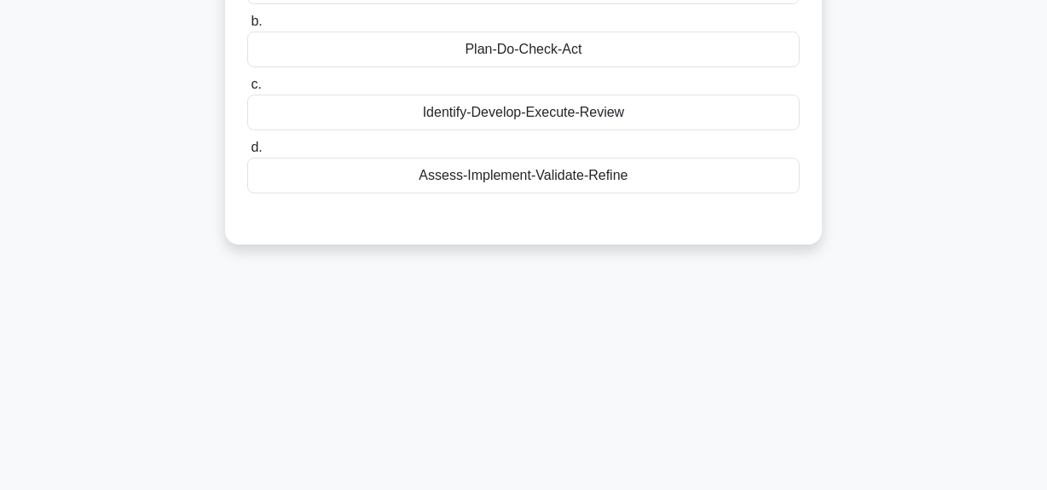
scroll to position [43, 0]
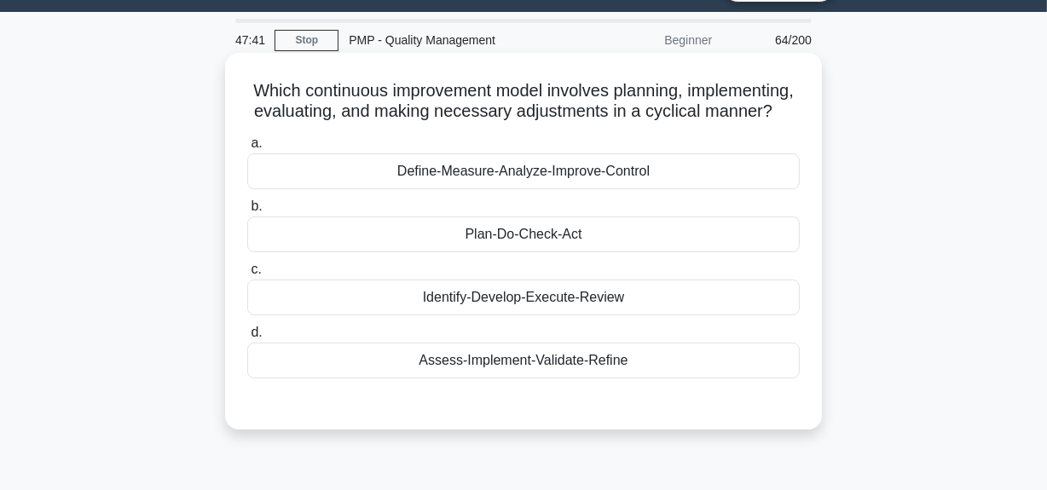
click at [586, 252] on div "Plan-Do-Check-Act" at bounding box center [523, 234] width 552 height 36
click at [247, 212] on input "b. Plan-Do-Check-Act" at bounding box center [247, 206] width 0 height 11
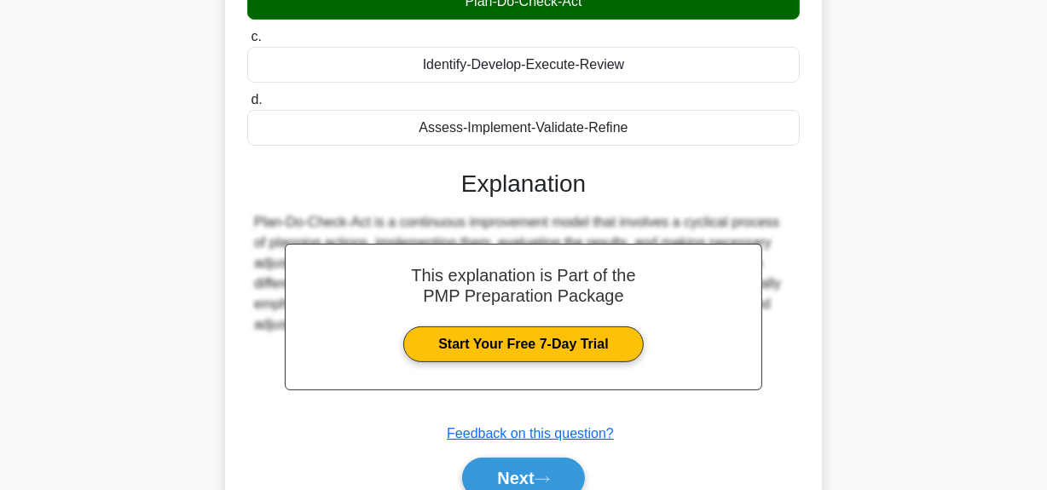
scroll to position [352, 0]
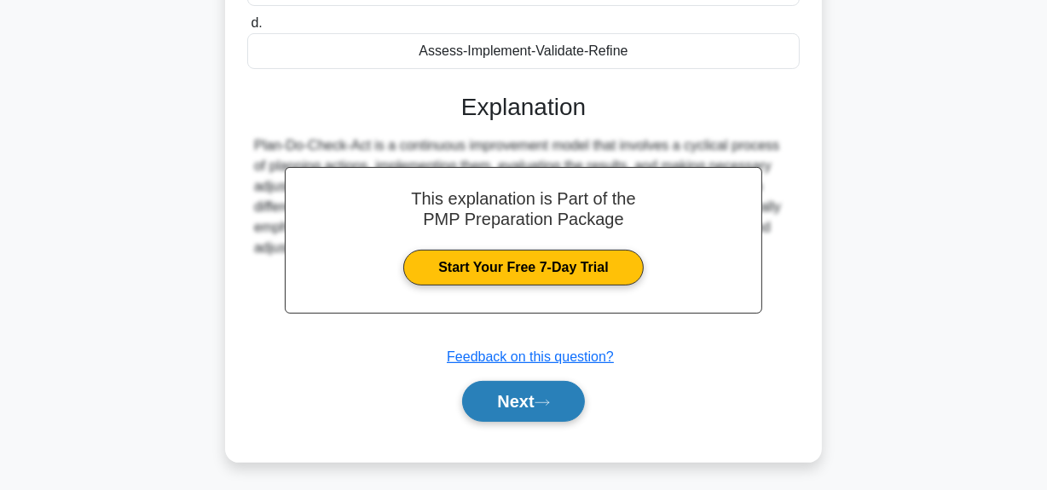
click at [528, 421] on button "Next" at bounding box center [523, 401] width 122 height 41
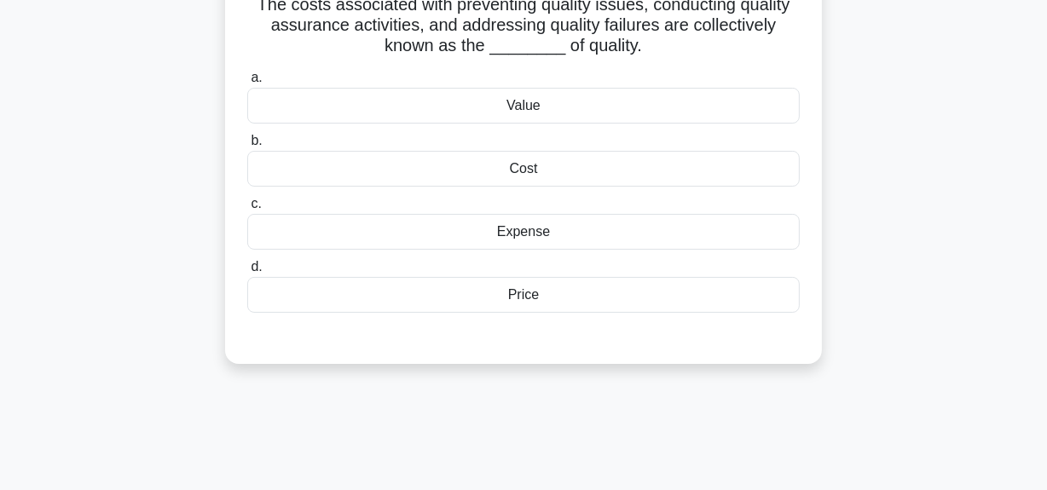
scroll to position [43, 0]
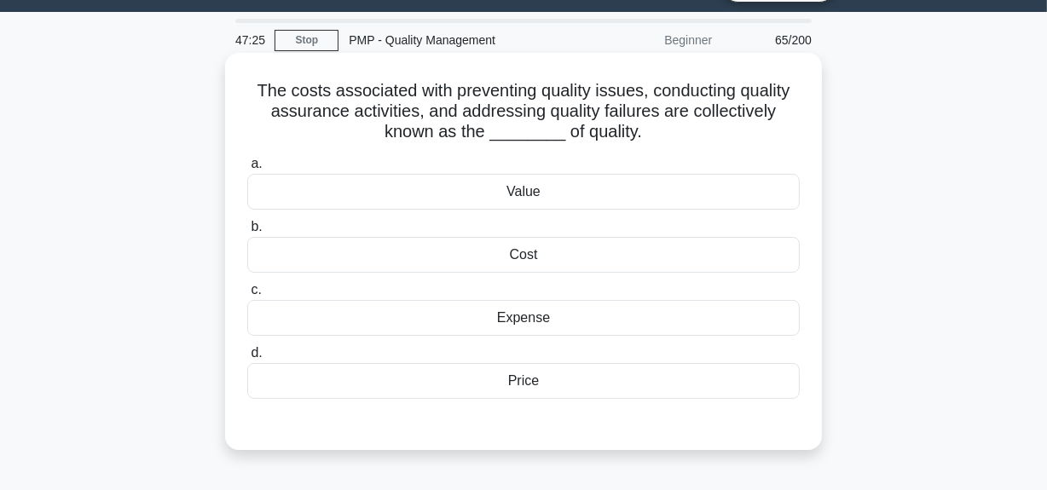
click at [511, 191] on div "Value" at bounding box center [523, 192] width 552 height 36
click at [247, 170] on input "a. Value" at bounding box center [247, 164] width 0 height 11
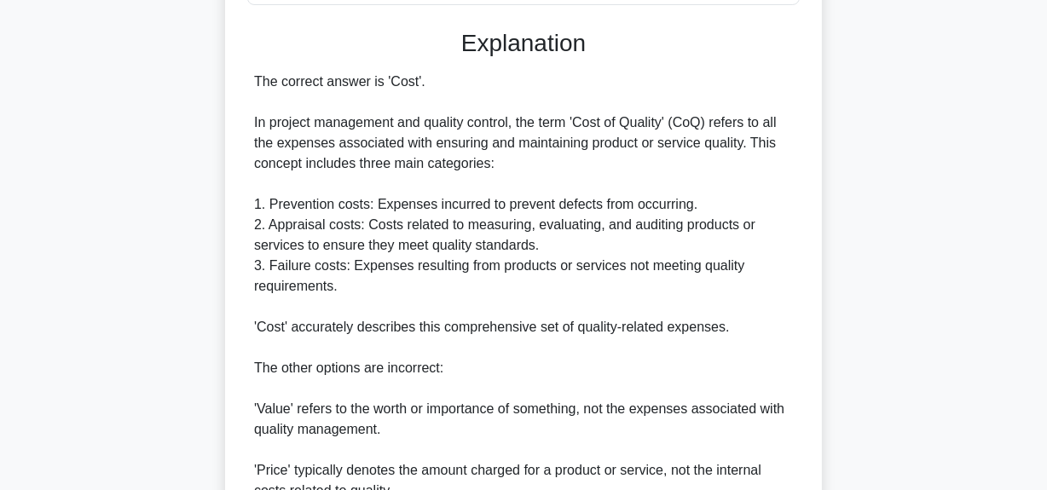
scroll to position [430, 0]
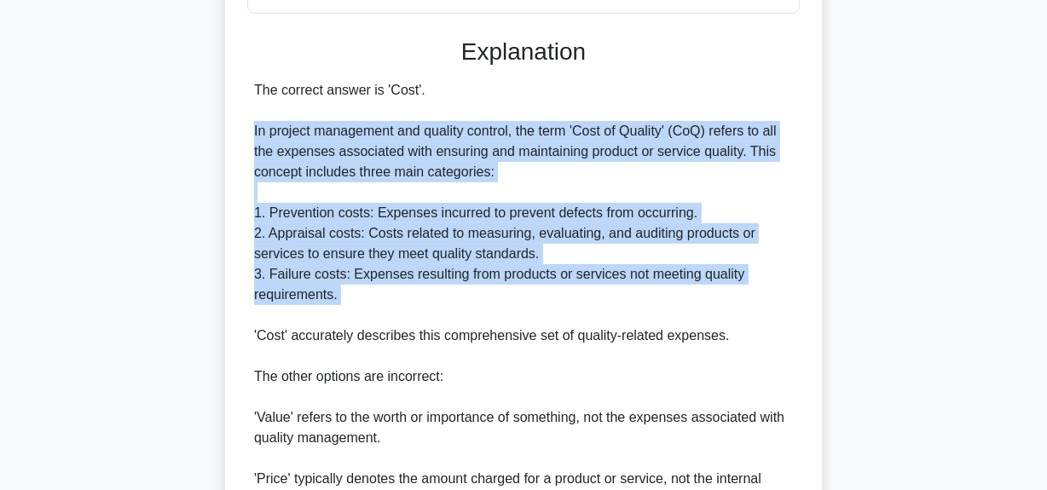
drag, startPoint x: 252, startPoint y: 136, endPoint x: 622, endPoint y: 306, distance: 406.9
click at [622, 306] on div "The correct answer is 'Cost'. In project management and quality control, the te…" at bounding box center [523, 325] width 552 height 491
copy div "In project management and quality control, the term 'Cost of Quality' (CoQ) ref…"
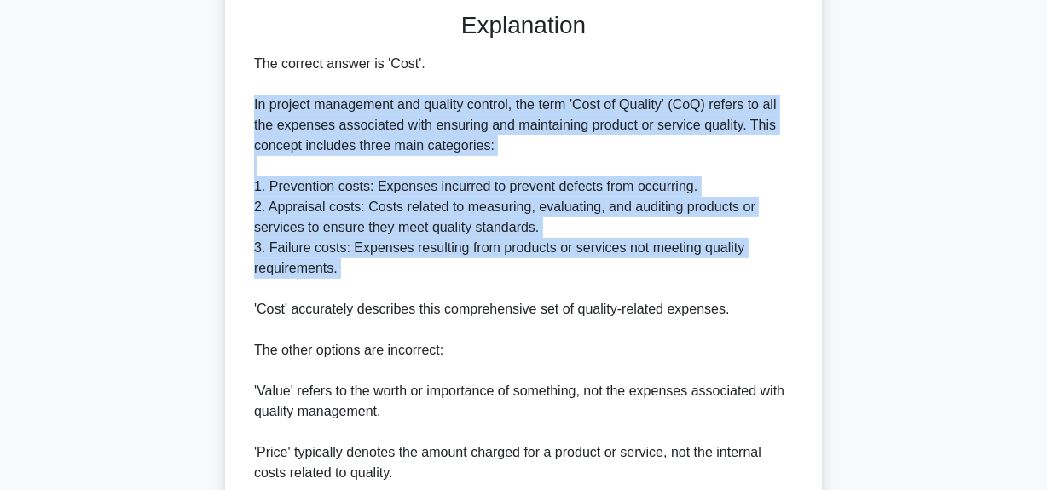
scroll to position [664, 0]
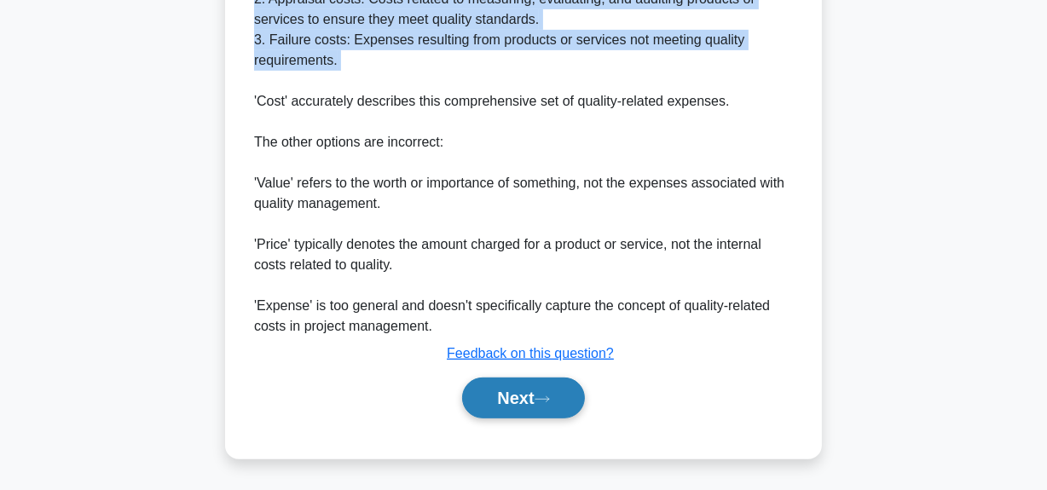
click at [527, 403] on button "Next" at bounding box center [523, 398] width 122 height 41
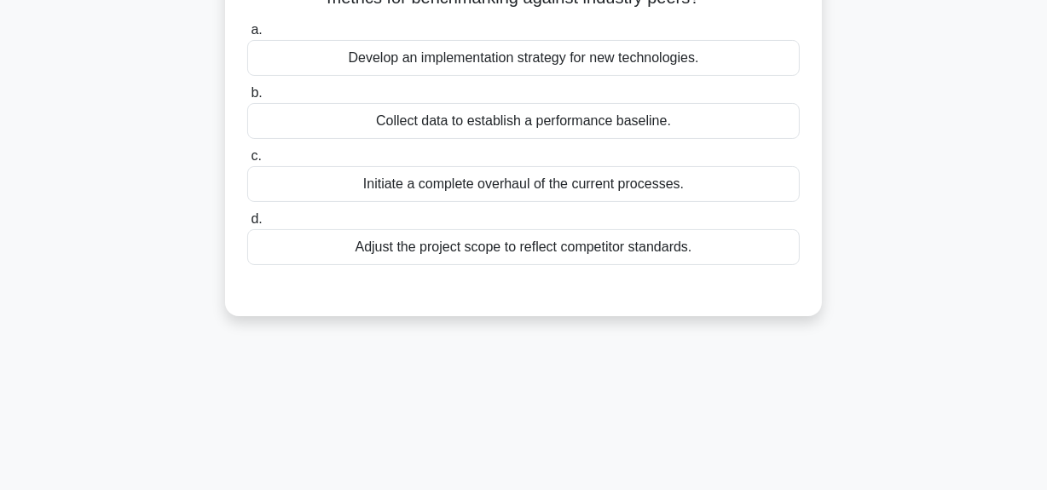
scroll to position [43, 0]
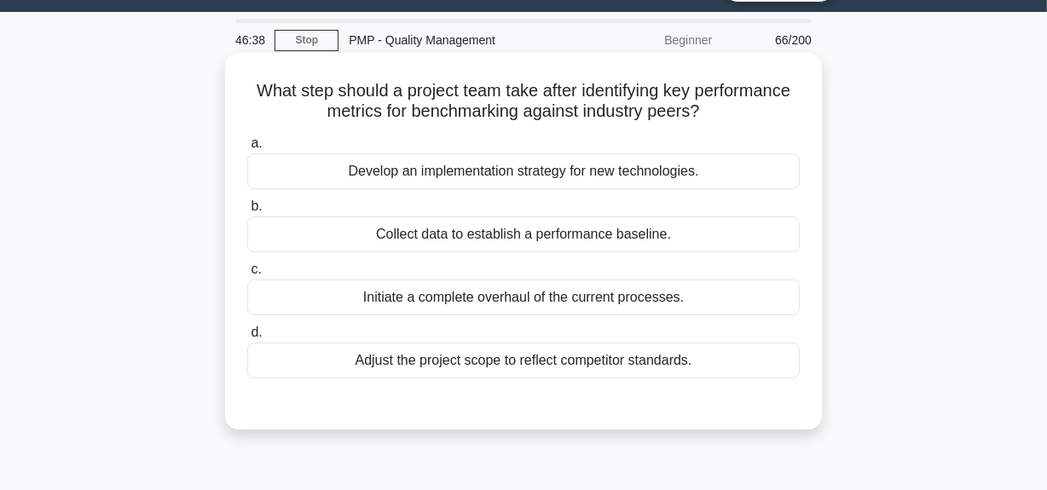
click at [632, 230] on div "Collect data to establish a performance baseline." at bounding box center [523, 234] width 552 height 36
click at [247, 212] on input "b. Collect data to establish a performance baseline." at bounding box center [247, 206] width 0 height 11
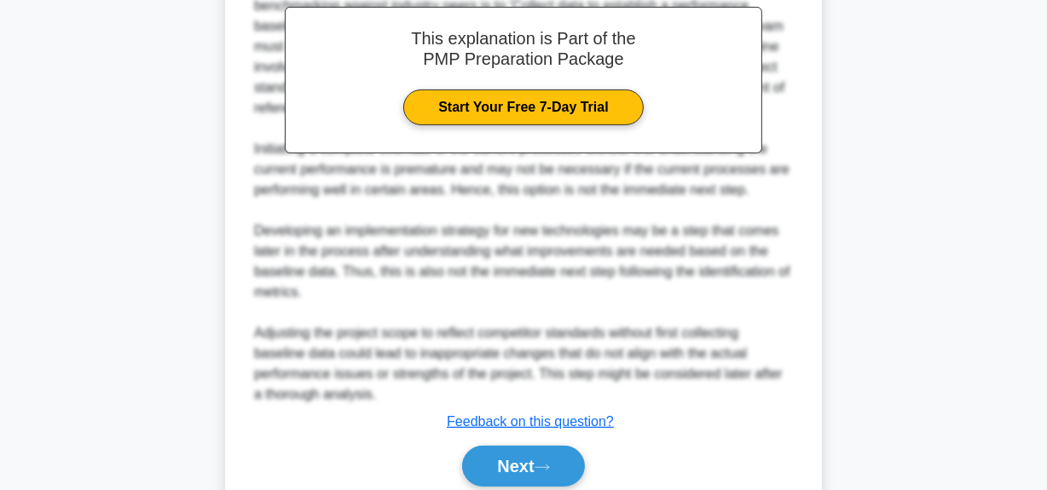
scroll to position [580, 0]
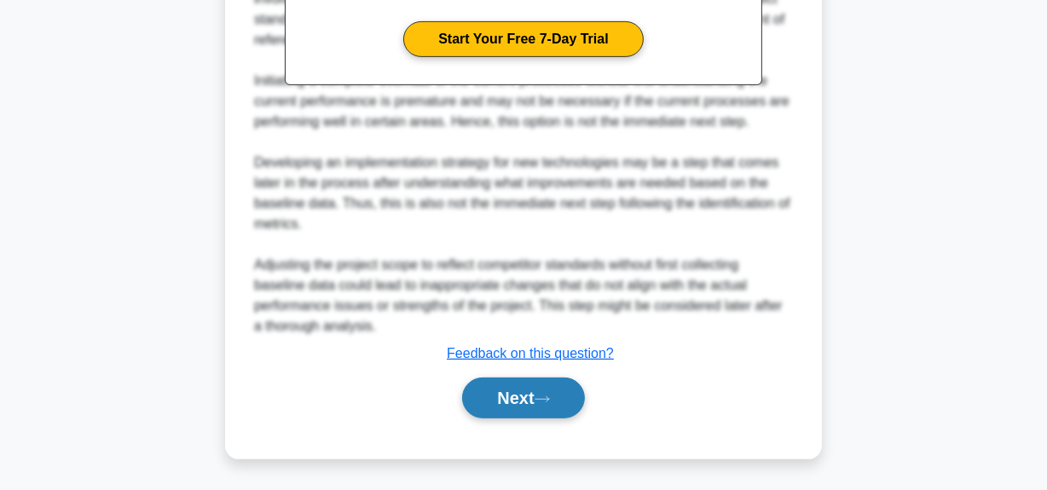
click at [561, 403] on button "Next" at bounding box center [523, 398] width 122 height 41
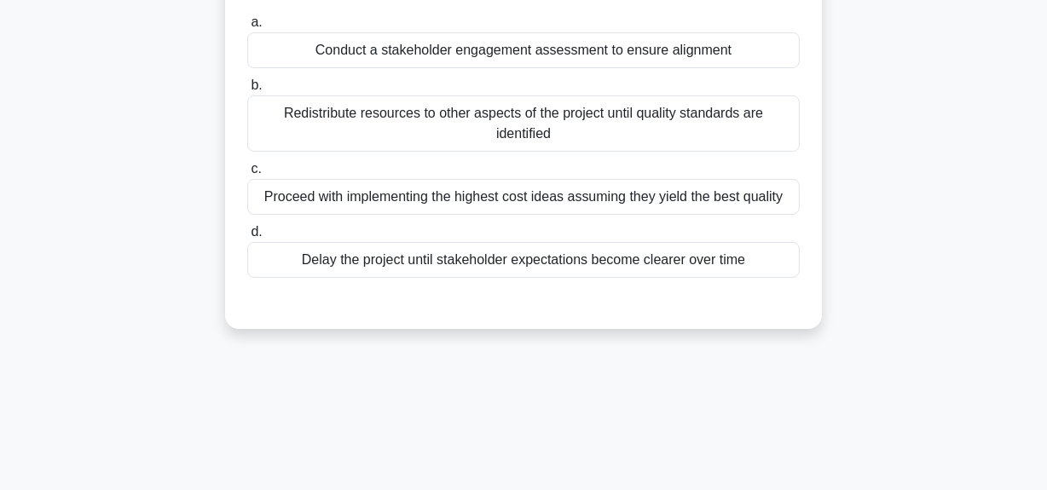
scroll to position [43, 0]
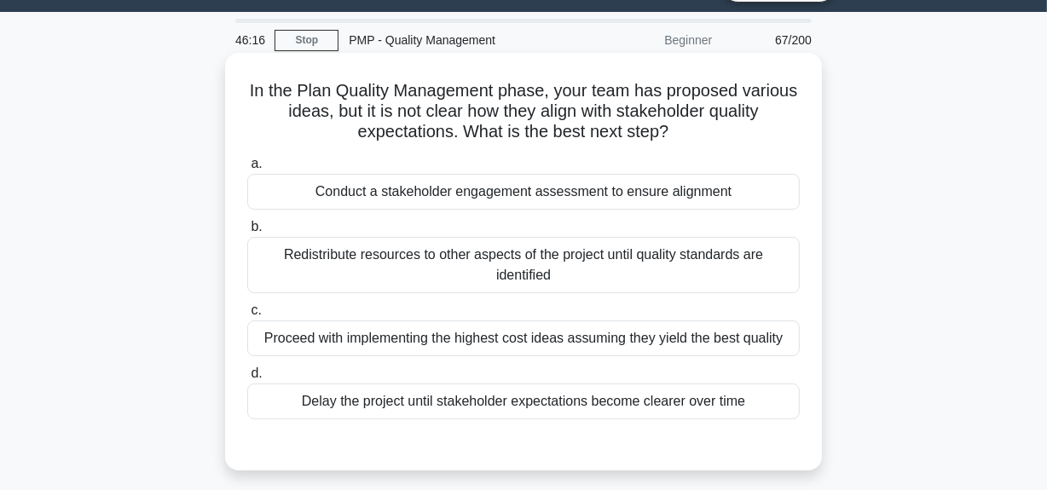
click at [649, 182] on div "Conduct a stakeholder engagement assessment to ensure alignment" at bounding box center [523, 192] width 552 height 36
click at [247, 170] on input "a. Conduct a stakeholder engagement assessment to ensure alignment" at bounding box center [247, 164] width 0 height 11
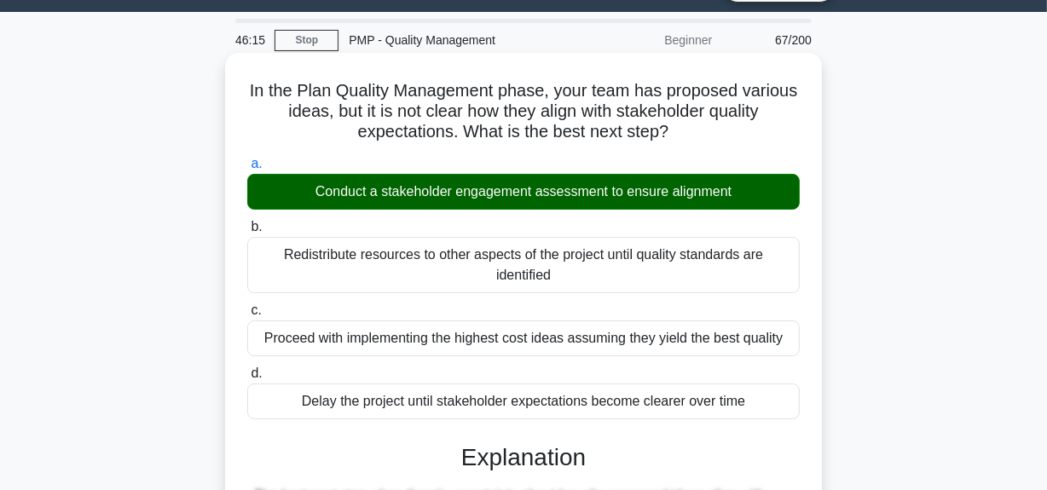
scroll to position [642, 0]
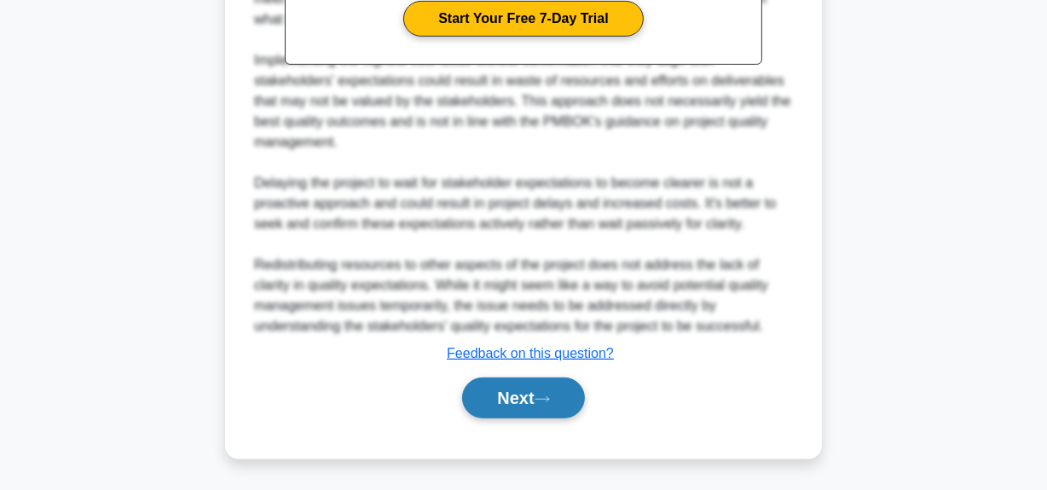
click at [560, 401] on button "Next" at bounding box center [523, 398] width 122 height 41
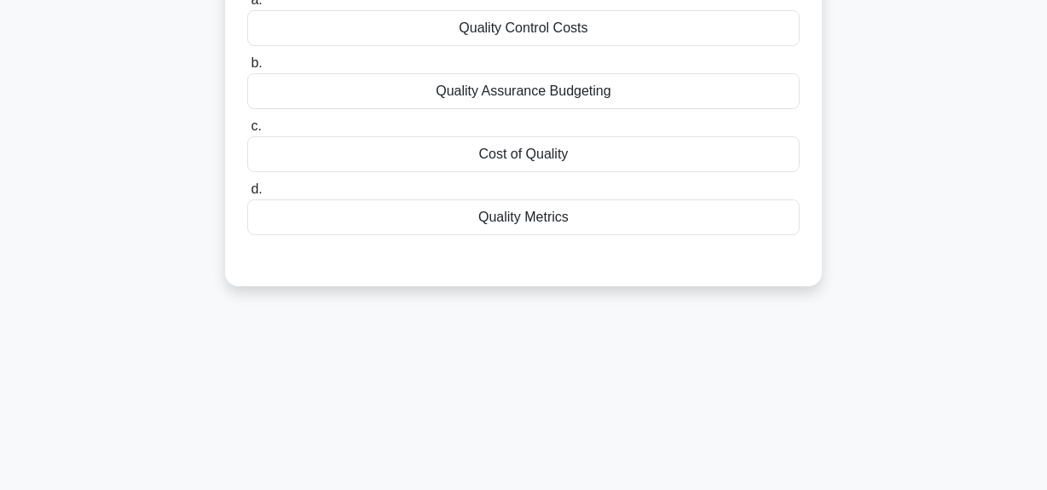
scroll to position [119, 0]
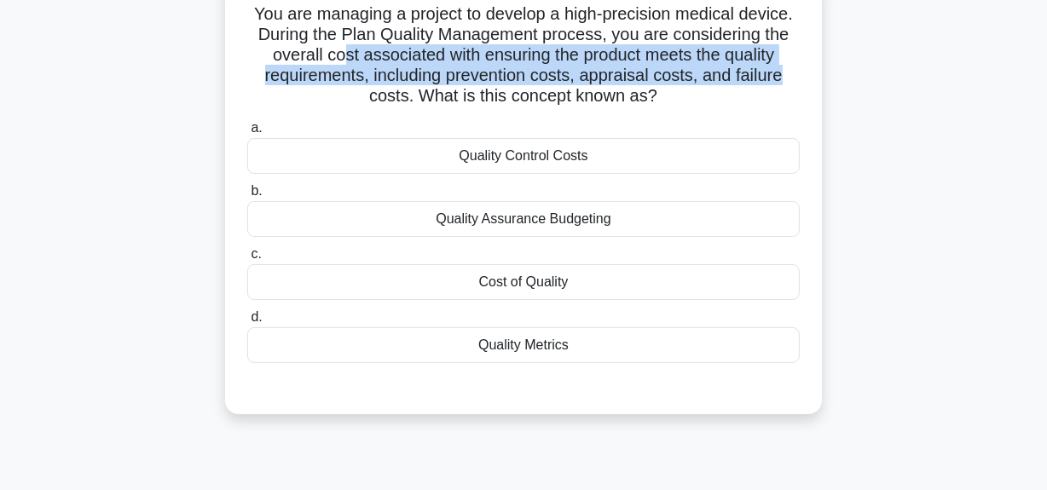
drag, startPoint x: 335, startPoint y: 61, endPoint x: 785, endPoint y: 67, distance: 450.1
click at [785, 67] on h5 "You are managing a project to develop a high-precision medical device. During t…" at bounding box center [523, 55] width 556 height 104
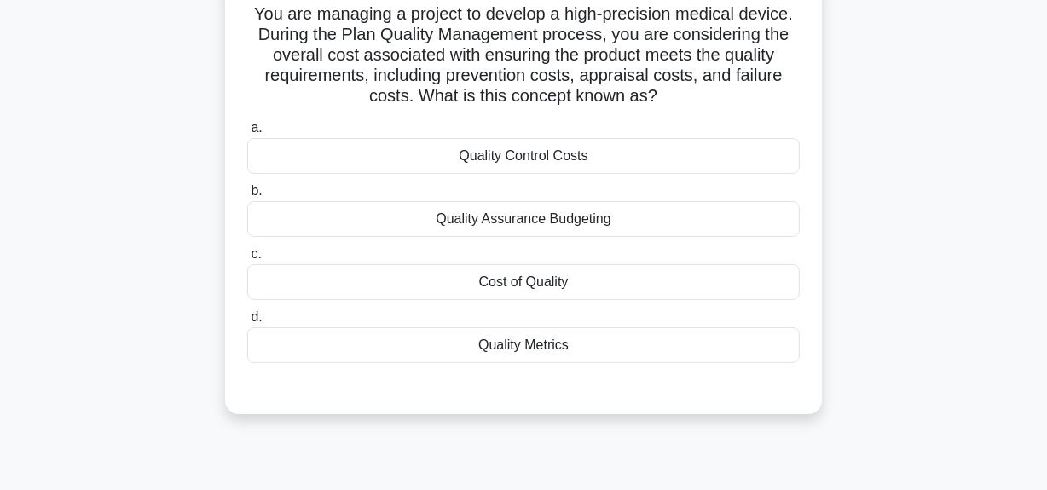
click at [621, 290] on div "Cost of Quality" at bounding box center [523, 282] width 552 height 36
click at [247, 260] on input "c. Cost of Quality" at bounding box center [247, 254] width 0 height 11
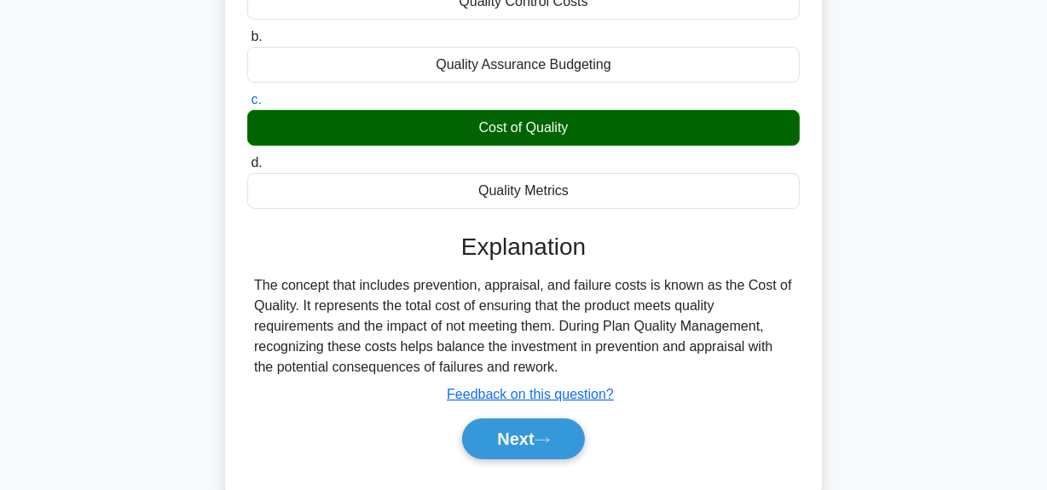
scroll to position [274, 0]
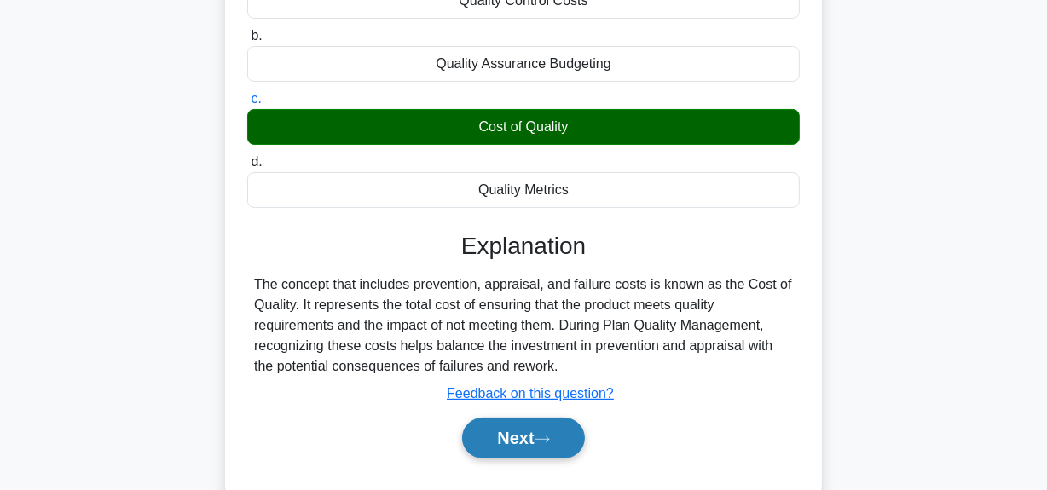
click at [509, 439] on button "Next" at bounding box center [523, 438] width 122 height 41
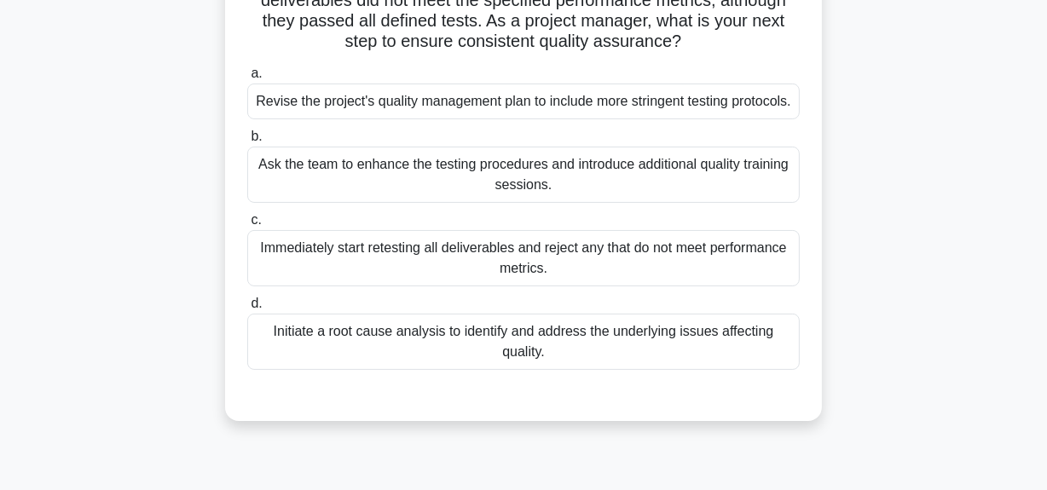
scroll to position [154, 0]
click at [542, 347] on div "Initiate a root cause analysis to identify and address the underlying issues af…" at bounding box center [523, 341] width 552 height 56
click at [247, 309] on input "d. Initiate a root cause analysis to identify and address the underlying issues…" at bounding box center [247, 302] width 0 height 11
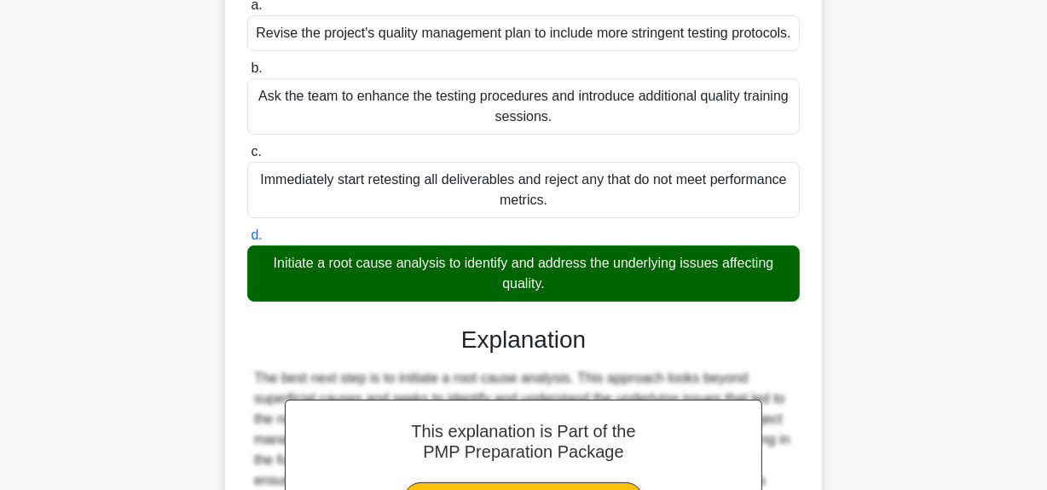
scroll to position [499, 0]
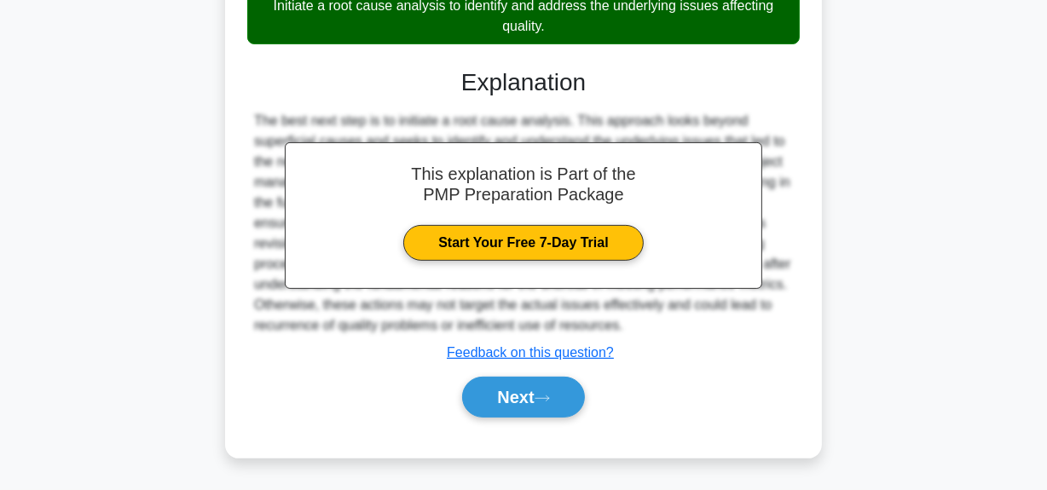
drag, startPoint x: 531, startPoint y: 390, endPoint x: 554, endPoint y: 372, distance: 29.7
click at [531, 390] on button "Next" at bounding box center [523, 397] width 122 height 41
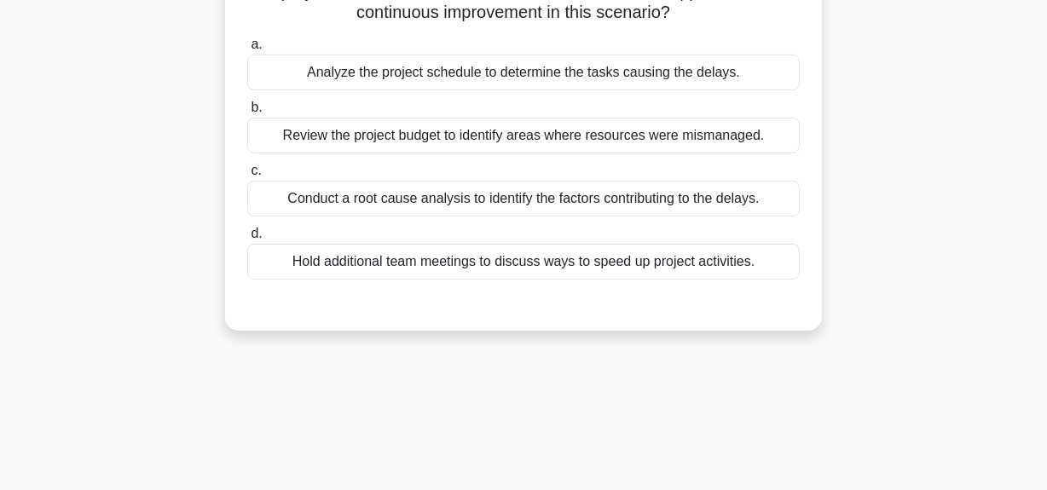
scroll to position [43, 0]
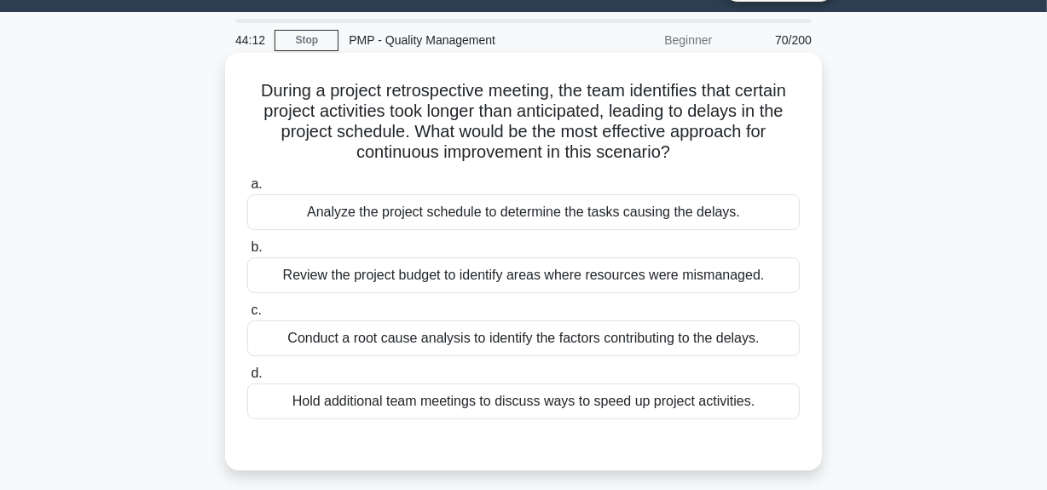
click at [619, 329] on div "Conduct a root cause analysis to identify the factors contributing to the delay…" at bounding box center [523, 338] width 552 height 36
click at [247, 316] on input "c. Conduct a root cause analysis to identify the factors contributing to the de…" at bounding box center [247, 310] width 0 height 11
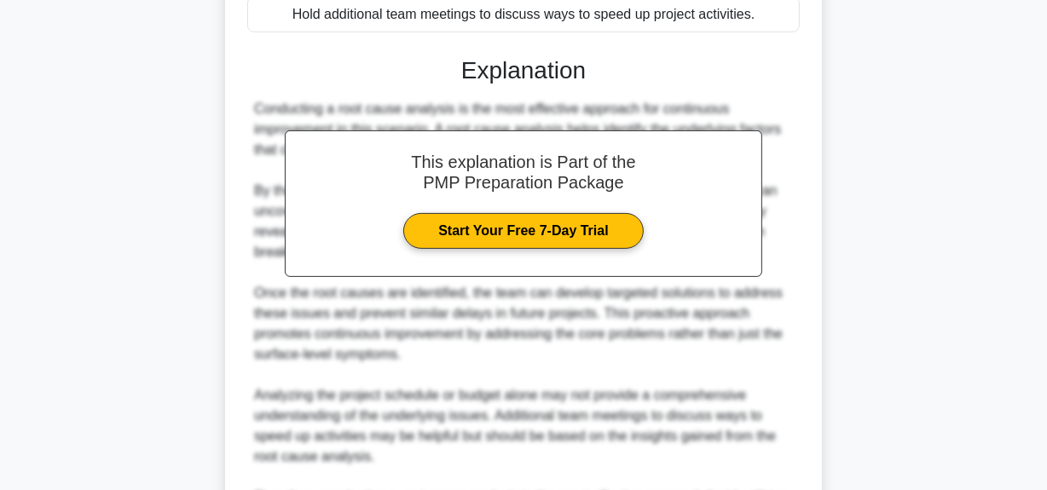
scroll to position [642, 0]
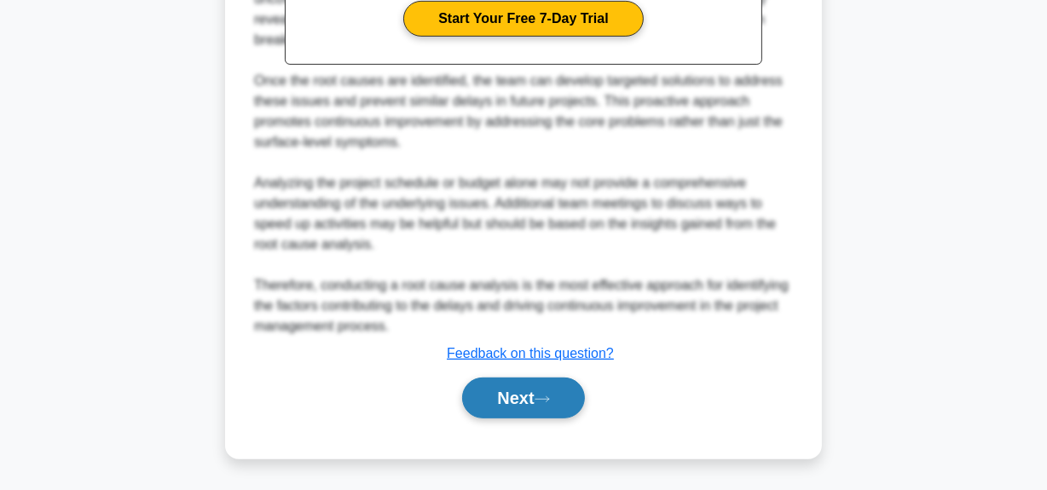
click at [528, 402] on button "Next" at bounding box center [523, 398] width 122 height 41
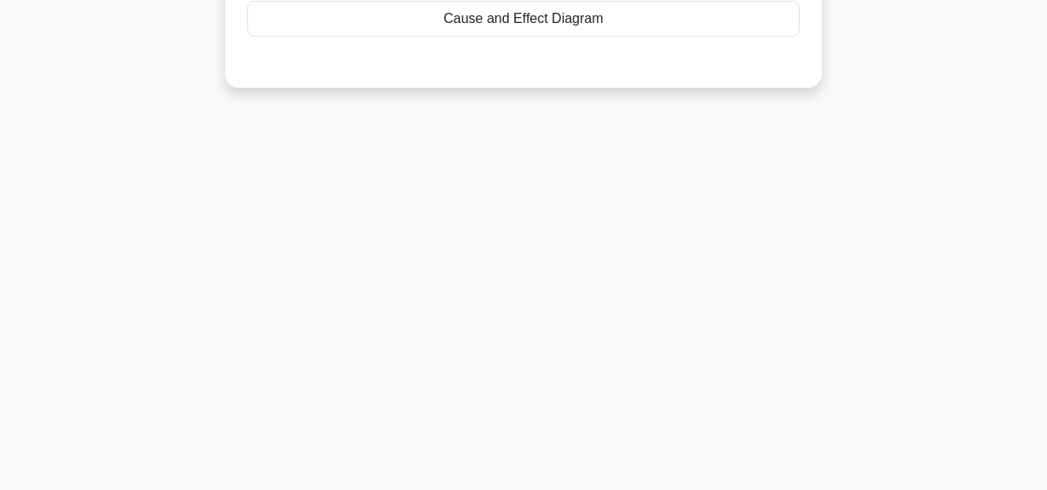
scroll to position [43, 0]
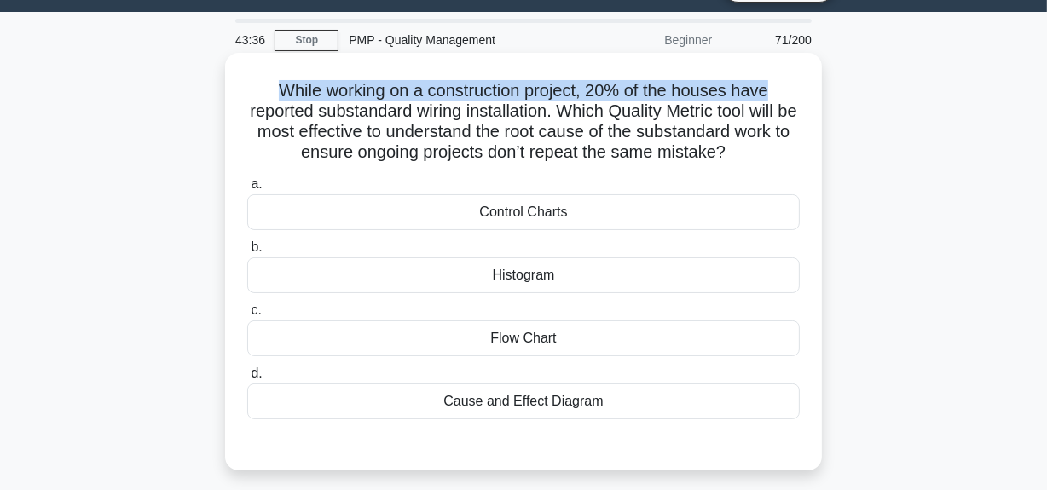
drag, startPoint x: 273, startPoint y: 88, endPoint x: 755, endPoint y: 150, distance: 486.4
click at [811, 99] on div "While working on a construction project, 20% of the houses have reported substa…" at bounding box center [523, 262] width 583 height 404
drag, startPoint x: 273, startPoint y: 139, endPoint x: 820, endPoint y: 159, distance: 547.6
click at [820, 159] on div "While working on a construction project, 20% of the houses have reported substa…" at bounding box center [523, 262] width 597 height 418
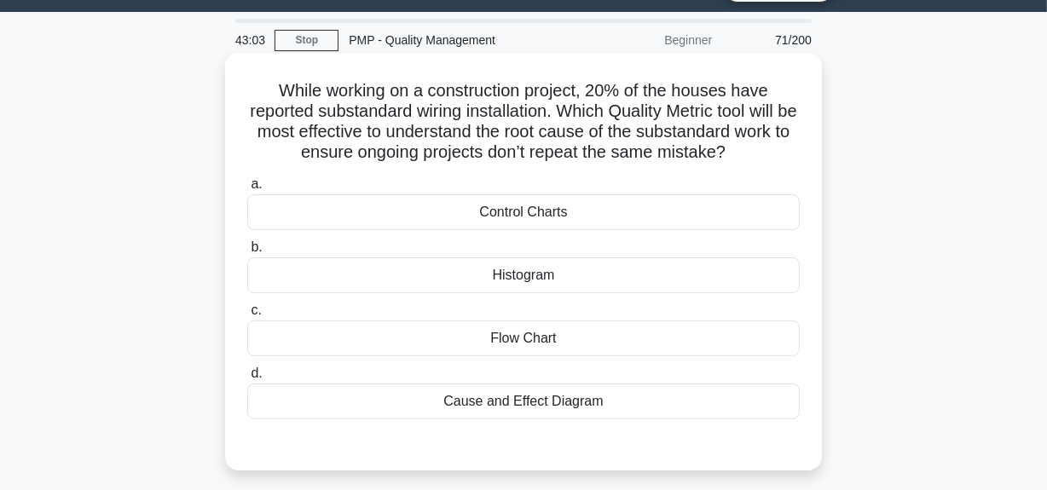
click at [684, 404] on div "Cause and Effect Diagram" at bounding box center [523, 402] width 552 height 36
click at [247, 379] on input "d. Cause and Effect Diagram" at bounding box center [247, 373] width 0 height 11
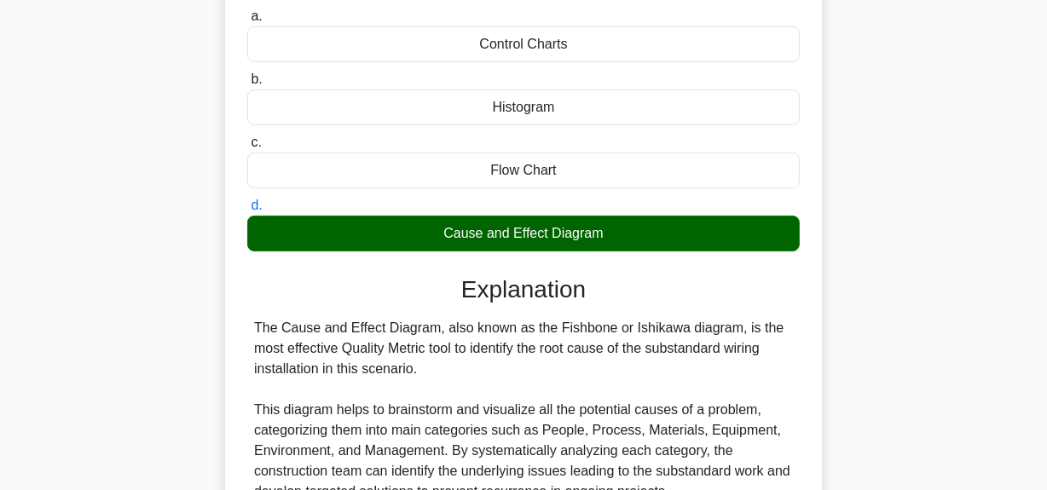
scroll to position [352, 0]
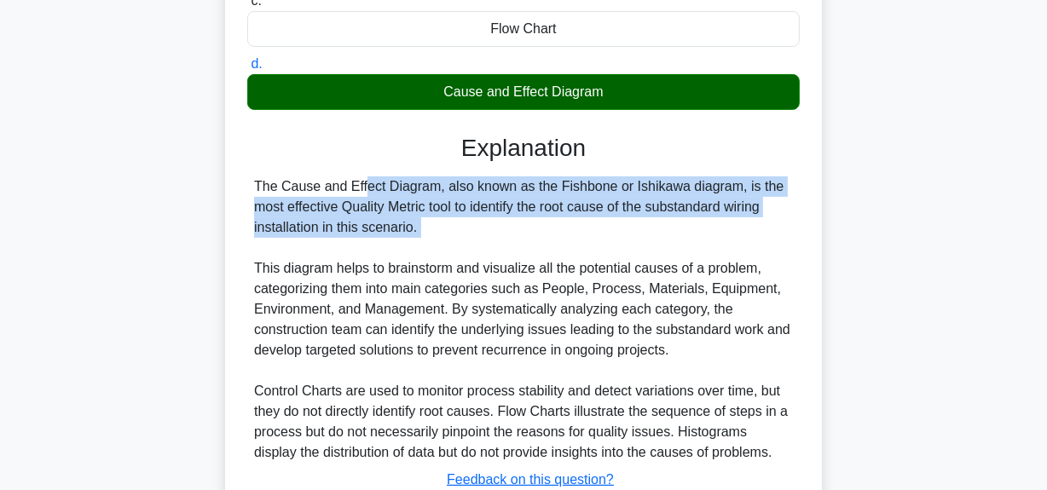
drag, startPoint x: 257, startPoint y: 185, endPoint x: 675, endPoint y: 252, distance: 423.9
click at [675, 252] on div "The Cause and Effect Diagram, also known as the Fishbone or Ishikawa diagram, i…" at bounding box center [523, 319] width 539 height 286
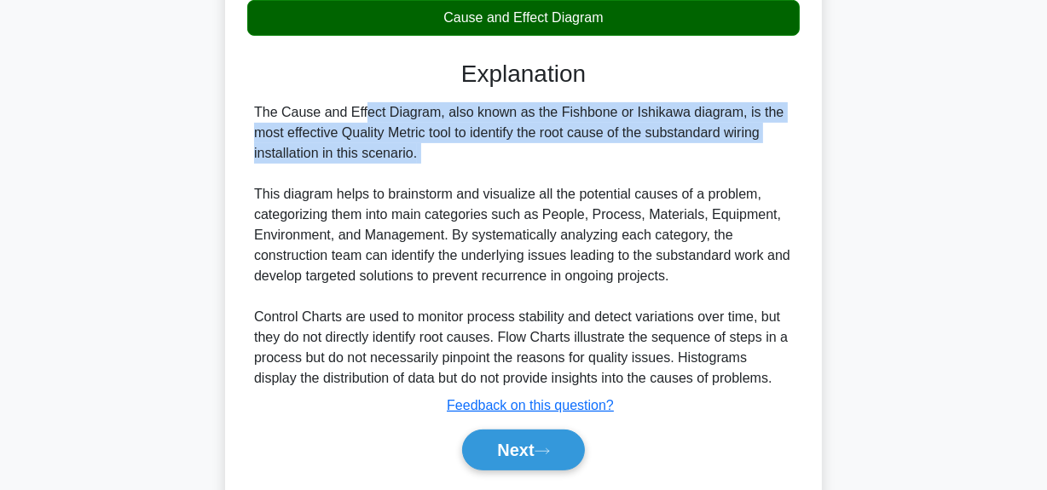
scroll to position [478, 0]
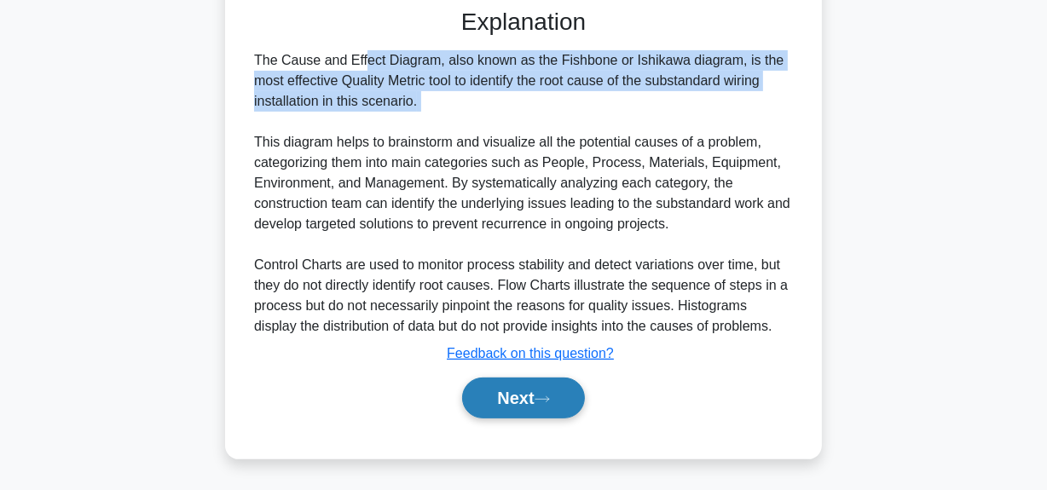
click at [527, 395] on button "Next" at bounding box center [523, 398] width 122 height 41
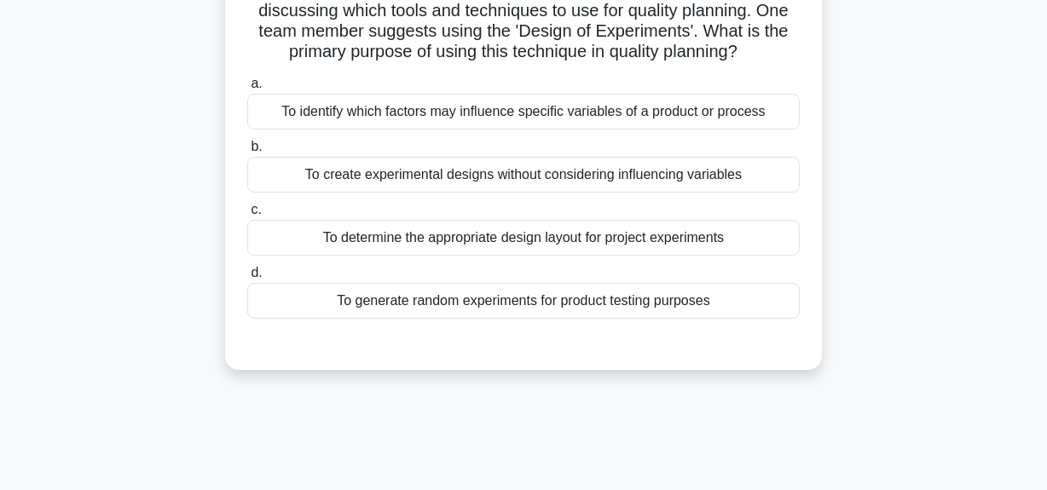
scroll to position [119, 0]
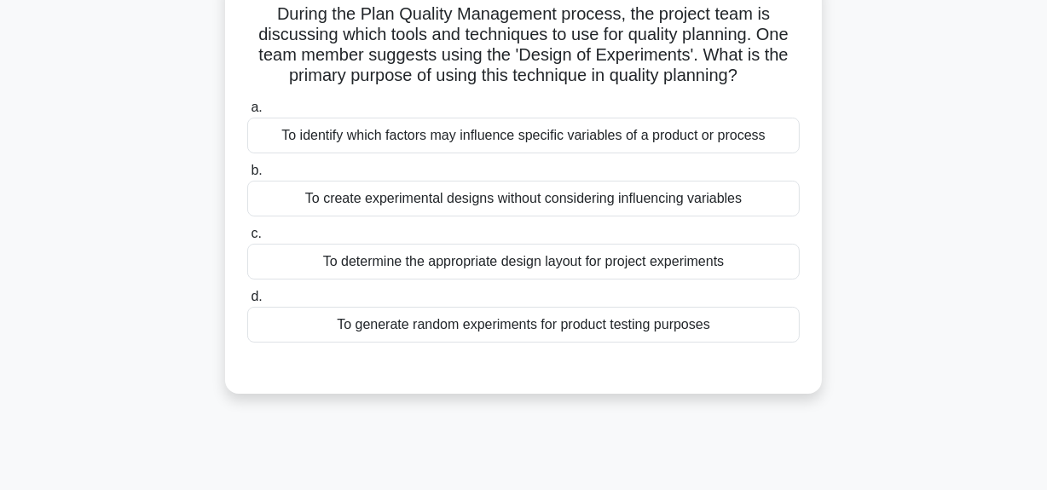
click at [487, 136] on div "To identify which factors may influence specific variables of a product or proc…" at bounding box center [523, 136] width 552 height 36
click at [247, 113] on input "a. To identify which factors may influence specific variables of a product or p…" at bounding box center [247, 107] width 0 height 11
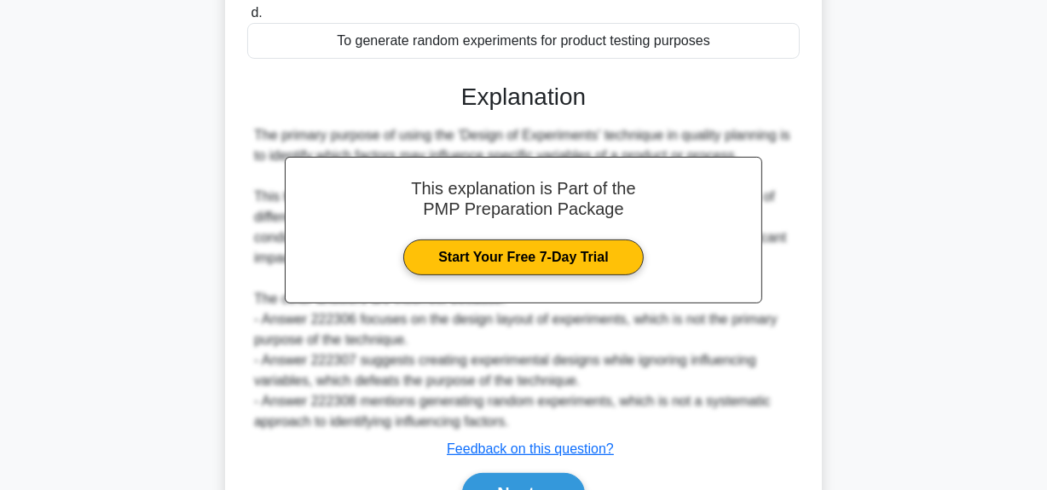
scroll to position [499, 0]
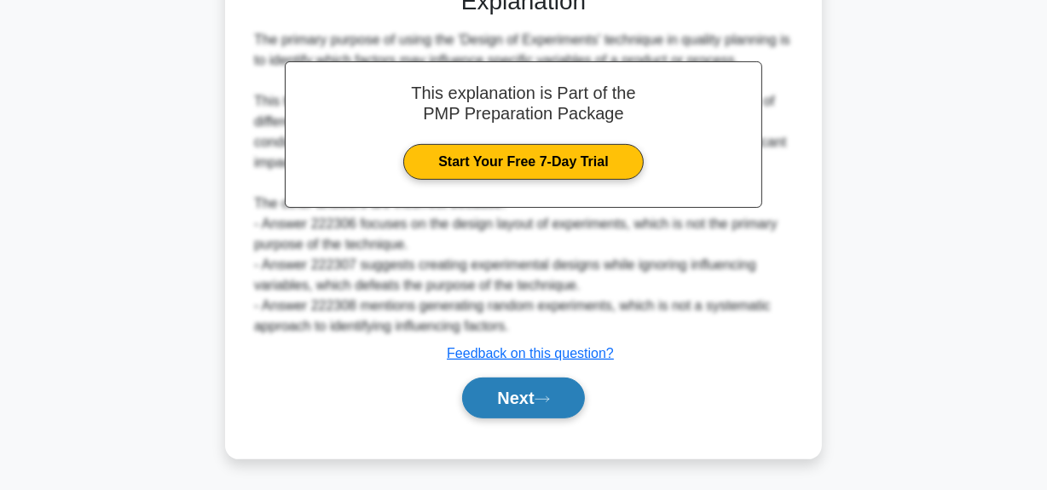
click at [518, 389] on button "Next" at bounding box center [523, 398] width 122 height 41
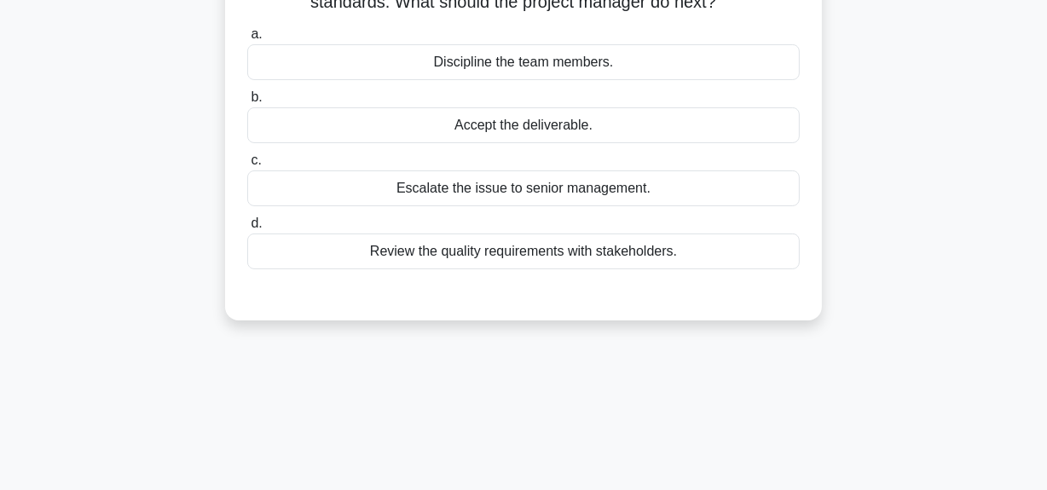
scroll to position [119, 0]
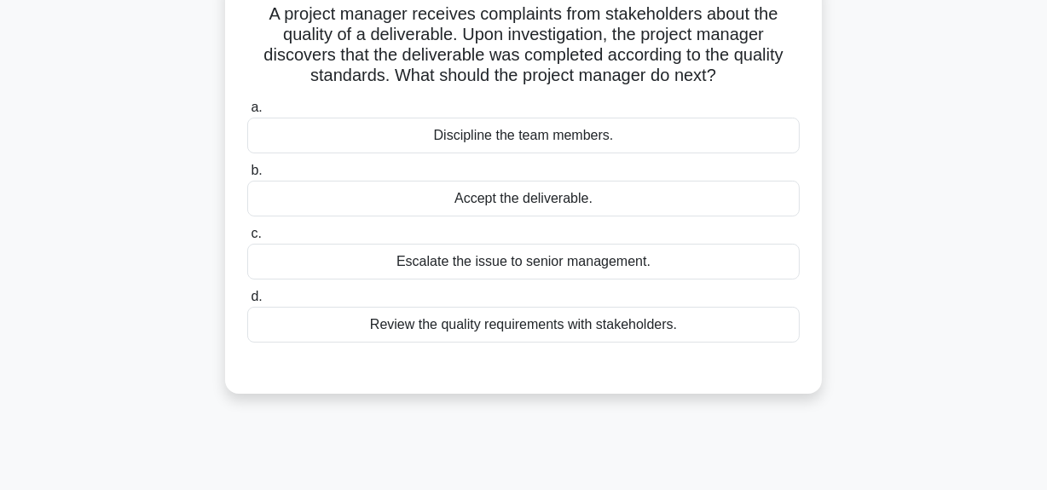
click at [520, 326] on div "Review the quality requirements with stakeholders." at bounding box center [523, 325] width 552 height 36
click at [247, 303] on input "d. Review the quality requirements with stakeholders." at bounding box center [247, 296] width 0 height 11
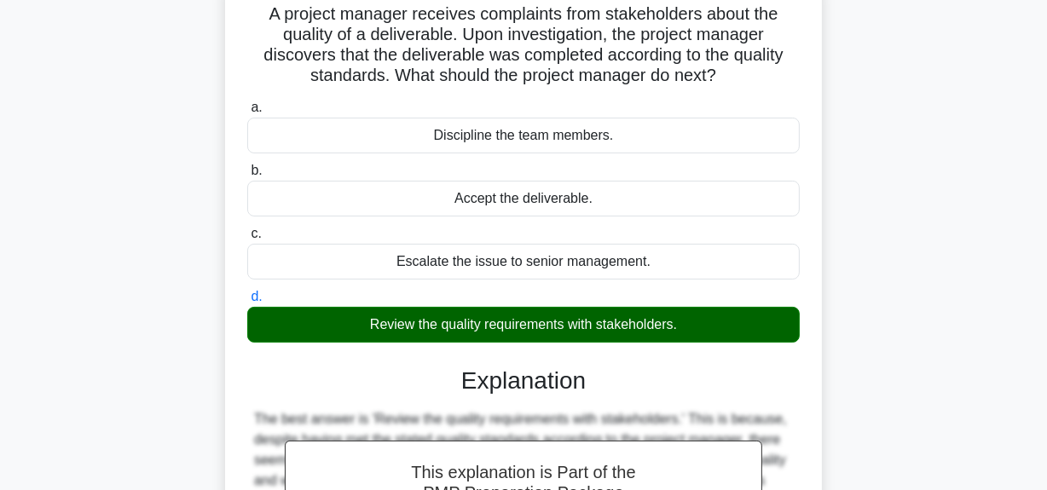
scroll to position [430, 0]
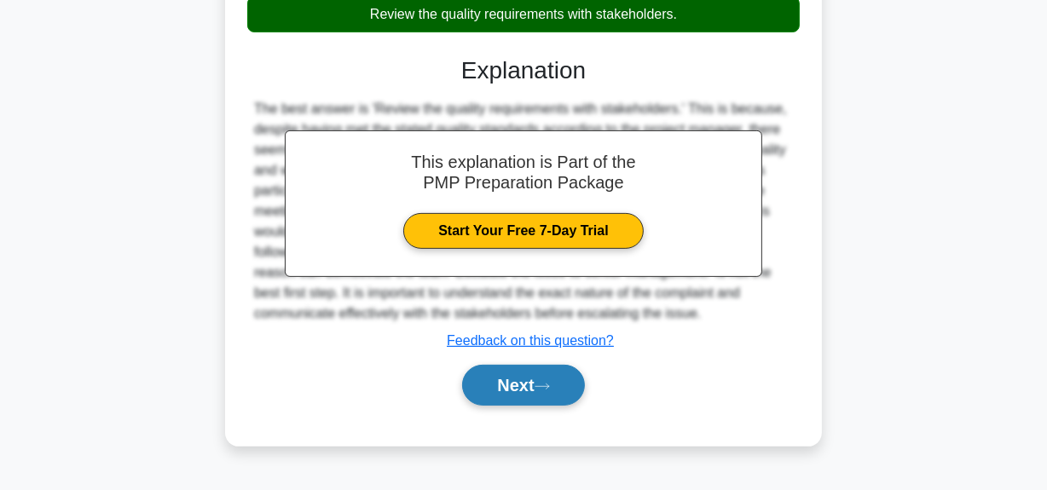
click at [490, 391] on button "Next" at bounding box center [523, 385] width 122 height 41
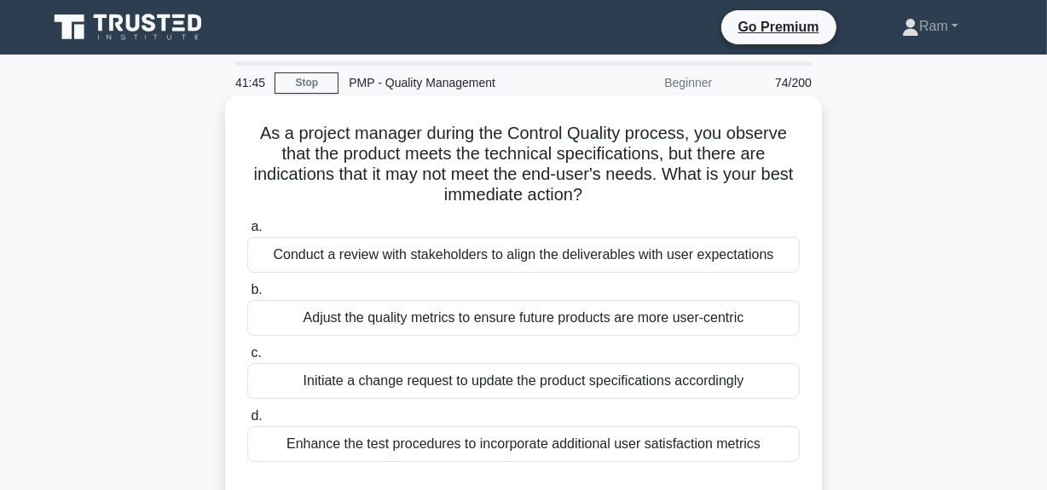
scroll to position [77, 0]
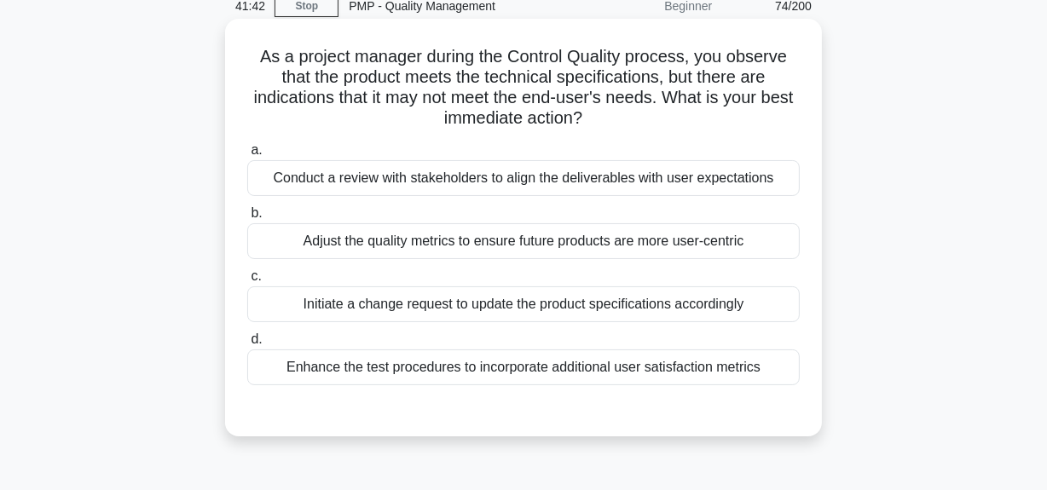
click at [636, 177] on div "Conduct a review with stakeholders to align the deliverables with user expectat…" at bounding box center [523, 178] width 552 height 36
click at [247, 156] on input "a. Conduct a review with stakeholders to align the deliverables with user expec…" at bounding box center [247, 150] width 0 height 11
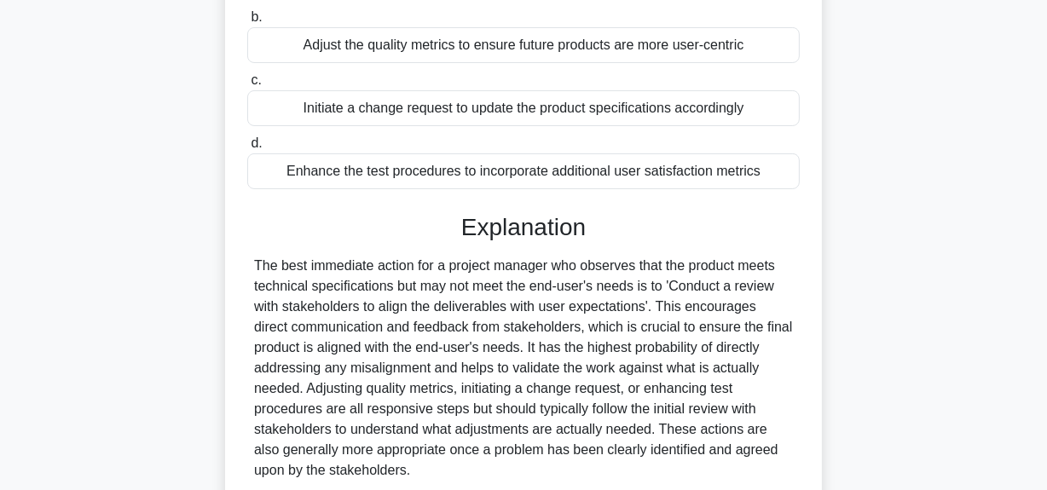
scroll to position [387, 0]
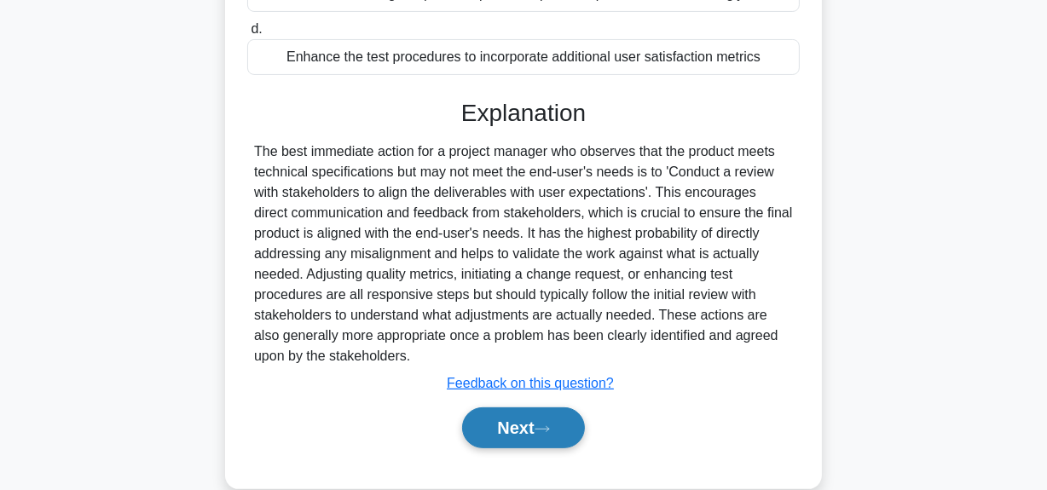
click at [510, 432] on button "Next" at bounding box center [523, 427] width 122 height 41
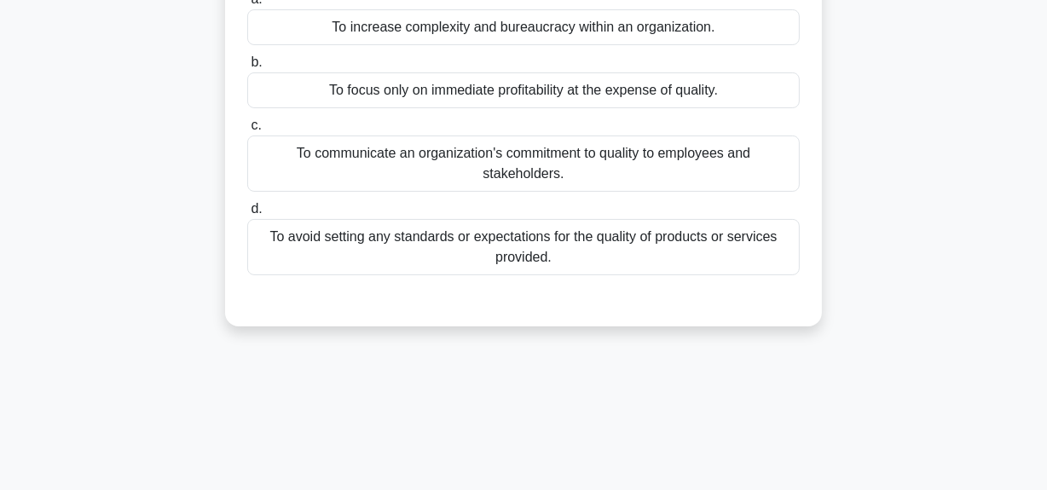
scroll to position [77, 0]
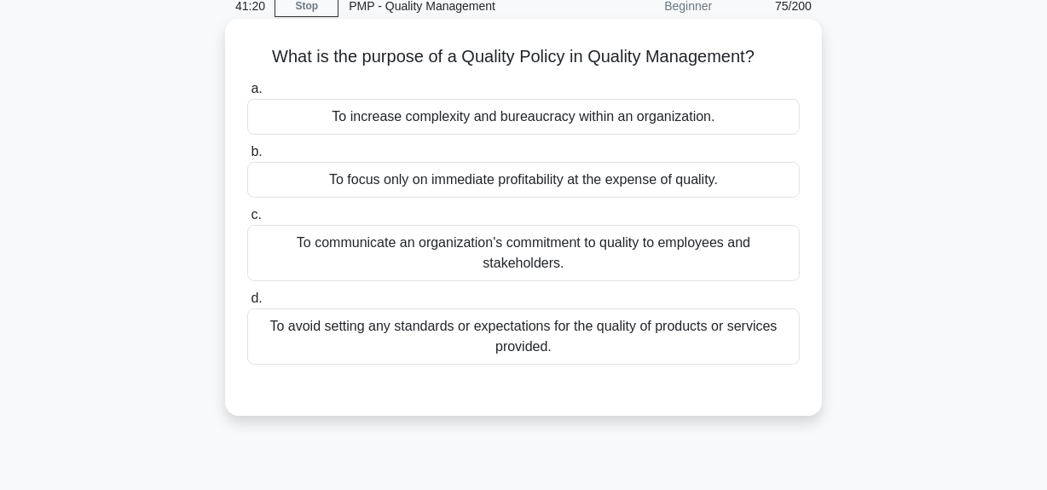
click at [615, 352] on div "To avoid setting any standards or expectations for the quality of products or s…" at bounding box center [523, 337] width 552 height 56
click at [247, 304] on input "d. To avoid setting any standards or expectations for the quality of products o…" at bounding box center [247, 298] width 0 height 11
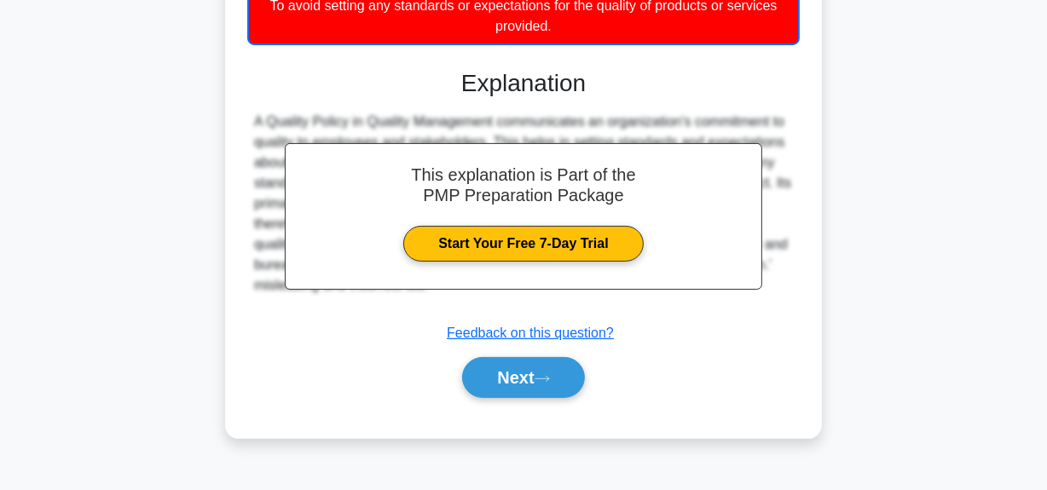
scroll to position [430, 0]
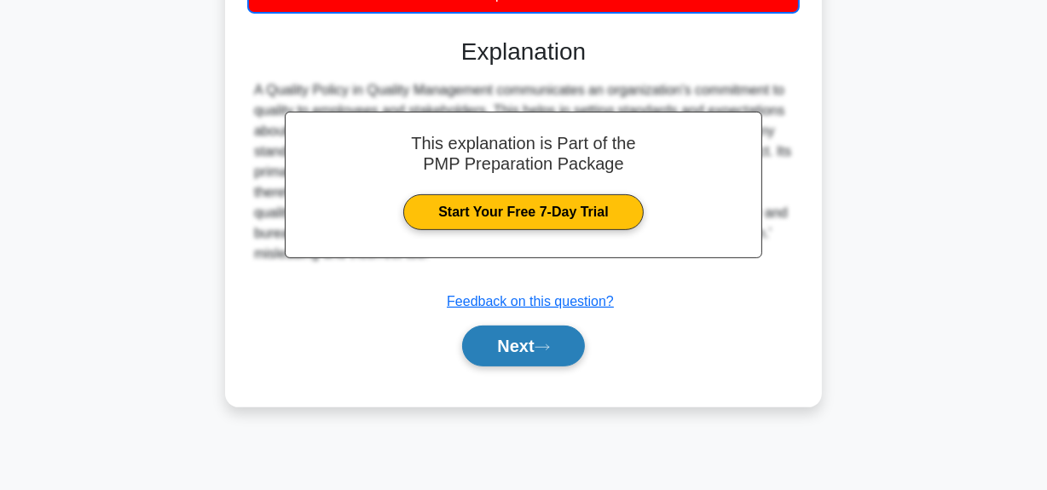
click at [531, 359] on button "Next" at bounding box center [523, 346] width 122 height 41
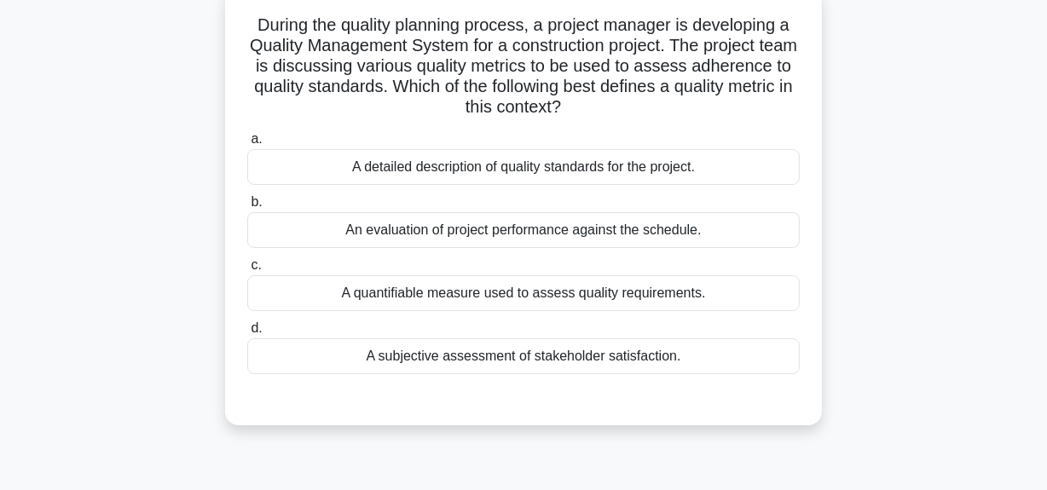
scroll to position [43, 0]
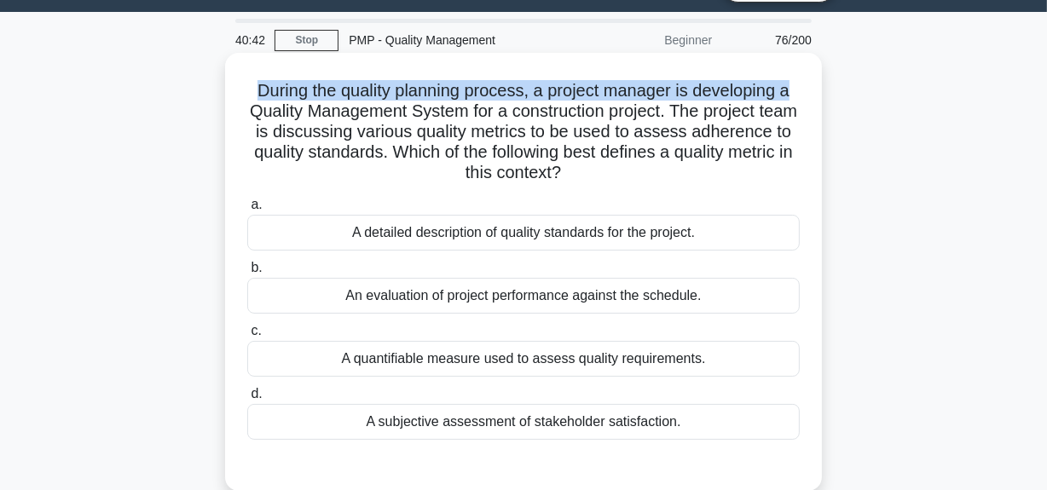
drag, startPoint x: 253, startPoint y: 86, endPoint x: 805, endPoint y: 70, distance: 552.5
click at [805, 70] on div "During the quality planning process, a project manager is developing a Quality …" at bounding box center [523, 272] width 583 height 424
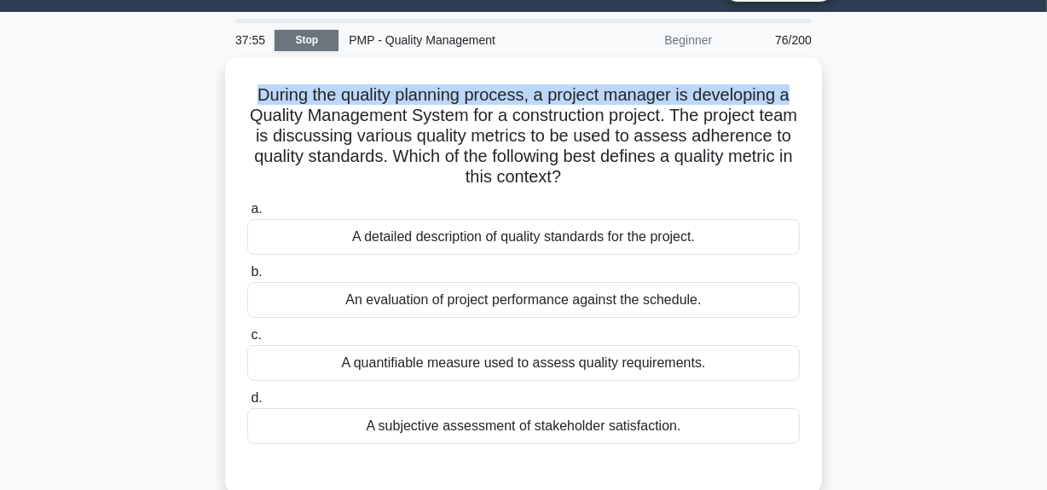
click at [316, 39] on link "Stop" at bounding box center [306, 40] width 64 height 21
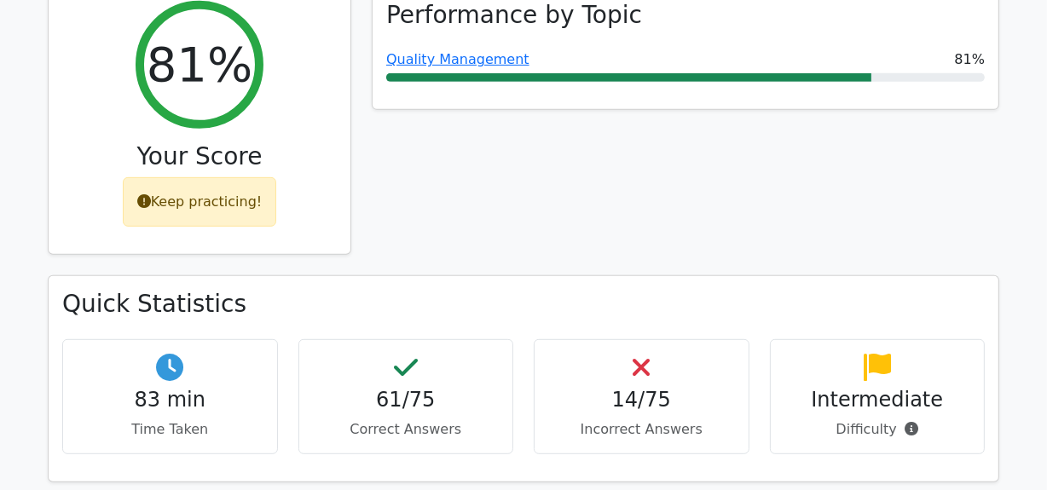
scroll to position [1007, 0]
